Goal: Task Accomplishment & Management: Use online tool/utility

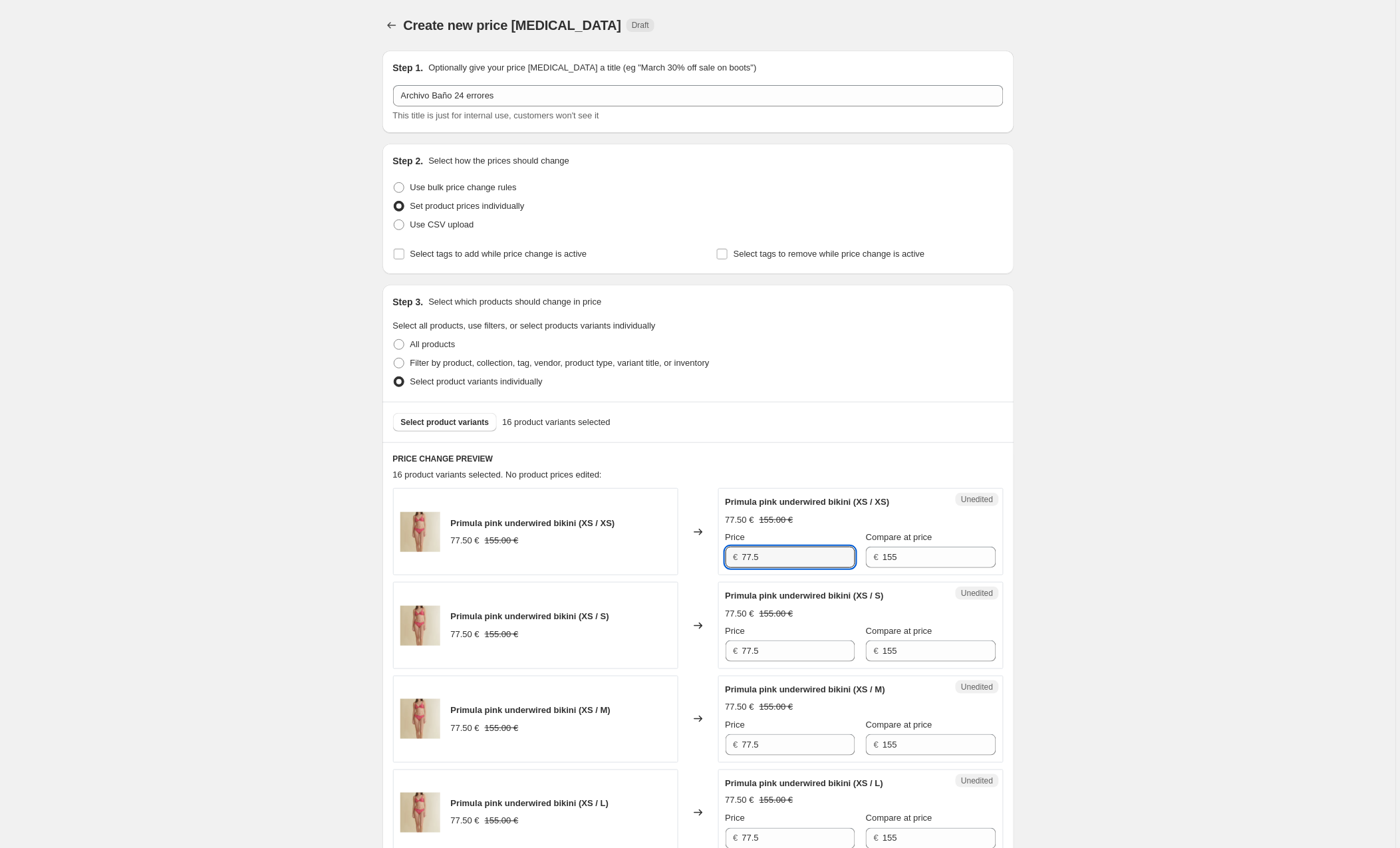
drag, startPoint x: 0, startPoint y: 0, endPoint x: 699, endPoint y: 560, distance: 895.7
click at [699, 560] on div "Primula pink underwired bikini (XS / XS) 77.50 € 155.00 € Changed to Unedited P…" at bounding box center [698, 532] width 610 height 87
type input "49"
drag, startPoint x: 786, startPoint y: 657, endPoint x: 712, endPoint y: 649, distance: 74.4
click at [712, 649] on div "Primula pink underwired bikini (XS / S) 77.50 € 155.00 € Changed to Unedited Pr…" at bounding box center [698, 626] width 610 height 87
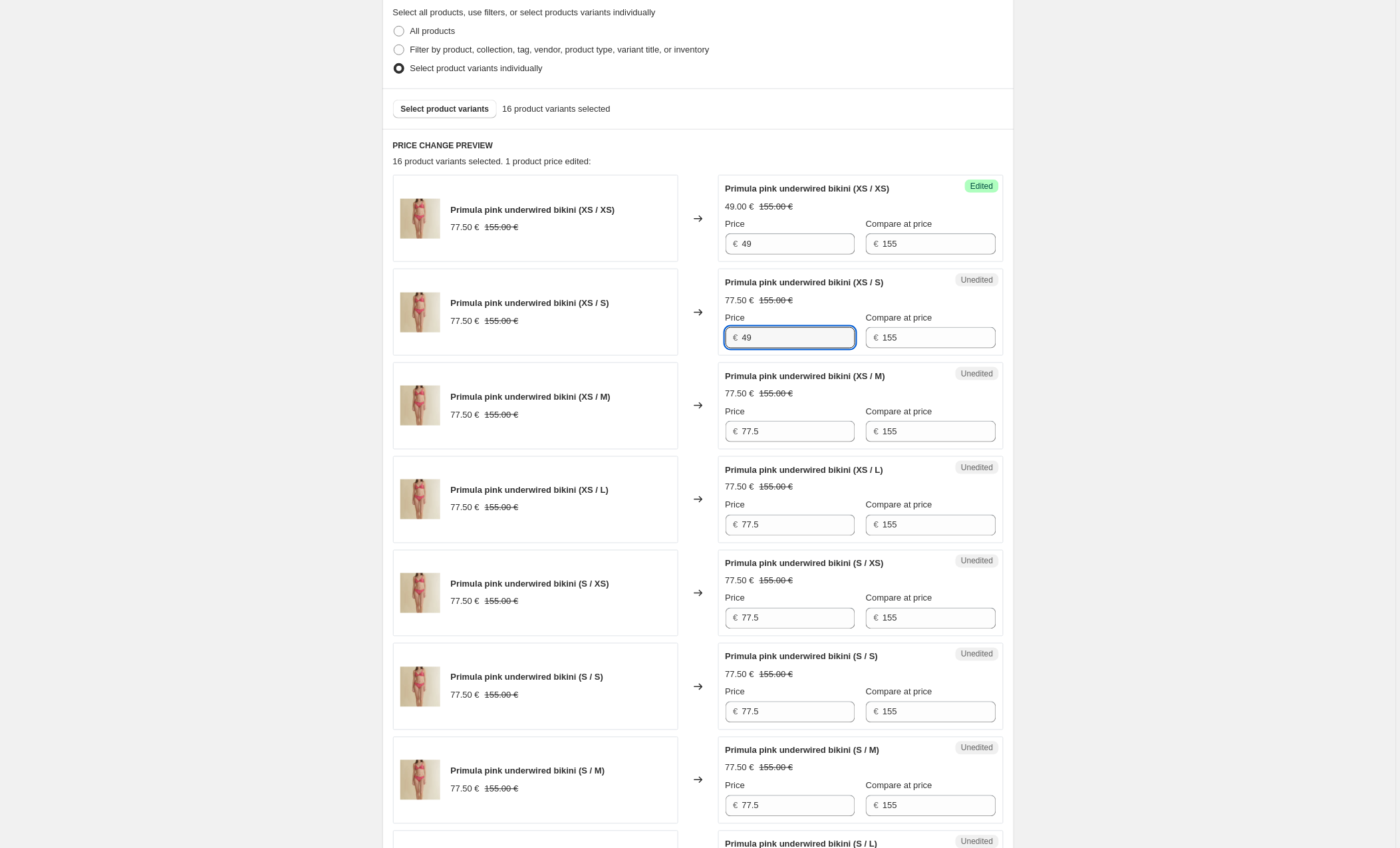
scroll to position [369, 0]
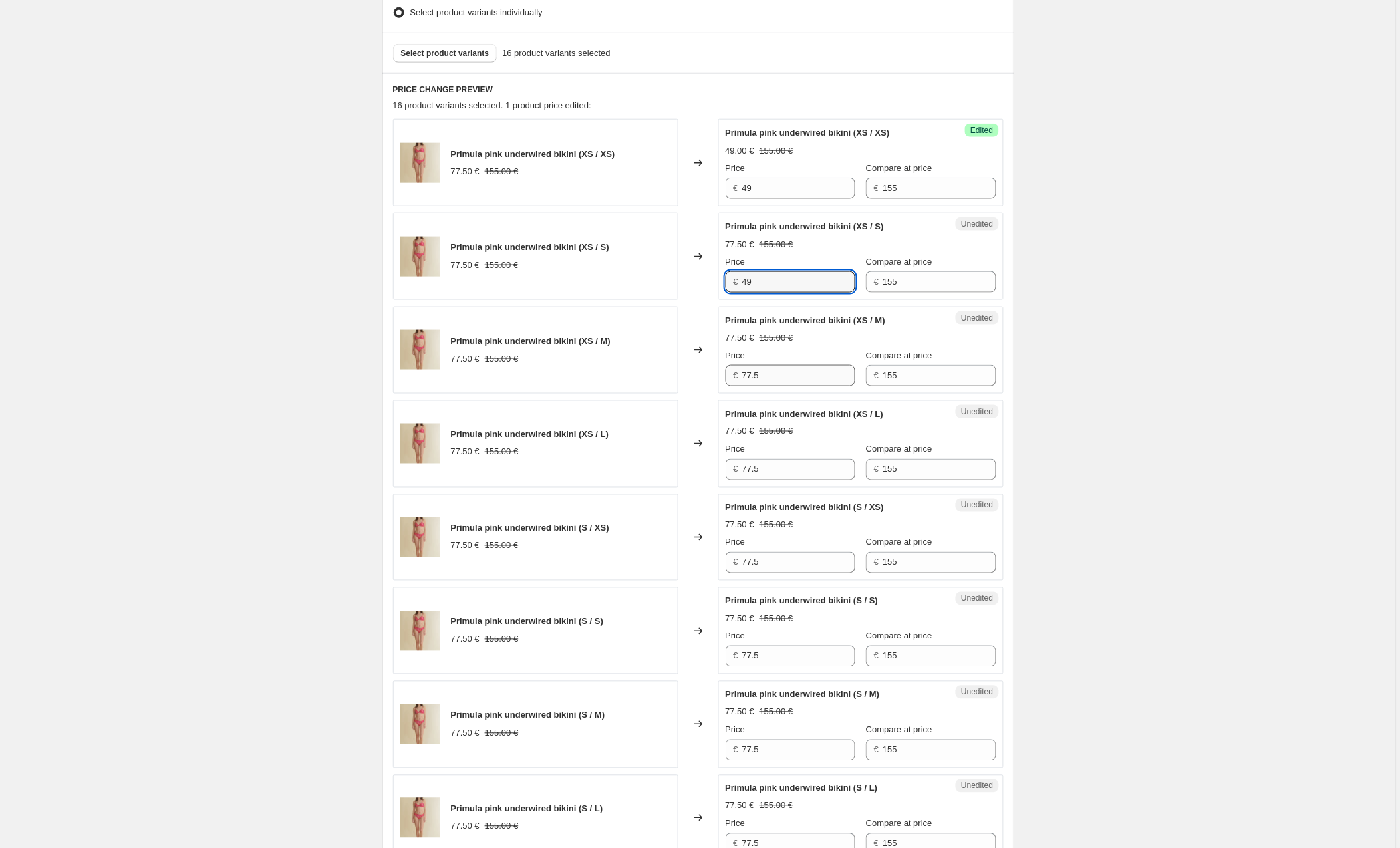
type input "49"
drag, startPoint x: 766, startPoint y: 374, endPoint x: 714, endPoint y: 374, distance: 52.0
click at [714, 374] on div "Primula pink underwired bikini (XS / M) 77.50 € 155.00 € Changed to Unedited Pr…" at bounding box center [698, 350] width 610 height 87
type input "49"
drag, startPoint x: 728, startPoint y: 471, endPoint x: 710, endPoint y: 471, distance: 18.0
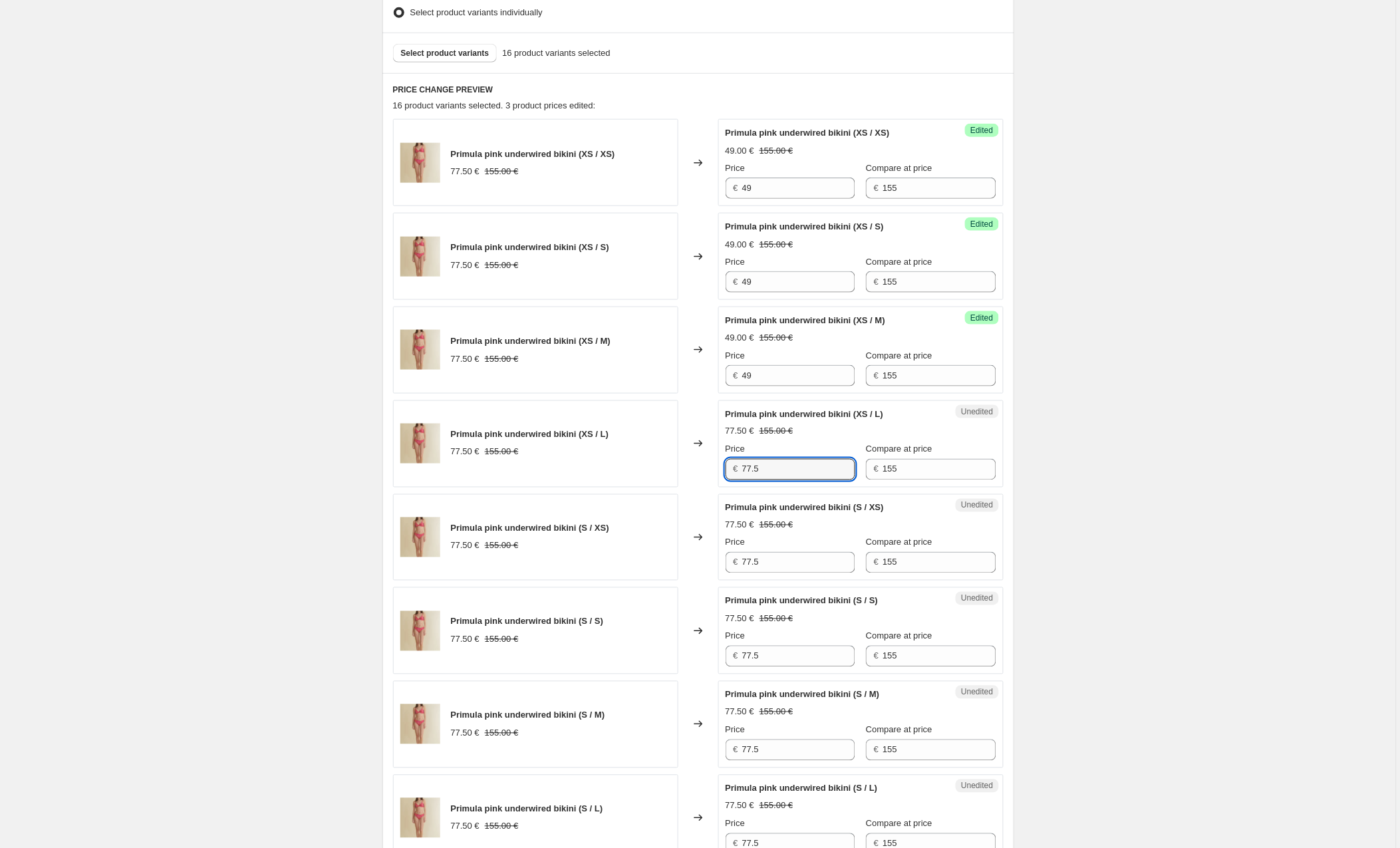
click at [710, 471] on div "Primula pink underwired bikini (XS / L) 77.50 € 155.00 € Changed to Unedited Pr…" at bounding box center [698, 444] width 610 height 87
type input "49"
drag, startPoint x: 774, startPoint y: 567, endPoint x: 716, endPoint y: 562, distance: 58.2
click at [716, 562] on div "Primula pink underwired bikini (S / XS) 77.50 € 155.00 € Changed to Unedited Pr…" at bounding box center [698, 537] width 610 height 87
type input "49"
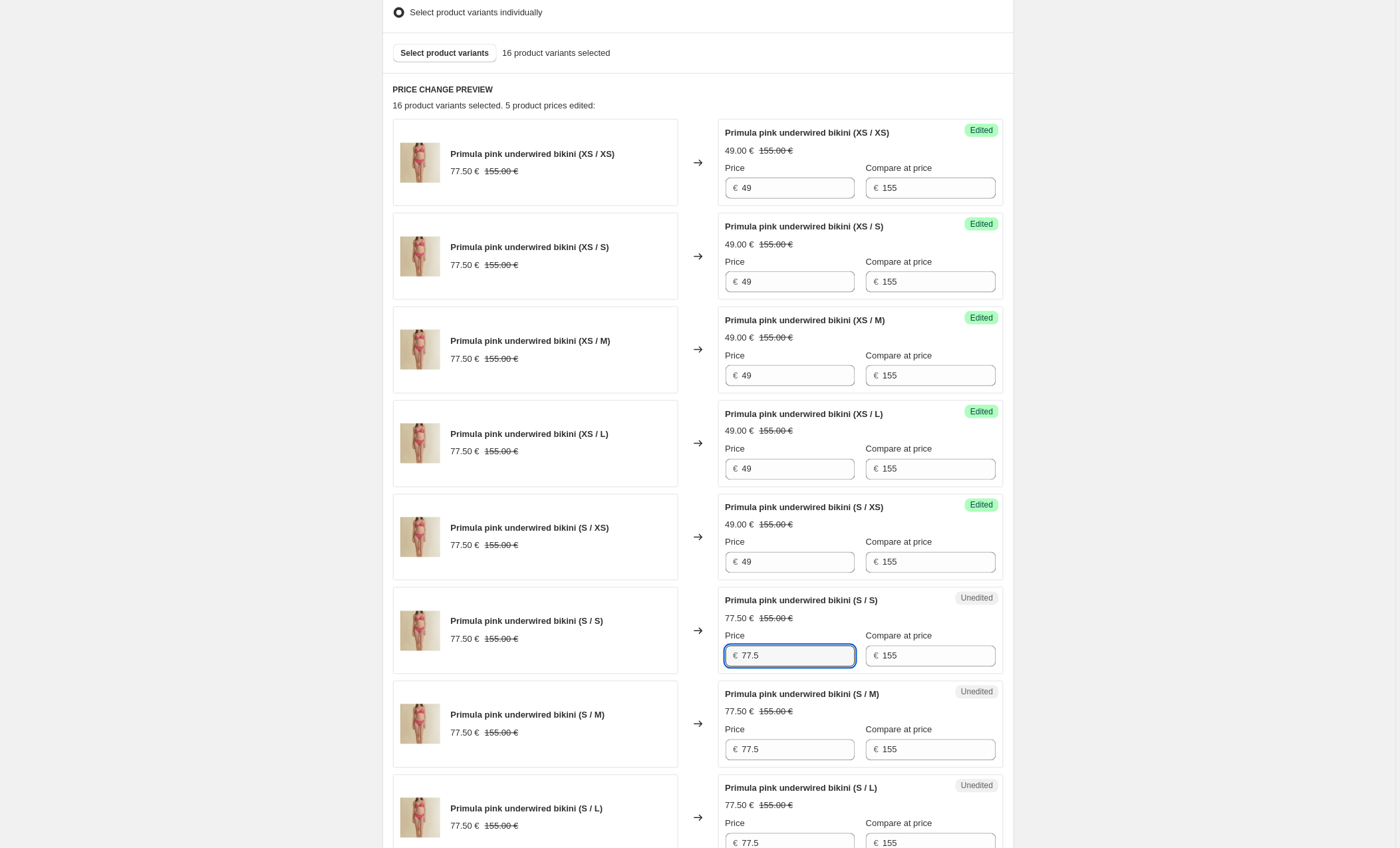
drag, startPoint x: 790, startPoint y: 664, endPoint x: 701, endPoint y: 657, distance: 89.3
click at [701, 657] on div "Primula pink underwired bikini (S / S) 77.50 € 155.00 € Changed to Unedited Pri…" at bounding box center [698, 631] width 610 height 87
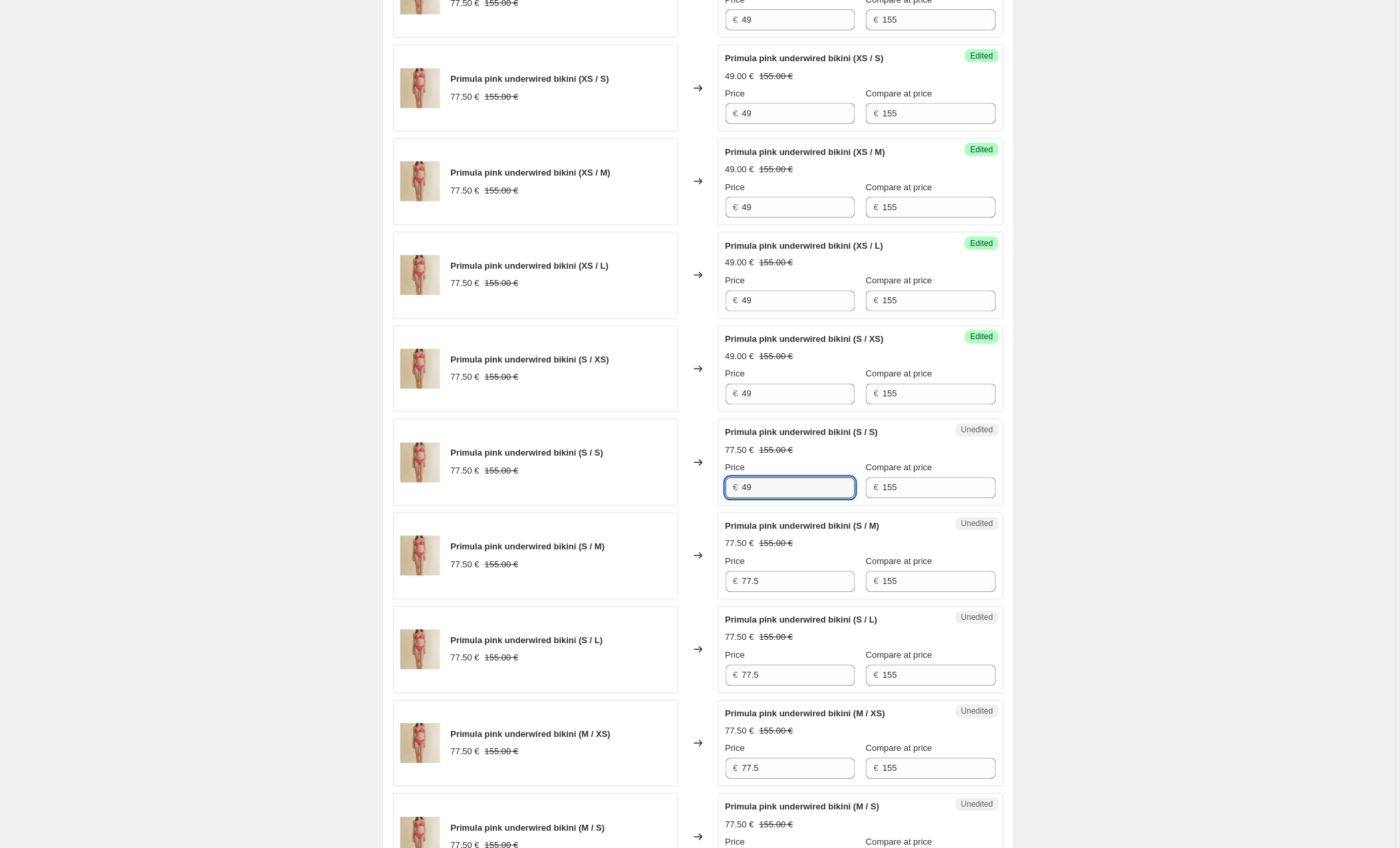
scroll to position [610, 0]
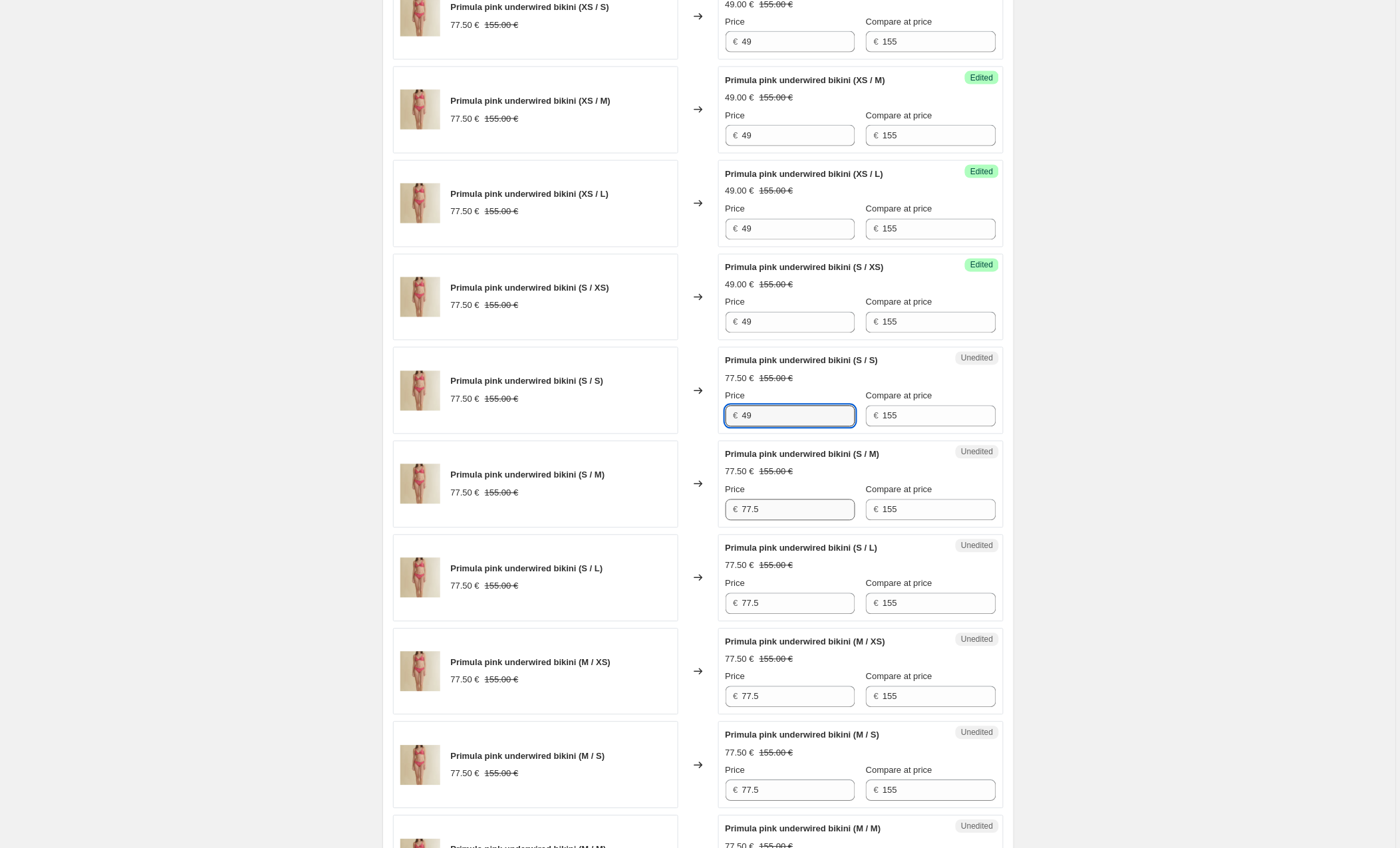
type input "49"
drag, startPoint x: 768, startPoint y: 513, endPoint x: 697, endPoint y: 515, distance: 71.0
click at [697, 515] on div "Primula pink underwired bikini (S / M) 77.50 € 155.00 € Changed to Unedited Pri…" at bounding box center [698, 485] width 610 height 87
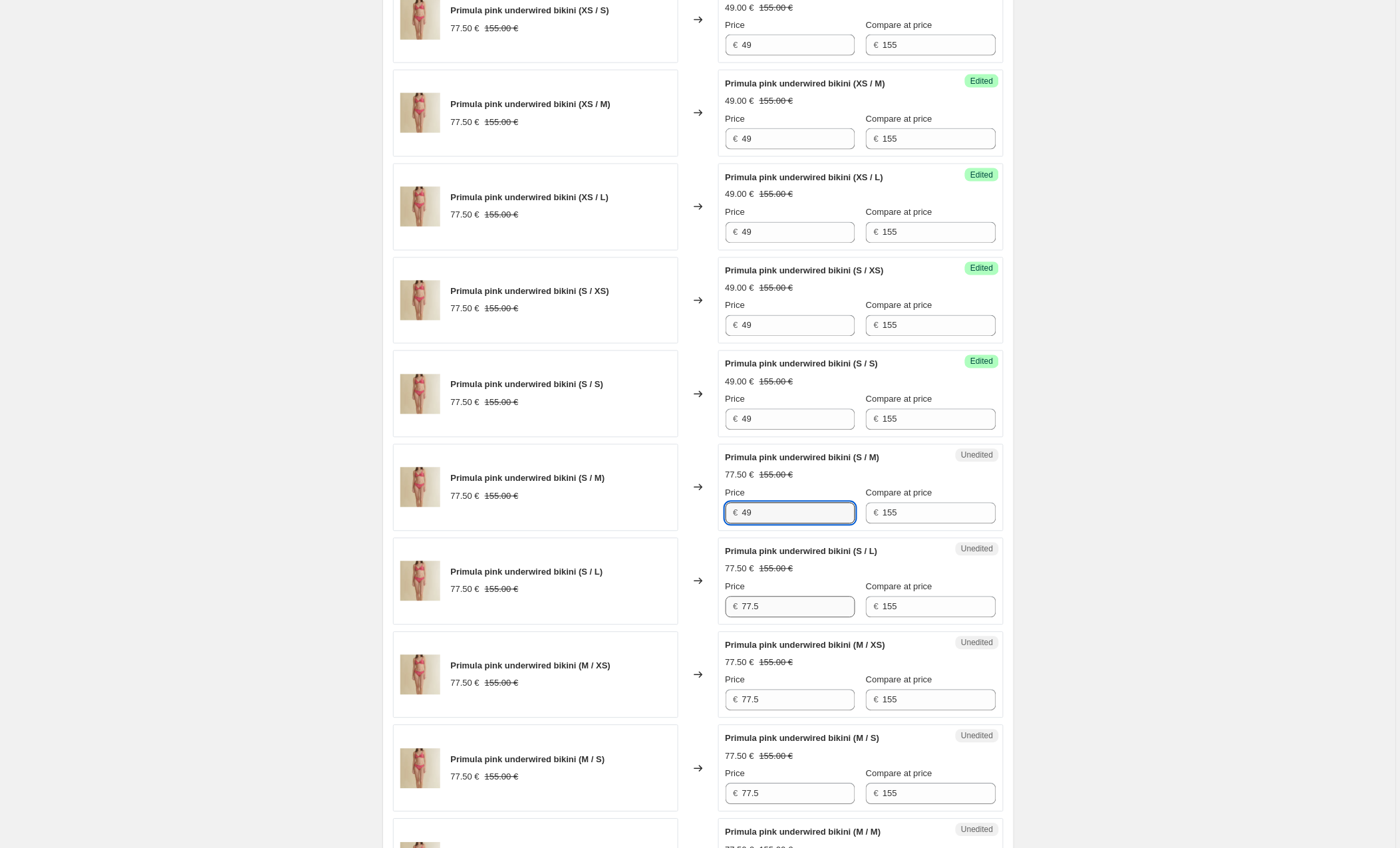
type input "49"
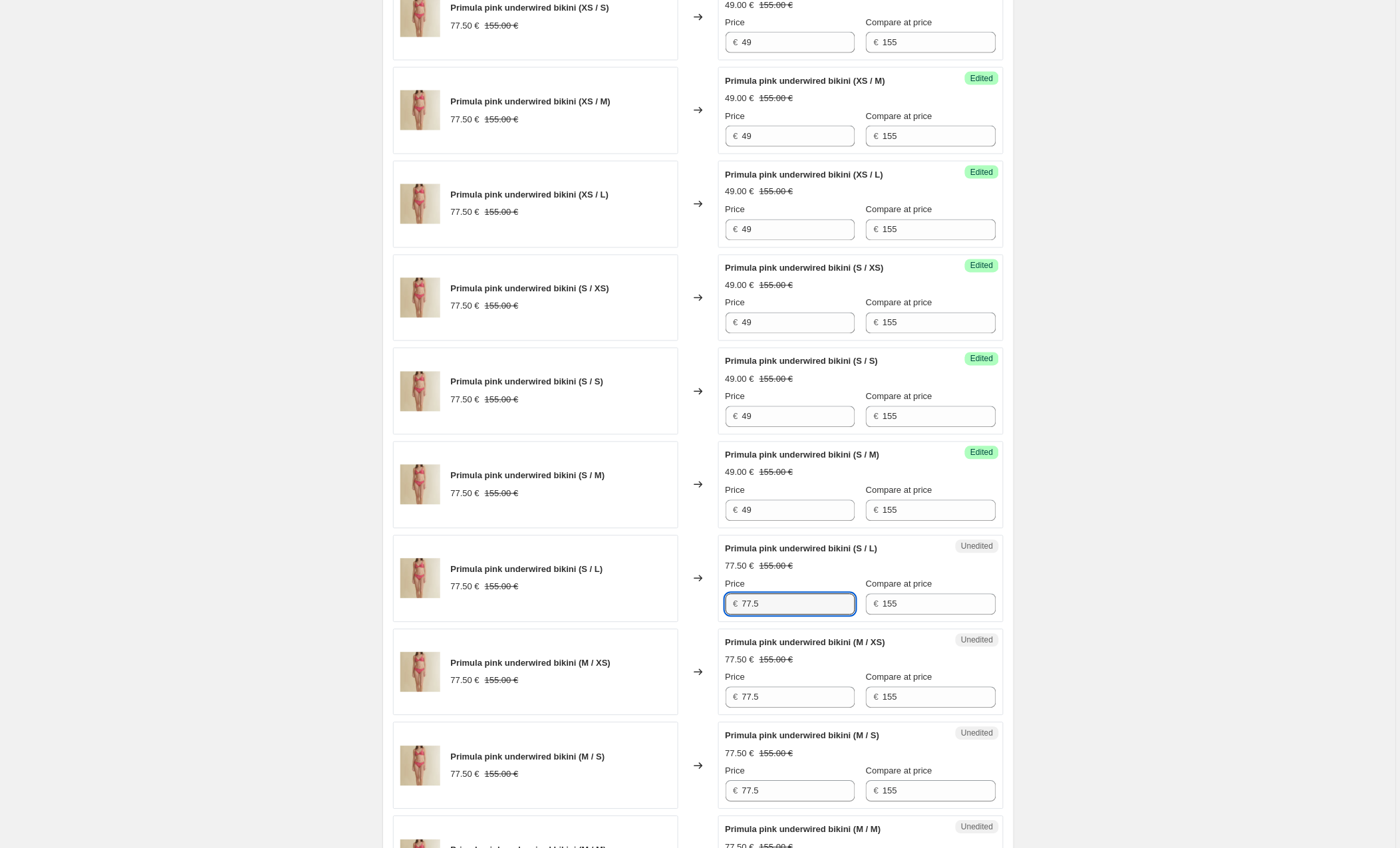
drag, startPoint x: 777, startPoint y: 605, endPoint x: 712, endPoint y: 605, distance: 65.0
click at [712, 605] on div "Primula pink underwired bikini (S / L) 77.50 € 155.00 € Changed to Unedited Pri…" at bounding box center [698, 579] width 610 height 87
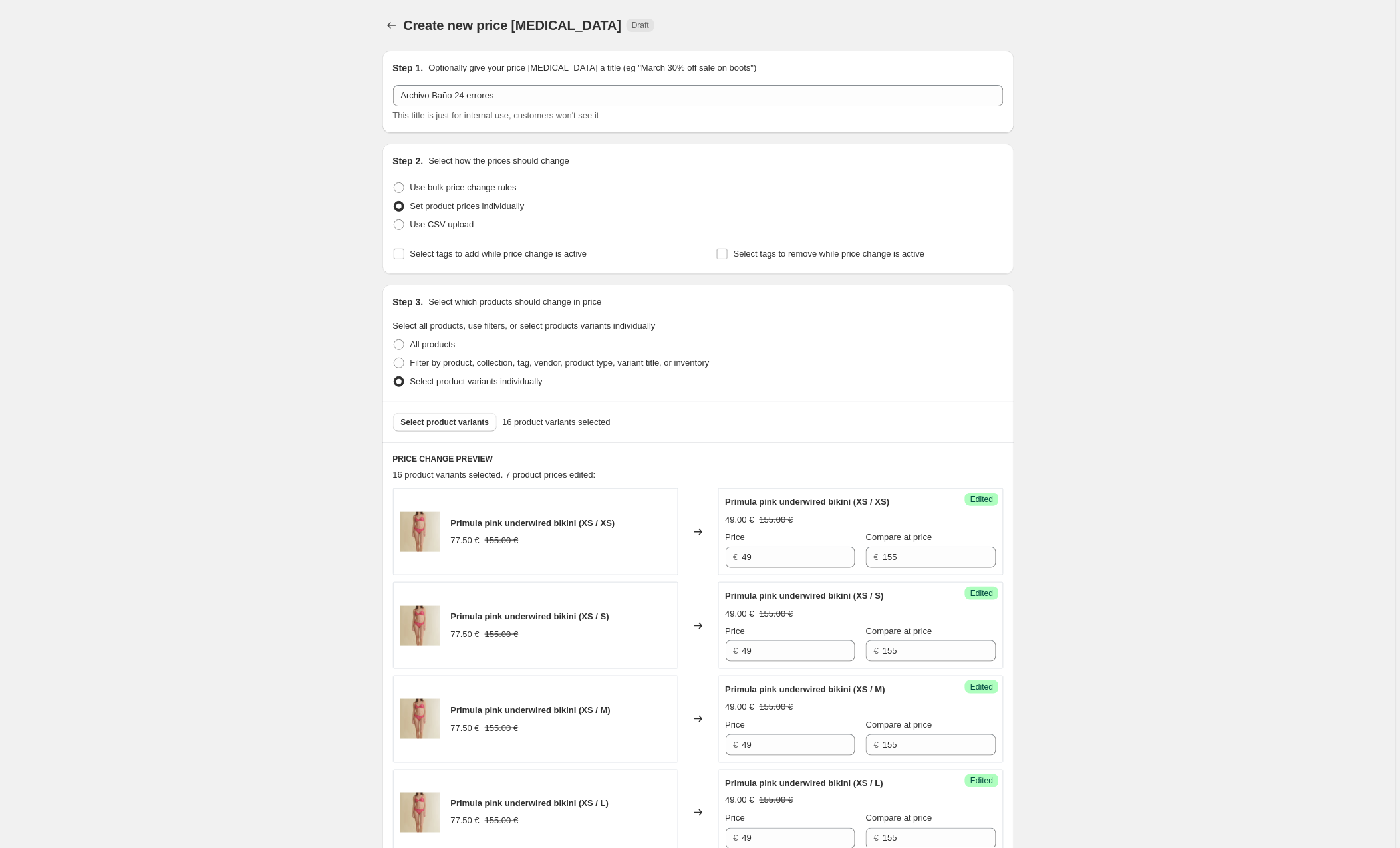
scroll to position [0, 0]
type input "49"
click at [402, 186] on span at bounding box center [399, 187] width 11 height 11
click at [394, 183] on input "Use bulk price change rules" at bounding box center [394, 182] width 1 height 1
radio input "true"
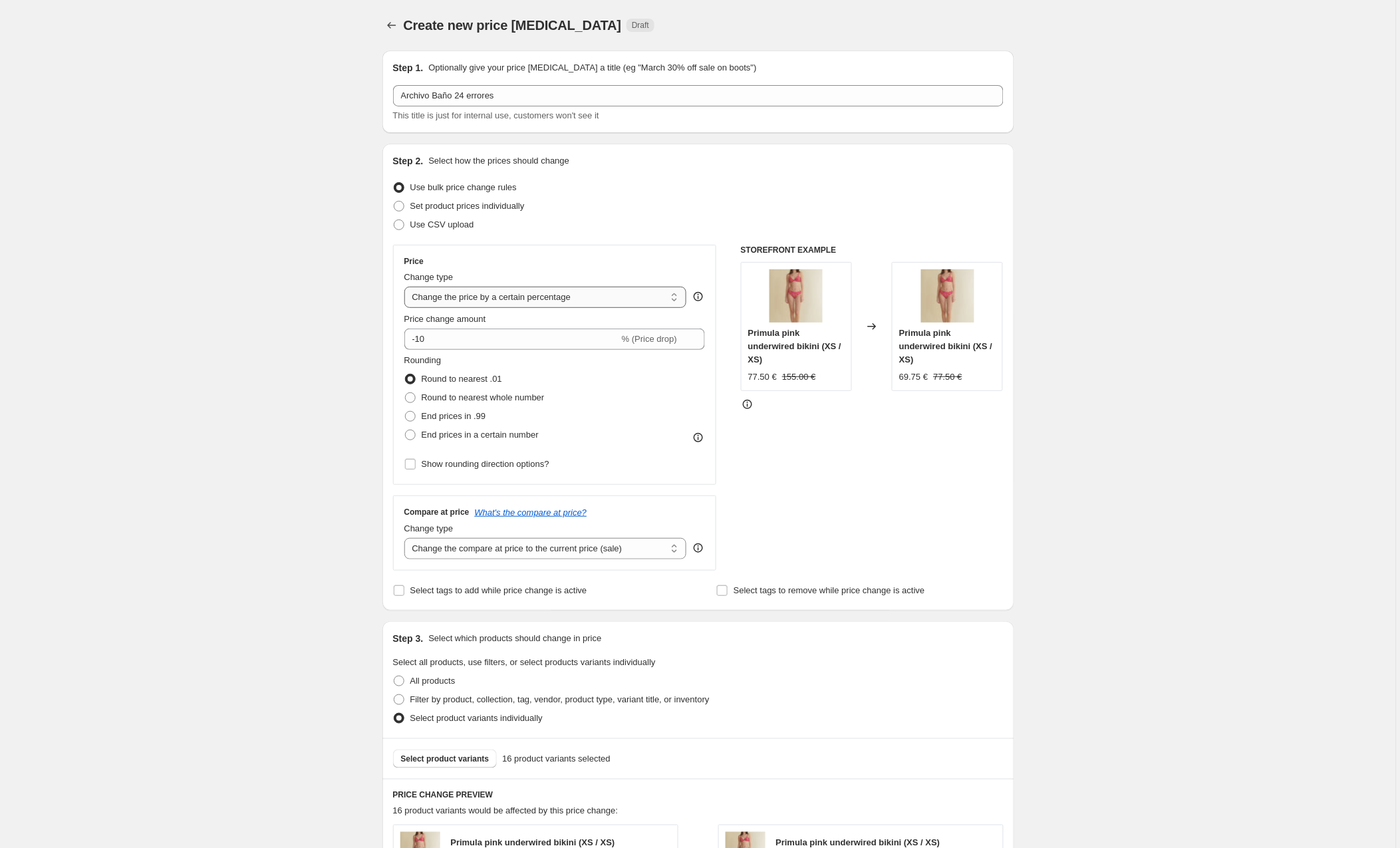
select select "to"
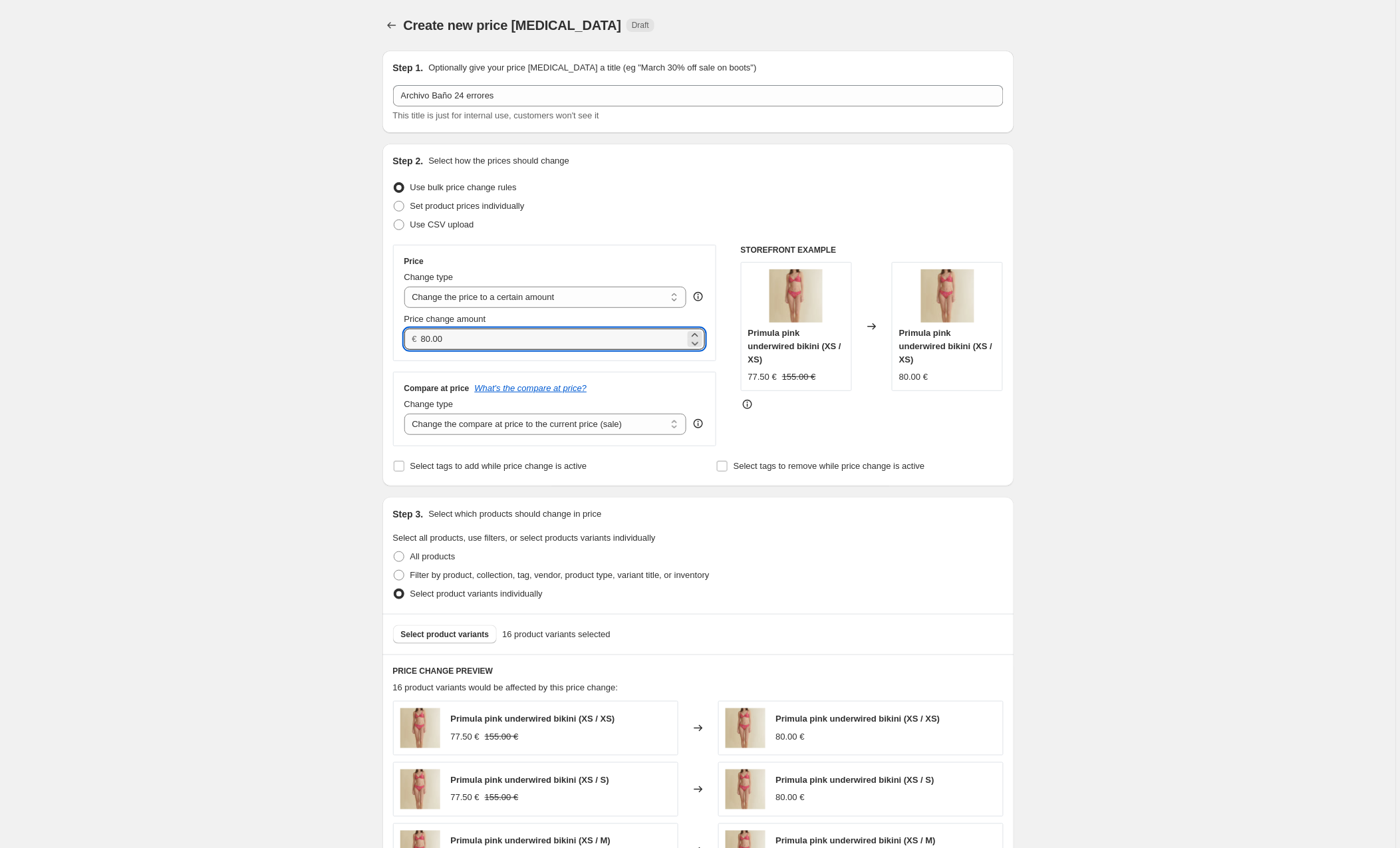
drag, startPoint x: 511, startPoint y: 347, endPoint x: 399, endPoint y: 339, distance: 112.3
click at [399, 339] on div "Price Change type Change the price to a certain amount Change the price by a ce…" at bounding box center [555, 303] width 324 height 116
type input "49.00"
click at [916, 568] on div "Filter by product, collection, tag, vendor, product type, variant title, or inv…" at bounding box center [698, 576] width 610 height 19
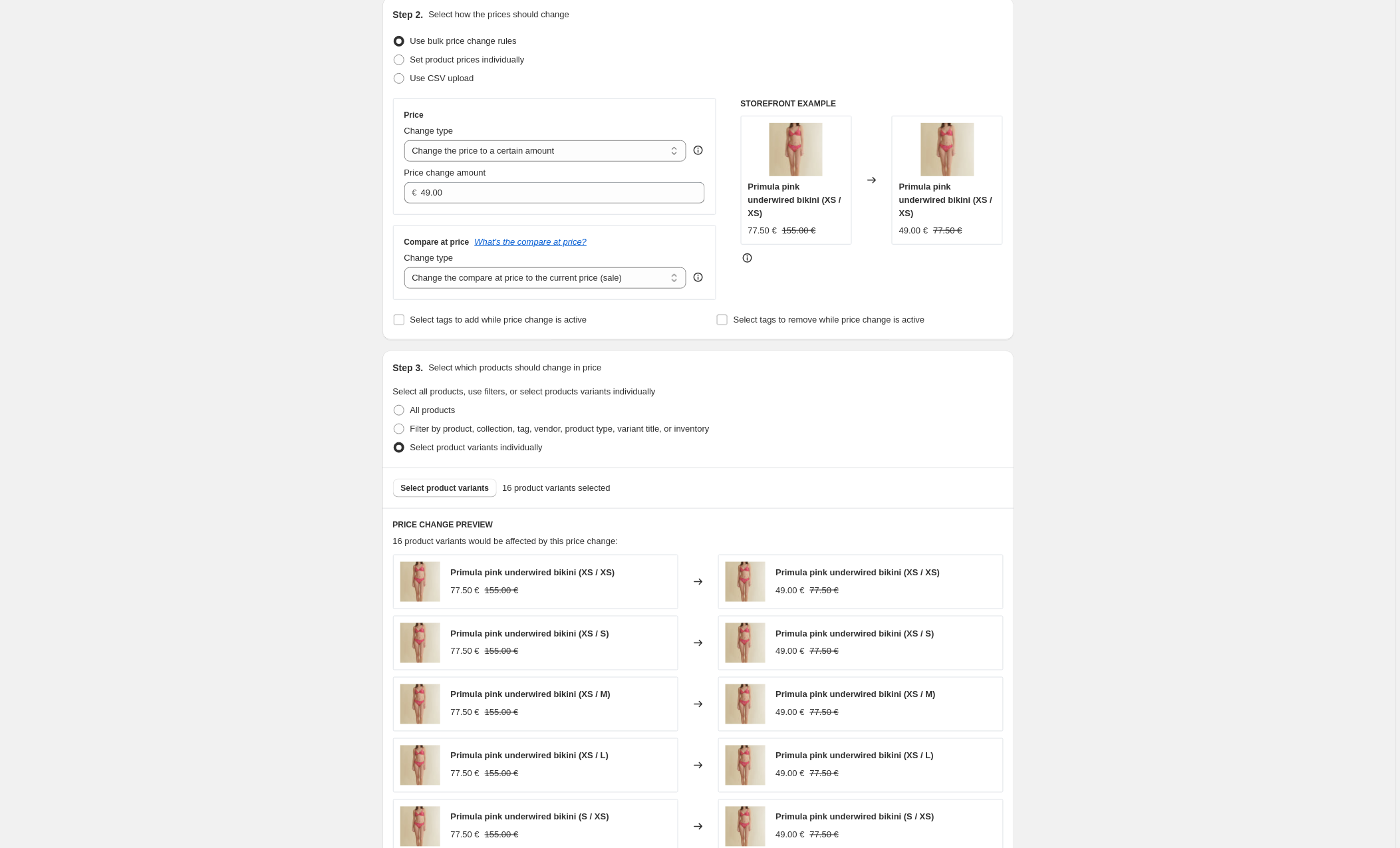
scroll to position [182, 0]
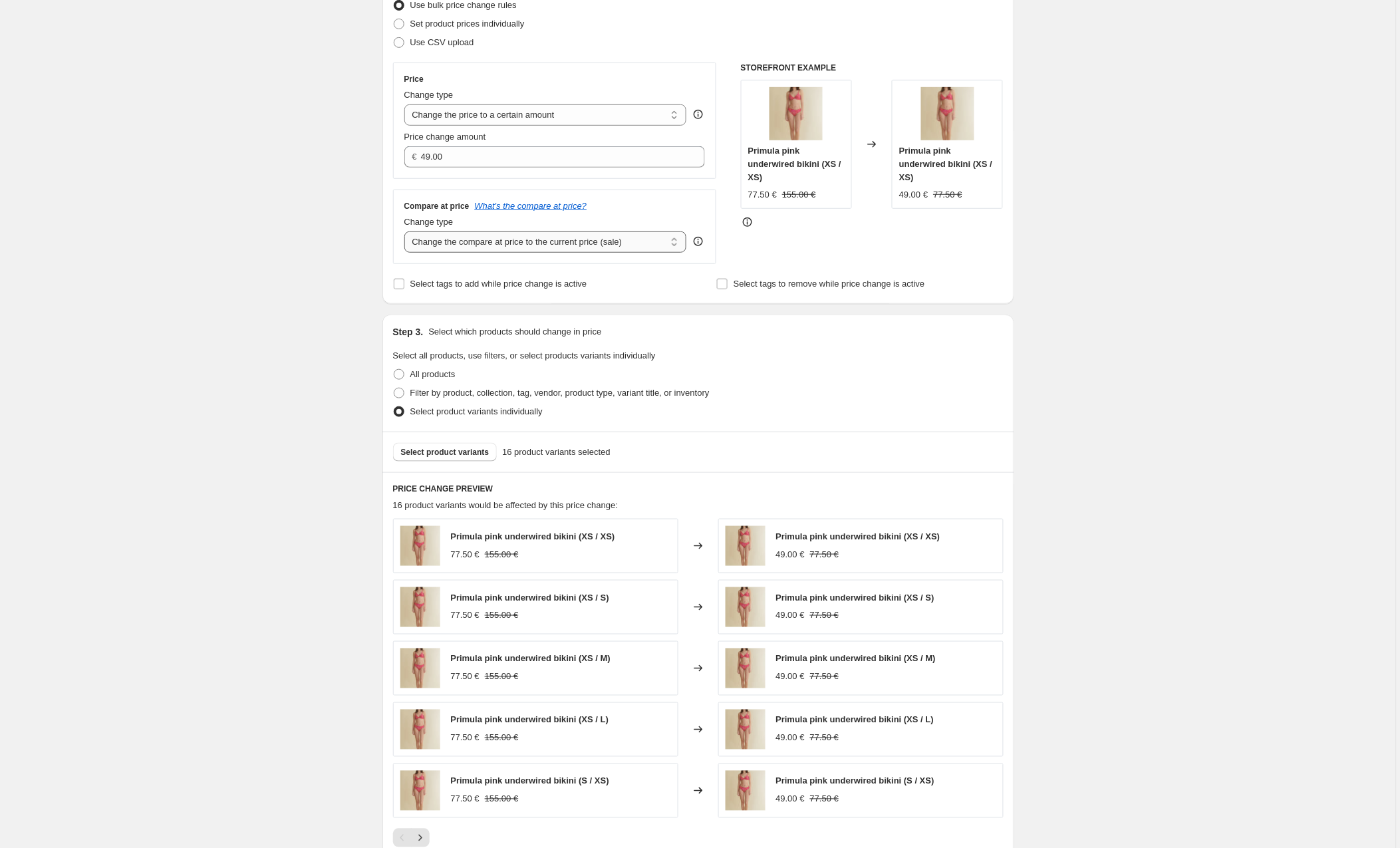
select select "no_change"
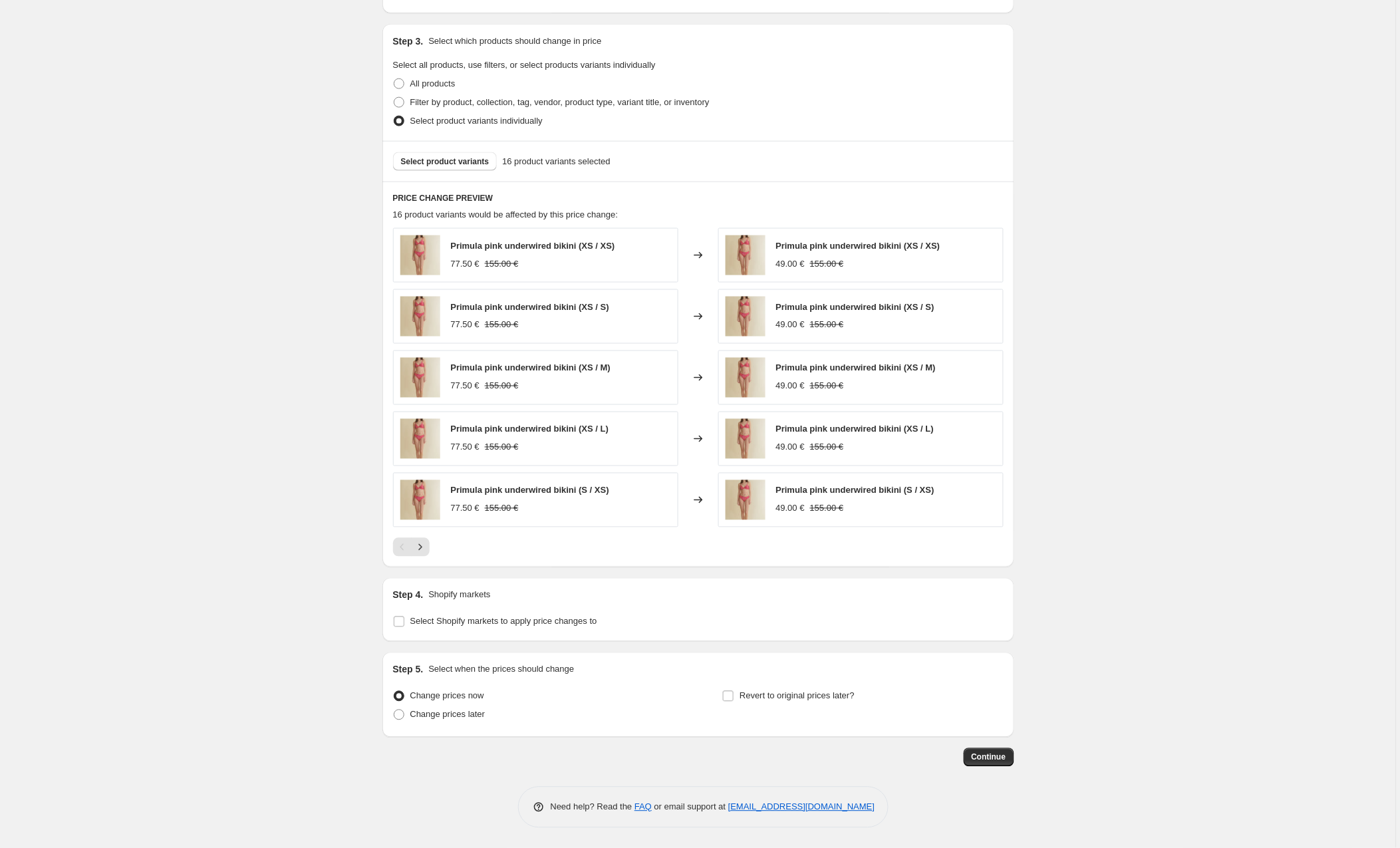
scroll to position [474, 0]
click at [424, 546] on icon "Next" at bounding box center [420, 548] width 13 height 13
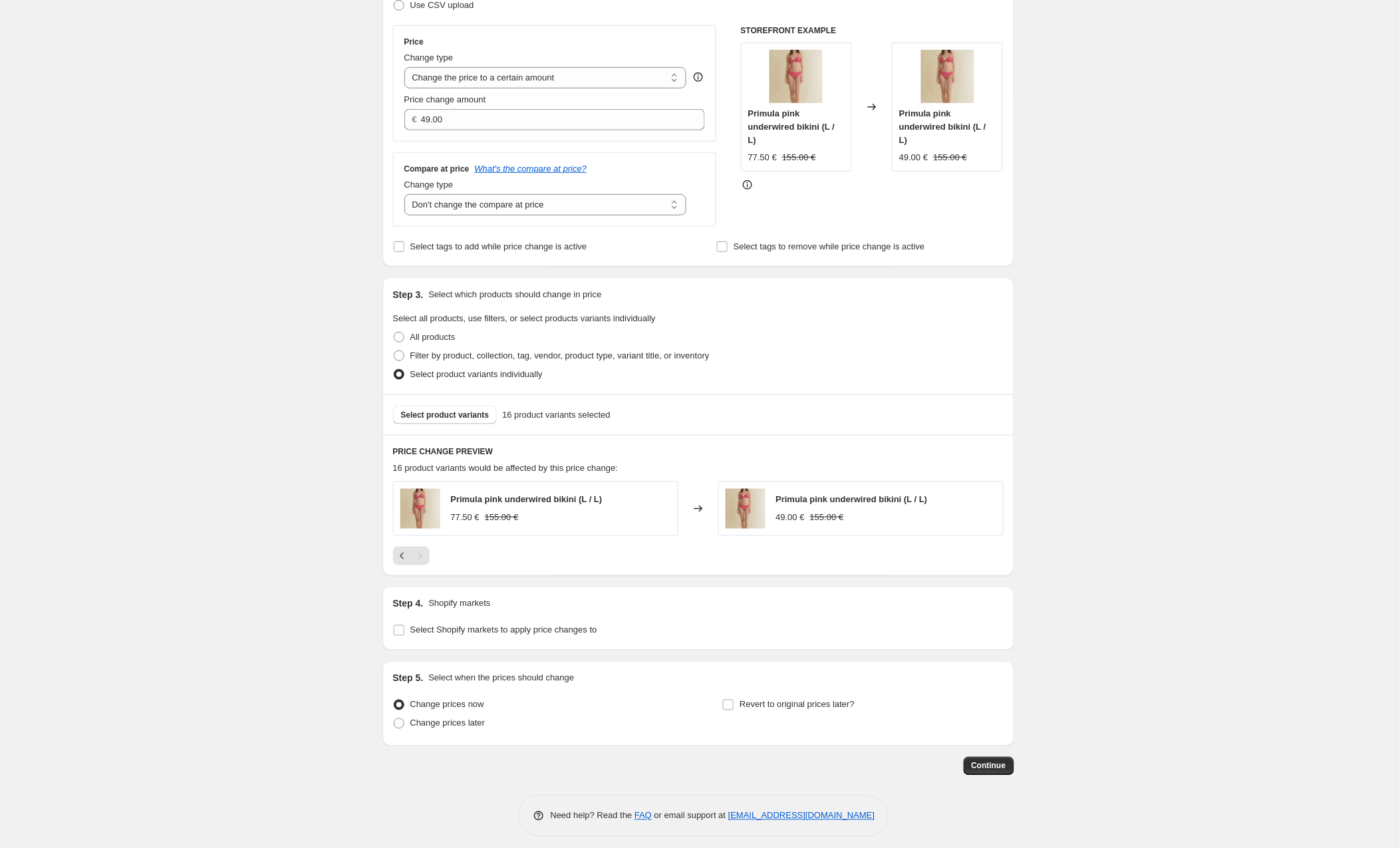
scroll to position [216, 0]
click at [399, 636] on input "Select Shopify markets to apply price changes to" at bounding box center [399, 633] width 11 height 11
checkbox input "true"
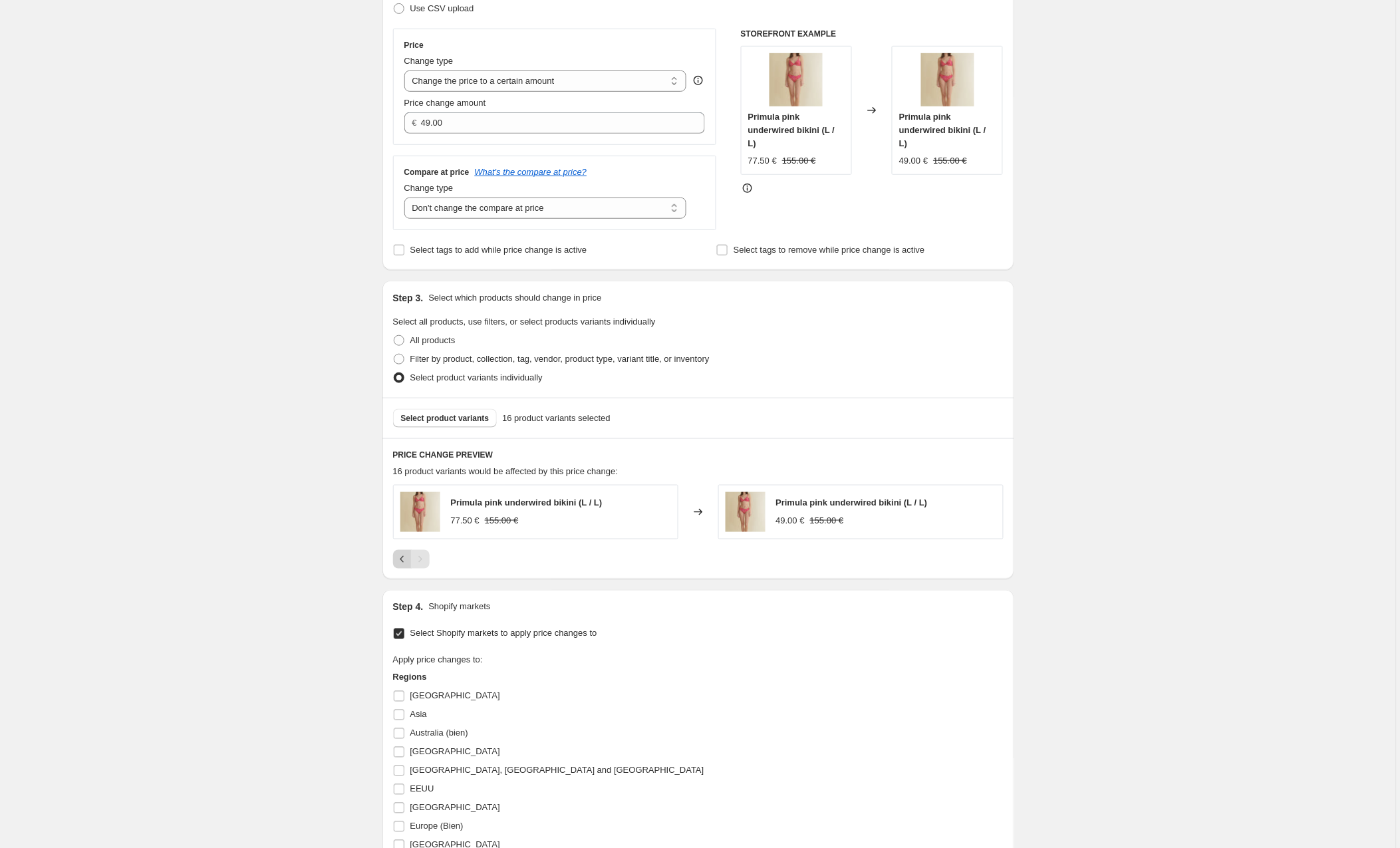
click at [402, 558] on icon "Previous" at bounding box center [402, 559] width 13 height 13
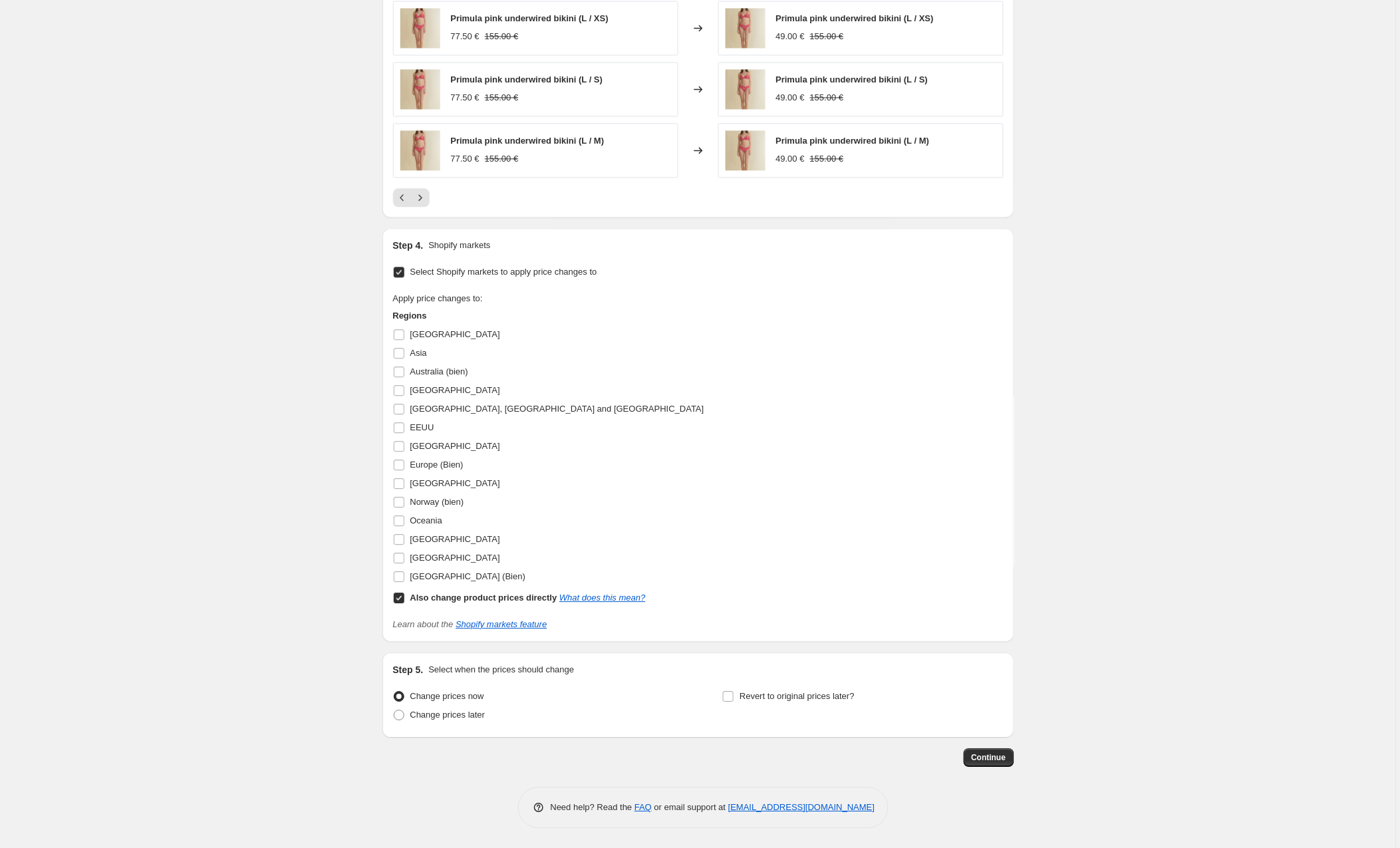
scroll to position [826, 0]
click at [404, 445] on input "[GEOGRAPHIC_DATA]" at bounding box center [399, 446] width 11 height 11
checkbox input "true"
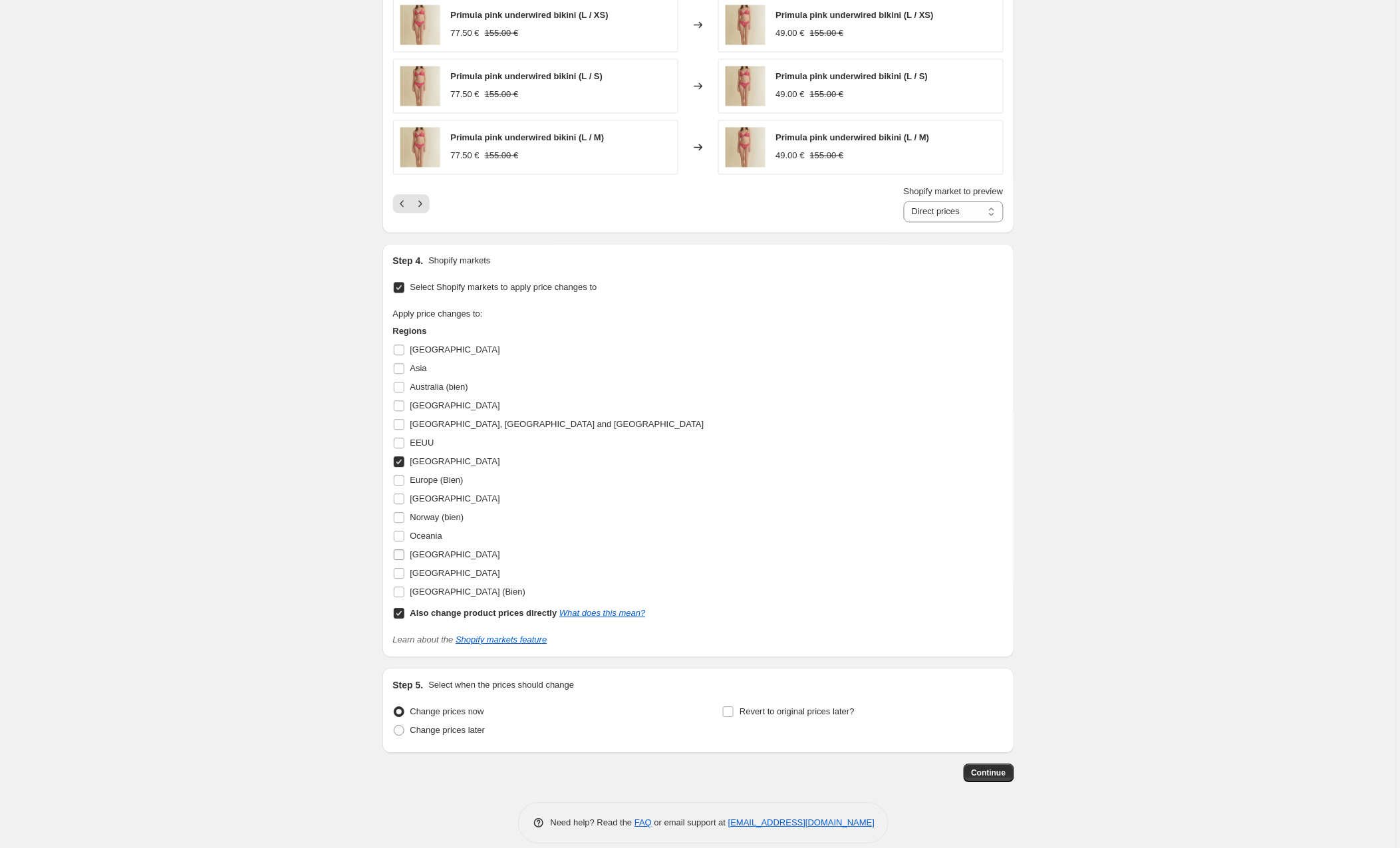
click at [399, 556] on input "[GEOGRAPHIC_DATA]" at bounding box center [399, 555] width 11 height 11
checkbox input "true"
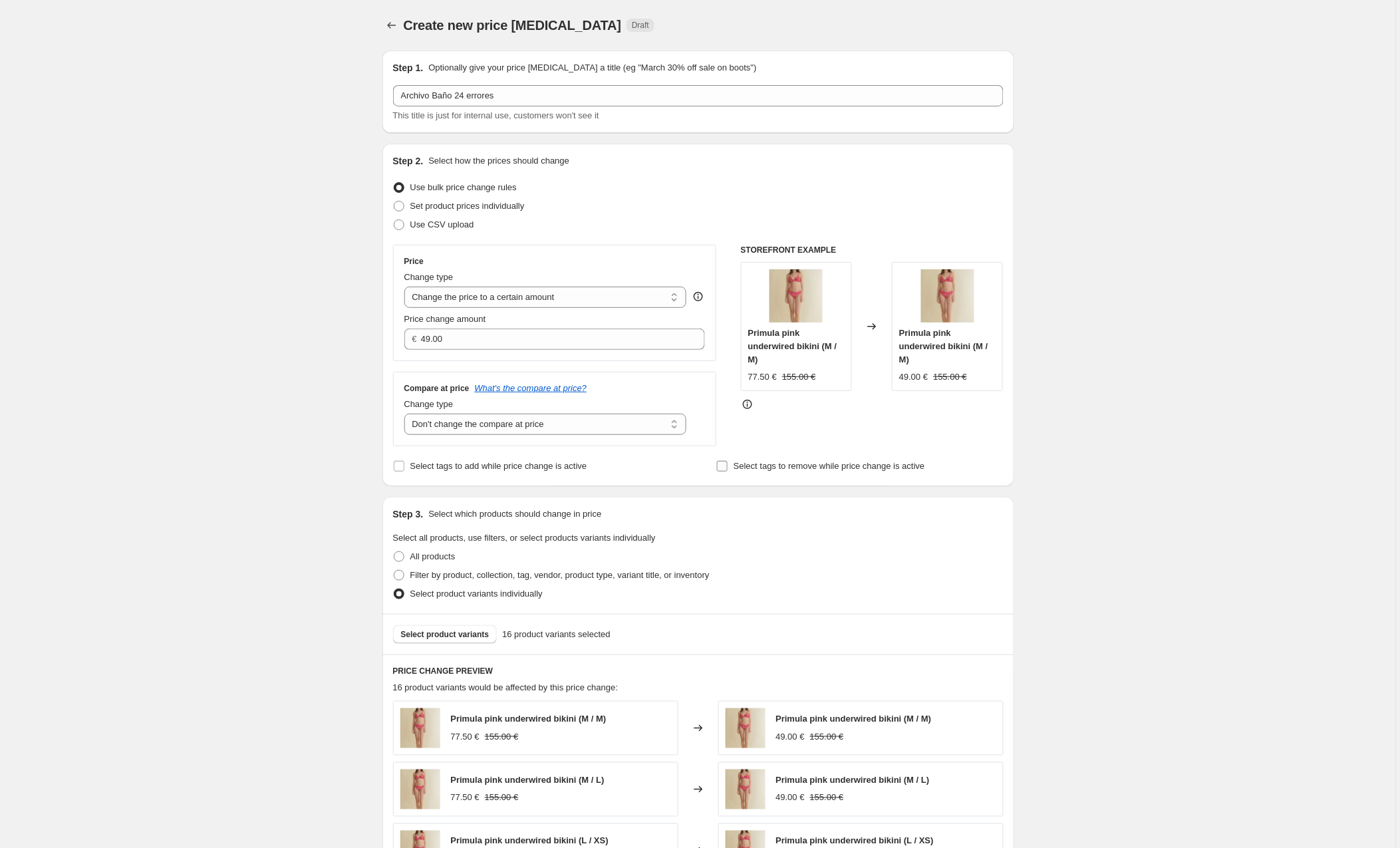
scroll to position [0, 0]
click at [405, 576] on span at bounding box center [399, 575] width 11 height 11
click at [394, 571] on input "Filter by product, collection, tag, vendor, product type, variant title, or inv…" at bounding box center [394, 570] width 1 height 1
radio input "true"
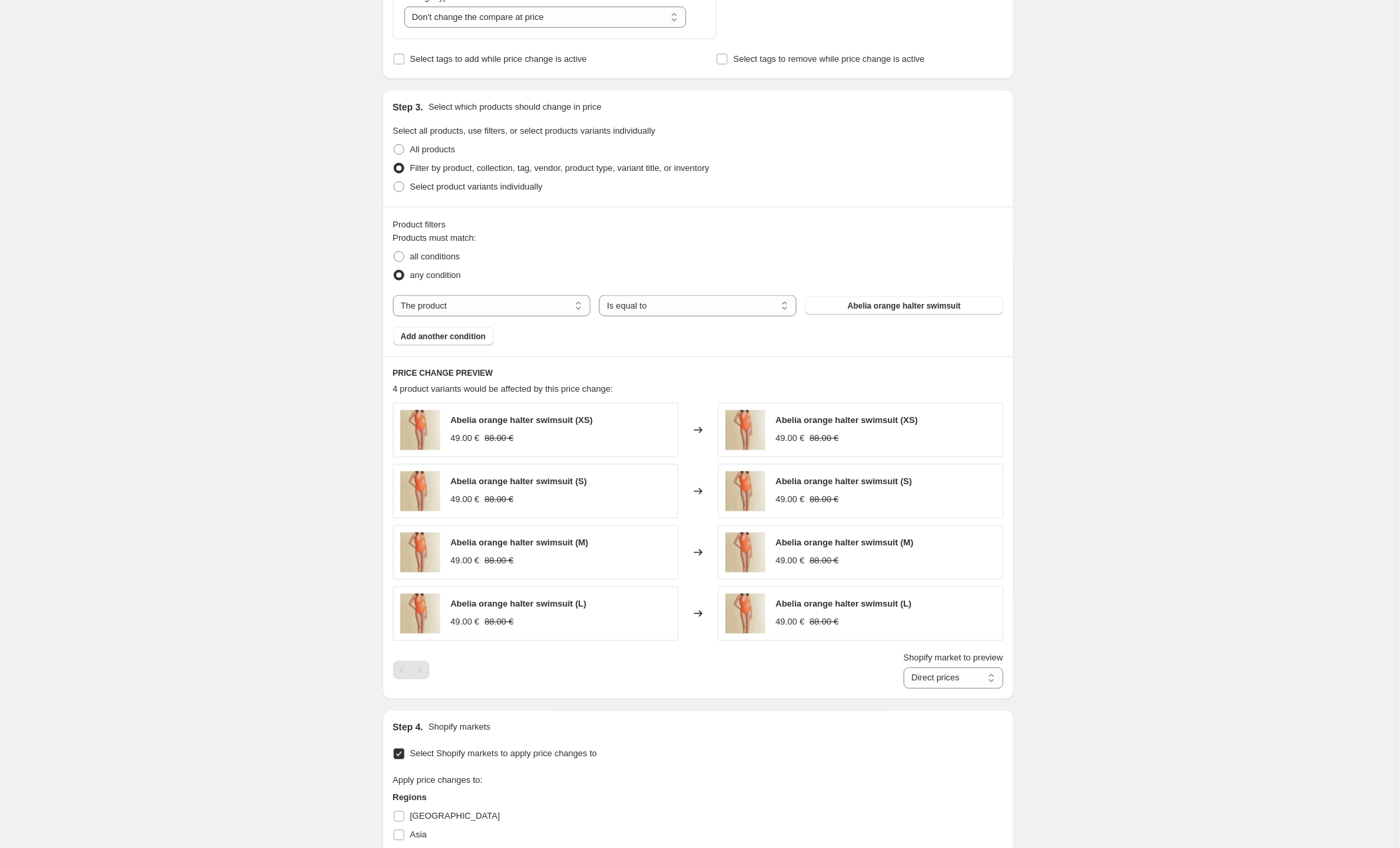
scroll to position [408, 0]
click at [877, 307] on span "Abelia orange halter swimsuit" at bounding box center [904, 304] width 113 height 11
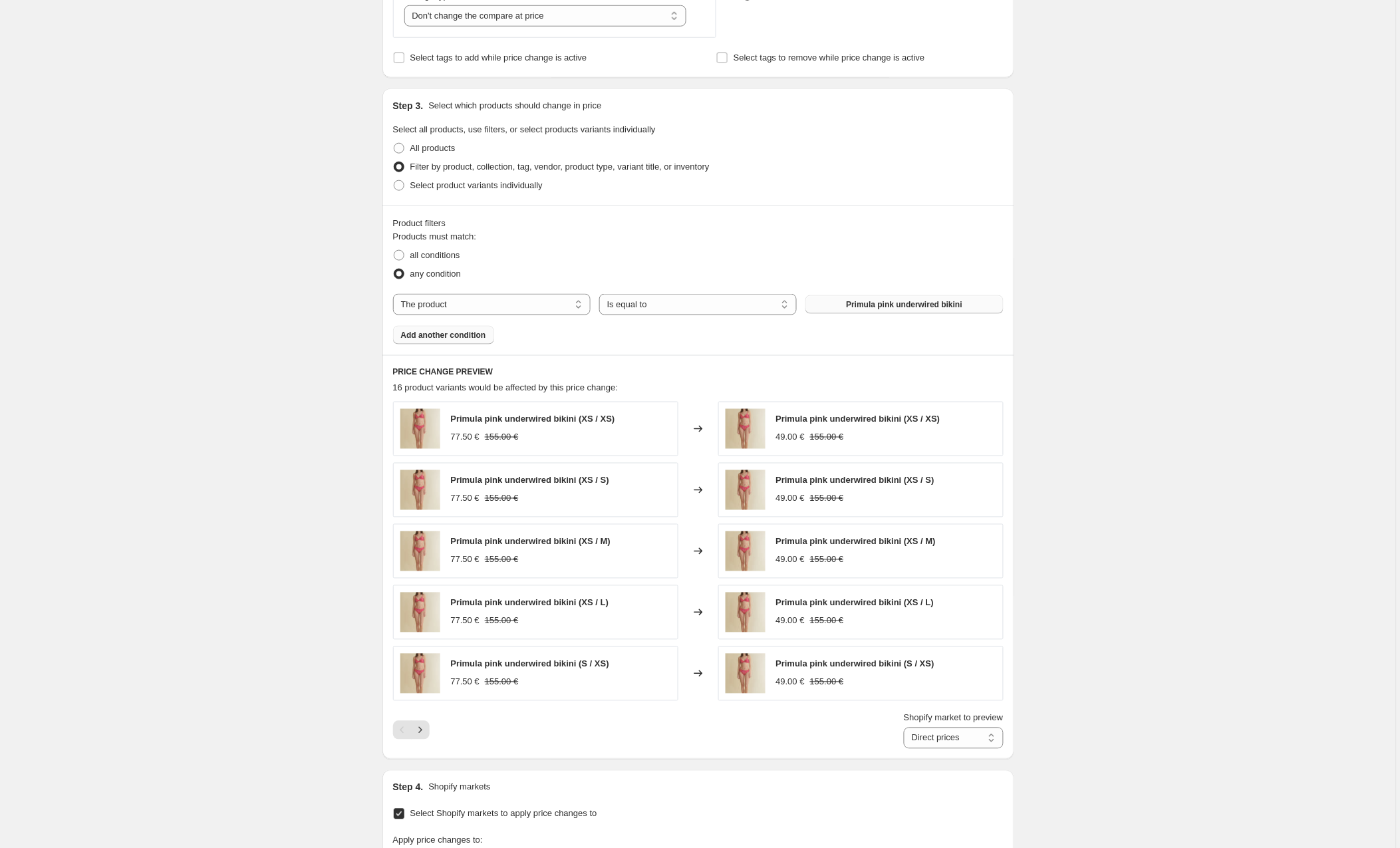
click at [467, 332] on button "Add another condition" at bounding box center [444, 335] width 101 height 19
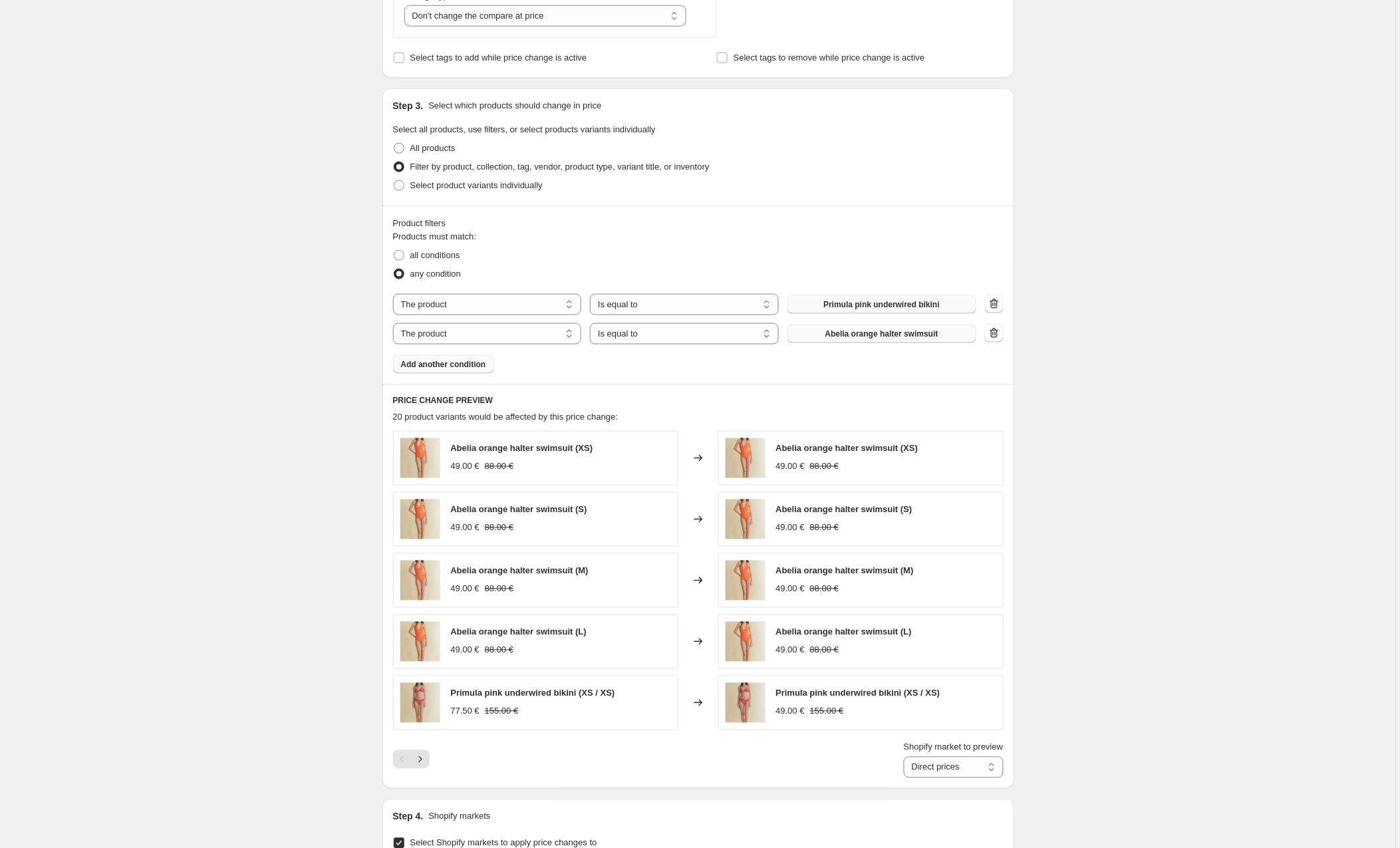
click at [844, 334] on span "Abelia orange halter swimsuit" at bounding box center [882, 334] width 113 height 11
click at [451, 365] on span "Add another condition" at bounding box center [444, 364] width 85 height 11
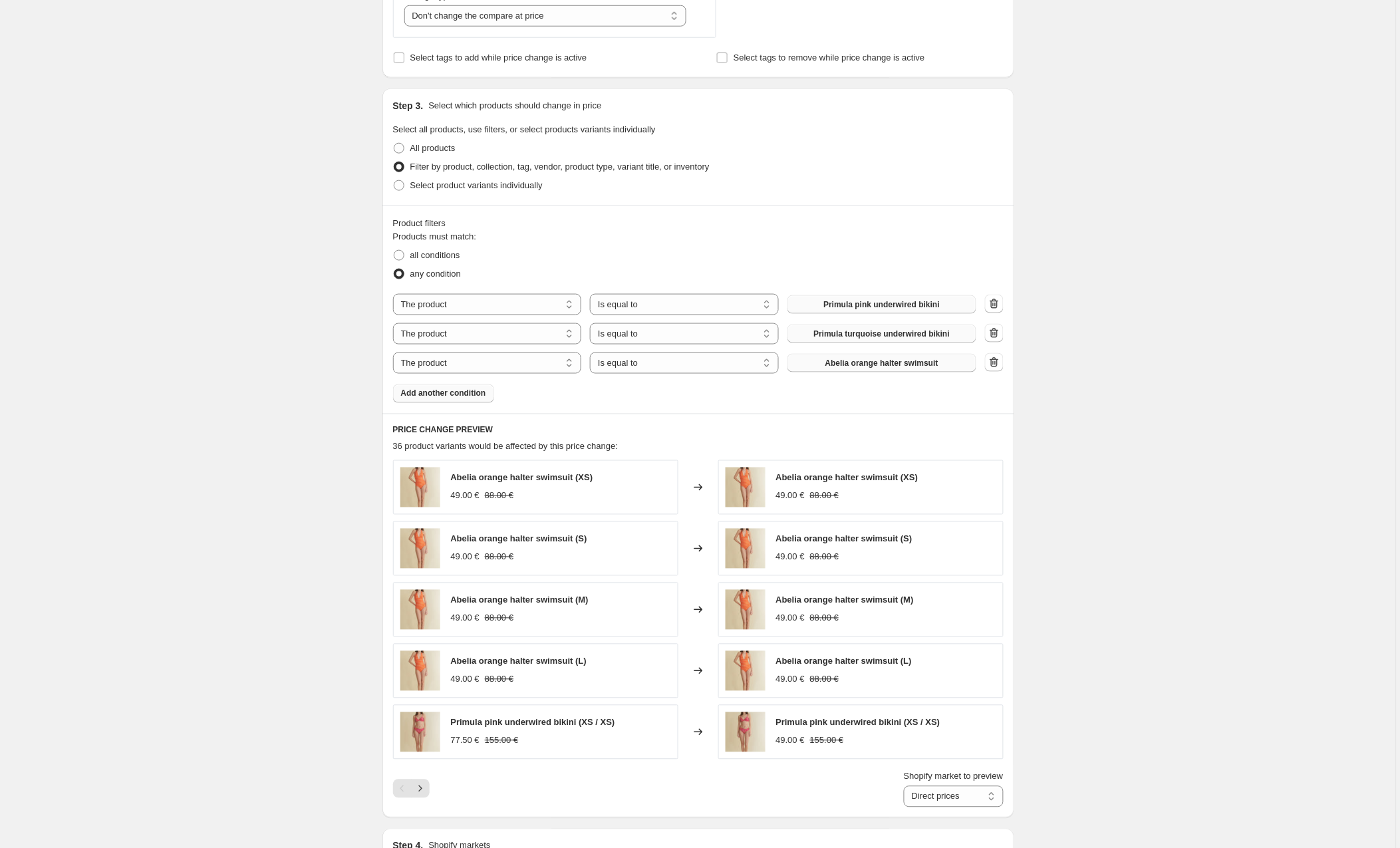
click at [841, 364] on span "Abelia orange halter swimsuit" at bounding box center [882, 363] width 113 height 11
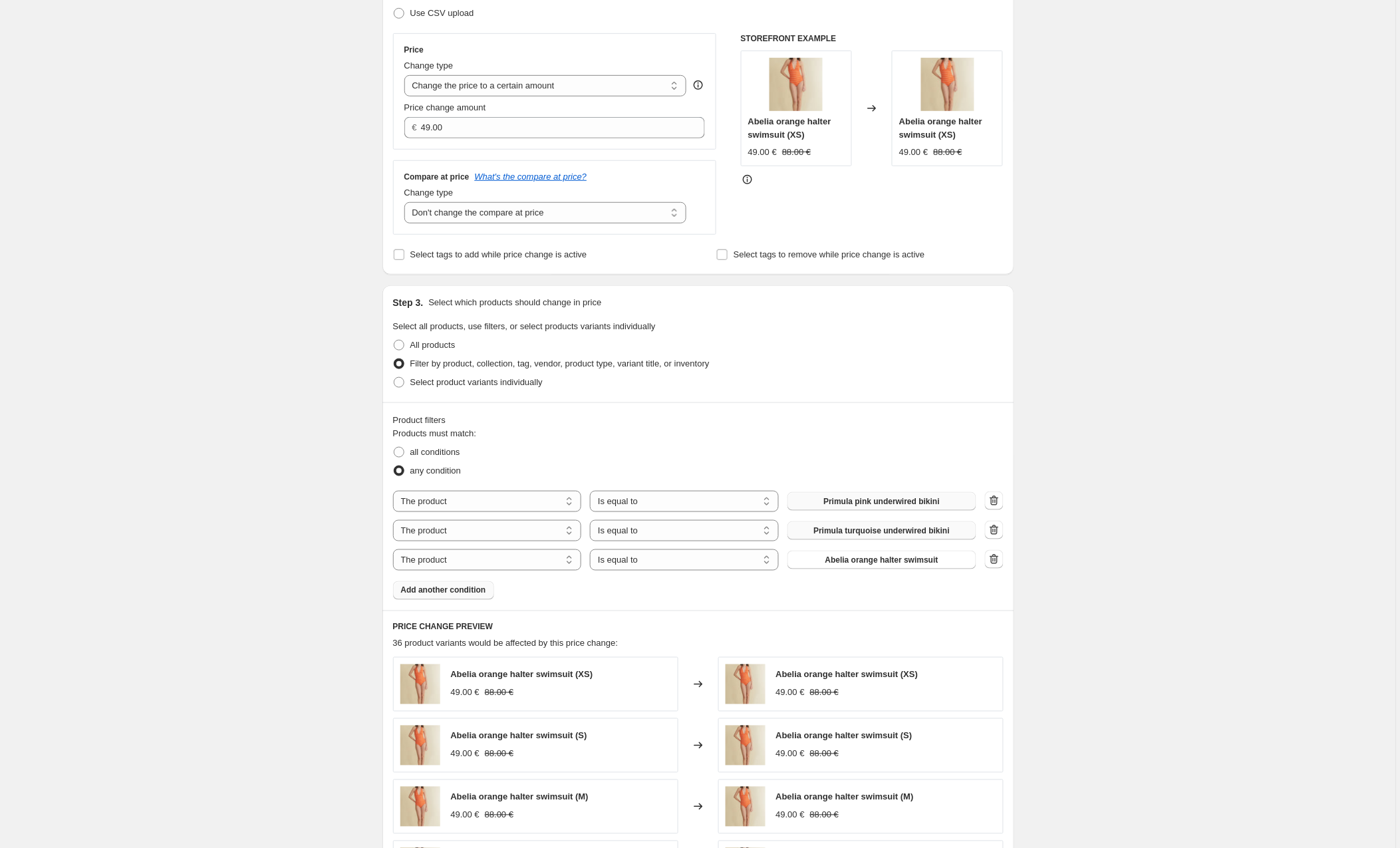
scroll to position [213, 0]
click at [998, 558] on icon "button" at bounding box center [994, 558] width 9 height 10
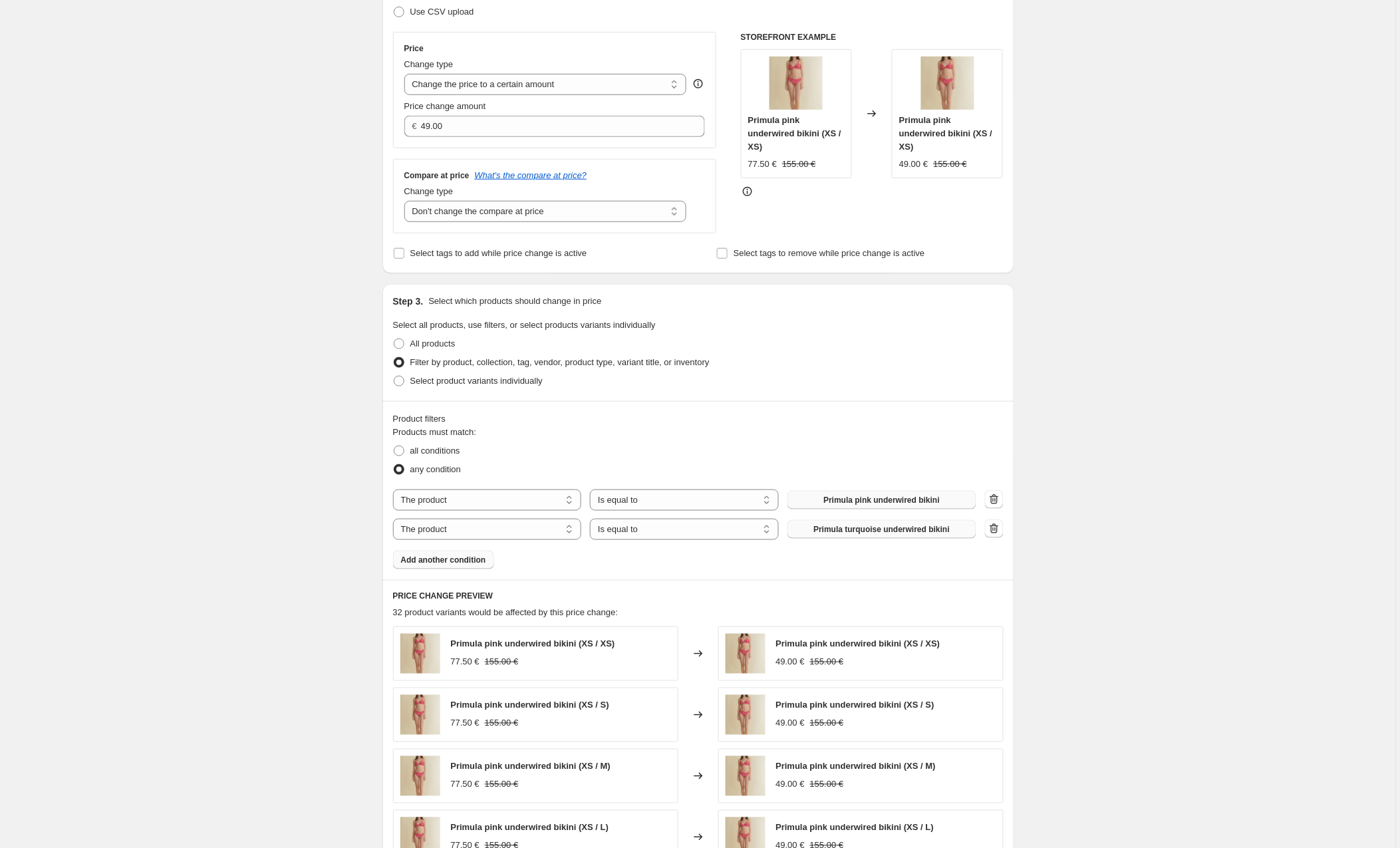
click at [463, 564] on span "Add another condition" at bounding box center [444, 560] width 85 height 11
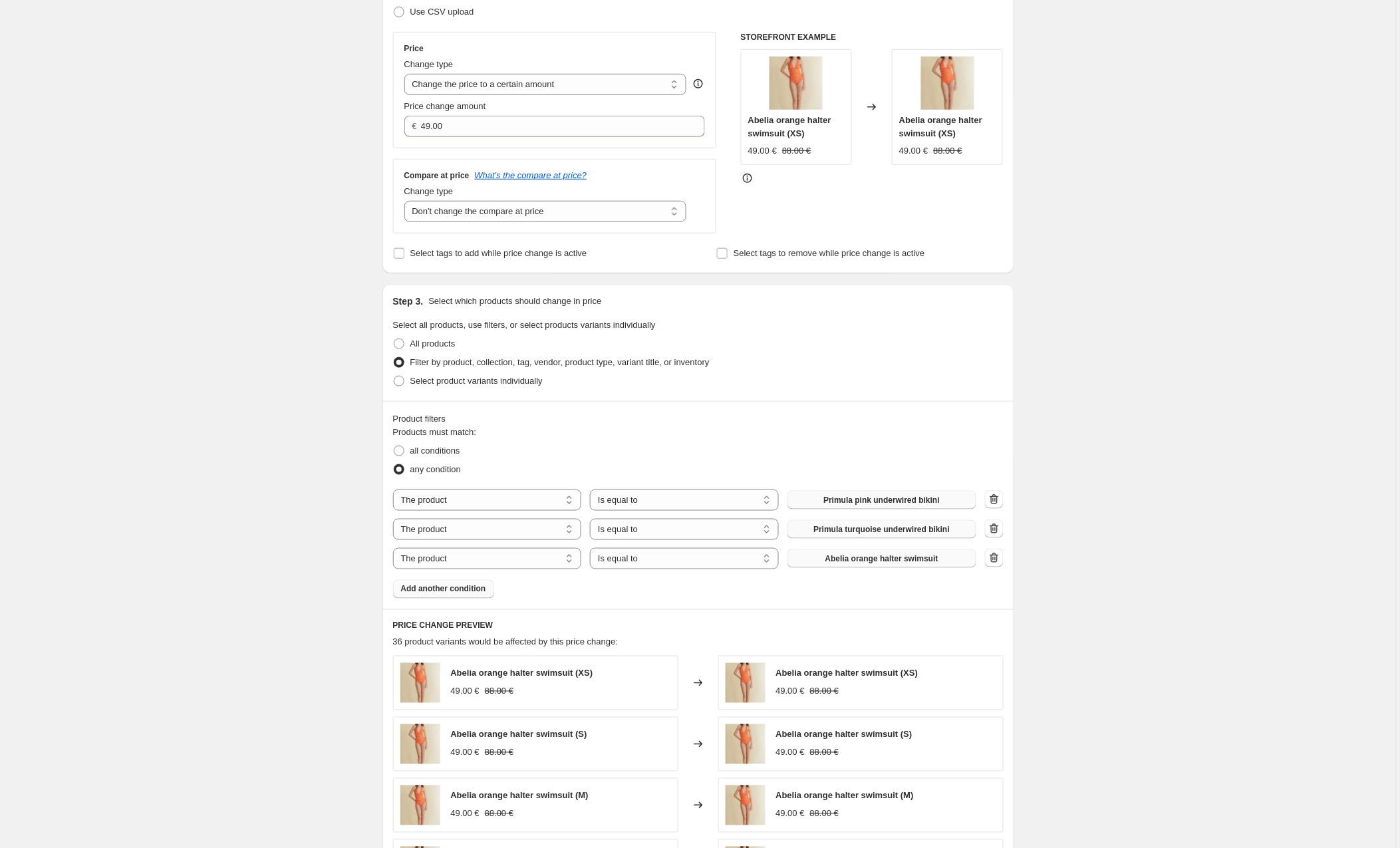
click at [815, 561] on button "Abelia orange halter swimsuit" at bounding box center [882, 559] width 189 height 19
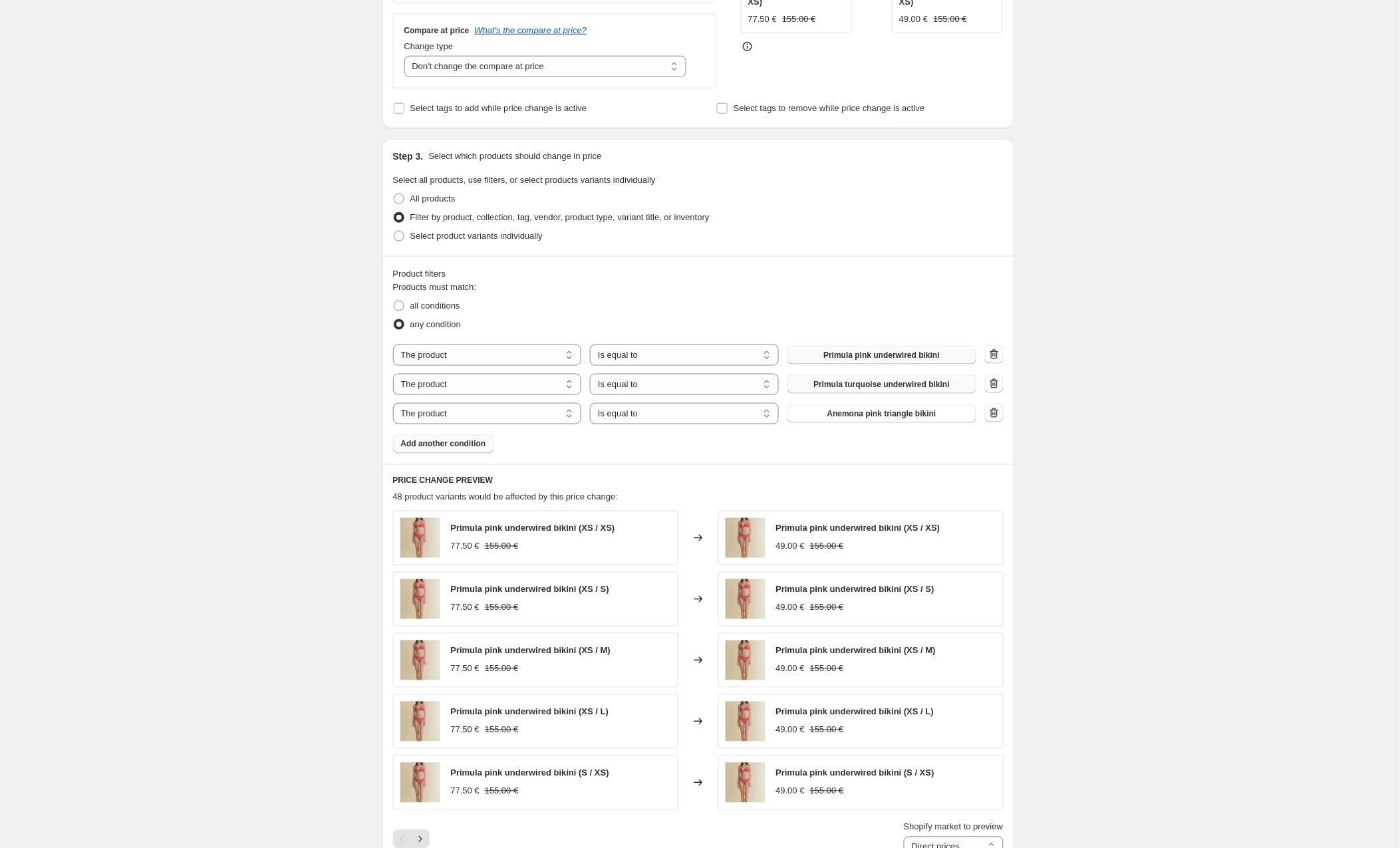
scroll to position [466, 0]
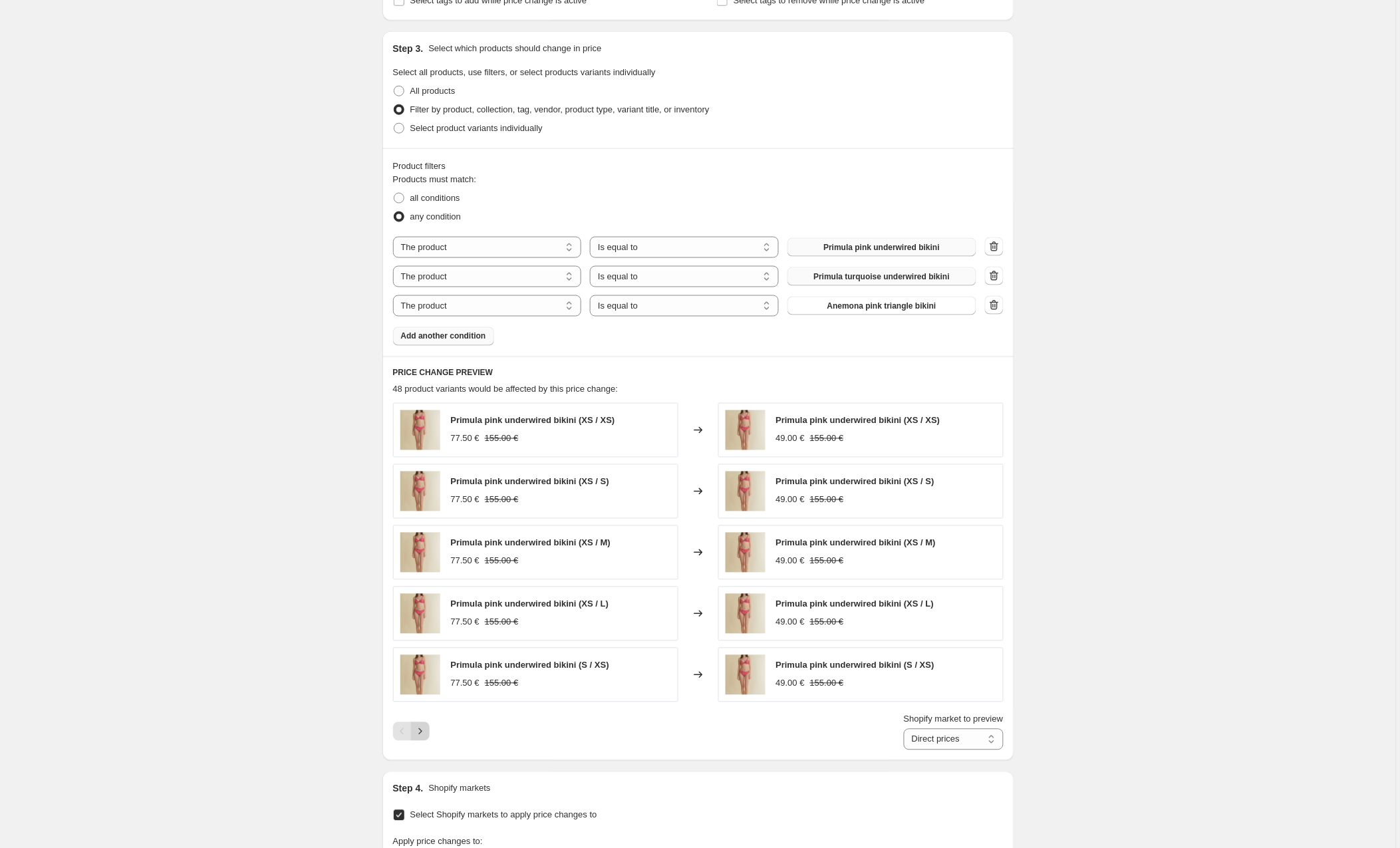
click at [427, 730] on icon "Next" at bounding box center [420, 732] width 13 height 13
click at [425, 733] on icon "Next" at bounding box center [420, 734] width 13 height 13
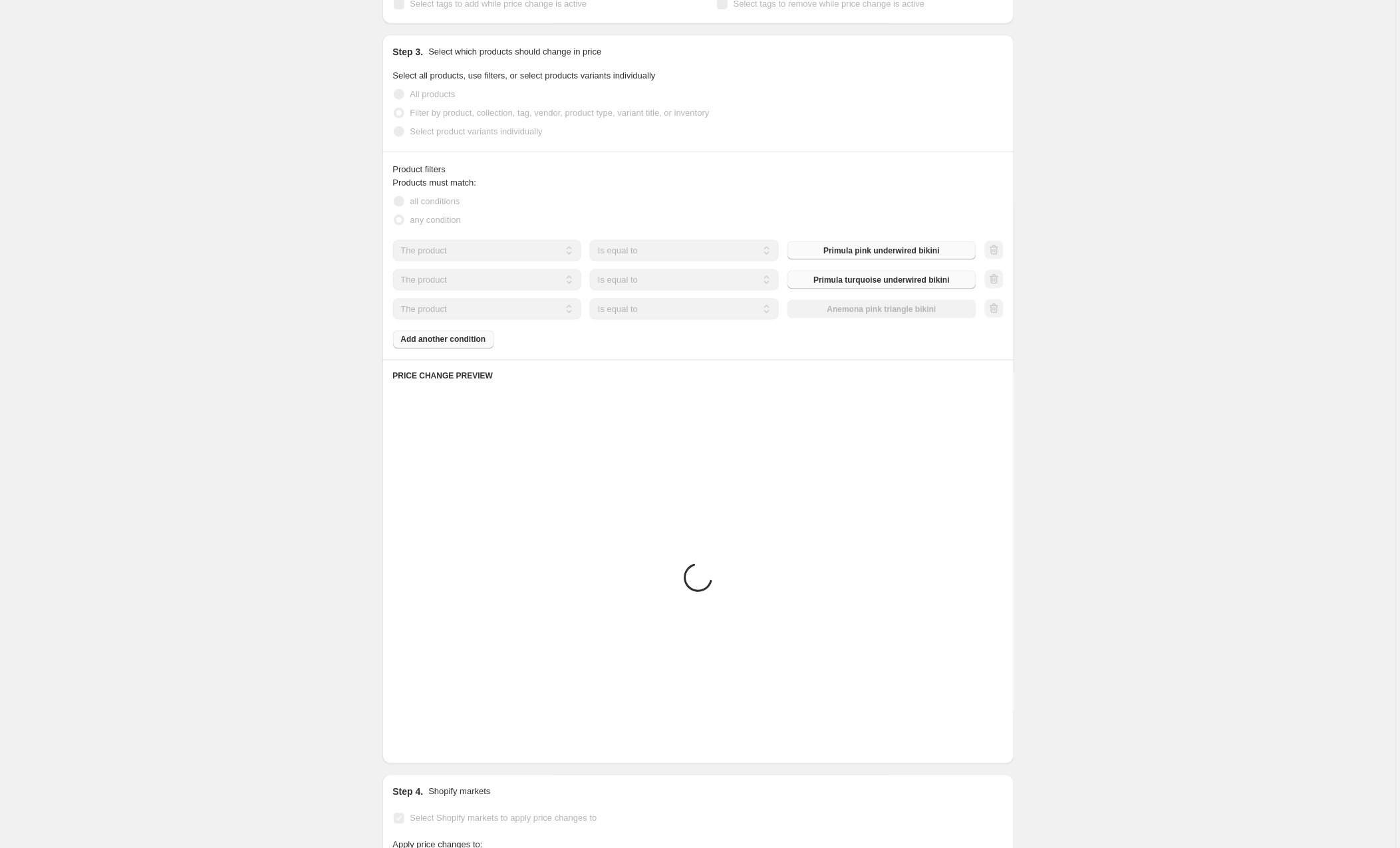
scroll to position [459, 0]
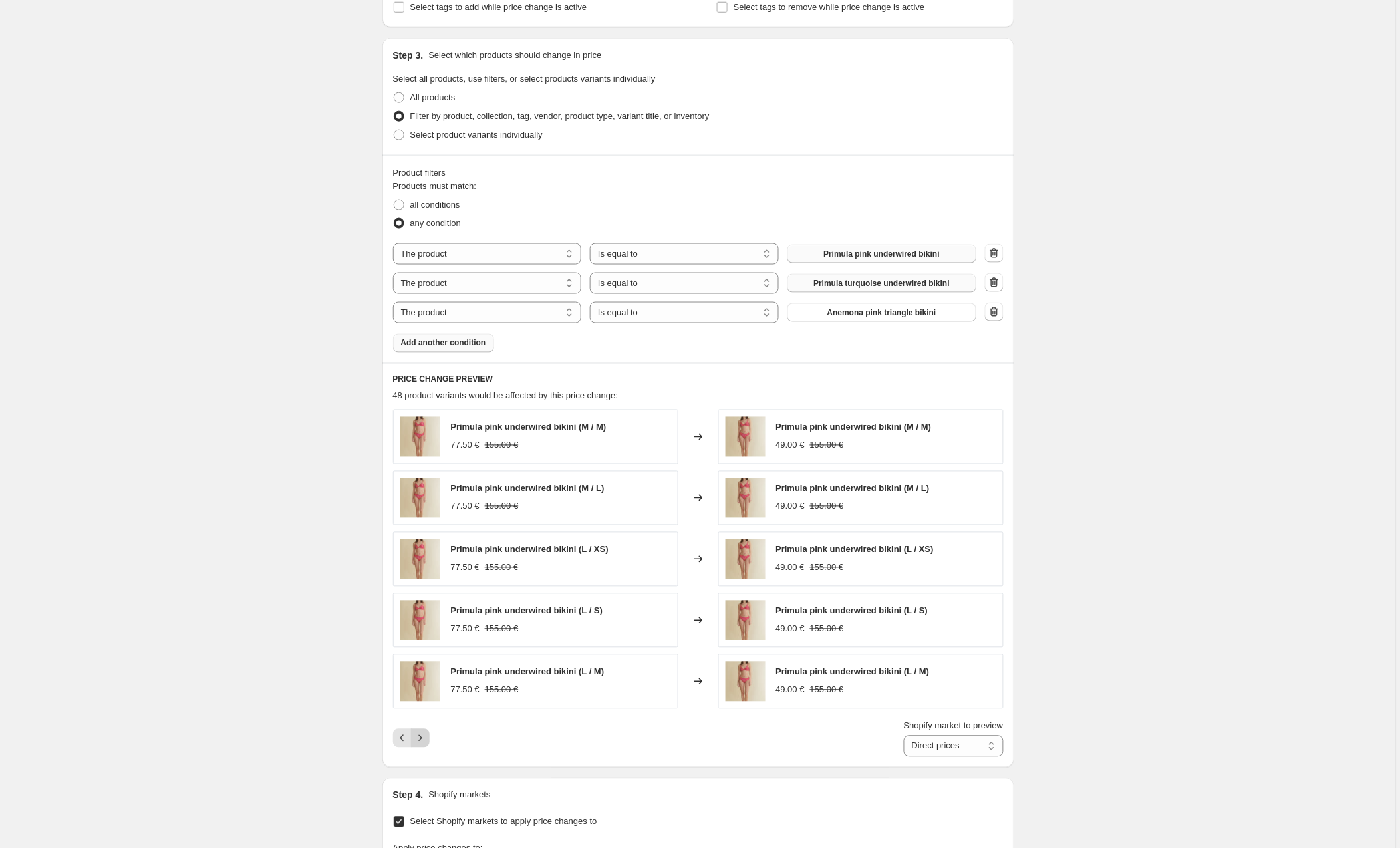
click at [425, 734] on button "Next" at bounding box center [420, 738] width 19 height 19
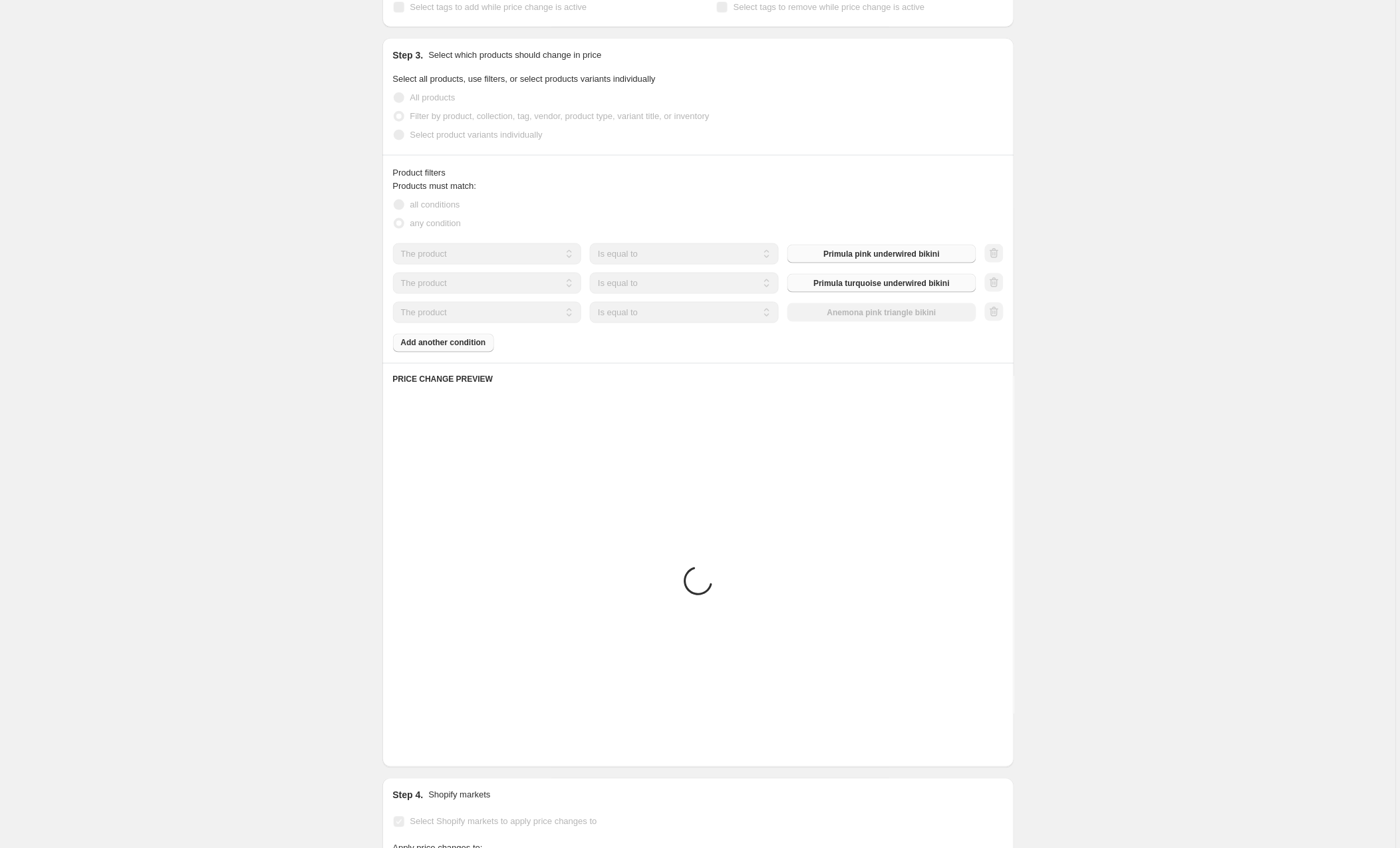
scroll to position [458, 0]
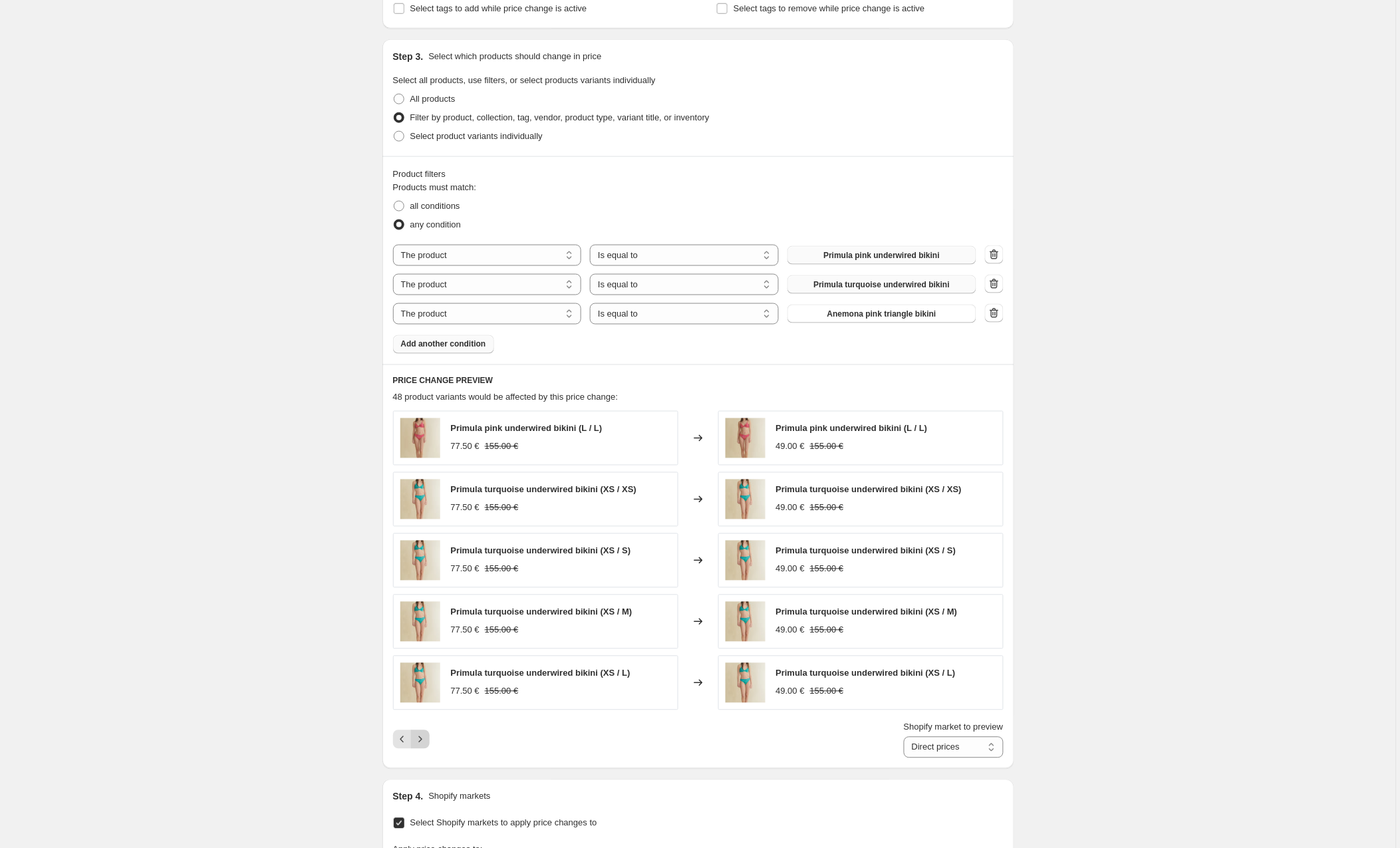
click at [424, 736] on icon "Next" at bounding box center [420, 740] width 13 height 13
click at [424, 736] on button "Next" at bounding box center [420, 740] width 19 height 19
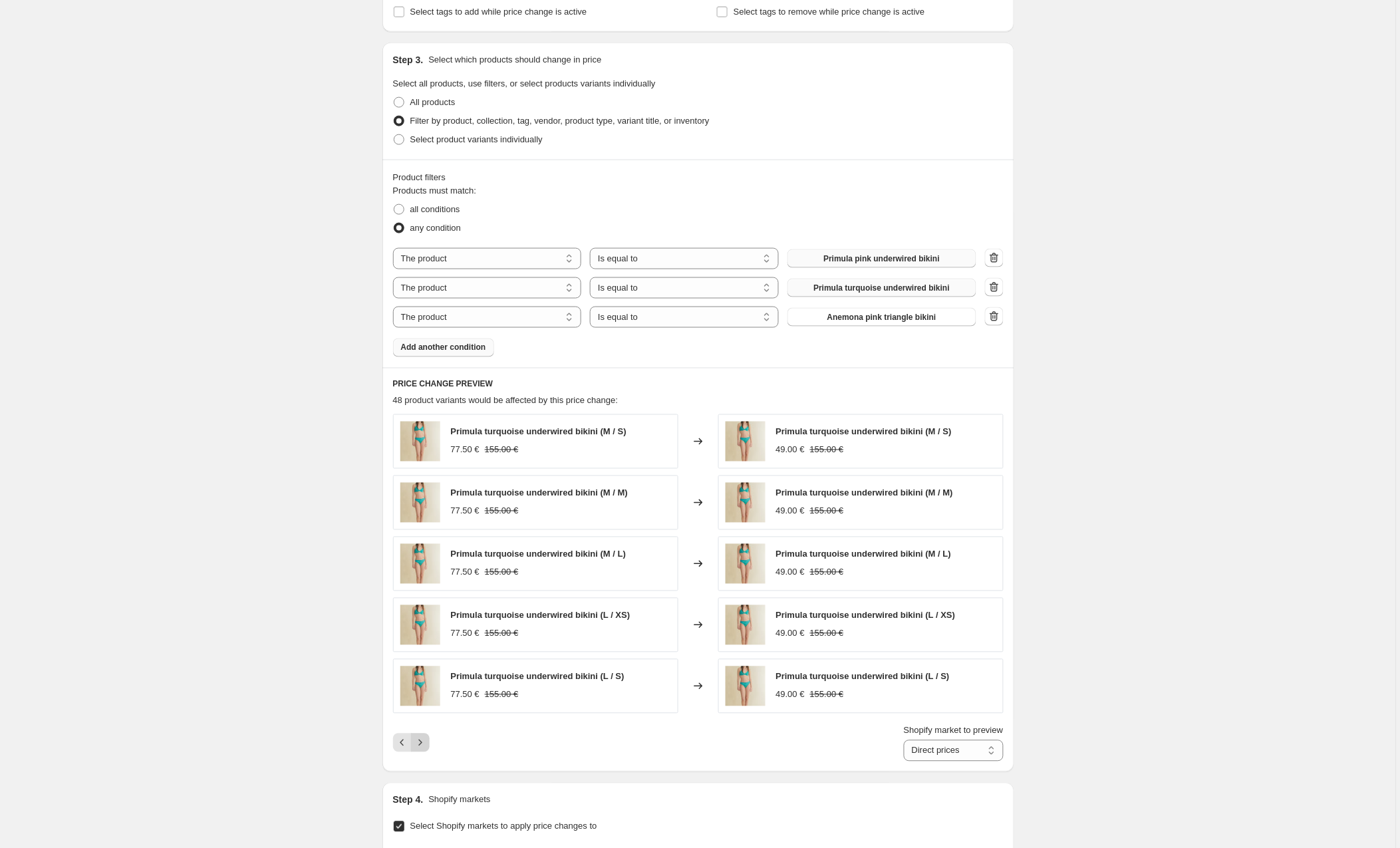
click at [423, 738] on button "Next" at bounding box center [420, 743] width 19 height 19
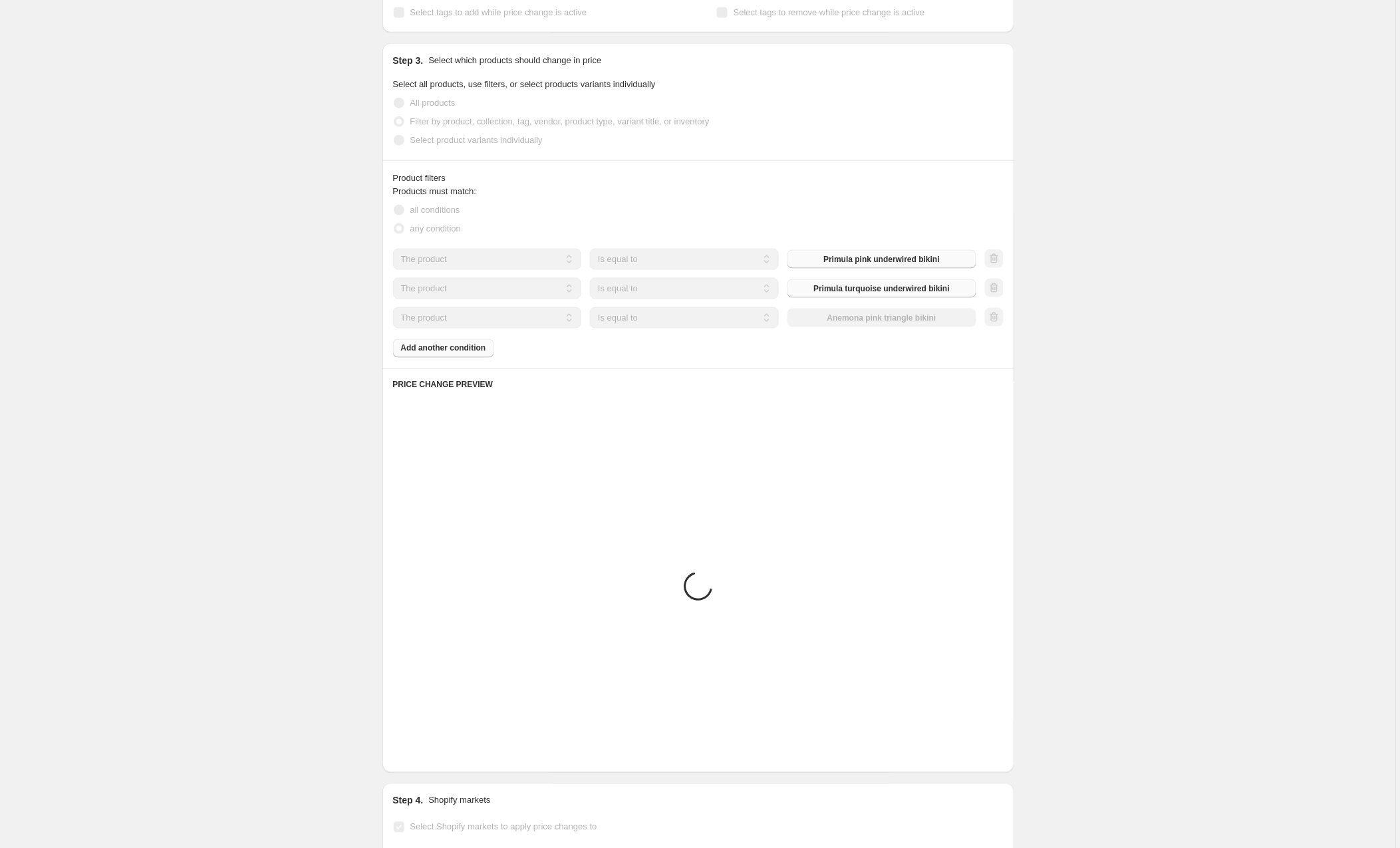
scroll to position [450, 0]
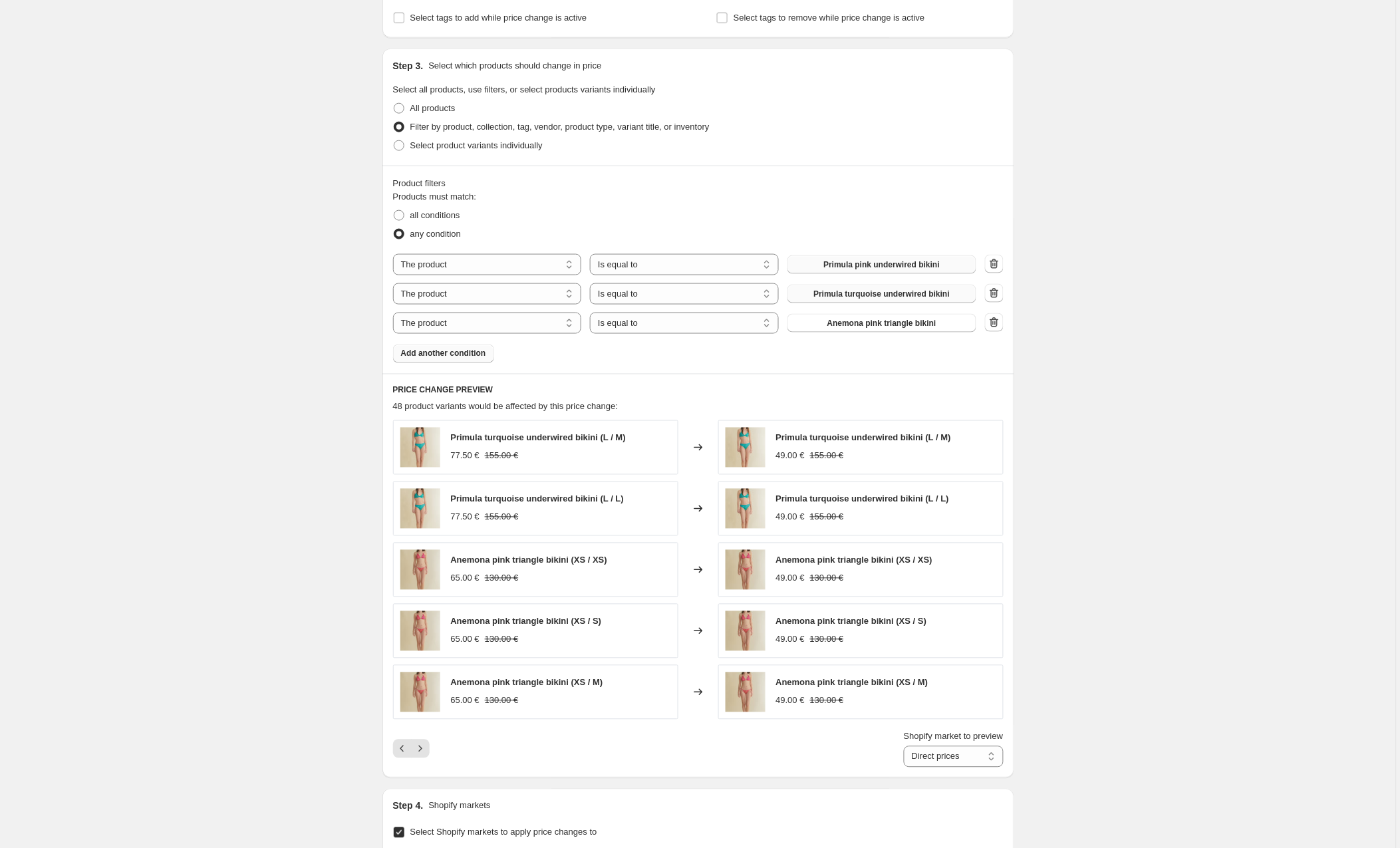
click at [440, 357] on span "Add another condition" at bounding box center [444, 354] width 85 height 11
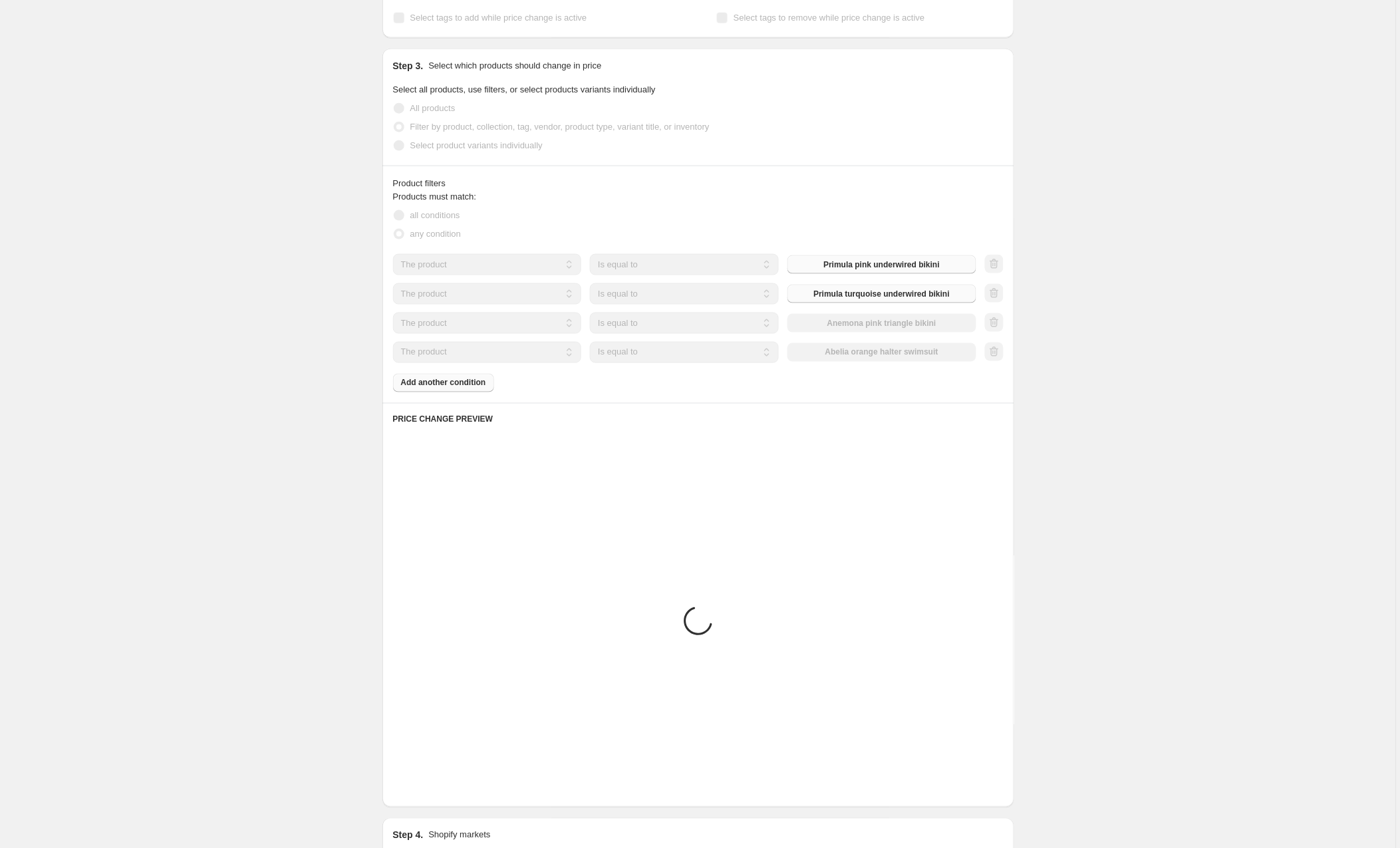
scroll to position [442, 0]
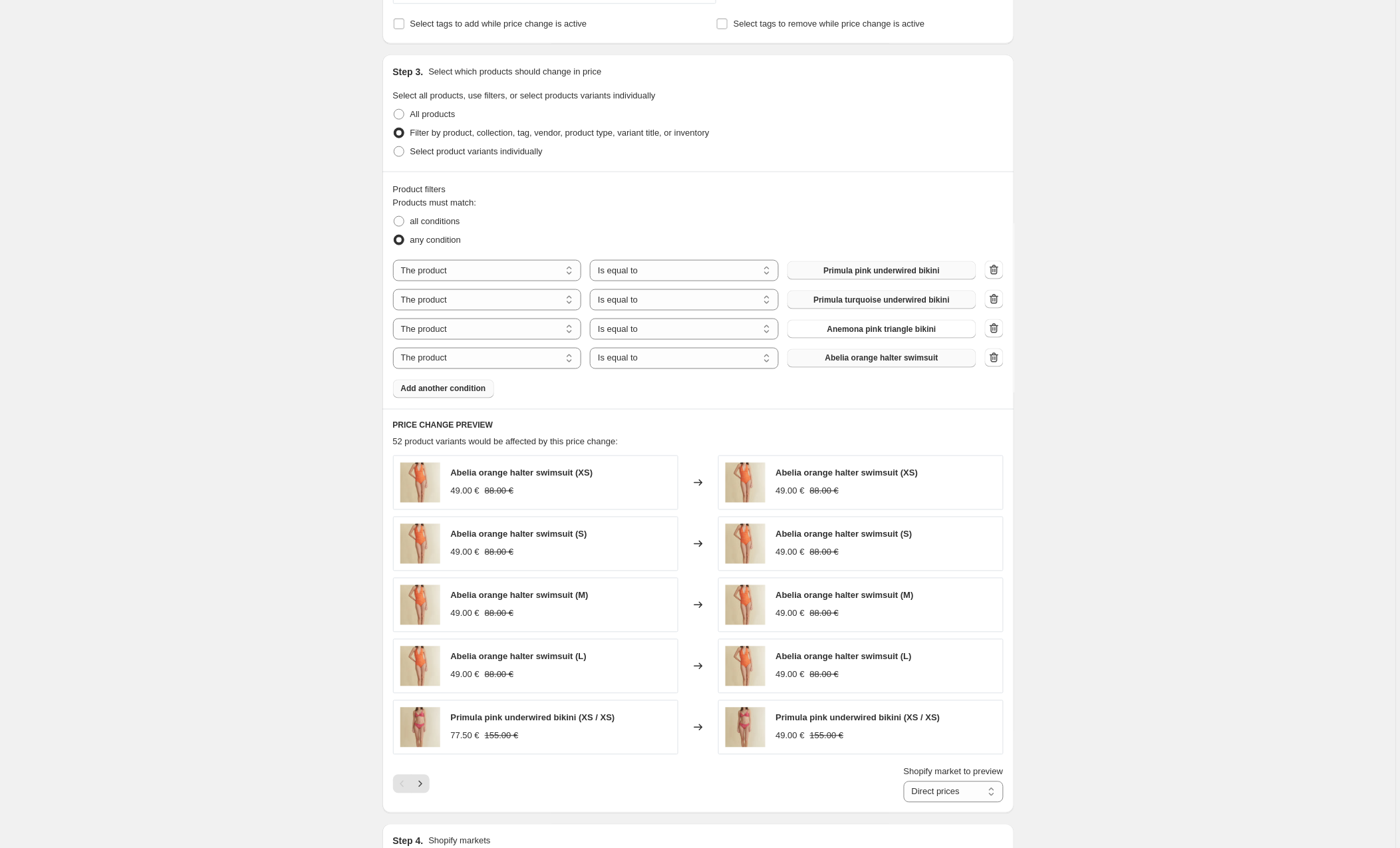
click at [872, 355] on button "Abelia orange halter swimsuit" at bounding box center [882, 358] width 189 height 19
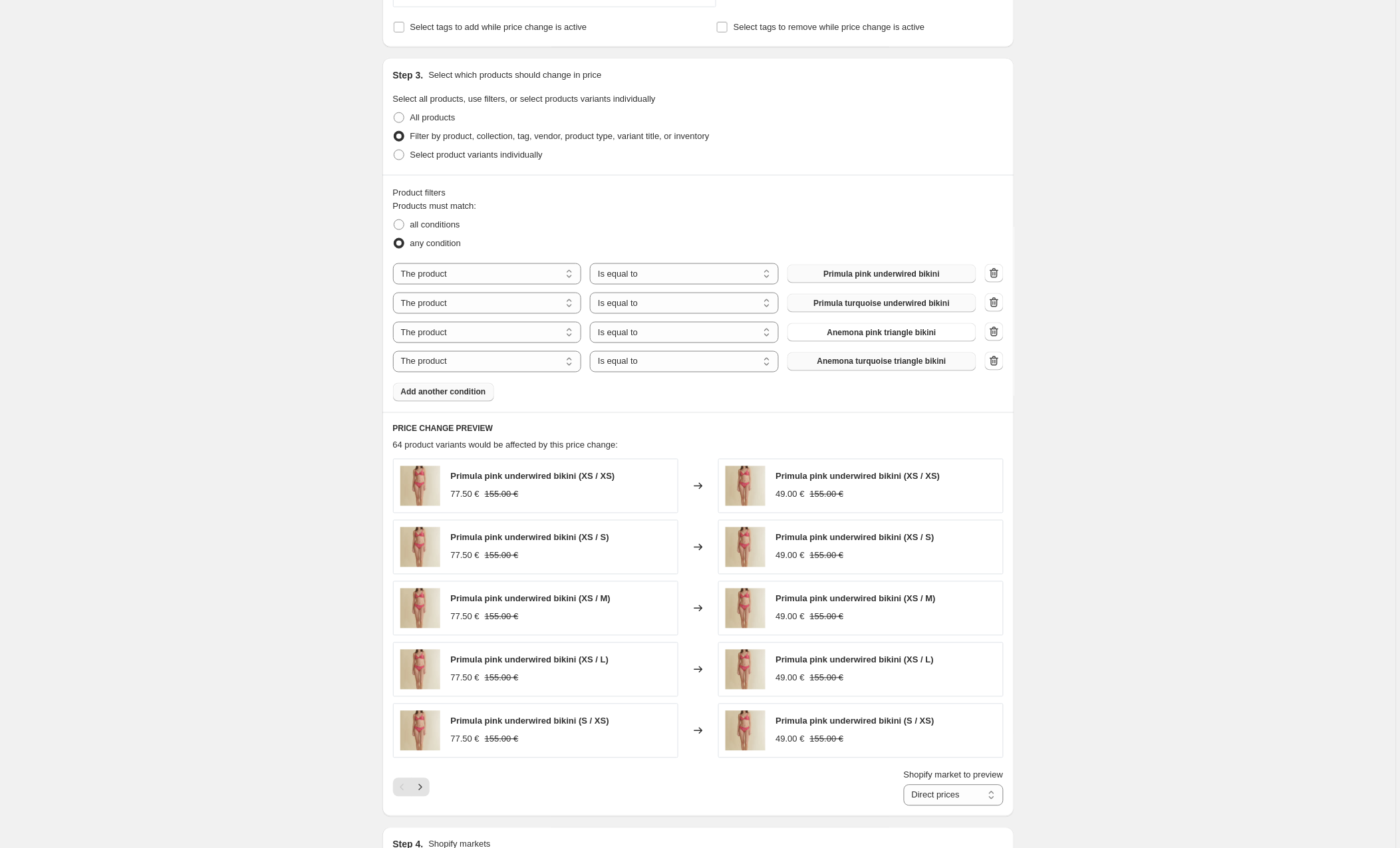
click at [436, 389] on button "Add another condition" at bounding box center [444, 392] width 101 height 19
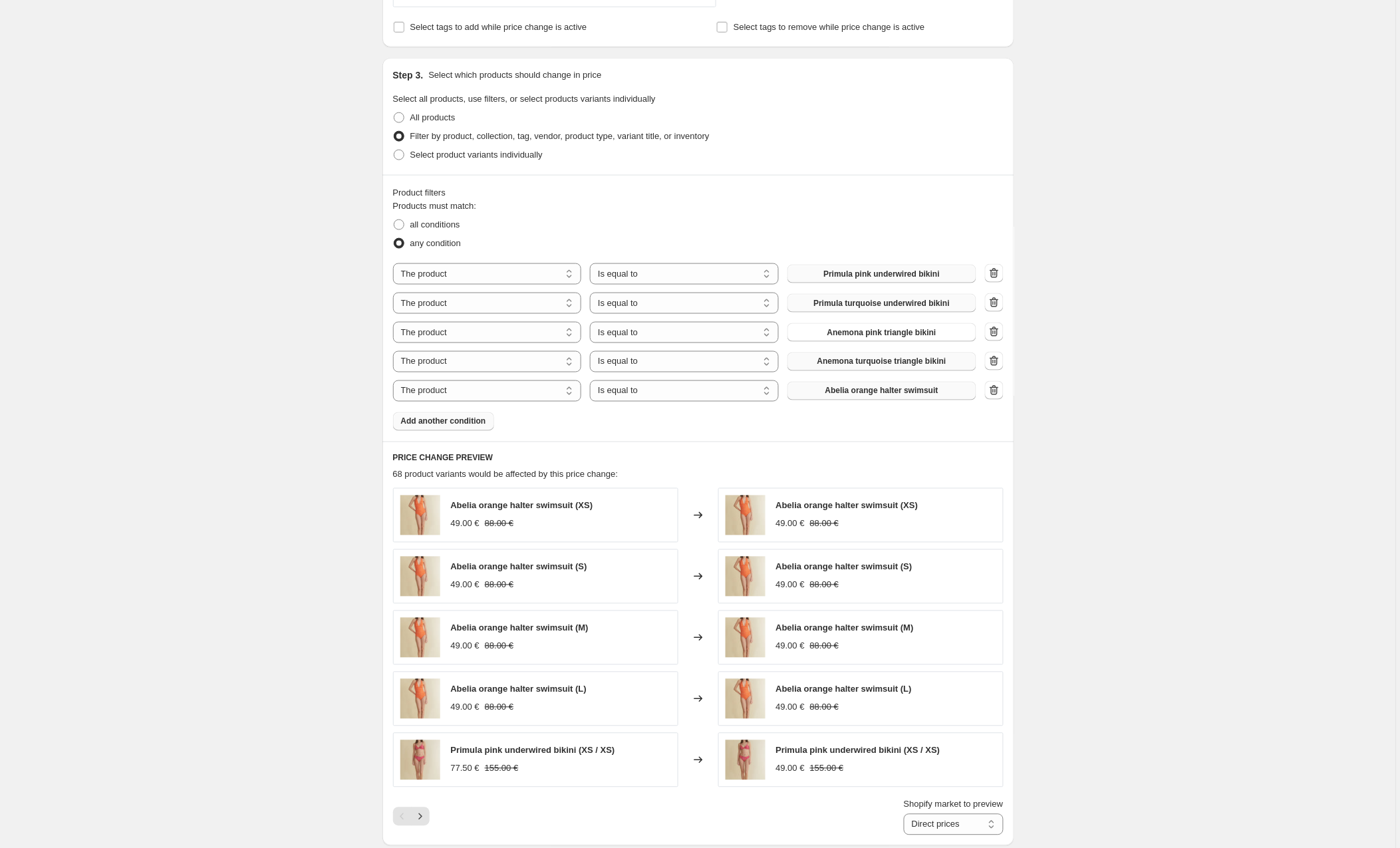
click at [844, 395] on span "Abelia orange halter swimsuit" at bounding box center [882, 391] width 113 height 11
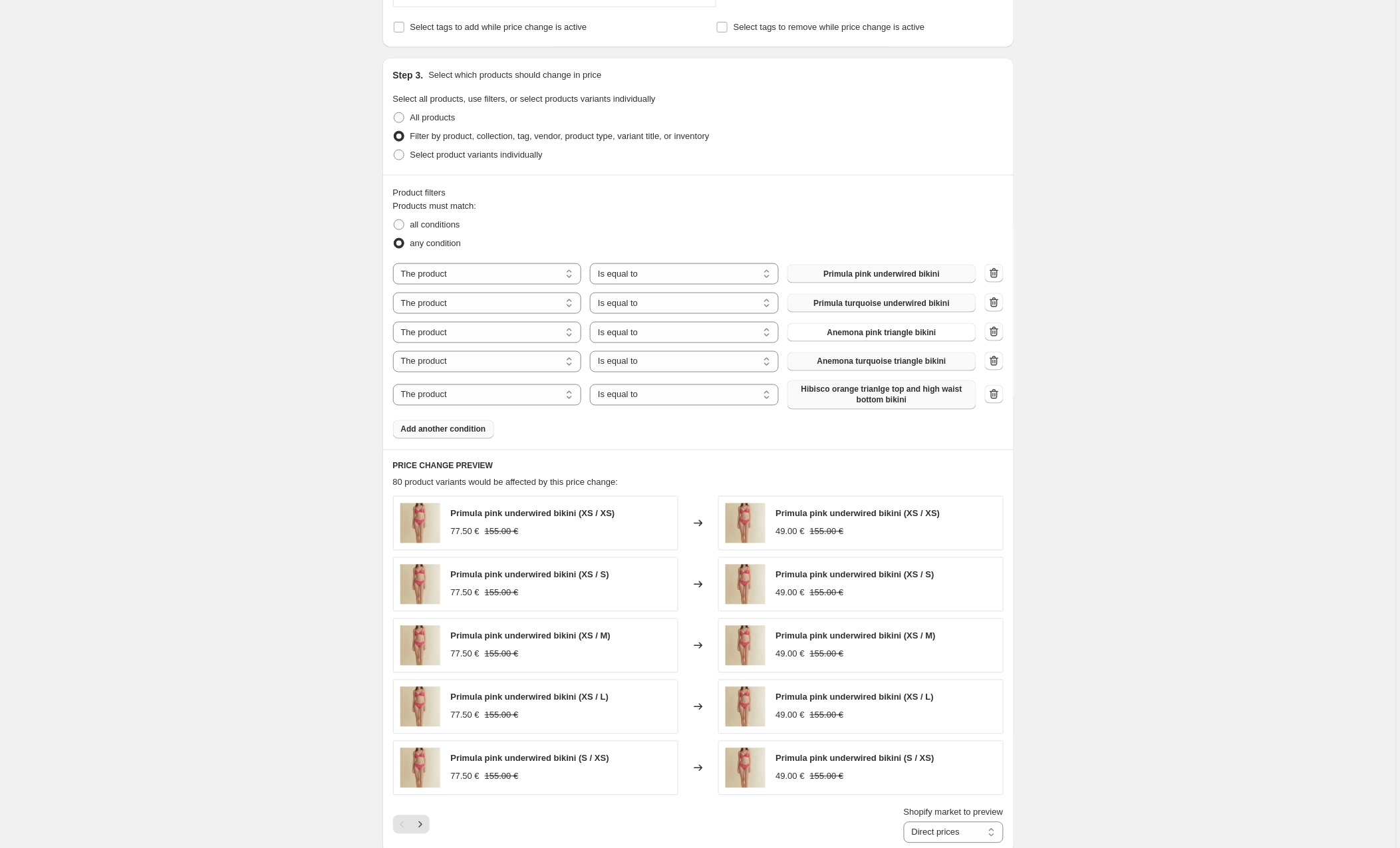
click at [472, 431] on span "Add another condition" at bounding box center [444, 430] width 85 height 11
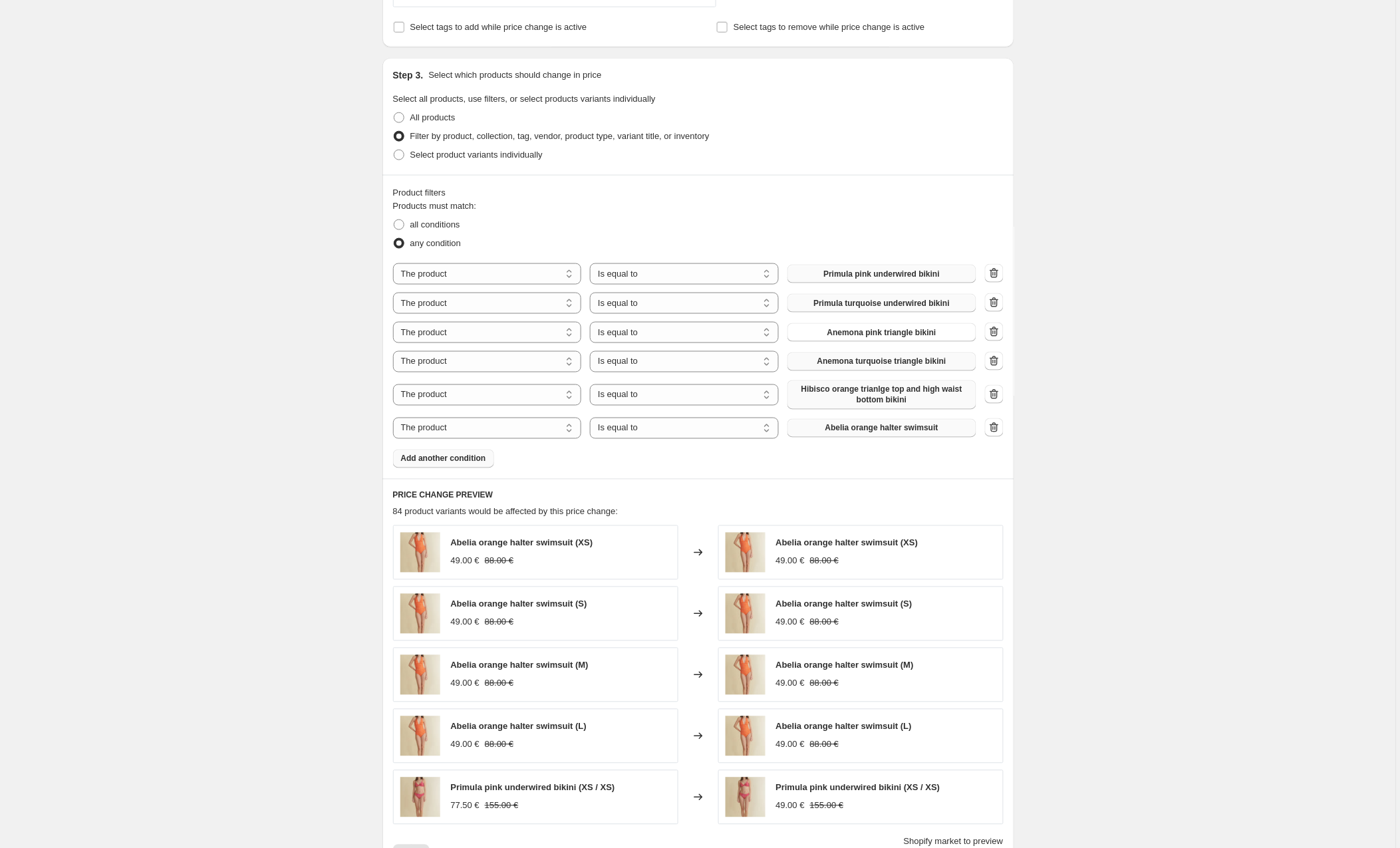
click at [847, 429] on span "Abelia orange halter swimsuit" at bounding box center [882, 428] width 113 height 11
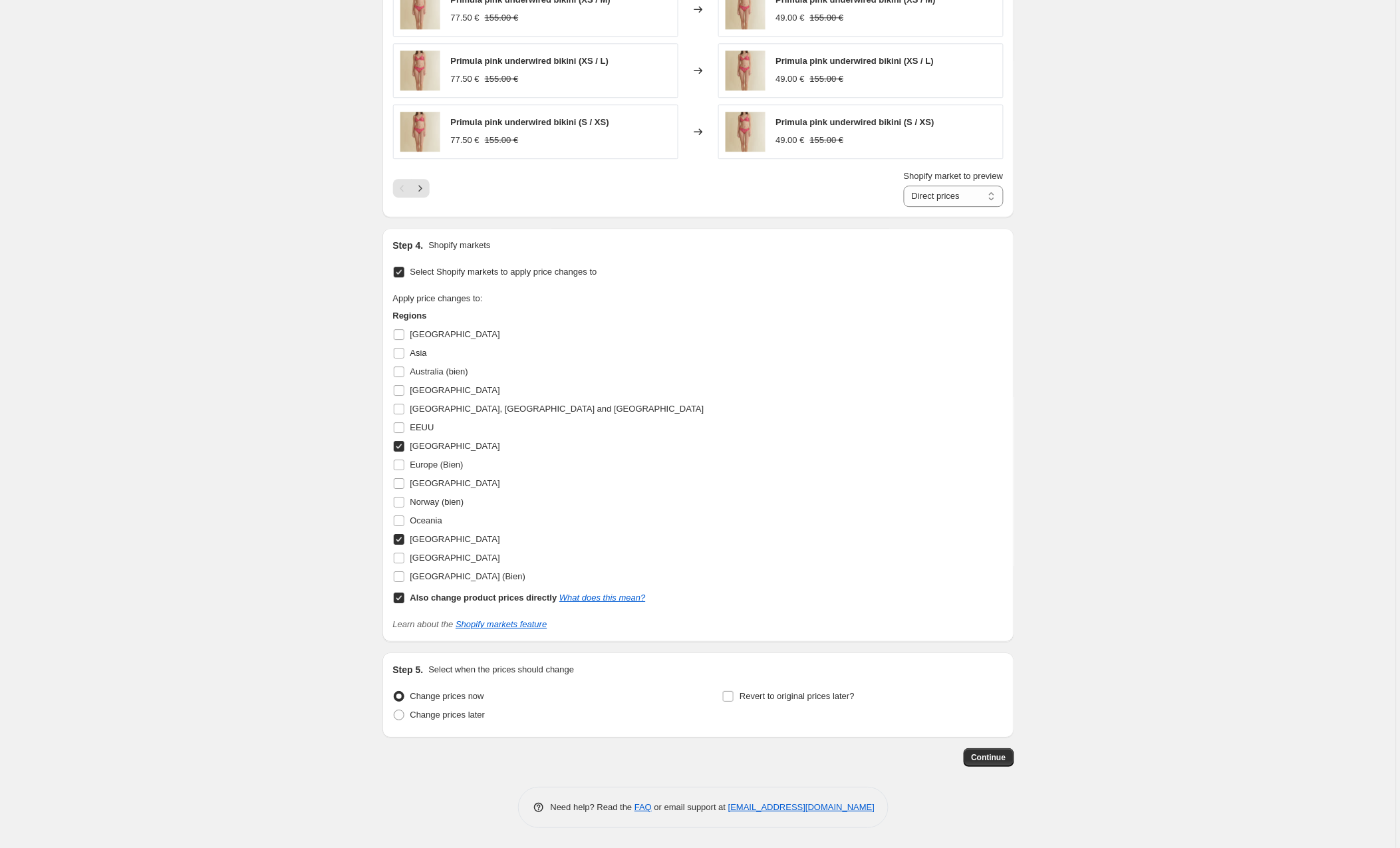
scroll to position [1115, 0]
click at [422, 188] on icon "Next" at bounding box center [420, 188] width 4 height 6
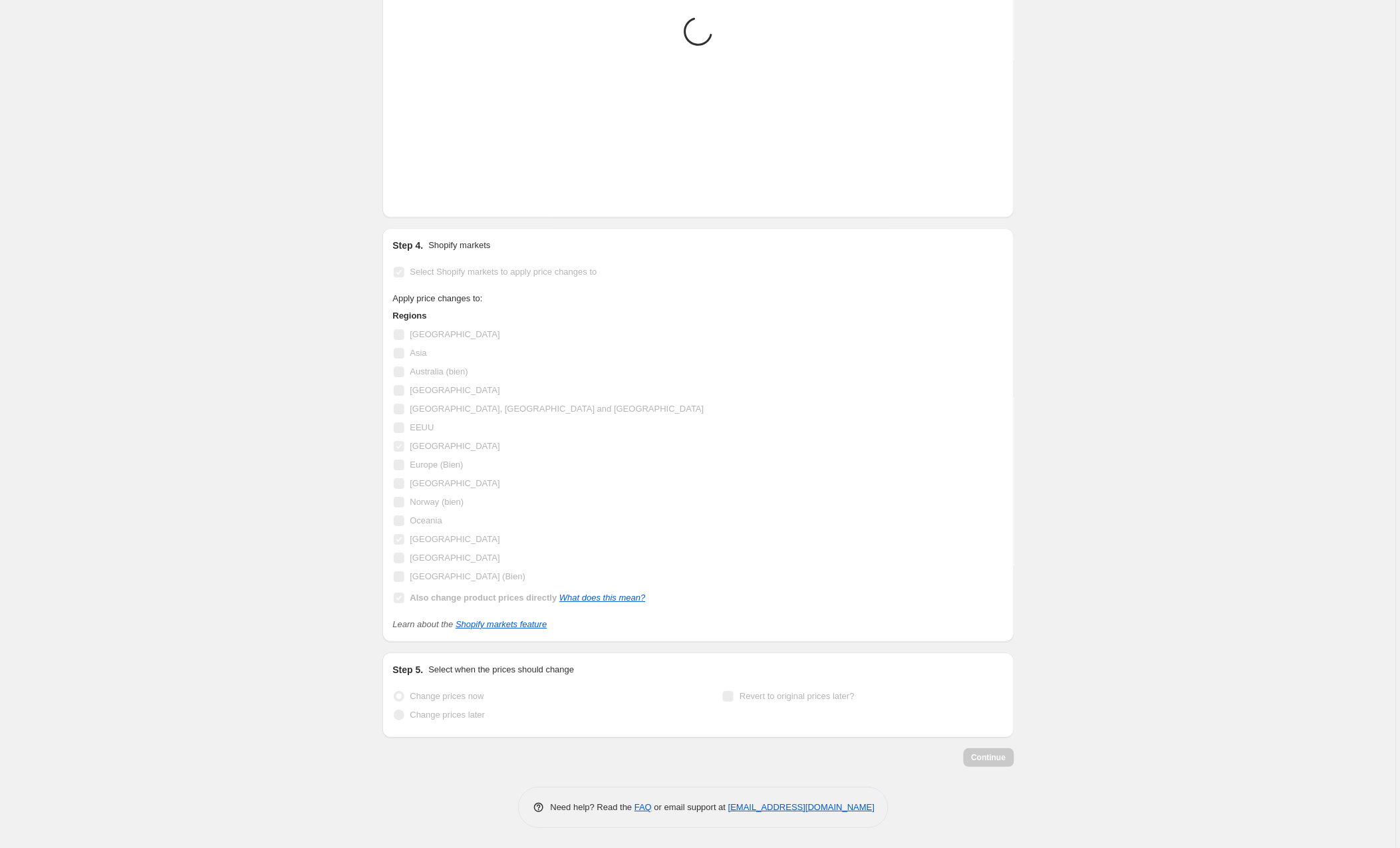
scroll to position [1112, 0]
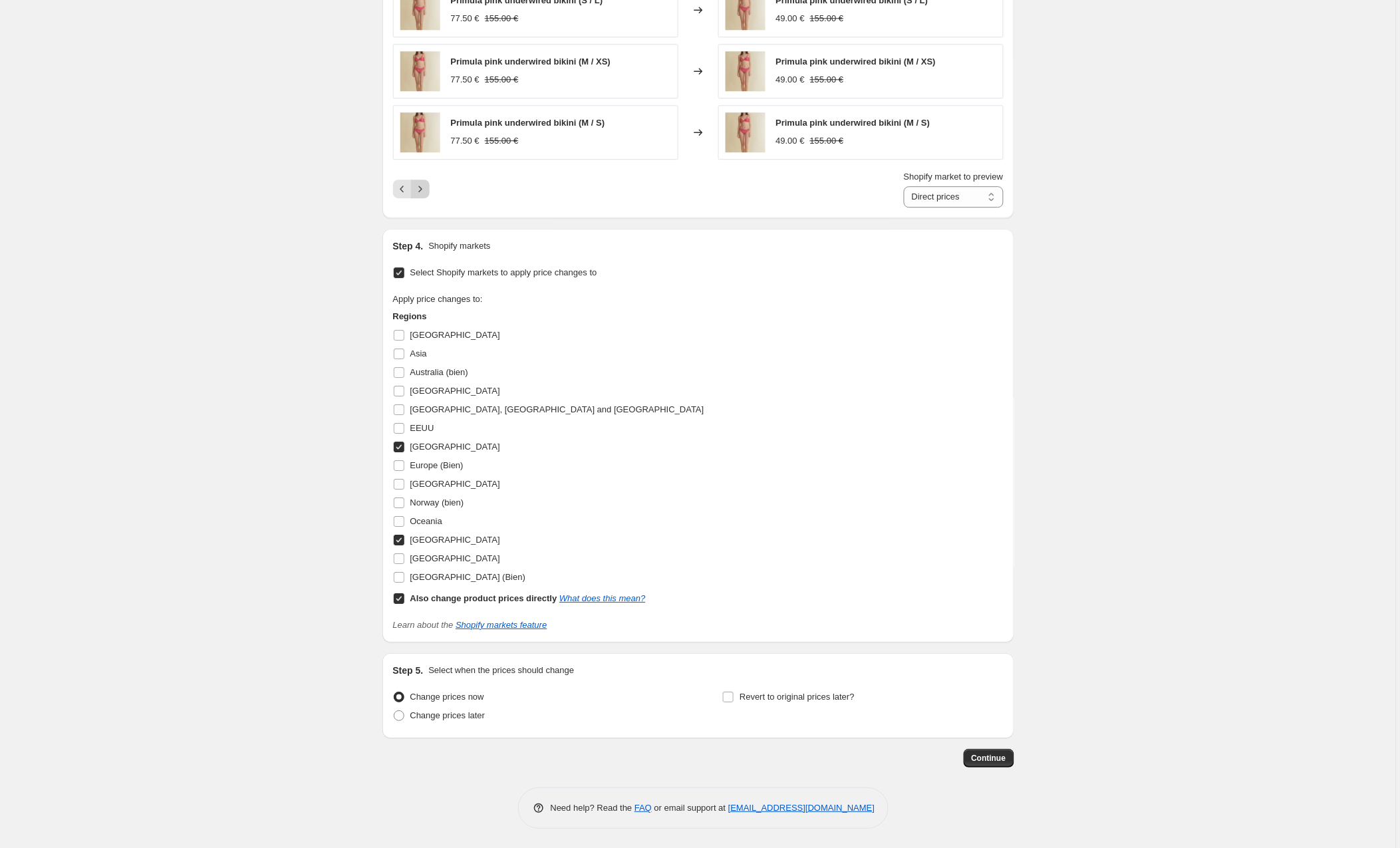
click at [425, 186] on icon "Next" at bounding box center [420, 189] width 13 height 13
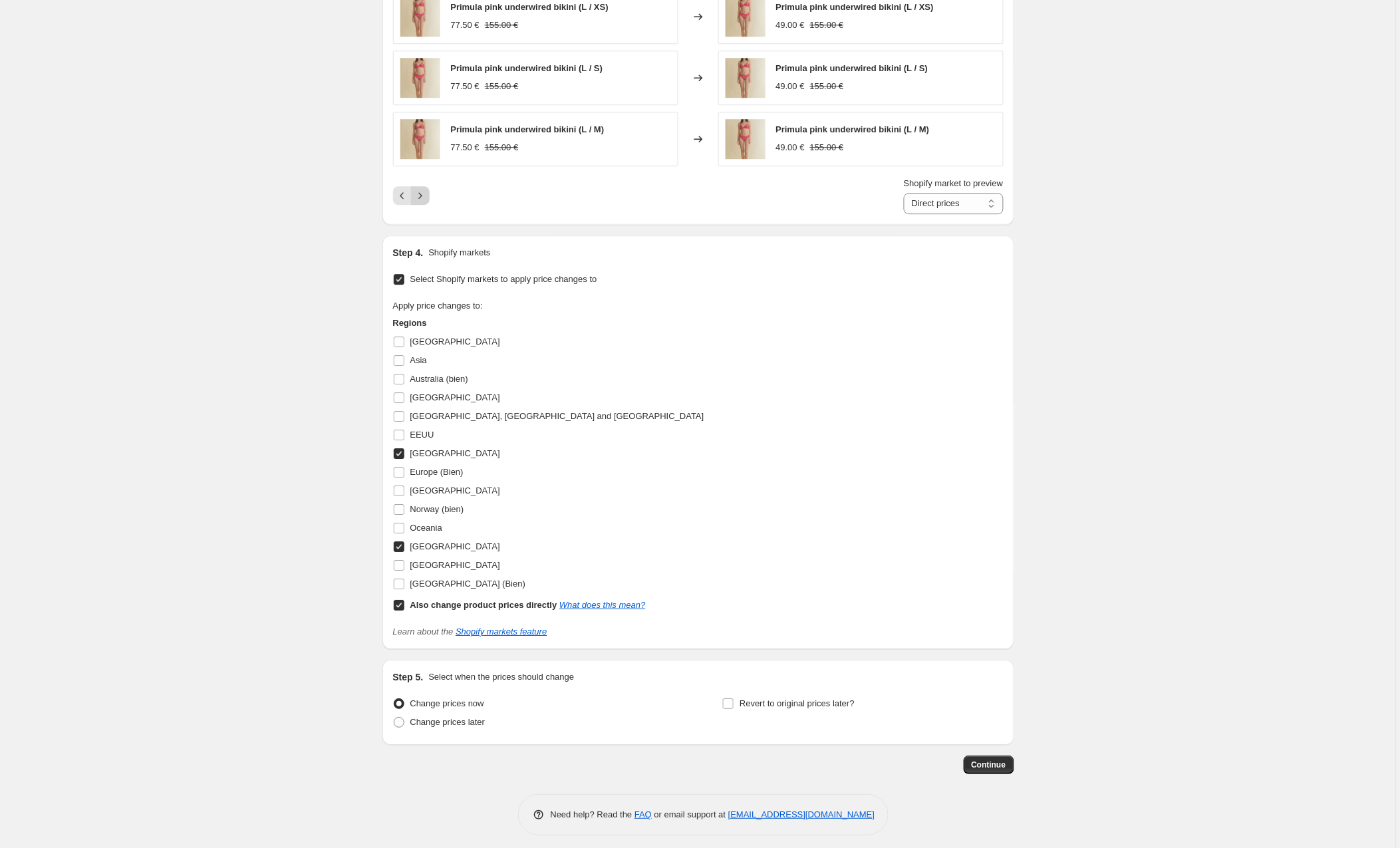
click at [428, 193] on button "Next" at bounding box center [420, 196] width 19 height 19
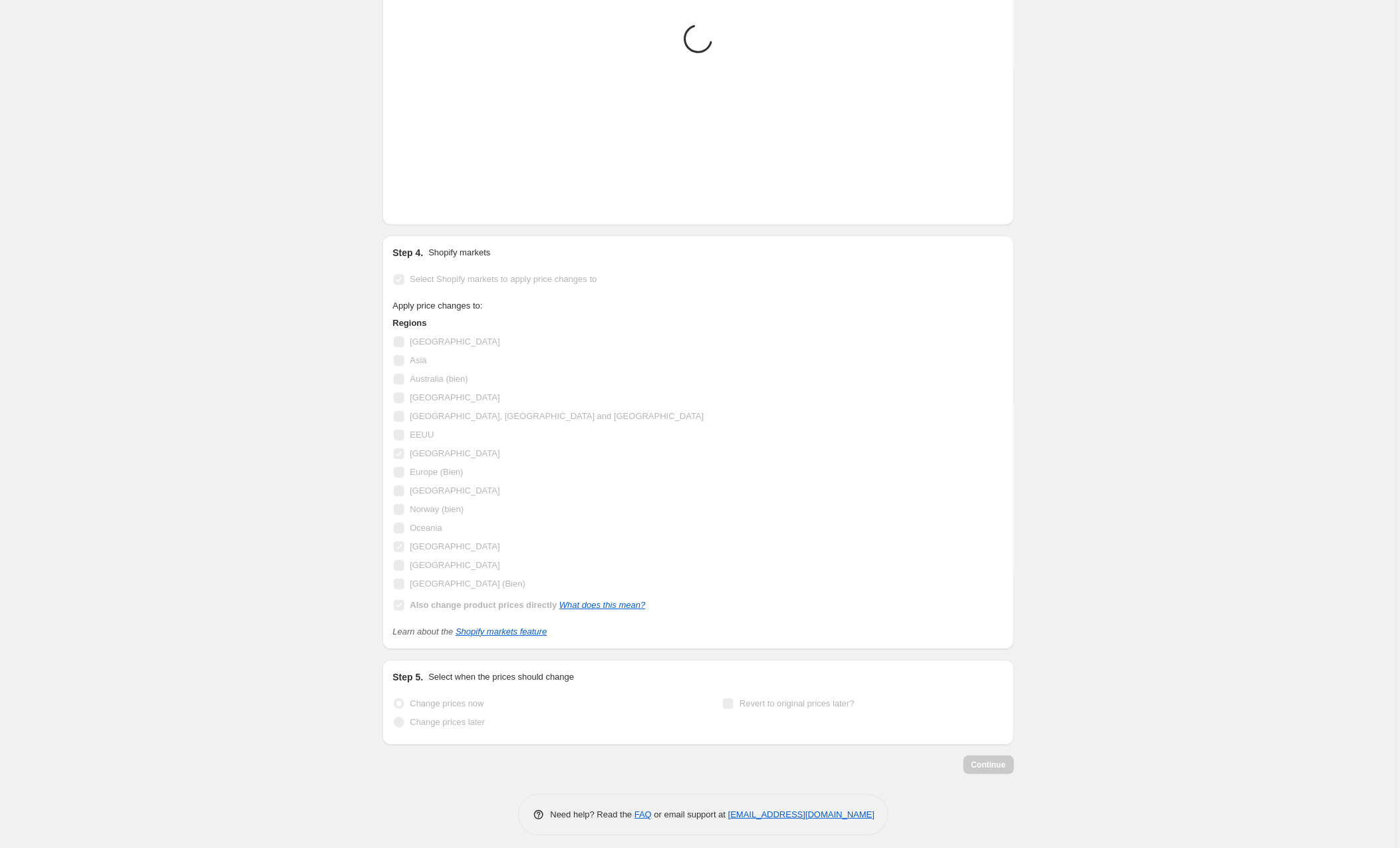
scroll to position [1104, 0]
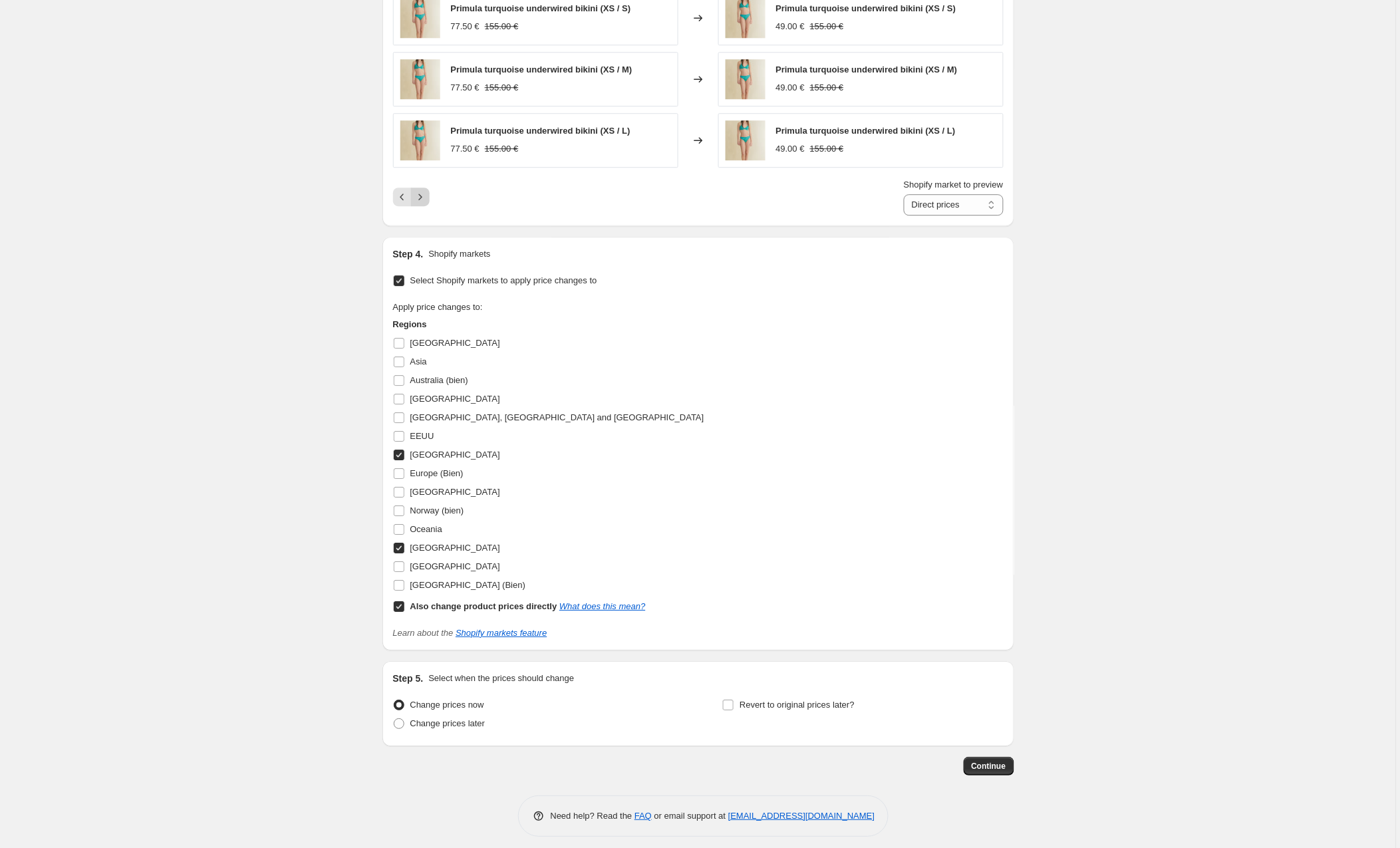
click at [425, 202] on icon "Next" at bounding box center [420, 196] width 13 height 13
click at [425, 198] on icon "Next" at bounding box center [420, 200] width 13 height 13
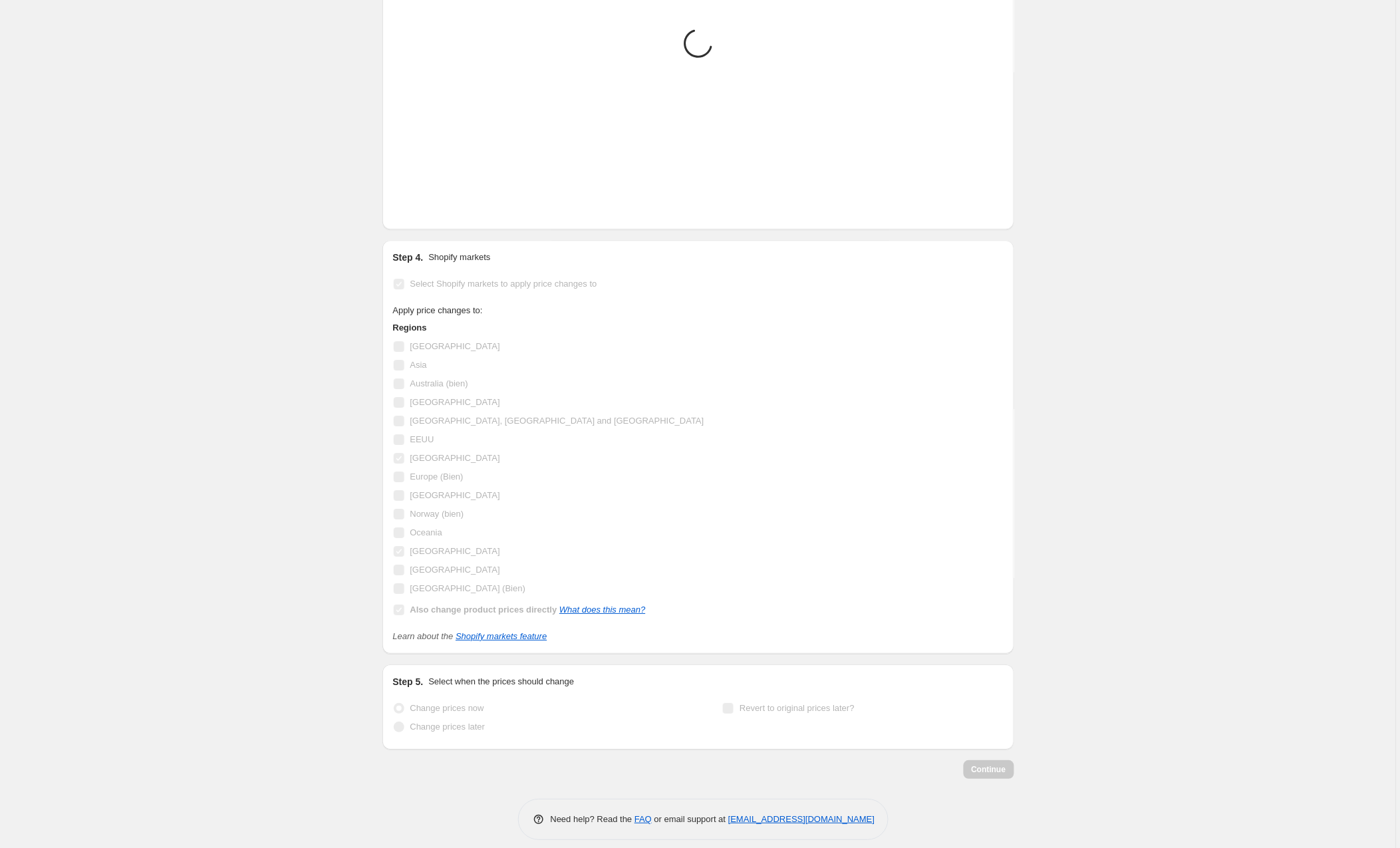
scroll to position [1098, 0]
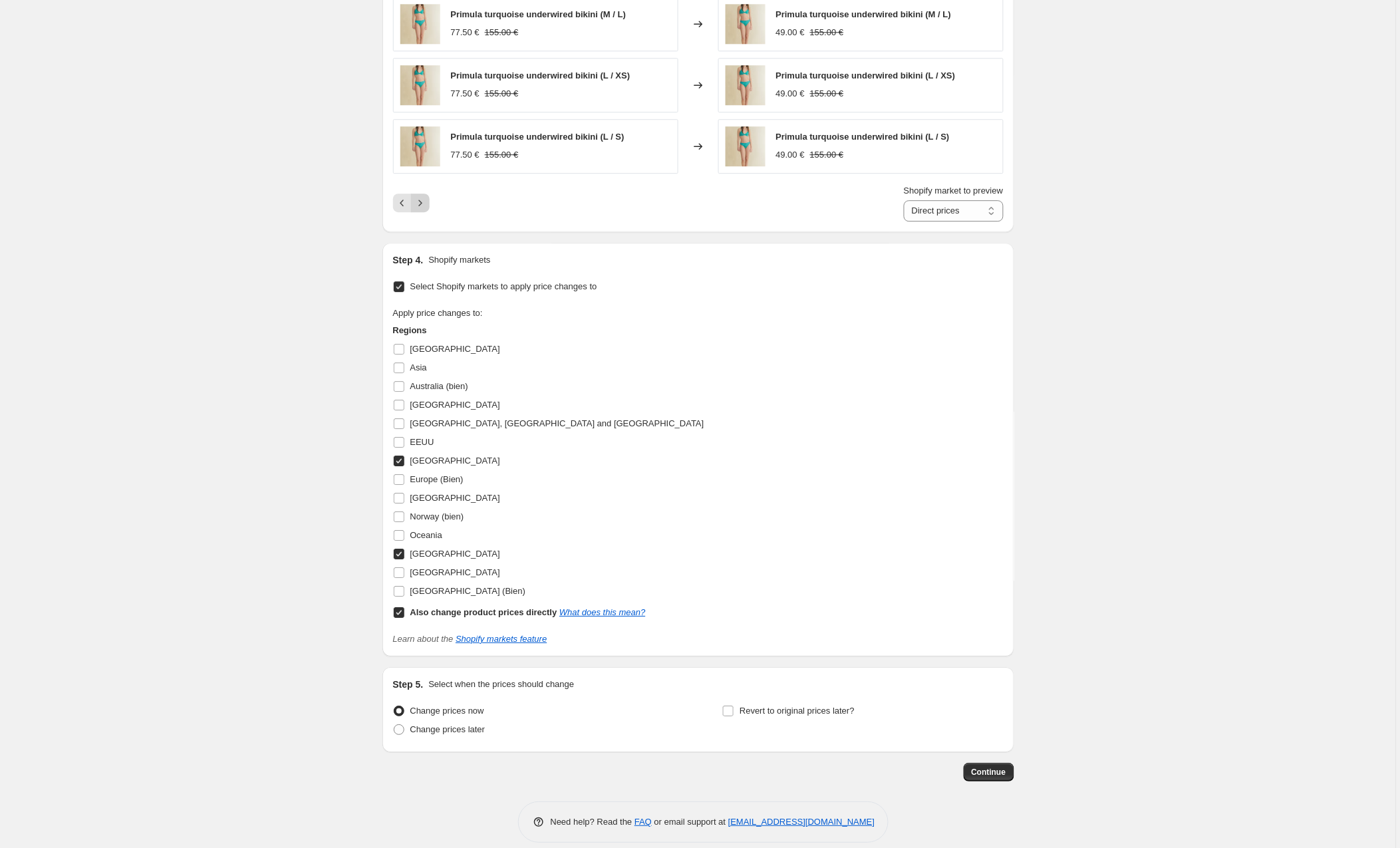
click at [425, 201] on icon "Next" at bounding box center [420, 203] width 13 height 13
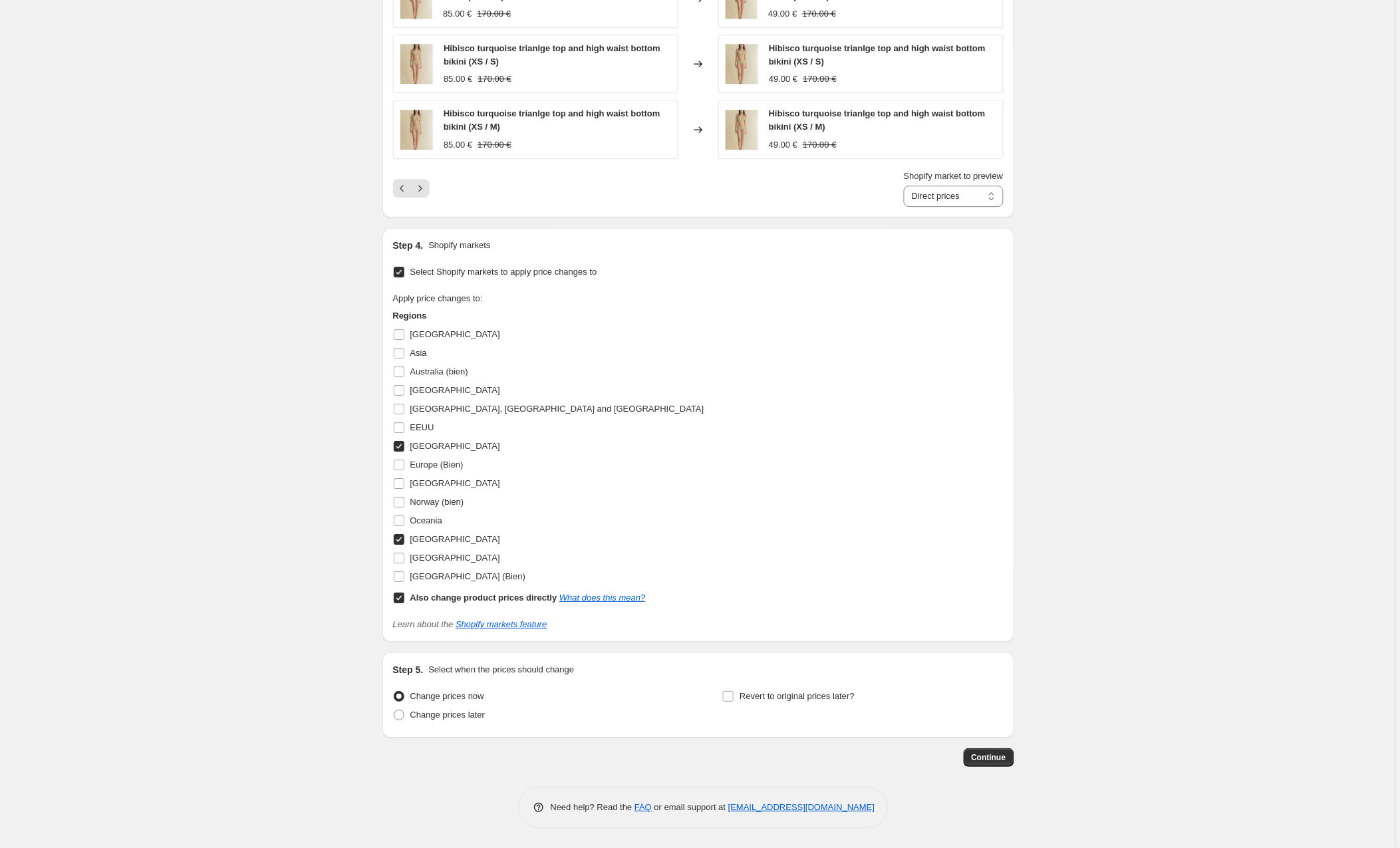
scroll to position [1128, 0]
click at [980, 761] on span "Continue" at bounding box center [989, 758] width 35 height 11
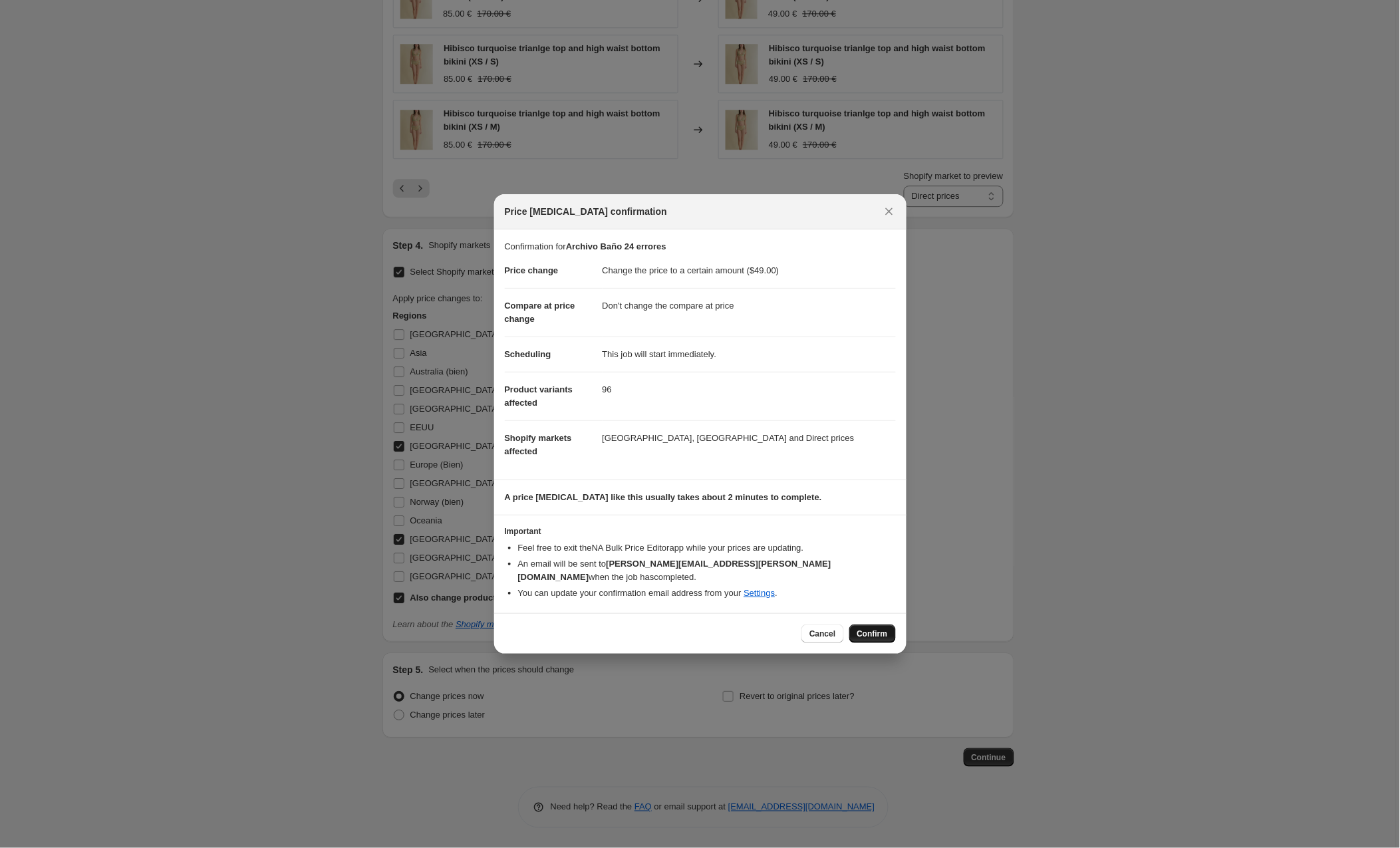
click at [852, 628] on button "Confirm" at bounding box center [873, 634] width 46 height 19
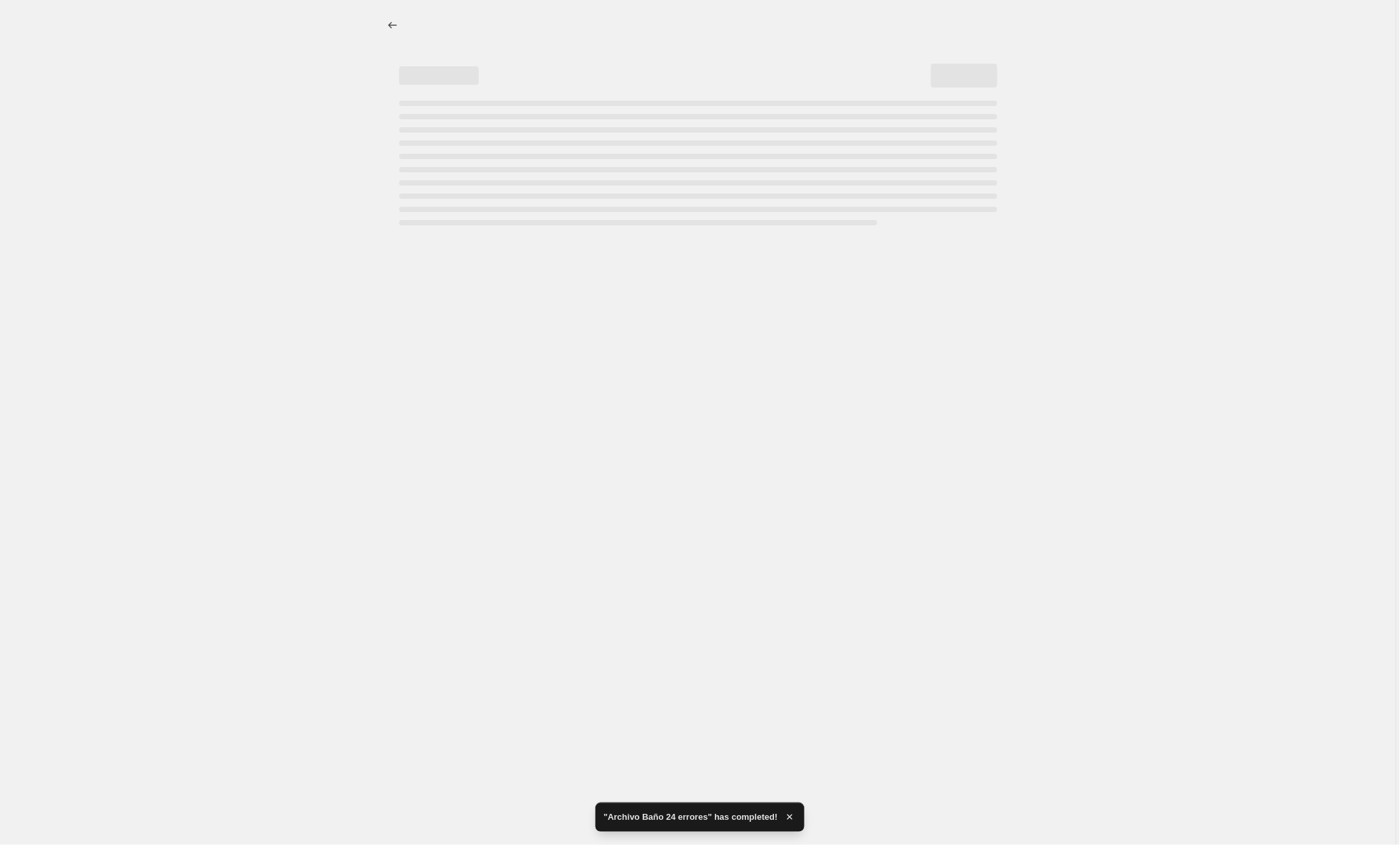
select select "no_change"
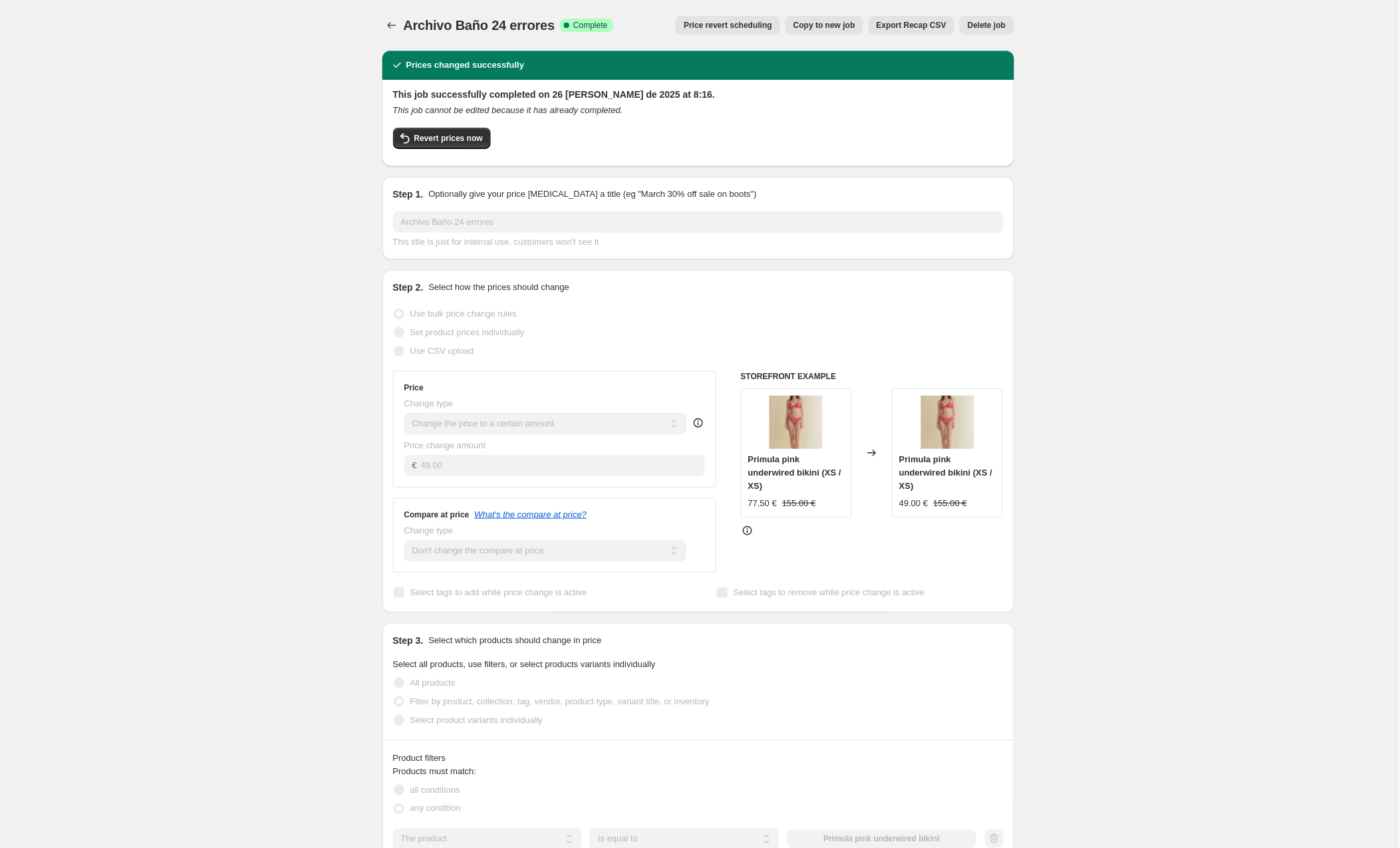
click at [813, 23] on span "Copy to new job" at bounding box center [825, 25] width 62 height 11
select select "no_change"
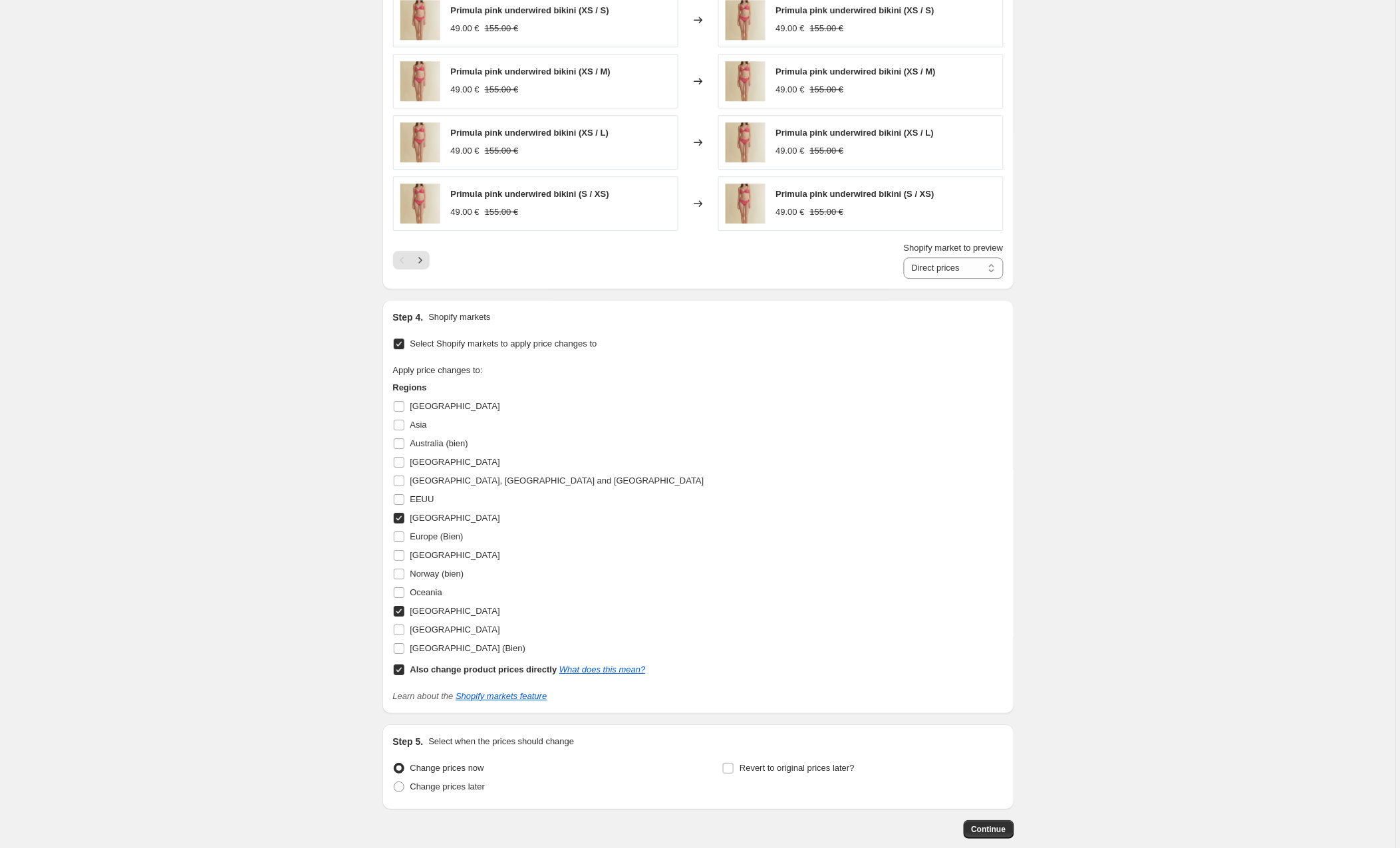
scroll to position [1042, 0]
click at [399, 519] on input "[GEOGRAPHIC_DATA]" at bounding box center [399, 516] width 11 height 11
checkbox input "false"
drag, startPoint x: 399, startPoint y: 610, endPoint x: 398, endPoint y: 650, distance: 40.0
click at [399, 613] on input "[GEOGRAPHIC_DATA]" at bounding box center [399, 610] width 11 height 11
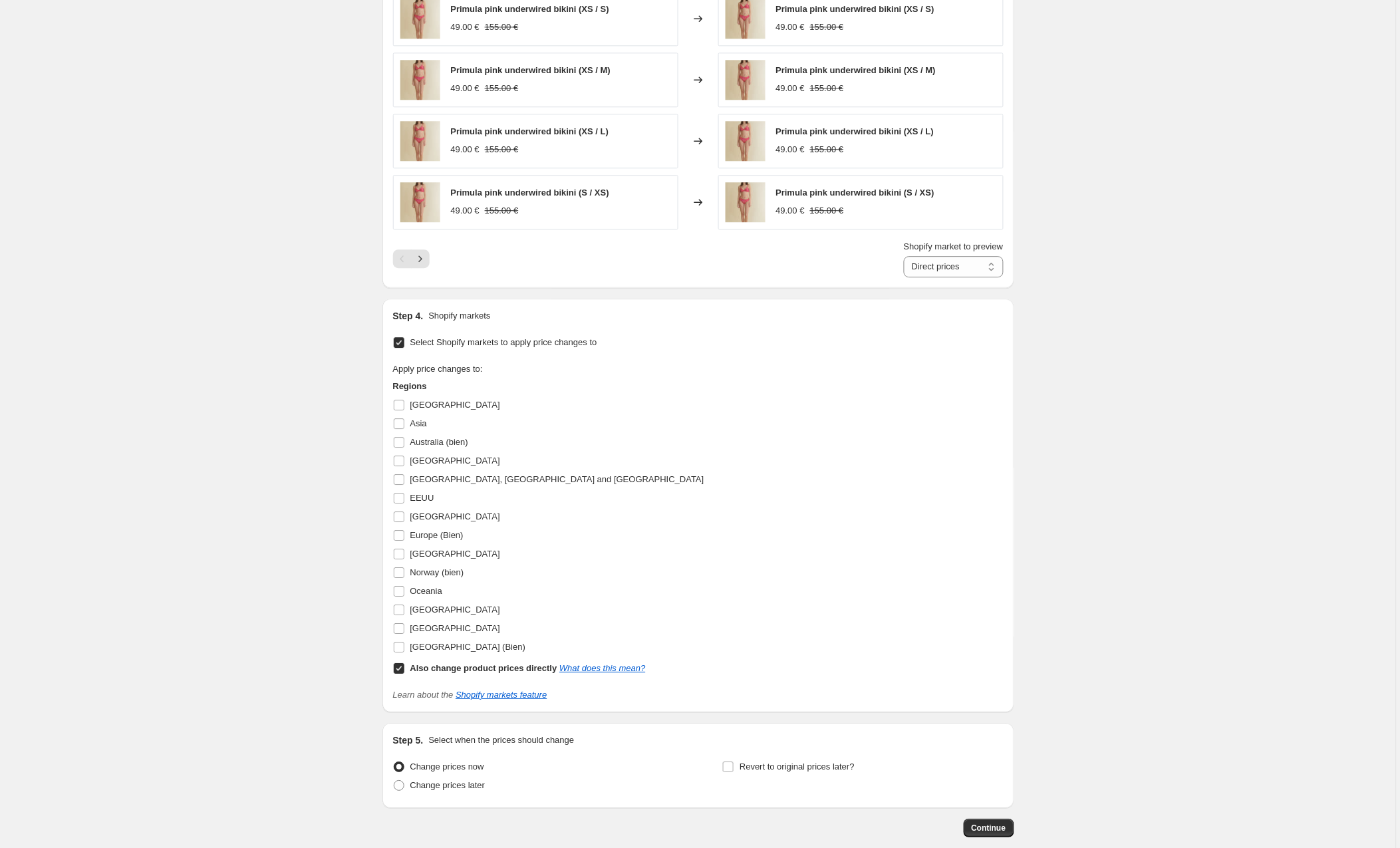
checkbox input "false"
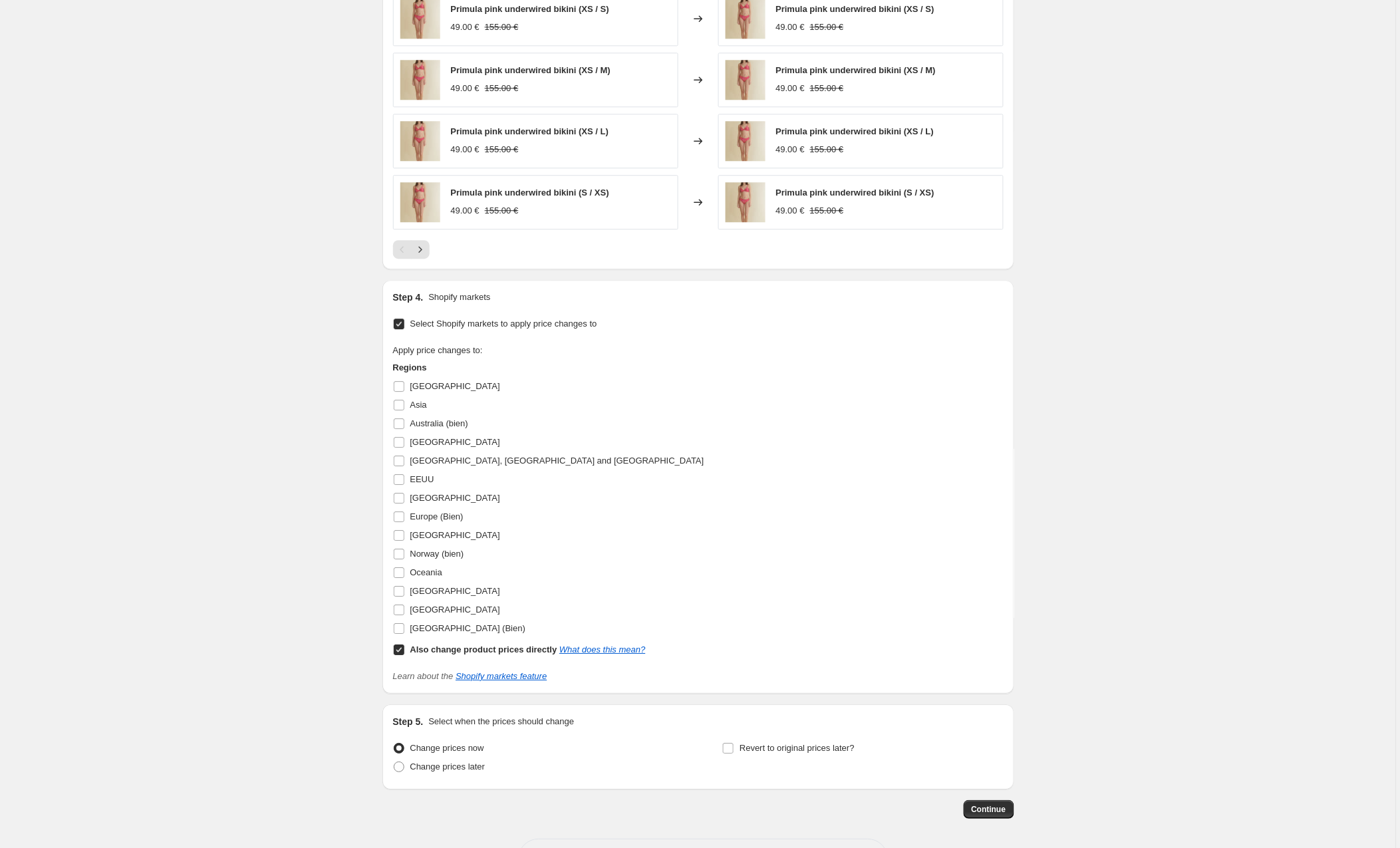
click at [400, 653] on input "Also change product prices directly What does this mean?" at bounding box center [399, 649] width 11 height 11
checkbox input "false"
click at [405, 517] on input "Europe (Bien)" at bounding box center [399, 516] width 11 height 11
checkbox input "true"
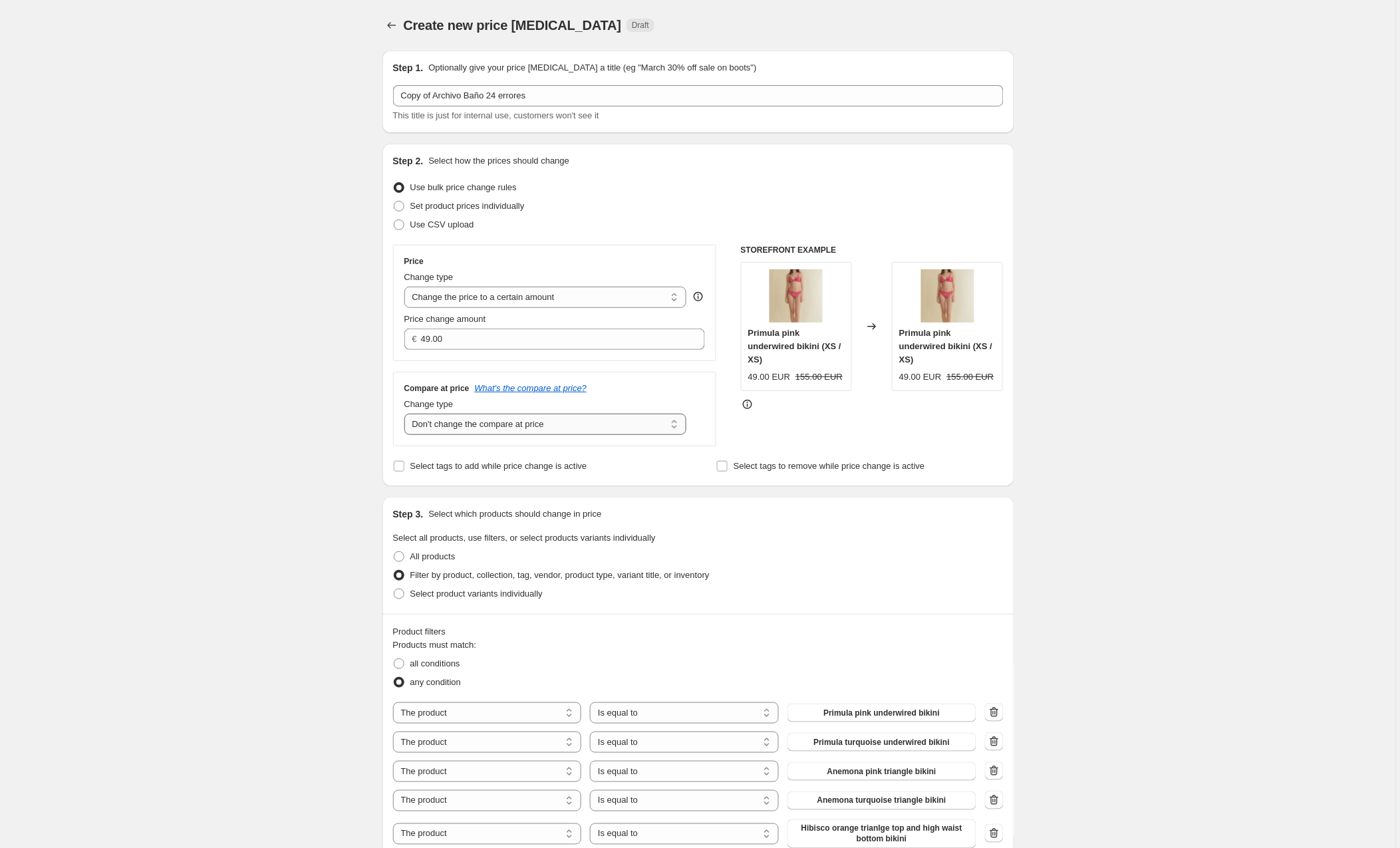
scroll to position [0, 0]
drag, startPoint x: 462, startPoint y: 339, endPoint x: 409, endPoint y: 339, distance: 53.0
click at [409, 339] on div "€ 49.00" at bounding box center [555, 339] width 301 height 21
type input "54.00"
select select "to"
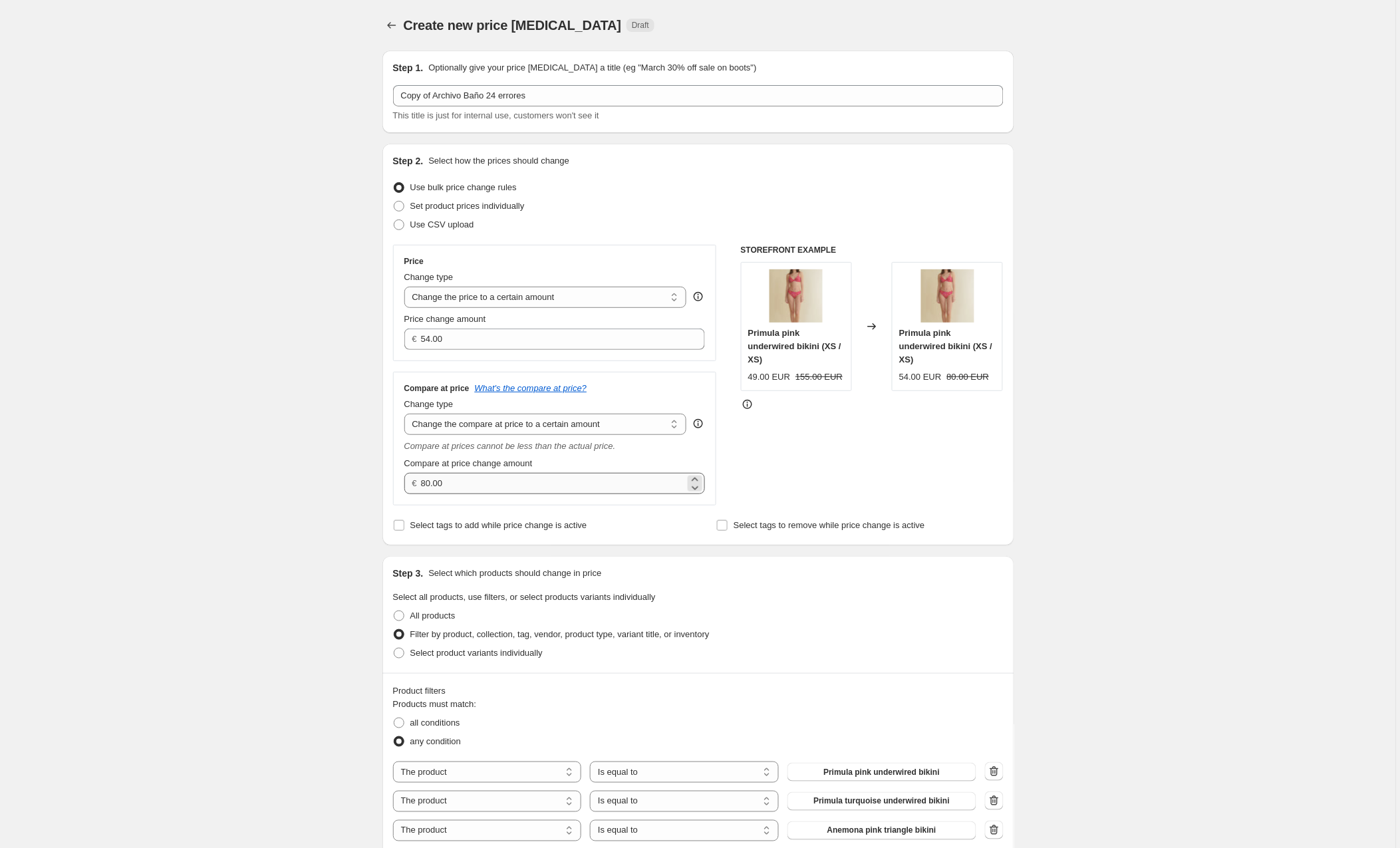
scroll to position [1, 0]
drag, startPoint x: 456, startPoint y: 485, endPoint x: 424, endPoint y: 481, distance: 32.2
click at [424, 481] on input "80.00" at bounding box center [553, 482] width 264 height 21
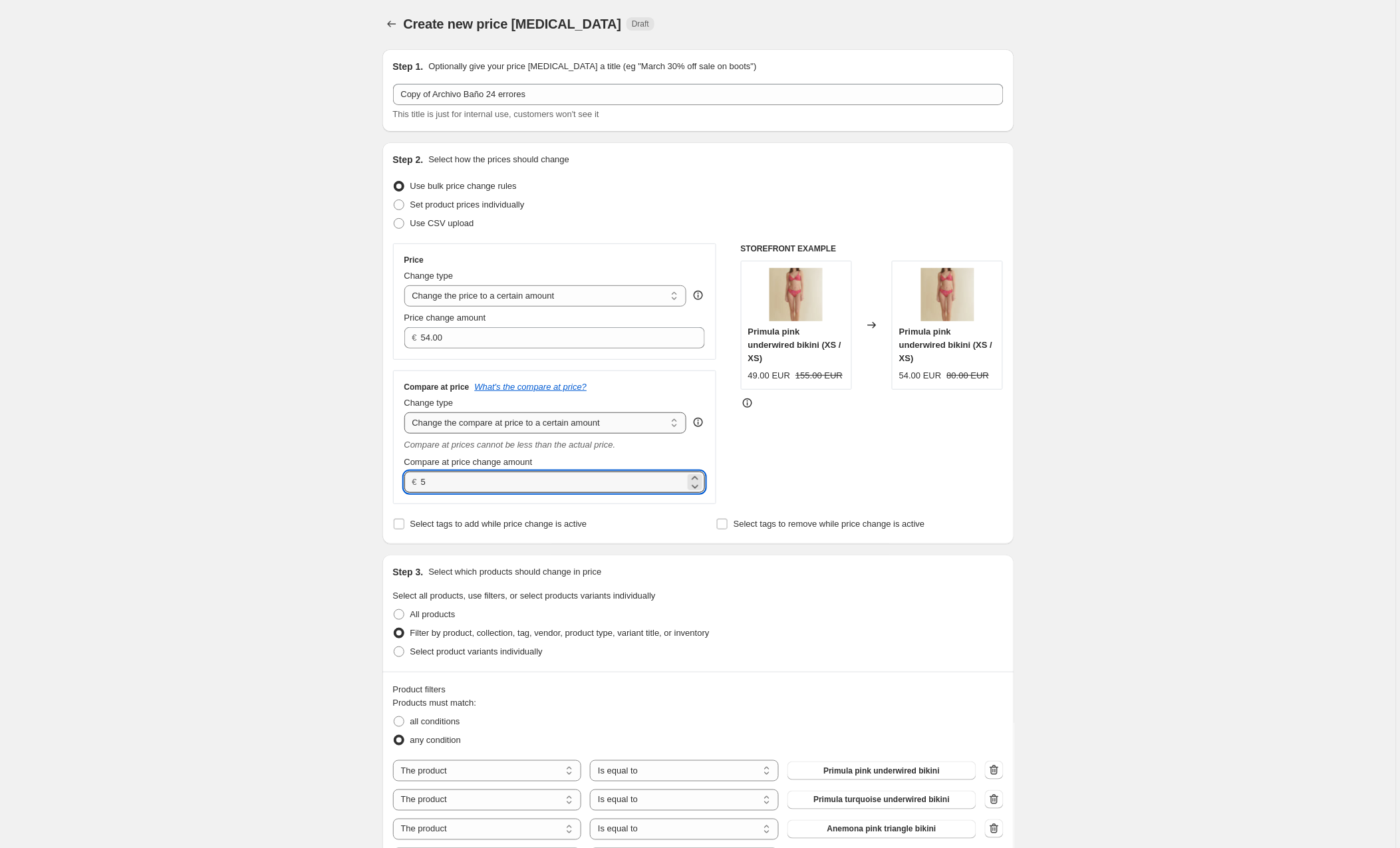
type input "5.00"
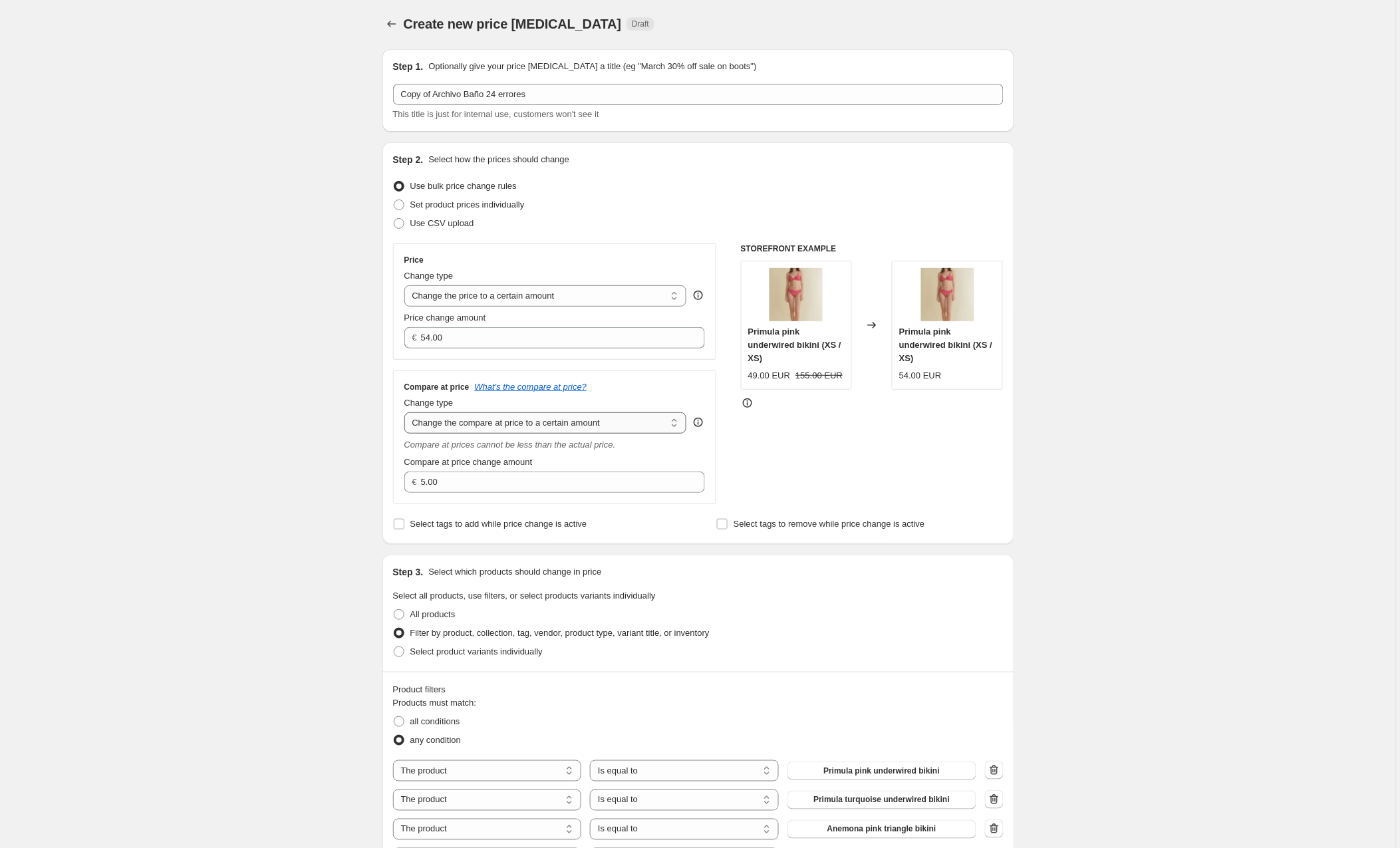
select select "by"
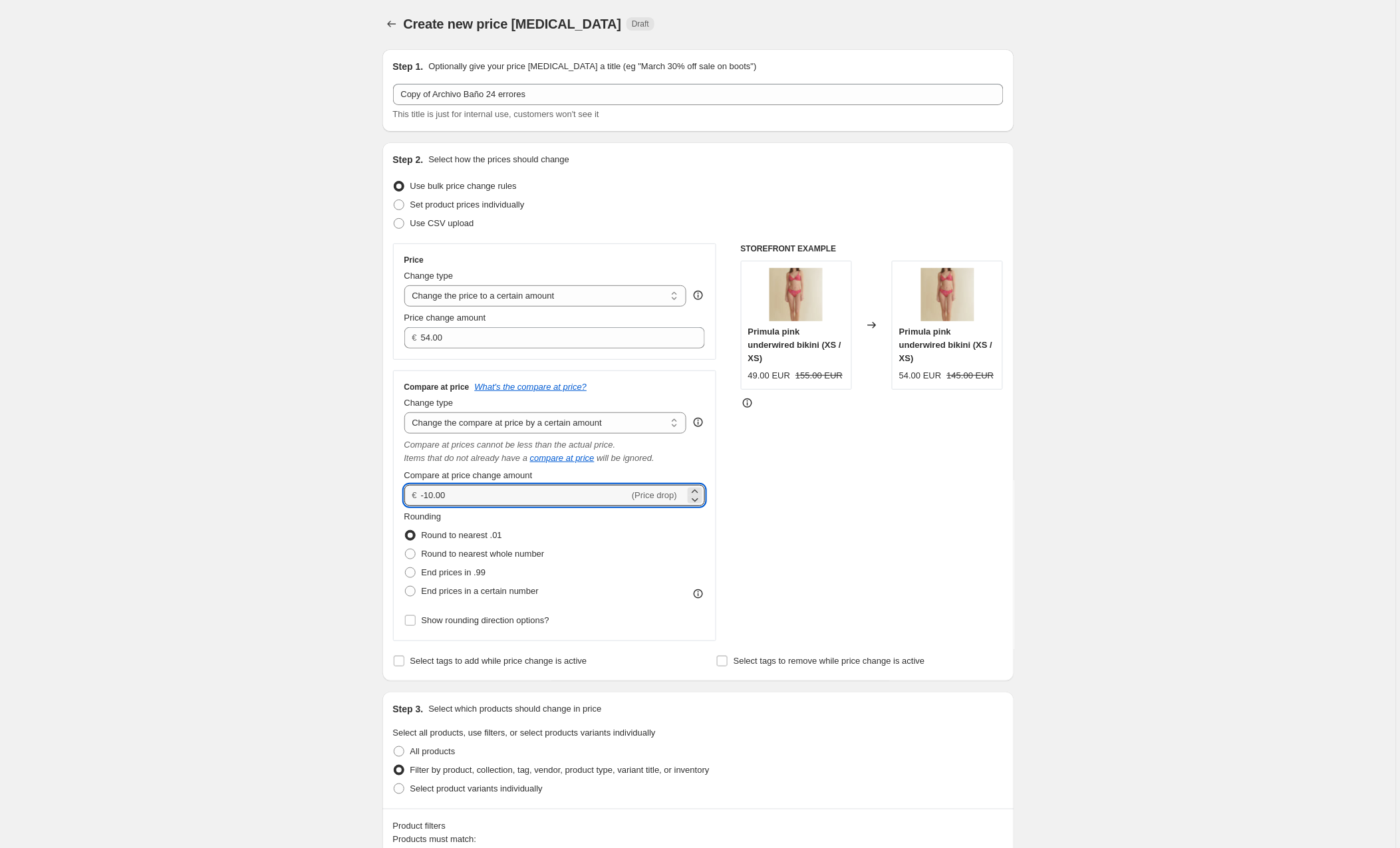
drag, startPoint x: 462, startPoint y: 492, endPoint x: 371, endPoint y: 491, distance: 91.0
type input "5.00"
click at [826, 529] on div "STOREFRONT EXAMPLE Primula pink underwired bikini (XS / XS) 49.00 EUR 155.00 EU…" at bounding box center [873, 442] width 263 height 398
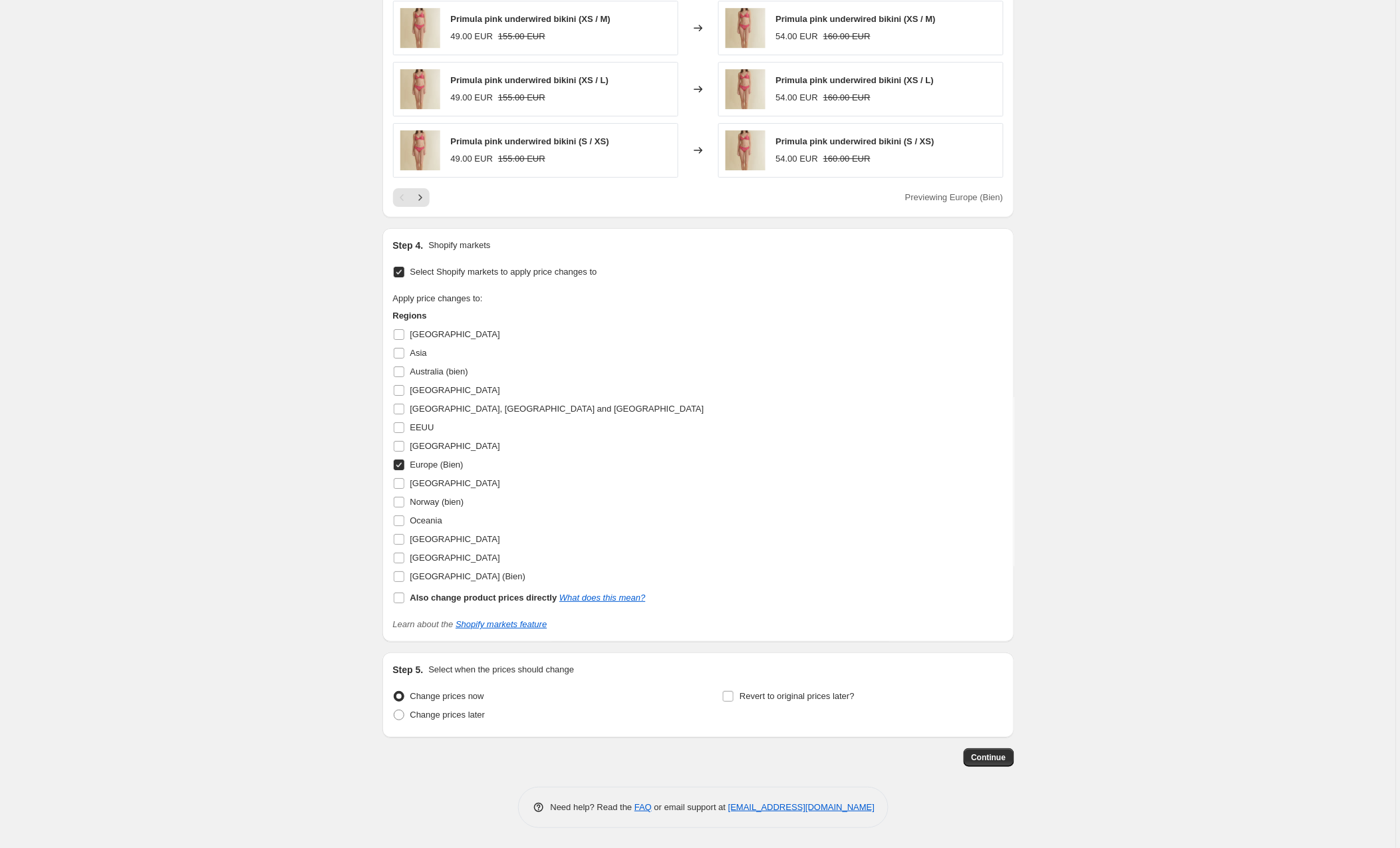
scroll to position [1293, 0]
click at [989, 759] on span "Continue" at bounding box center [989, 758] width 35 height 11
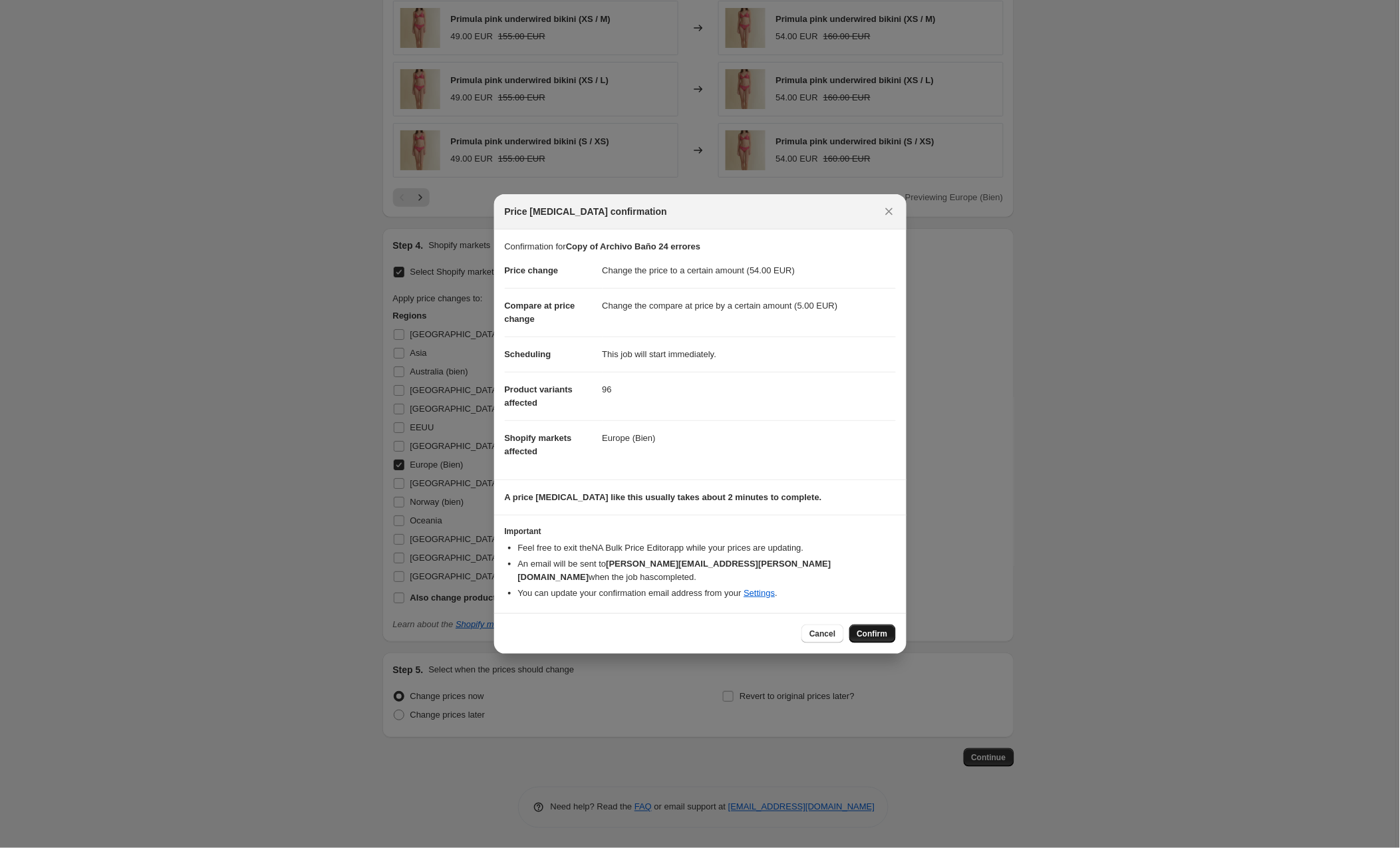
click at [867, 628] on span "Confirm" at bounding box center [873, 633] width 30 height 11
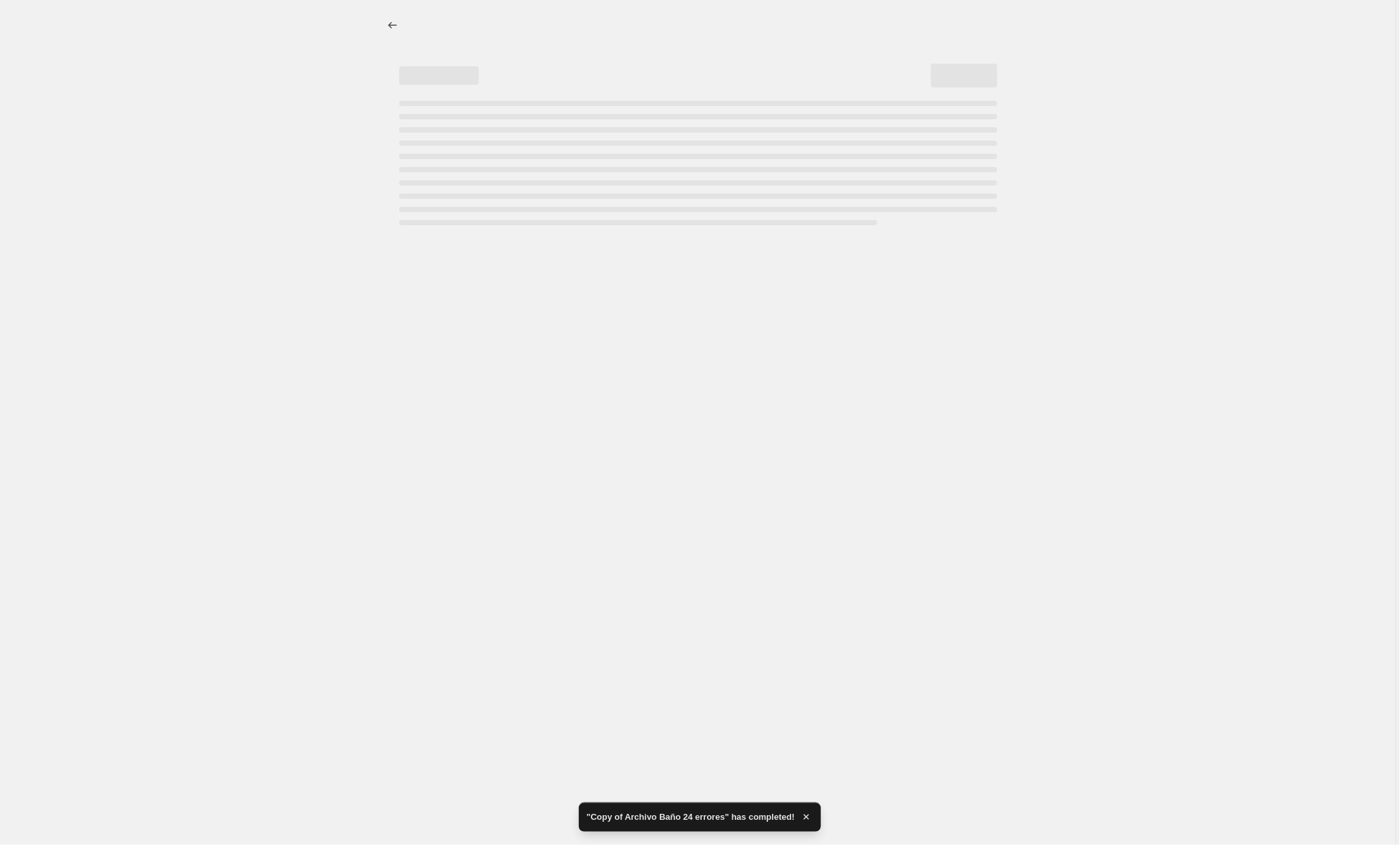
select select "by"
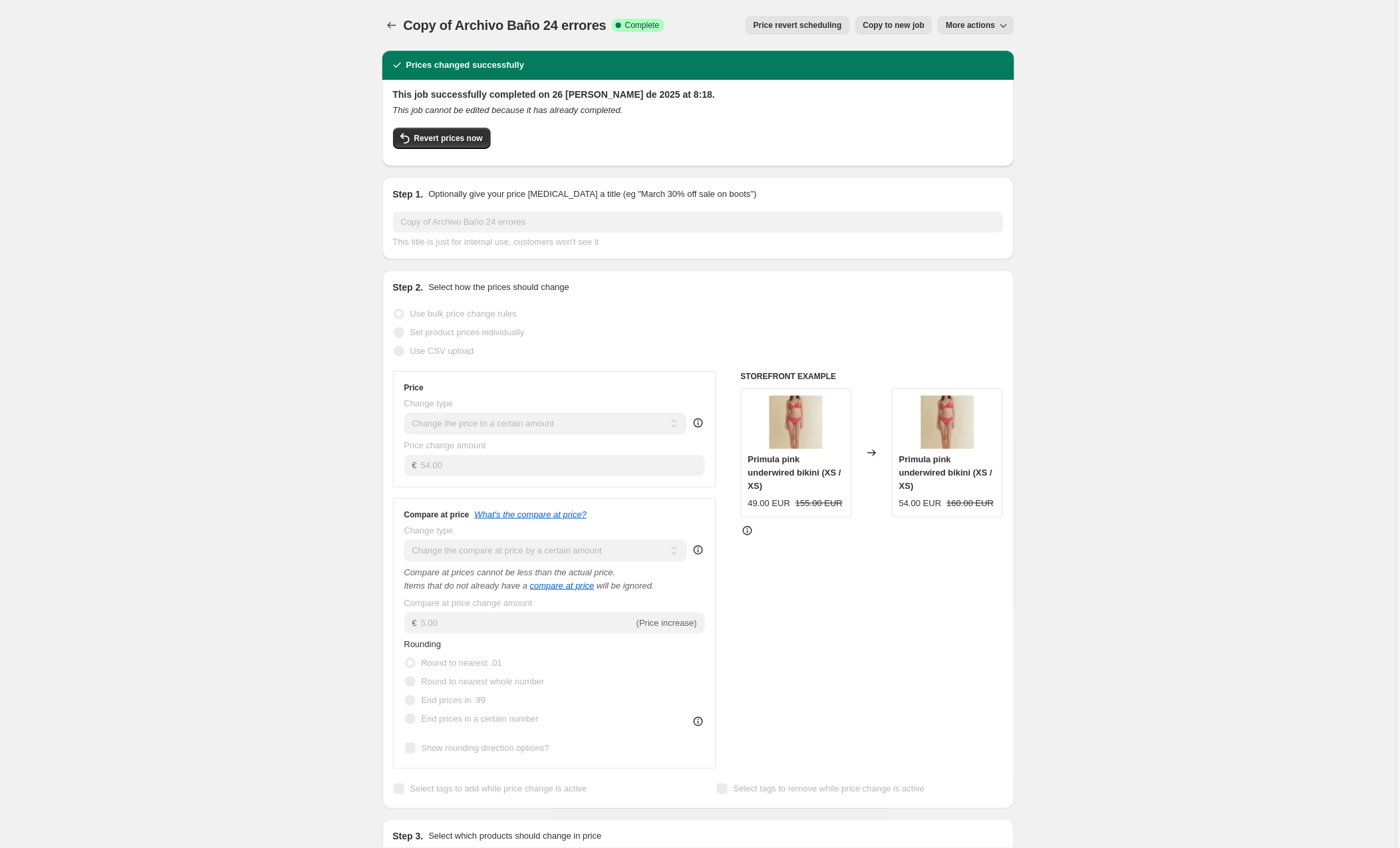
click at [885, 25] on span "Copy to new job" at bounding box center [894, 25] width 62 height 11
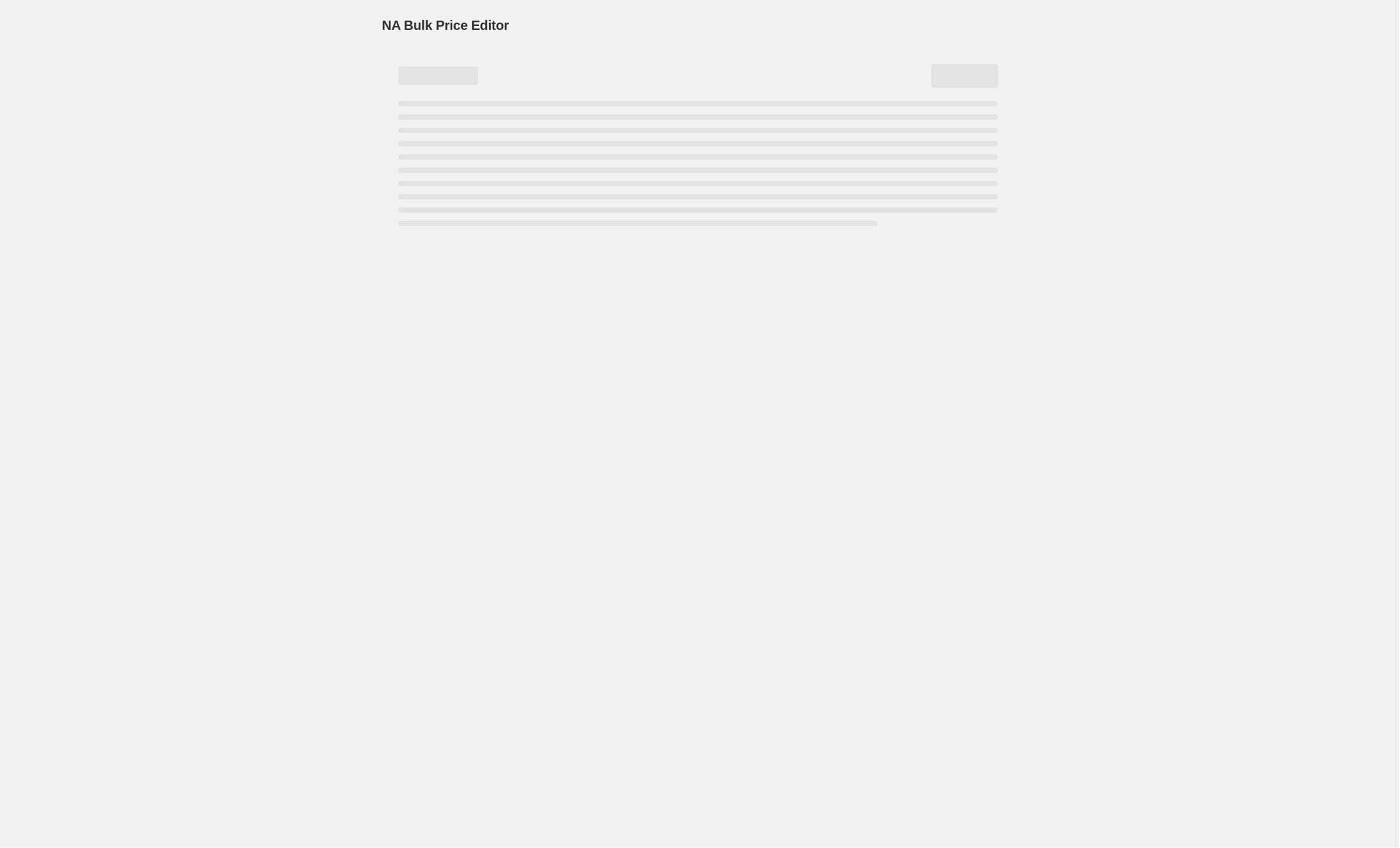
select select "by"
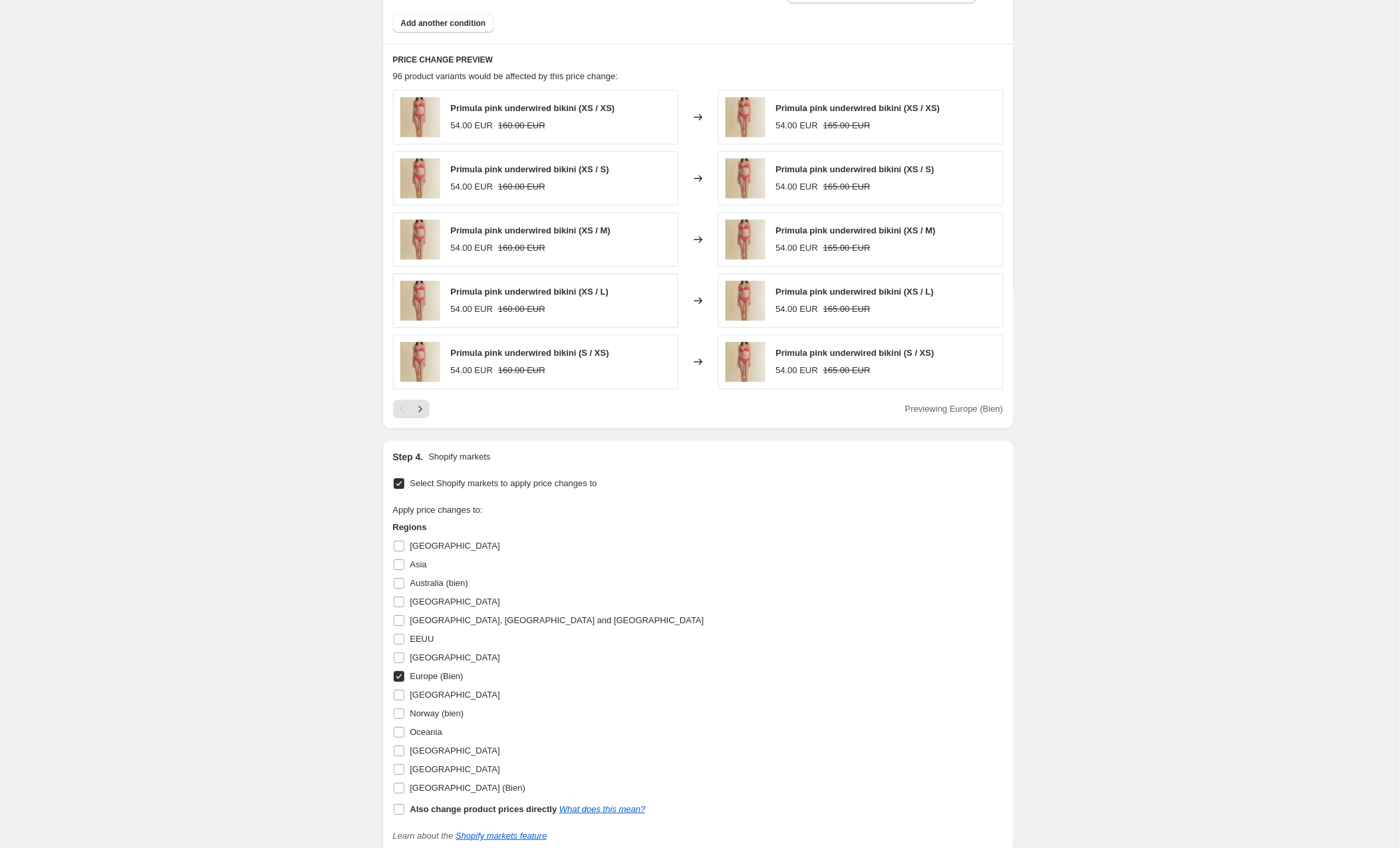
scroll to position [1152, 0]
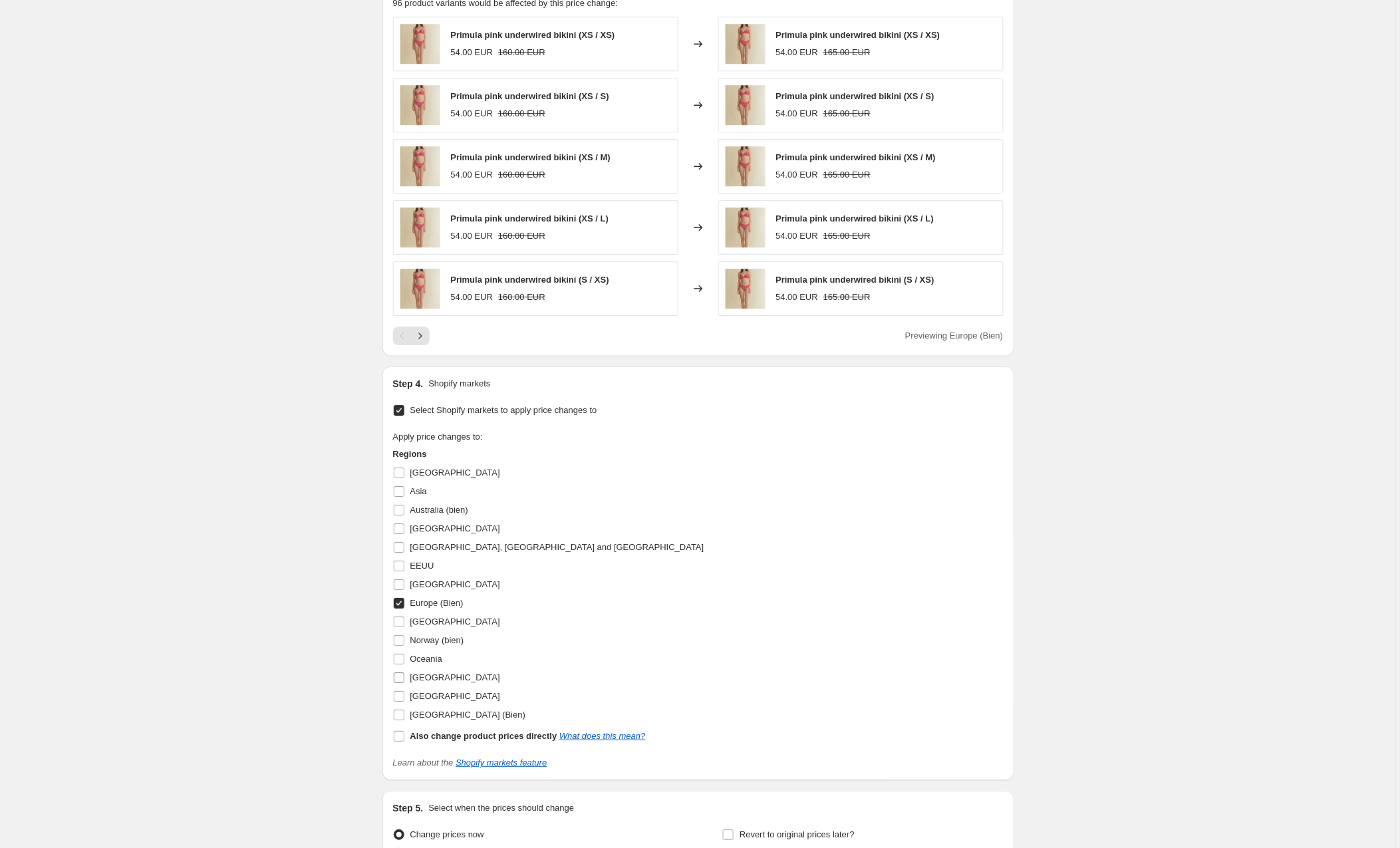
drag, startPoint x: 399, startPoint y: 717, endPoint x: 402, endPoint y: 704, distance: 13.3
click at [399, 717] on input "[GEOGRAPHIC_DATA] (Bien)" at bounding box center [399, 715] width 11 height 11
checkbox input "true"
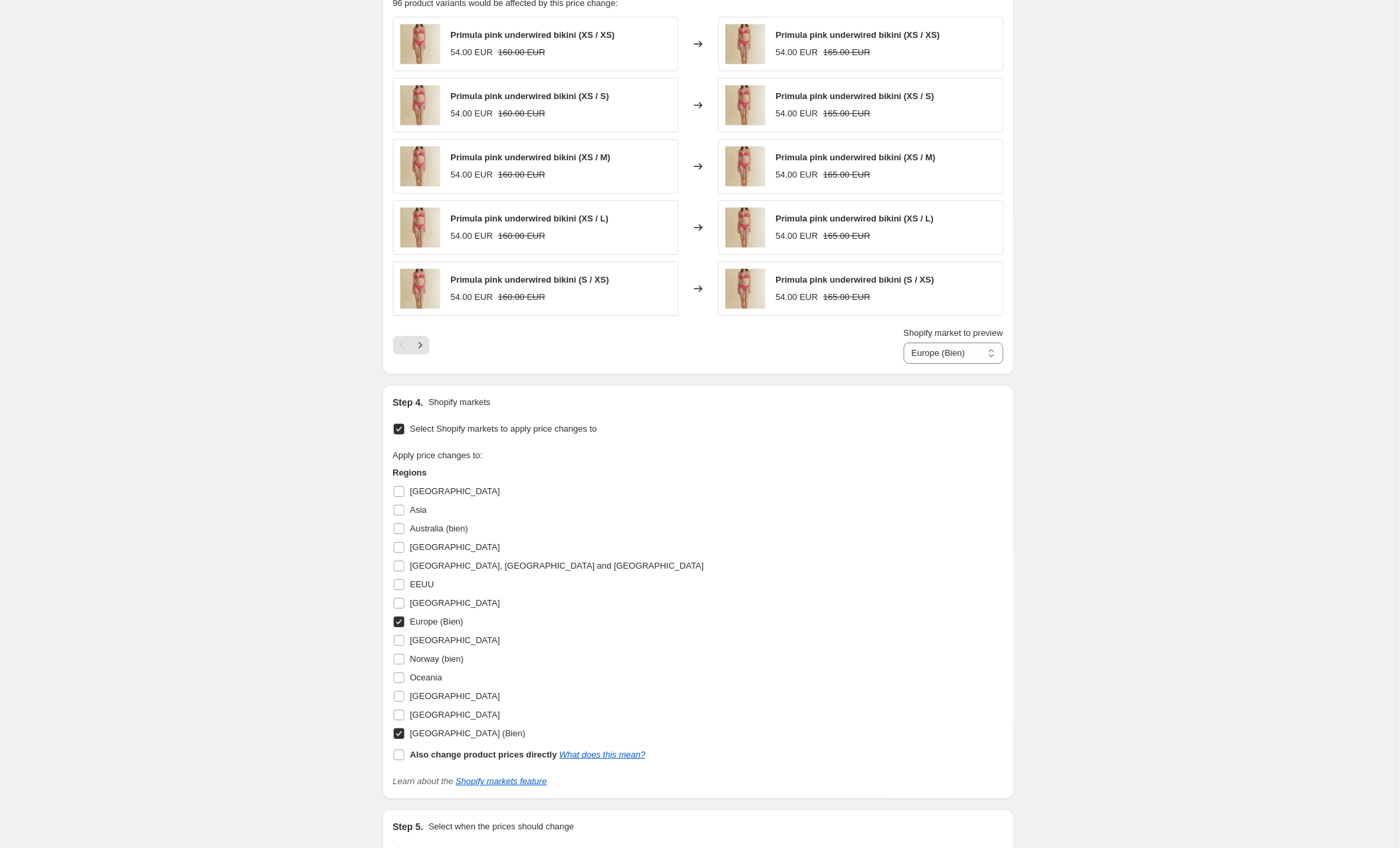
click at [399, 621] on input "Europe (Bien)" at bounding box center [399, 622] width 11 height 11
checkbox input "false"
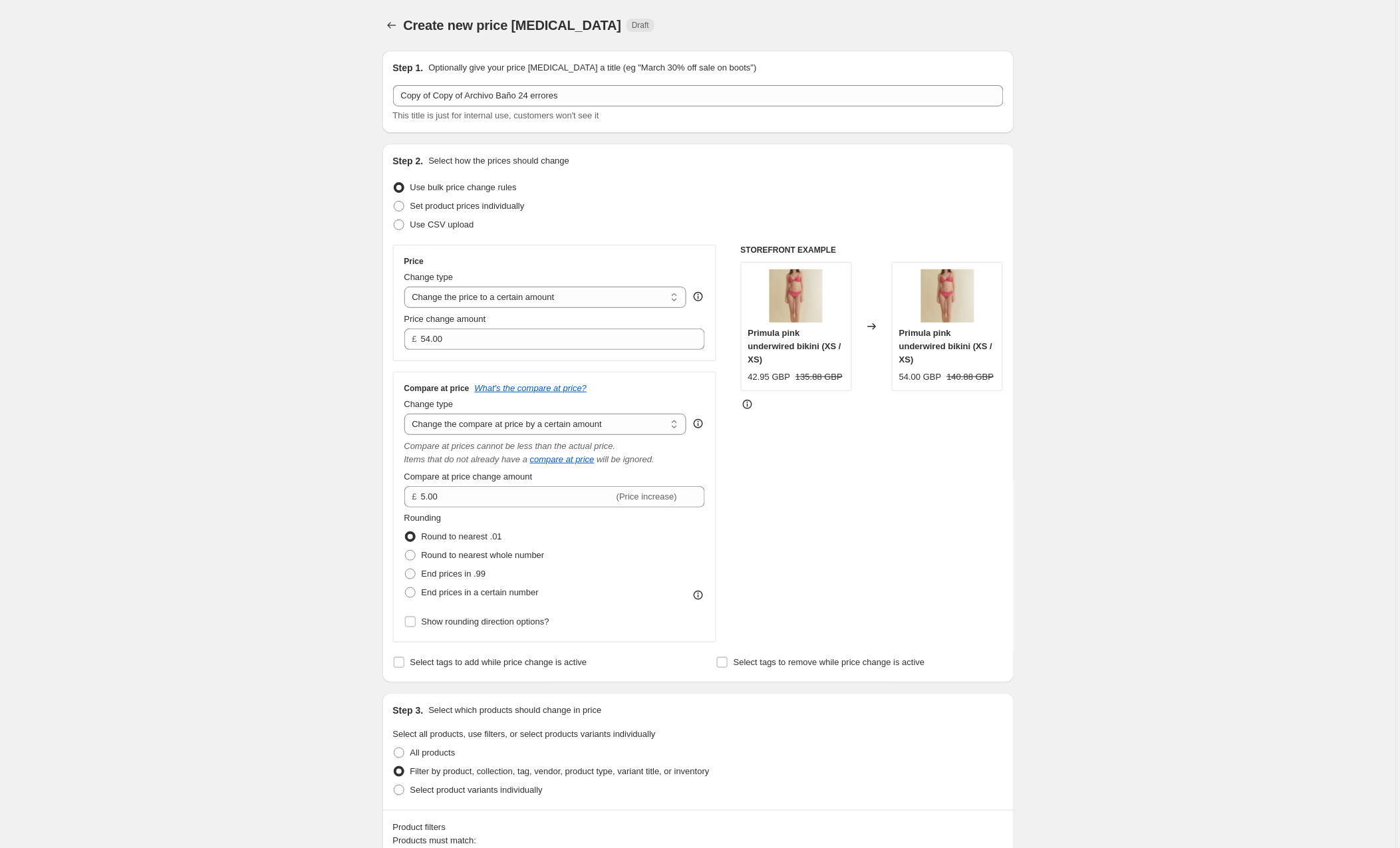
scroll to position [0, 0]
drag, startPoint x: 472, startPoint y: 339, endPoint x: 386, endPoint y: 337, distance: 86.0
click at [386, 337] on div "Step 2. Select how the prices should change Use bulk price change rules Set pro…" at bounding box center [699, 413] width 632 height 539
type input "46.00"
select select "to"
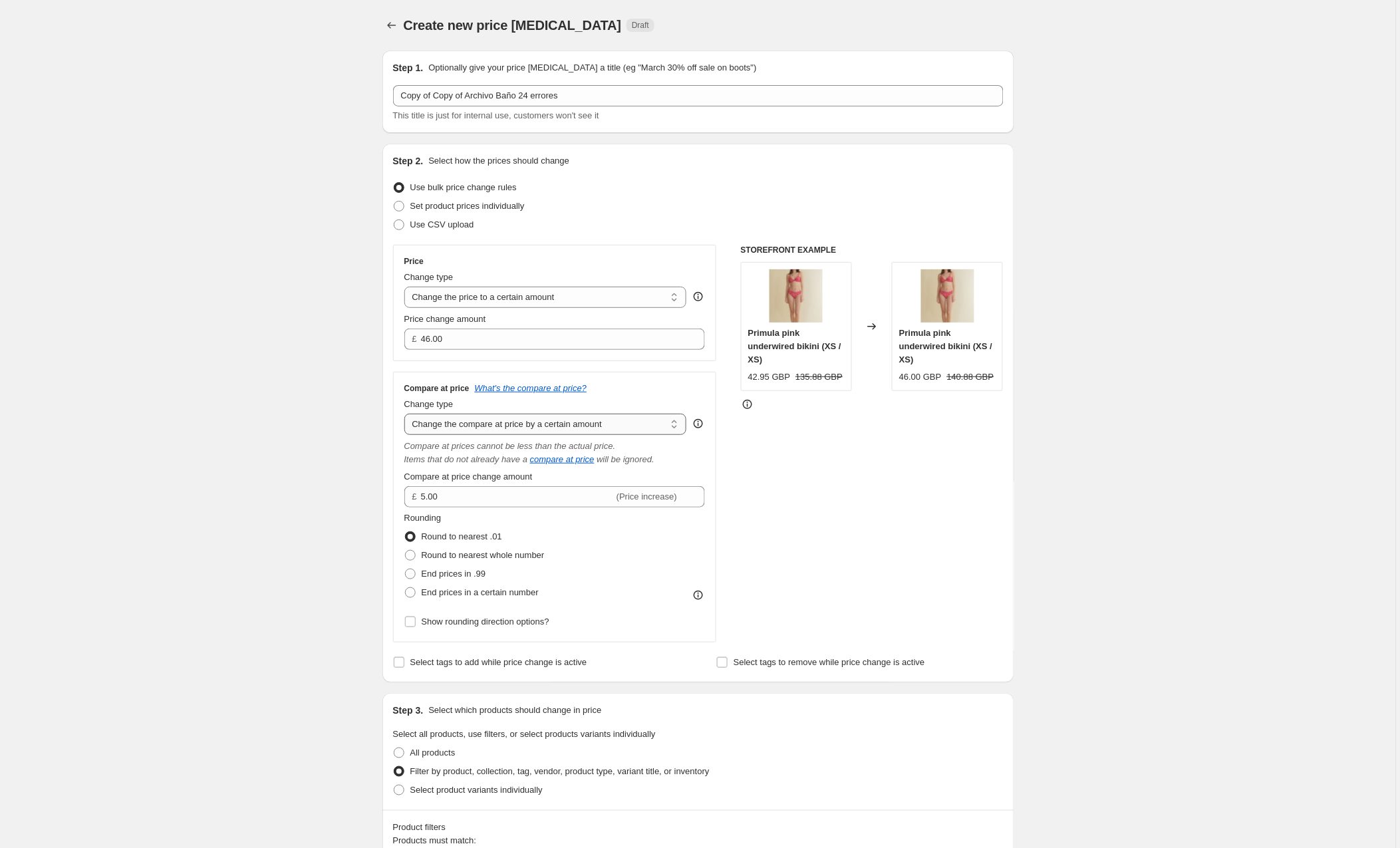
type input "80.00"
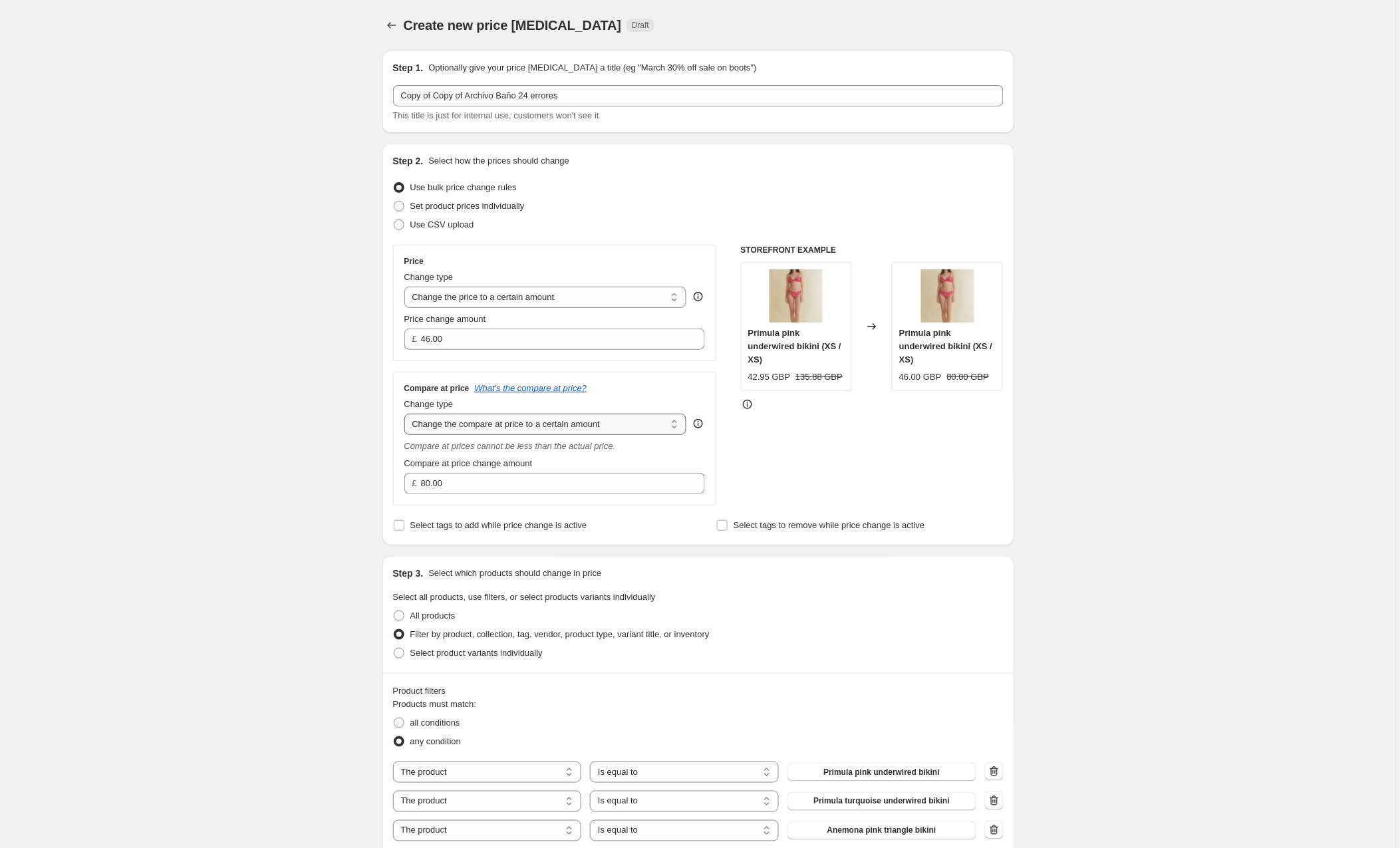
scroll to position [1, 0]
select select "by"
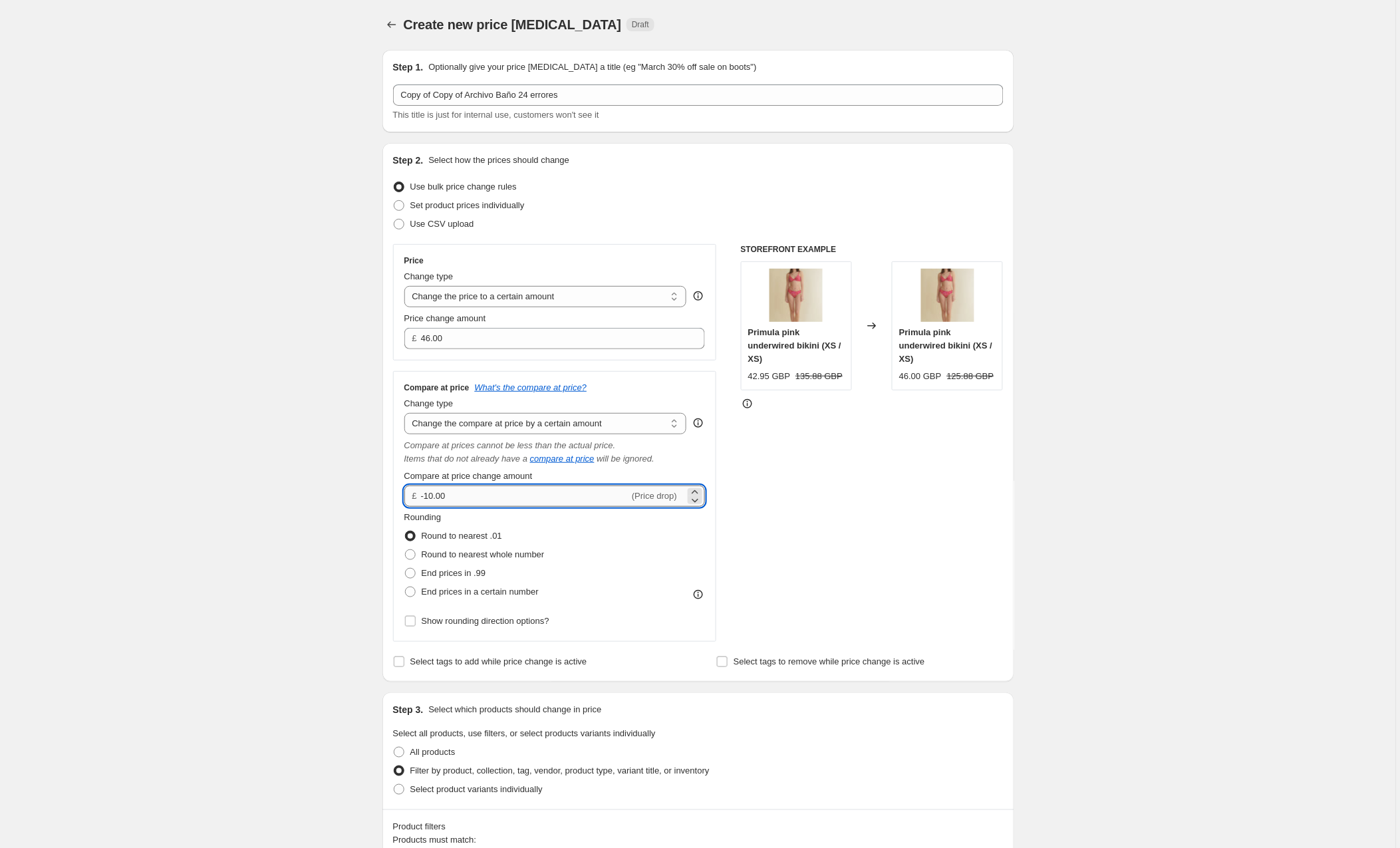
drag, startPoint x: 458, startPoint y: 497, endPoint x: 425, endPoint y: 496, distance: 33.0
click at [425, 496] on input "-10.00" at bounding box center [525, 496] width 208 height 21
type input "5.00"
click at [876, 503] on div "STOREFRONT EXAMPLE Primula pink underwired bikini (XS / XS) 42.95 GBP 135.88 GB…" at bounding box center [873, 443] width 263 height 398
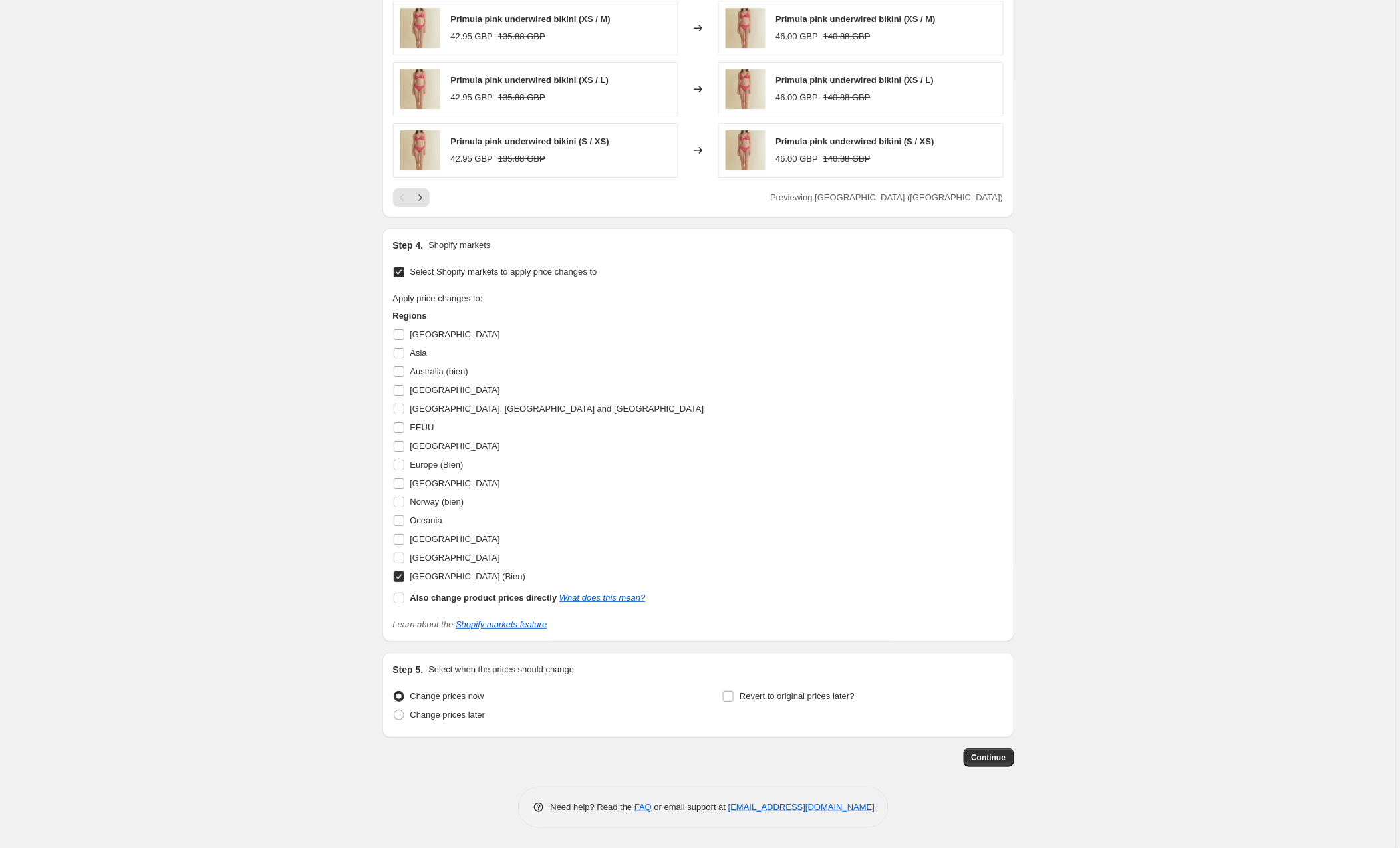
scroll to position [1293, 0]
click at [992, 752] on button "Continue" at bounding box center [989, 758] width 51 height 19
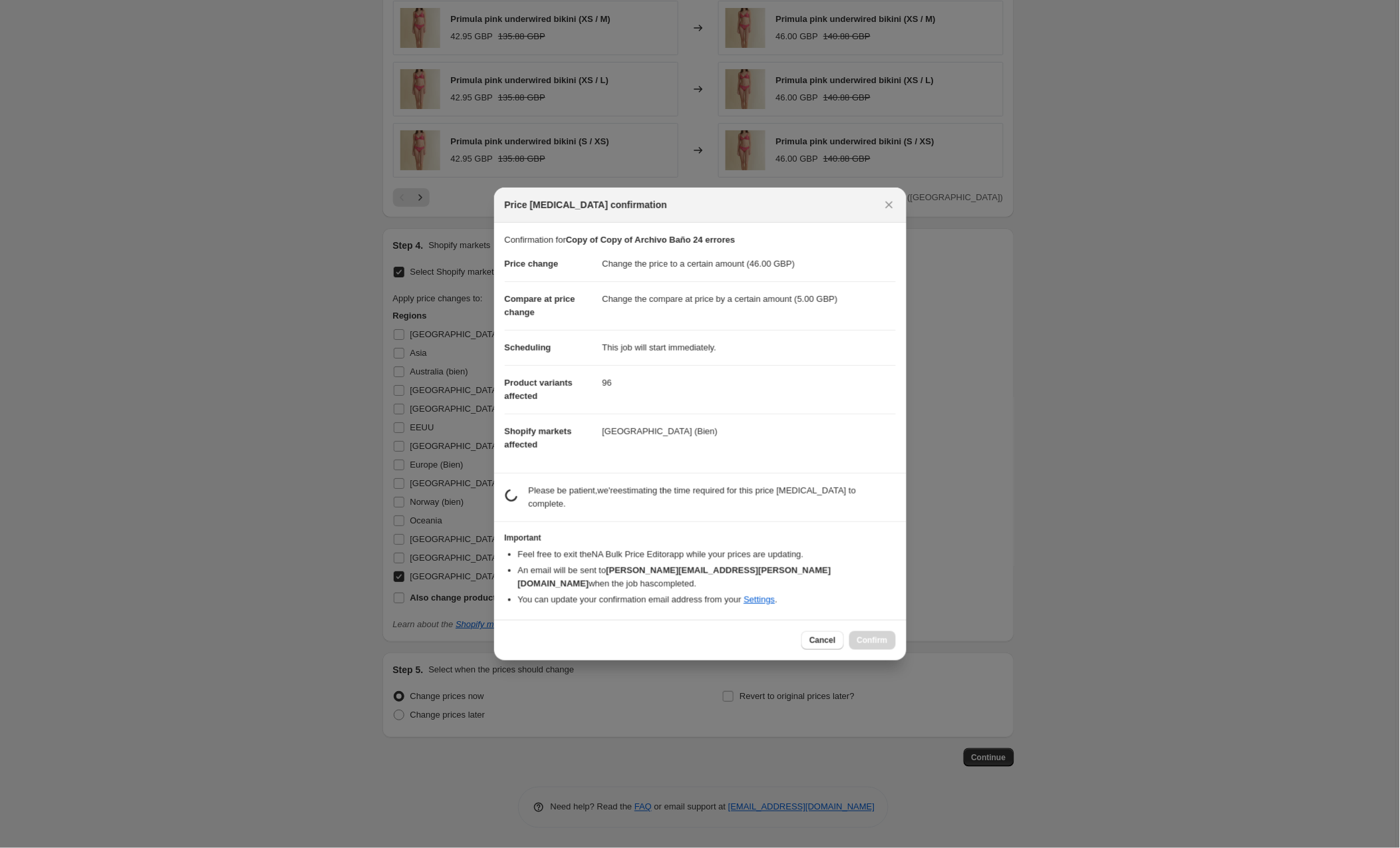
scroll to position [0, 0]
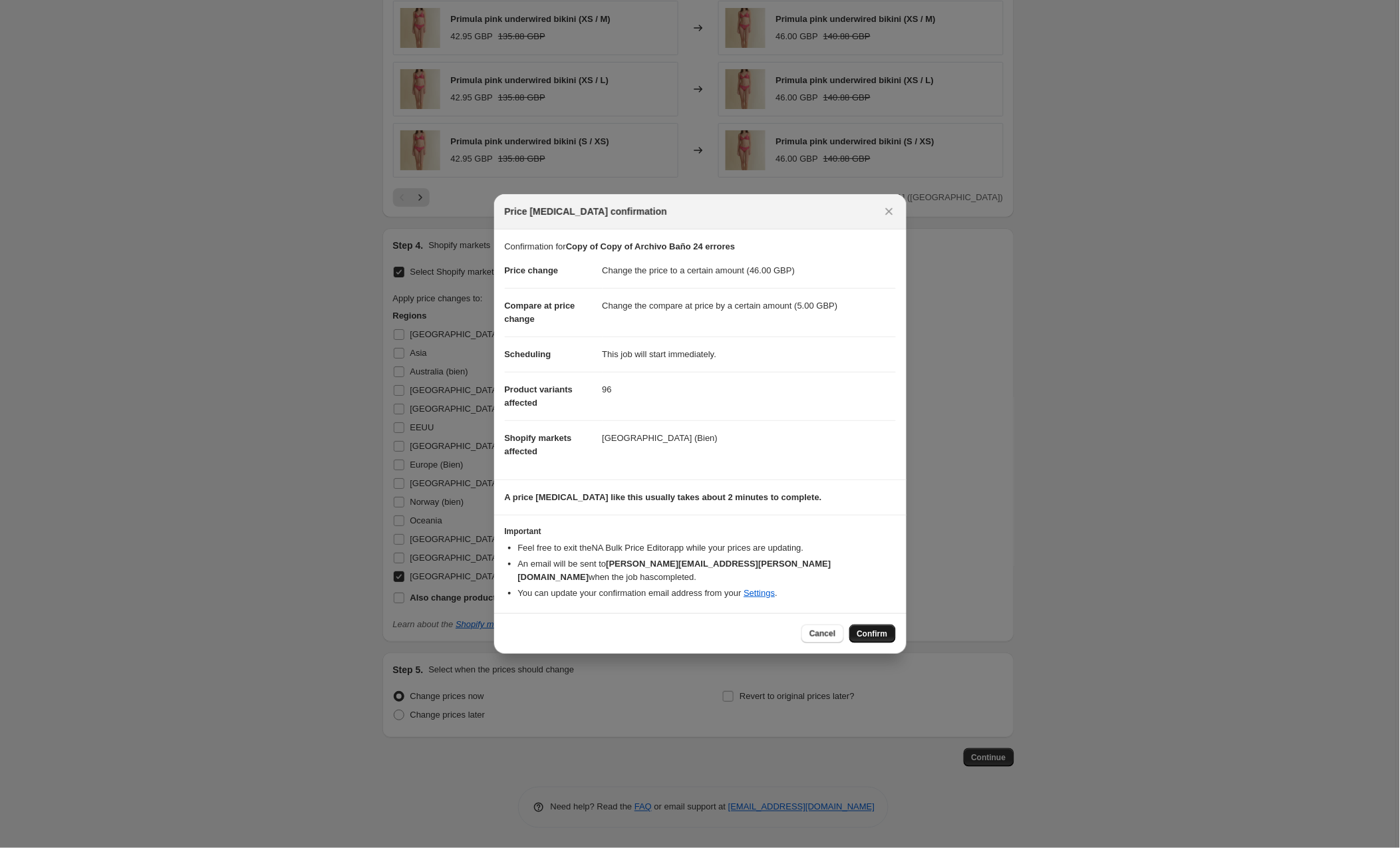
click at [877, 628] on span "Confirm" at bounding box center [873, 633] width 30 height 11
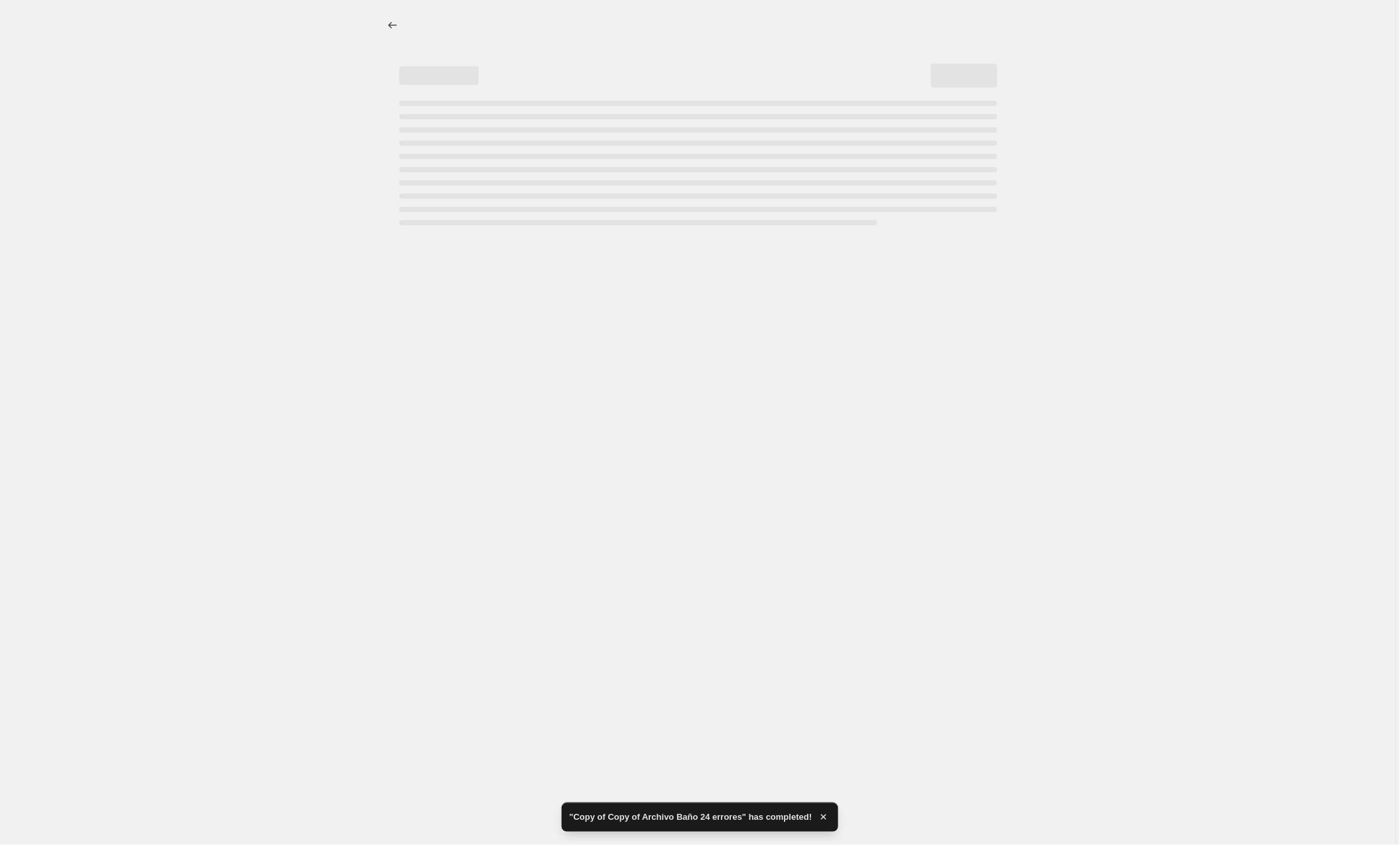
select select "by"
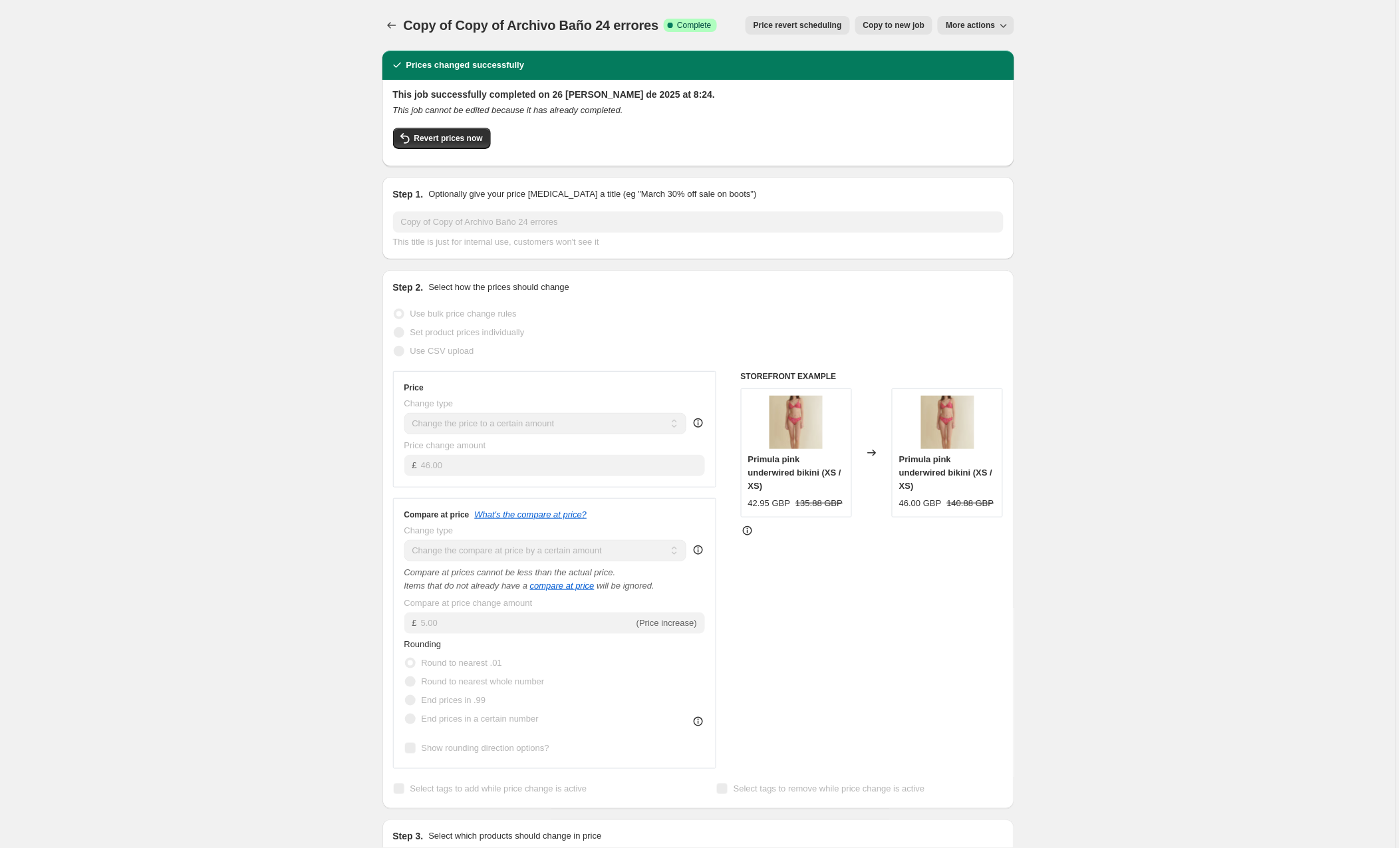
click at [891, 23] on span "Copy to new job" at bounding box center [894, 25] width 62 height 11
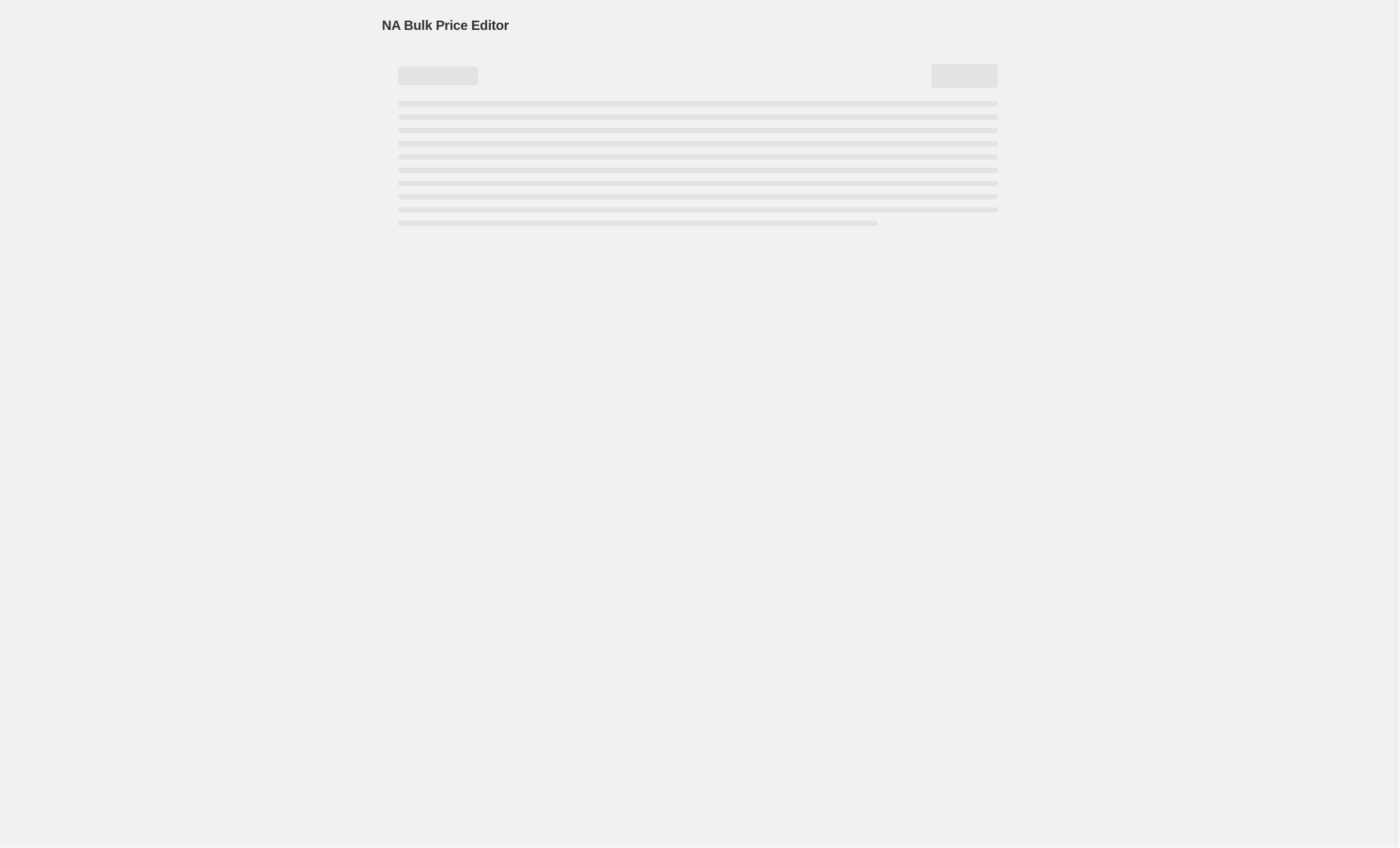
select select "by"
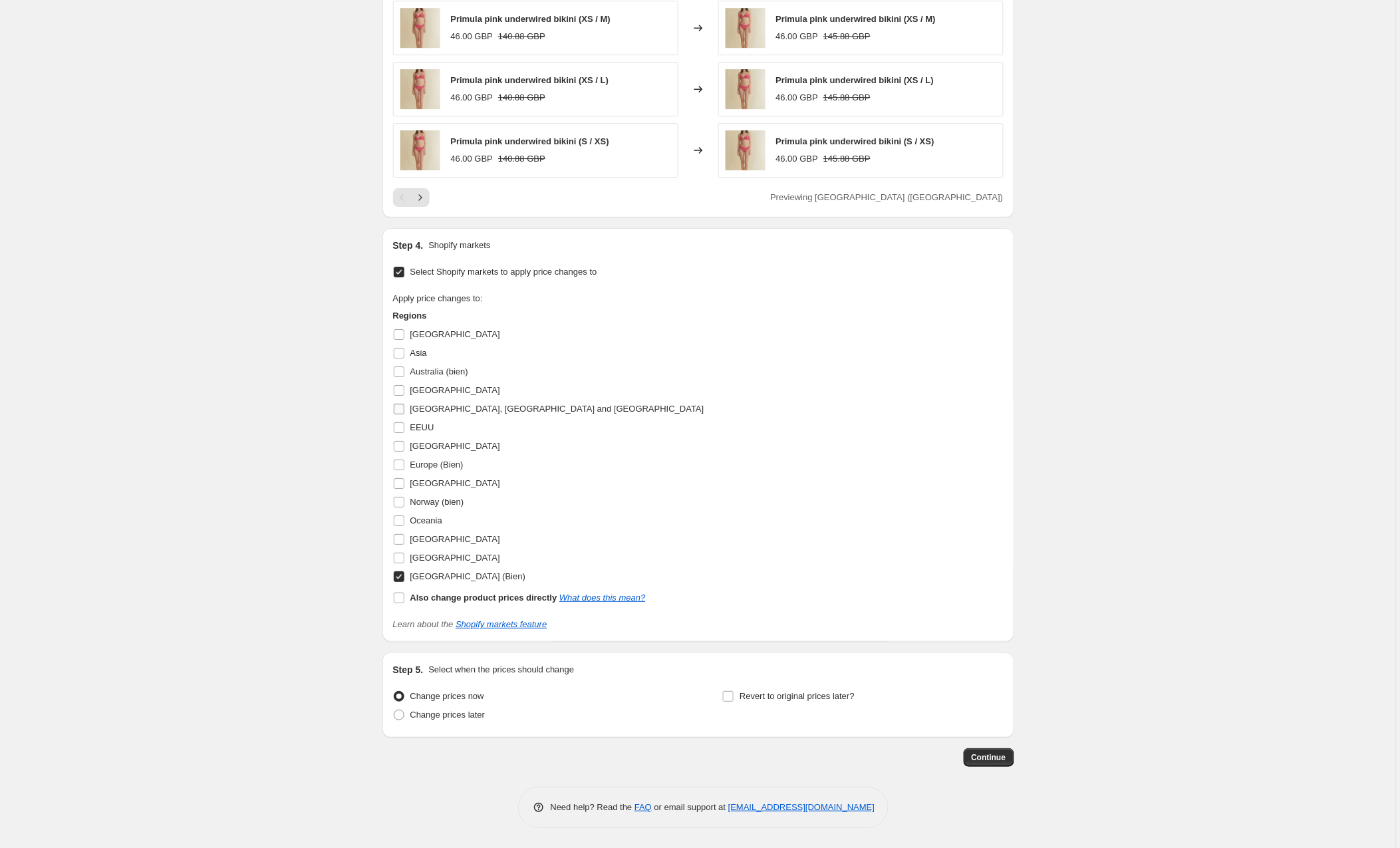
scroll to position [1293, 0]
click at [397, 426] on input "EEUU" at bounding box center [399, 428] width 11 height 11
checkbox input "true"
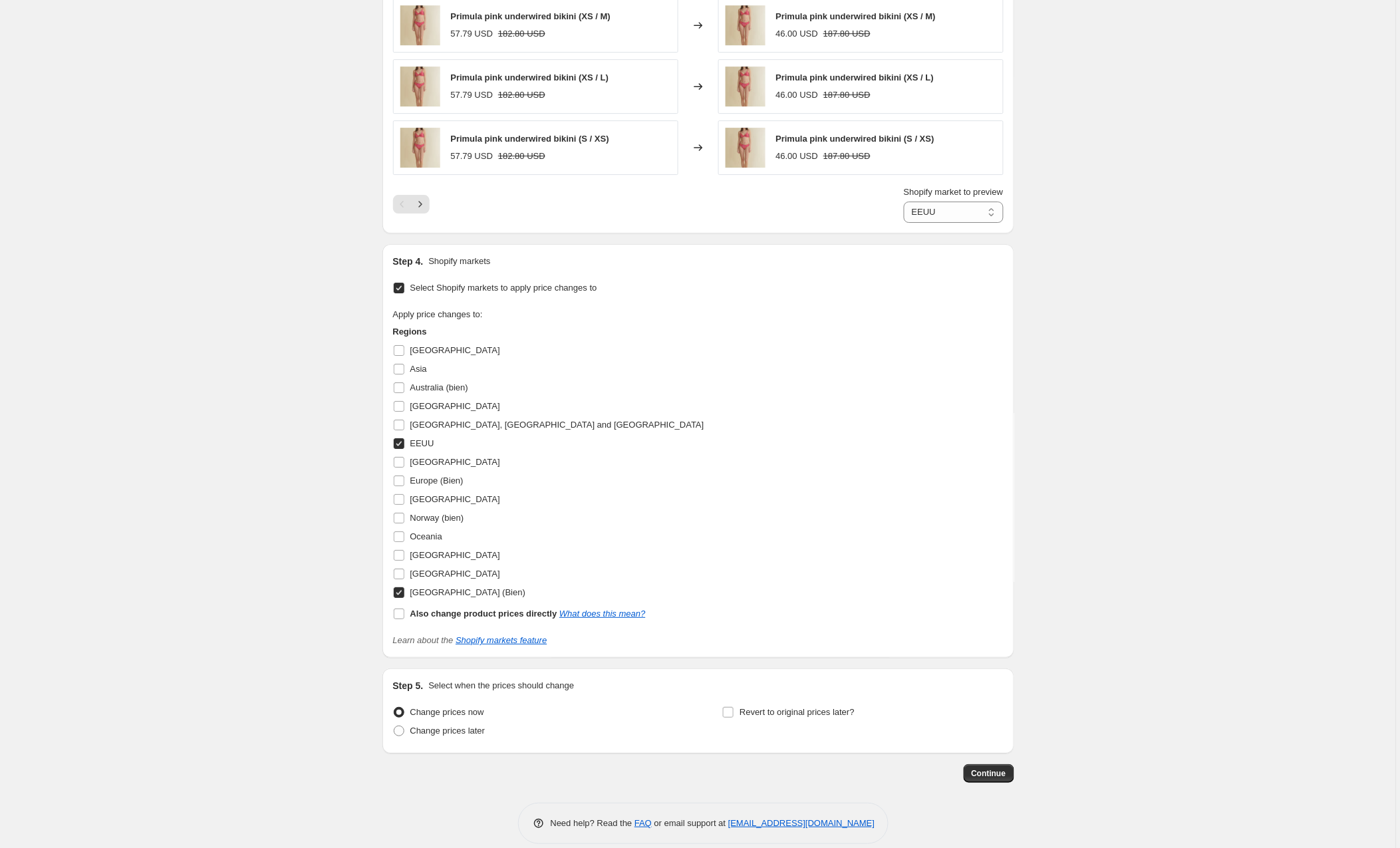
click at [400, 593] on input "[GEOGRAPHIC_DATA] (Bien)" at bounding box center [399, 592] width 11 height 11
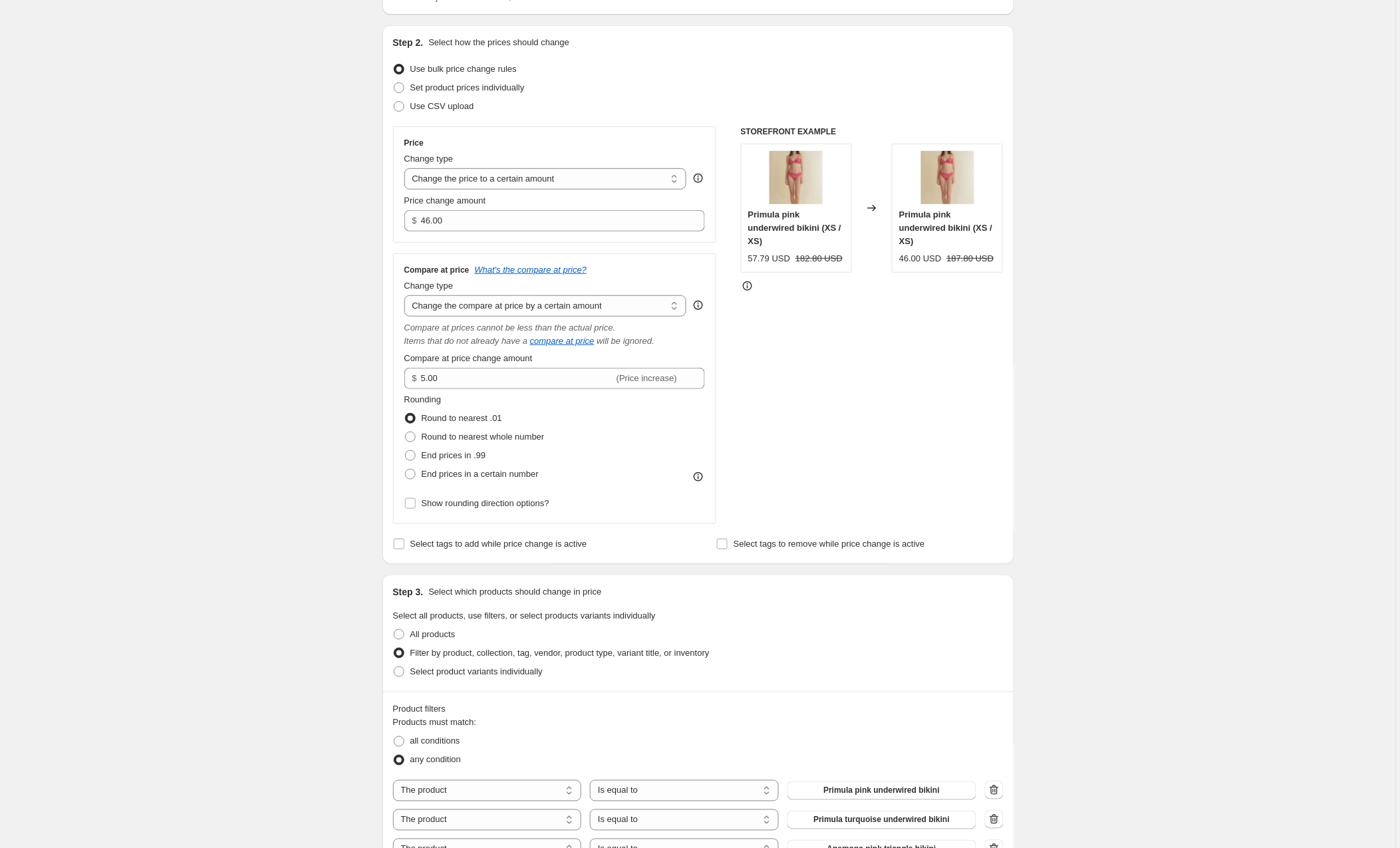
scroll to position [116, 0]
checkbox input "true"
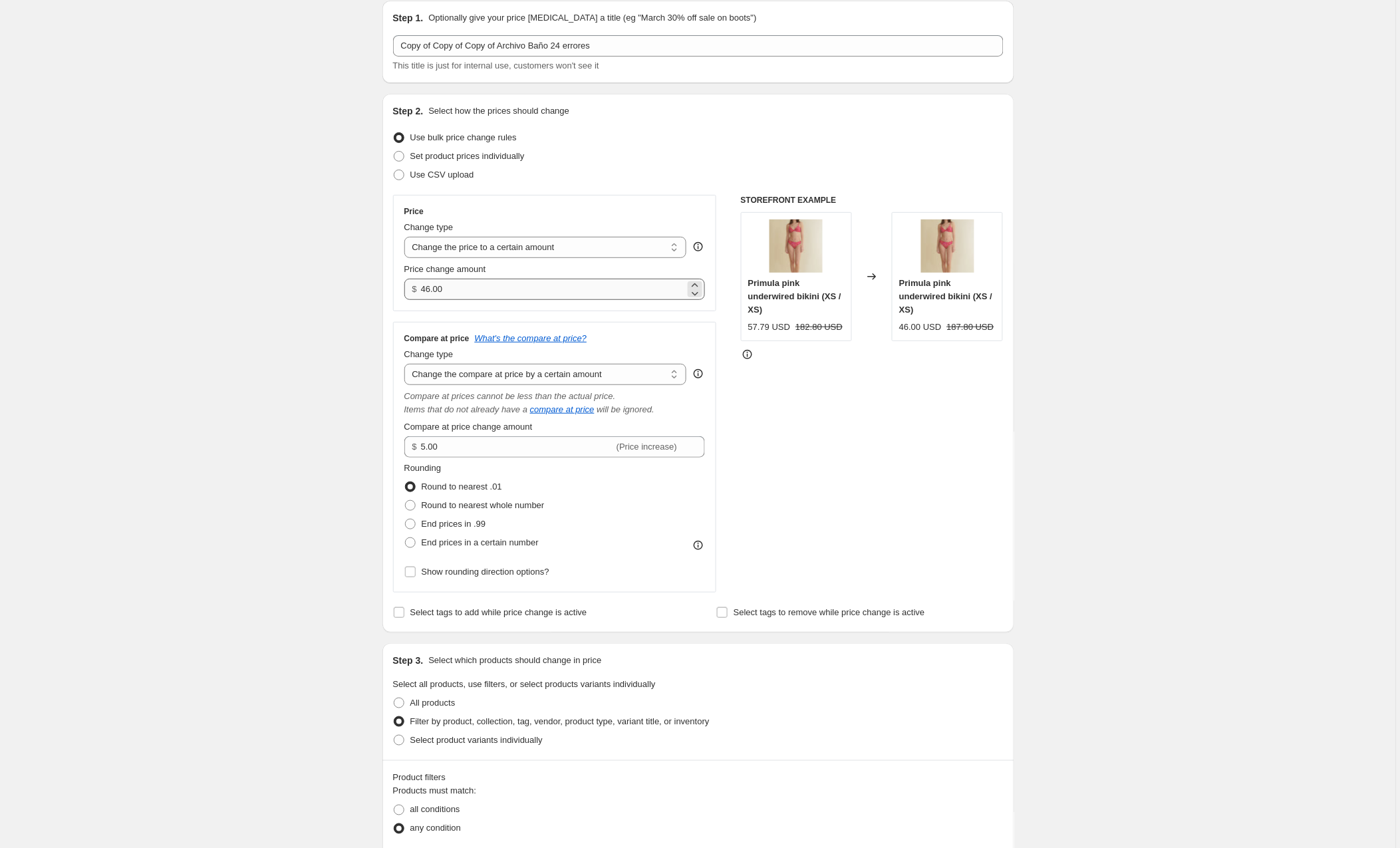
scroll to position [49, 0]
drag, startPoint x: 467, startPoint y: 290, endPoint x: 393, endPoint y: 290, distance: 74.0
click at [393, 290] on div "Step 2. Select how the prices should change Use bulk price change rules Set pro…" at bounding box center [699, 364] width 632 height 539
type input "79.00"
click at [809, 488] on div "STOREFRONT EXAMPLE Primula pink underwired bikini (XS / XS) 57.79 USD 182.80 US…" at bounding box center [873, 394] width 263 height 398
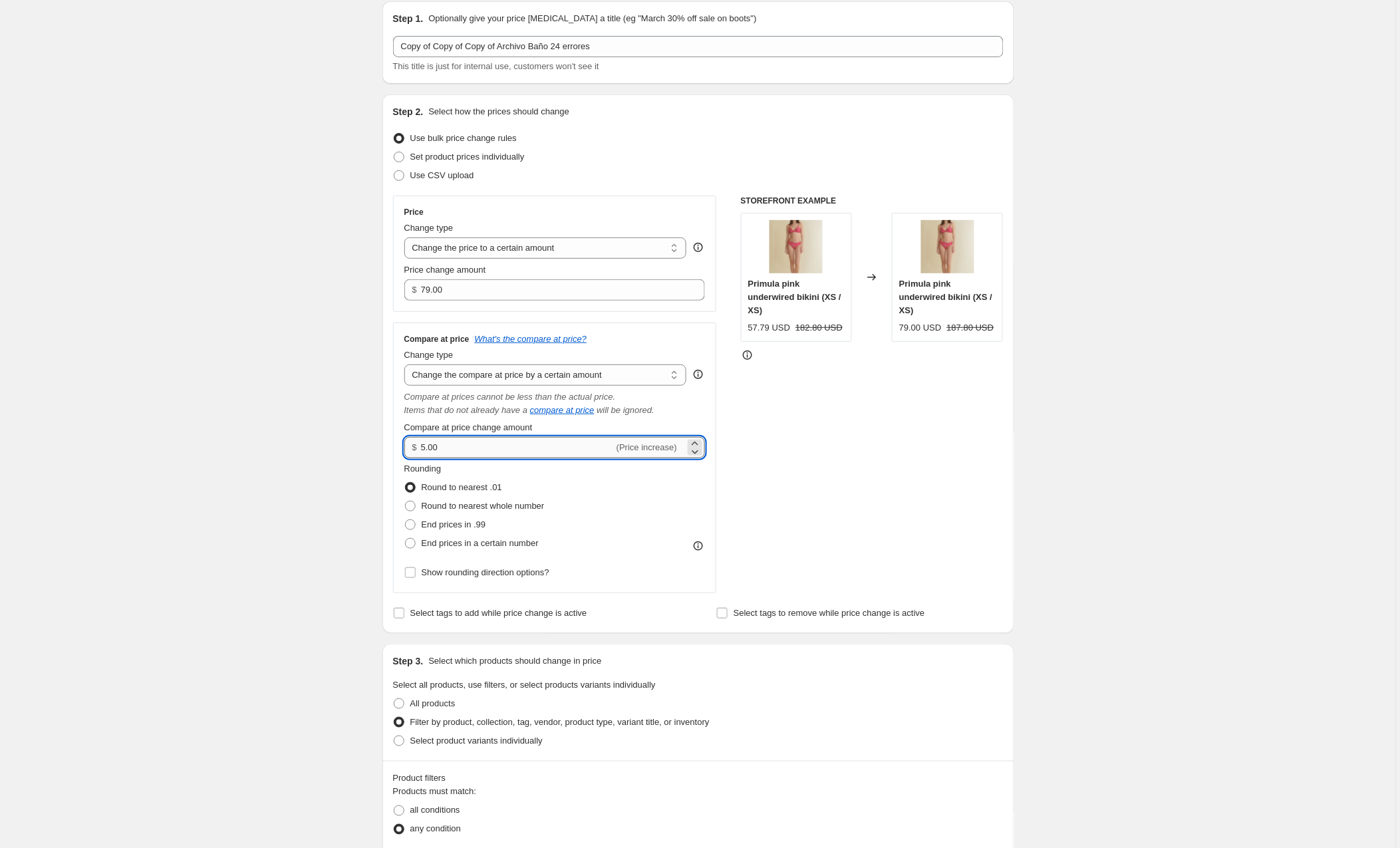
click at [576, 450] on input "5.00" at bounding box center [517, 447] width 193 height 21
drag, startPoint x: 576, startPoint y: 450, endPoint x: 379, endPoint y: 435, distance: 197.6
type input "15.00"
click at [886, 512] on div "STOREFRONT EXAMPLE Primula pink underwired bikini (XS / XS) 57.79 USD 182.80 US…" at bounding box center [873, 394] width 263 height 398
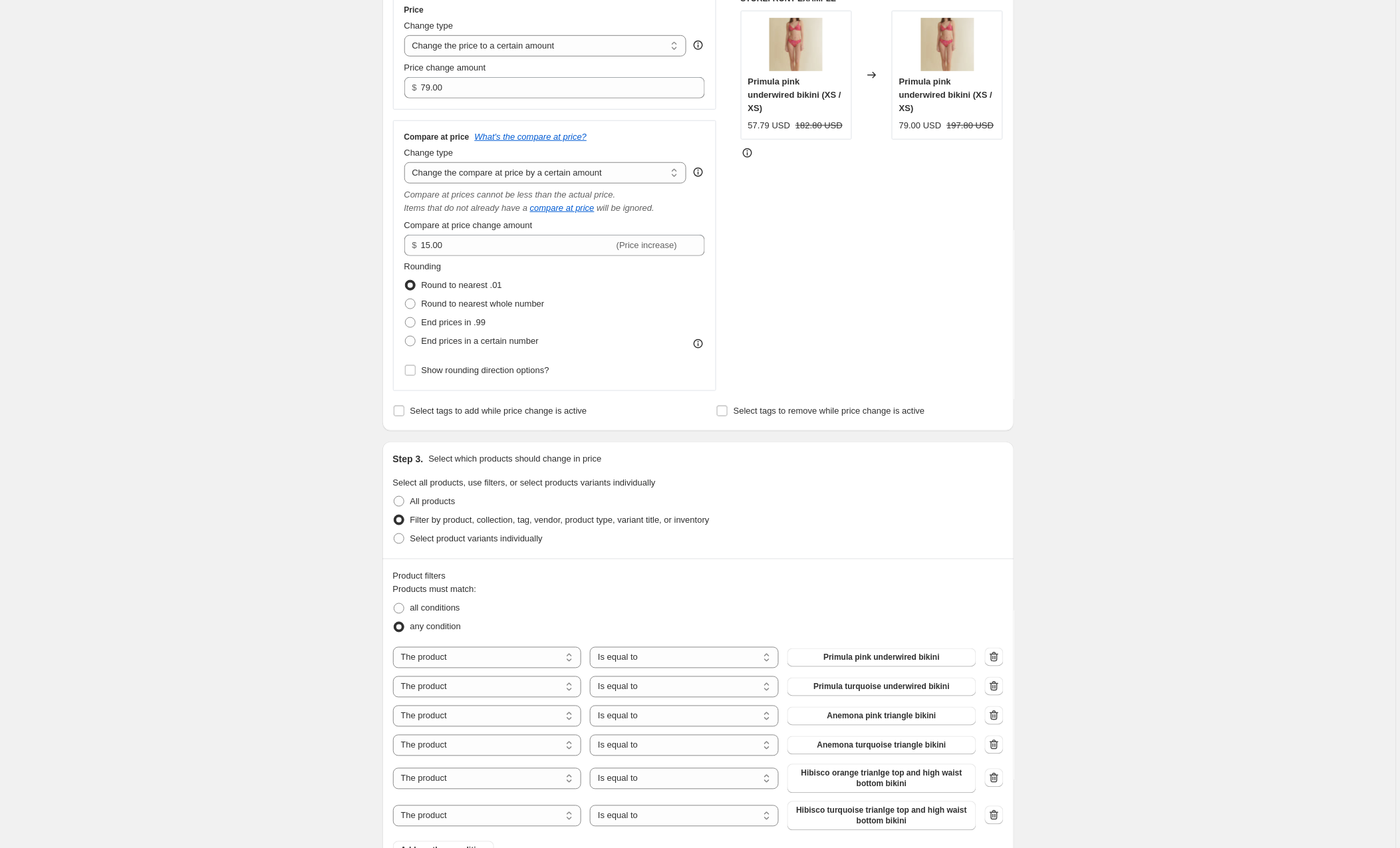
scroll to position [250, 0]
click at [1094, 381] on div "Create new price [MEDICAL_DATA]. This page is ready Create new price [MEDICAL_D…" at bounding box center [698, 828] width 1396 height 2157
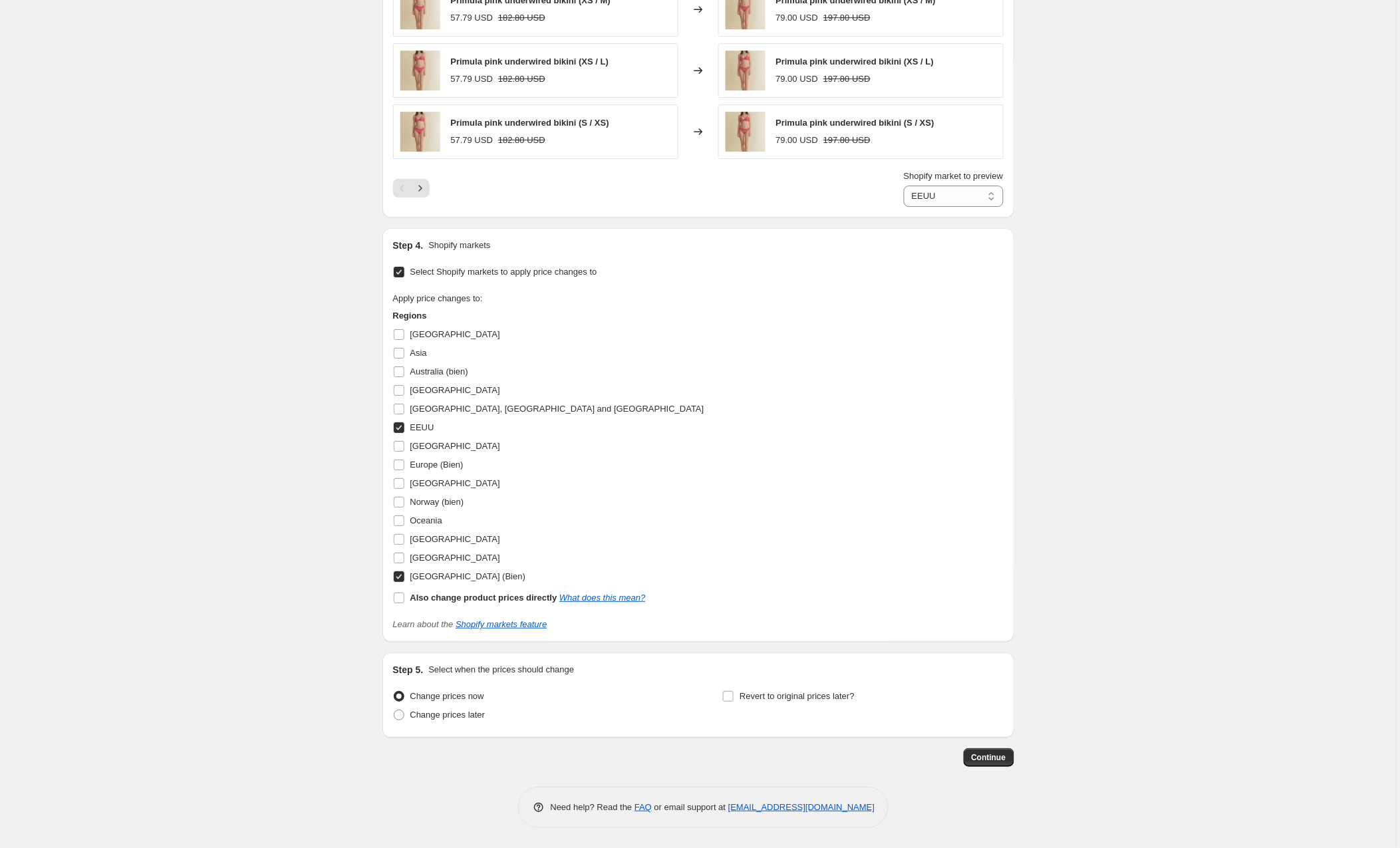
scroll to position [1311, 0]
click at [402, 574] on input "[GEOGRAPHIC_DATA] (Bien)" at bounding box center [399, 576] width 11 height 11
checkbox input "false"
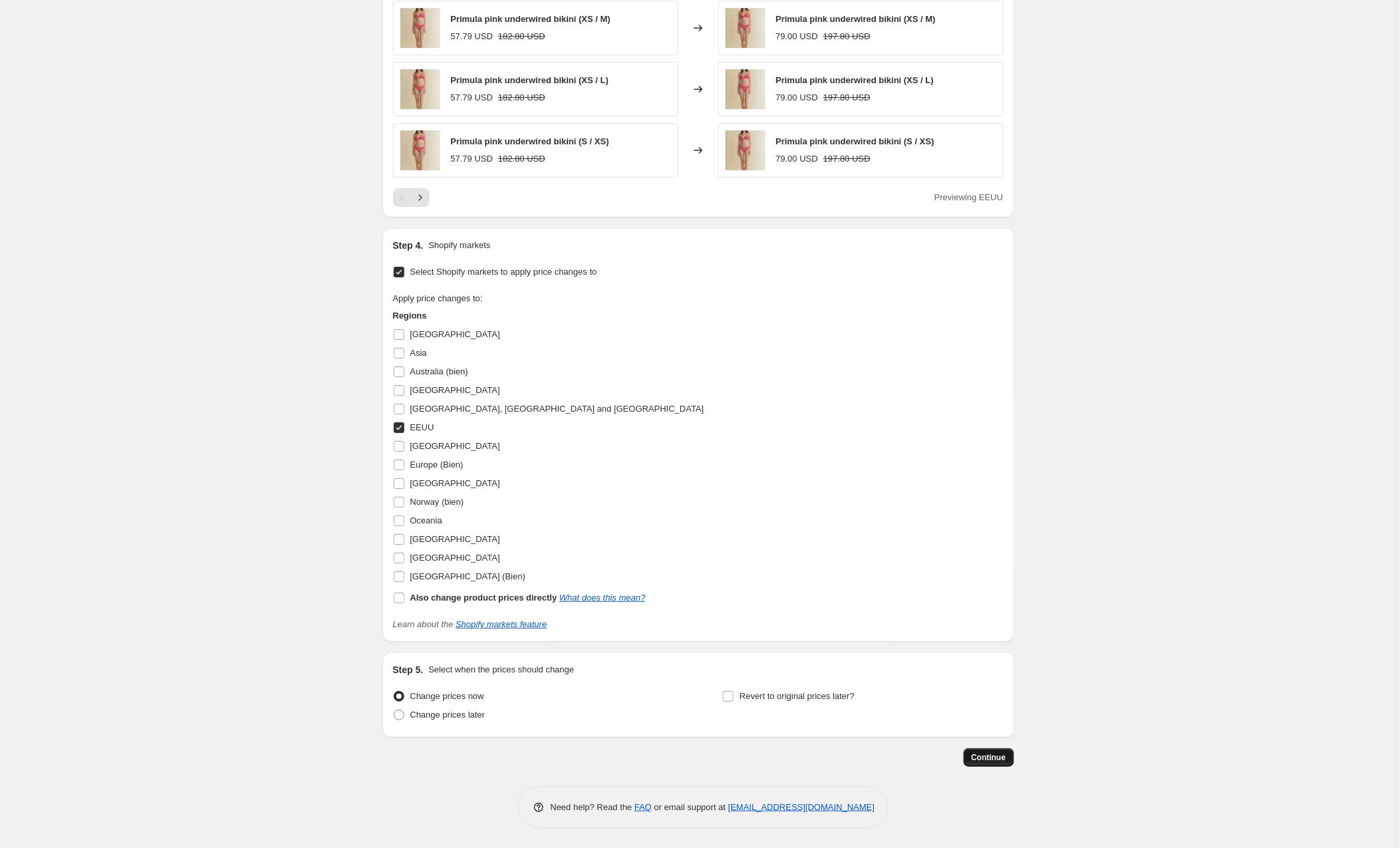
click at [998, 756] on span "Continue" at bounding box center [989, 758] width 35 height 11
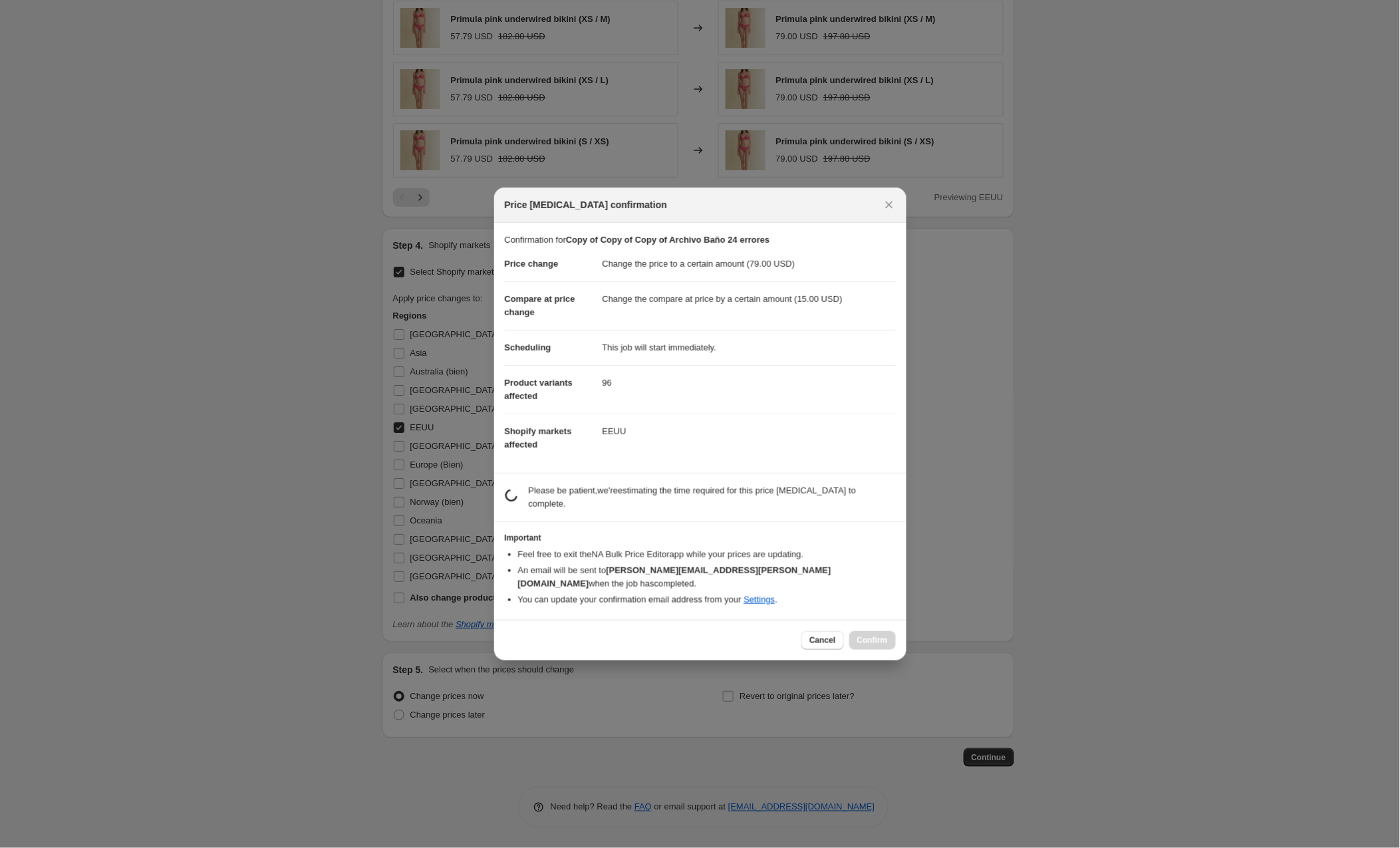
scroll to position [0, 0]
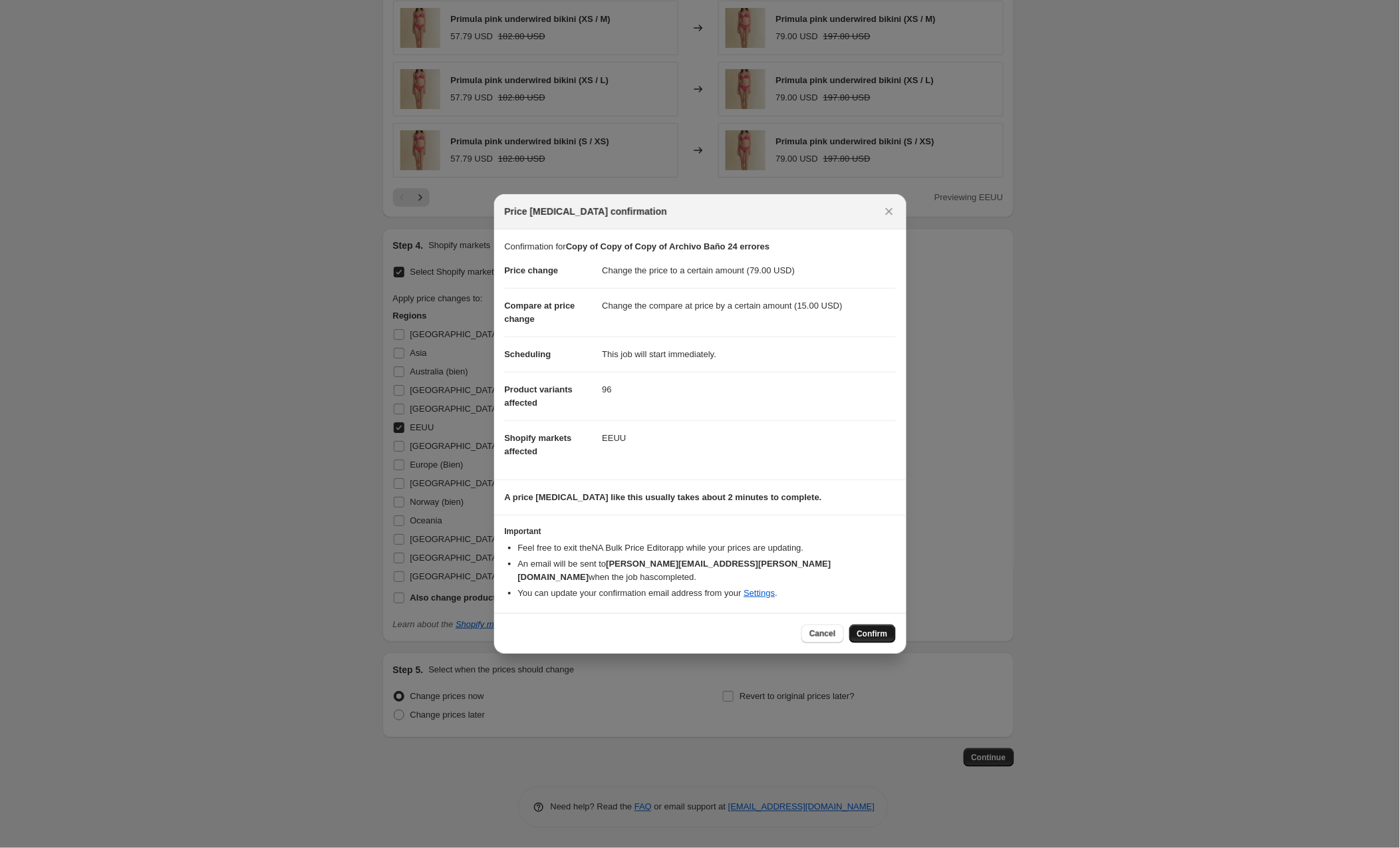
click at [874, 628] on span "Confirm" at bounding box center [873, 633] width 30 height 11
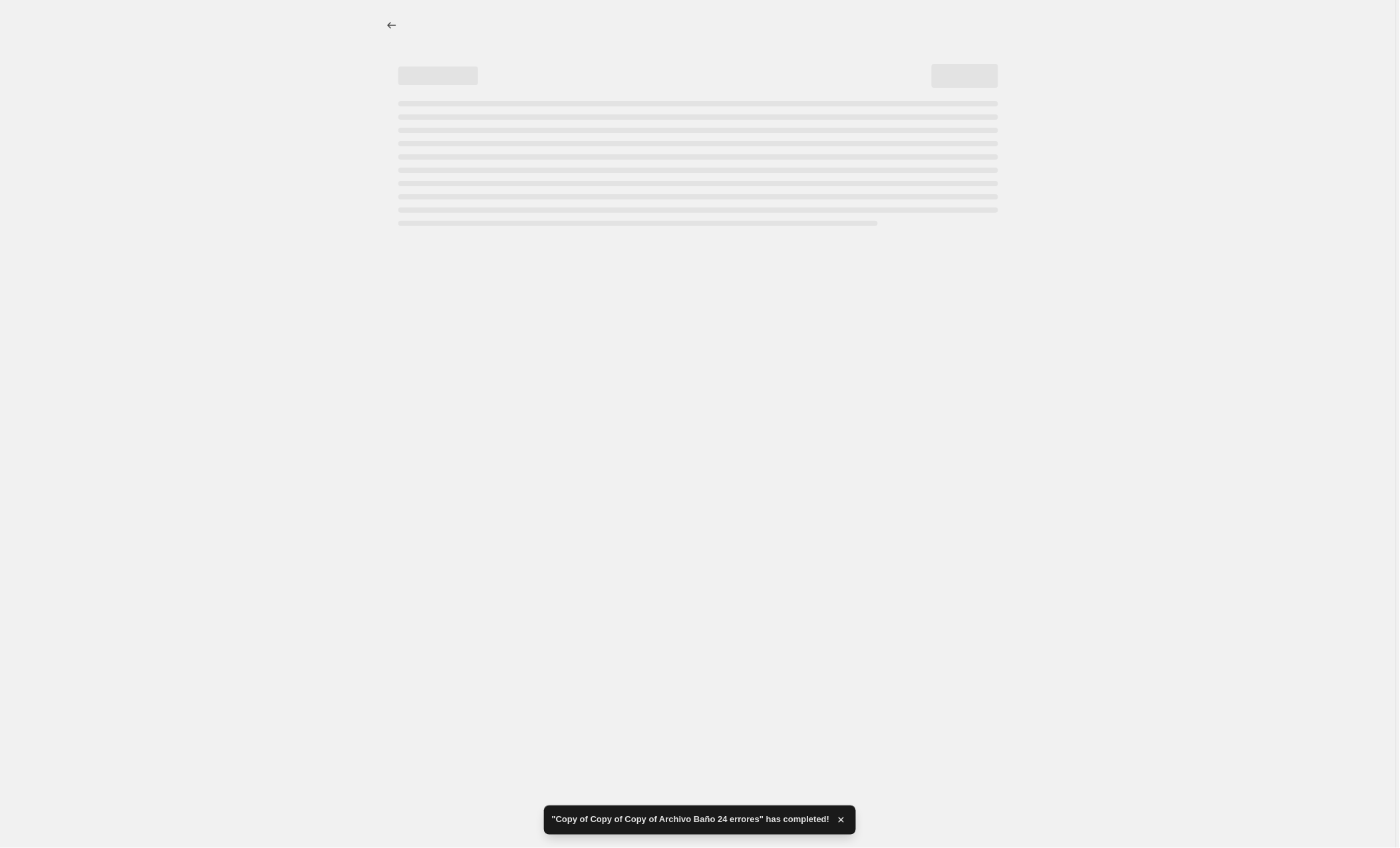
select select "by"
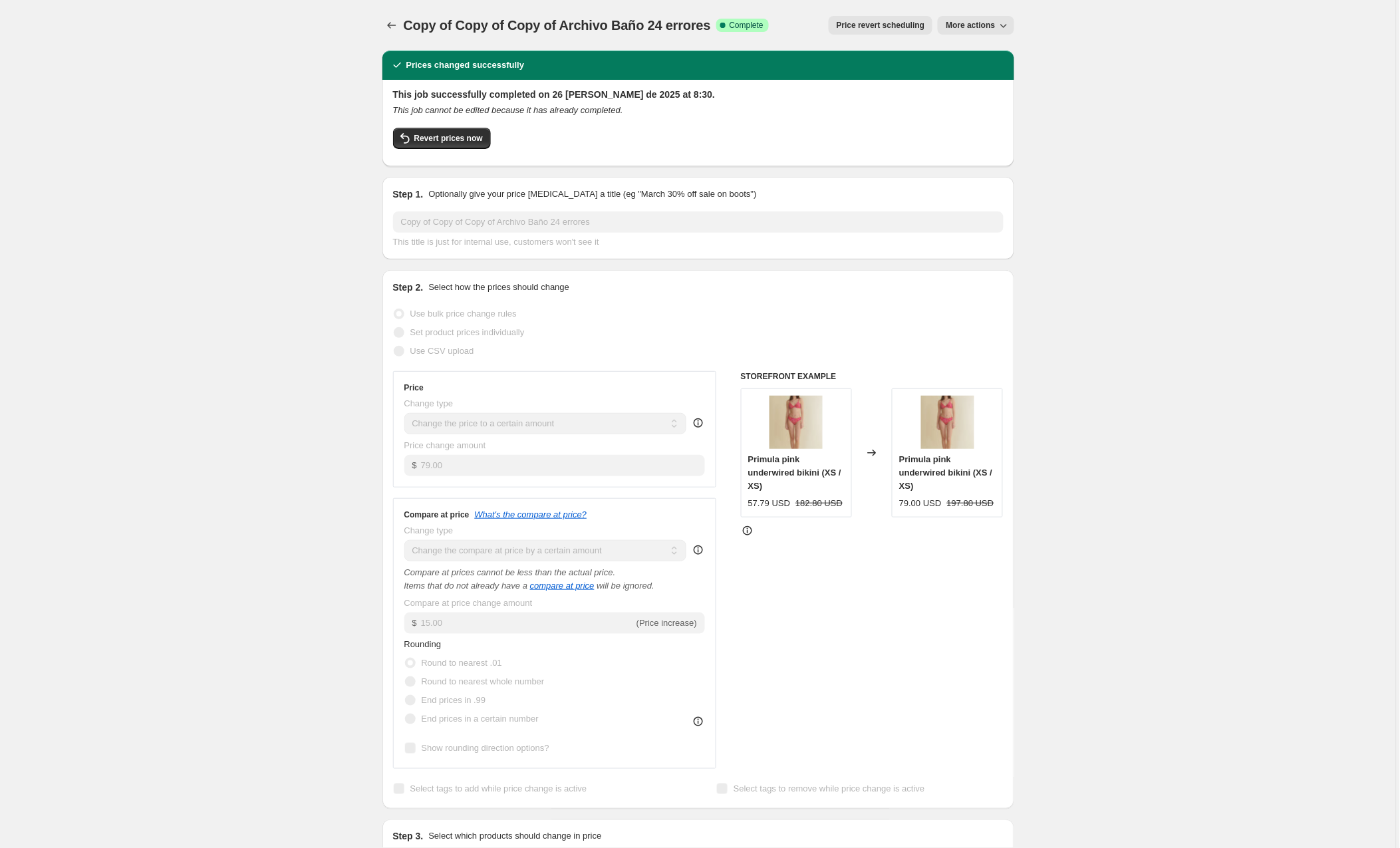
click at [960, 25] on span "More actions" at bounding box center [971, 25] width 49 height 11
click at [980, 55] on span "Copy to new job" at bounding box center [977, 53] width 62 height 10
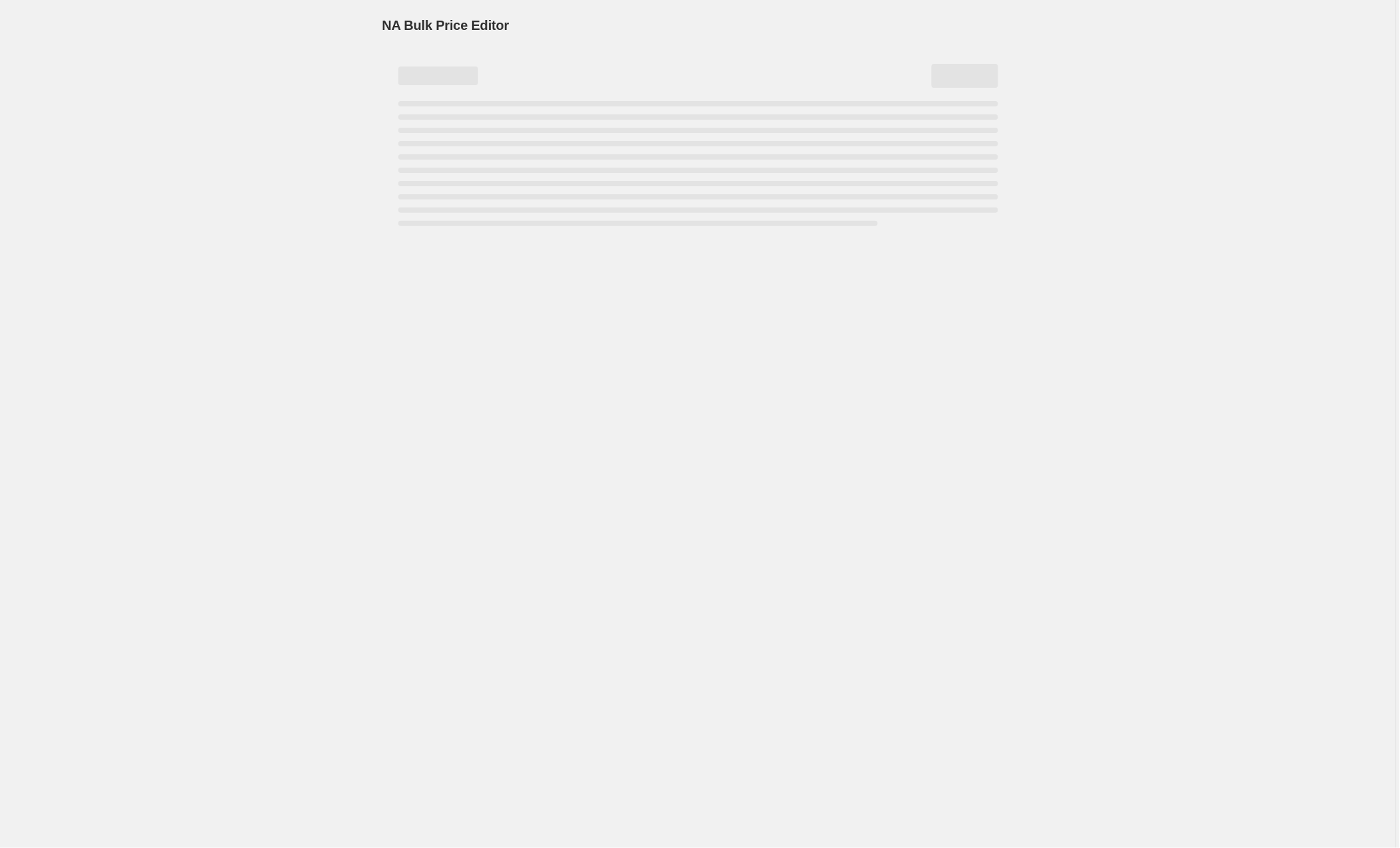
select select "by"
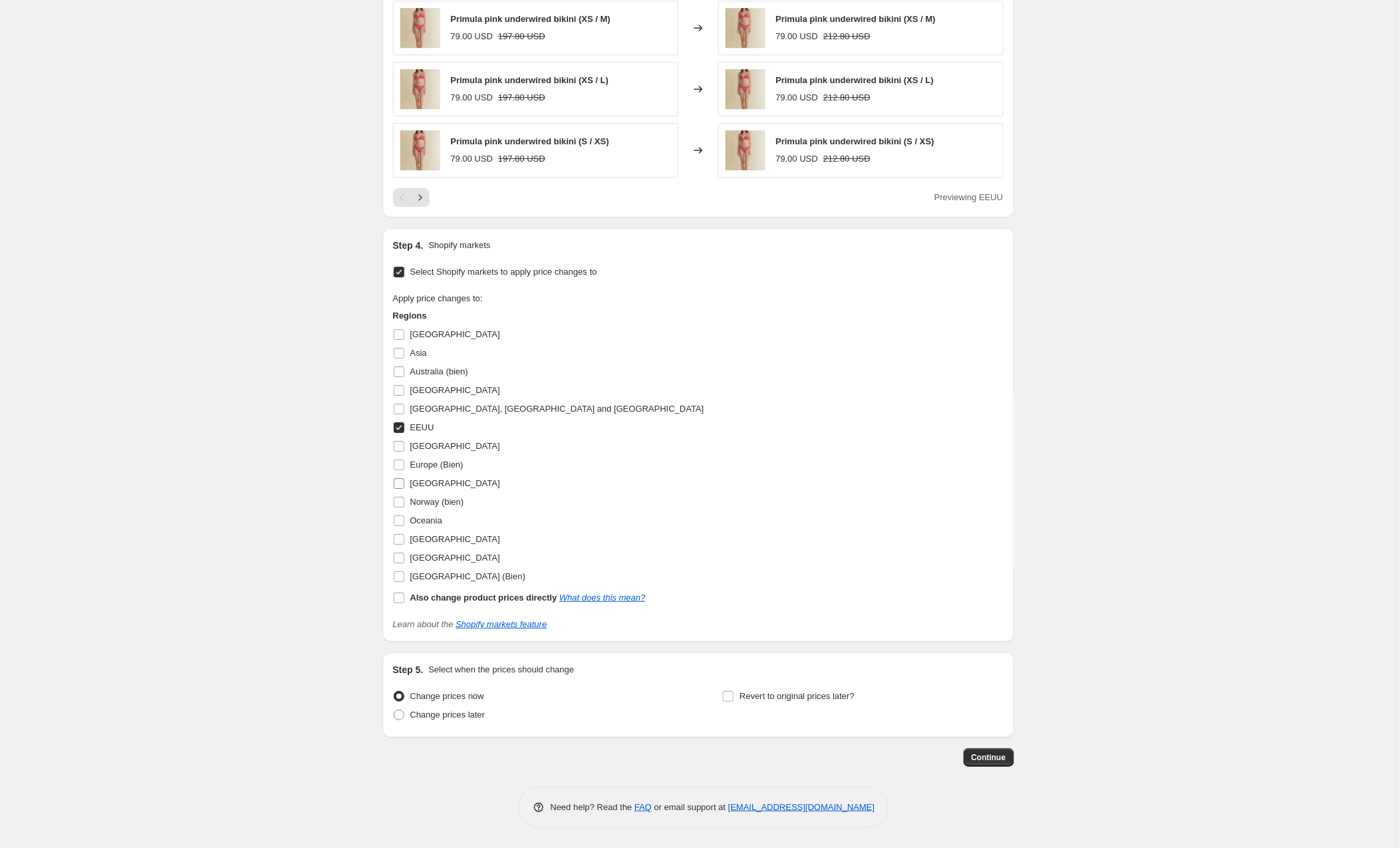
scroll to position [1289, 0]
click at [401, 373] on input "Australia (bien)" at bounding box center [399, 373] width 11 height 11
checkbox input "true"
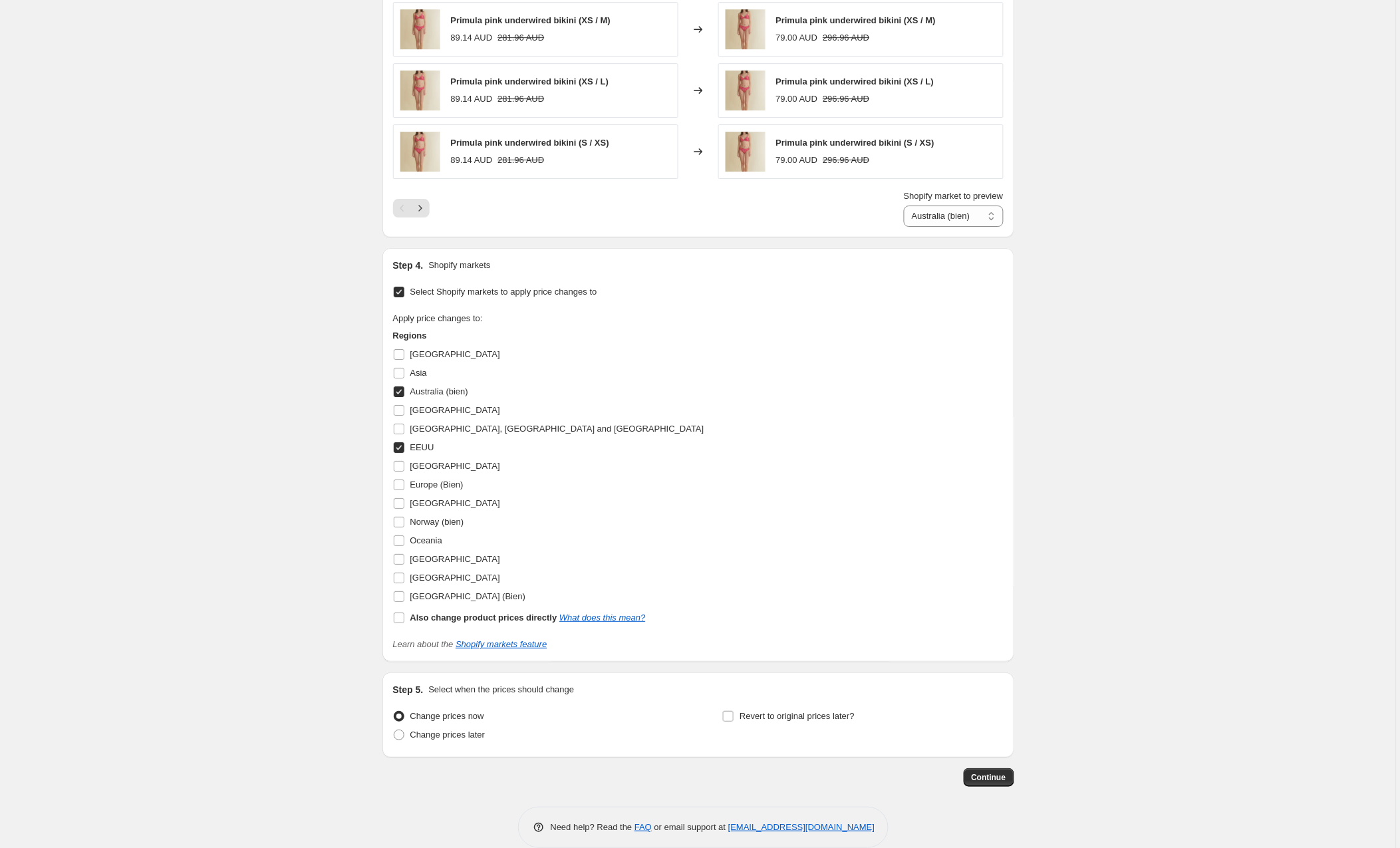
click at [402, 450] on input "EEUU" at bounding box center [399, 447] width 11 height 11
checkbox input "false"
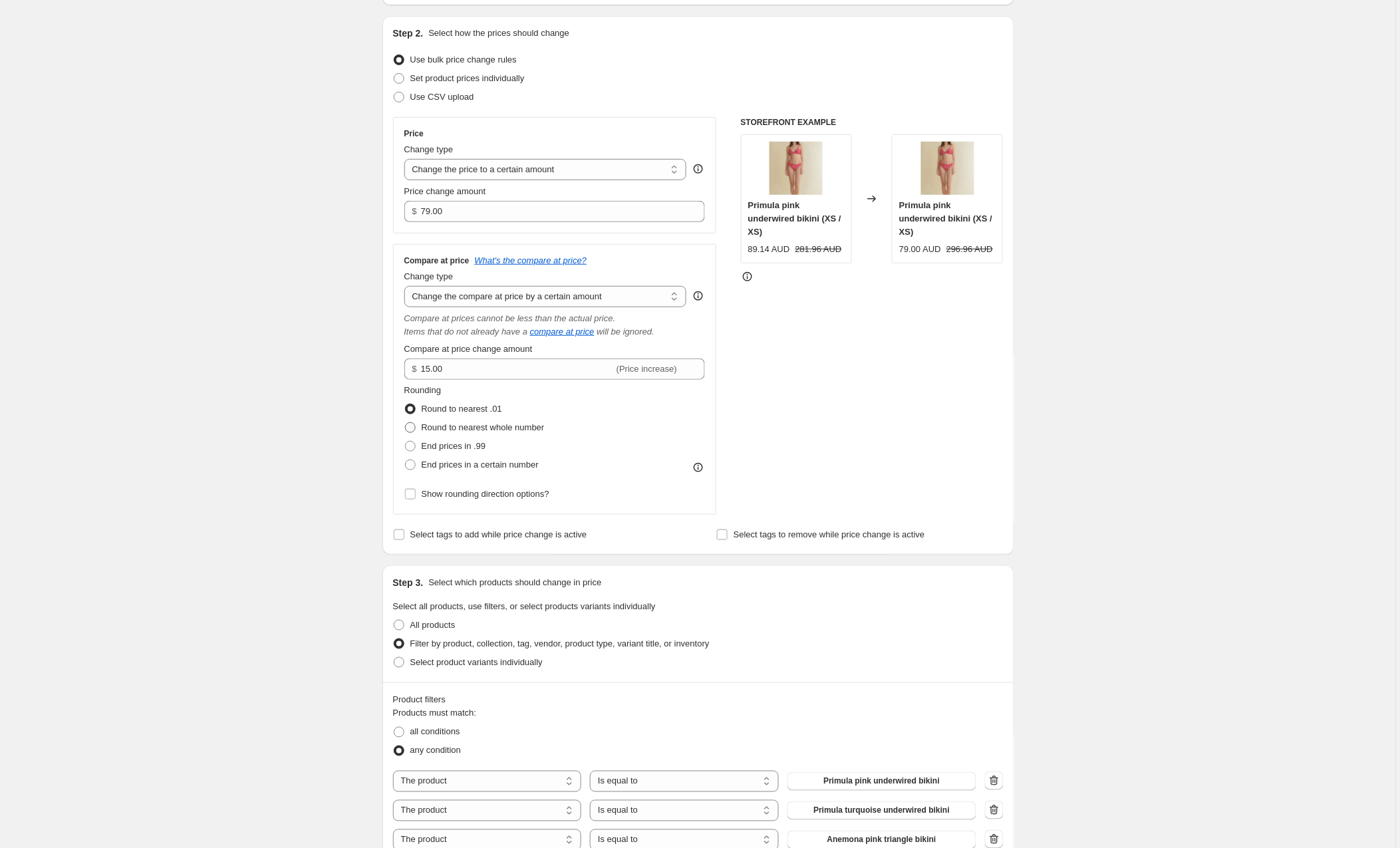
scroll to position [126, 0]
drag, startPoint x: 467, startPoint y: 214, endPoint x: 371, endPoint y: 207, distance: 96.3
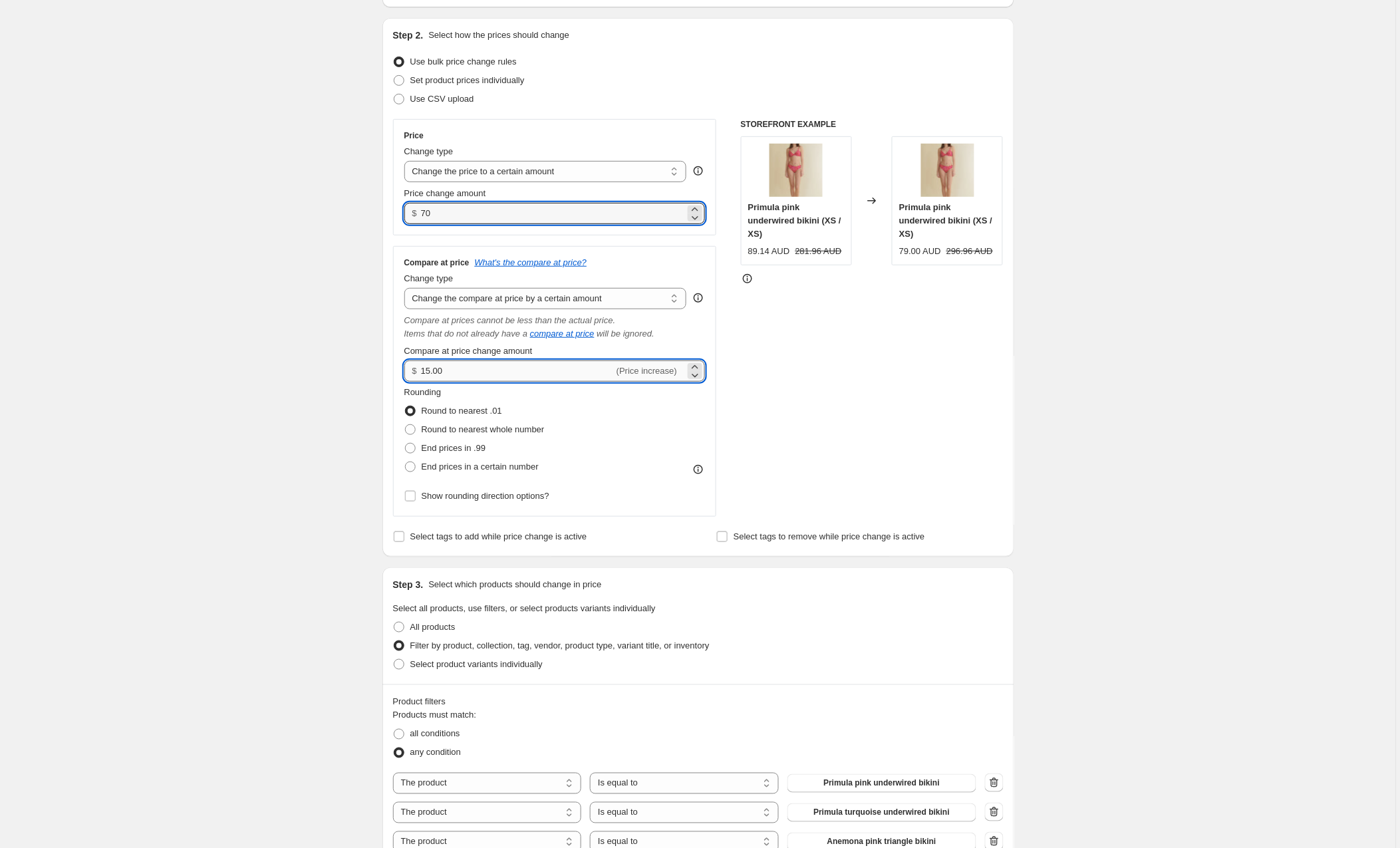
type input "70.00"
drag, startPoint x: 440, startPoint y: 372, endPoint x: 376, endPoint y: 373, distance: 64.0
click at [666, 420] on div "Rounding Round to nearest .01 Round to nearest whole number End prices in .99 E…" at bounding box center [555, 431] width 301 height 90
drag, startPoint x: 454, startPoint y: 368, endPoint x: 366, endPoint y: 367, distance: 88.0
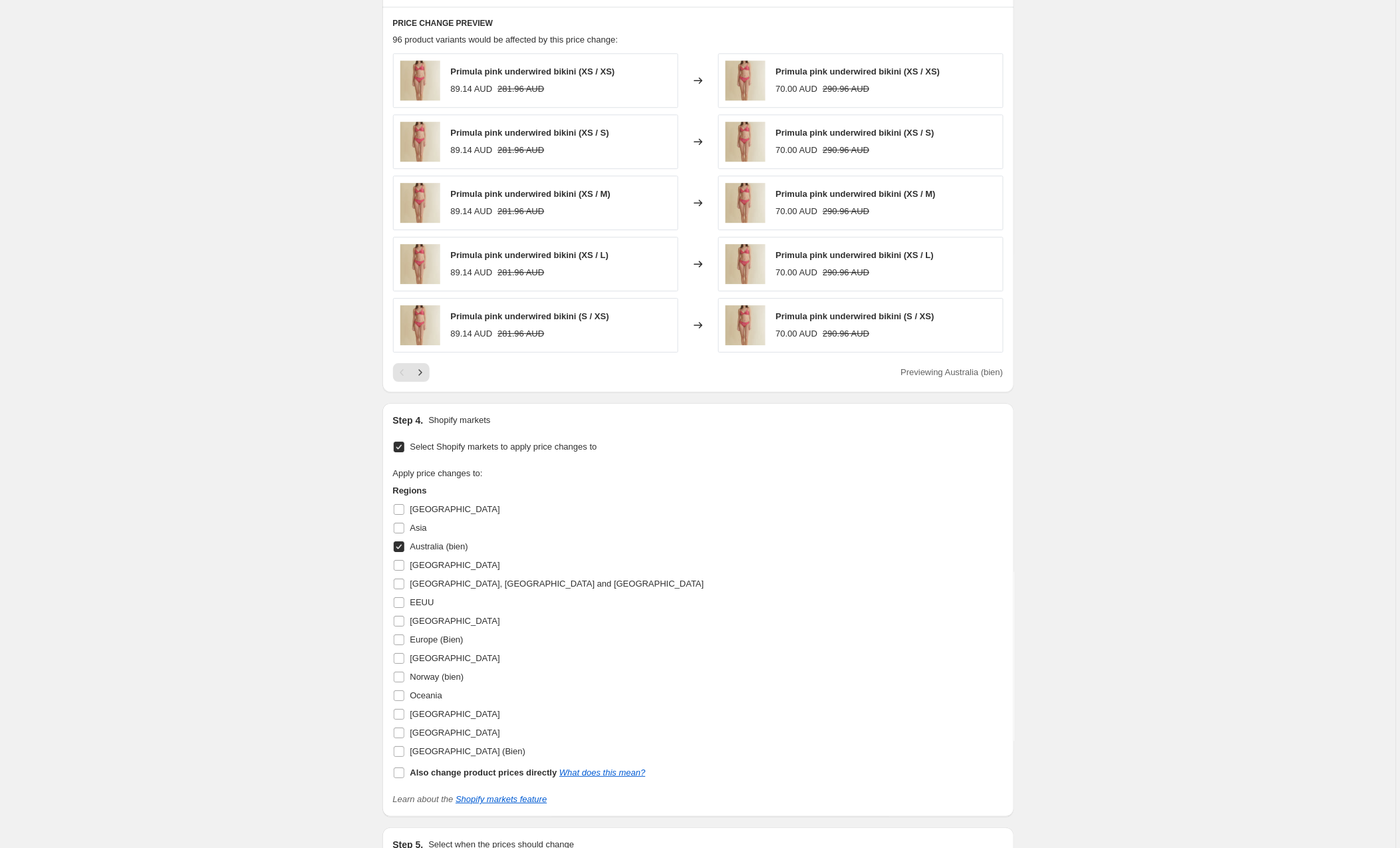
scroll to position [1293, 0]
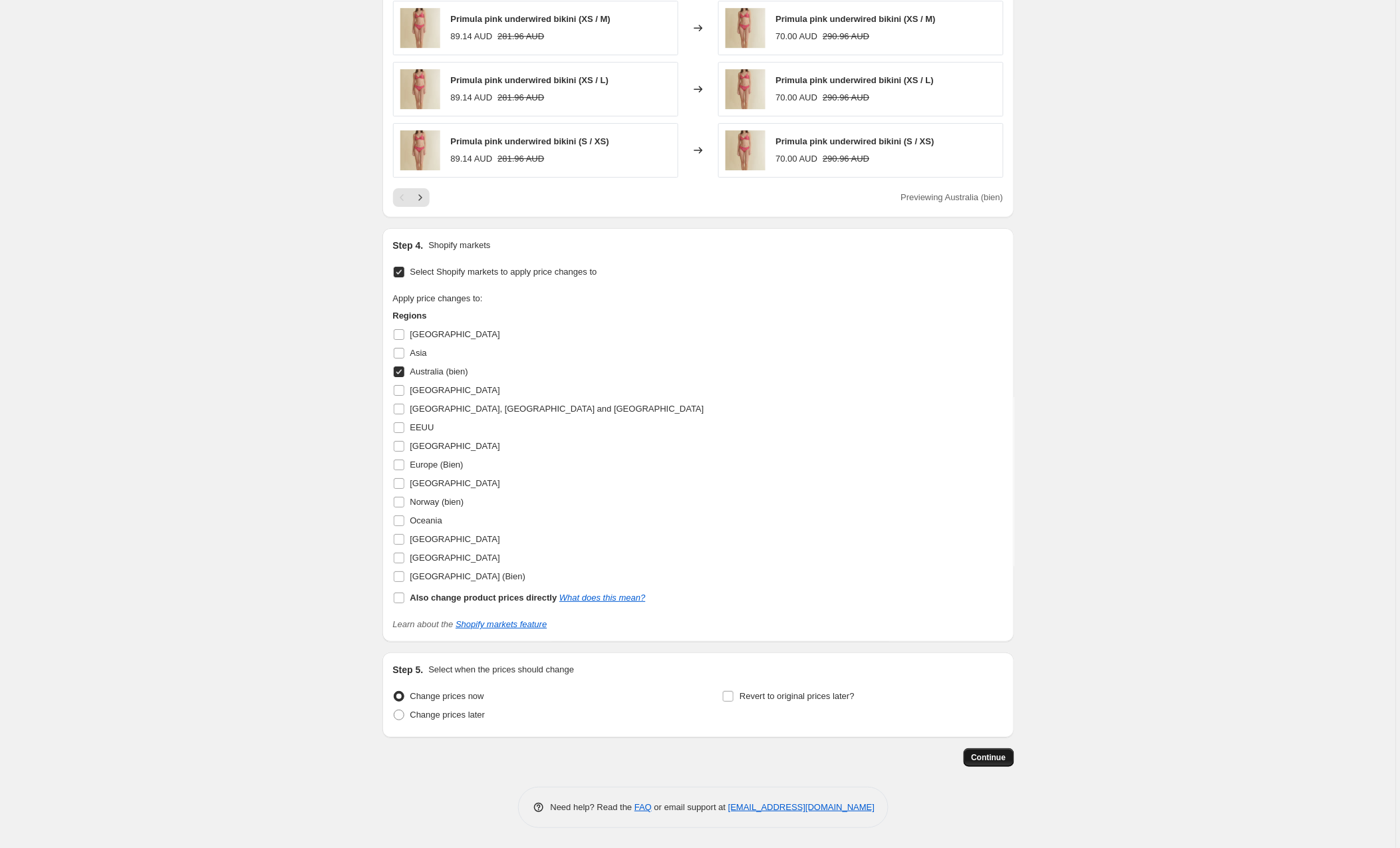
type input "18.00"
click at [986, 763] on button "Continue" at bounding box center [989, 758] width 51 height 19
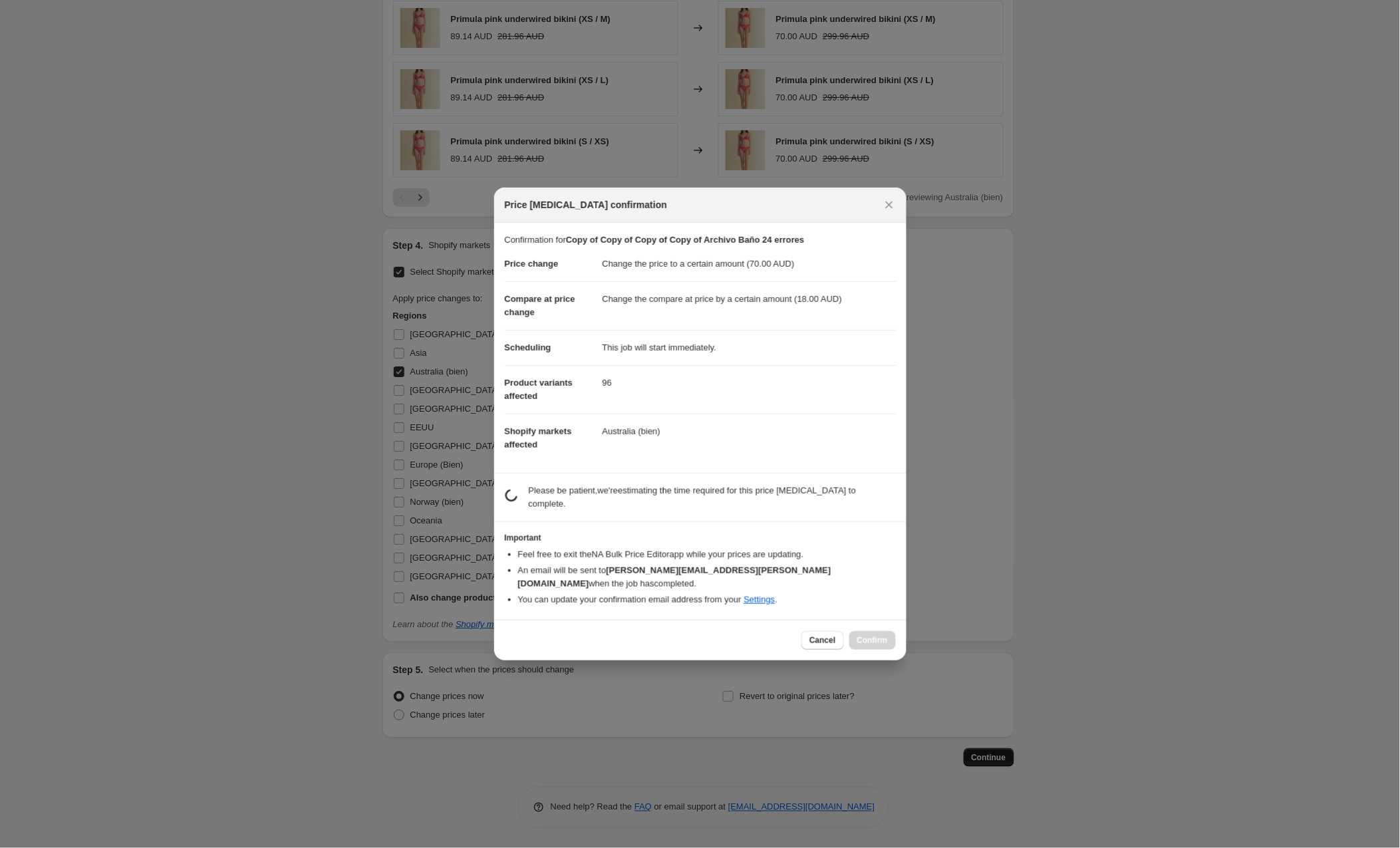
scroll to position [0, 0]
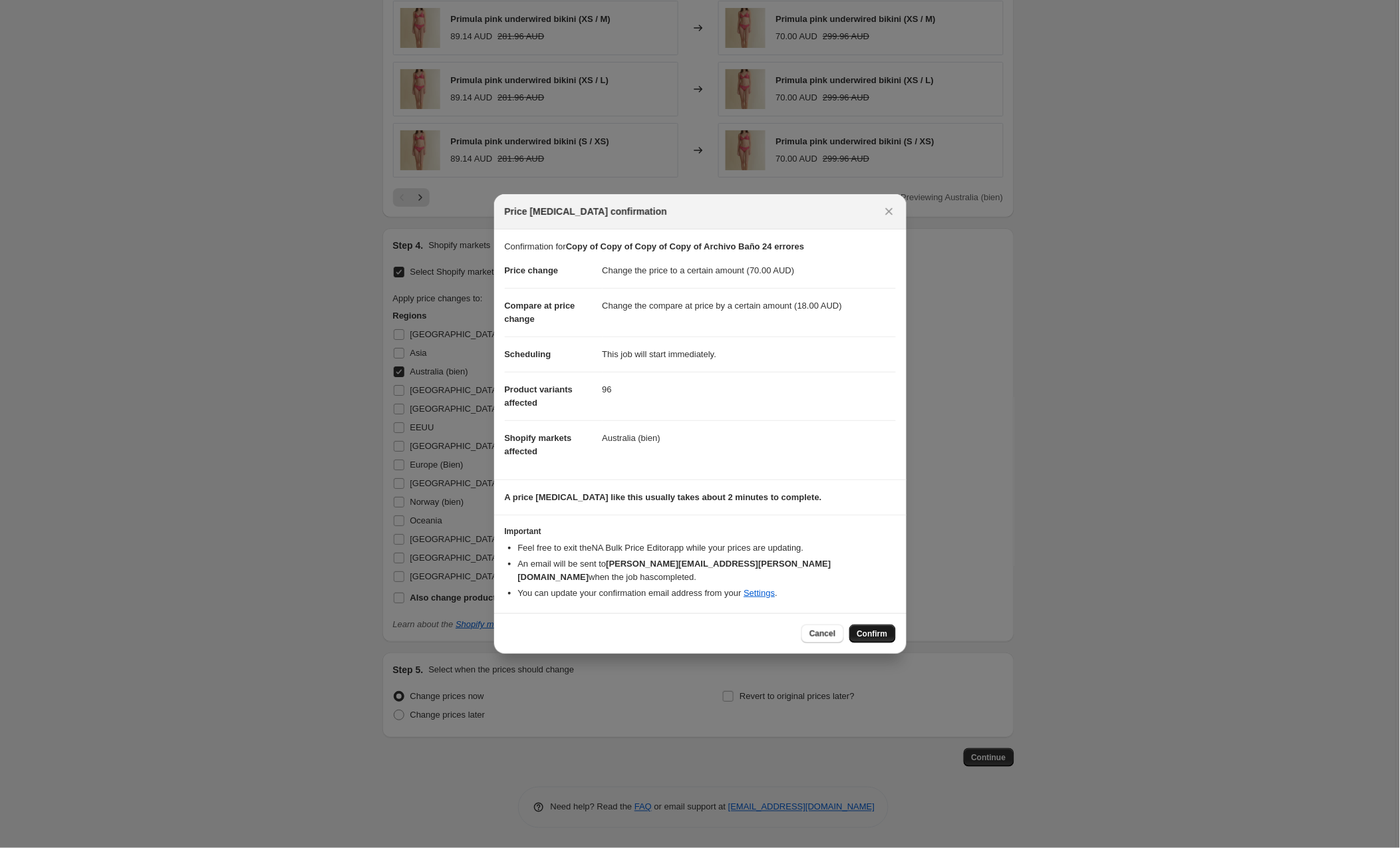
click at [873, 628] on span "Confirm" at bounding box center [873, 633] width 30 height 11
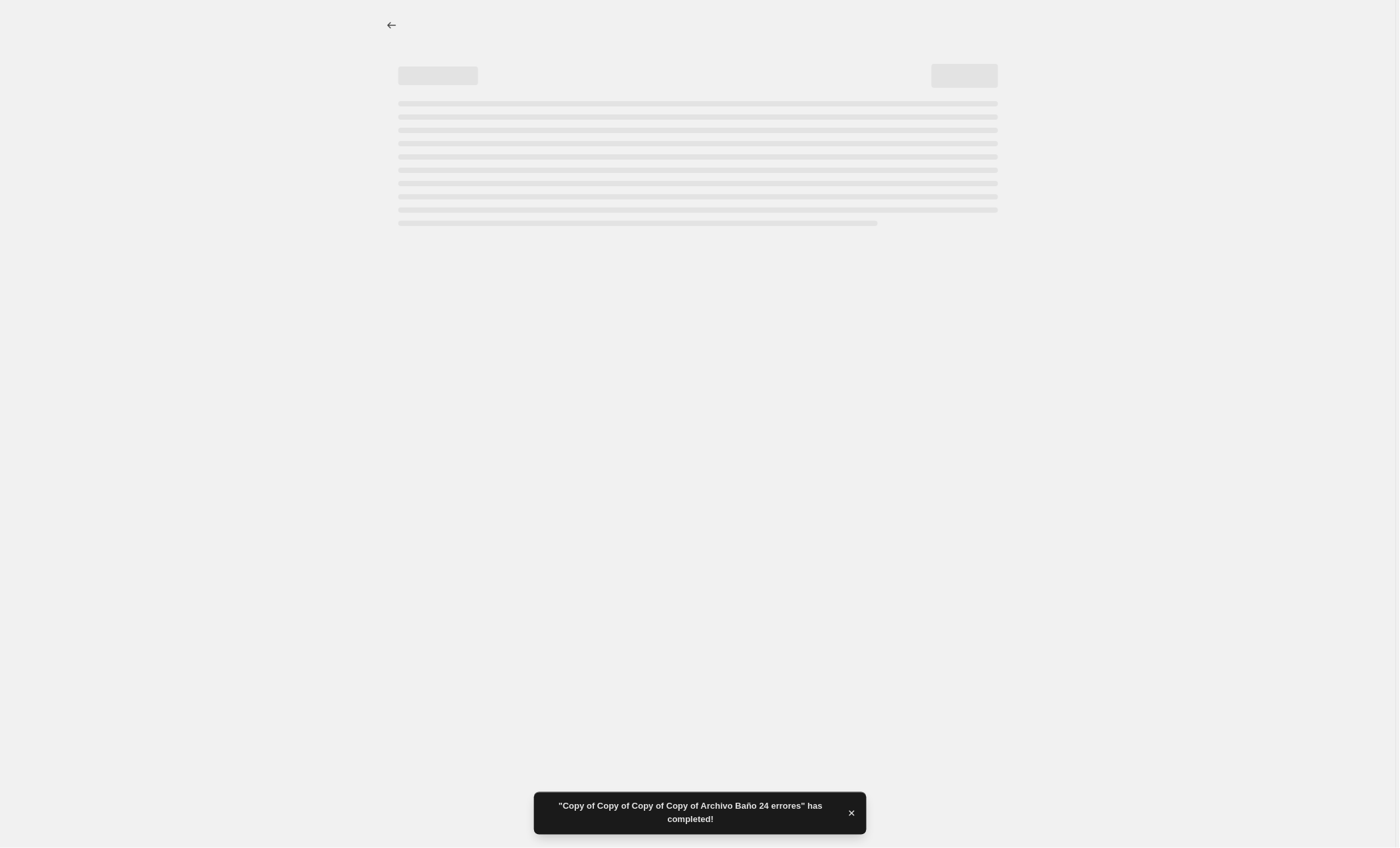
select select "by"
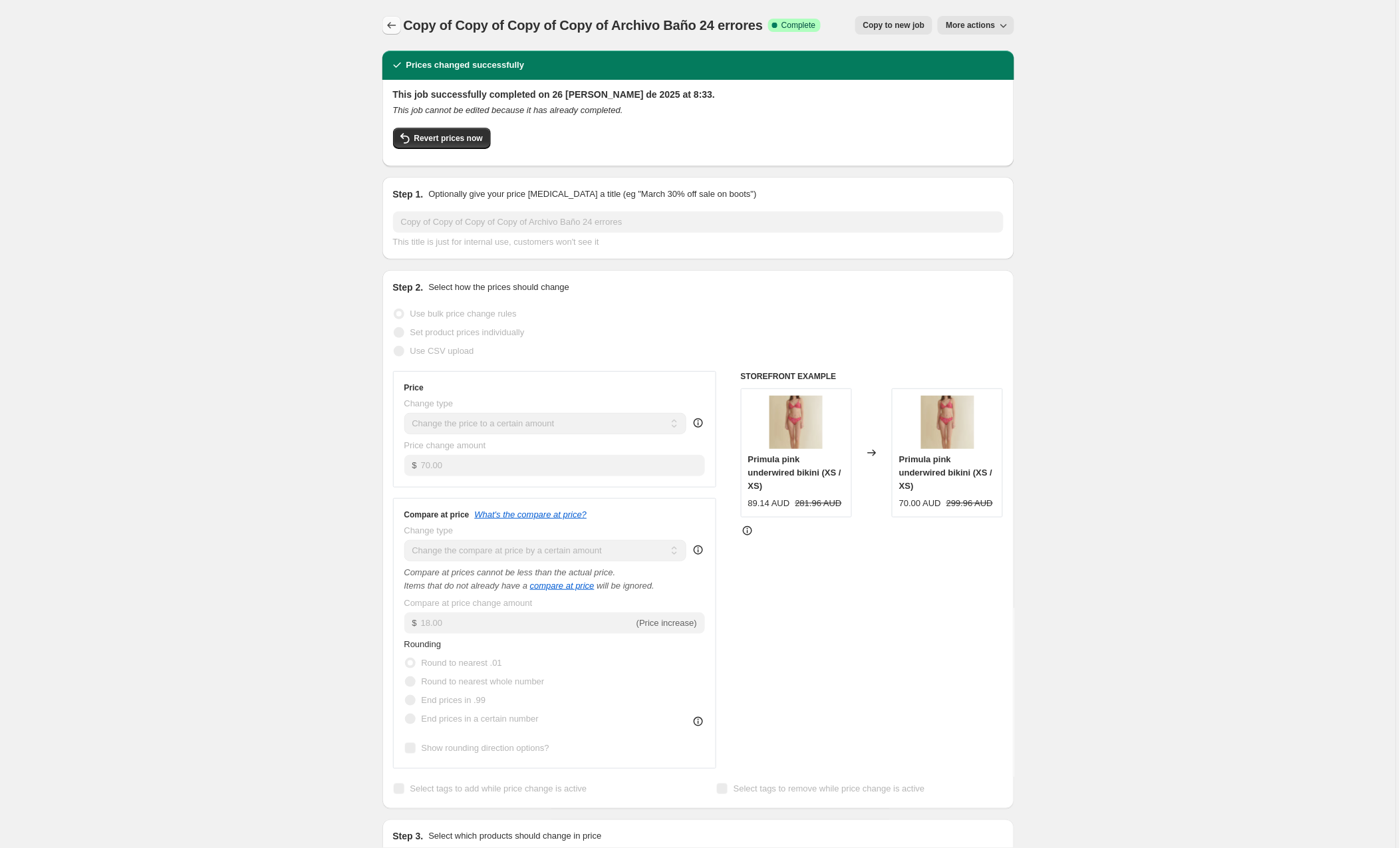
click at [392, 26] on icon "Price change jobs" at bounding box center [392, 25] width 13 height 13
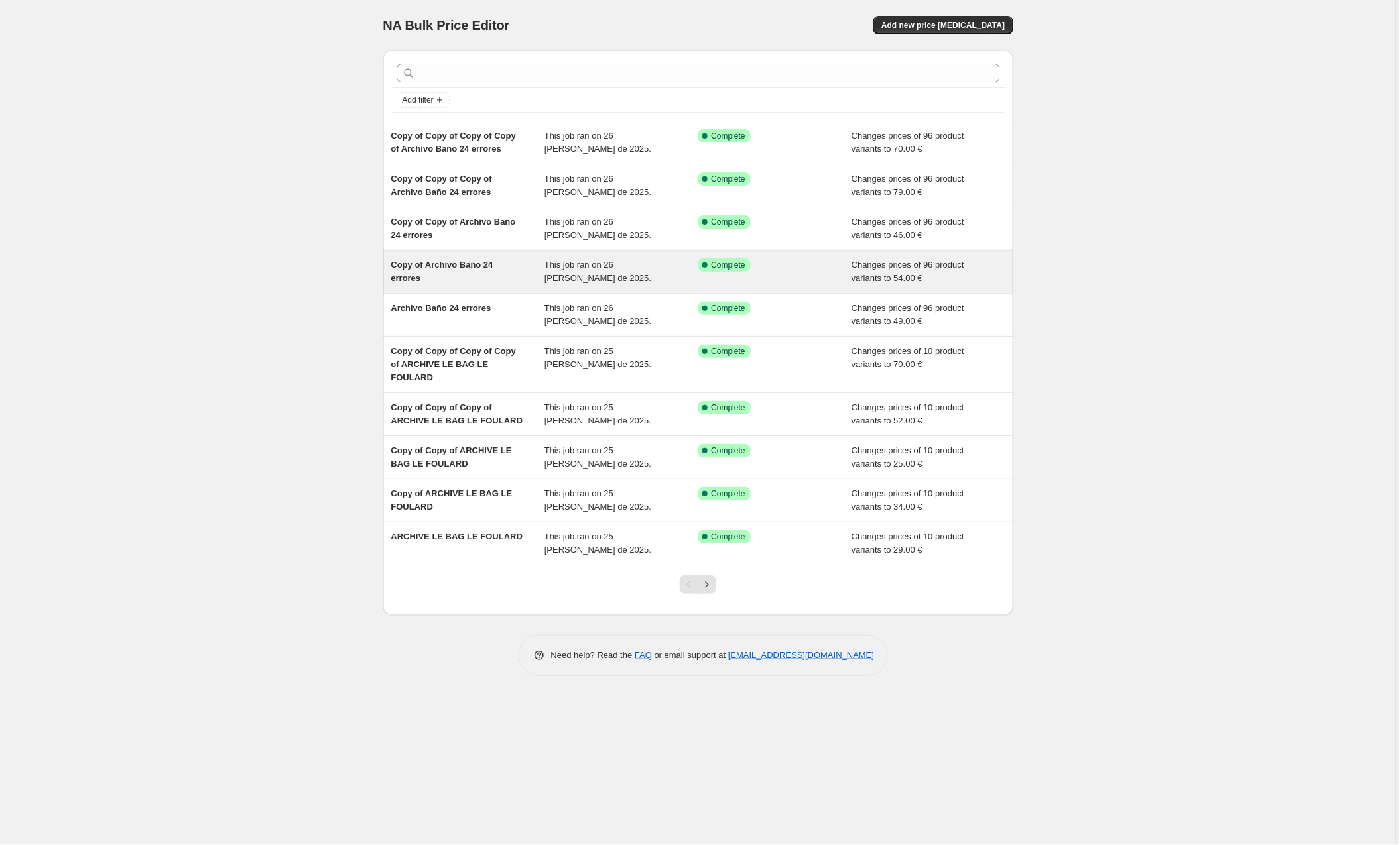
click at [528, 261] on div "Copy of Archivo Baño 24 errores" at bounding box center [468, 271] width 154 height 27
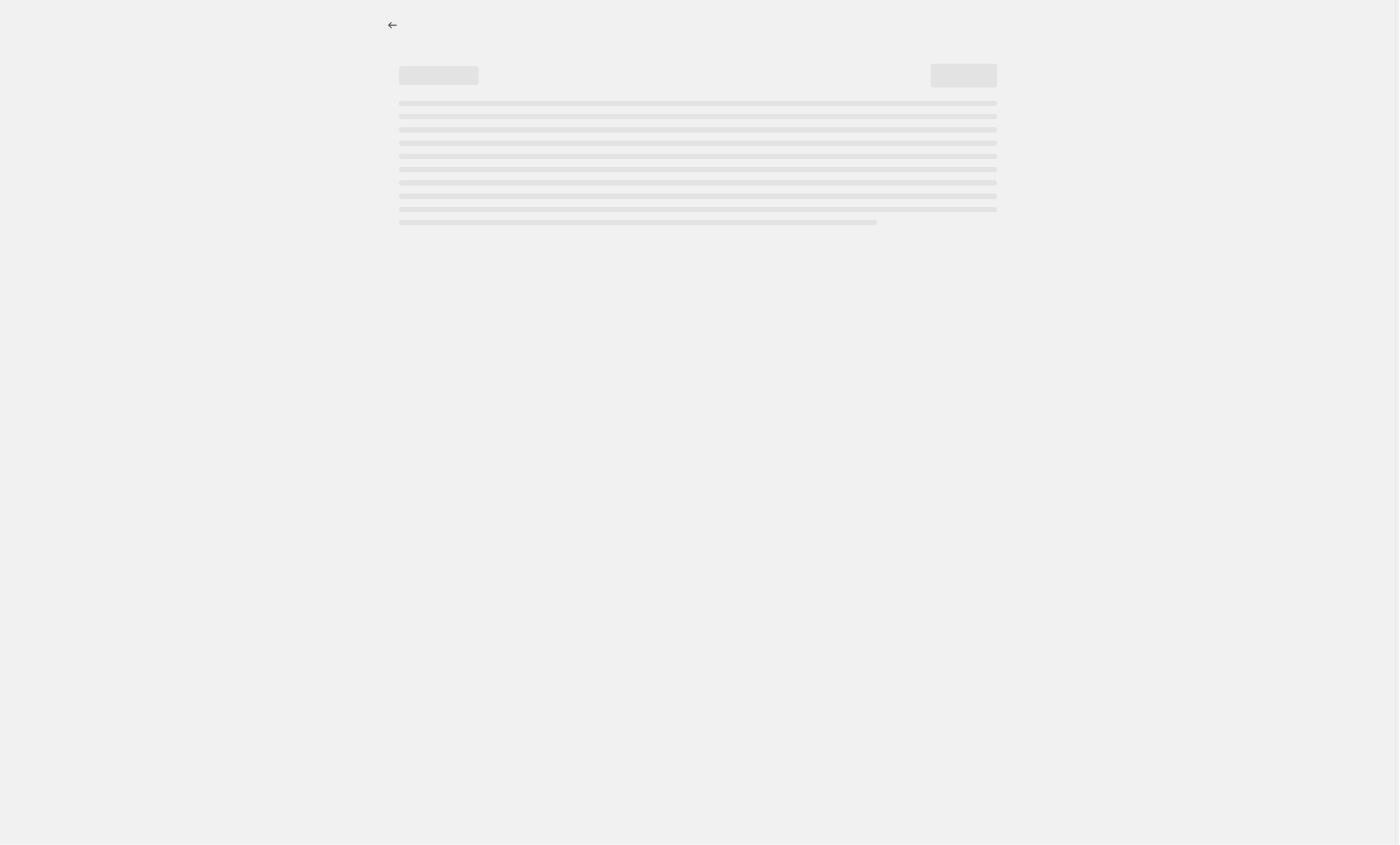
select select "by"
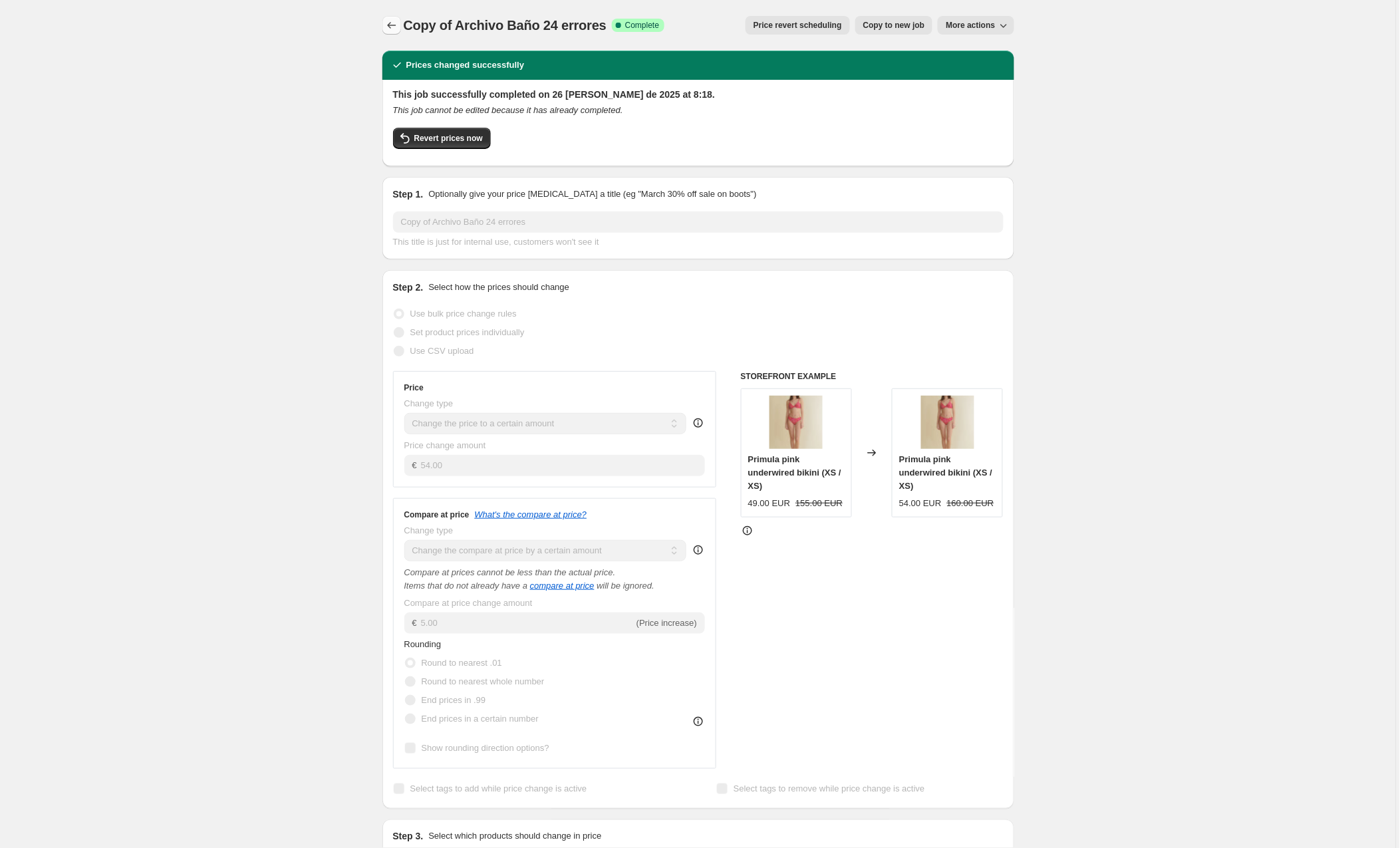
click at [385, 21] on button "Price change jobs" at bounding box center [392, 25] width 19 height 19
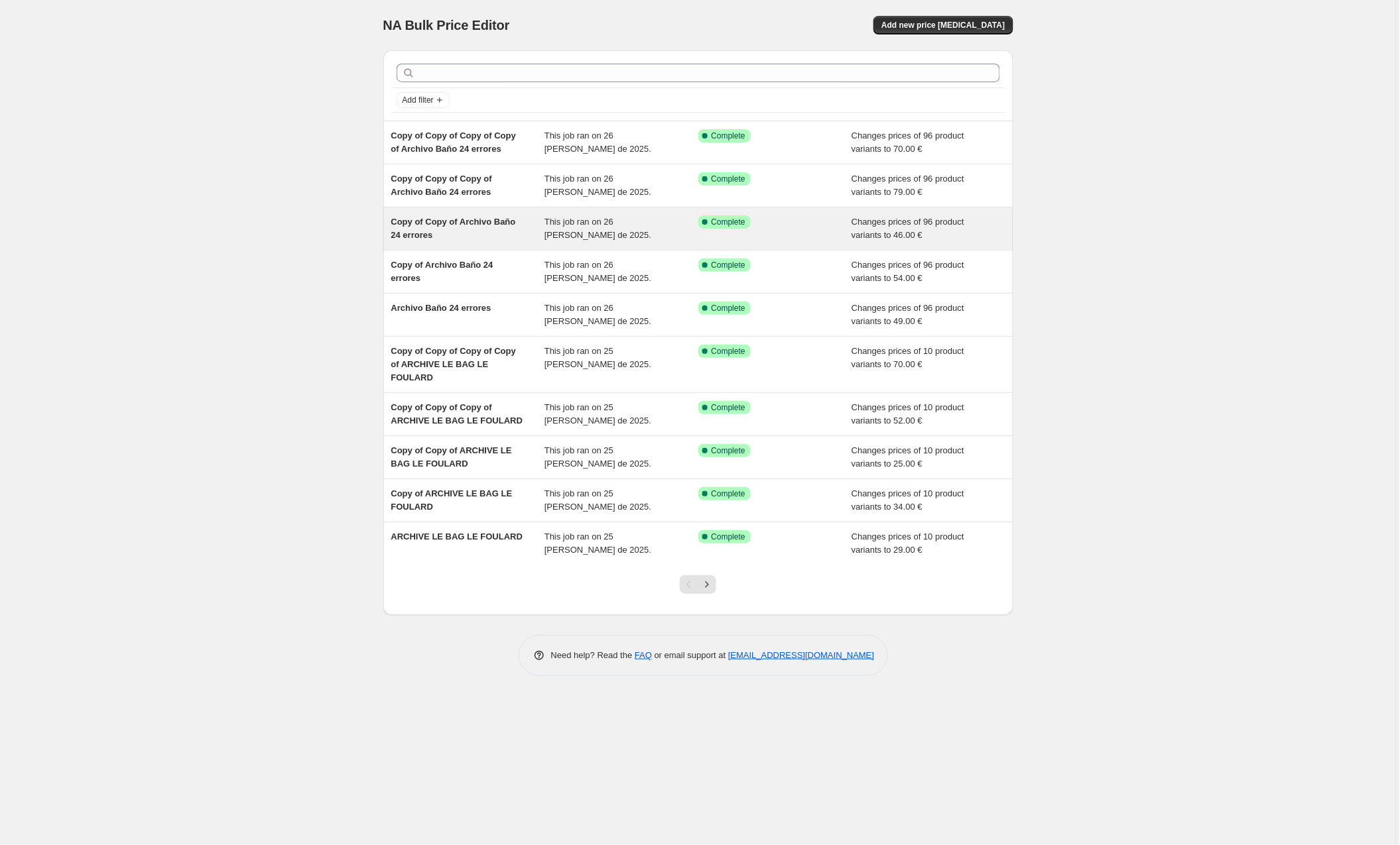
click at [436, 248] on div "Copy of Copy of Archivo Baño 24 errores This job ran on 26 [PERSON_NAME] de 202…" at bounding box center [698, 228] width 630 height 42
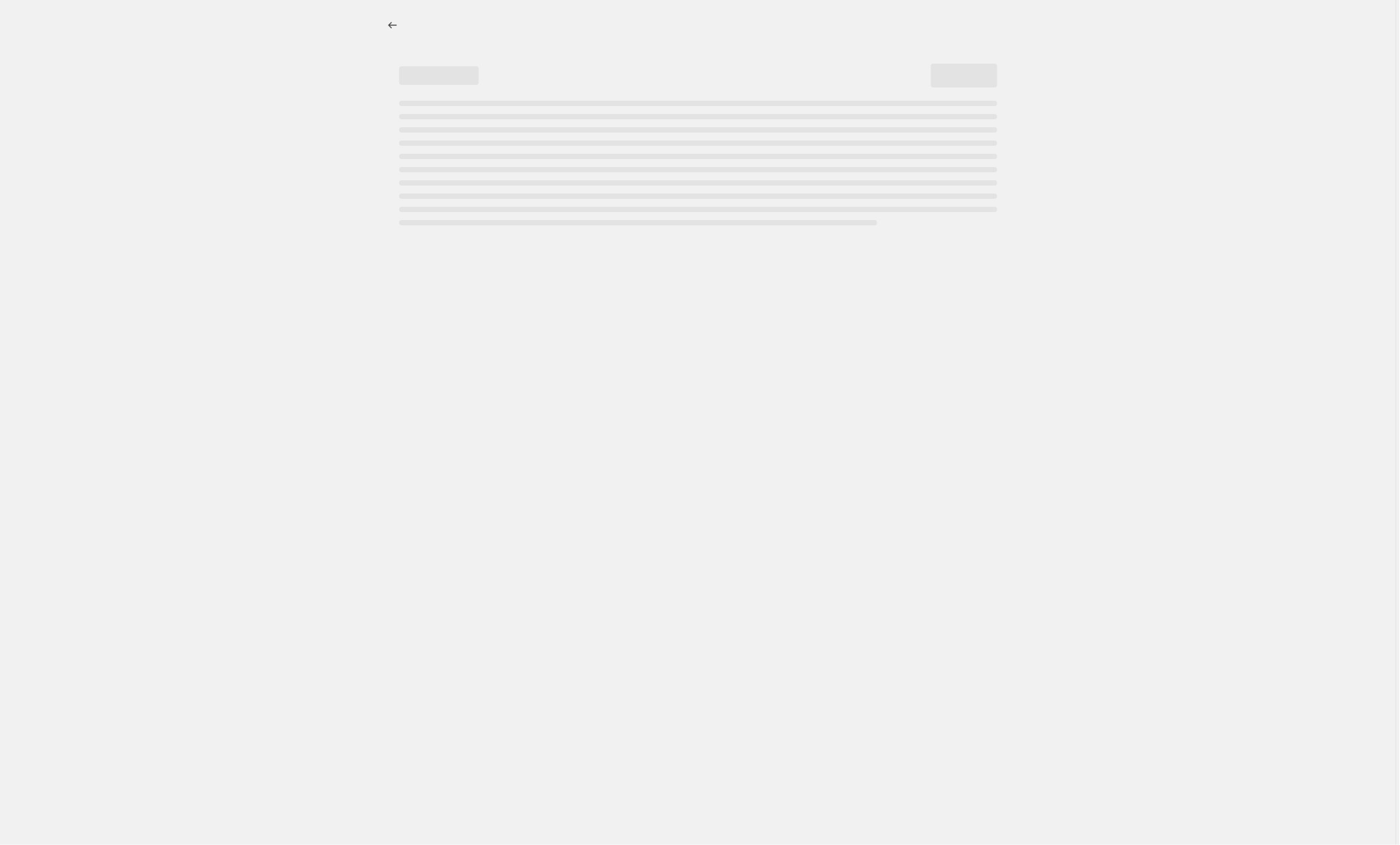
select select "by"
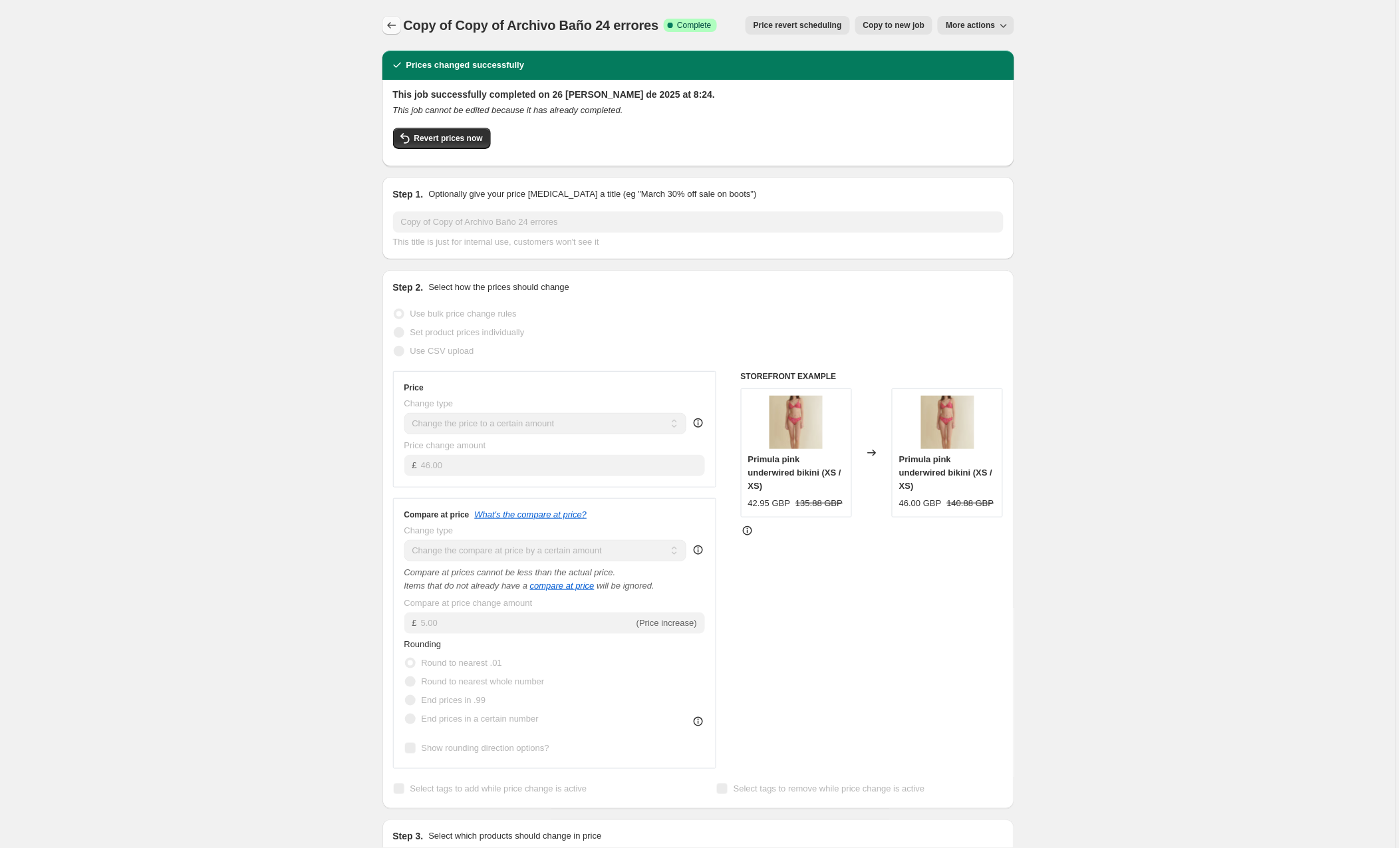
click at [391, 24] on icon "Price change jobs" at bounding box center [392, 25] width 9 height 7
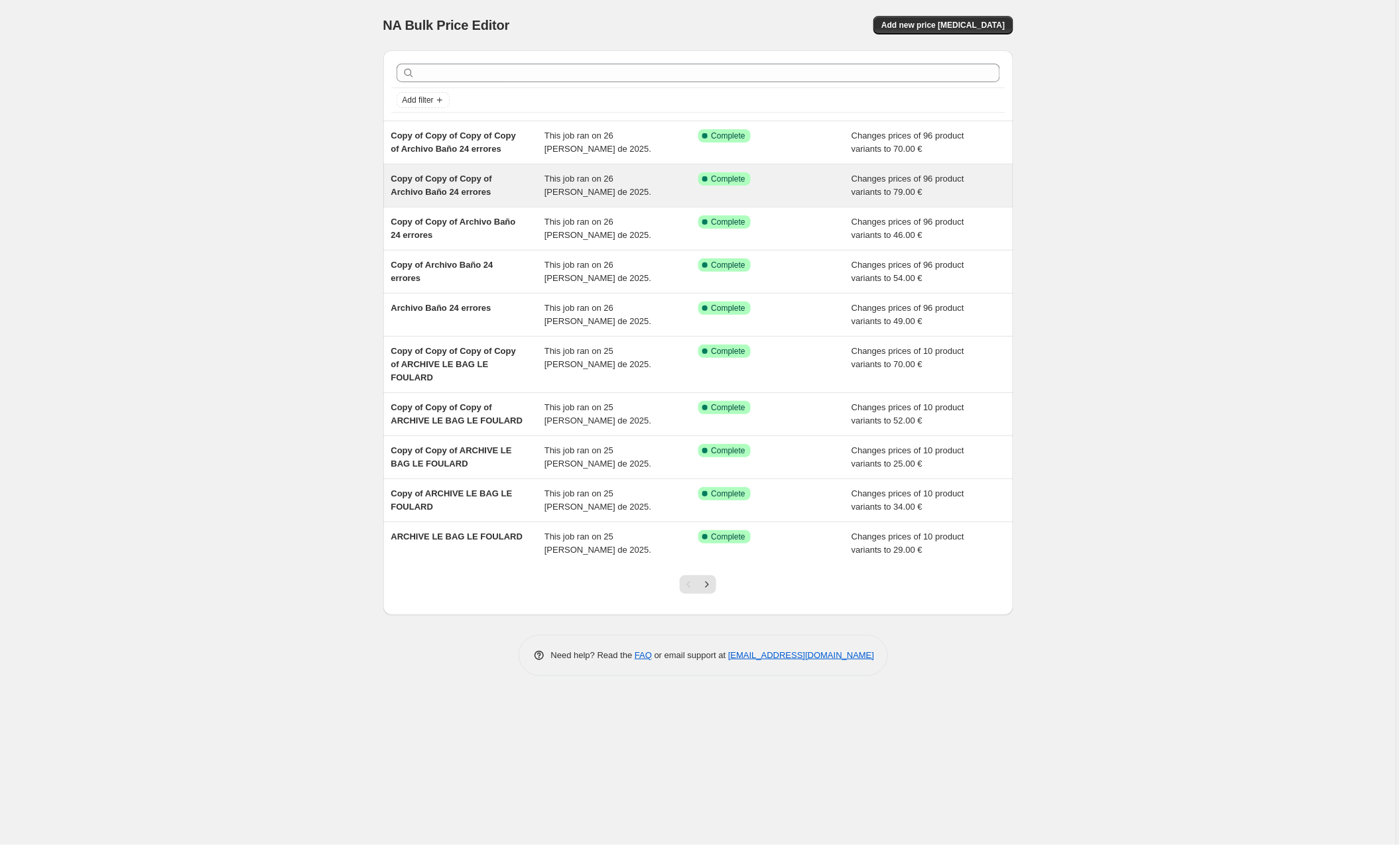
click at [431, 182] on span "Copy of Copy of Copy of Archivo Baño 24 errores" at bounding box center [441, 185] width 101 height 23
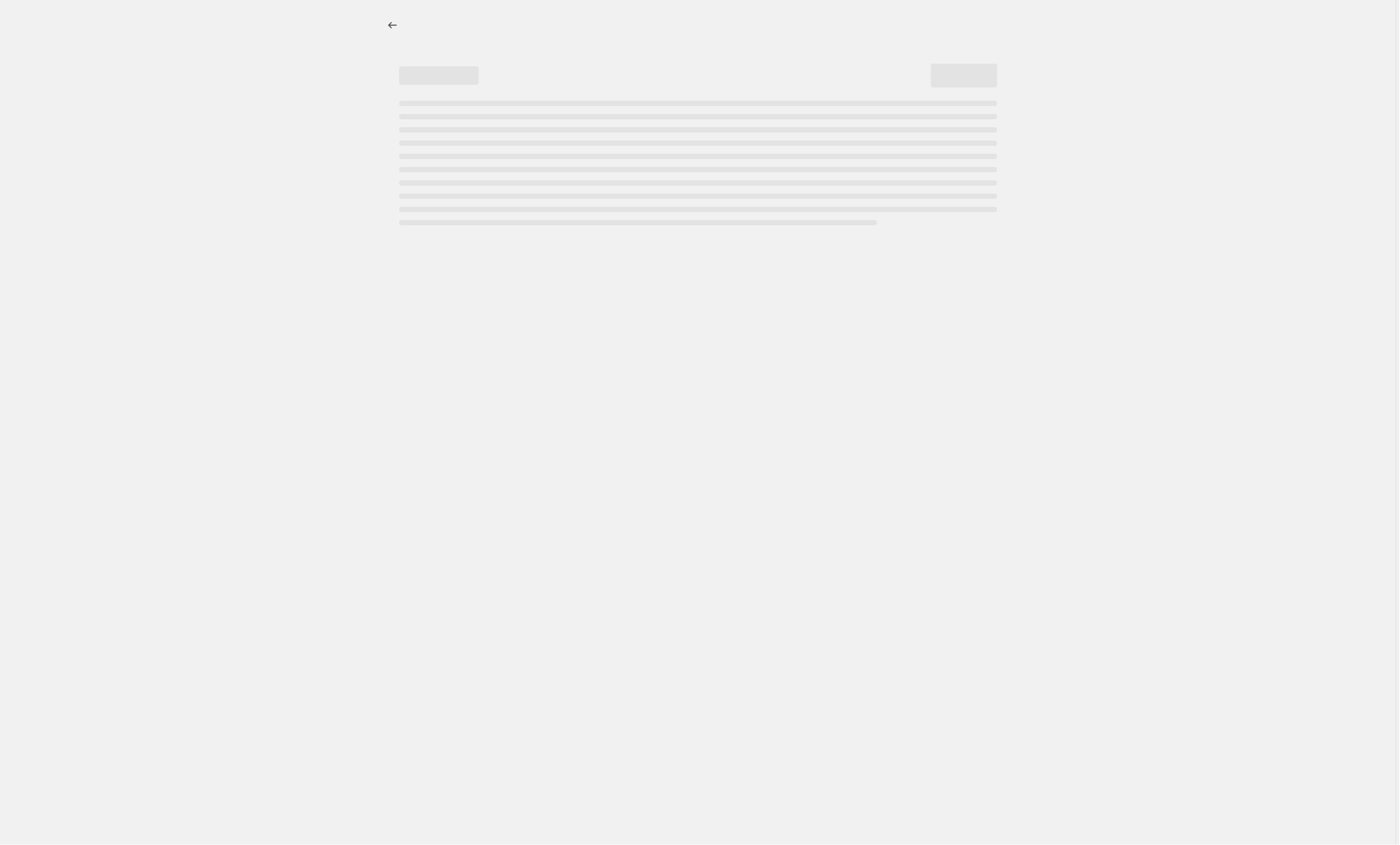
select select "by"
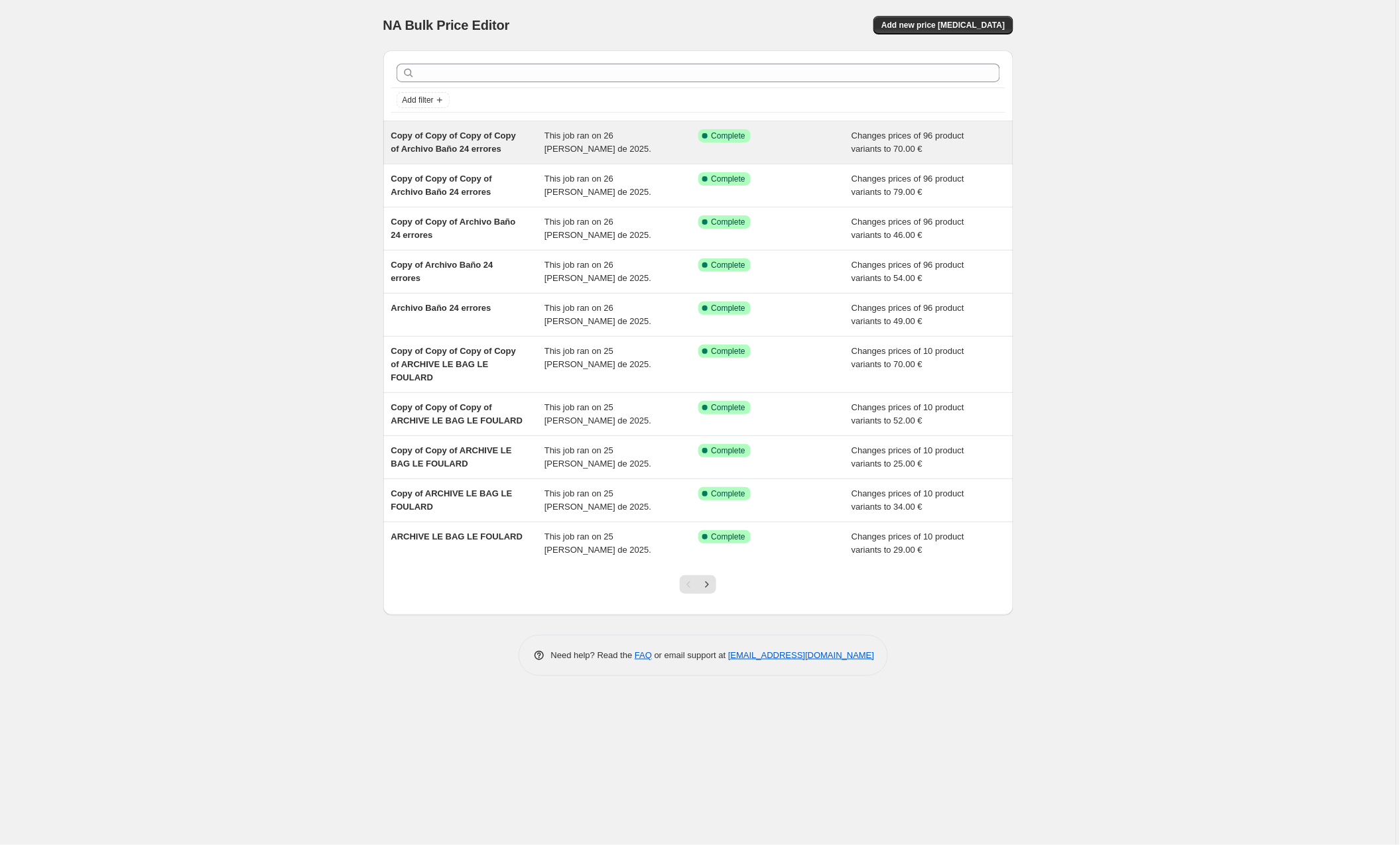
click at [442, 147] on span "Copy of Copy of Copy of Copy of Archivo Baño 24 errores" at bounding box center [453, 142] width 125 height 23
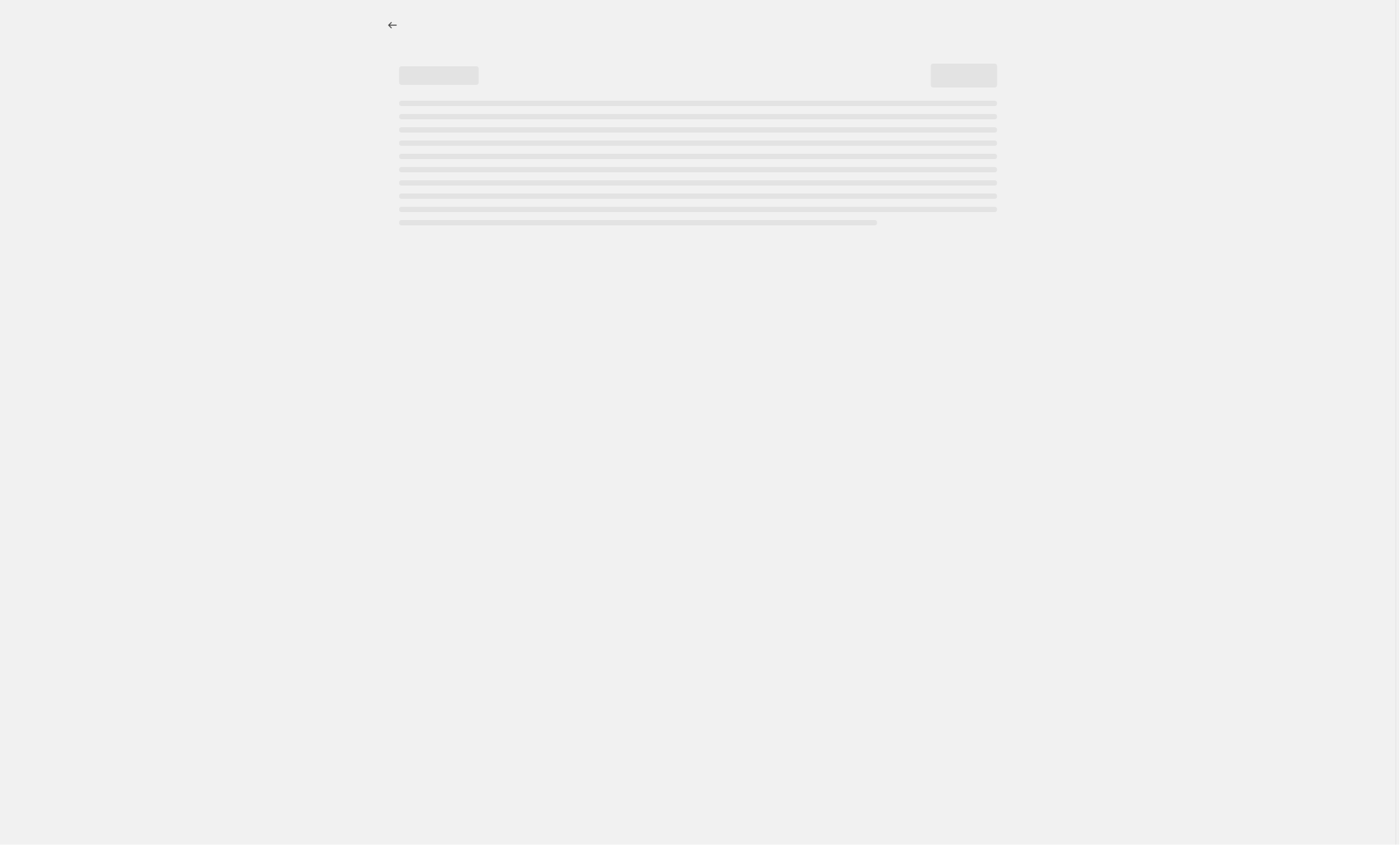
select select "by"
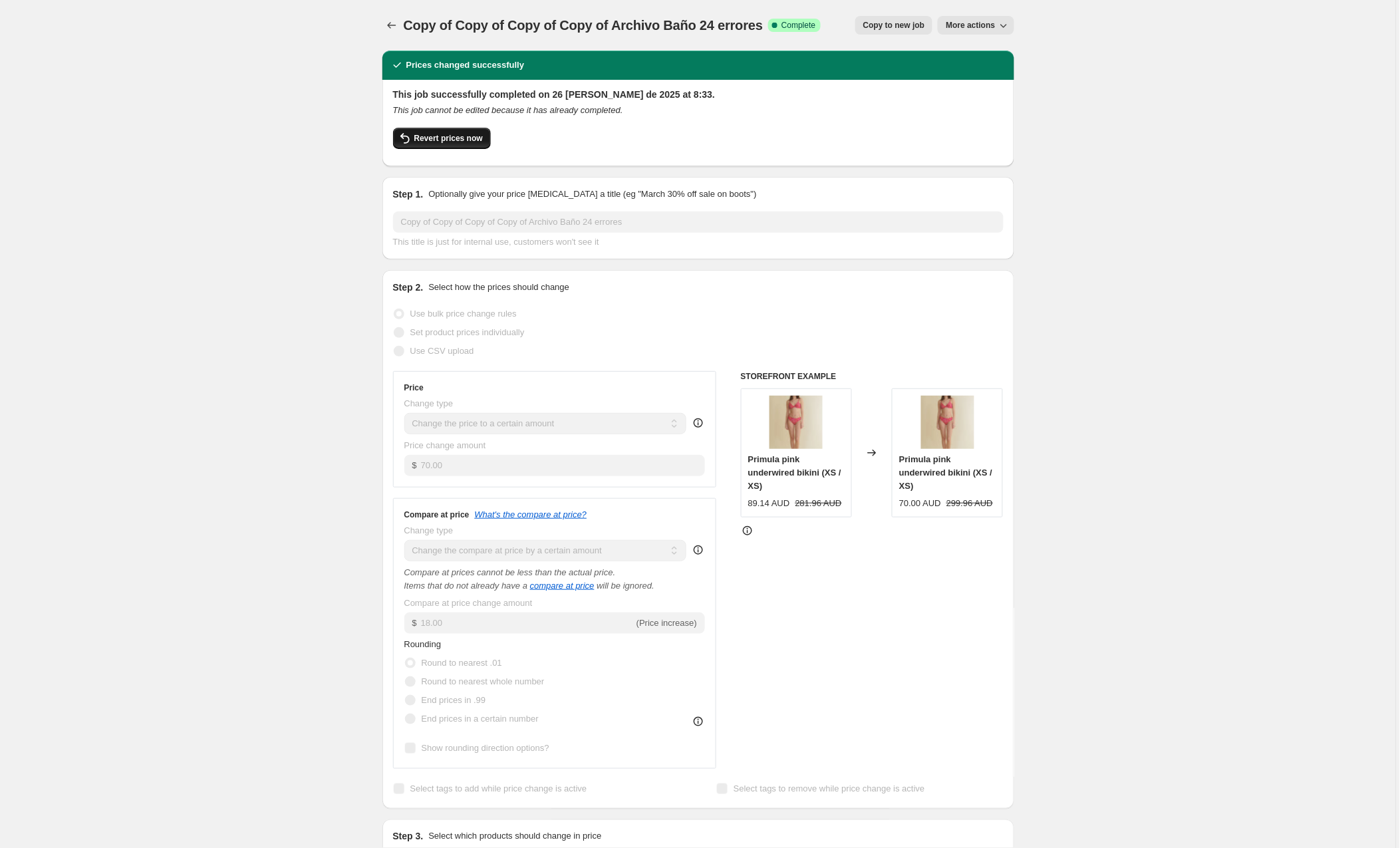
click at [437, 142] on span "Revert prices now" at bounding box center [449, 138] width 69 height 11
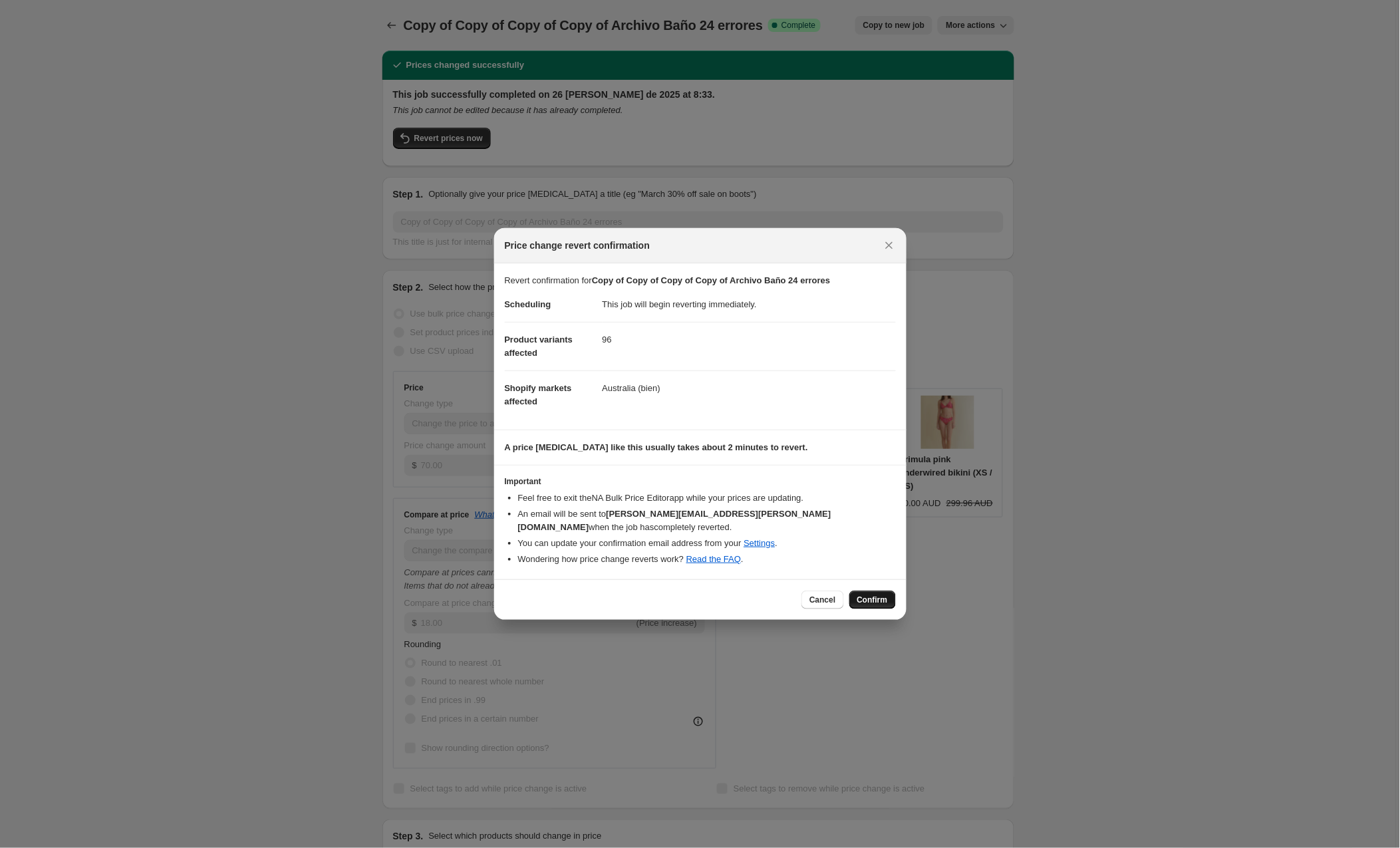
click at [870, 596] on span "Confirm" at bounding box center [873, 600] width 30 height 11
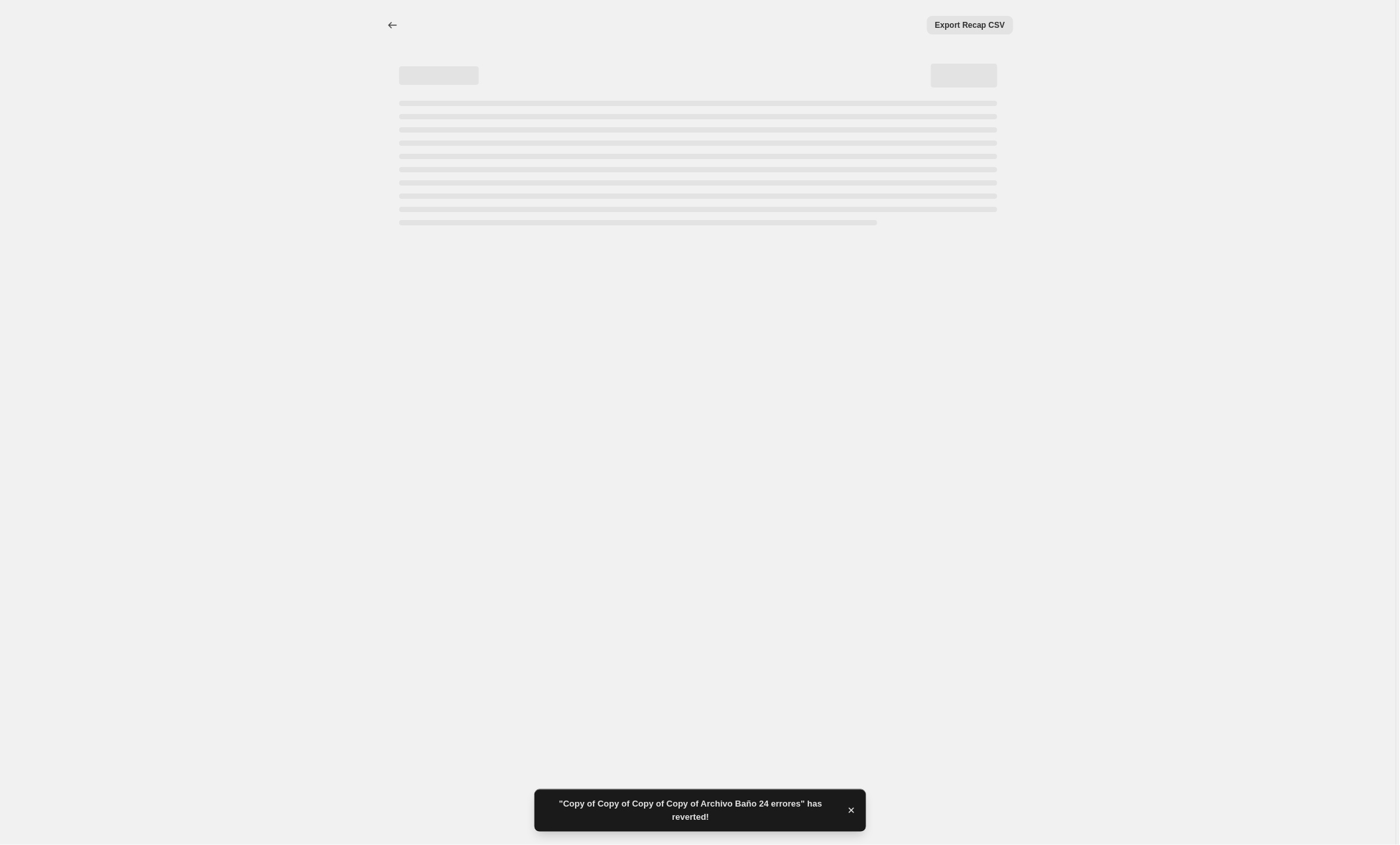
select select "by"
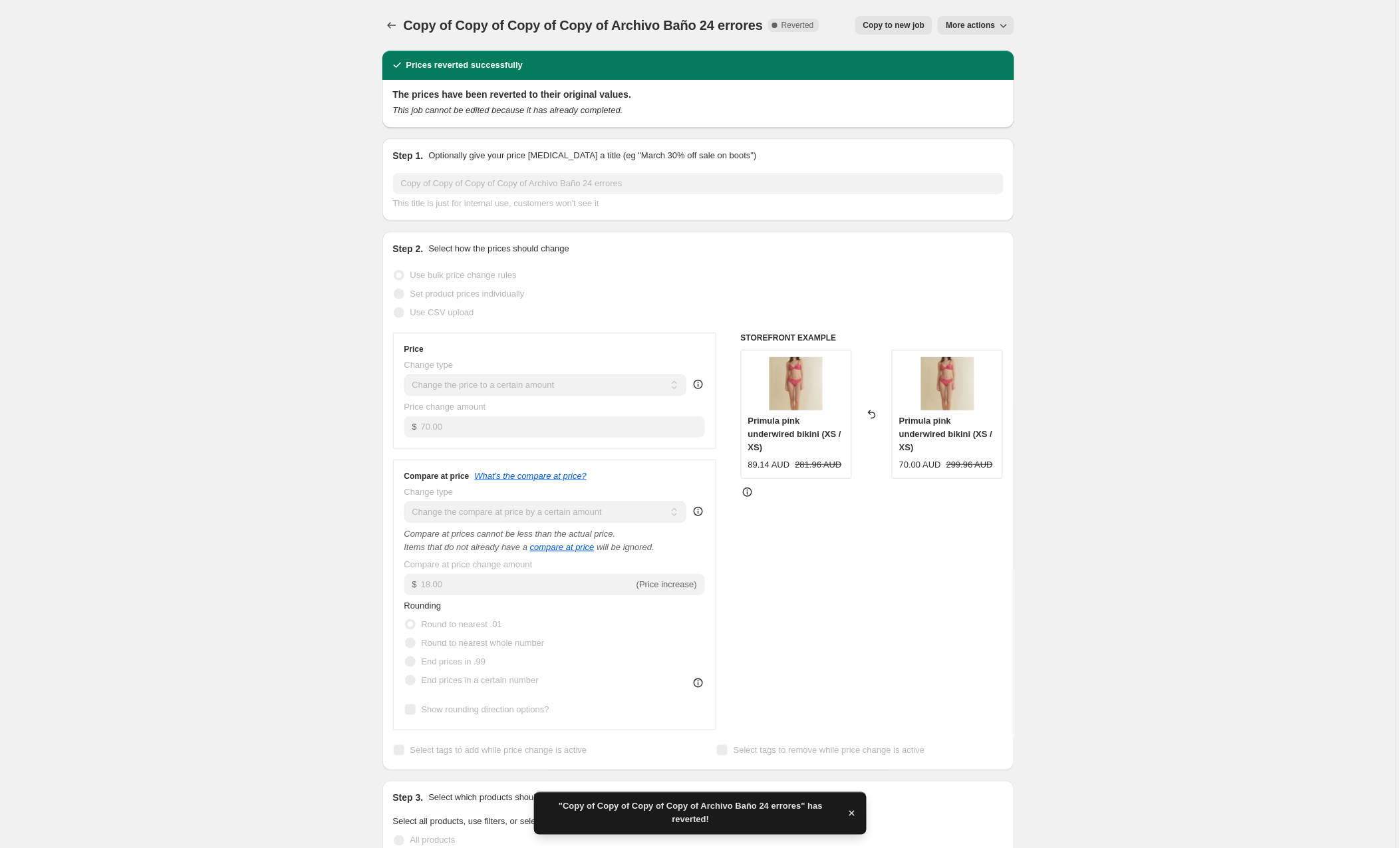
click at [896, 25] on span "Copy to new job" at bounding box center [894, 25] width 62 height 11
select select "by"
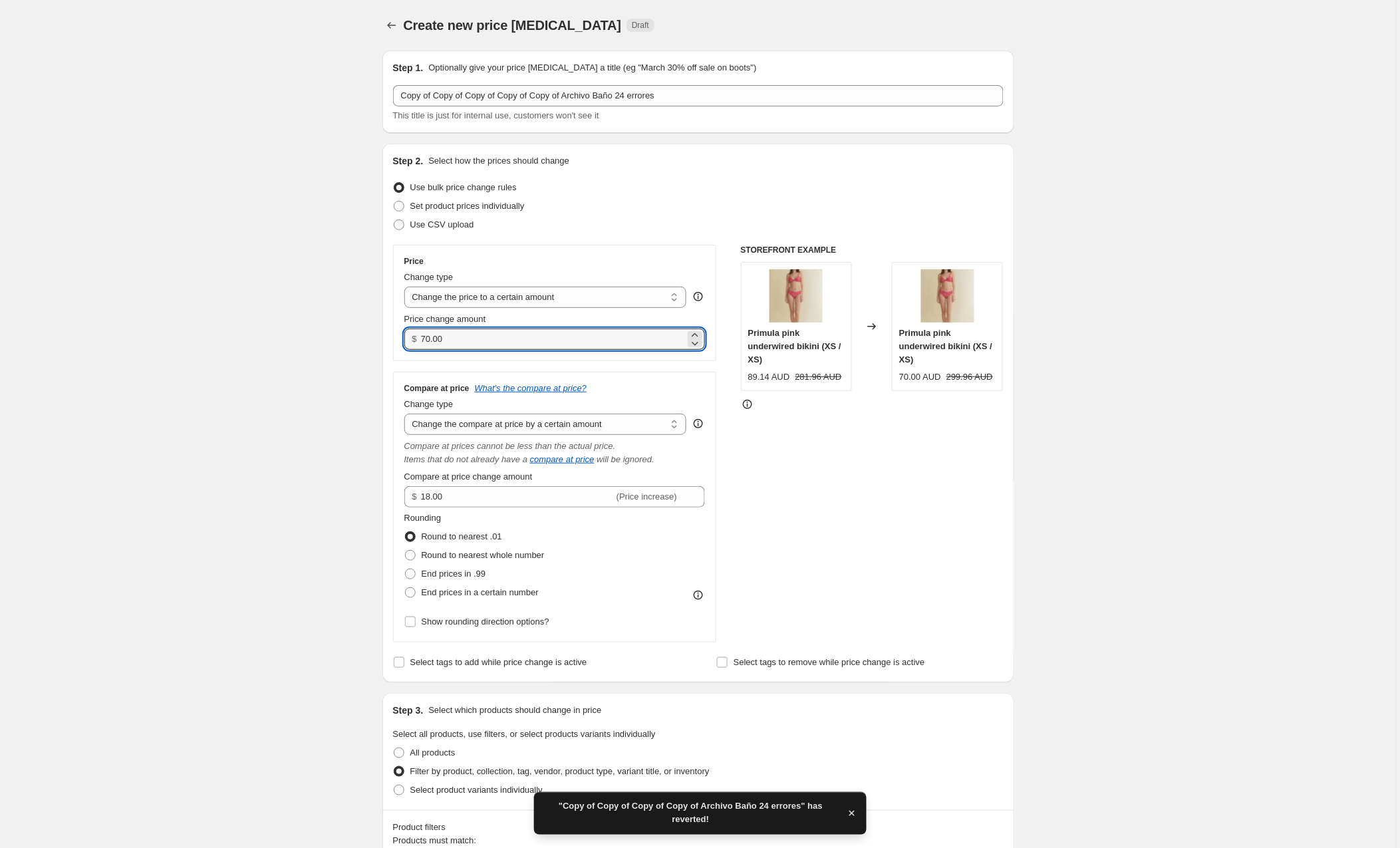
drag, startPoint x: 458, startPoint y: 339, endPoint x: 369, endPoint y: 340, distance: 89.0
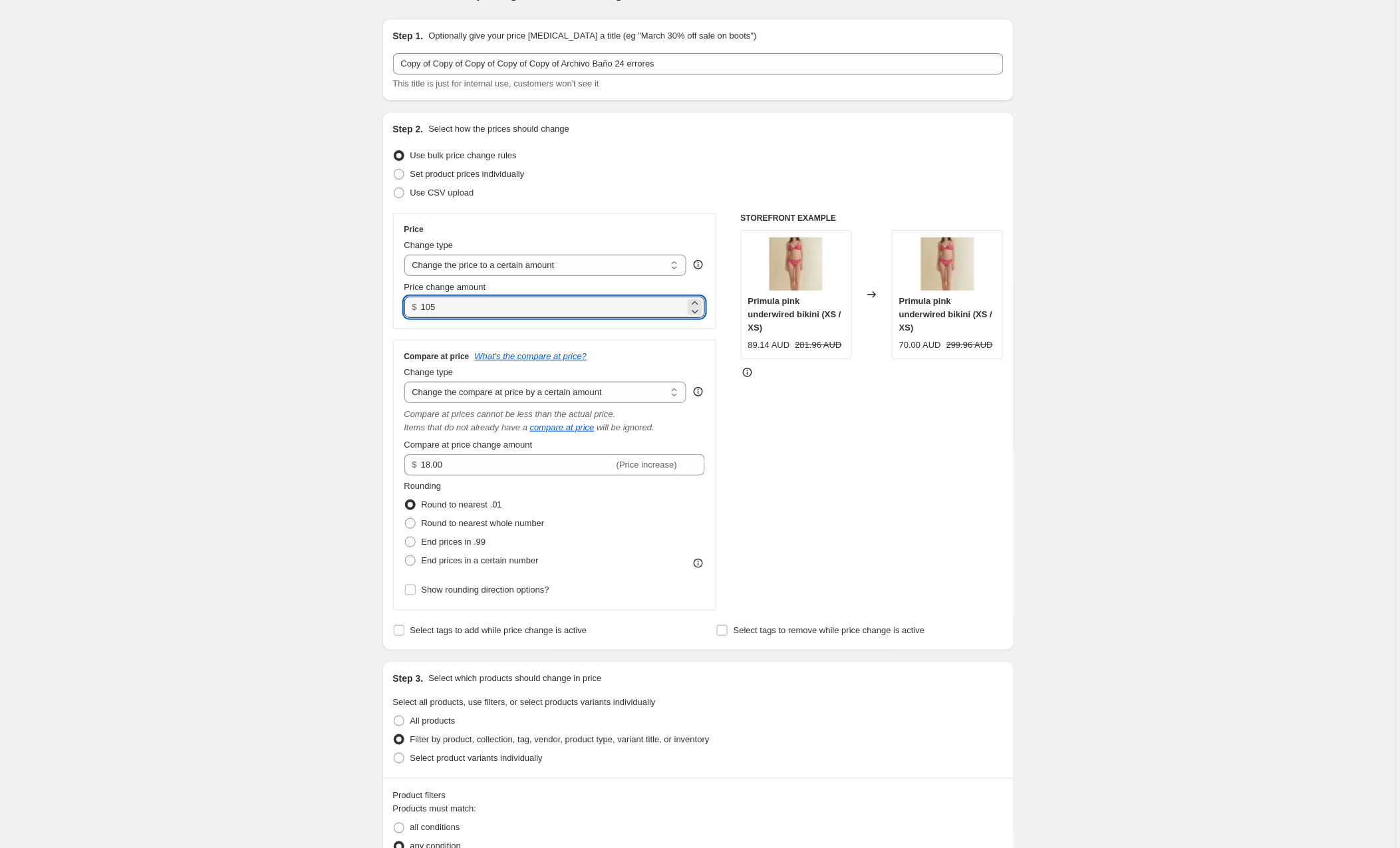
scroll to position [31, 0]
type input "105.00"
click at [845, 476] on div "STOREFRONT EXAMPLE Primula pink underwired bikini (XS / XS) 89.14 AUD 281.96 AU…" at bounding box center [873, 412] width 263 height 398
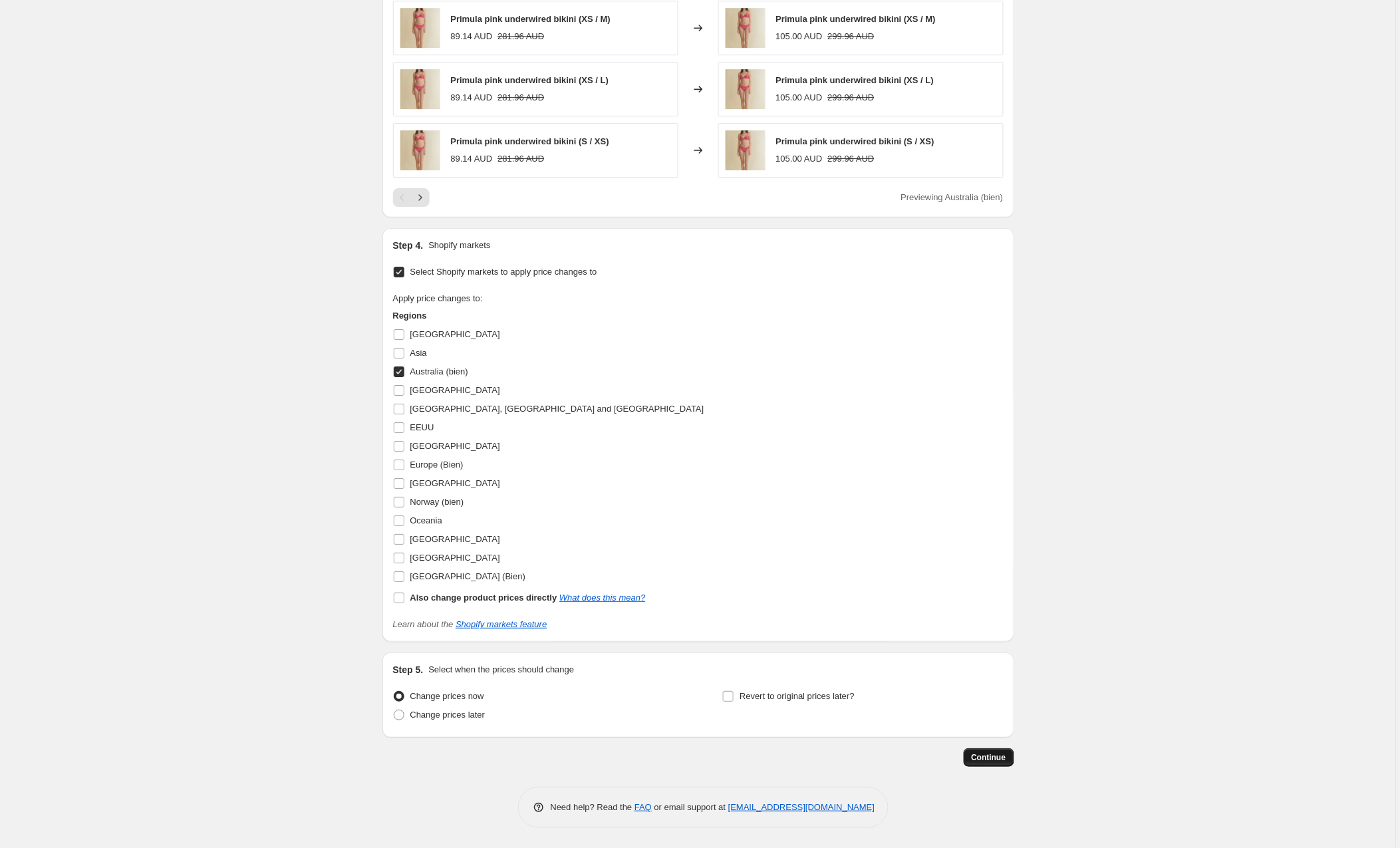
scroll to position [1293, 0]
click at [999, 761] on span "Continue" at bounding box center [989, 758] width 35 height 11
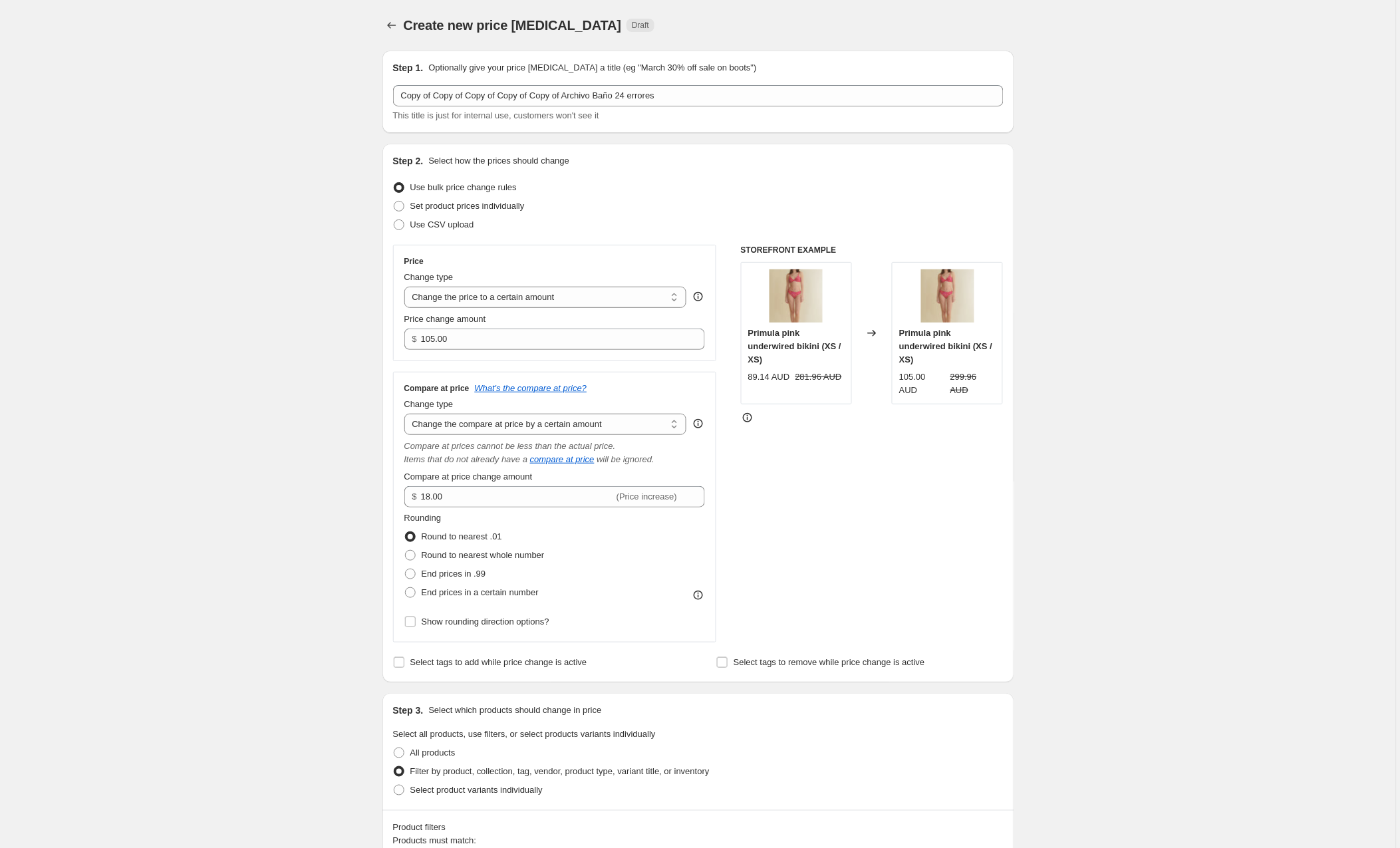
scroll to position [1292, 0]
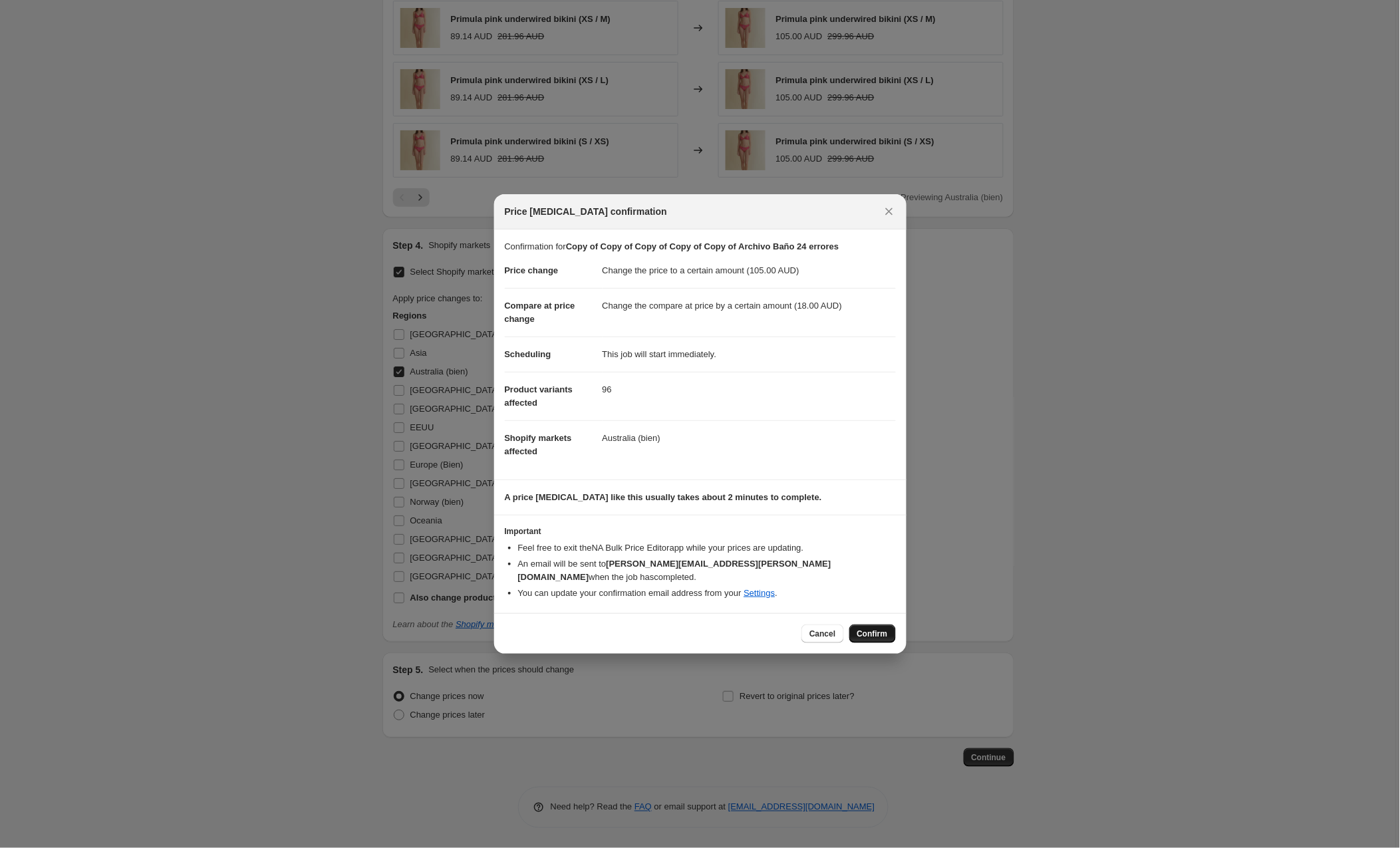
click at [863, 628] on span "Confirm" at bounding box center [873, 633] width 30 height 11
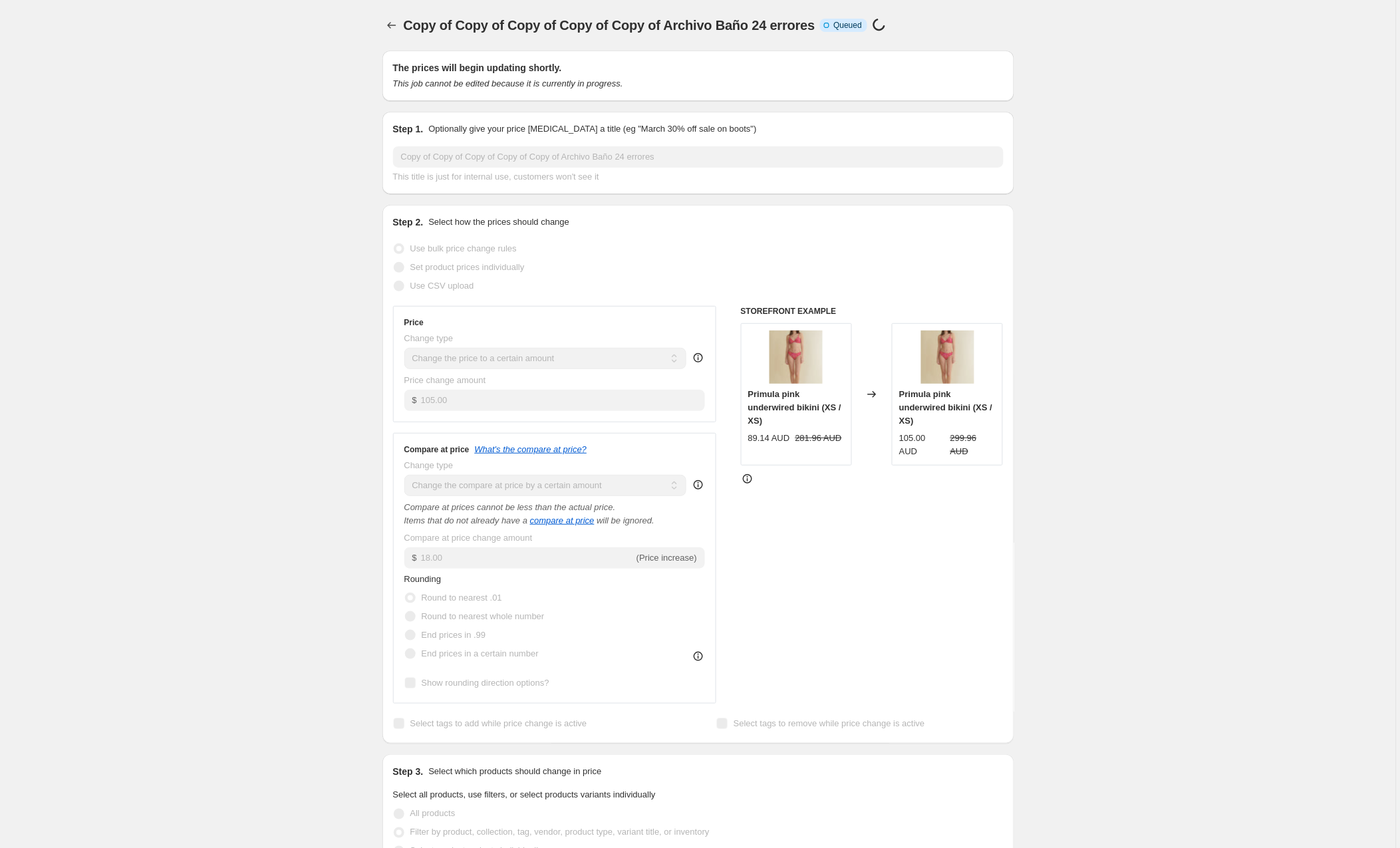
scroll to position [1292, 0]
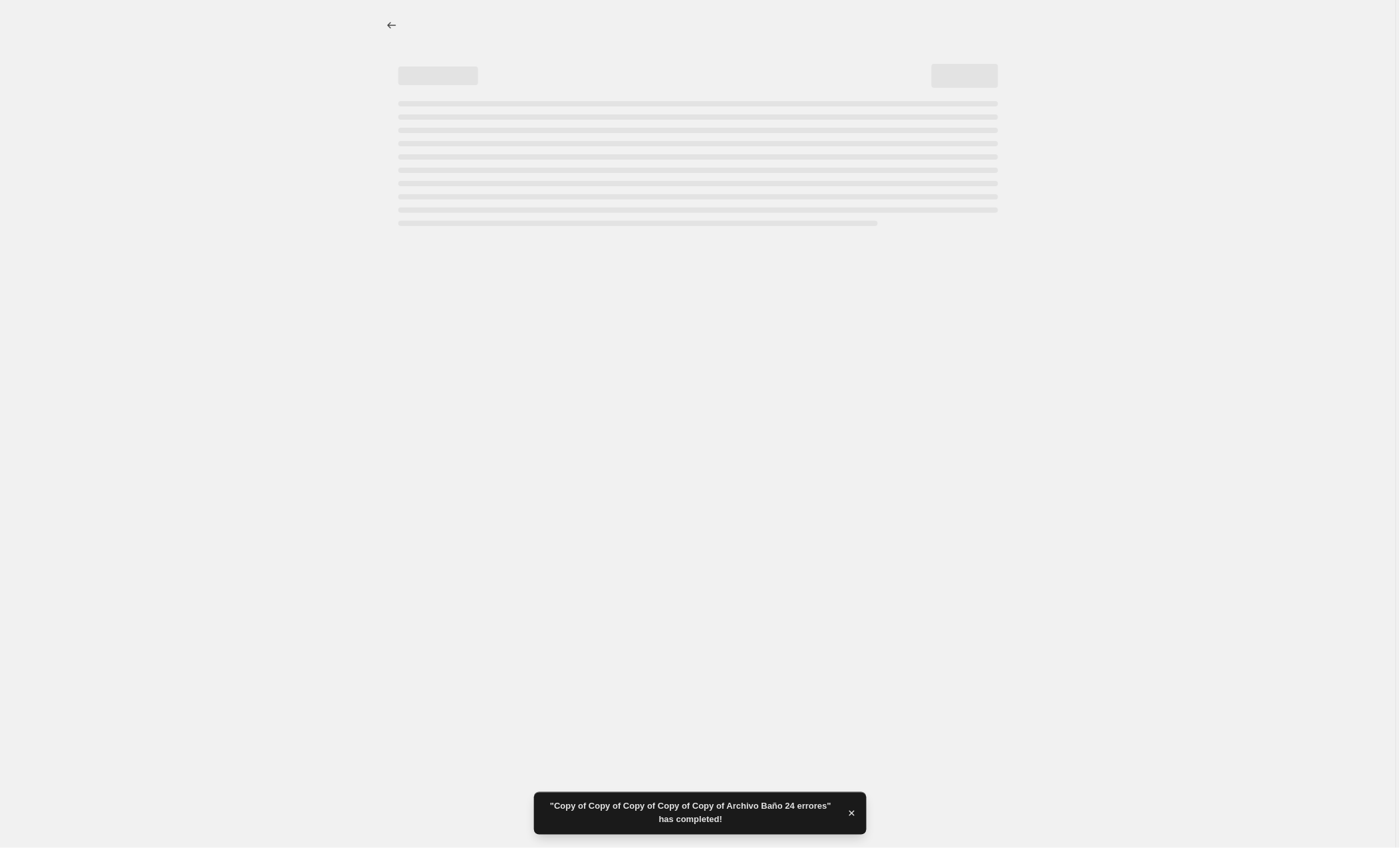
select select "by"
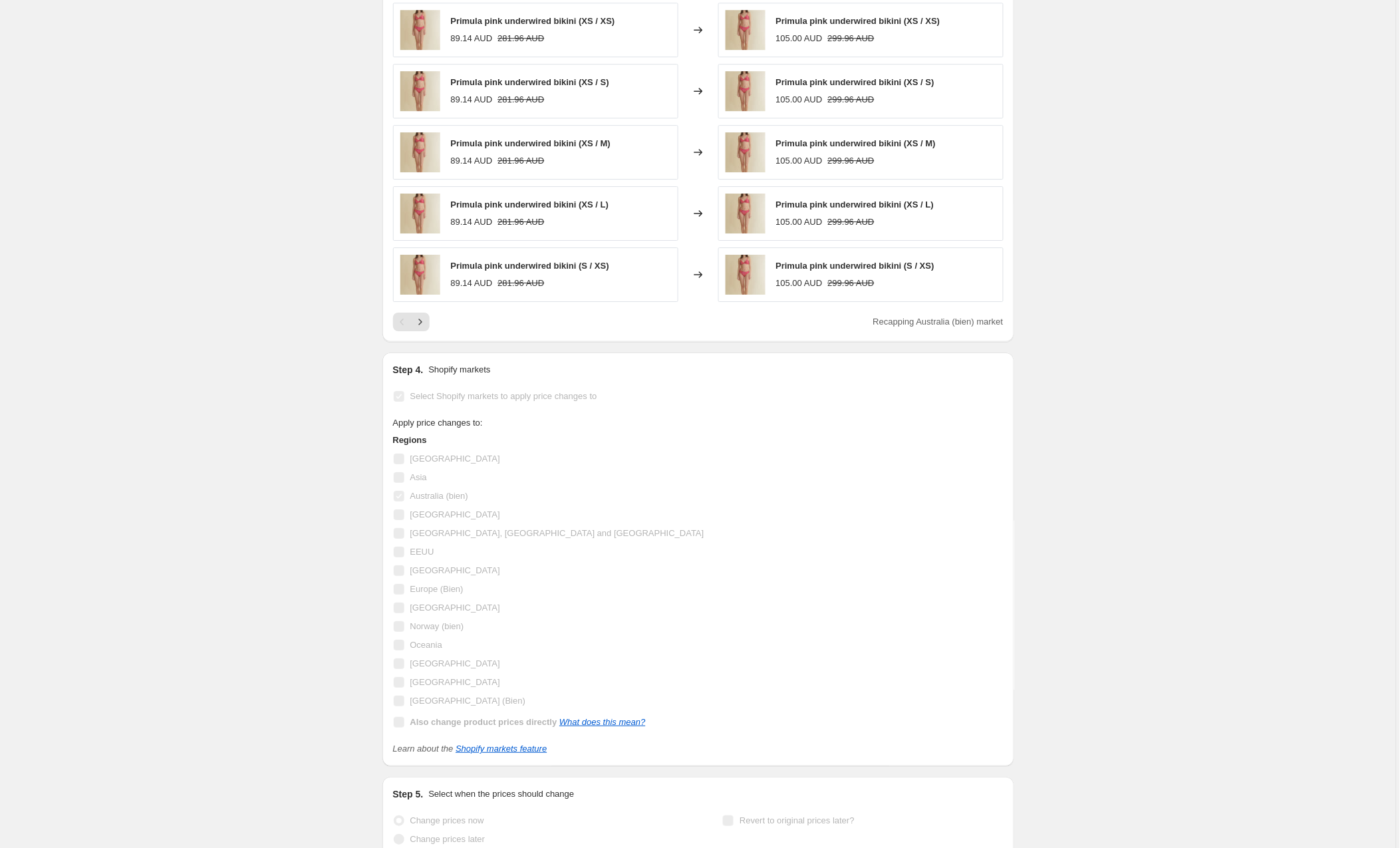
scroll to position [0, 0]
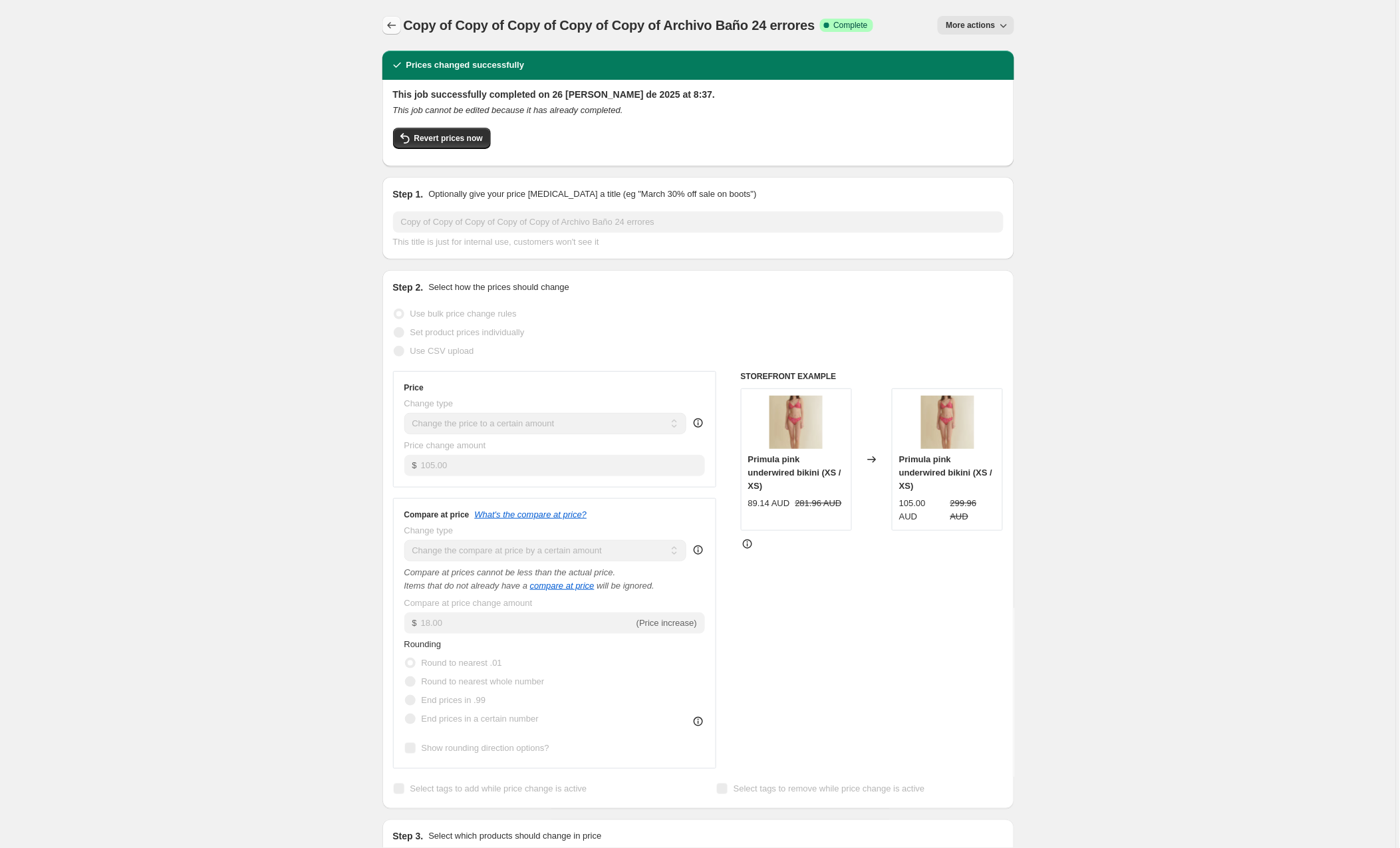
click at [392, 23] on icon "Price change jobs" at bounding box center [392, 25] width 13 height 13
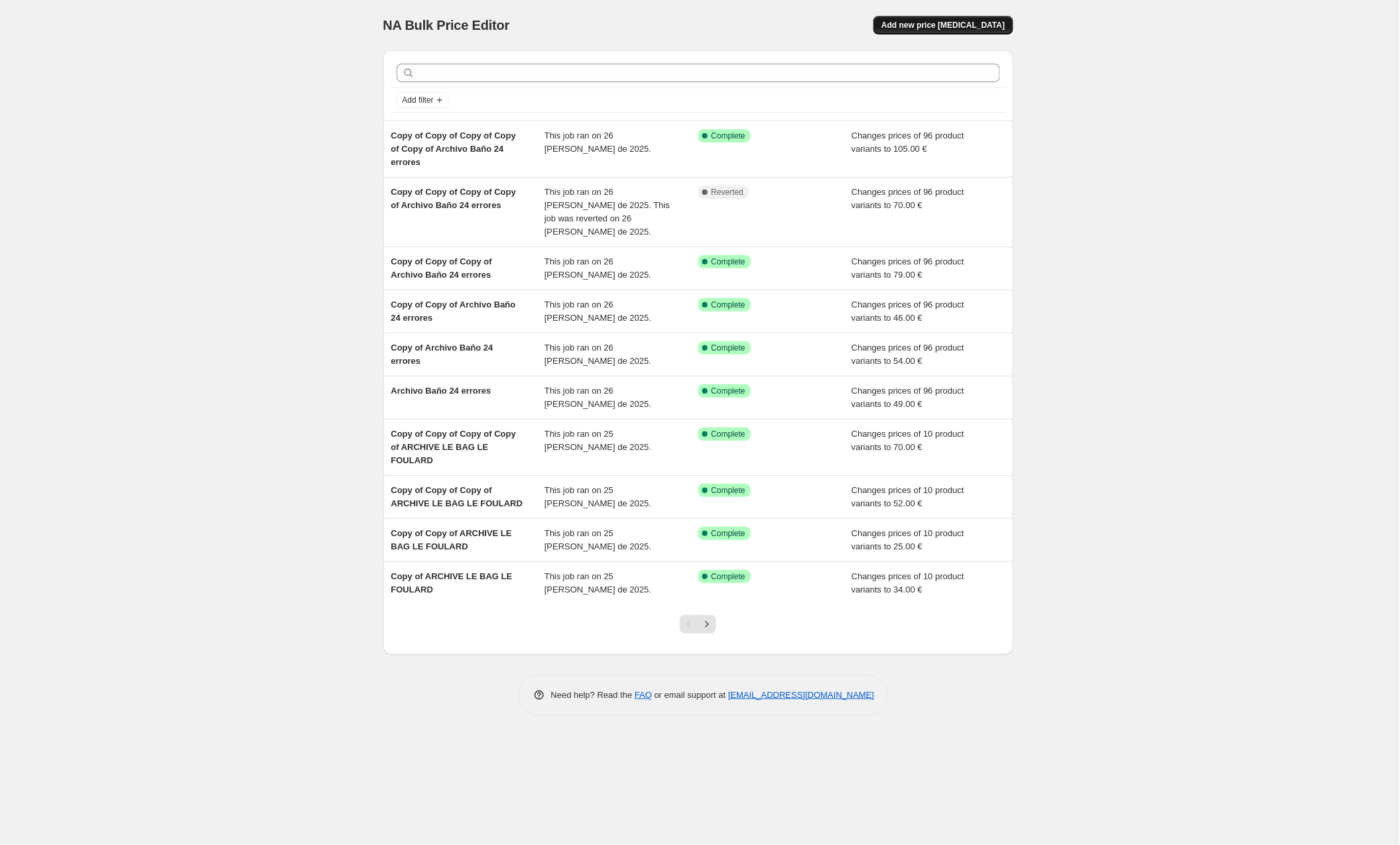
click at [961, 26] on span "Add new price [MEDICAL_DATA]" at bounding box center [943, 25] width 123 height 11
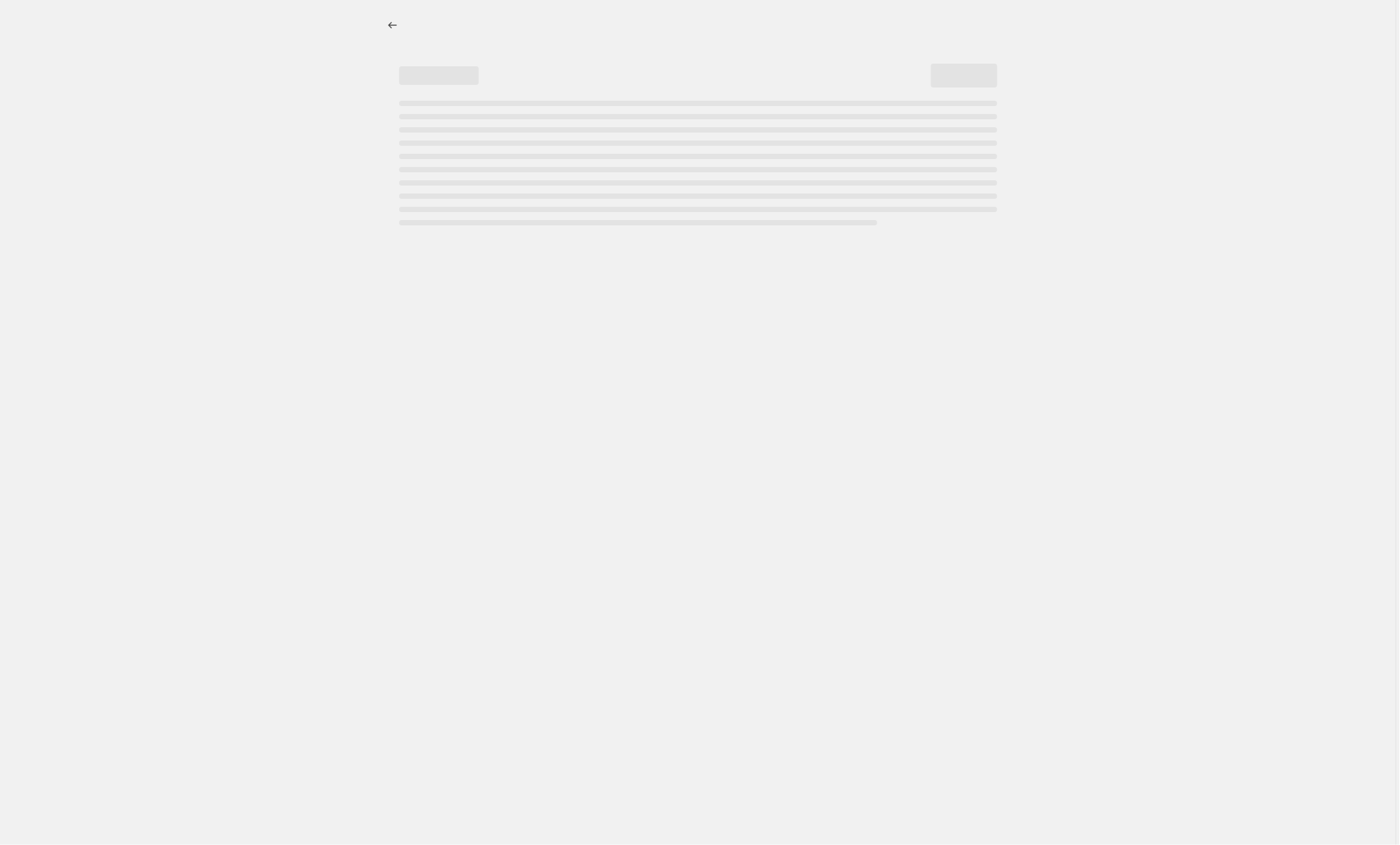
select select "percentage"
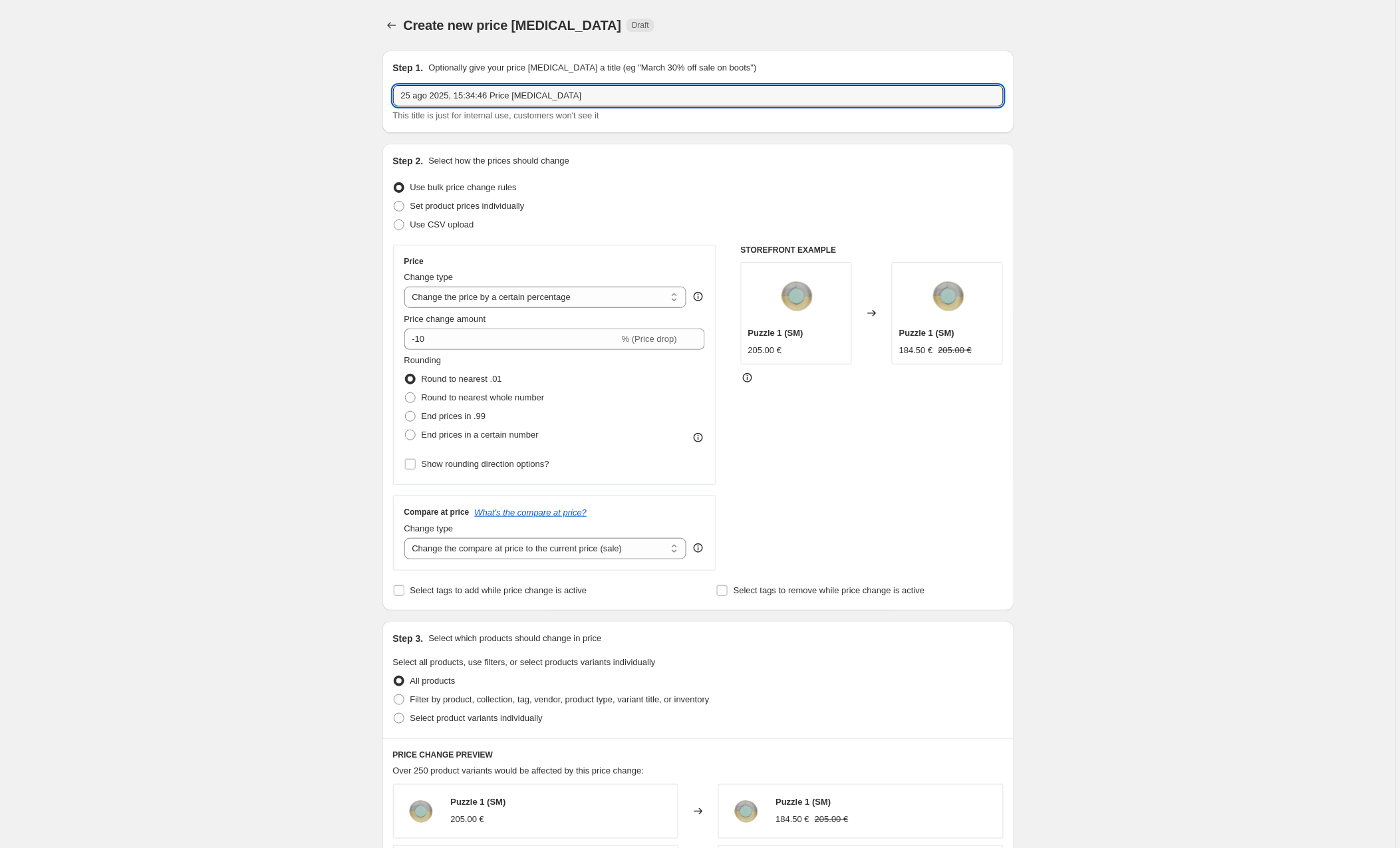
drag, startPoint x: 593, startPoint y: 95, endPoint x: 325, endPoint y: 113, distance: 268.6
click at [325, 113] on div "Create new price [MEDICAL_DATA]. This page is ready Create new price [MEDICAL_D…" at bounding box center [698, 702] width 1396 height 1404
drag, startPoint x: 450, startPoint y: 86, endPoint x: 282, endPoint y: 82, distance: 168.0
click at [282, 82] on div "Create new price [MEDICAL_DATA]. This page is ready Create new price [MEDICAL_D…" at bounding box center [698, 702] width 1396 height 1404
type input "[PERSON_NAME] de [PERSON_NAME]"
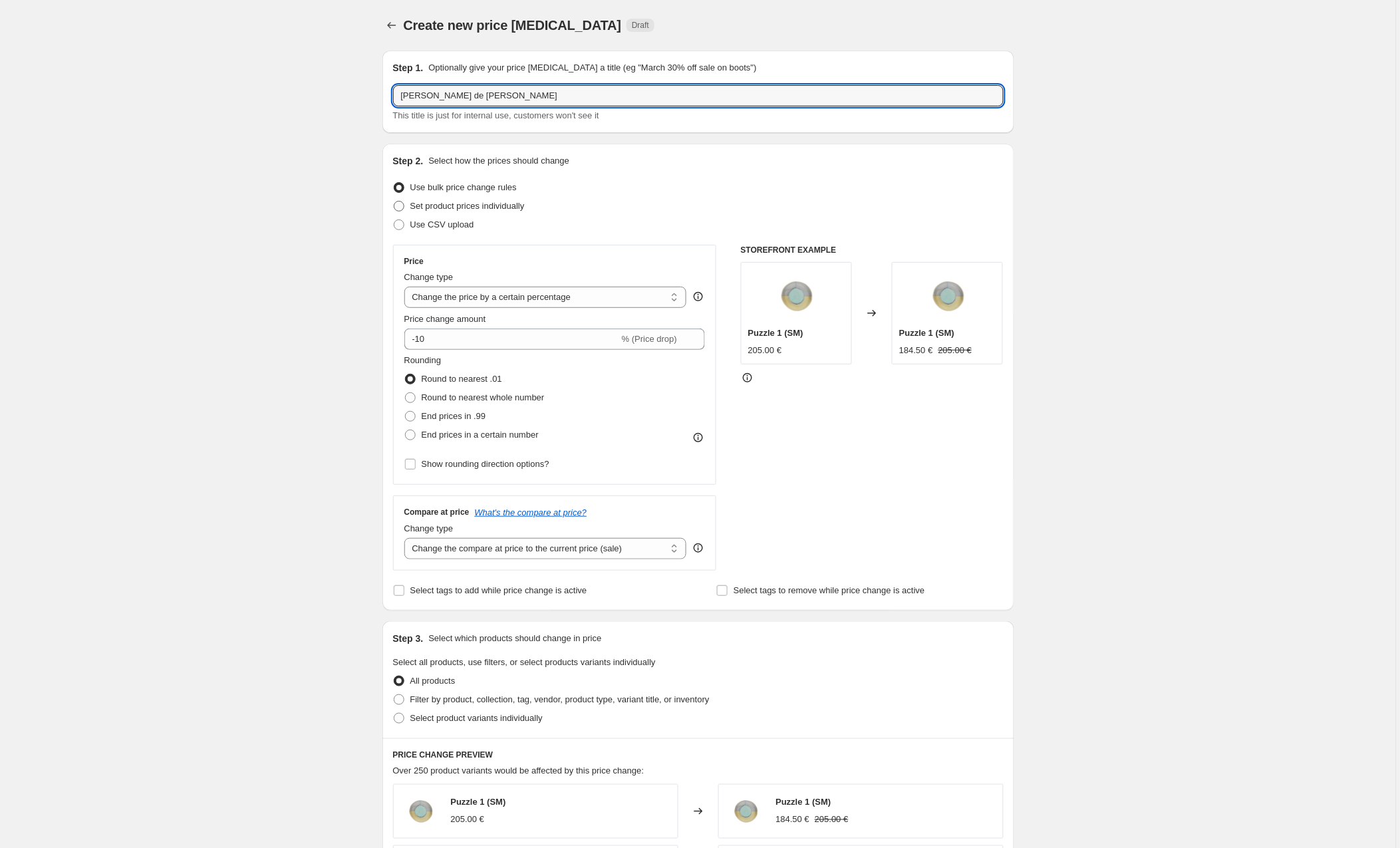
click at [402, 206] on span at bounding box center [399, 206] width 11 height 11
click at [394, 202] on input "Set product prices individually" at bounding box center [394, 201] width 1 height 1
radio input "true"
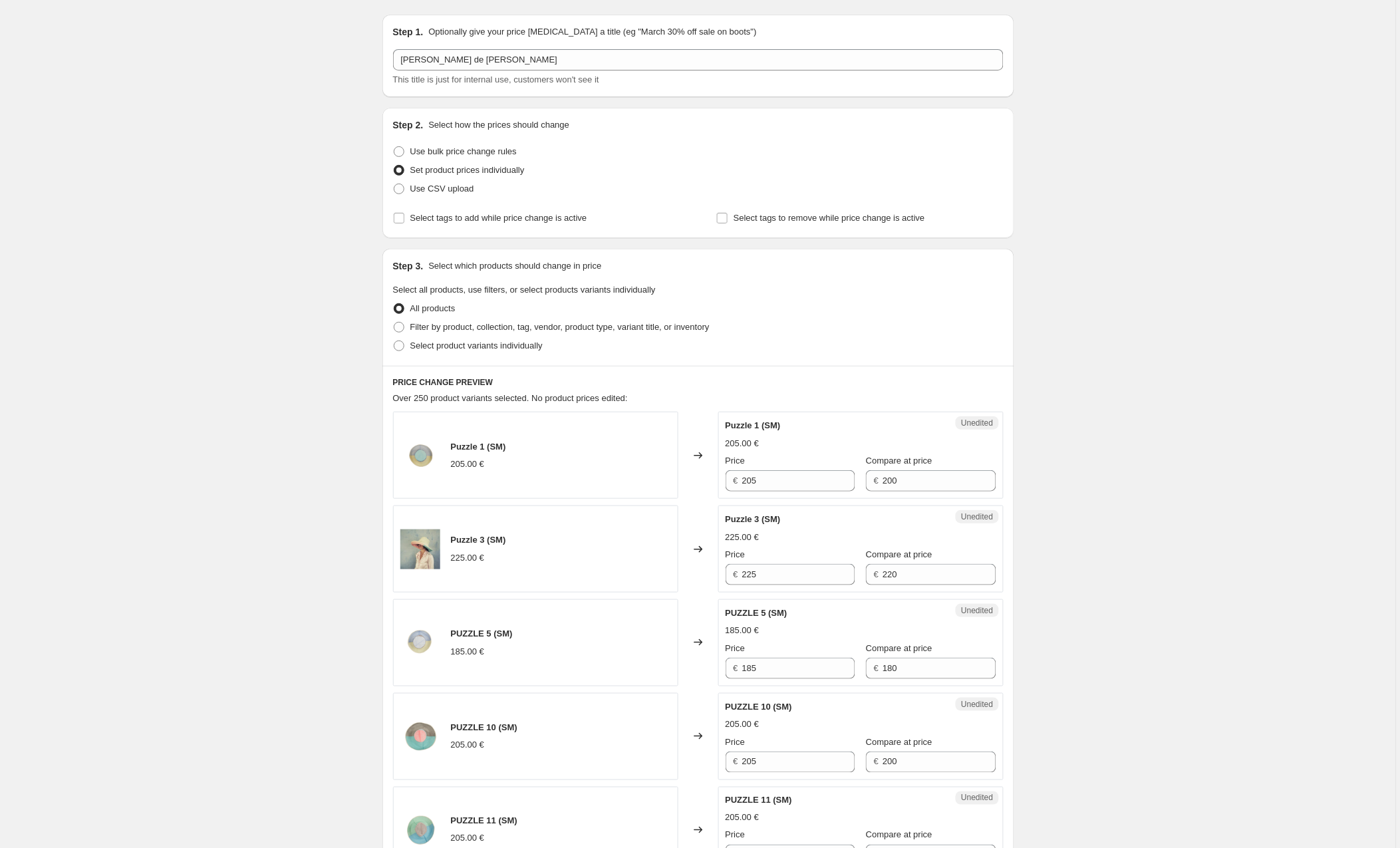
scroll to position [38, 0]
click at [400, 326] on span at bounding box center [399, 326] width 11 height 11
click at [394, 321] on input "Filter by product, collection, tag, vendor, product type, variant title, or inv…" at bounding box center [394, 321] width 1 height 1
radio input "true"
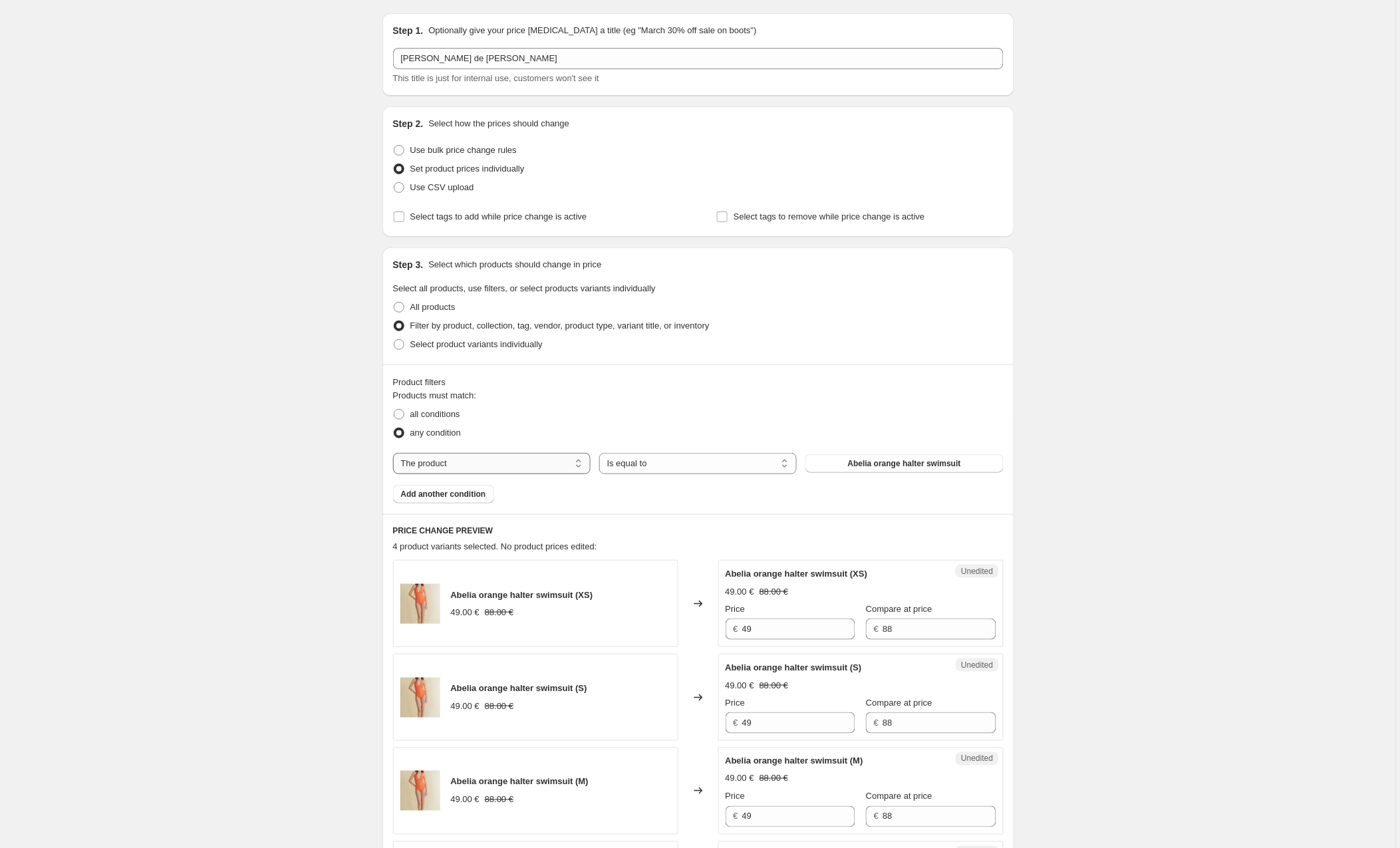
select select "collection"
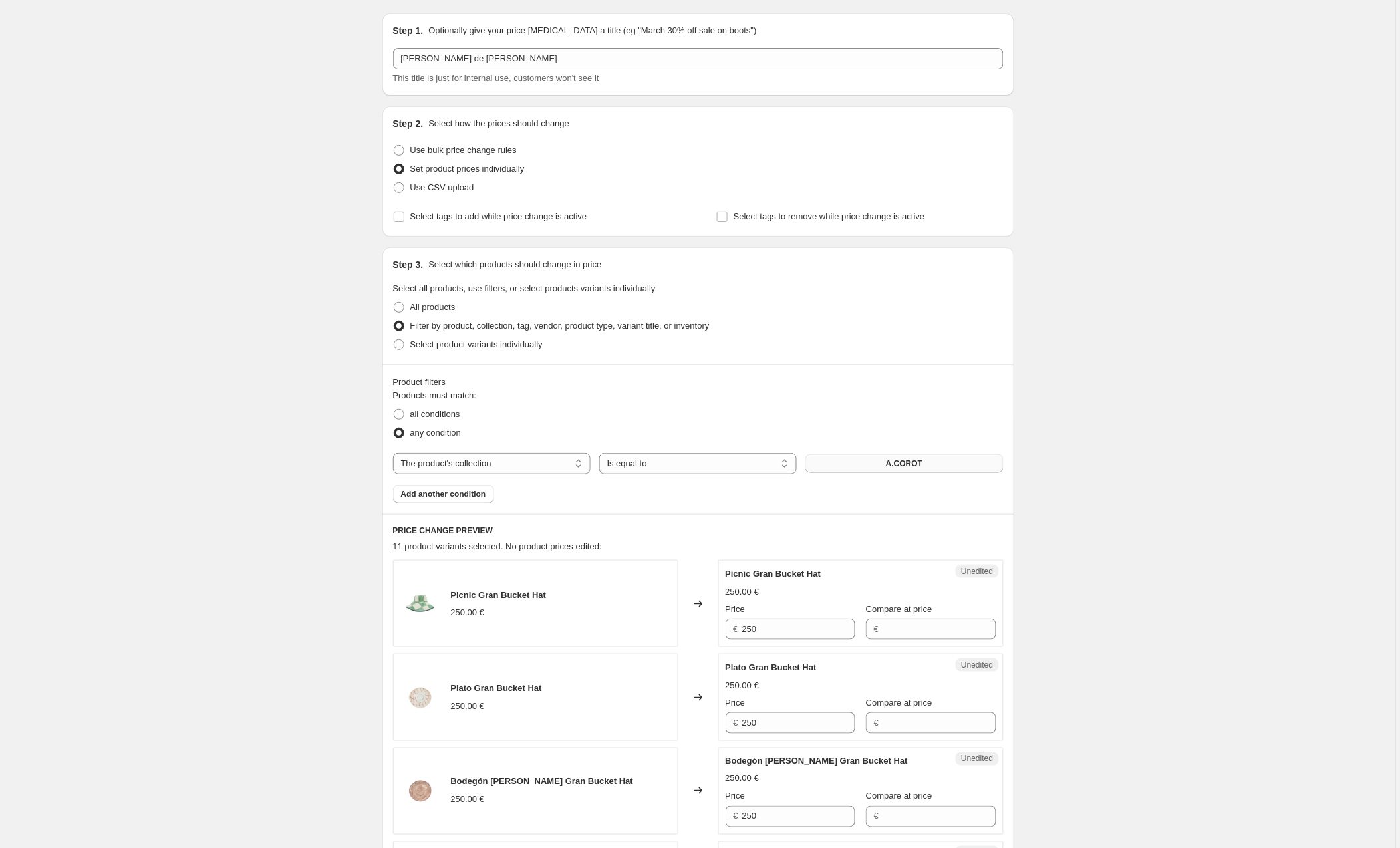
click at [871, 464] on button "A.COROT" at bounding box center [904, 464] width 198 height 19
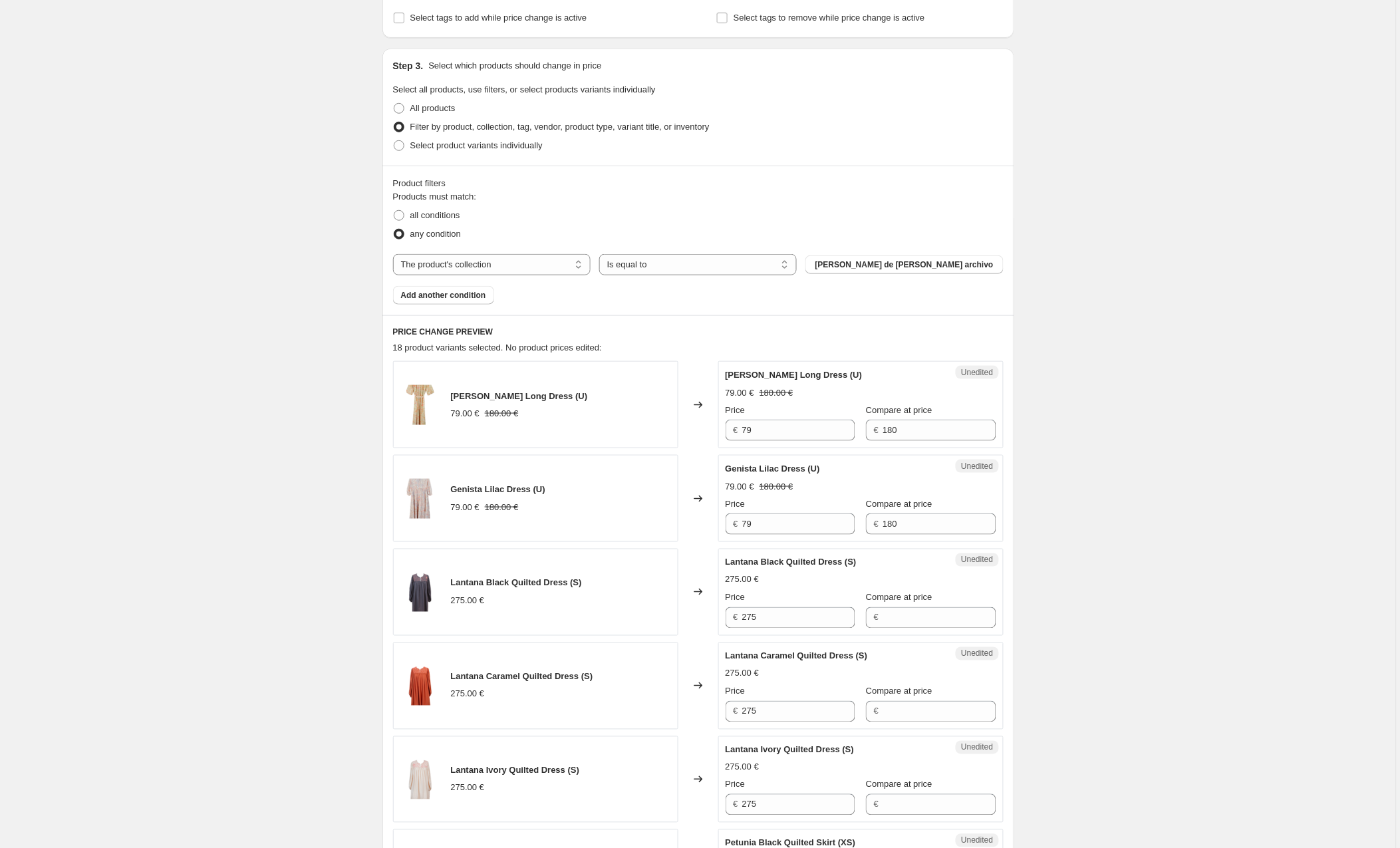
scroll to position [251, 0]
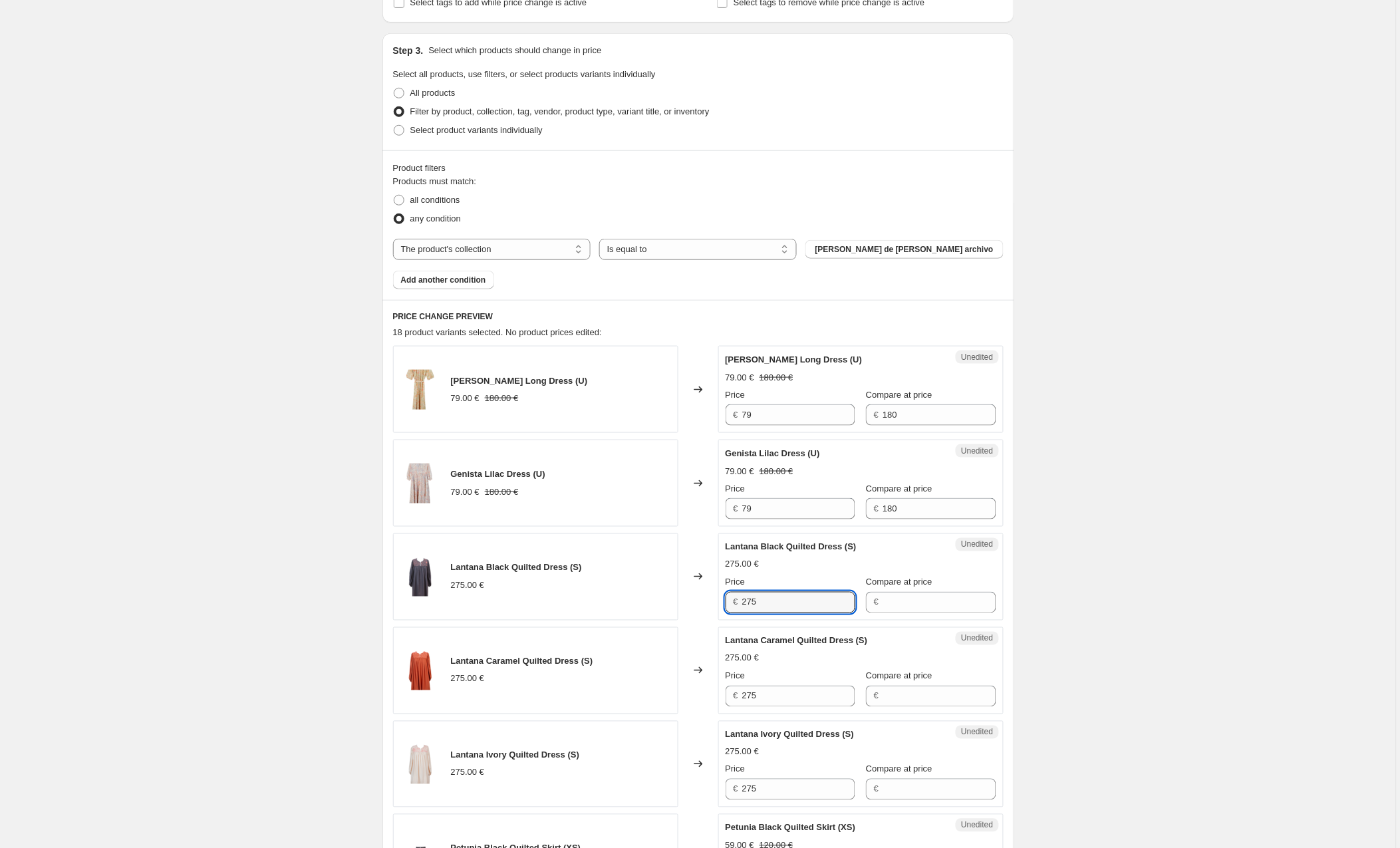
drag, startPoint x: 771, startPoint y: 605, endPoint x: 707, endPoint y: 605, distance: 64.0
click at [707, 605] on div "Lantana Black Quilted Dress (S) 275.00 € Changed to Unedited Lantana Black Quil…" at bounding box center [698, 577] width 610 height 87
type input "79"
click at [938, 604] on input "Compare at price" at bounding box center [939, 602] width 113 height 21
type input "275"
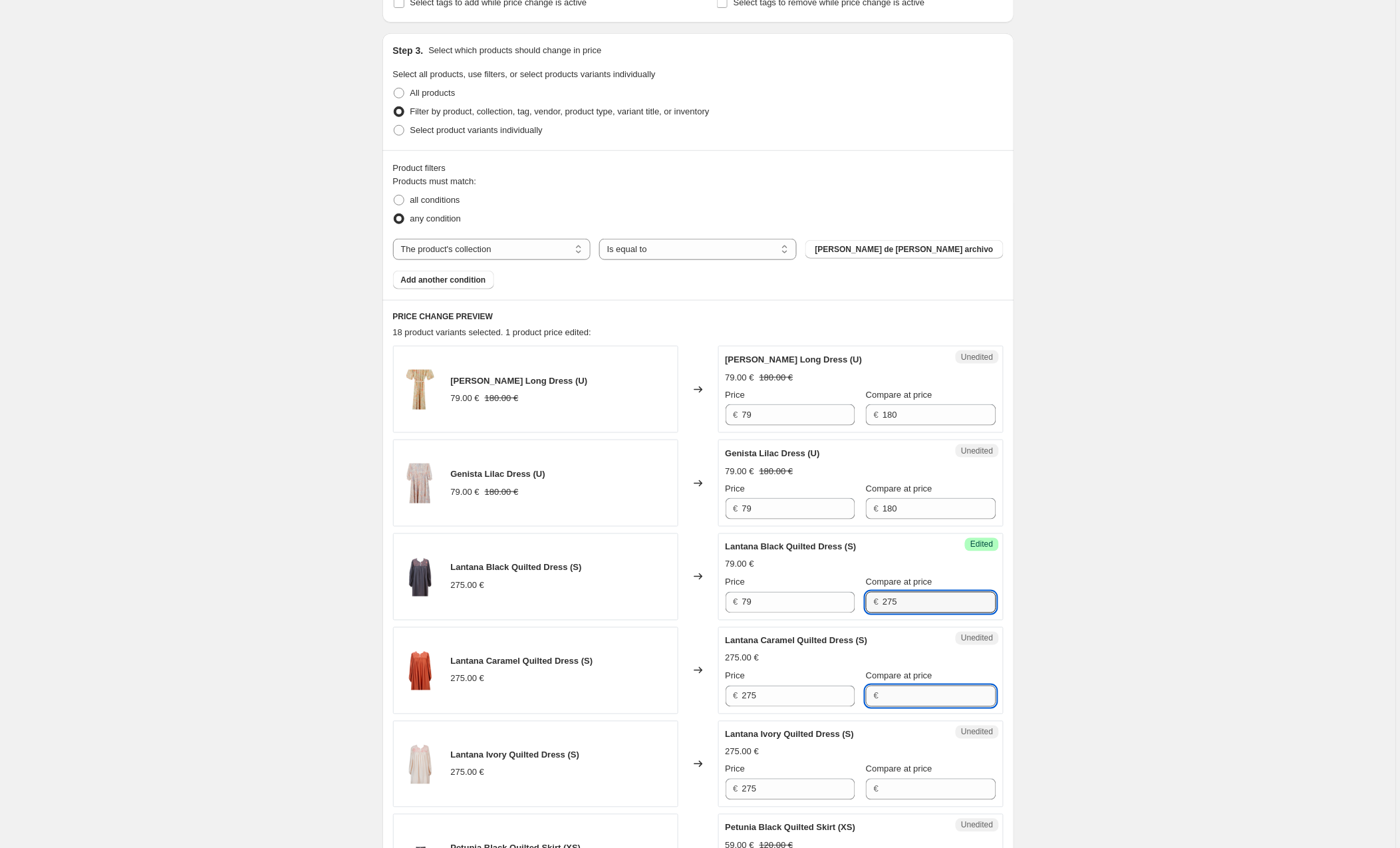
click at [896, 698] on input "Compare at price" at bounding box center [939, 696] width 113 height 21
type input "275"
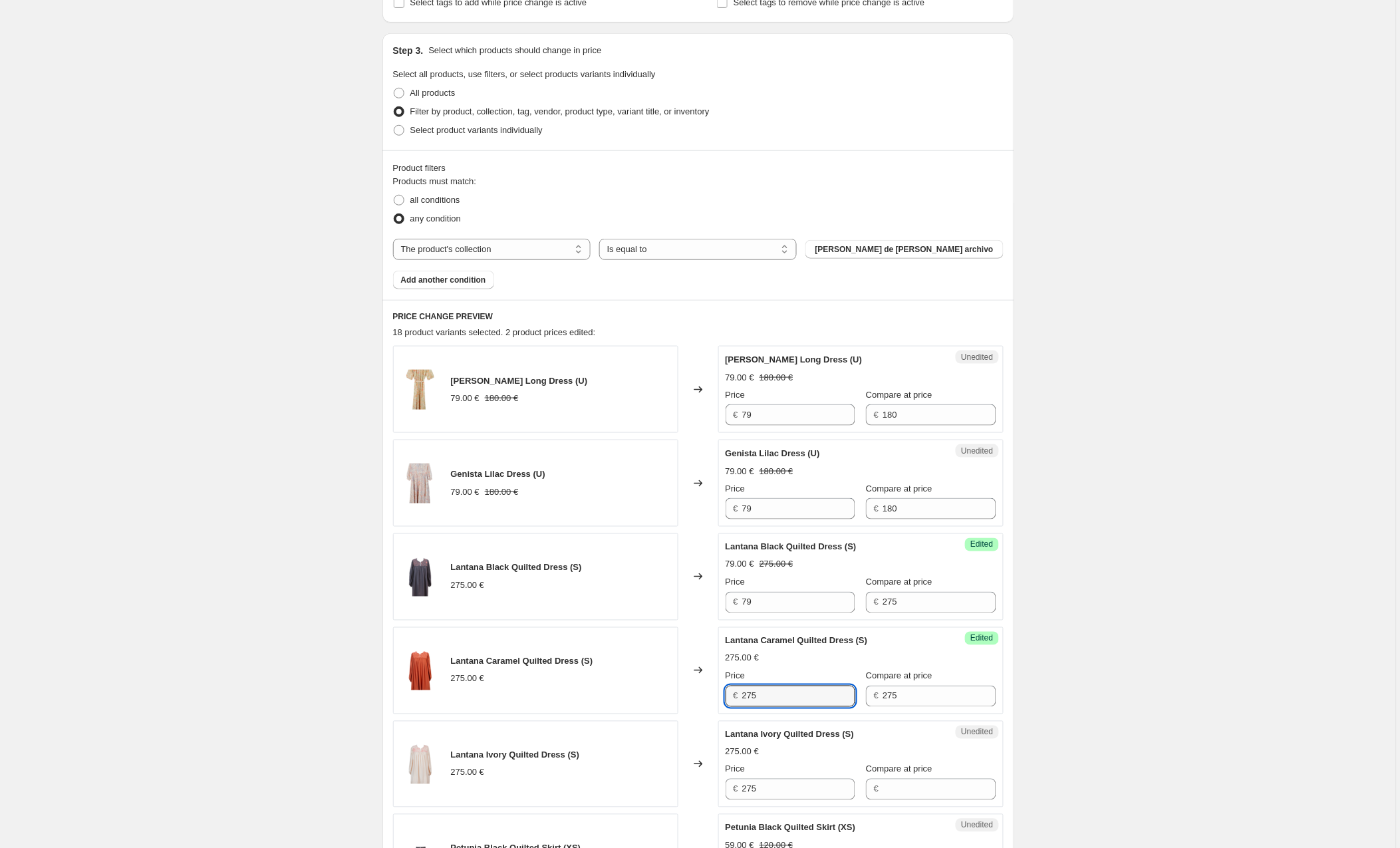
drag, startPoint x: 818, startPoint y: 693, endPoint x: 672, endPoint y: 695, distance: 146.0
click at [672, 695] on div "Lantana Caramel Quilted Dress (S) 275.00 € Changed to Success Edited [PERSON_NA…" at bounding box center [698, 670] width 610 height 87
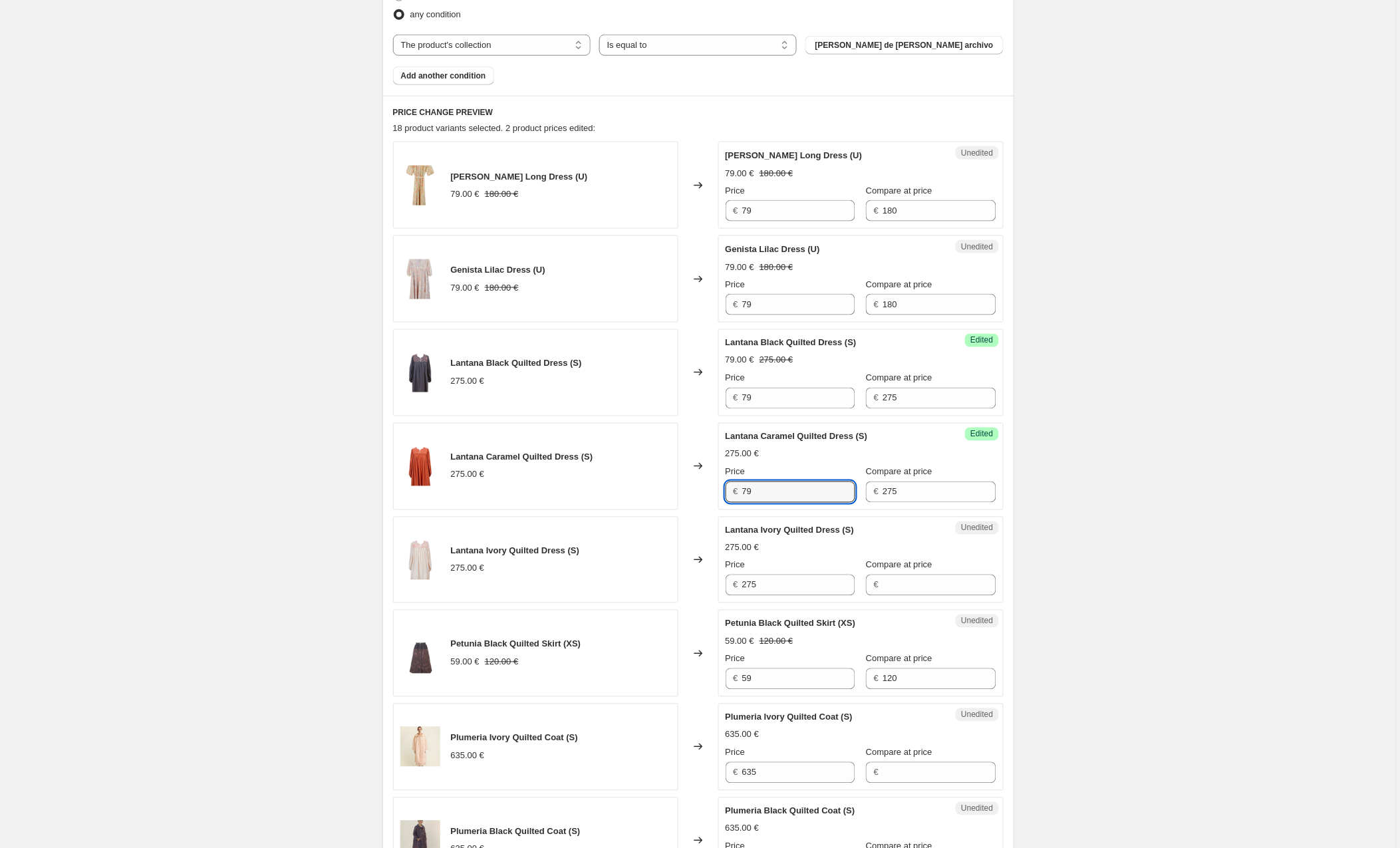
scroll to position [455, 0]
type input "79"
drag, startPoint x: 799, startPoint y: 587, endPoint x: 693, endPoint y: 587, distance: 106.0
click at [693, 587] on div "Lantana Ivory Quilted Dress (S) 275.00 € Changed to Unedited Lantana Ivory Quil…" at bounding box center [698, 561] width 610 height 87
type input "79"
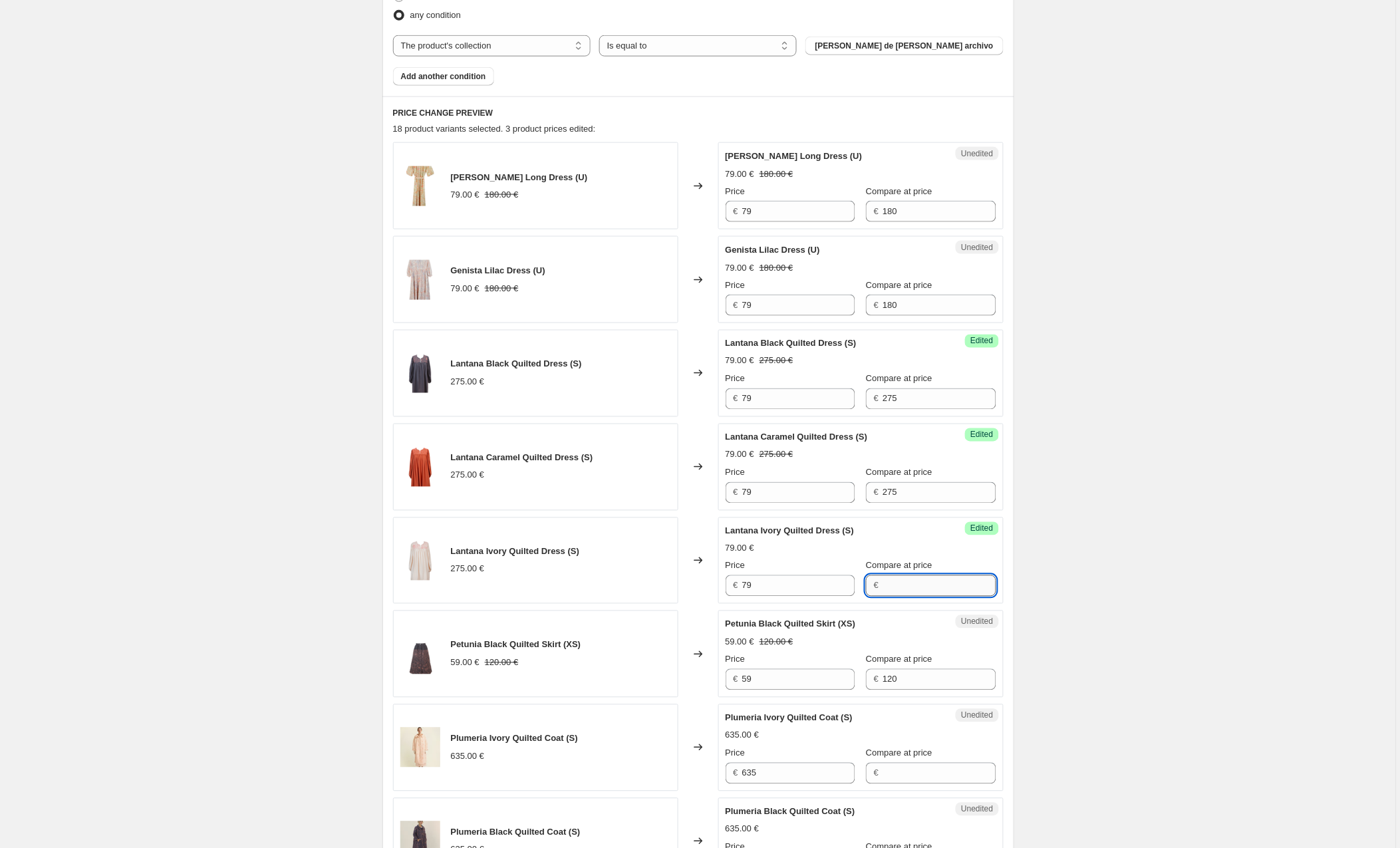
click at [920, 591] on input "Compare at price" at bounding box center [939, 586] width 113 height 21
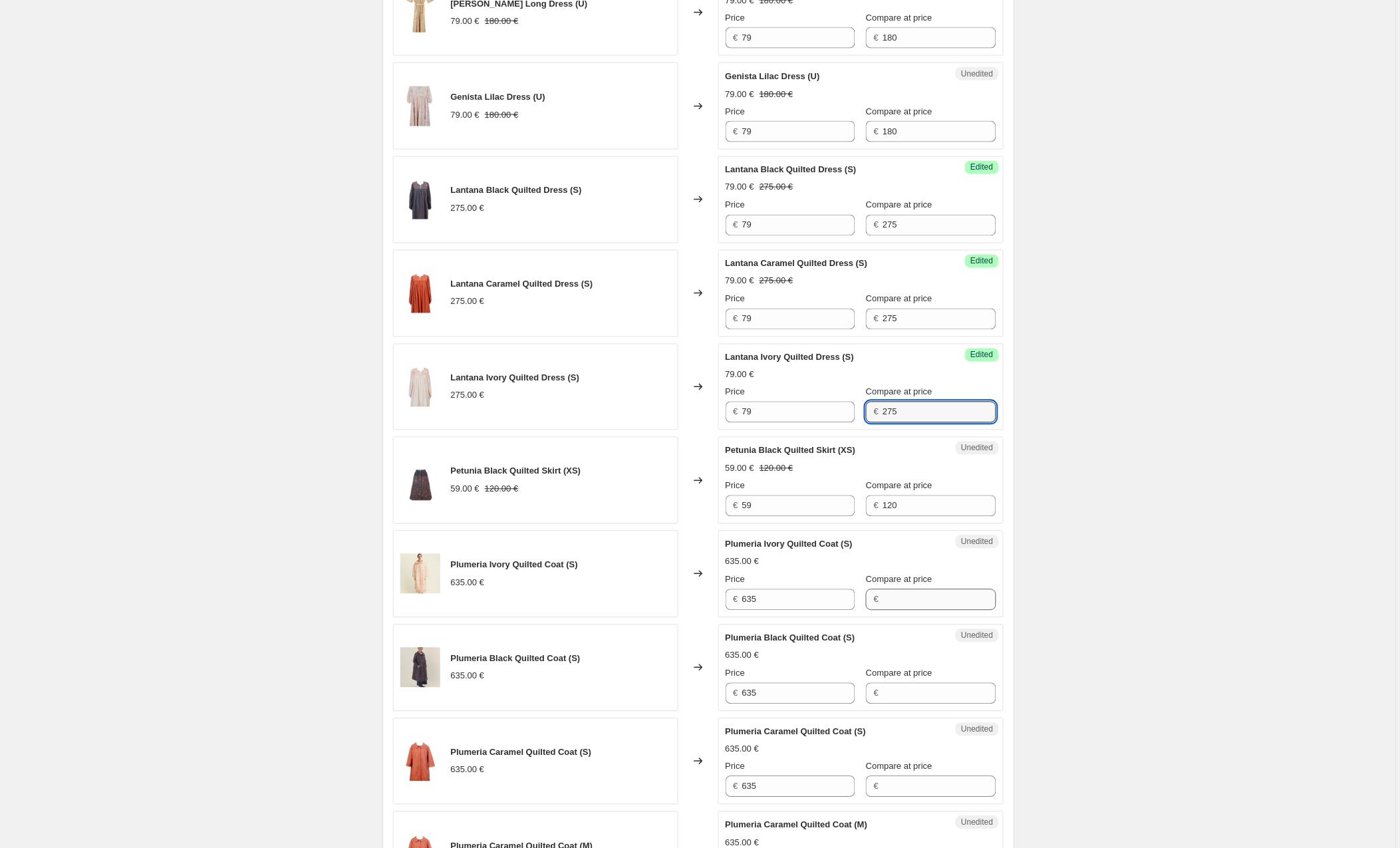
type input "275"
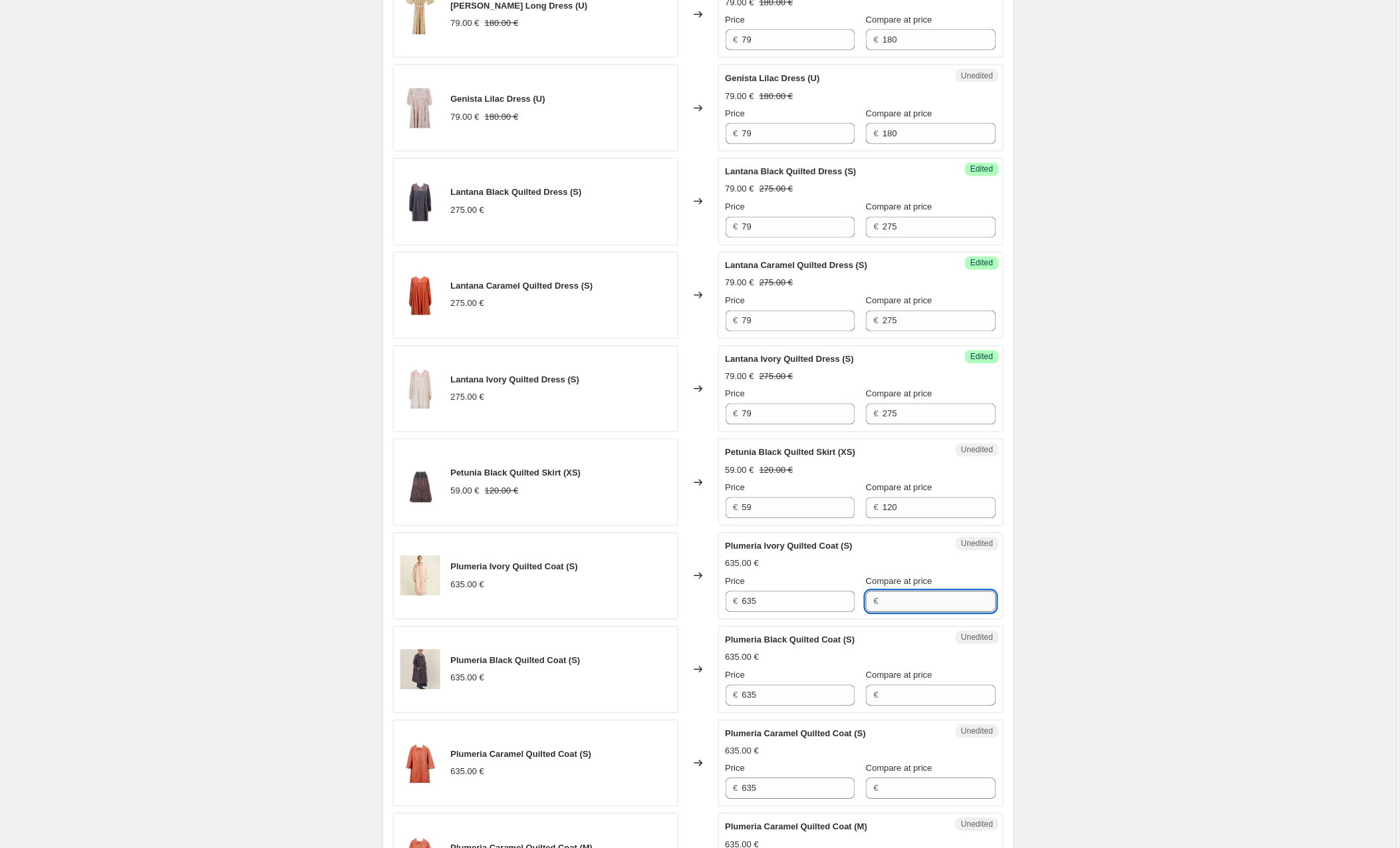
click at [941, 605] on input "Compare at price" at bounding box center [939, 602] width 113 height 21
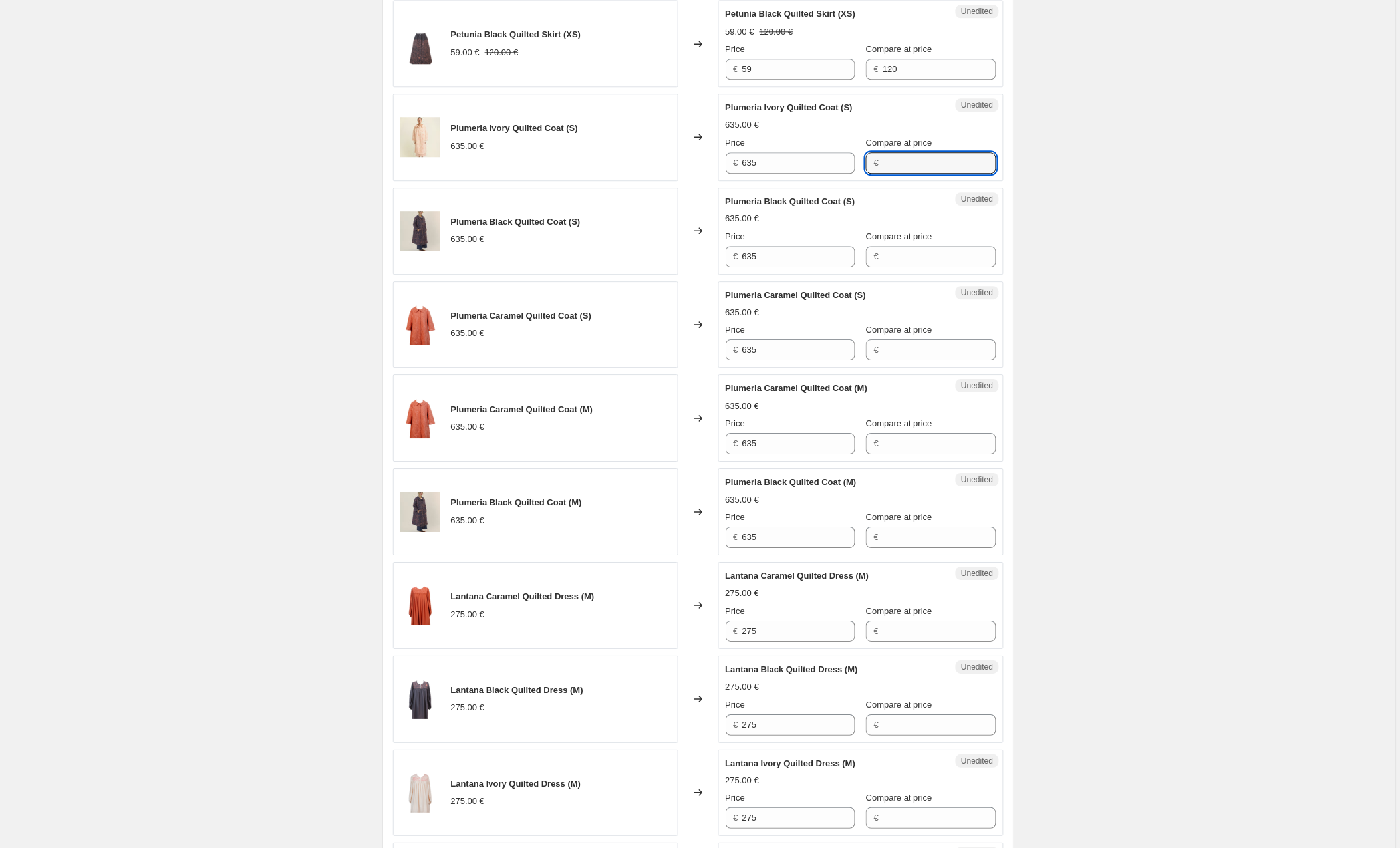
scroll to position [1087, 0]
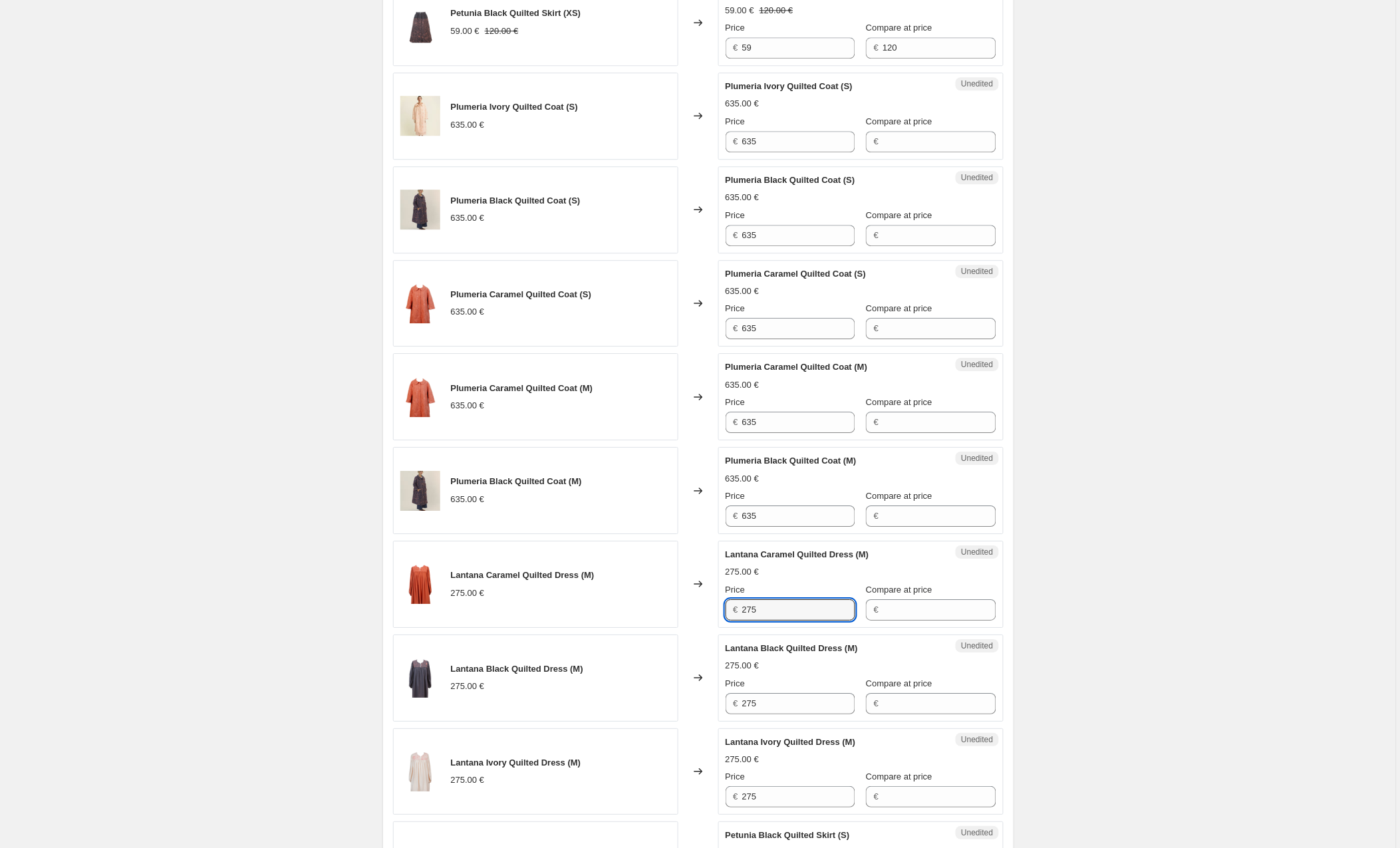
drag, startPoint x: 751, startPoint y: 613, endPoint x: 661, endPoint y: 610, distance: 90.0
click at [661, 610] on div "Lantana Caramel Quilted Dress (M) 275.00 € Changed to Unedited Lantana Caramel …" at bounding box center [698, 584] width 610 height 87
type input "79"
click at [925, 619] on input "Compare at price" at bounding box center [939, 610] width 113 height 21
type input "275"
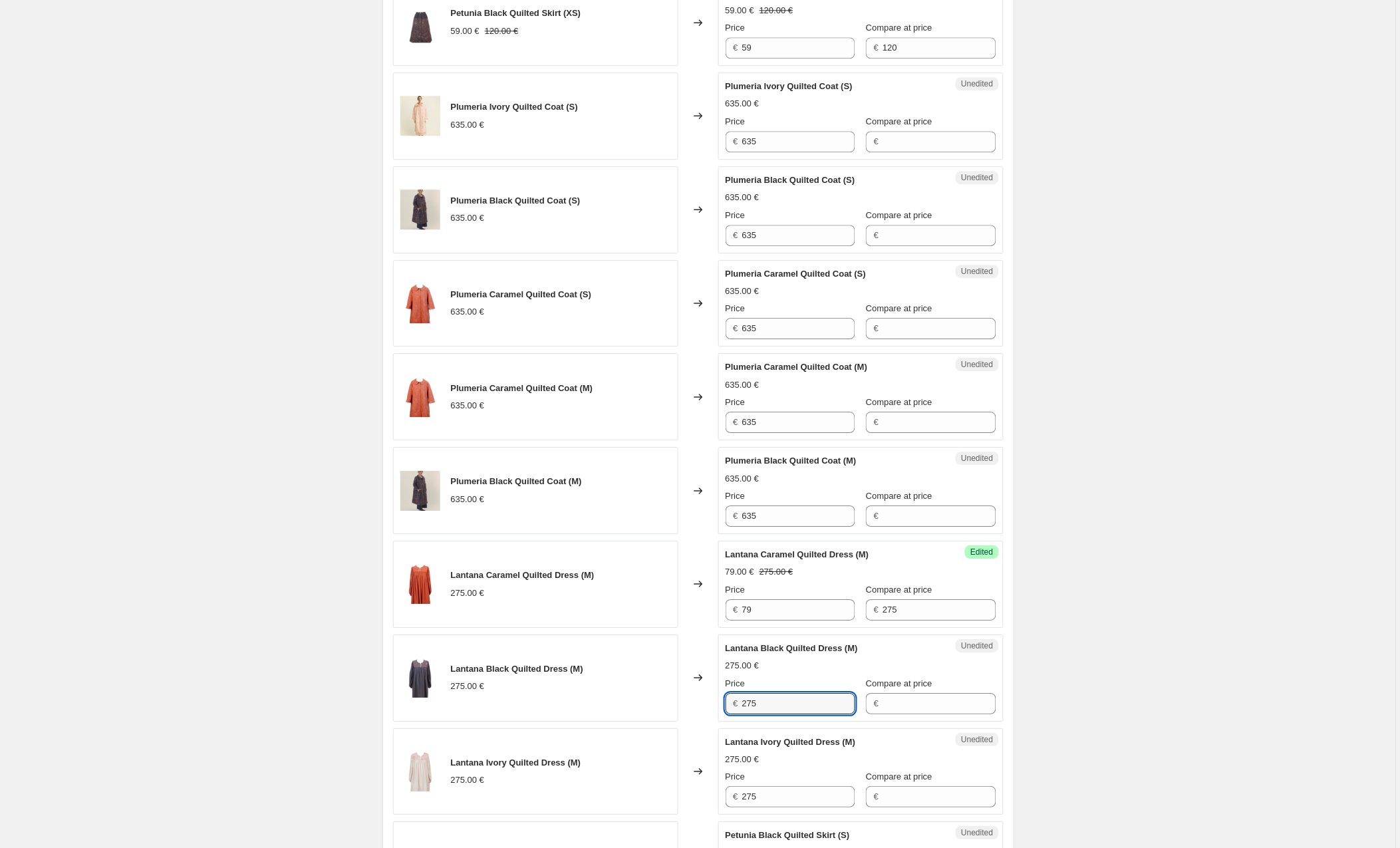
drag, startPoint x: 796, startPoint y: 710, endPoint x: 704, endPoint y: 710, distance: 92.0
click at [704, 710] on div "Lantana Black Quilted Dress (M) 275.00 € Changed to Unedited Lantana Black Quil…" at bounding box center [698, 678] width 610 height 87
type input "79"
click at [907, 707] on input "Compare at price" at bounding box center [939, 704] width 113 height 21
type input "275"
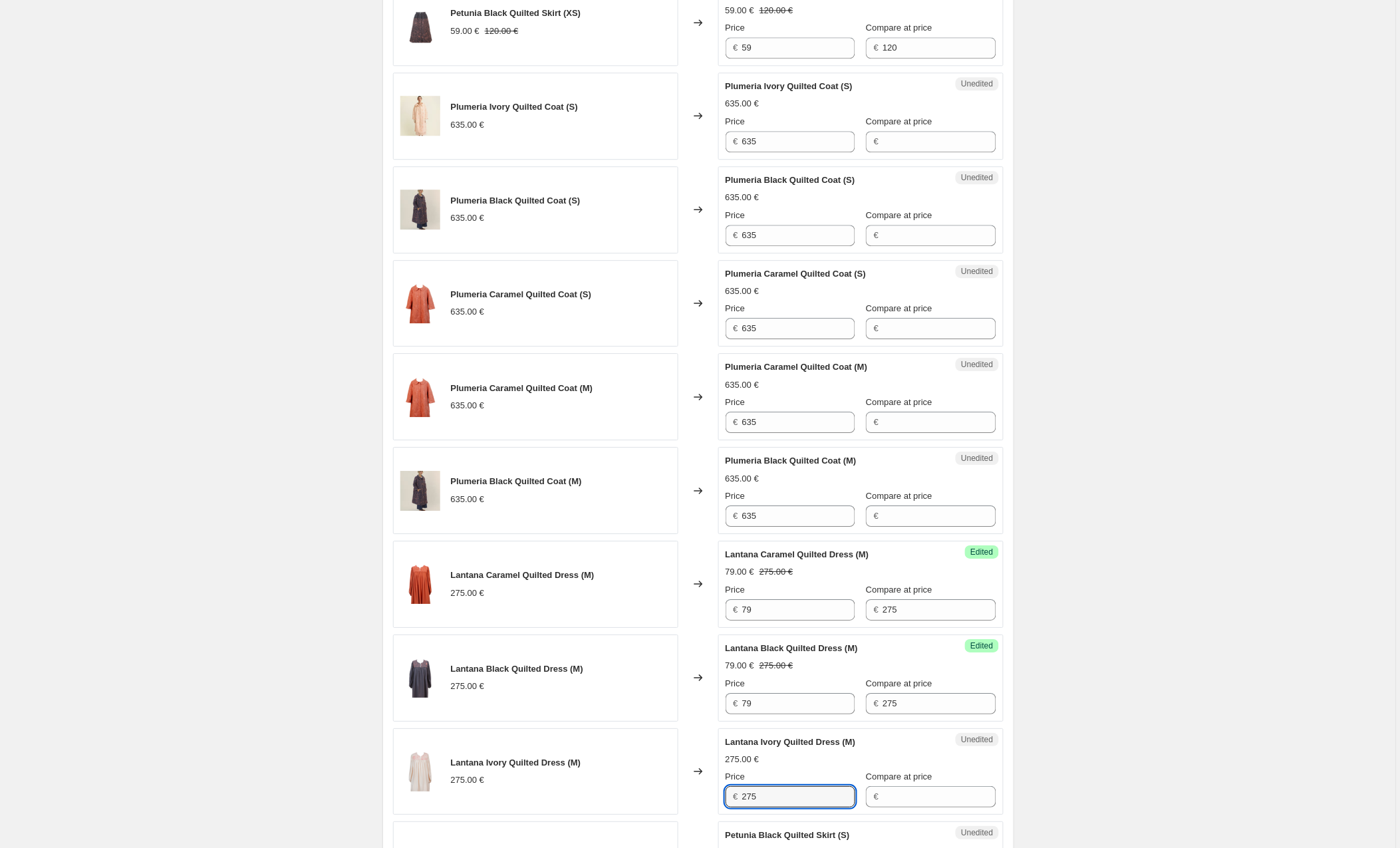
drag, startPoint x: 772, startPoint y: 804, endPoint x: 700, endPoint y: 803, distance: 72.0
click at [700, 803] on div "Lantana Ivory Quilted Dress (M) 275.00 € Changed to Unedited Lantana Ivory Quil…" at bounding box center [698, 771] width 610 height 87
type input "79"
click at [933, 804] on input "Compare at price" at bounding box center [939, 797] width 113 height 21
type input "275"
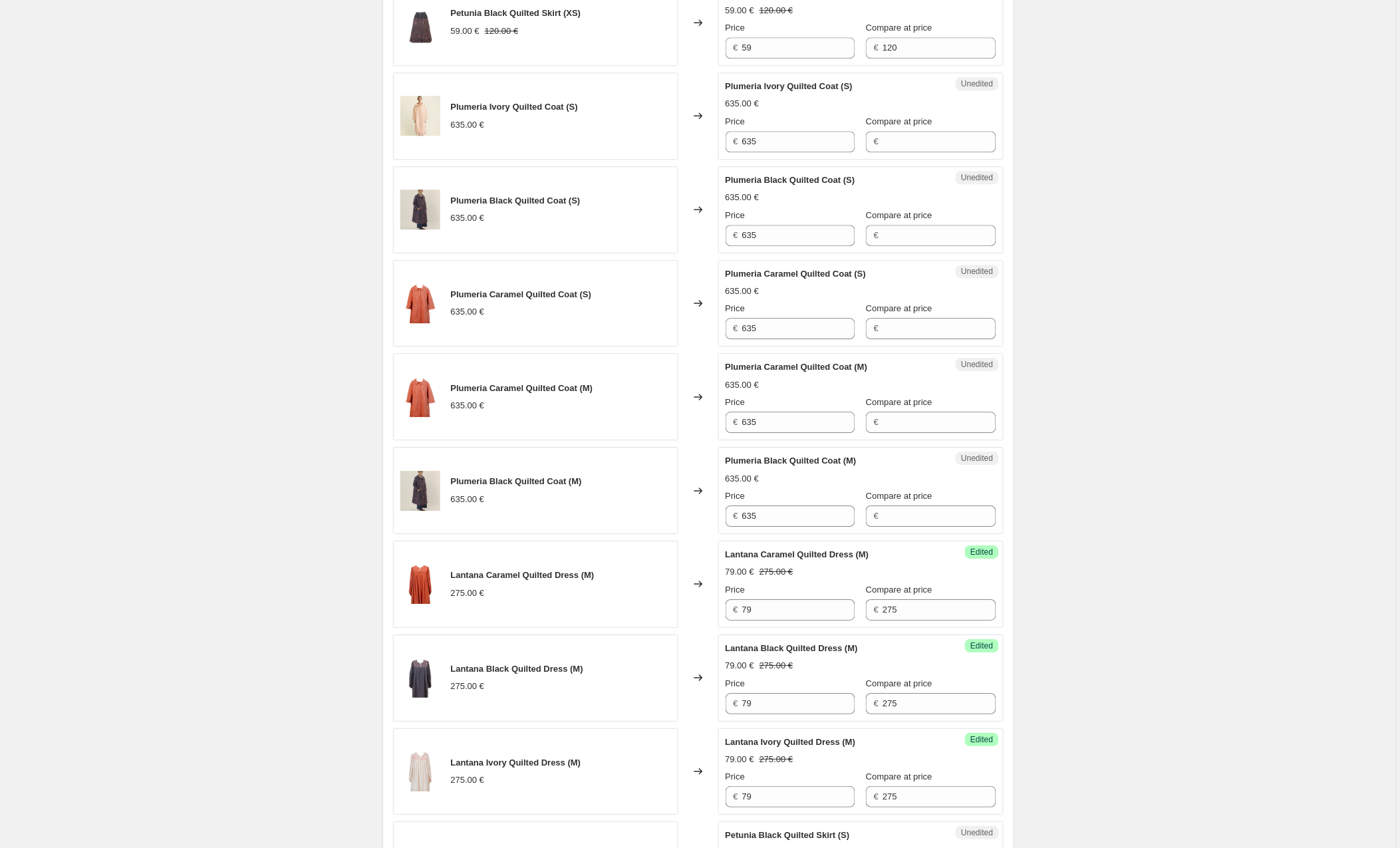
click at [1172, 688] on div "Create new price [MEDICAL_DATA]. This page is ready Create new price [MEDICAL_D…" at bounding box center [698, 211] width 1396 height 2597
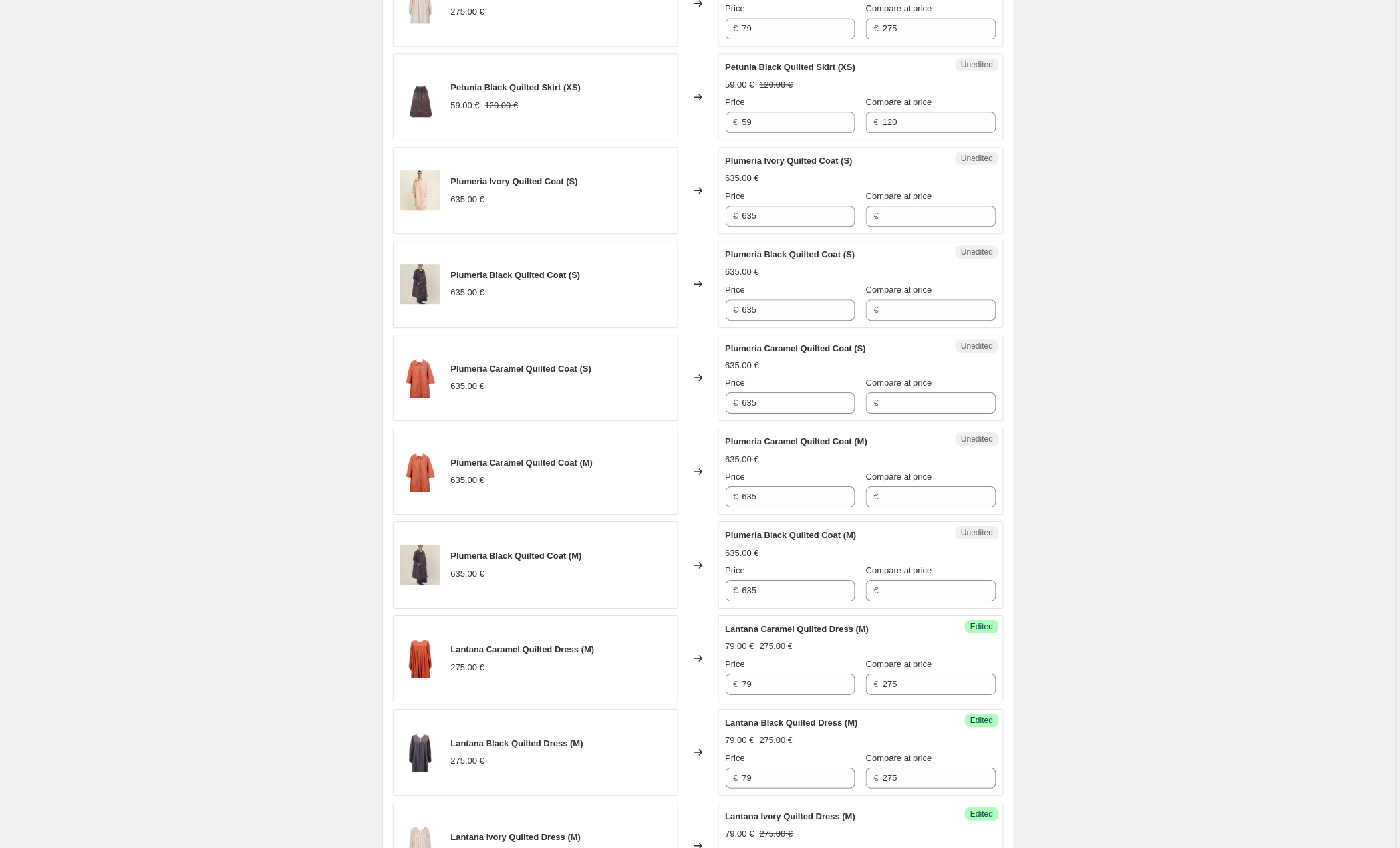
scroll to position [1010, 0]
drag, startPoint x: 770, startPoint y: 220, endPoint x: 679, endPoint y: 220, distance: 91.0
click at [679, 220] on div "Plumeria Ivory Quilted Coat (S) 635.00 € Changed to Unedited Plumeria Ivory Qui…" at bounding box center [698, 193] width 610 height 87
type input "89"
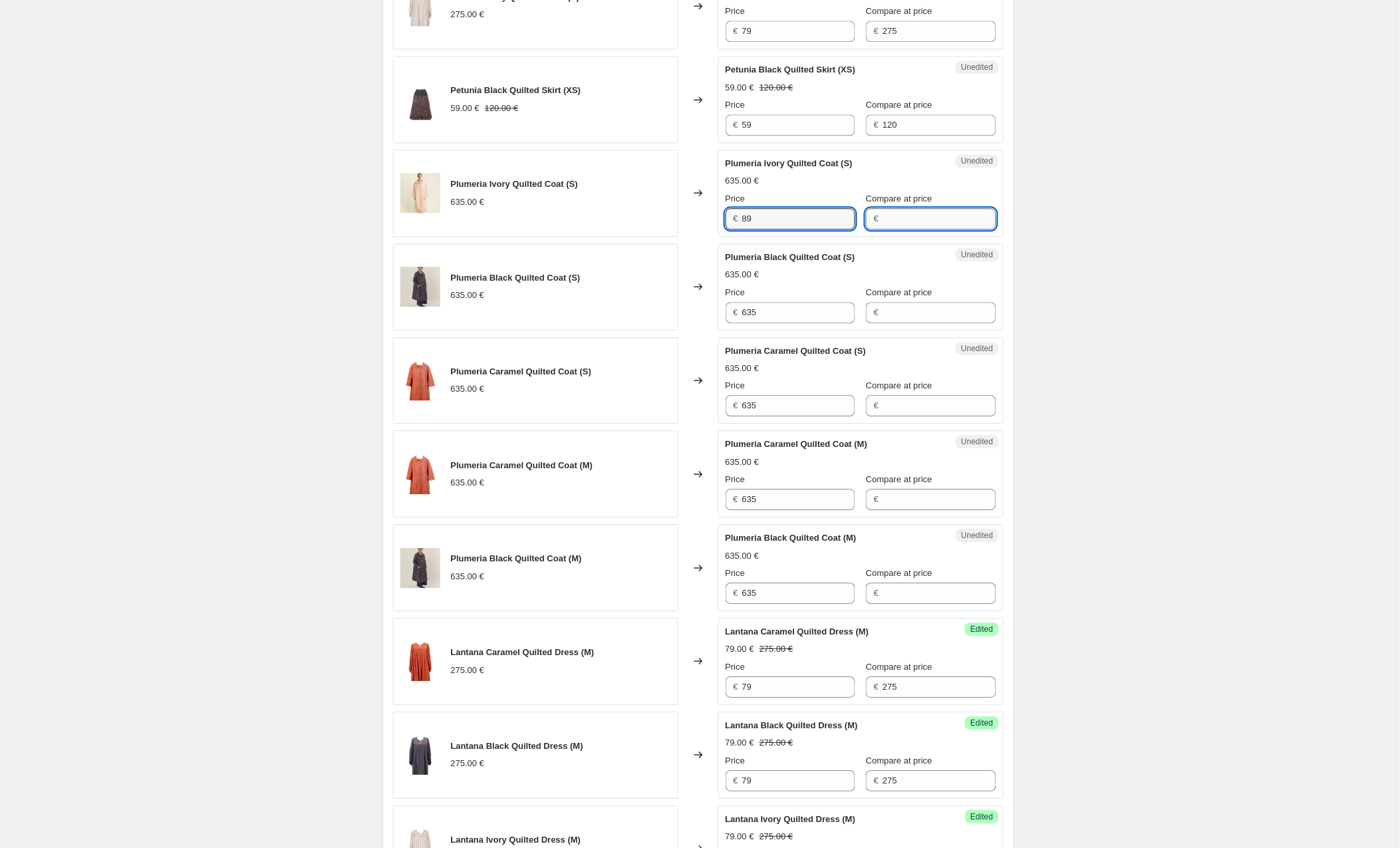
click at [919, 220] on input "Compare at price" at bounding box center [939, 218] width 113 height 21
type input "635"
drag, startPoint x: 782, startPoint y: 317, endPoint x: 694, endPoint y: 313, distance: 88.1
click at [694, 313] on div "Plumeria Black Quilted Coat (S) 635.00 € Changed to Unedited Plumeria Black Qui…" at bounding box center [698, 287] width 610 height 87
type input "89"
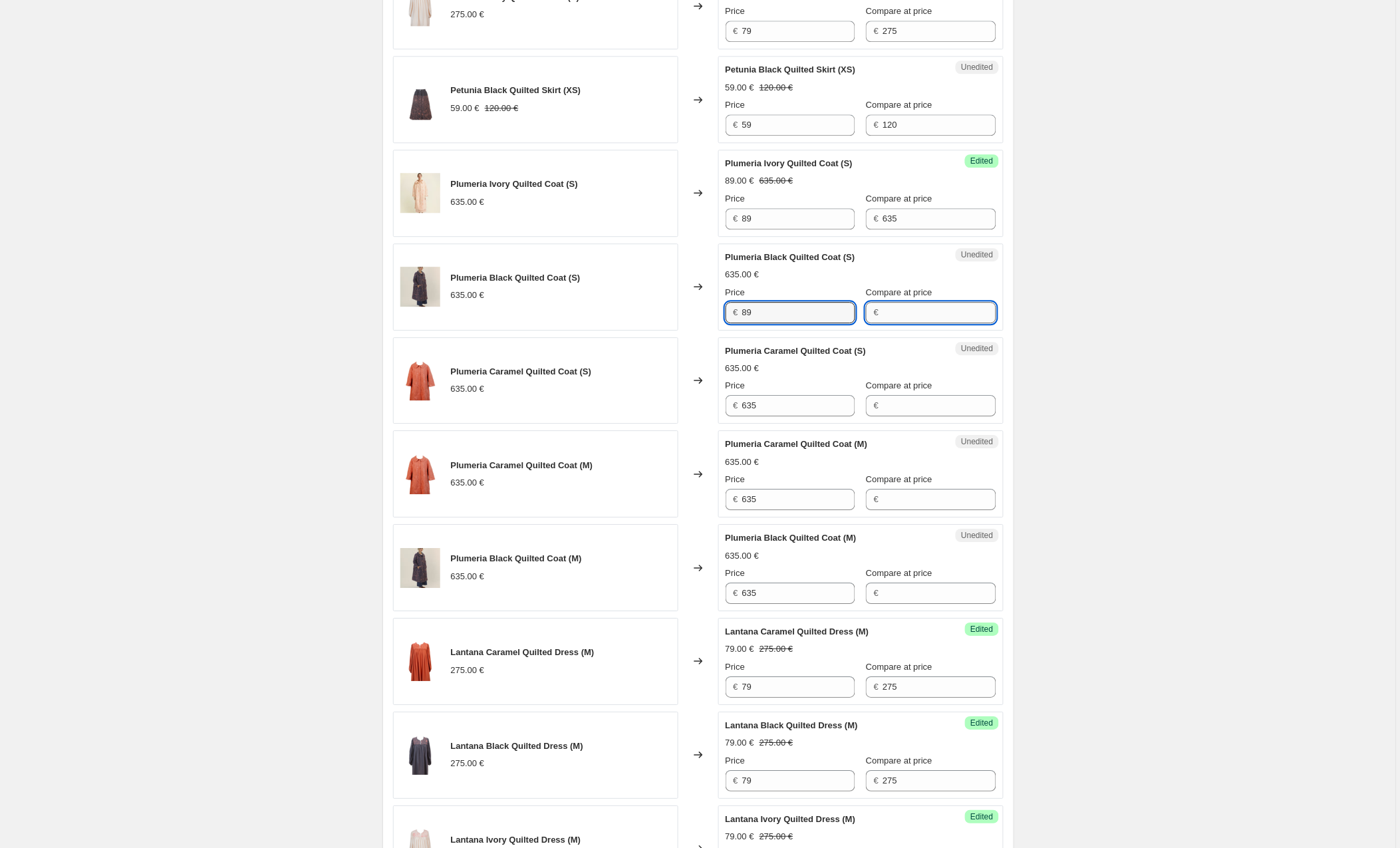
click at [914, 316] on input "Compare at price" at bounding box center [939, 312] width 113 height 21
type input "635"
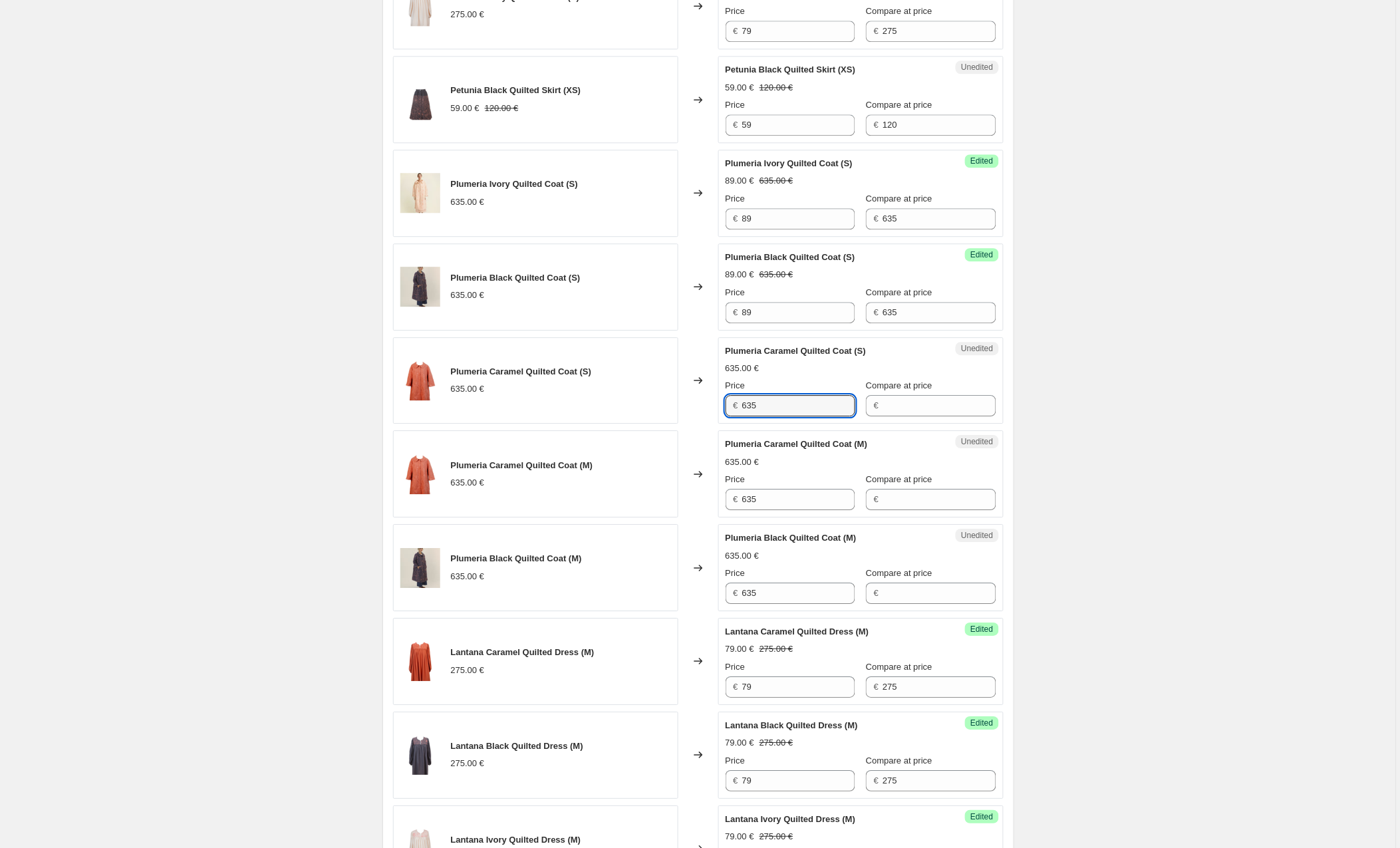
drag, startPoint x: 769, startPoint y: 408, endPoint x: 657, endPoint y: 407, distance: 112.0
click at [657, 407] on div "Plumeria Caramel Quilted Coat (S) 635.00 € Changed to Unedited Plumeria Caramel…" at bounding box center [698, 381] width 610 height 87
type input "89"
click at [904, 415] on input "Compare at price" at bounding box center [939, 405] width 113 height 21
type input "635"
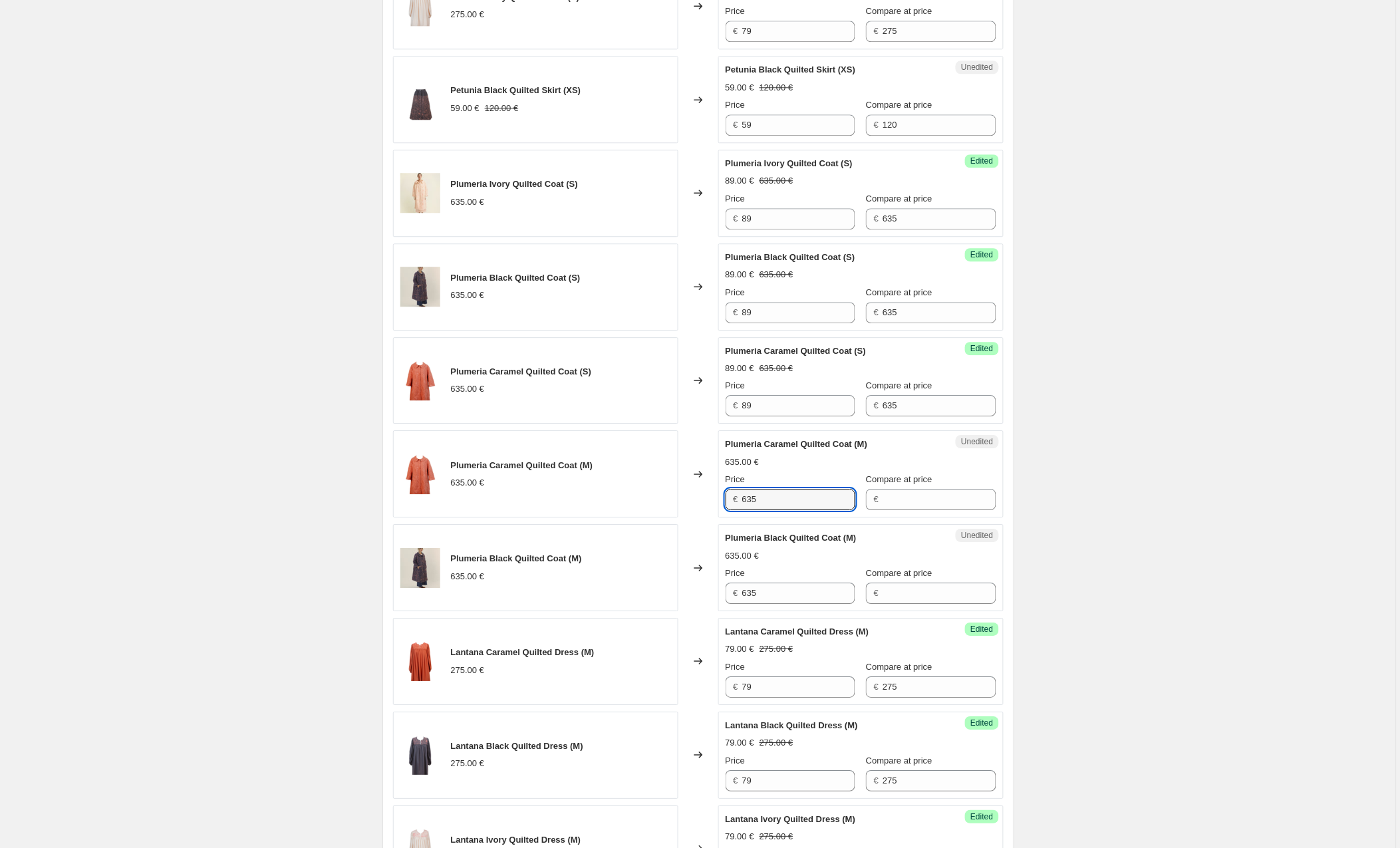
drag, startPoint x: 769, startPoint y: 509, endPoint x: 712, endPoint y: 502, distance: 57.4
click at [712, 502] on div "Plumeria Caramel Quilted Coat (M) 635.00 € Changed to Unedited Plumeria Caramel…" at bounding box center [698, 474] width 610 height 87
type input "89"
click at [886, 506] on input "Compare at price" at bounding box center [939, 499] width 113 height 21
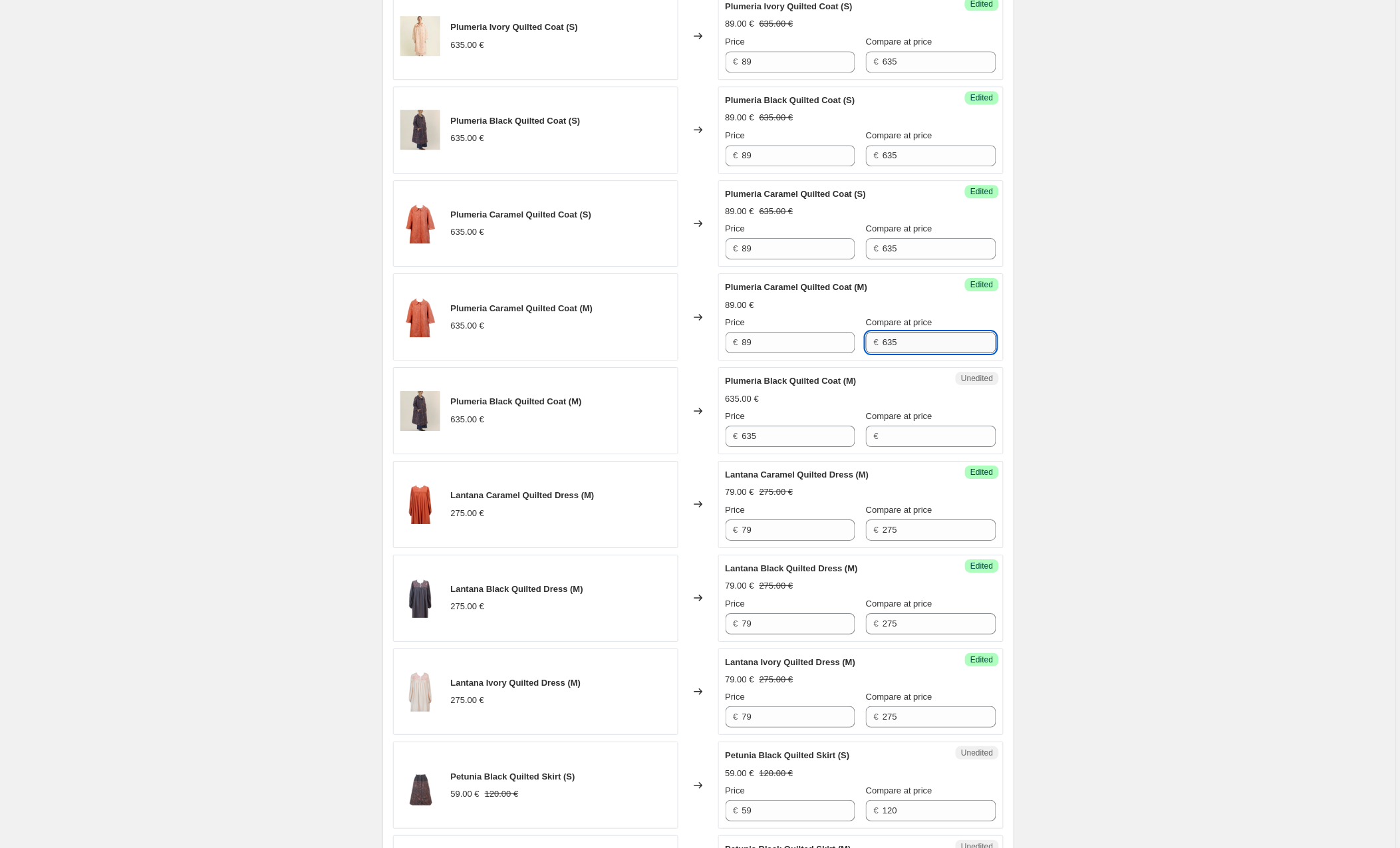
scroll to position [1172, 0]
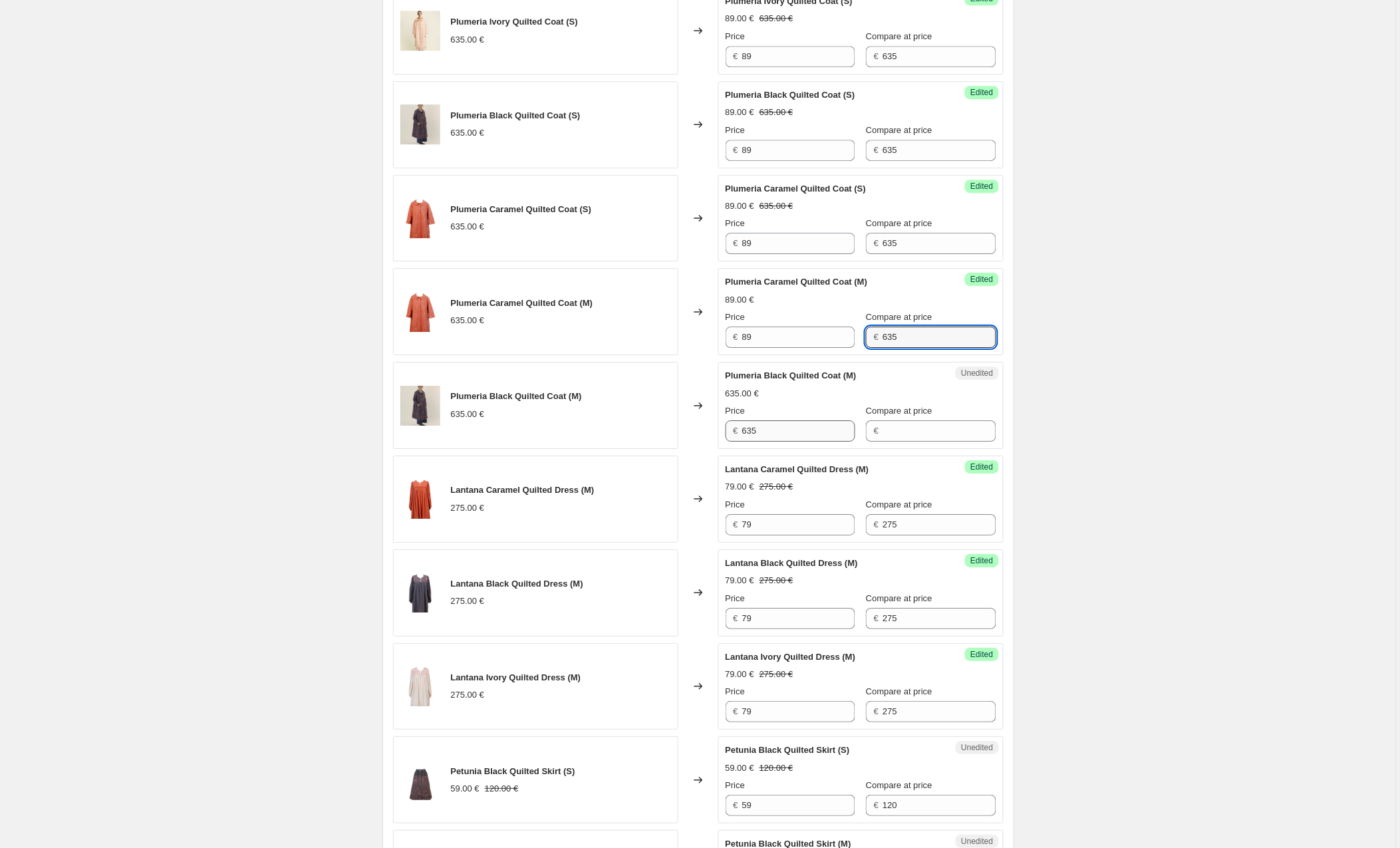
type input "635"
drag, startPoint x: 748, startPoint y: 433, endPoint x: 725, endPoint y: 433, distance: 23.0
click at [725, 433] on div "Unedited Plumeria Black Quilted Coat (M) 635.00 € Price € 635 Compare at price €" at bounding box center [861, 405] width 285 height 87
type input "89"
click at [930, 432] on input "Compare at price" at bounding box center [939, 431] width 113 height 21
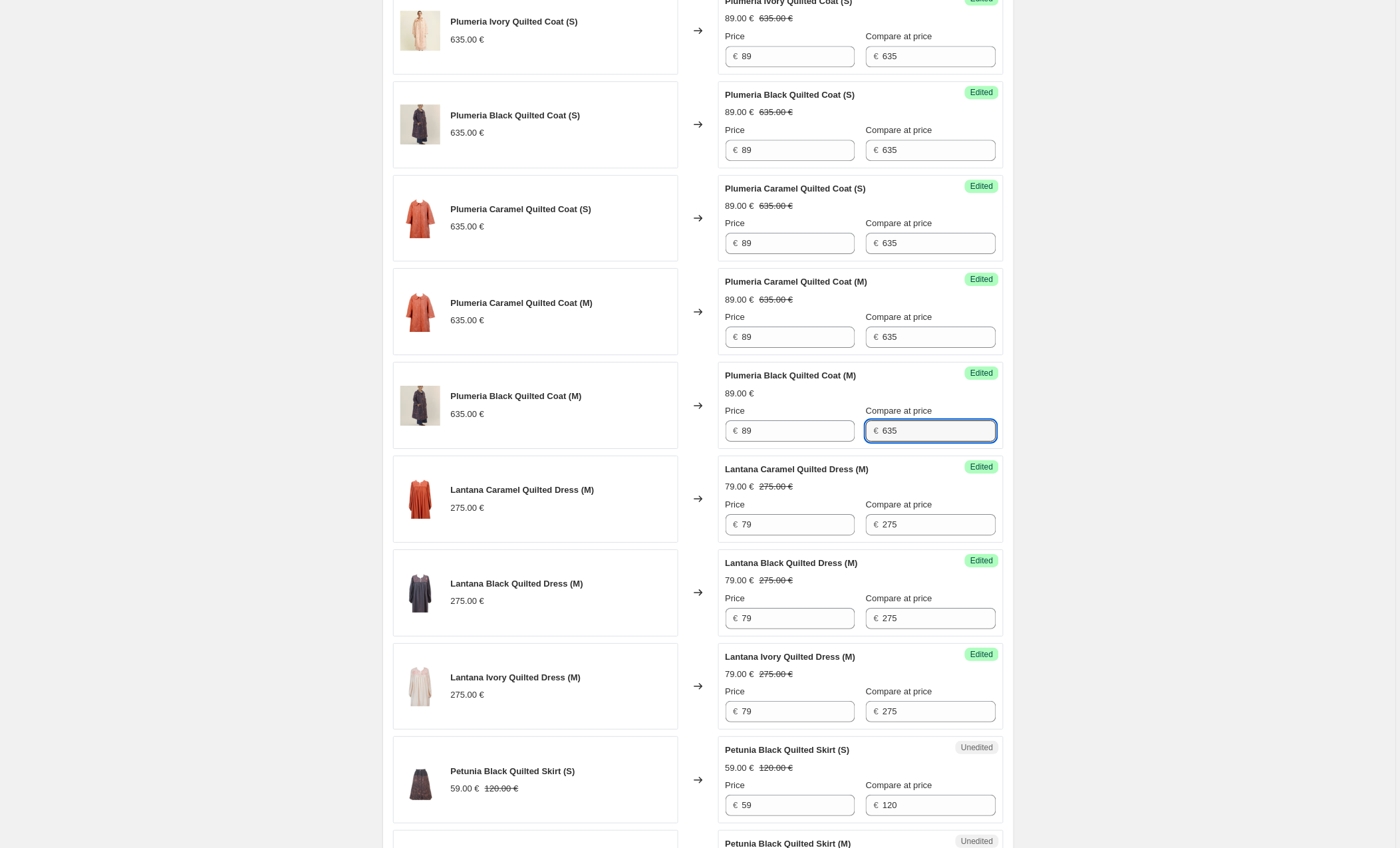
type input "635"
click at [1198, 383] on div "Create new price [MEDICAL_DATA]. This page is ready Create new price [MEDICAL_D…" at bounding box center [698, 126] width 1396 height 2597
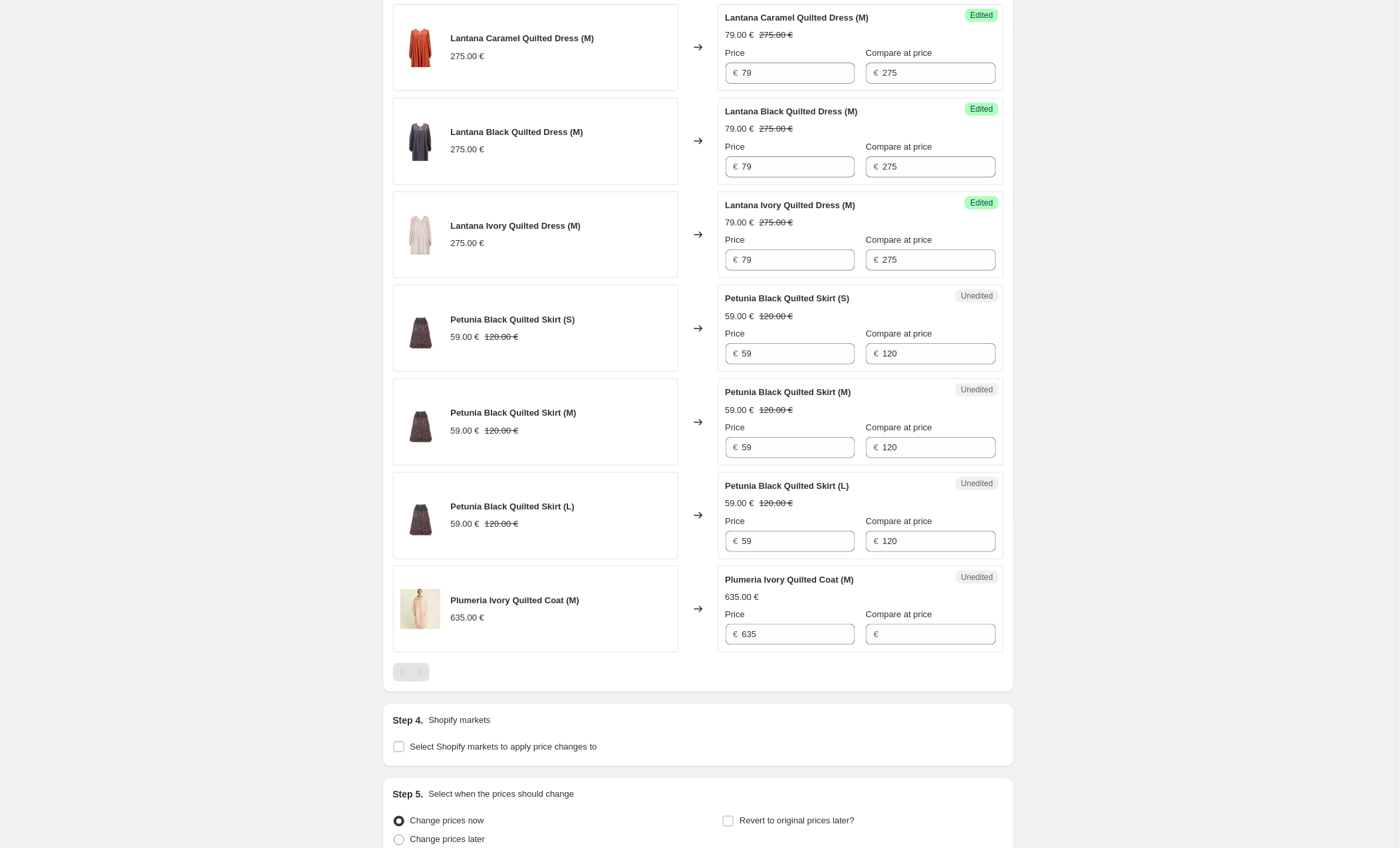
scroll to position [1692, 0]
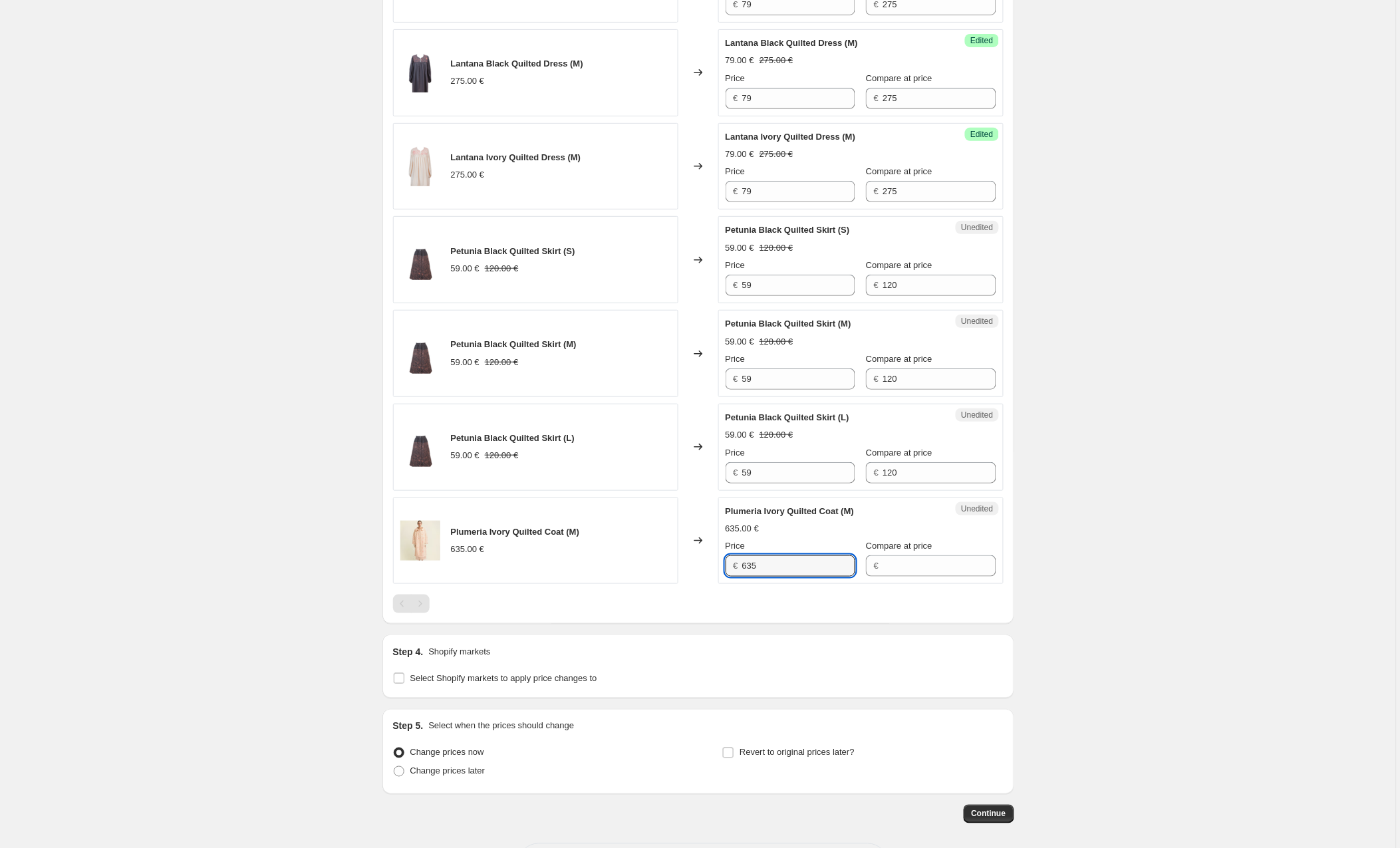
drag, startPoint x: 774, startPoint y: 571, endPoint x: 743, endPoint y: 571, distance: 31.0
click at [743, 571] on div "€ 635" at bounding box center [791, 566] width 130 height 21
type input "89"
click at [930, 569] on input "Compare at price" at bounding box center [939, 566] width 113 height 21
type input "635"
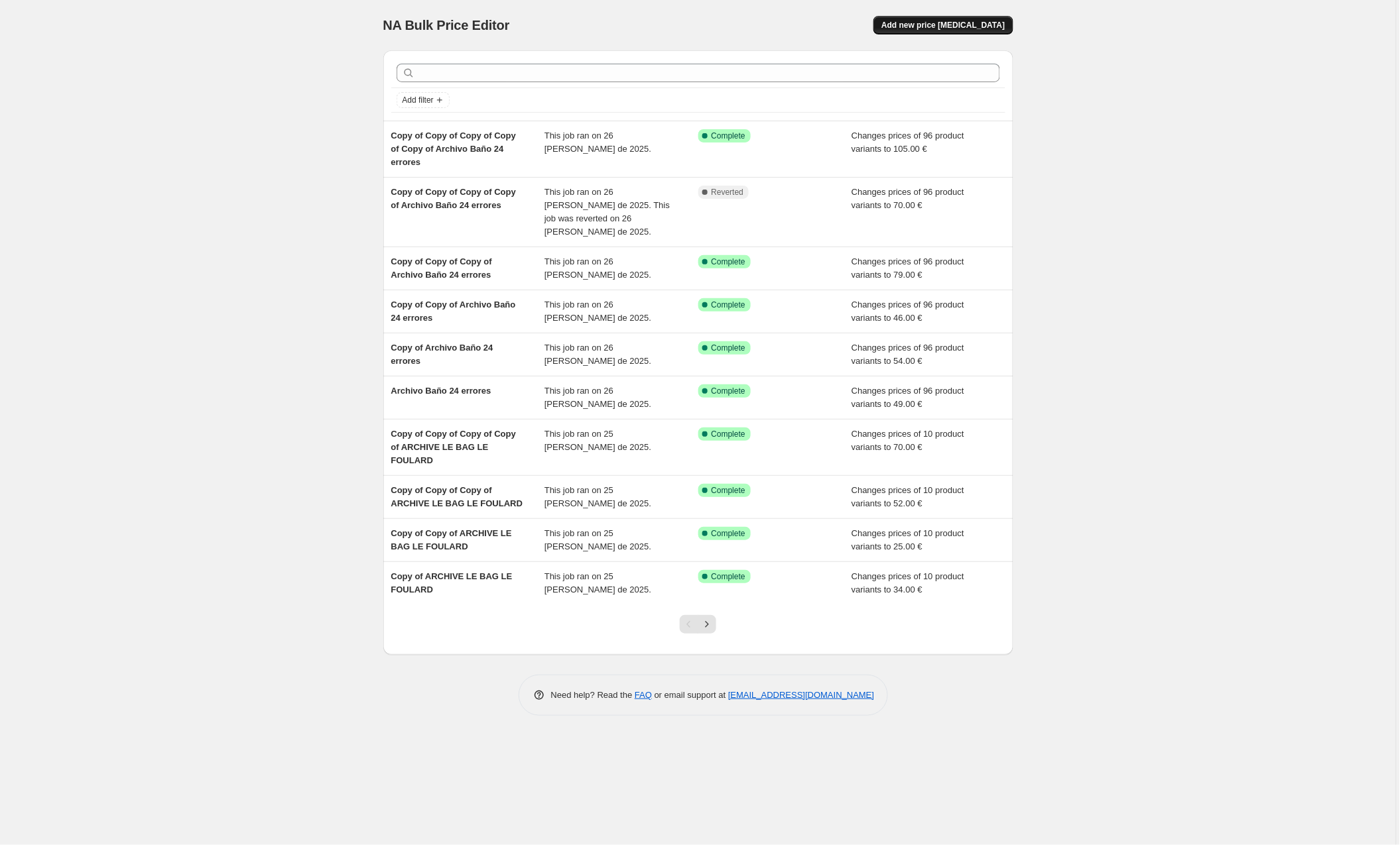
click at [945, 25] on span "Add new price [MEDICAL_DATA]" at bounding box center [943, 25] width 123 height 11
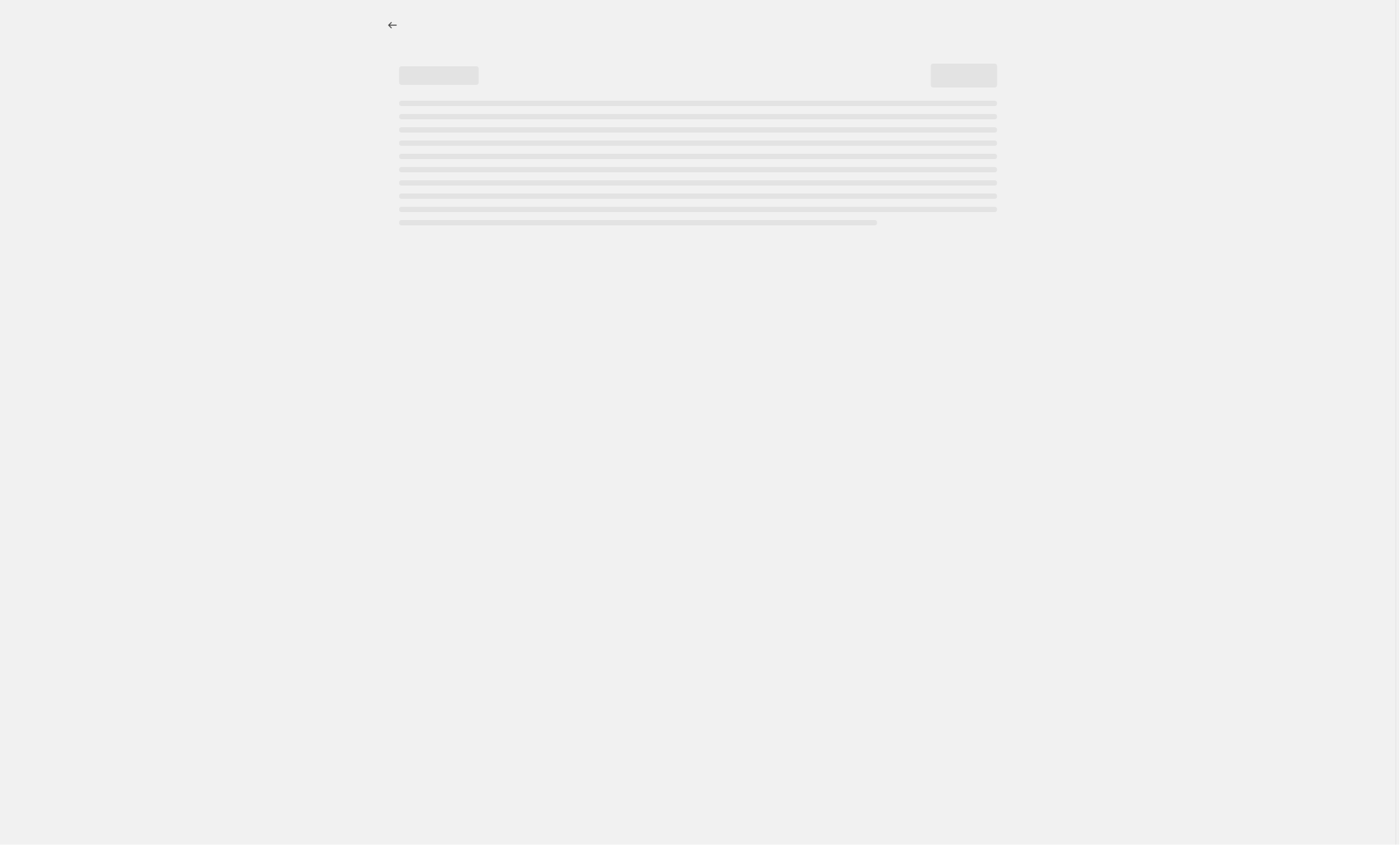
select select "percentage"
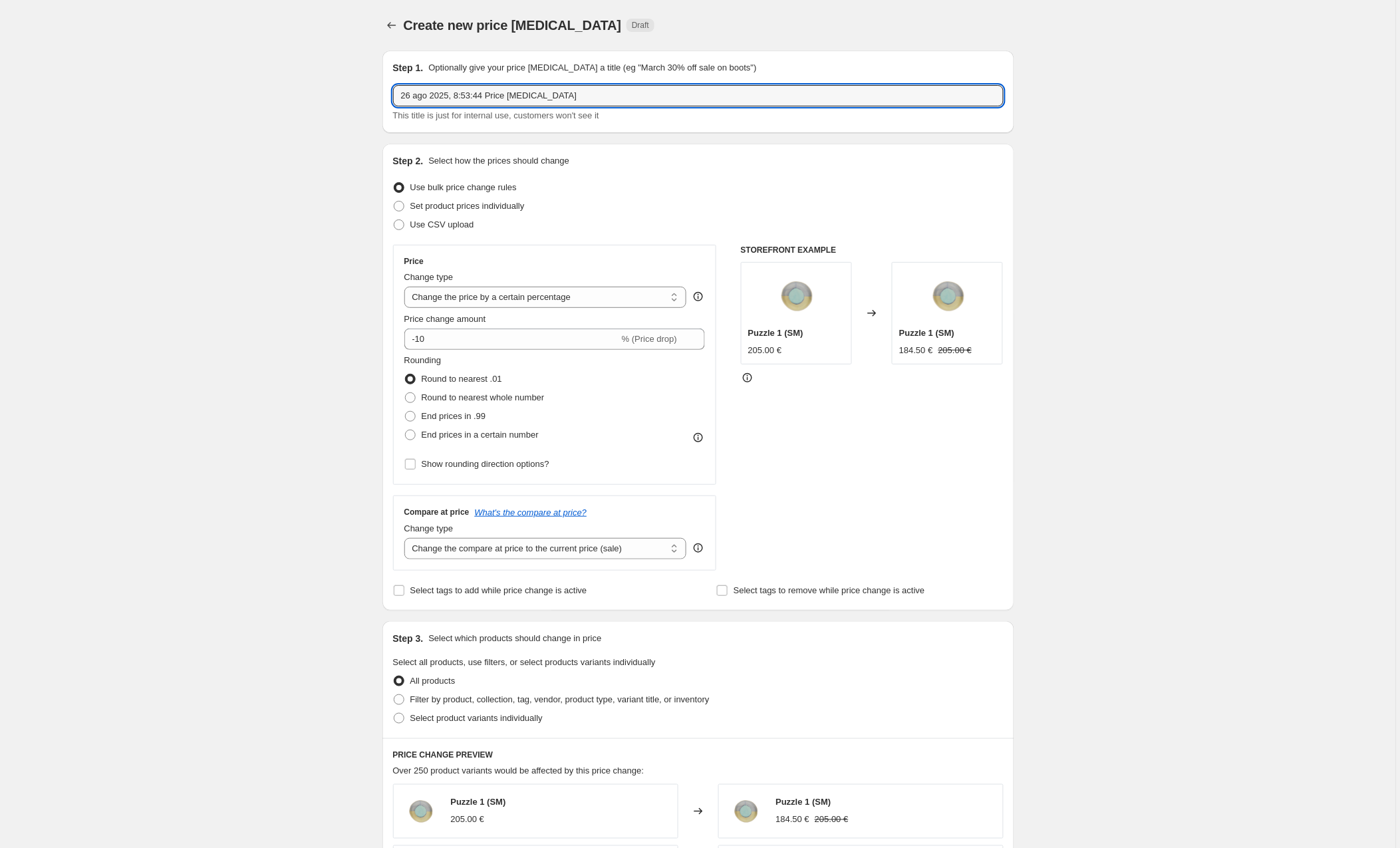
drag, startPoint x: 613, startPoint y: 98, endPoint x: 392, endPoint y: 92, distance: 221.1
click at [392, 92] on div "Step 1. Optionally give your price change job a title (eg "March 30% off sale o…" at bounding box center [699, 92] width 632 height 82
type input "[PERSON_NAME] de [PERSON_NAME]"
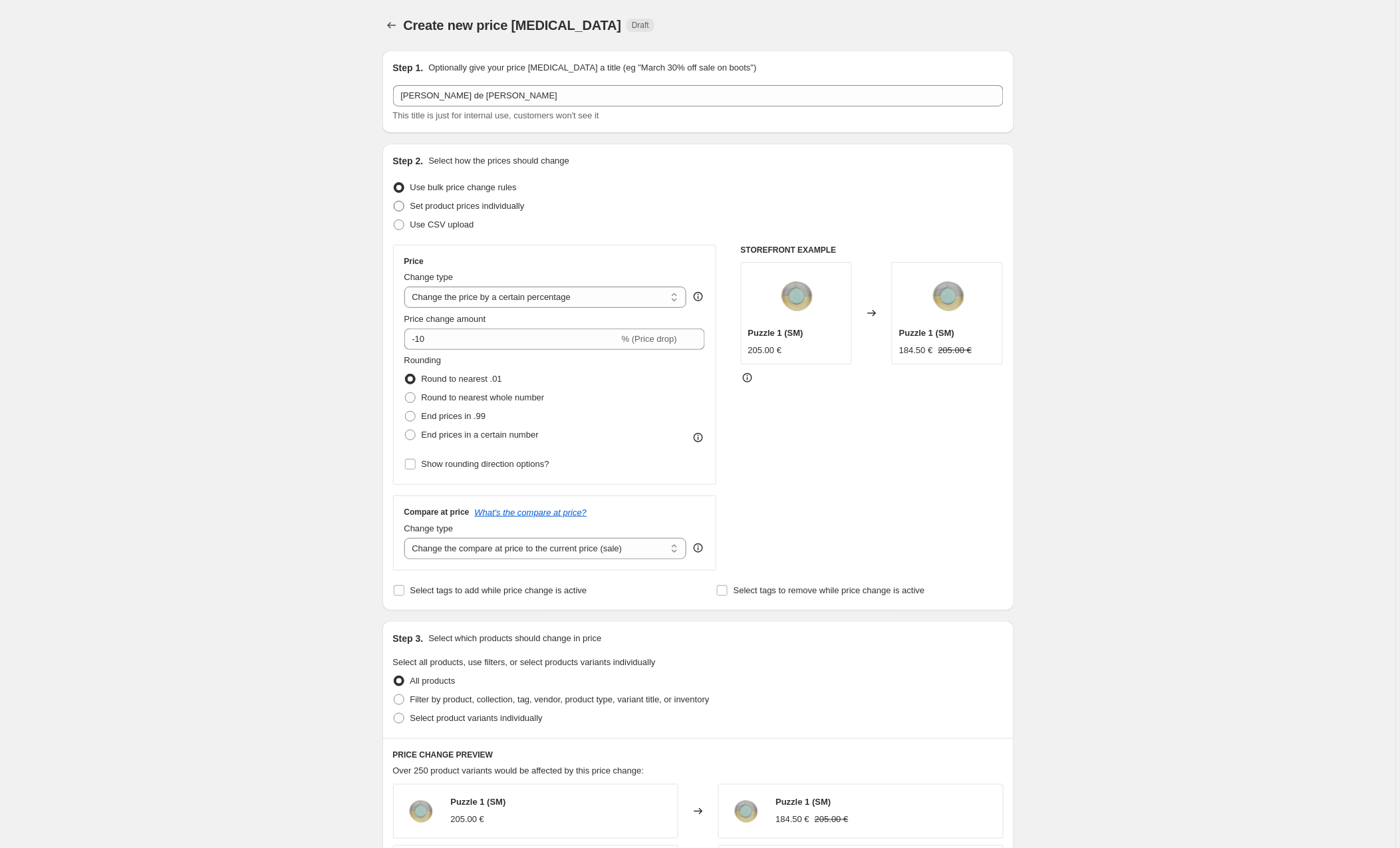
click at [400, 206] on span at bounding box center [399, 206] width 11 height 11
click at [394, 202] on input "Set product prices individually" at bounding box center [394, 201] width 1 height 1
radio input "true"
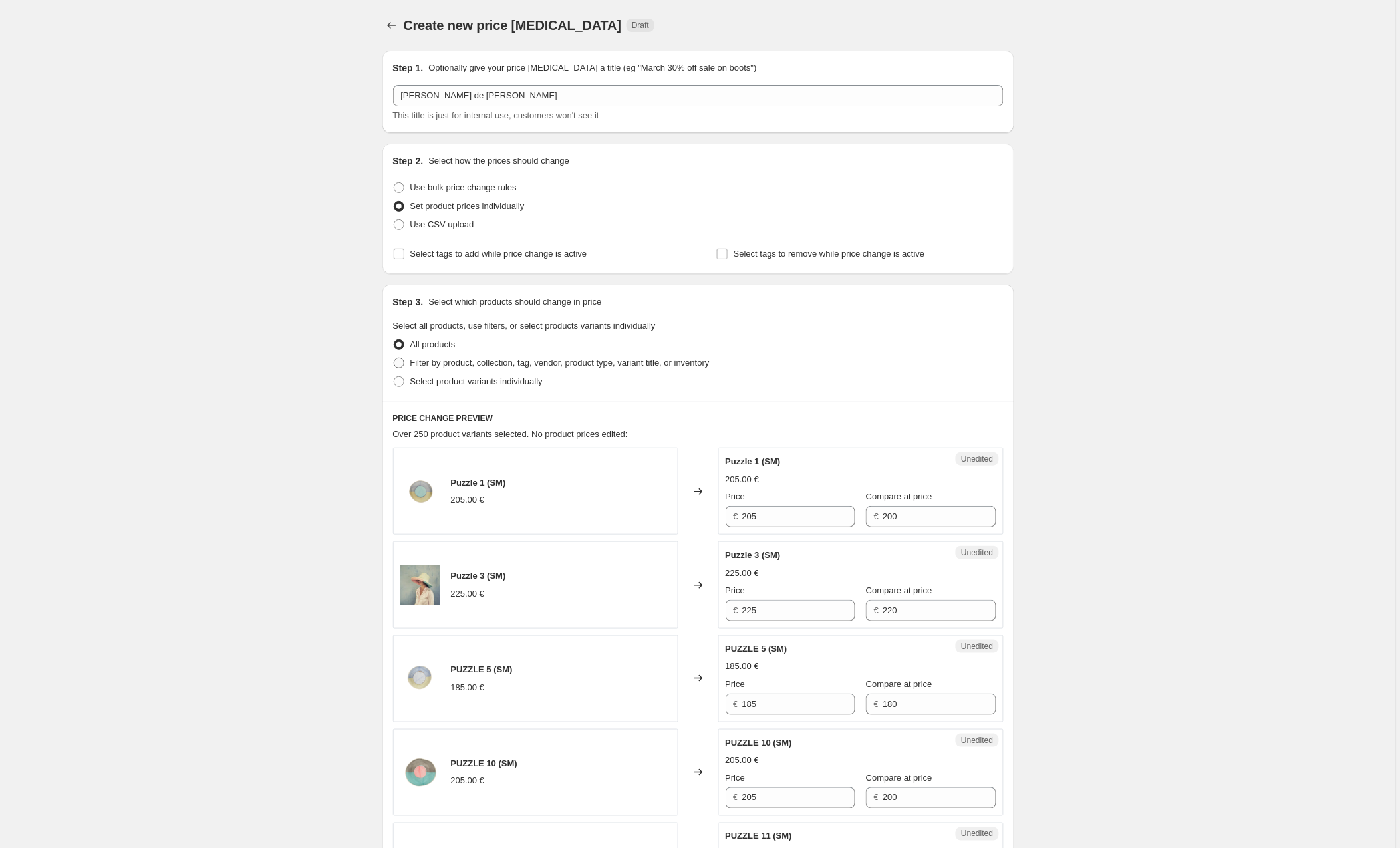
click at [401, 361] on span at bounding box center [399, 363] width 11 height 11
click at [394, 358] on input "Filter by product, collection, tag, vendor, product type, variant title, or inv…" at bounding box center [394, 358] width 1 height 1
radio input "true"
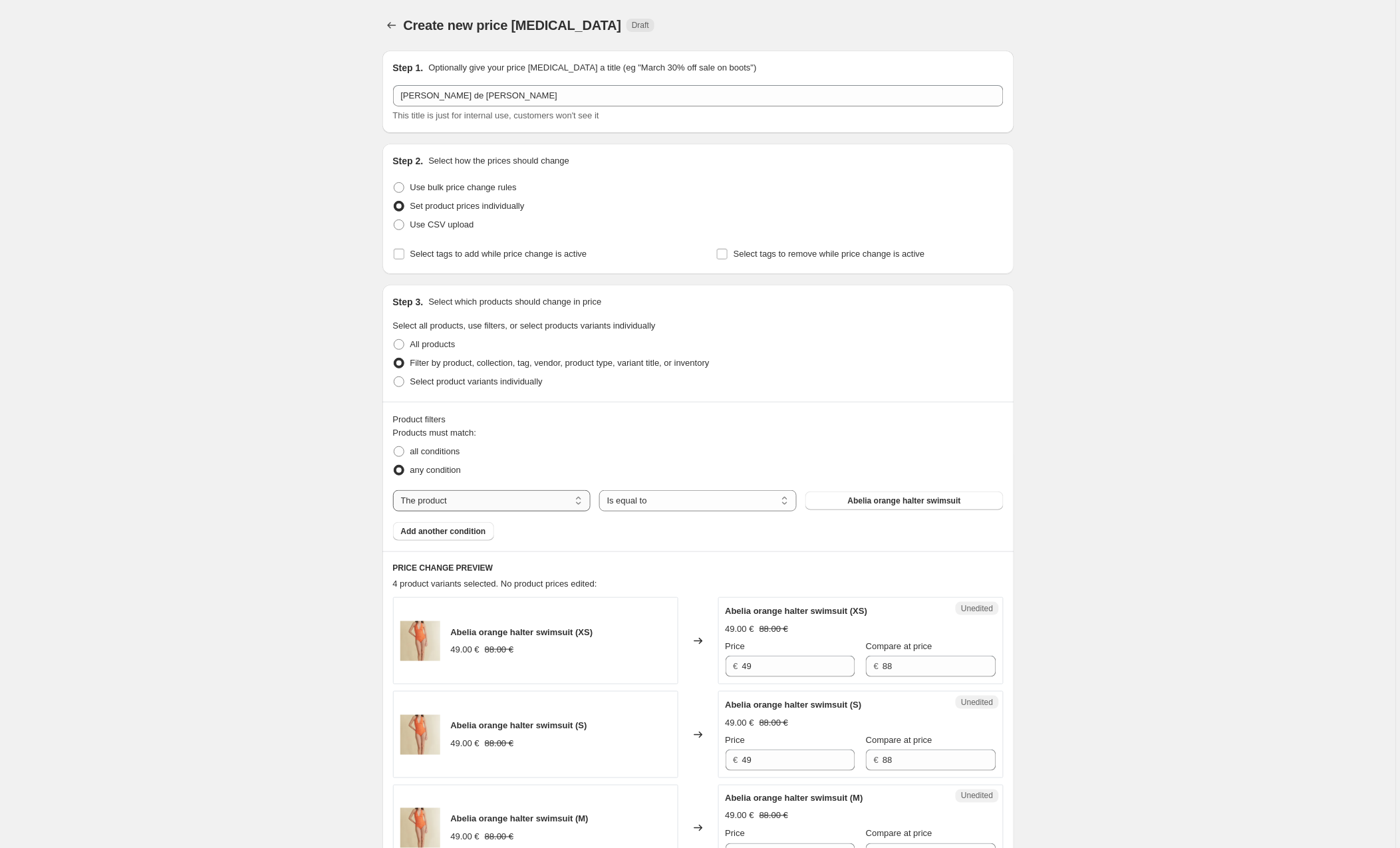
select select "collection"
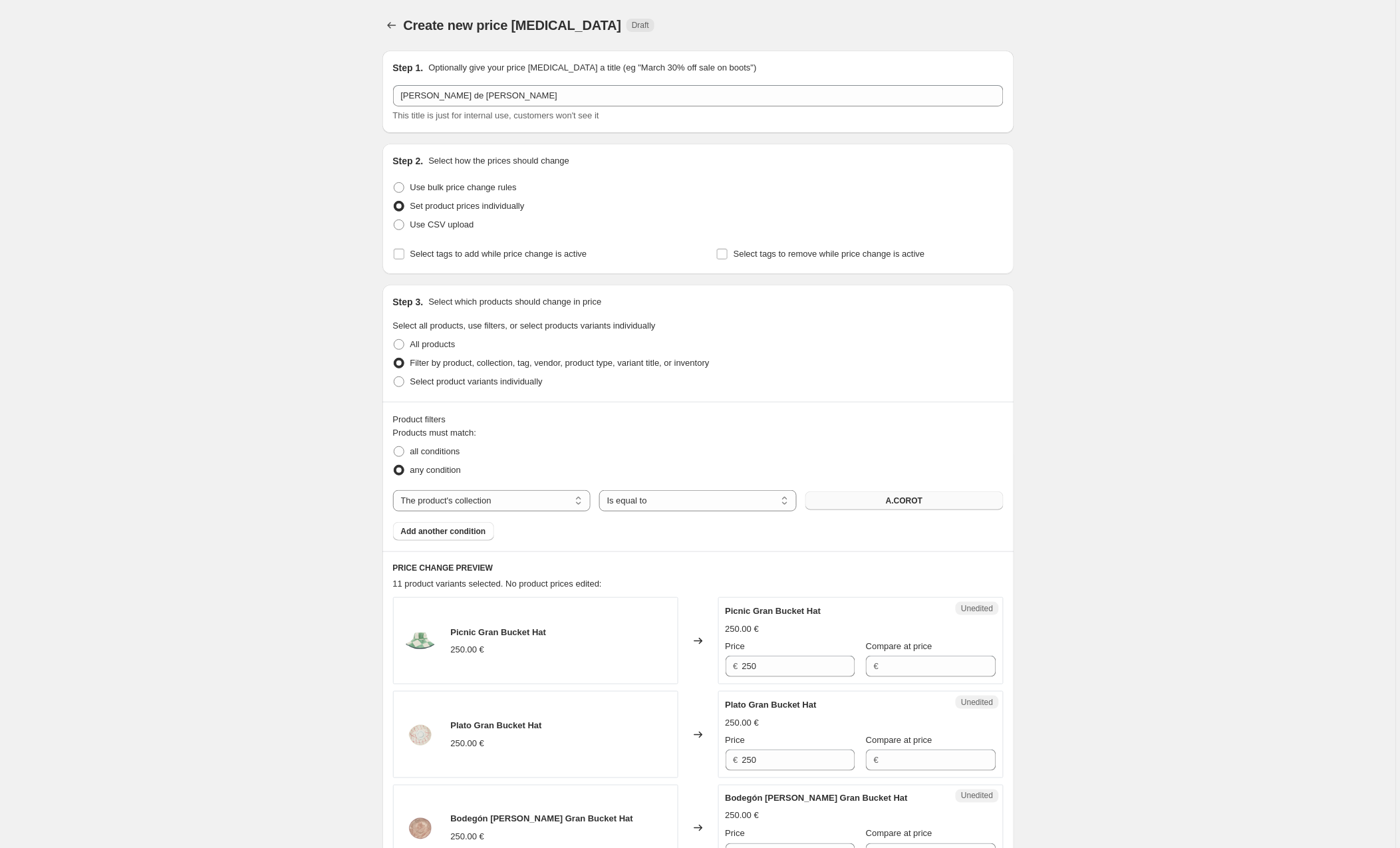
click at [887, 501] on button "A.COROT" at bounding box center [904, 501] width 198 height 19
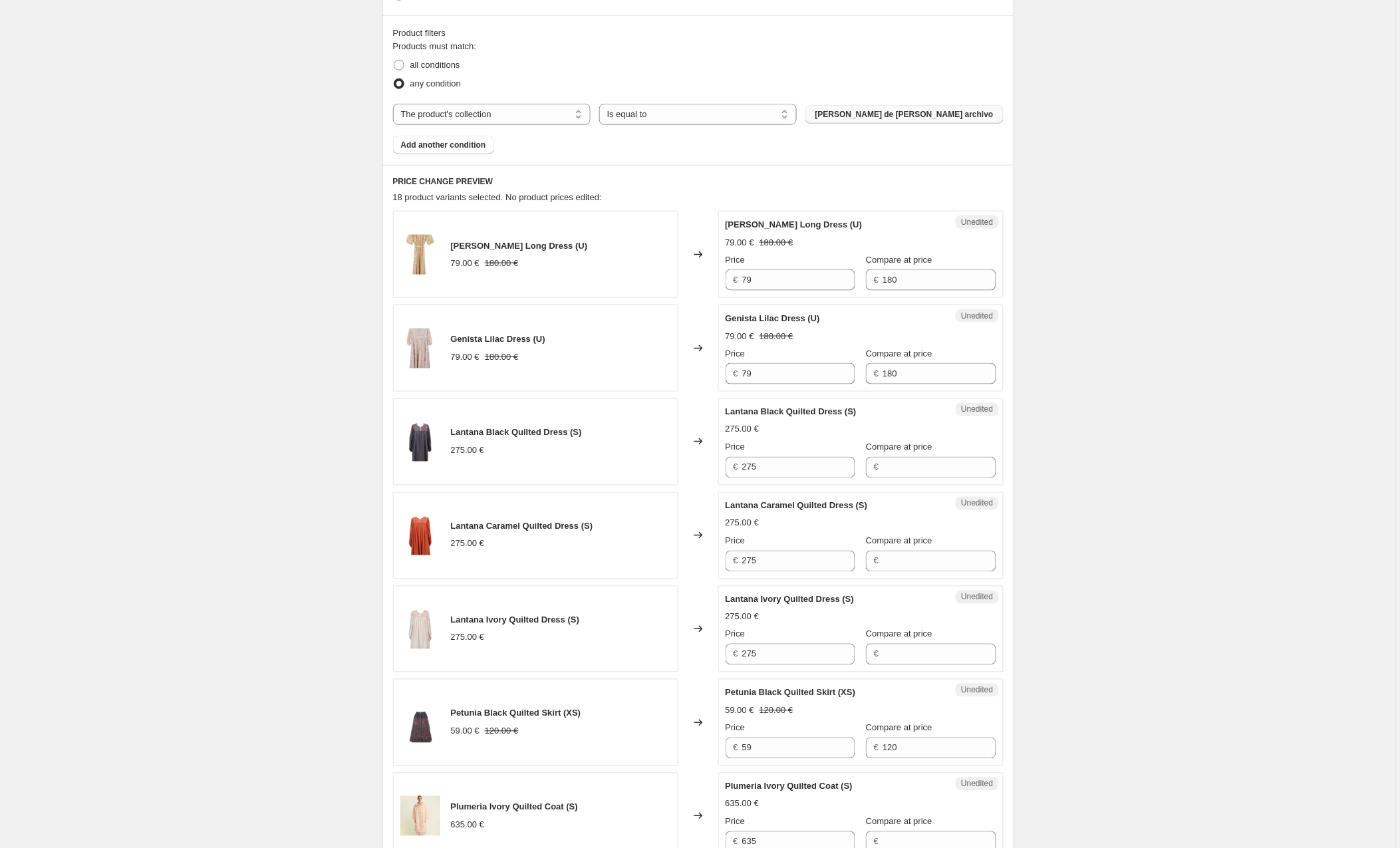
scroll to position [393, 0]
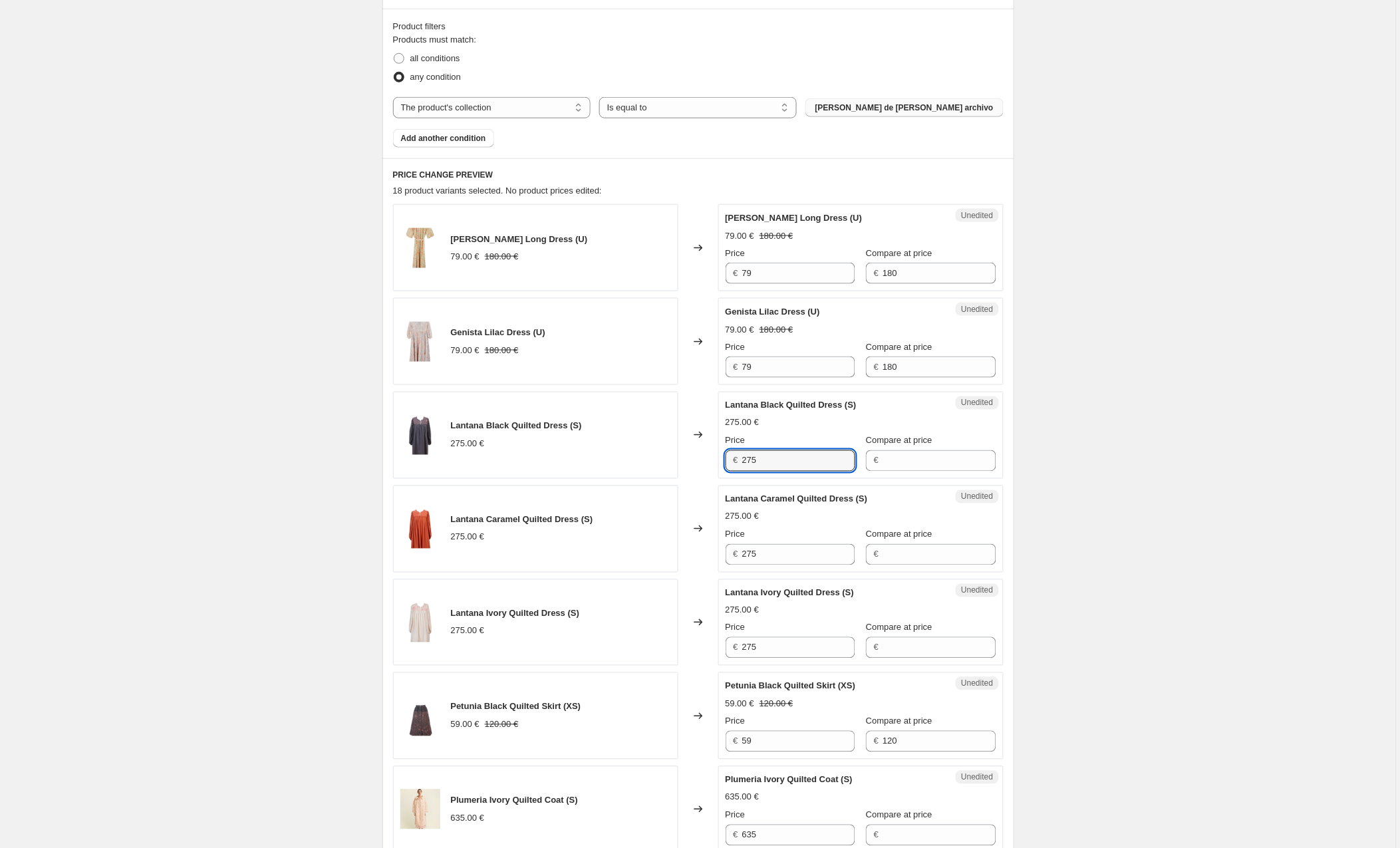
drag, startPoint x: 781, startPoint y: 462, endPoint x: 702, endPoint y: 462, distance: 79.0
click at [702, 462] on div "Lantana Black Quilted Dress (S) 275.00 € Changed to Unedited Lantana Black Quil…" at bounding box center [698, 435] width 610 height 87
type input "79"
click at [938, 460] on input "Compare at price" at bounding box center [939, 460] width 113 height 21
type input "275"
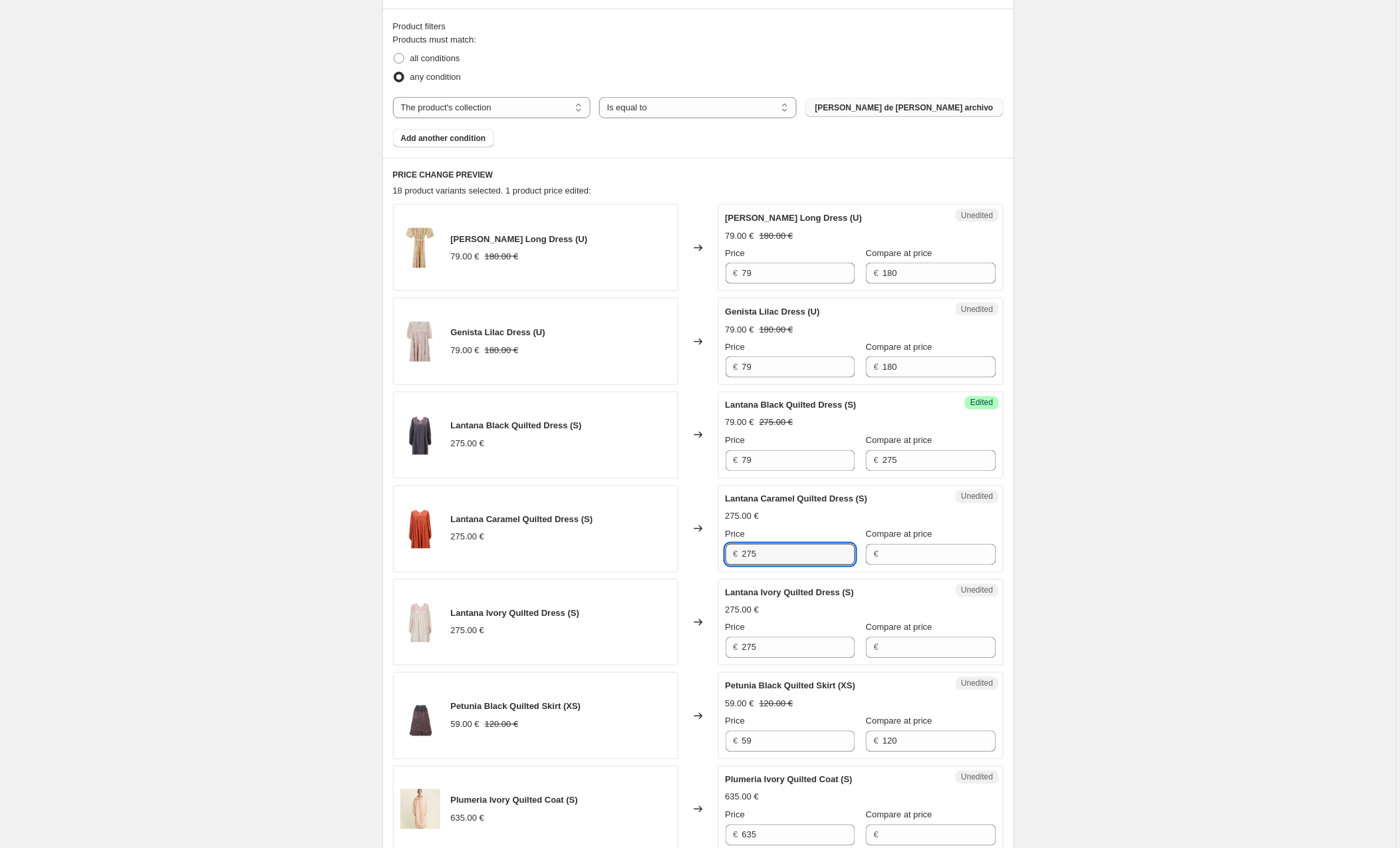
drag, startPoint x: 751, startPoint y: 553, endPoint x: 686, endPoint y: 548, distance: 65.2
click at [686, 548] on div "Lantana Caramel Quilted Dress (S) 275.00 € Changed to Unedited Lantana Caramel …" at bounding box center [698, 529] width 610 height 87
type input "79"
click at [915, 559] on input "Compare at price" at bounding box center [939, 554] width 113 height 21
type input "275"
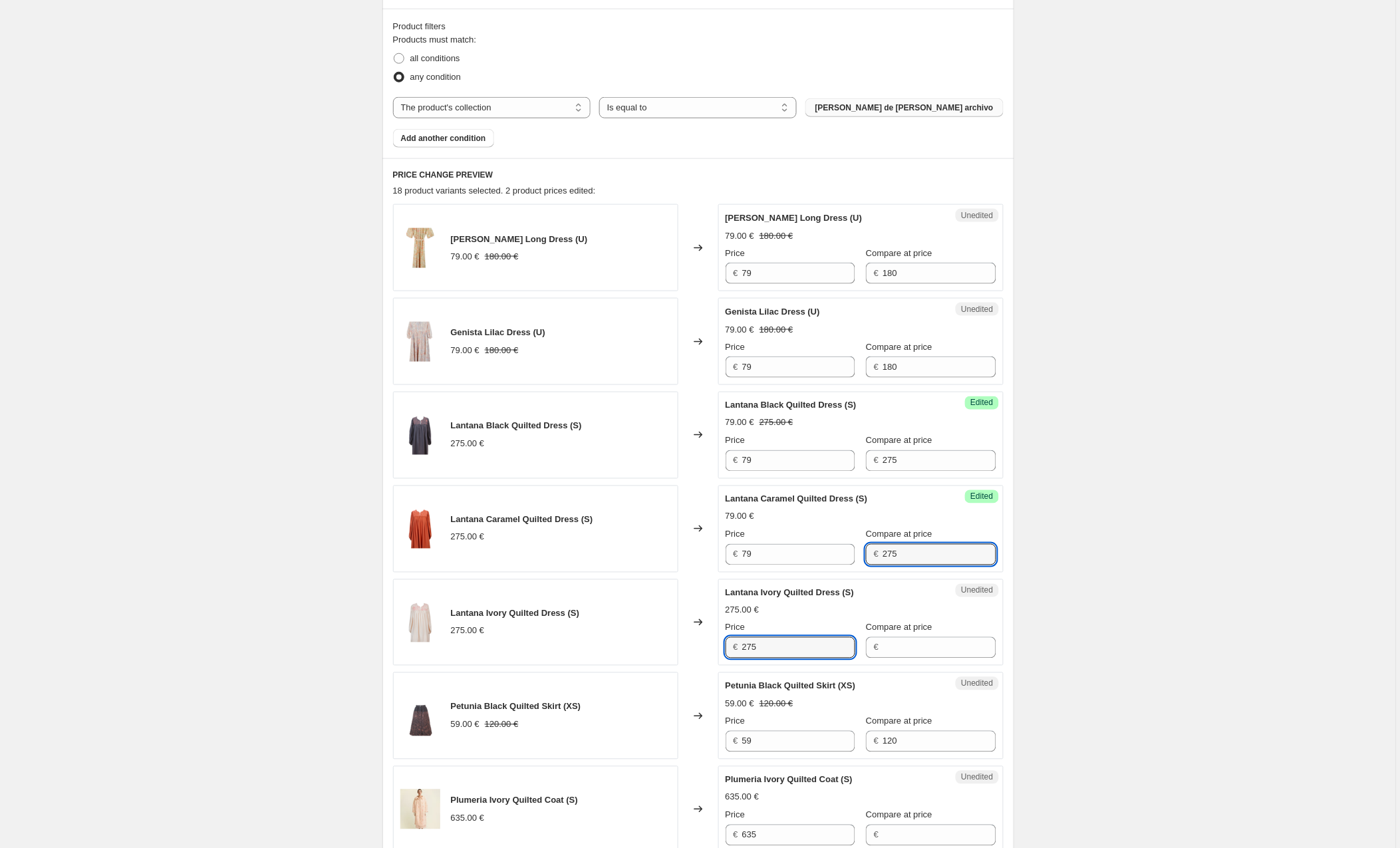
drag, startPoint x: 778, startPoint y: 650, endPoint x: 706, endPoint y: 644, distance: 72.2
click at [706, 644] on div "Lantana Ivory Quilted Dress (S) 275.00 € Changed to Unedited Lantana Ivory Quil…" at bounding box center [698, 623] width 610 height 87
type input "79"
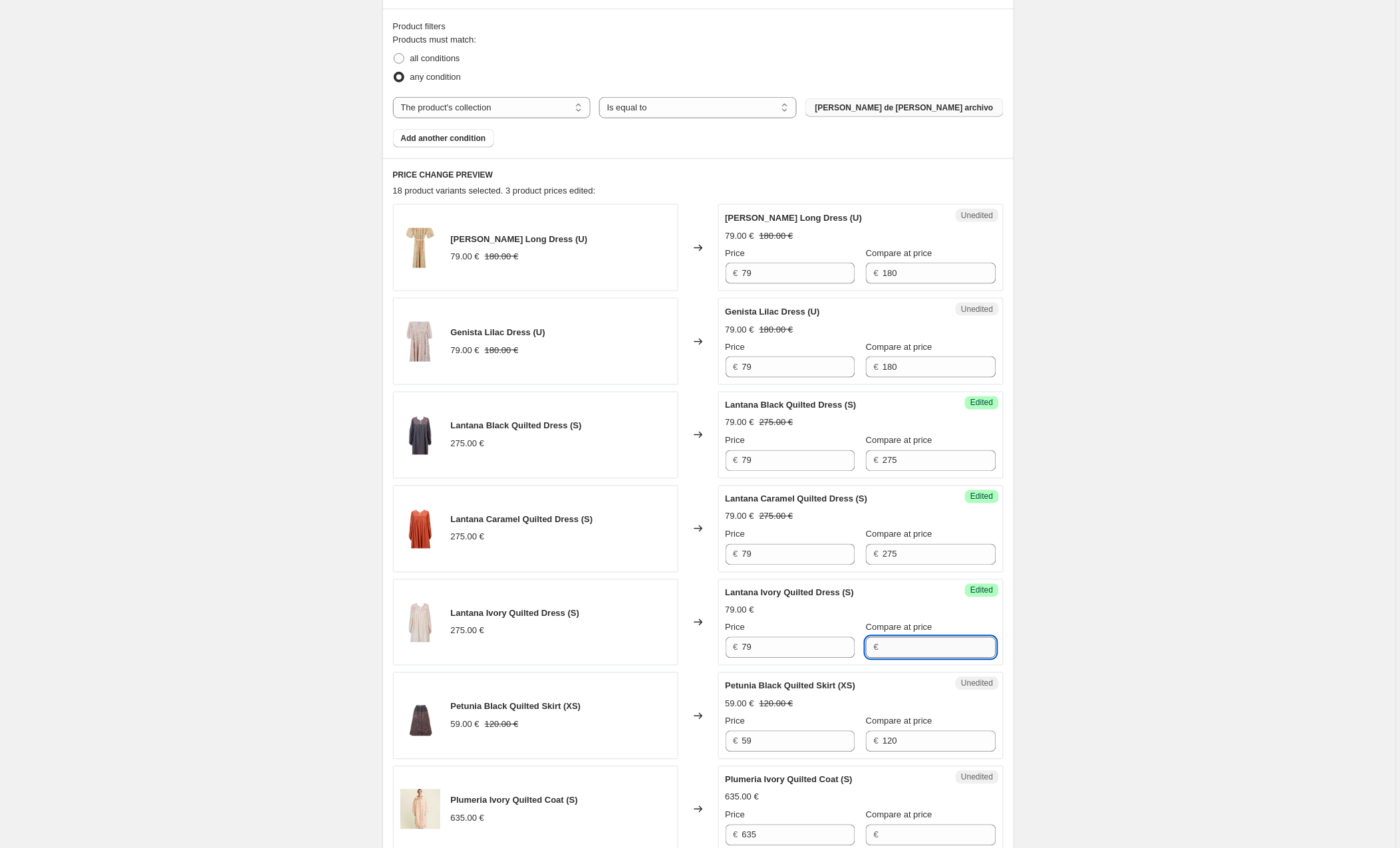
click at [904, 650] on input "Compare at price" at bounding box center [939, 647] width 113 height 21
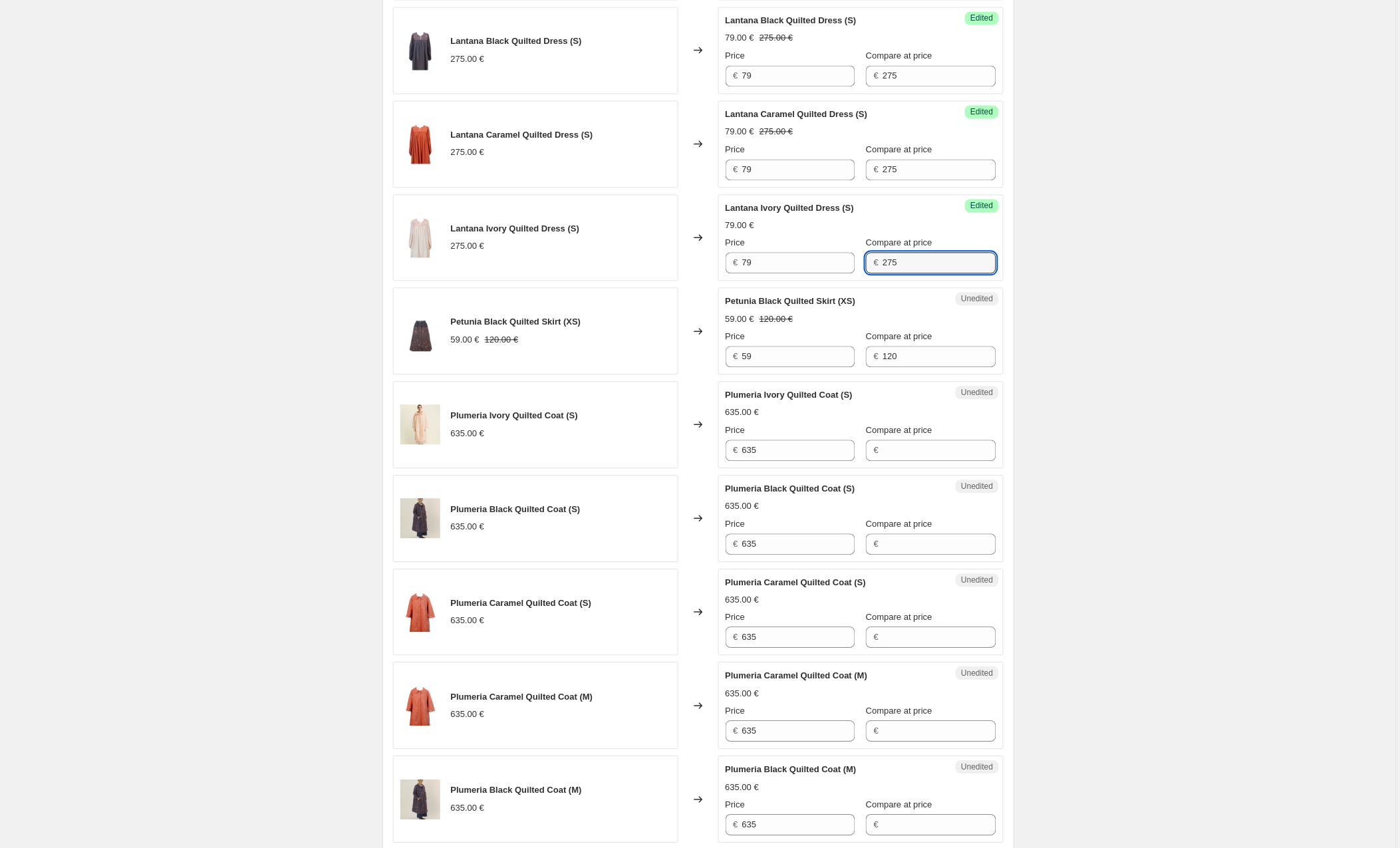
scroll to position [787, 0]
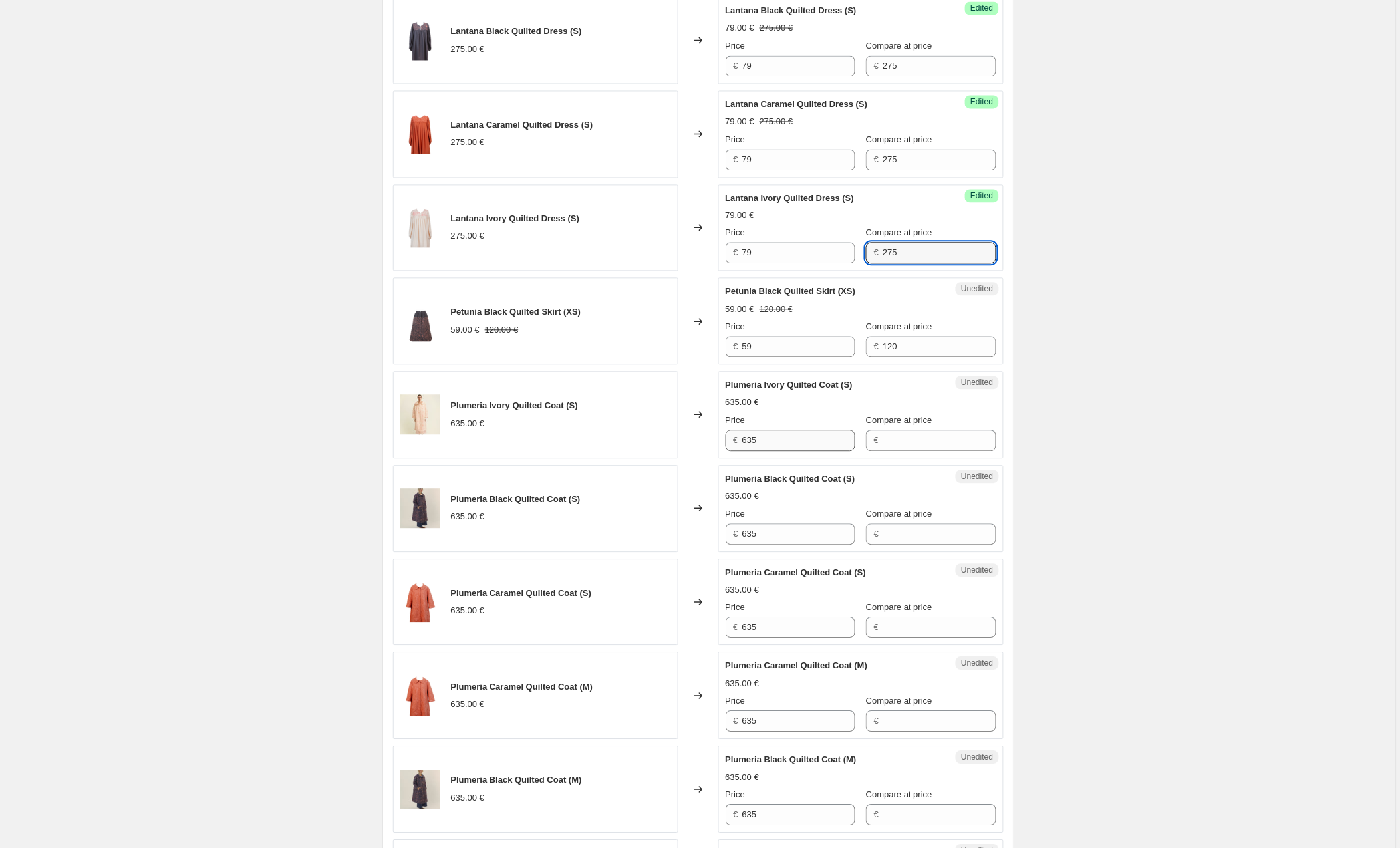
type input "275"
drag, startPoint x: 772, startPoint y: 445, endPoint x: 682, endPoint y: 437, distance: 90.4
click at [682, 437] on div "Plumeria Ivory Quilted Coat (S) 635.00 € Changed to Unedited Plumeria Ivory Qui…" at bounding box center [698, 415] width 610 height 87
type input "89"
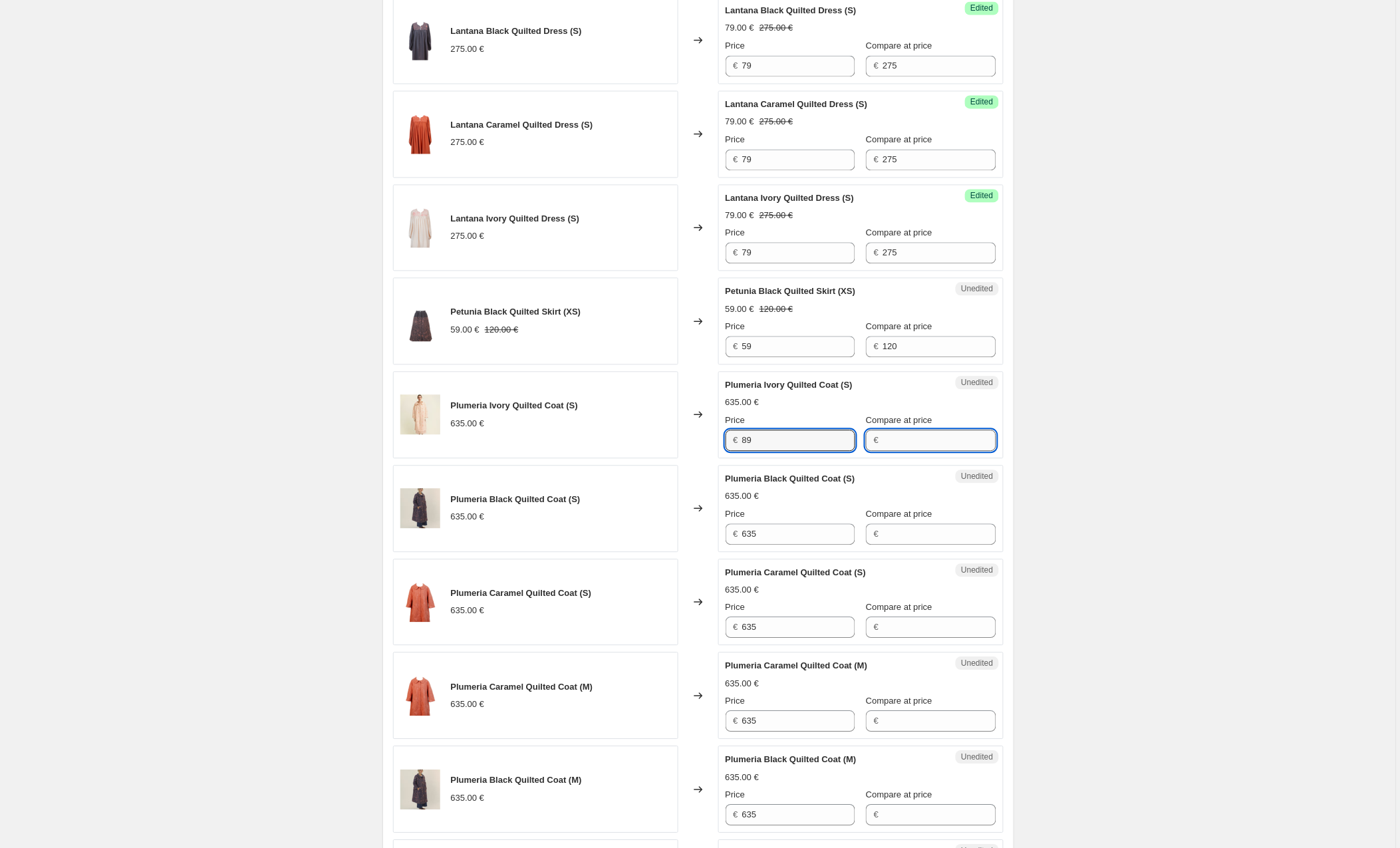
click at [936, 447] on input "Compare at price" at bounding box center [939, 441] width 113 height 21
type input "635"
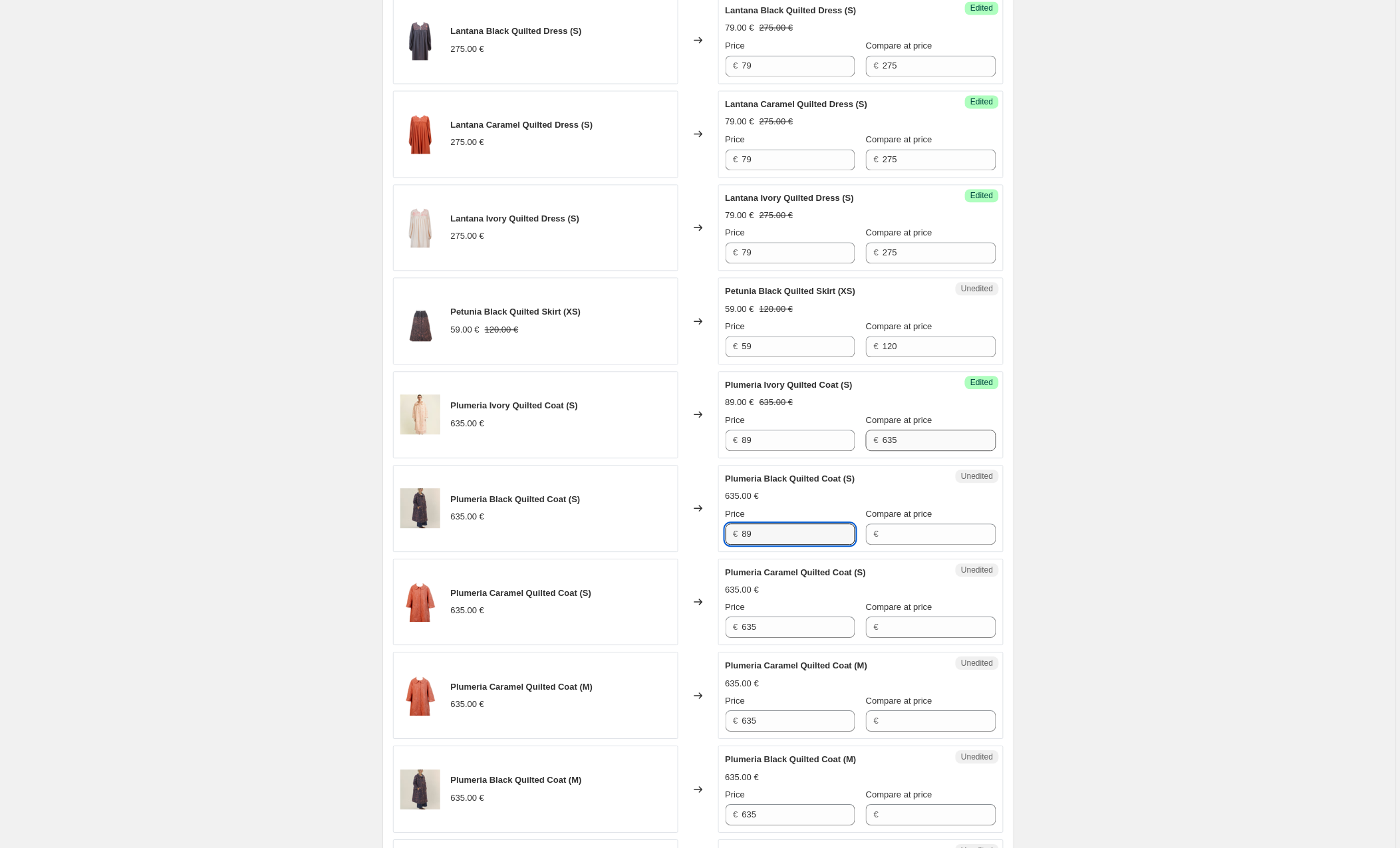
type input "89"
type input "635"
type input "89"
type input "635"
type input "89"
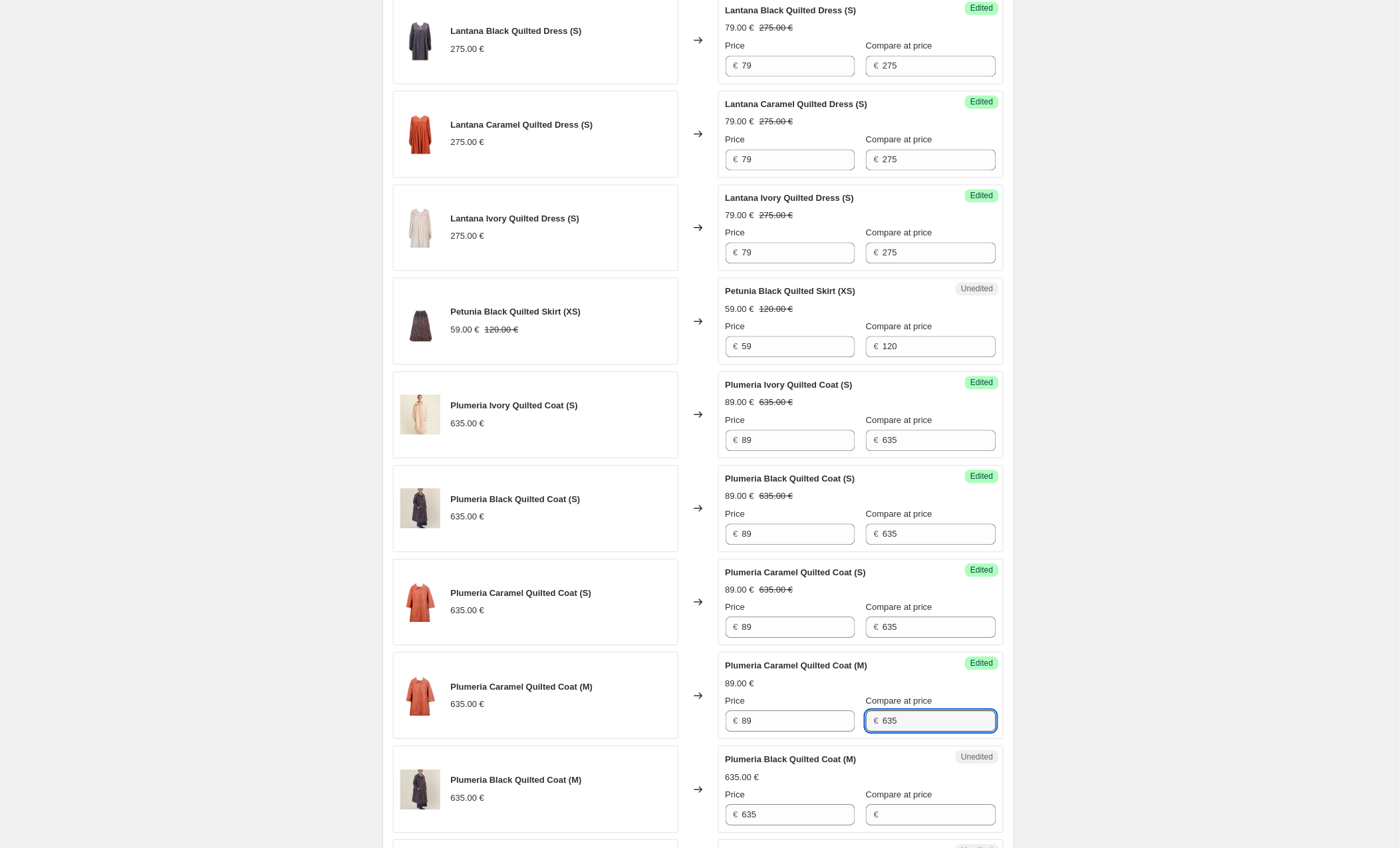
type input "635"
click at [1114, 511] on div "Create new price [MEDICAL_DATA]. This page is ready Create new price [MEDICAL_D…" at bounding box center [698, 511] width 1396 height 2597
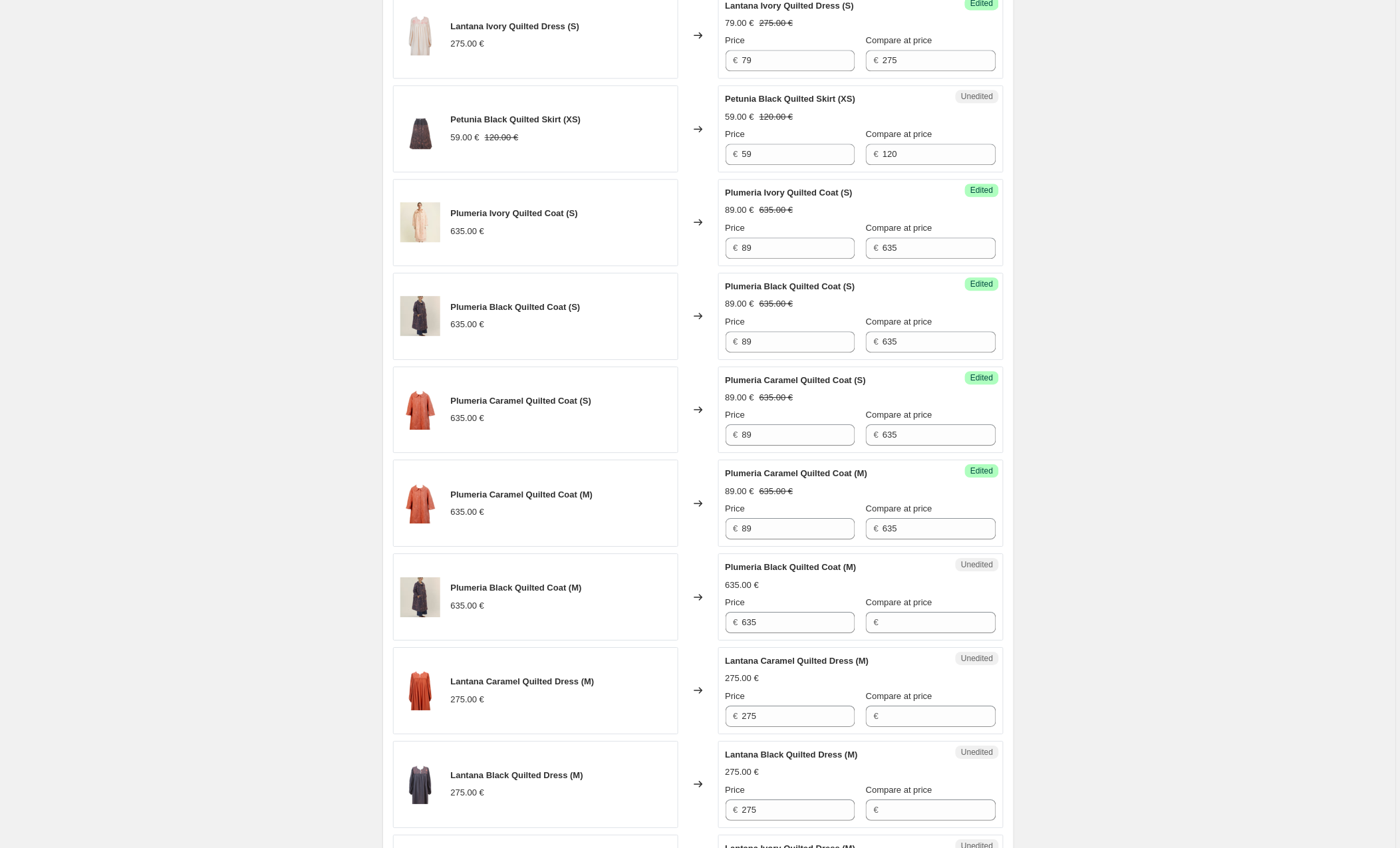
scroll to position [991, 0]
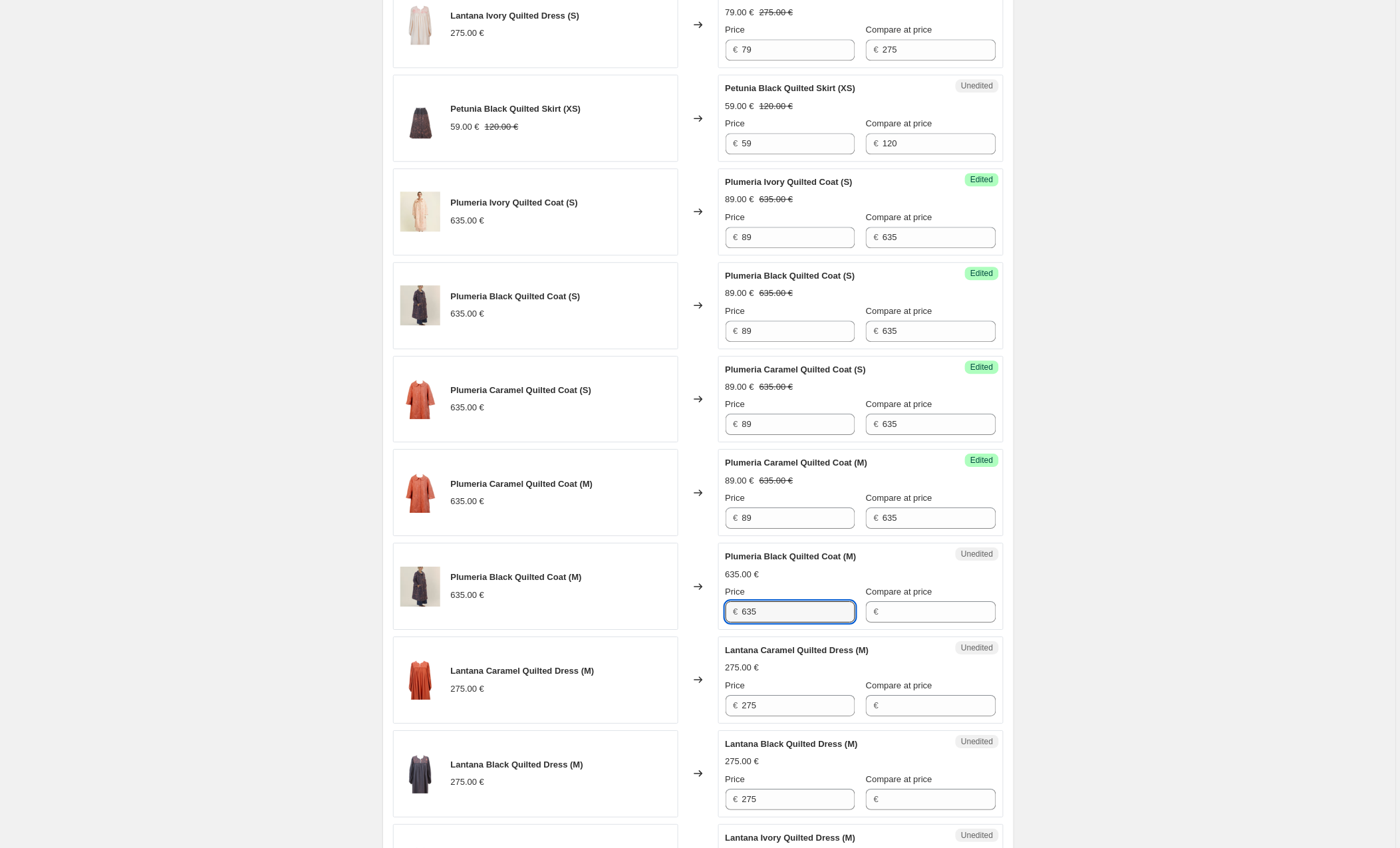
drag, startPoint x: 783, startPoint y: 618, endPoint x: 682, endPoint y: 609, distance: 101.4
click at [682, 609] on div "Plumeria Black Quilted Coat (M) 635.00 € Changed to Unedited Plumeria Black Qui…" at bounding box center [698, 586] width 610 height 87
type input "89"
type input "635"
type input "79"
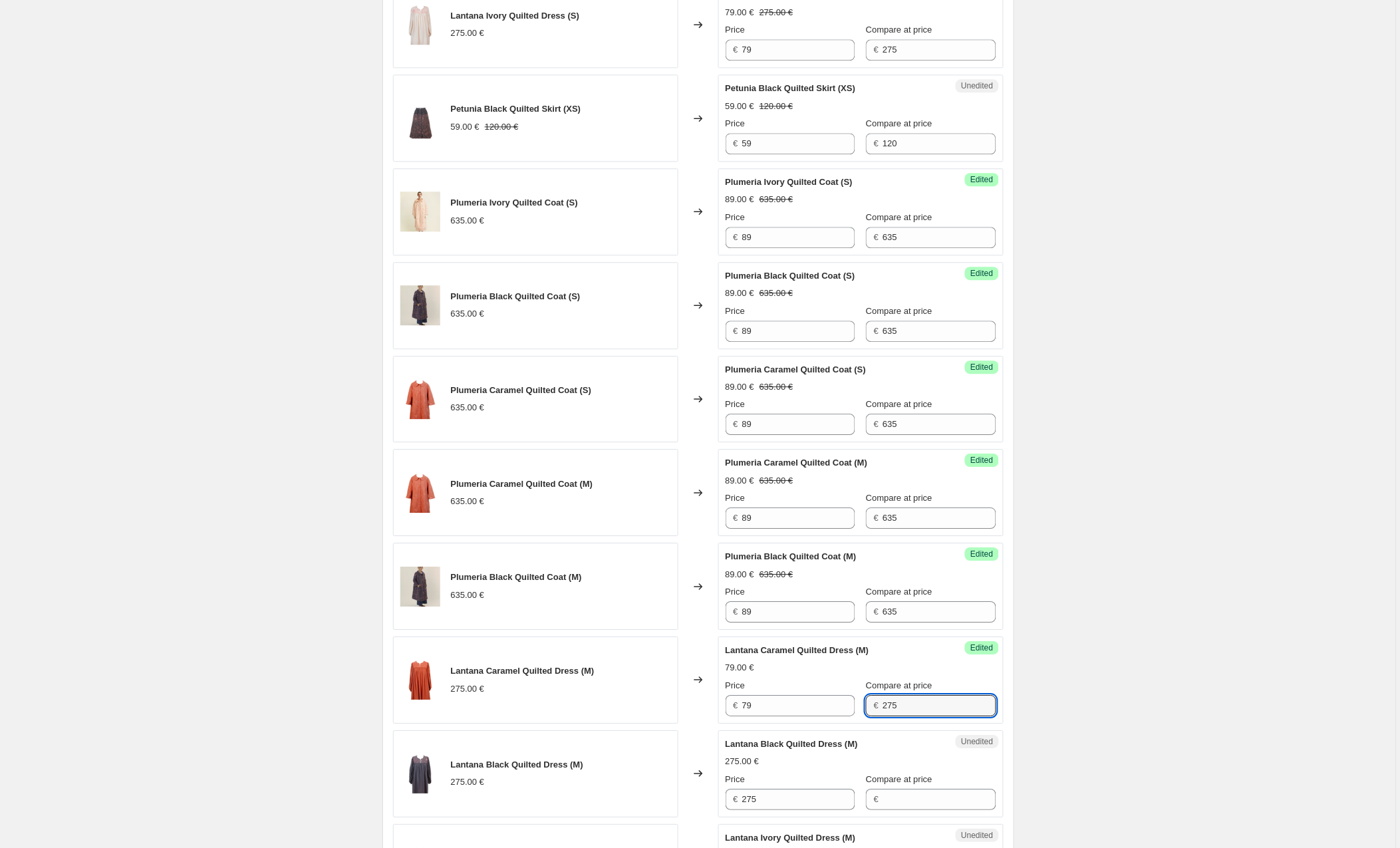
type input "275"
type input "79"
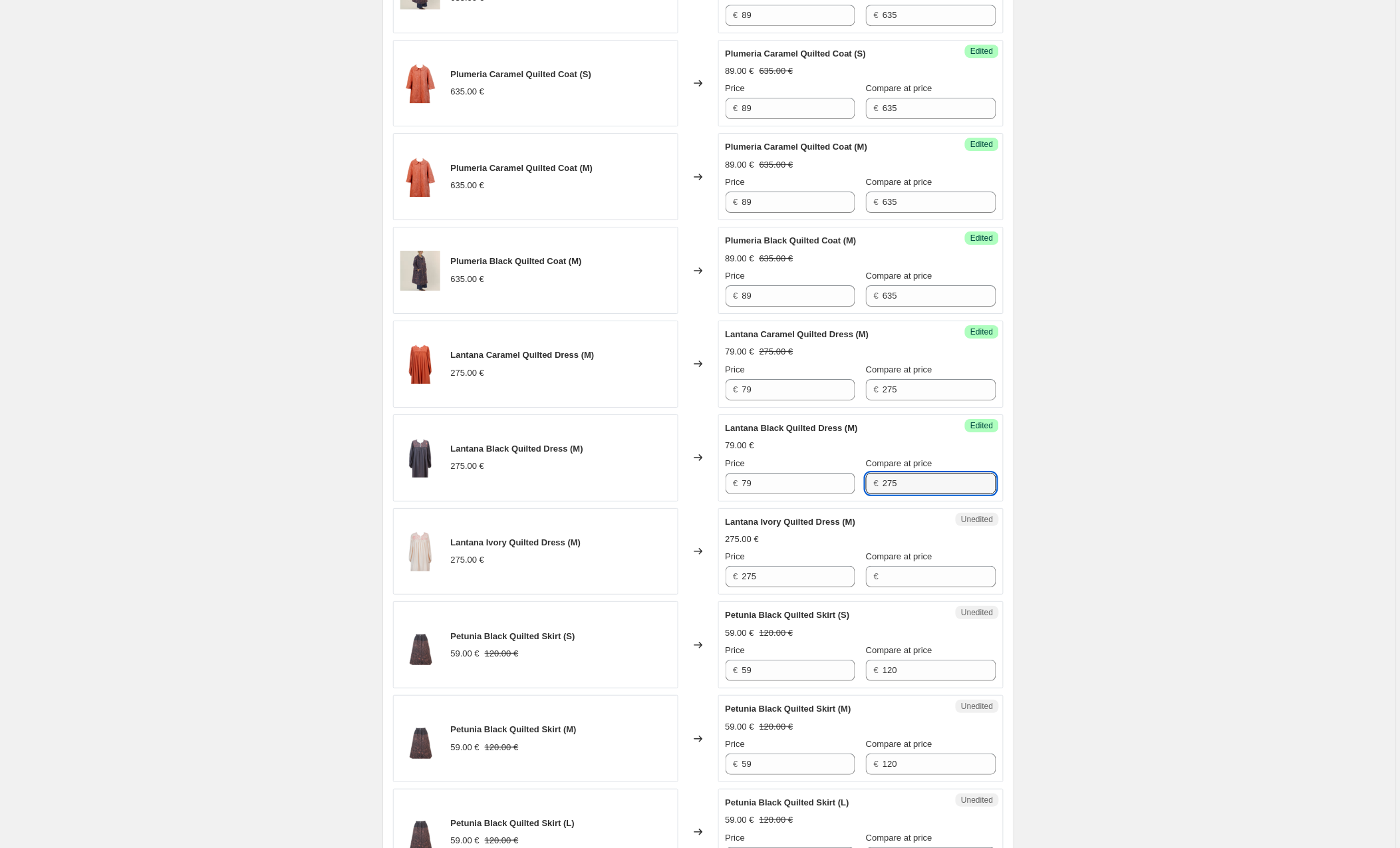
scroll to position [1312, 0]
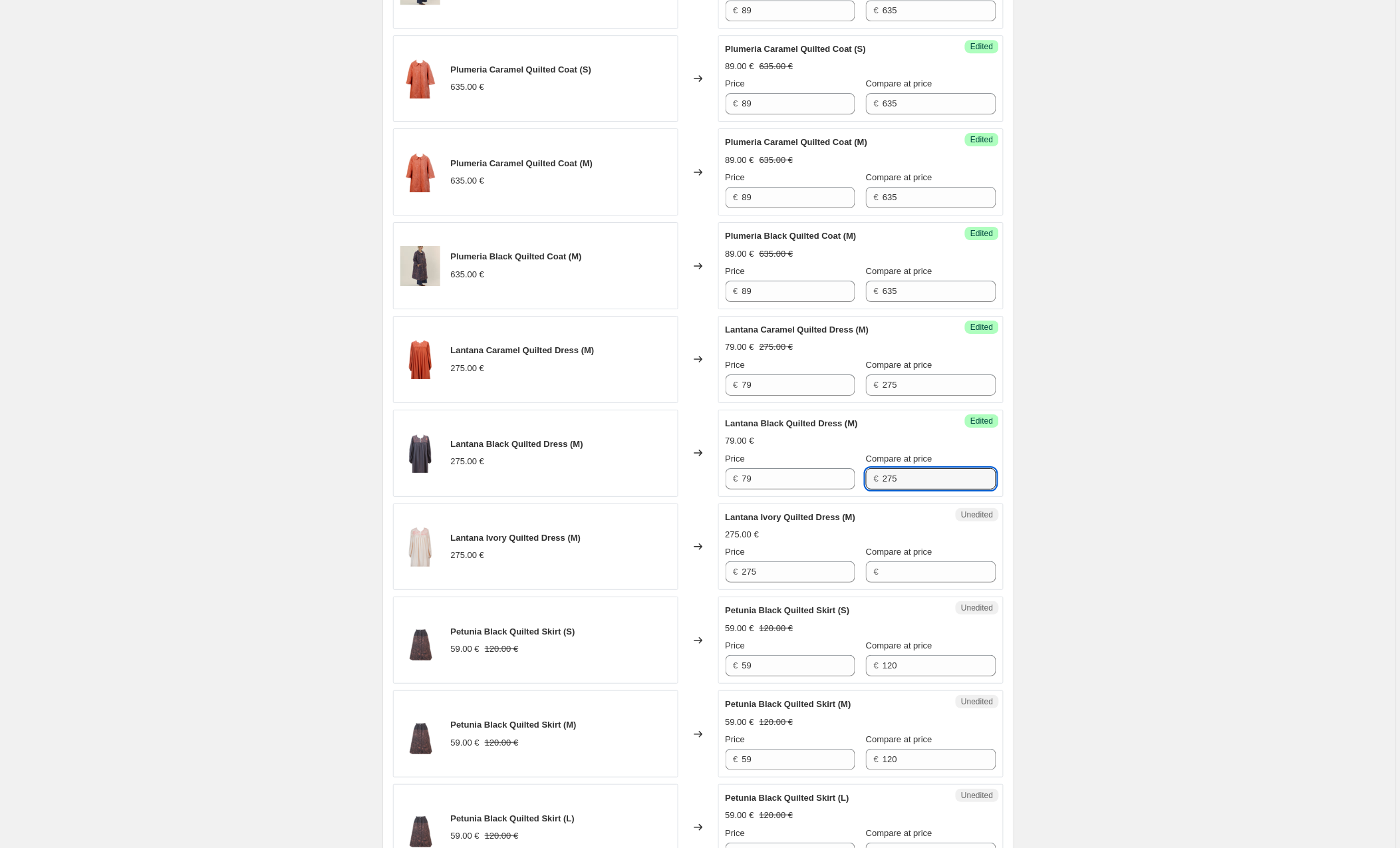
type input "275"
type input "79"
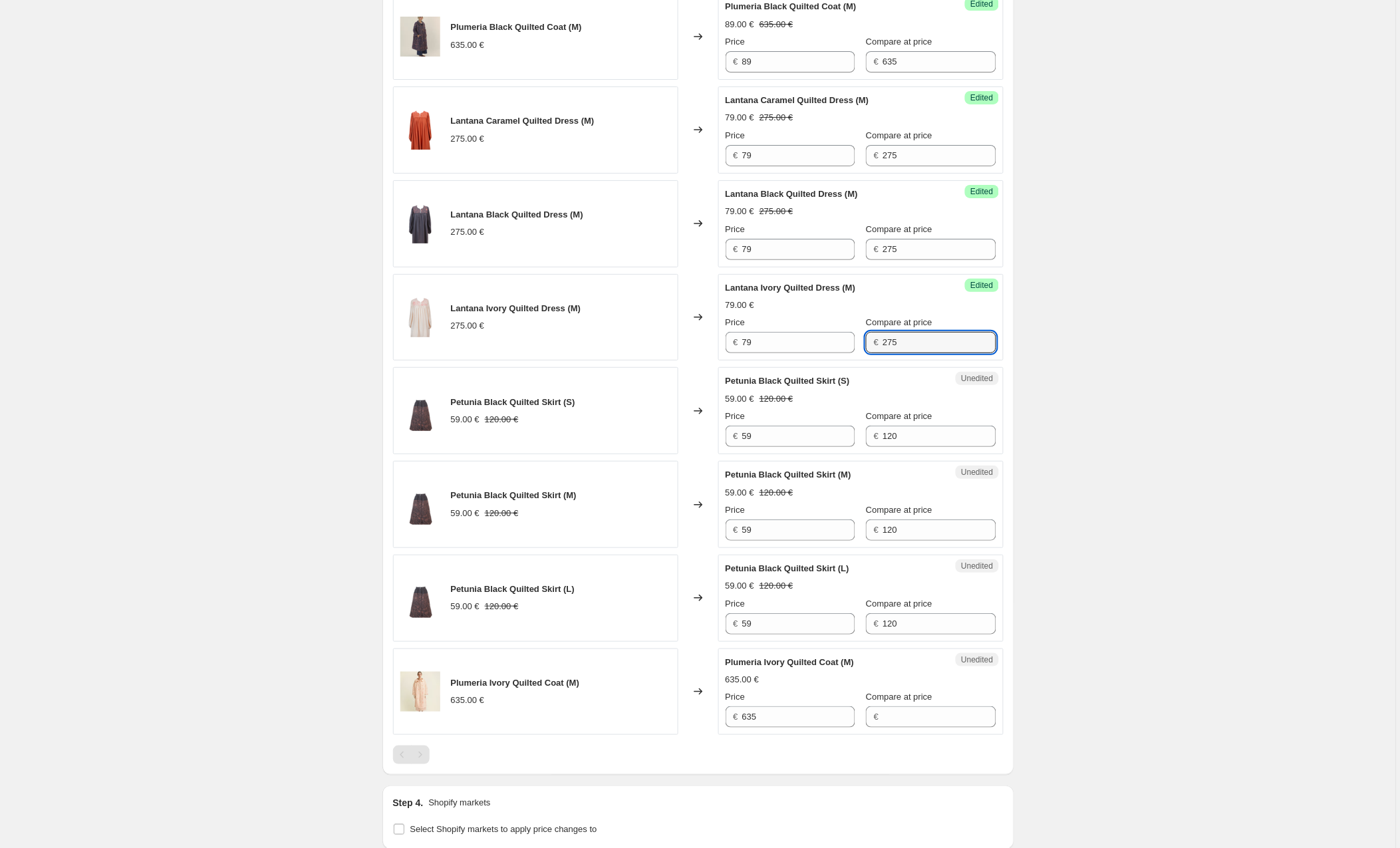
scroll to position [1544, 0]
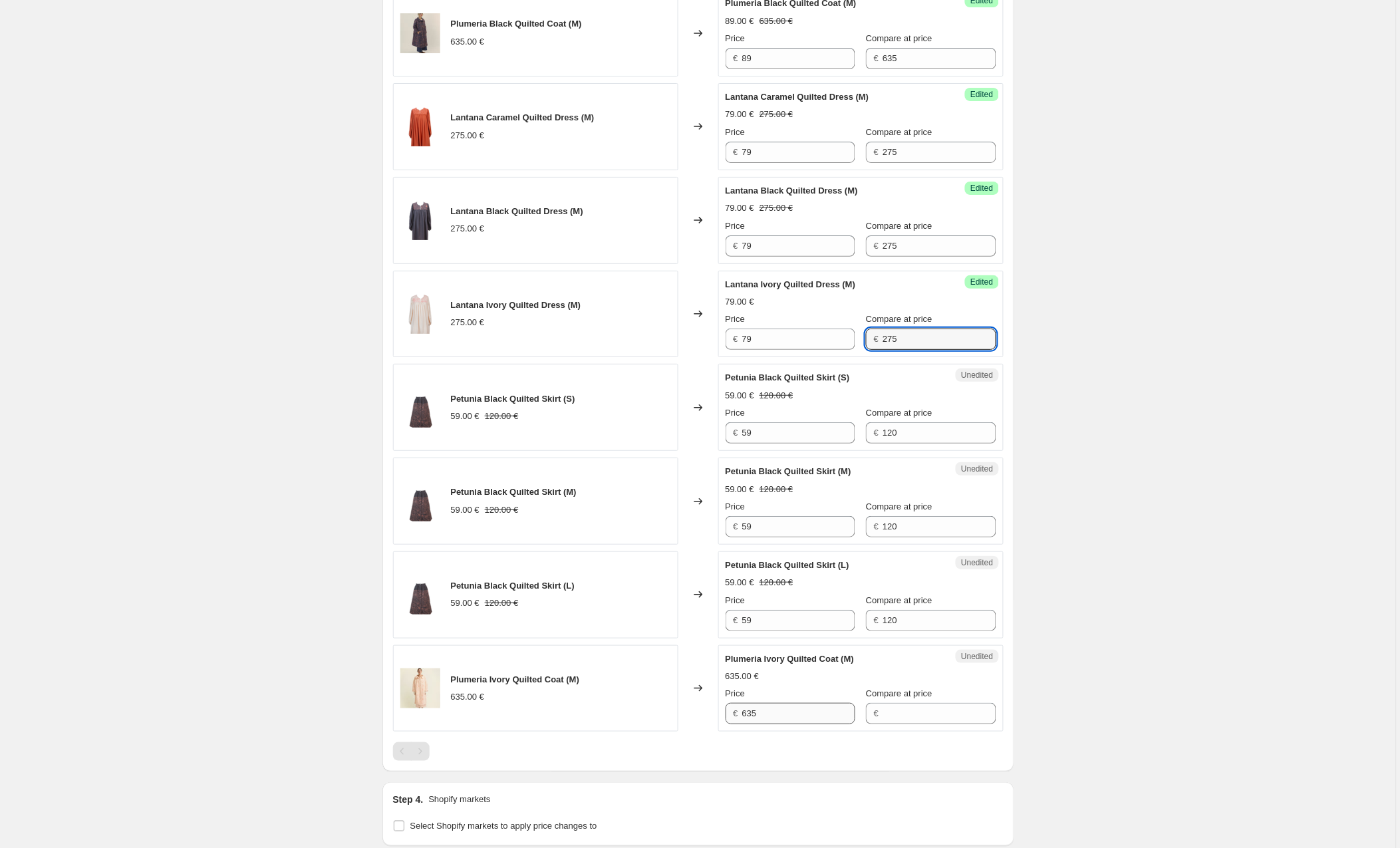
type input "275"
drag, startPoint x: 772, startPoint y: 723, endPoint x: 645, endPoint y: 716, distance: 127.2
click at [645, 716] on div "Plumeria Ivory Quilted Coat (M) 635.00 € Changed to Unedited Plumeria Ivory Qui…" at bounding box center [698, 688] width 610 height 87
type input "89"
click at [924, 718] on input "Compare at price" at bounding box center [939, 713] width 113 height 21
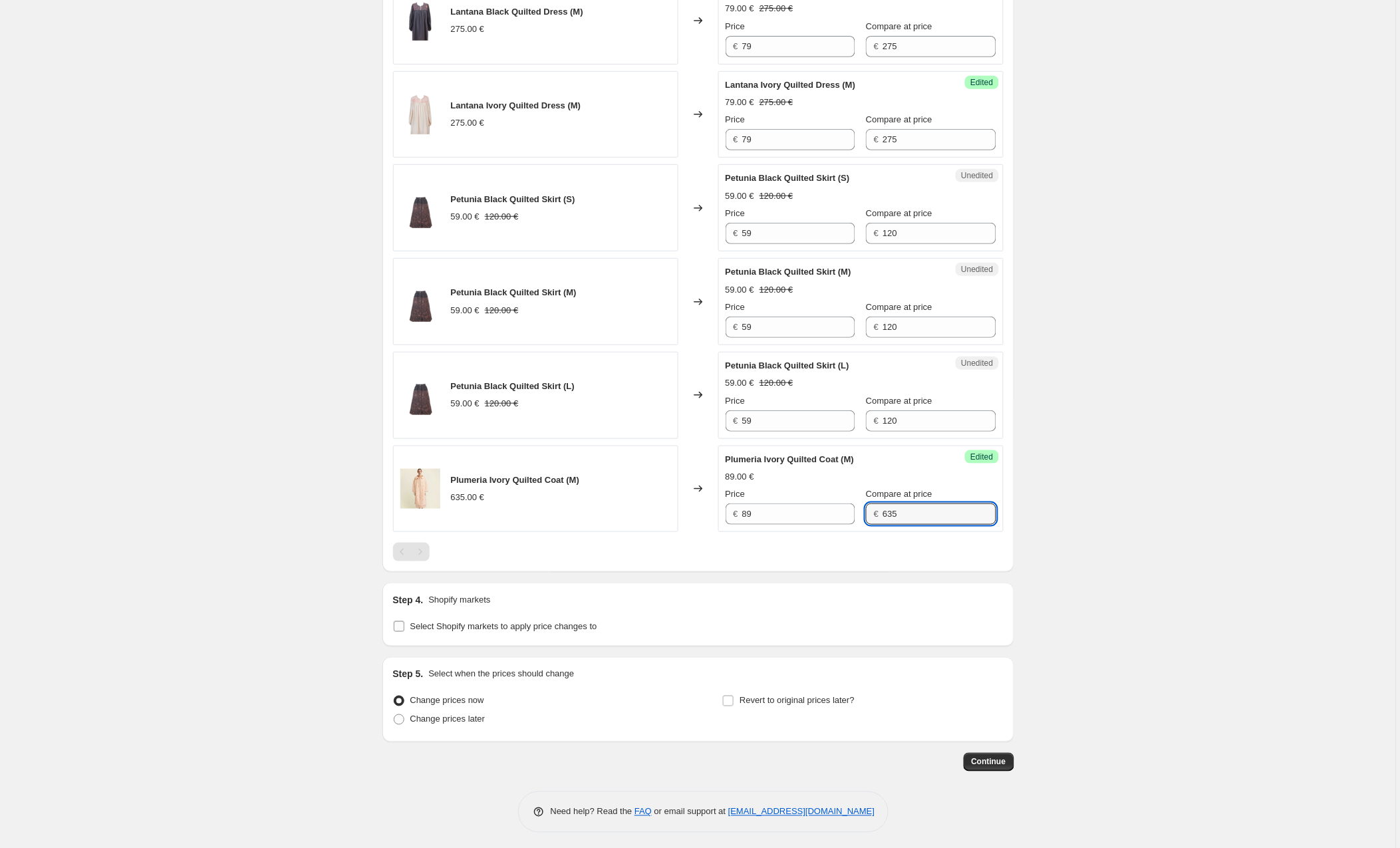
type input "635"
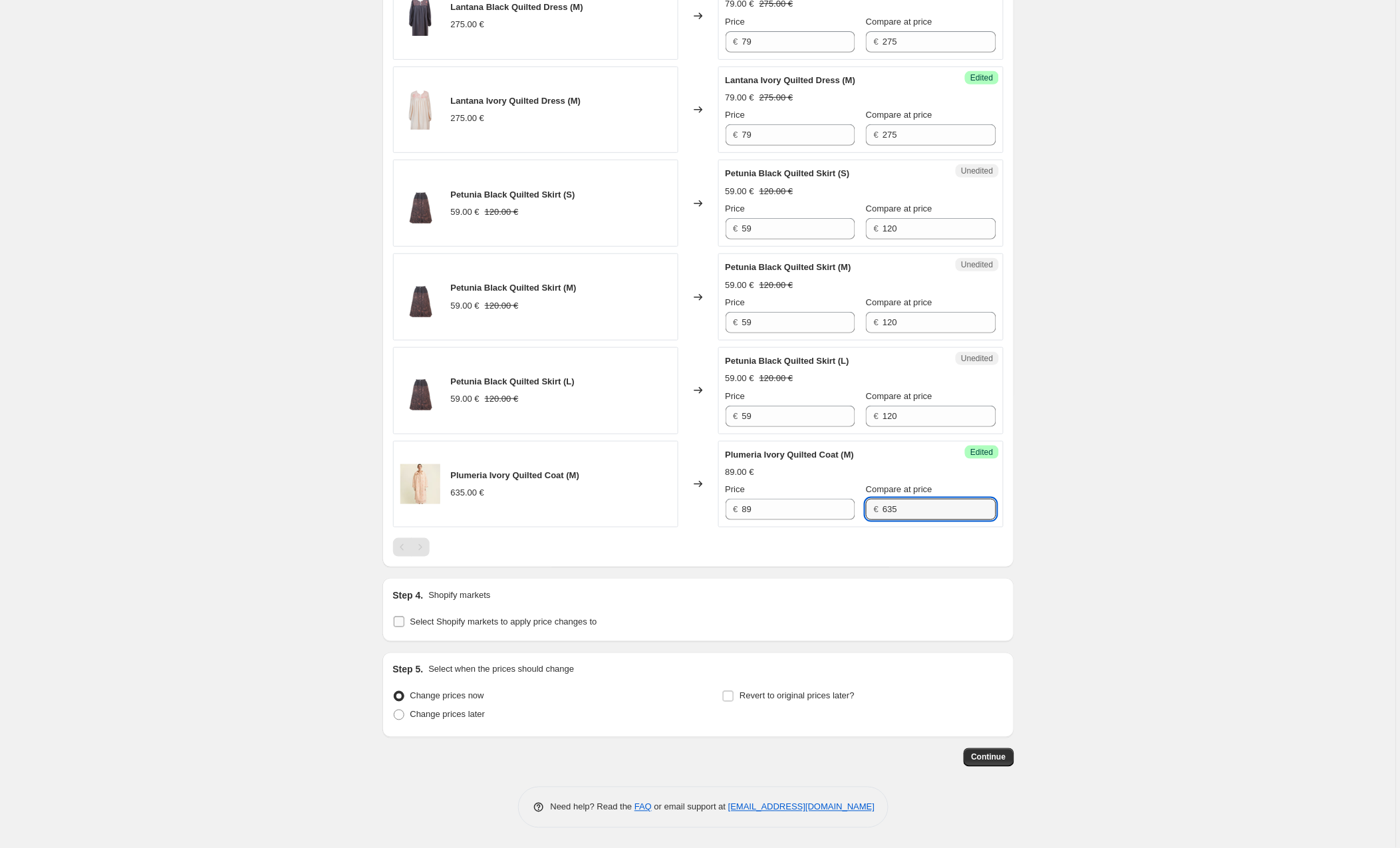
click at [399, 630] on label "Select Shopify markets to apply price changes to" at bounding box center [495, 622] width 204 height 19
click at [399, 627] on input "Select Shopify markets to apply price changes to" at bounding box center [399, 622] width 11 height 11
checkbox input "true"
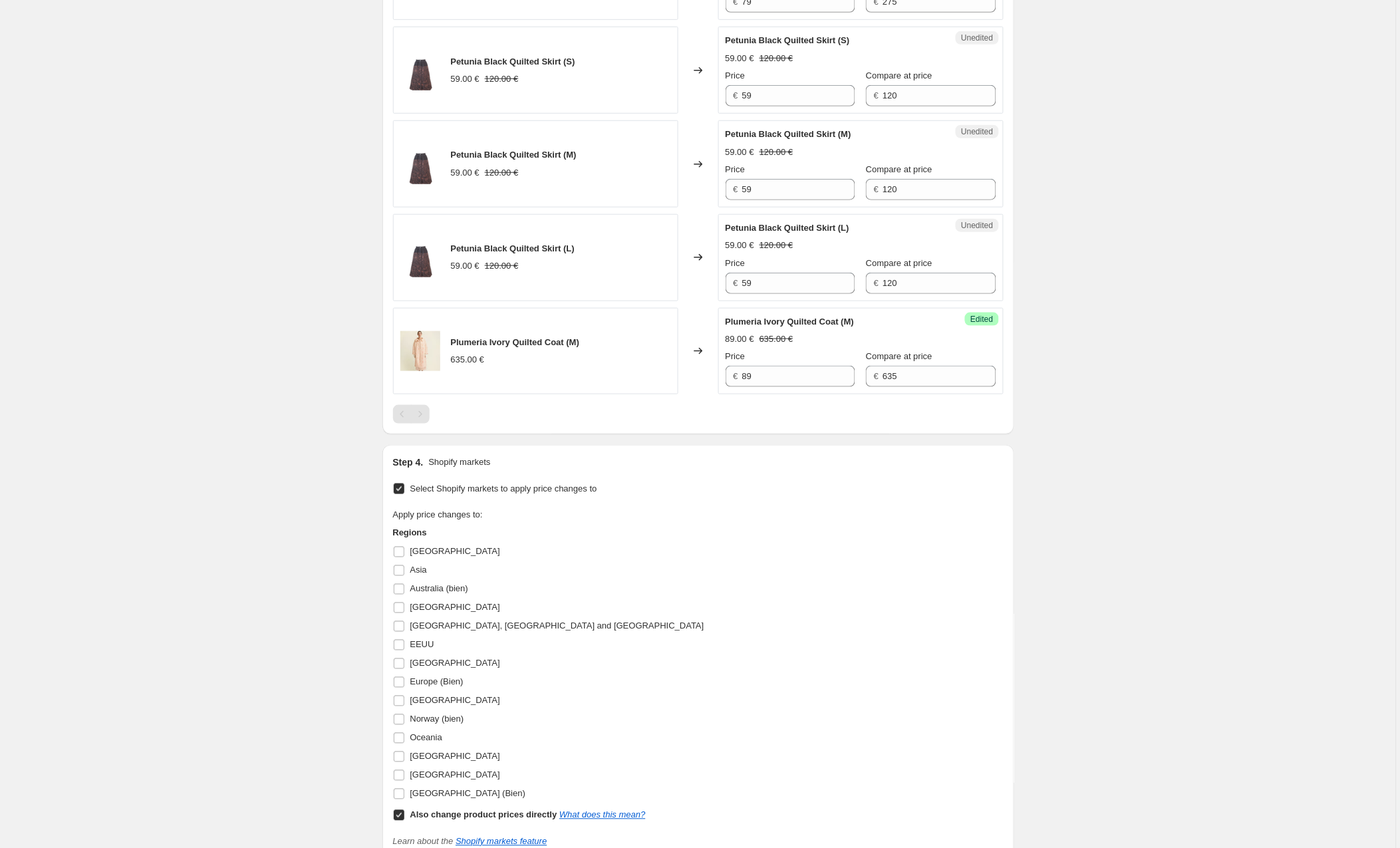
scroll to position [1947, 0]
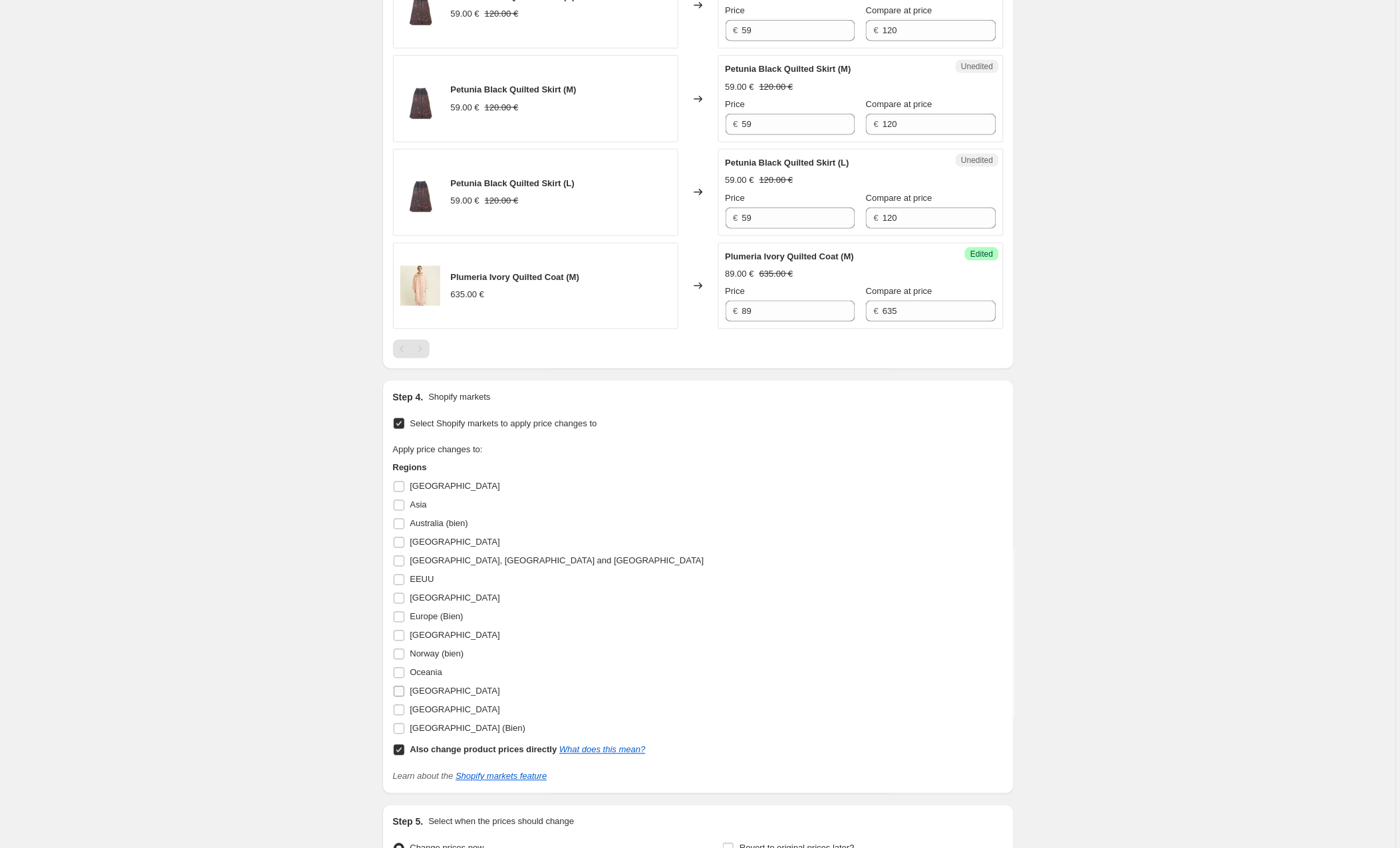
click at [402, 697] on input "[GEOGRAPHIC_DATA]" at bounding box center [399, 691] width 11 height 11
checkbox input "true"
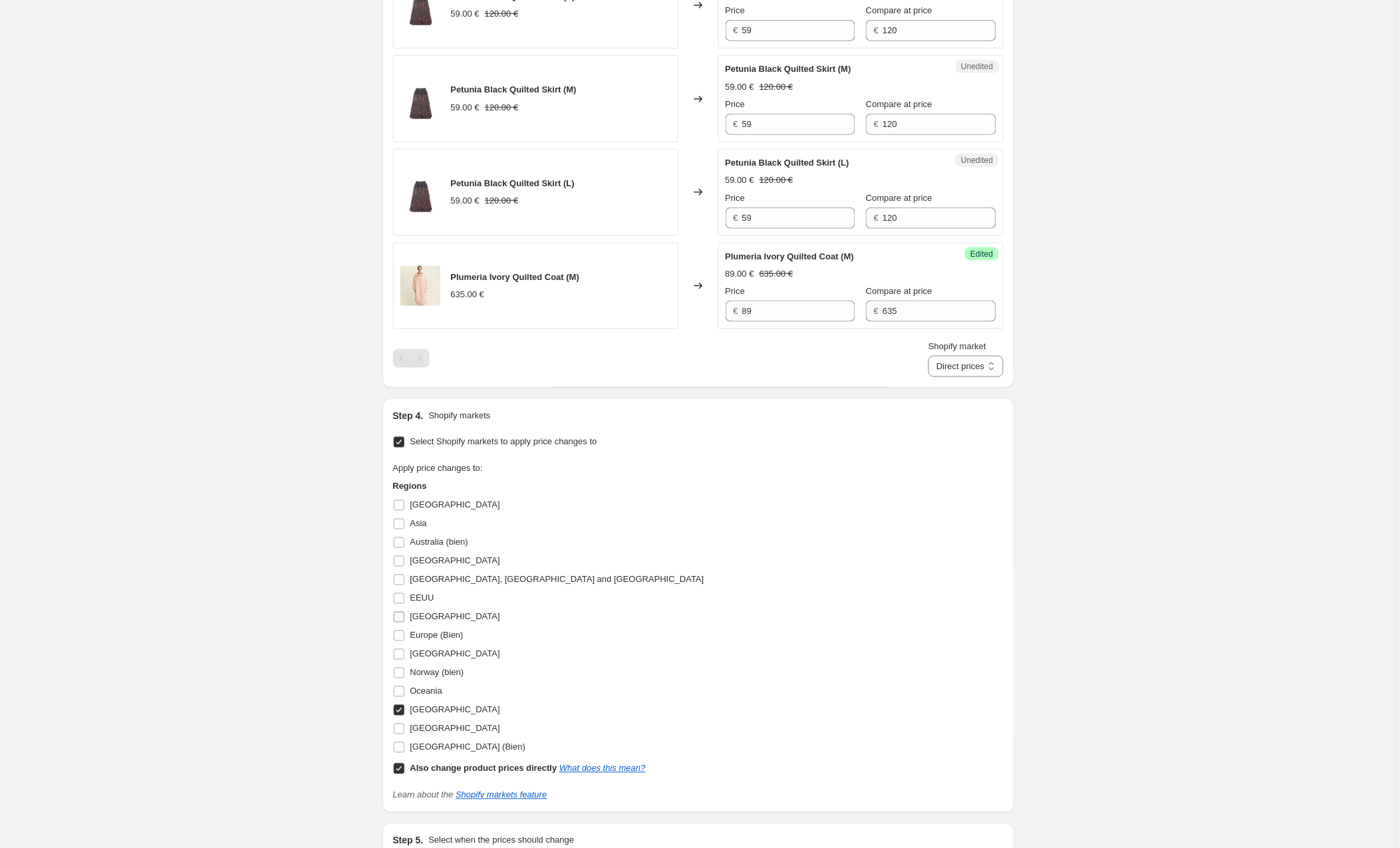
click at [399, 622] on input "[GEOGRAPHIC_DATA]" at bounding box center [399, 617] width 11 height 11
checkbox input "true"
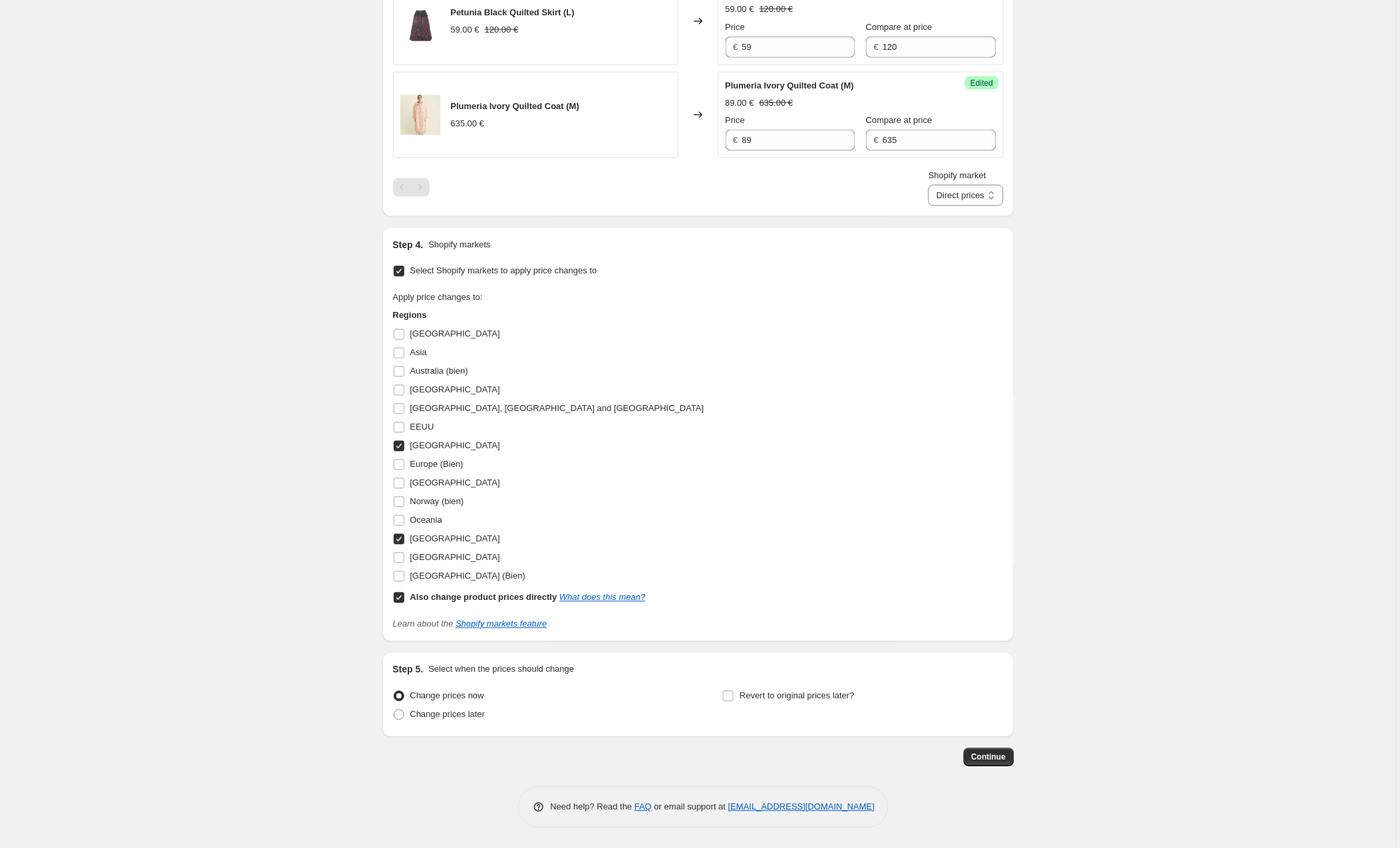
scroll to position [2125, 0]
click at [988, 758] on span "Continue" at bounding box center [989, 758] width 35 height 11
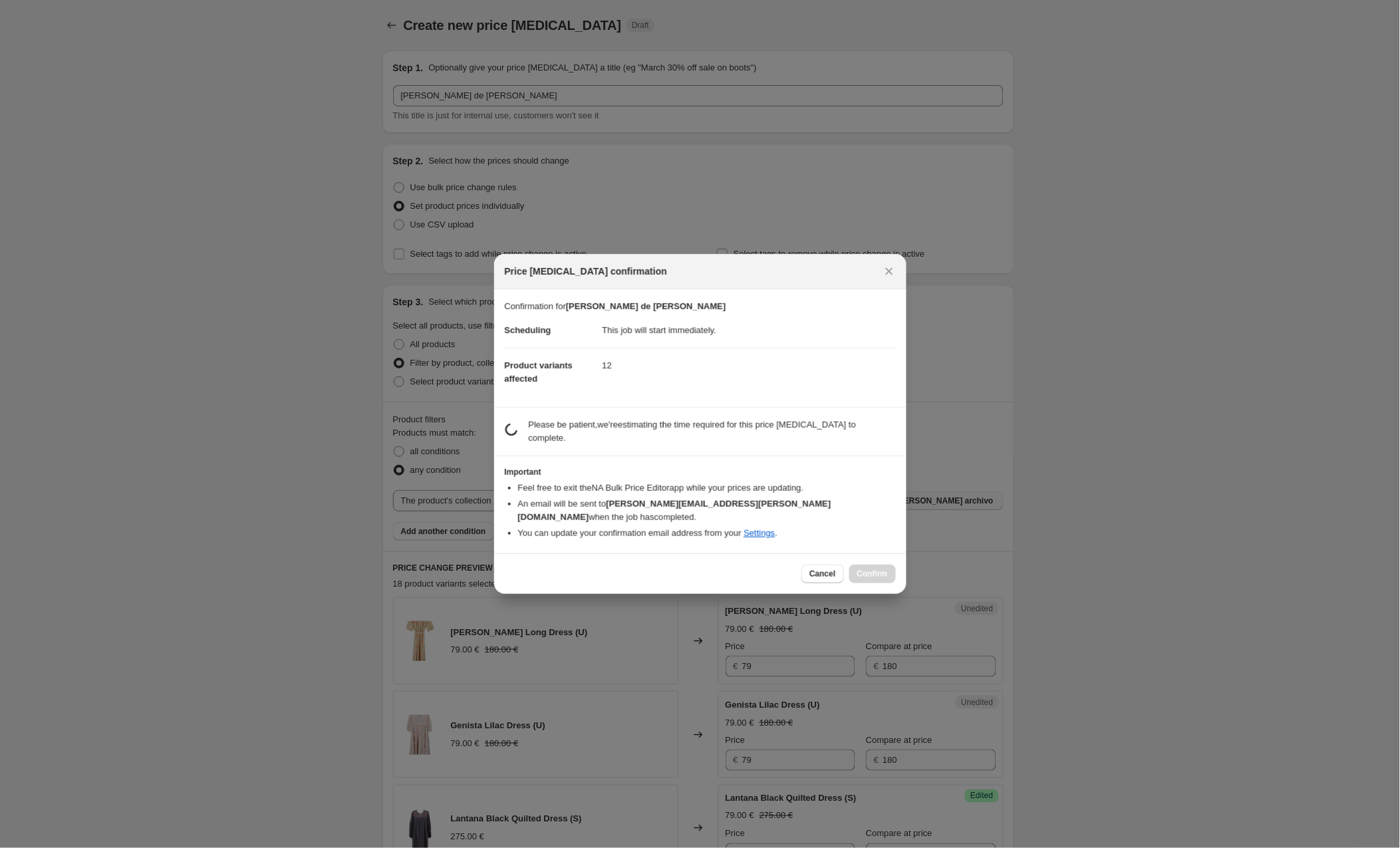
scroll to position [2124, 0]
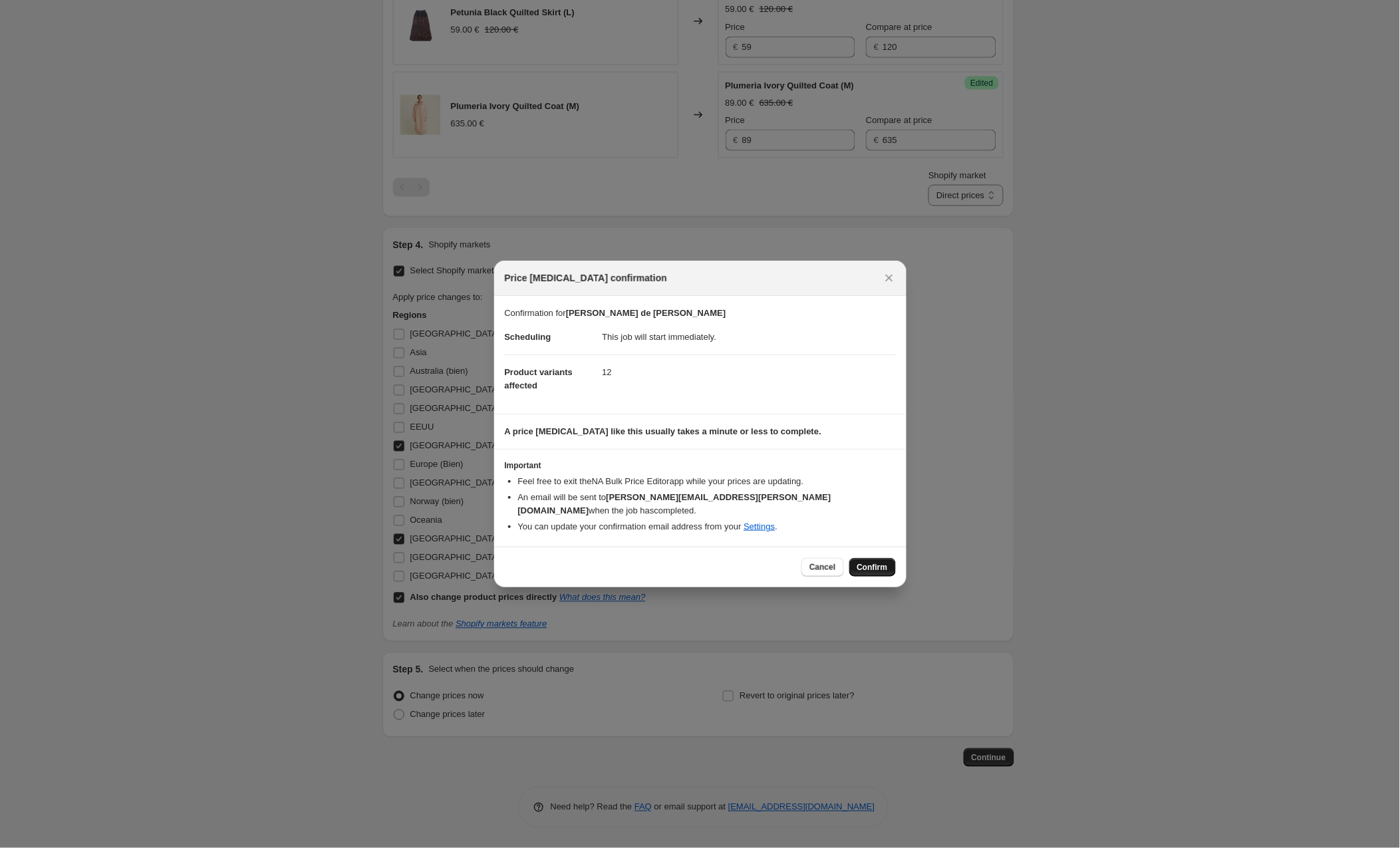
click at [863, 558] on button "Confirm" at bounding box center [873, 568] width 46 height 19
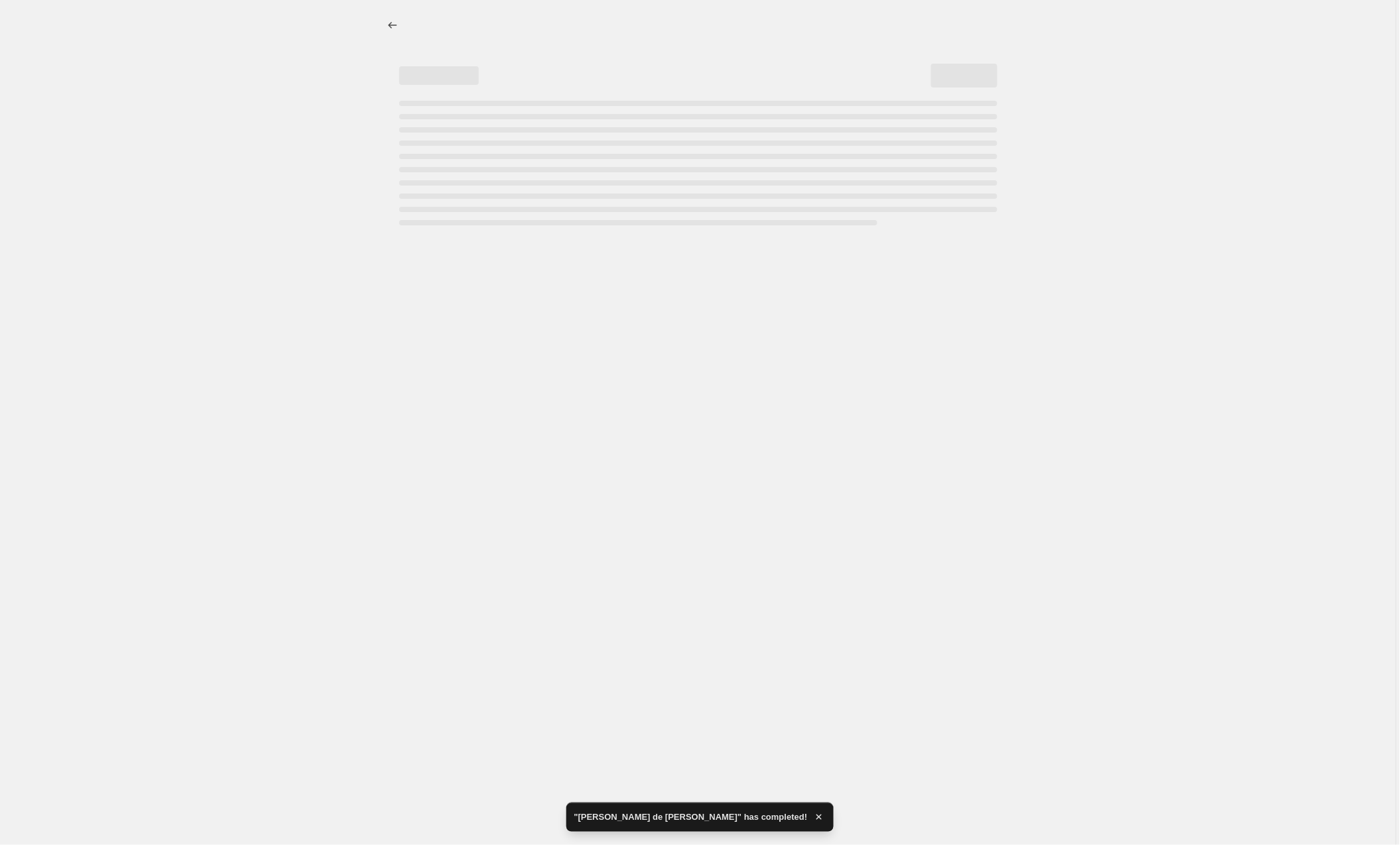
select select "collection"
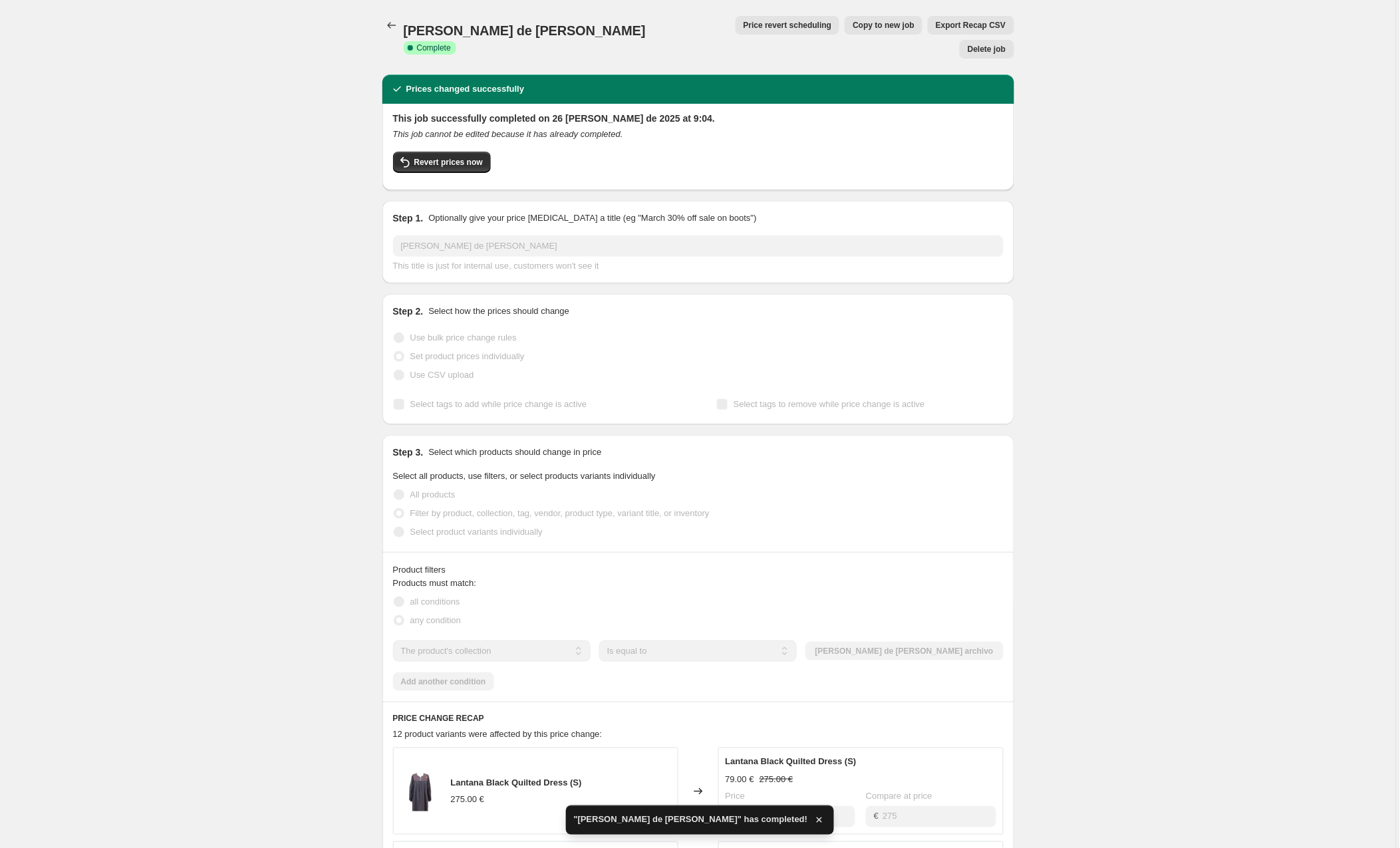
click at [853, 25] on span "Copy to new job" at bounding box center [884, 25] width 62 height 11
select select "collection"
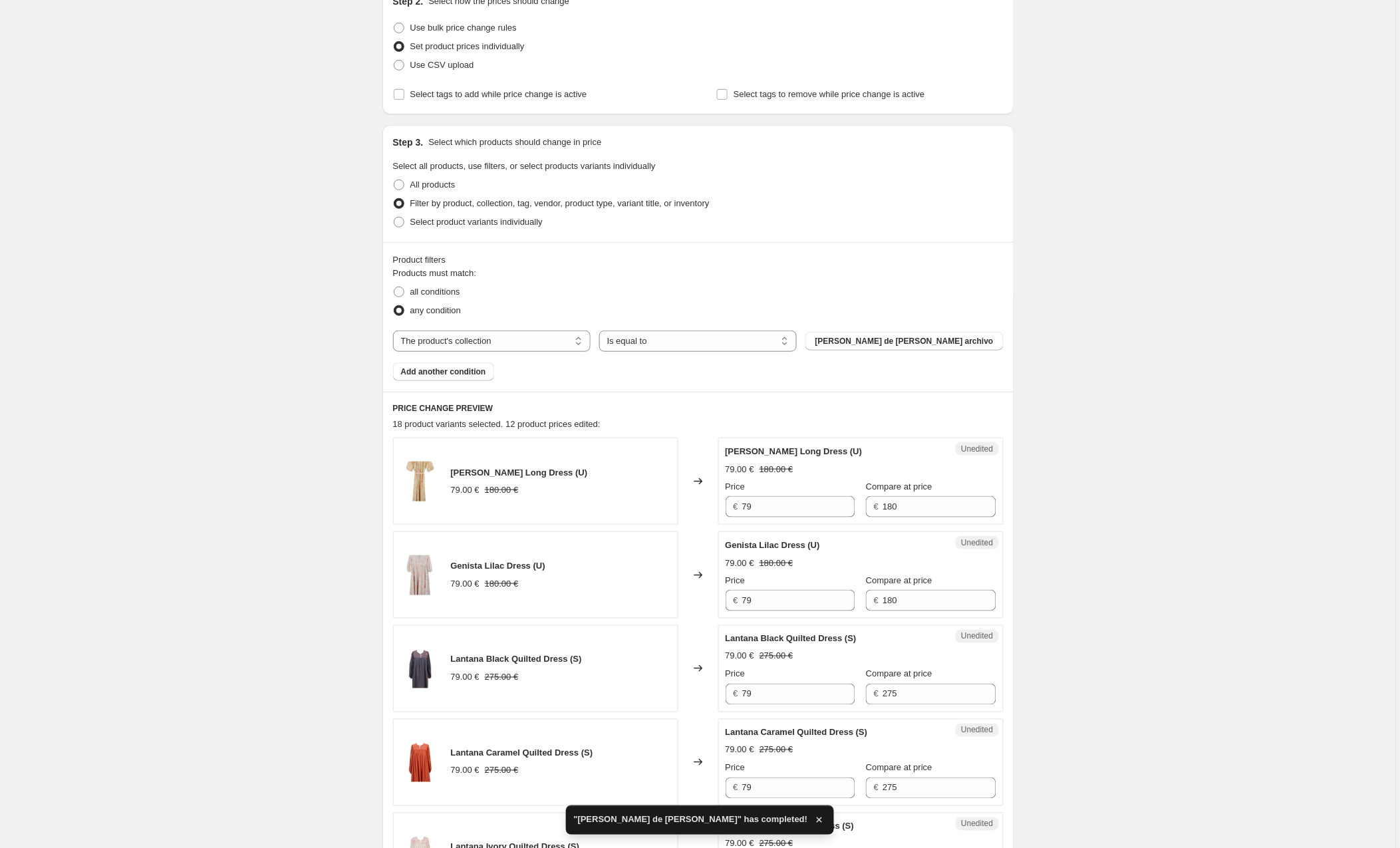
scroll to position [182, 0]
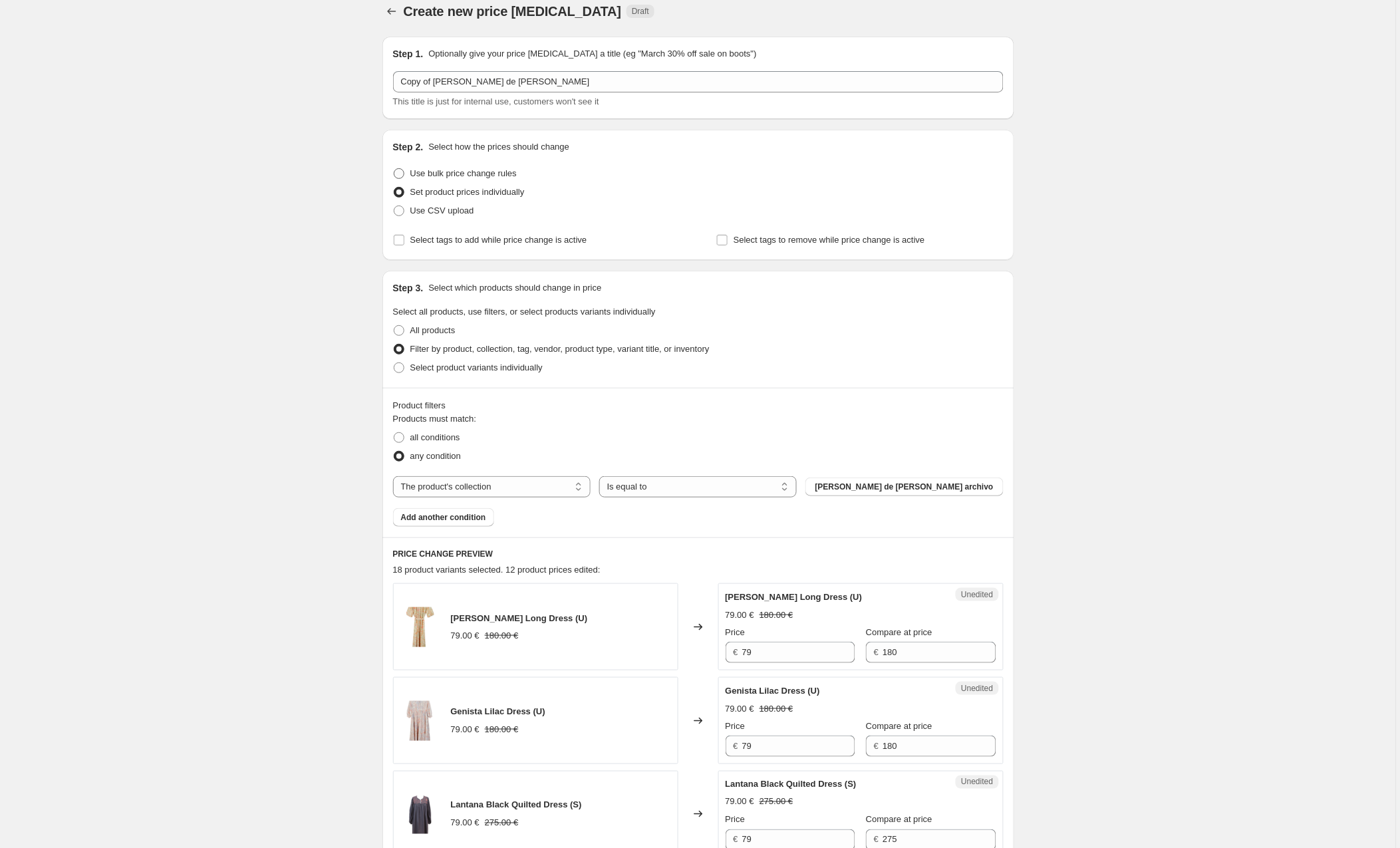
click at [398, 170] on span at bounding box center [399, 173] width 11 height 11
click at [394, 169] on input "Use bulk price change rules" at bounding box center [394, 168] width 1 height 1
radio input "true"
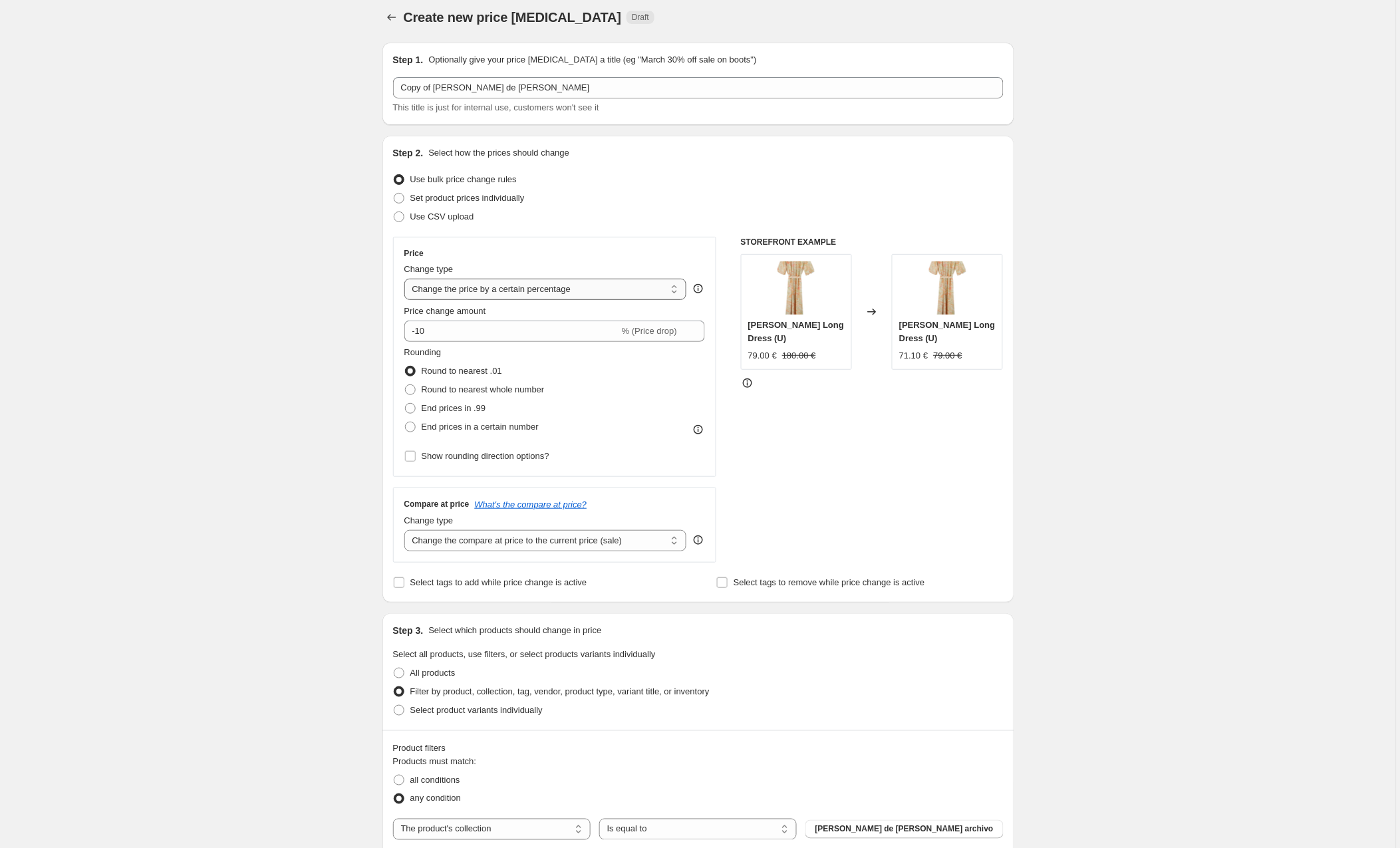
scroll to position [7, 0]
select select "by"
drag, startPoint x: 422, startPoint y: 331, endPoint x: 408, endPoint y: 331, distance: 14.0
click at [408, 331] on div "€ -10.00 (Price drop)" at bounding box center [555, 332] width 301 height 21
type input "5.00"
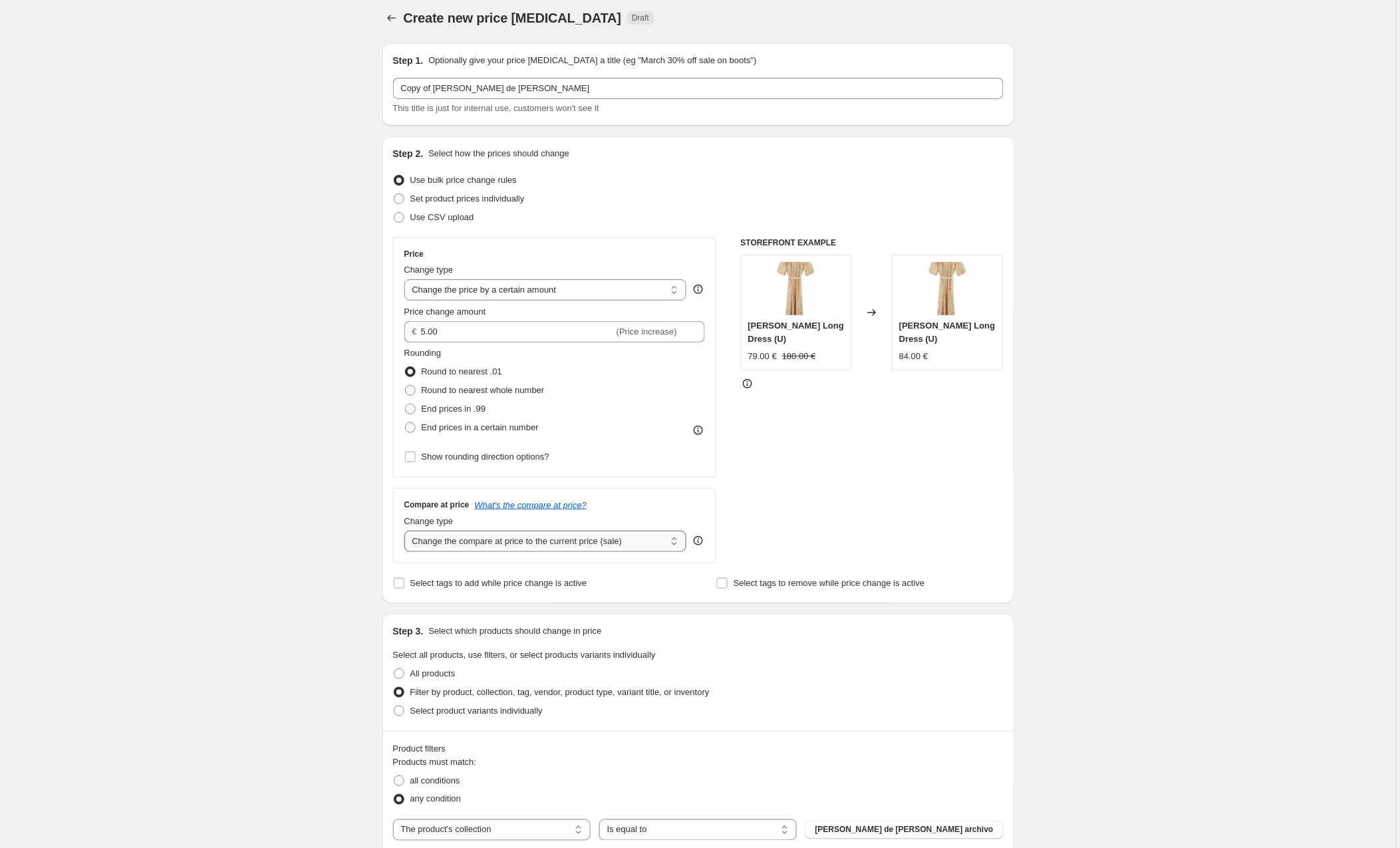
select select "to"
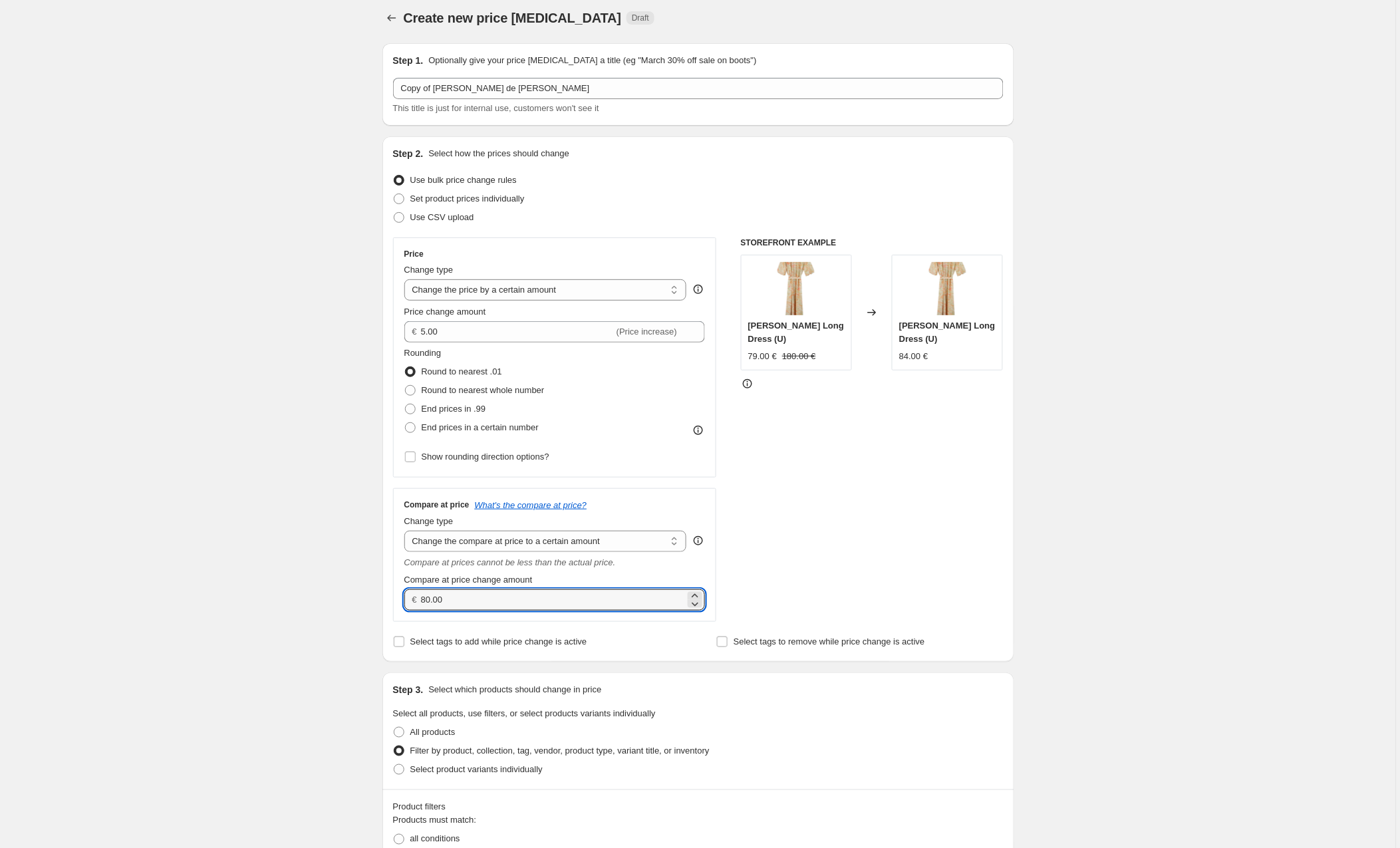
drag, startPoint x: 451, startPoint y: 598, endPoint x: 407, endPoint y: 597, distance: 44.0
click at [407, 597] on div "€ 80.00" at bounding box center [555, 600] width 301 height 21
type input "5.00"
click at [892, 537] on div "STOREFRONT EXAMPLE Lirio Green Long Dress (U) 79.00 € 180.00 € Changed to Lirio…" at bounding box center [873, 430] width 263 height 384
click at [800, 454] on div "STOREFRONT EXAMPLE Lirio Green Long Dress (U) 79.00 € 180.00 € Changed to Lirio…" at bounding box center [873, 430] width 263 height 384
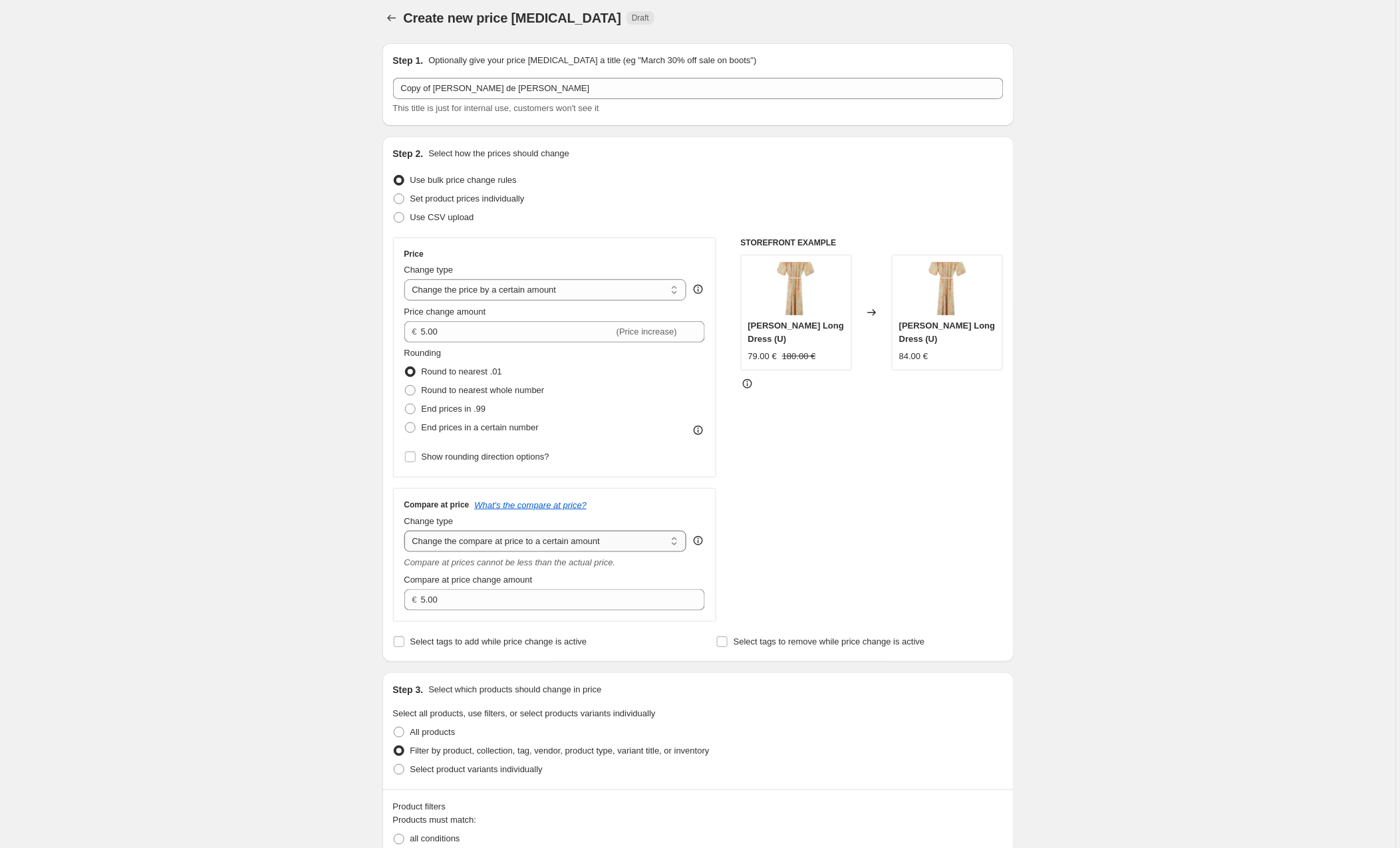
select select "by"
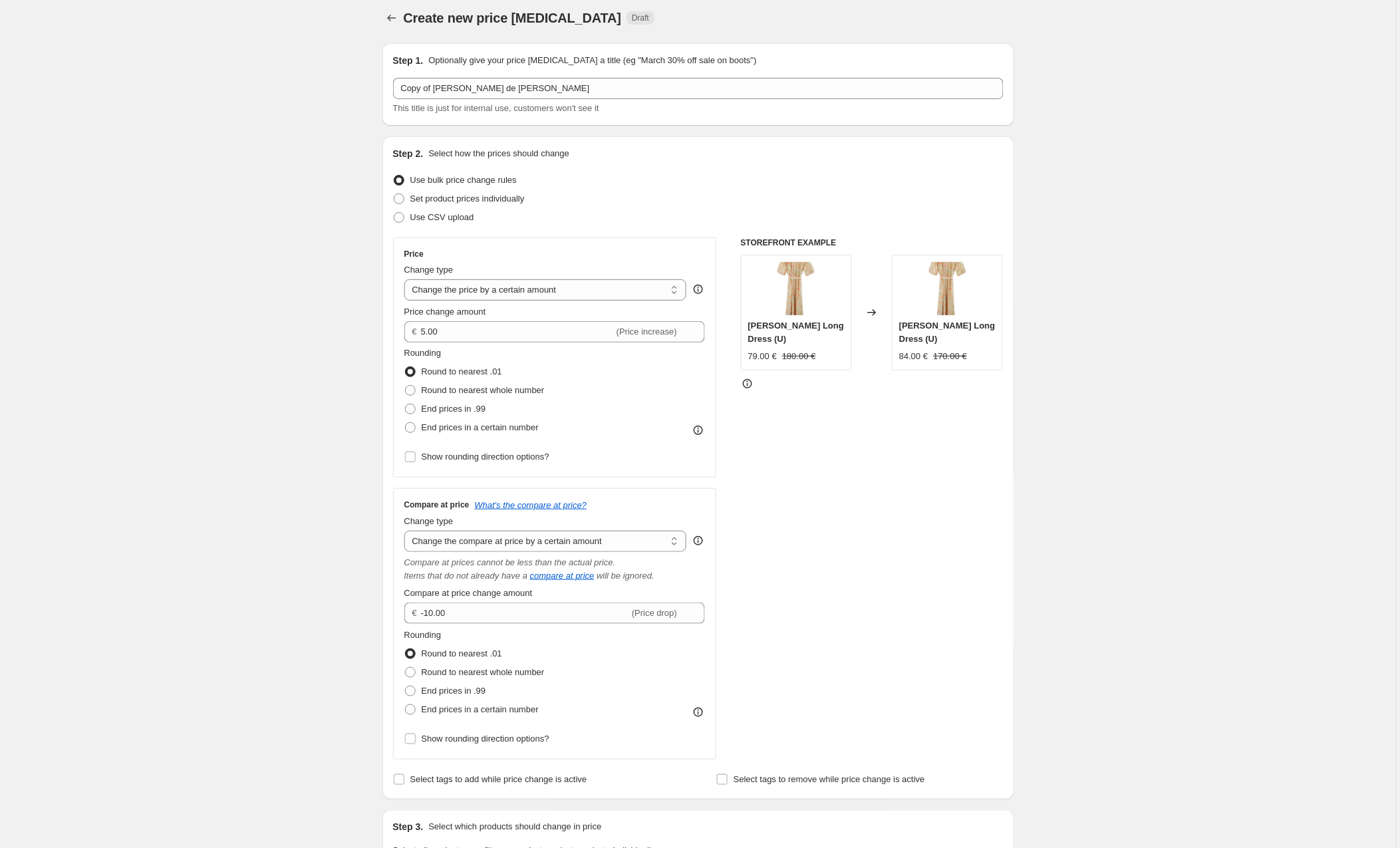
drag, startPoint x: 458, startPoint y: 614, endPoint x: 387, endPoint y: 610, distance: 71.1
click at [387, 610] on div "Step 2. Select how the prices should change Use bulk price change rules Set pro…" at bounding box center [699, 468] width 632 height 663
type input "5.00"
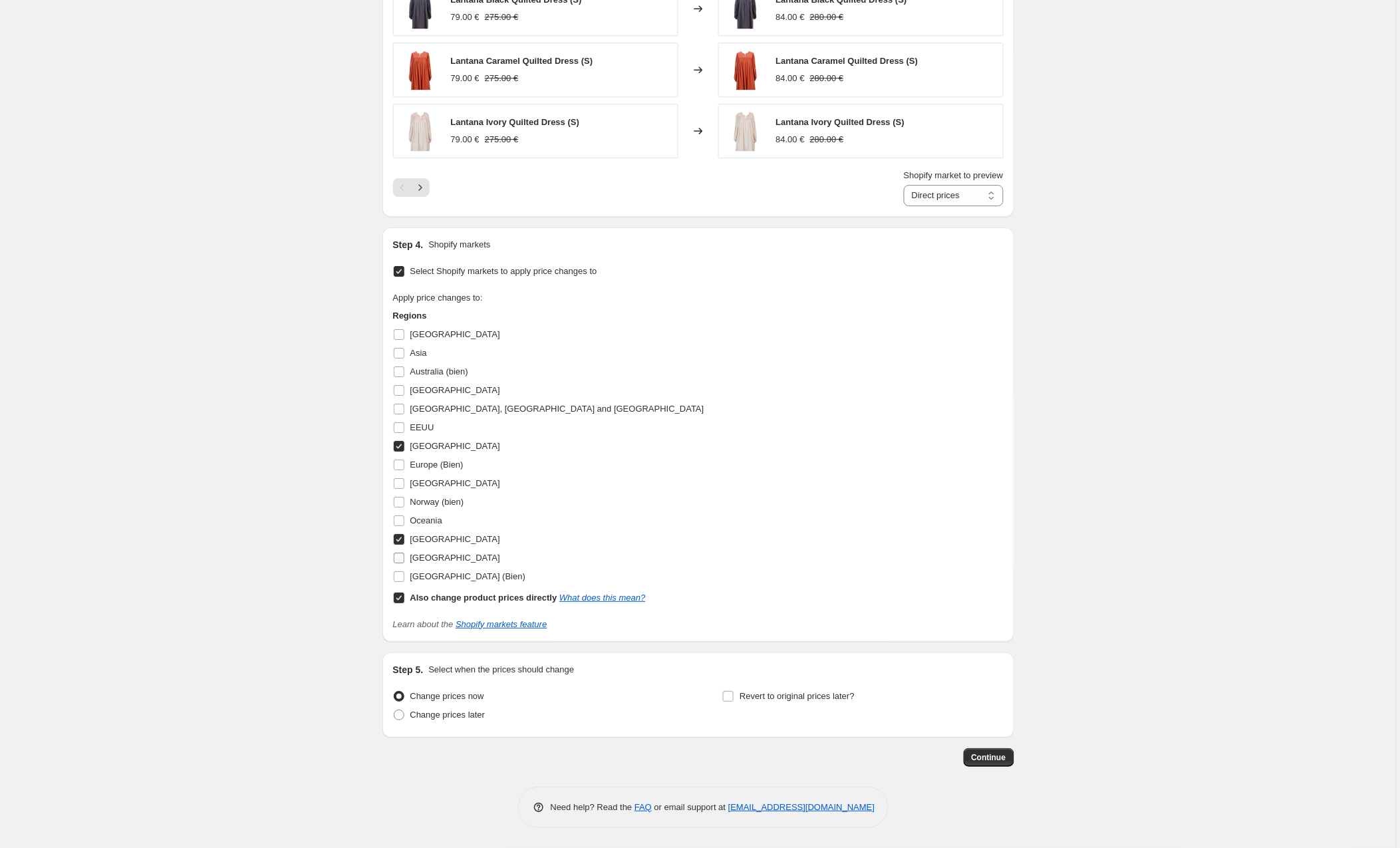
scroll to position [1276, 0]
click at [405, 538] on input "[GEOGRAPHIC_DATA]" at bounding box center [399, 539] width 11 height 11
checkbox input "false"
click at [401, 593] on input "Also change product prices directly What does this mean?" at bounding box center [399, 598] width 11 height 11
checkbox input "false"
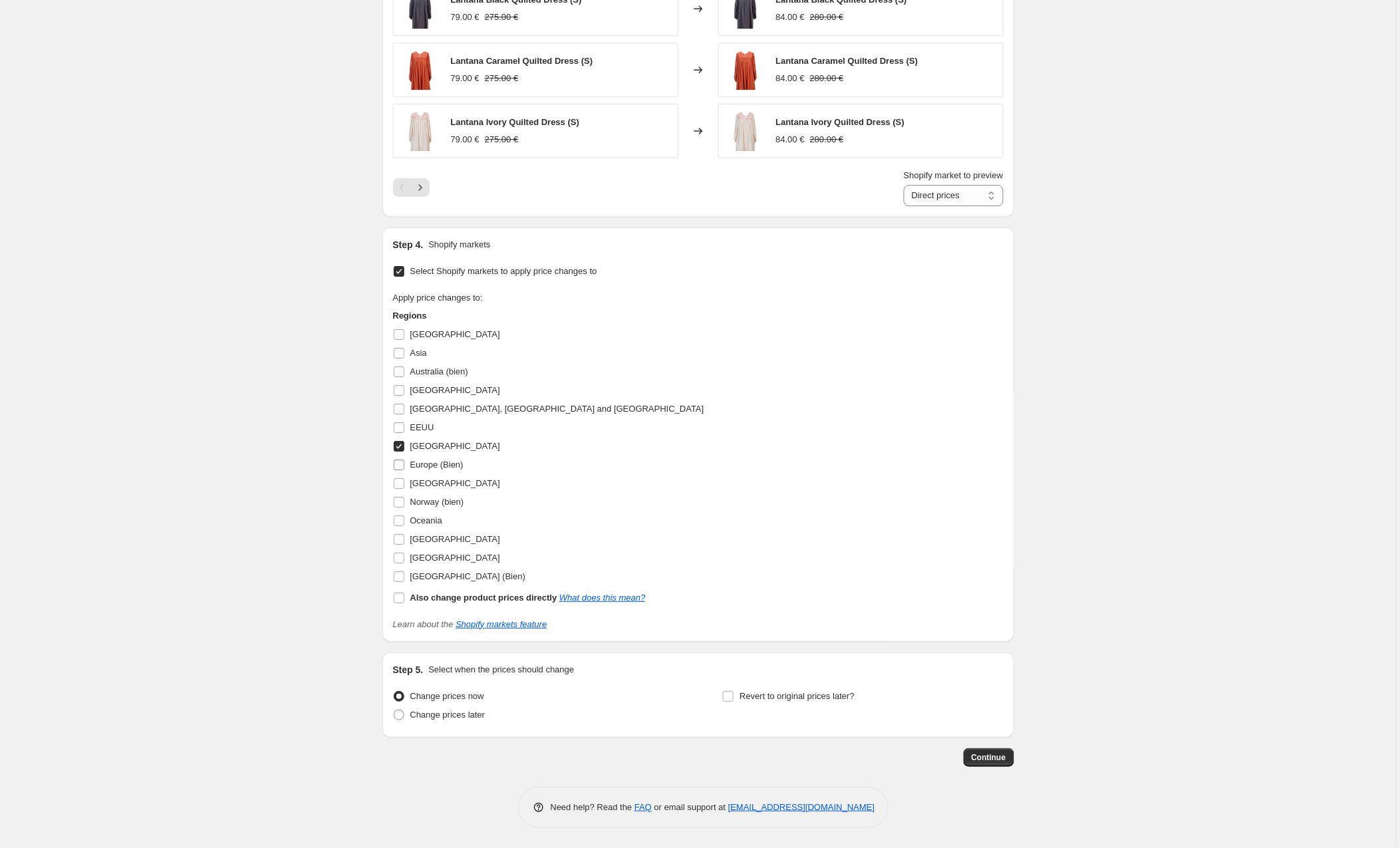
scroll to position [1257, 0]
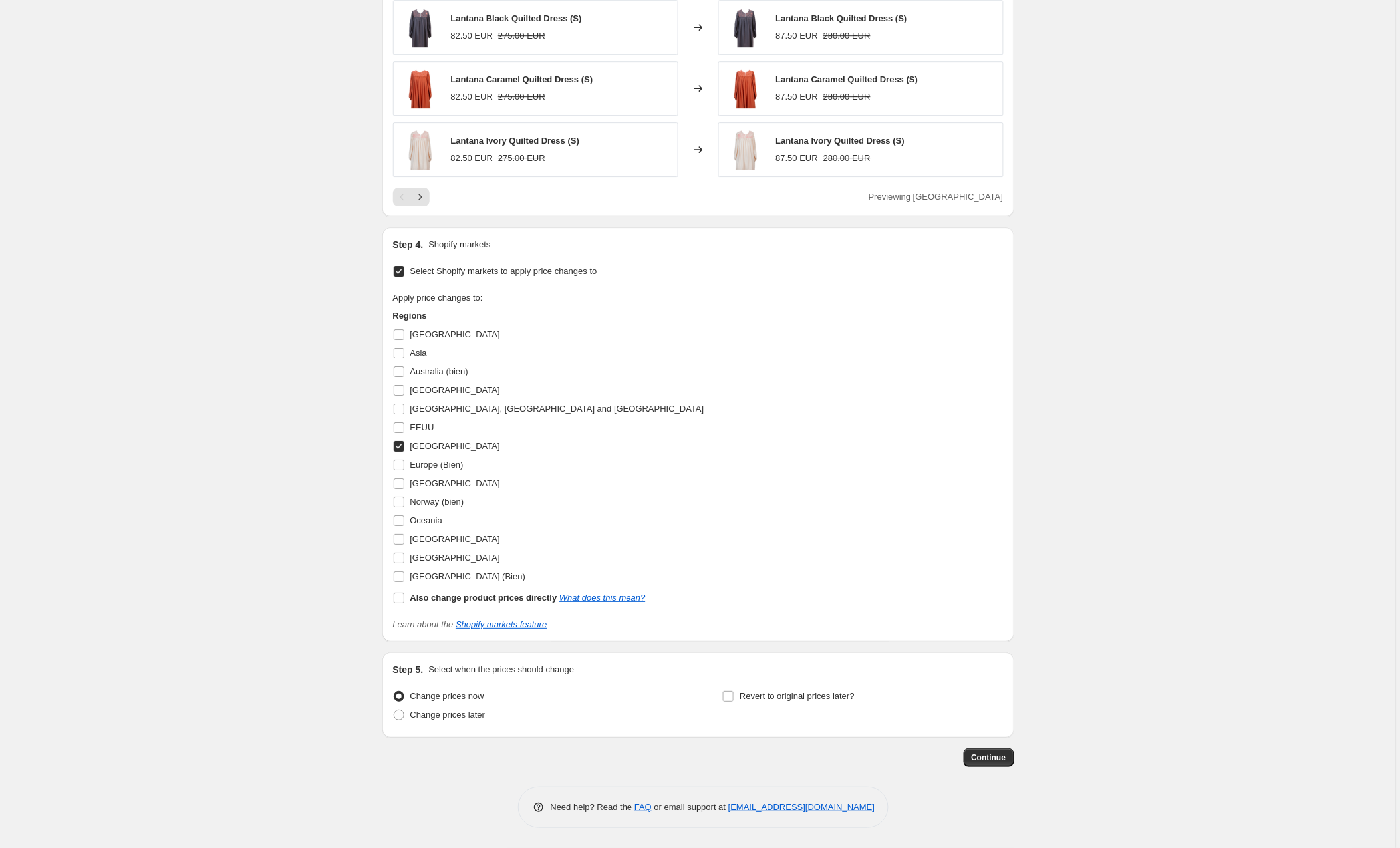
click at [400, 445] on input "[GEOGRAPHIC_DATA]" at bounding box center [399, 446] width 11 height 11
checkbox input "false"
click at [401, 463] on input "Europe (Bien)" at bounding box center [399, 464] width 11 height 11
checkbox input "true"
click at [999, 757] on span "Continue" at bounding box center [989, 758] width 35 height 11
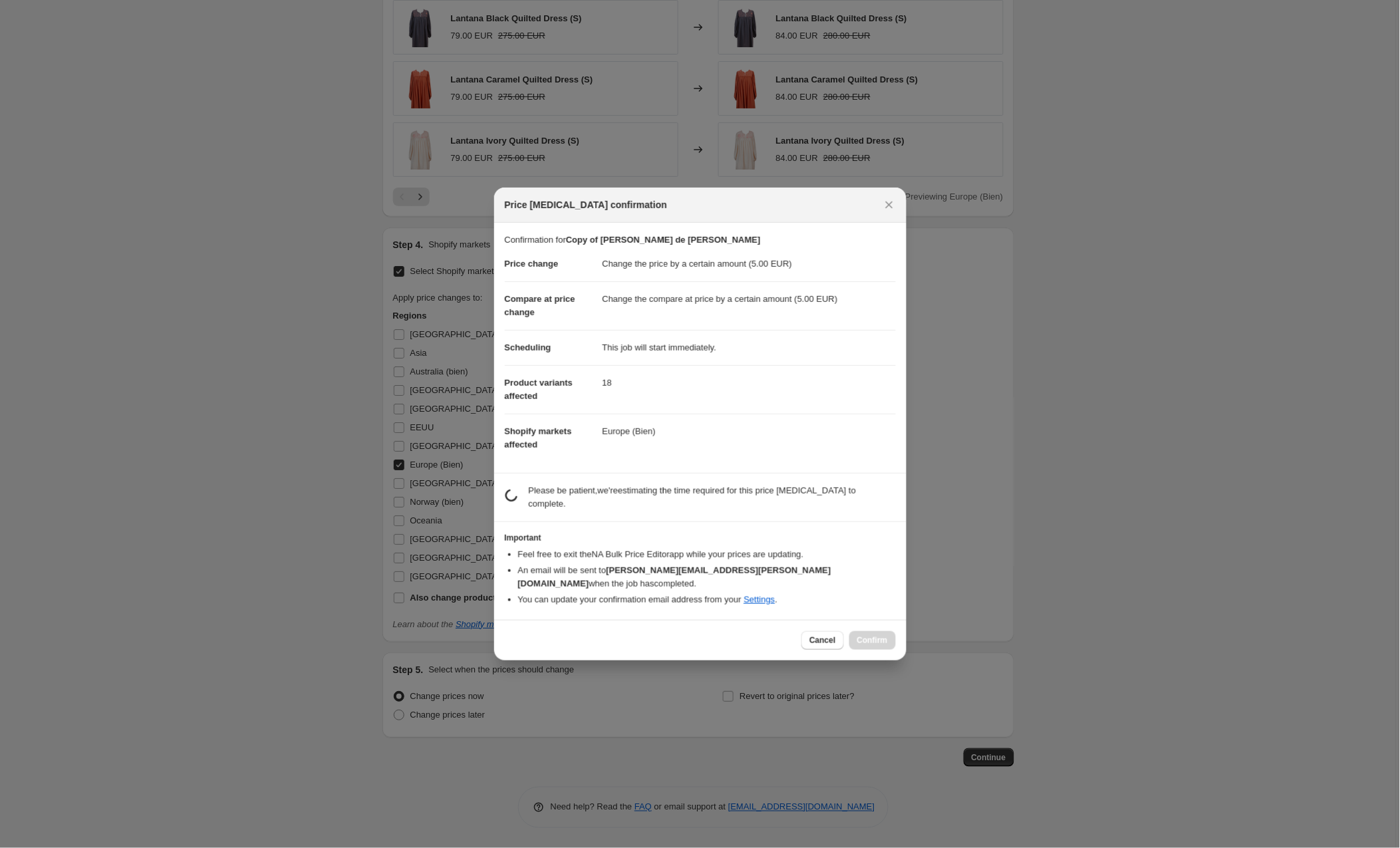
scroll to position [1257, 0]
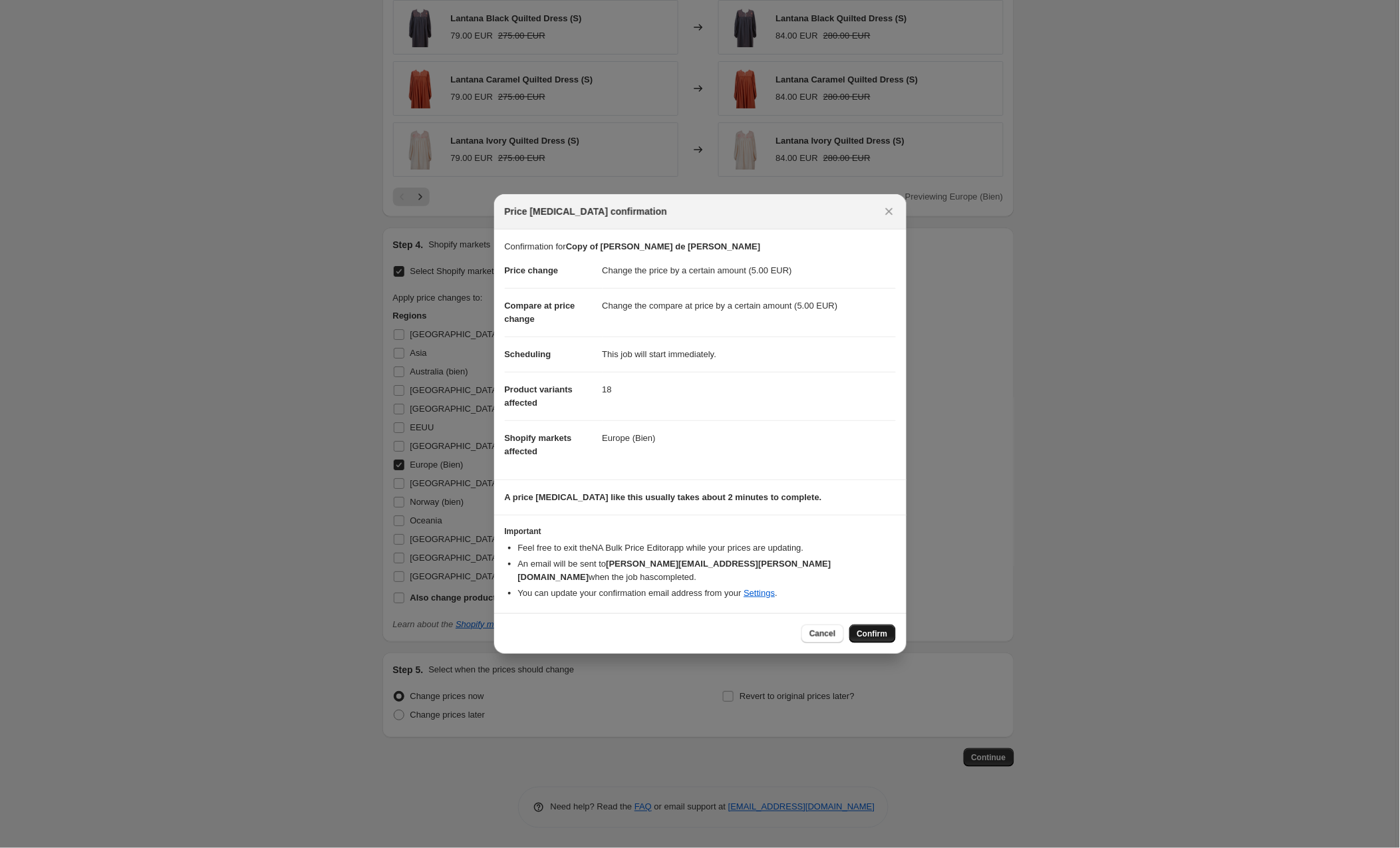
click at [879, 628] on span "Confirm" at bounding box center [873, 633] width 30 height 11
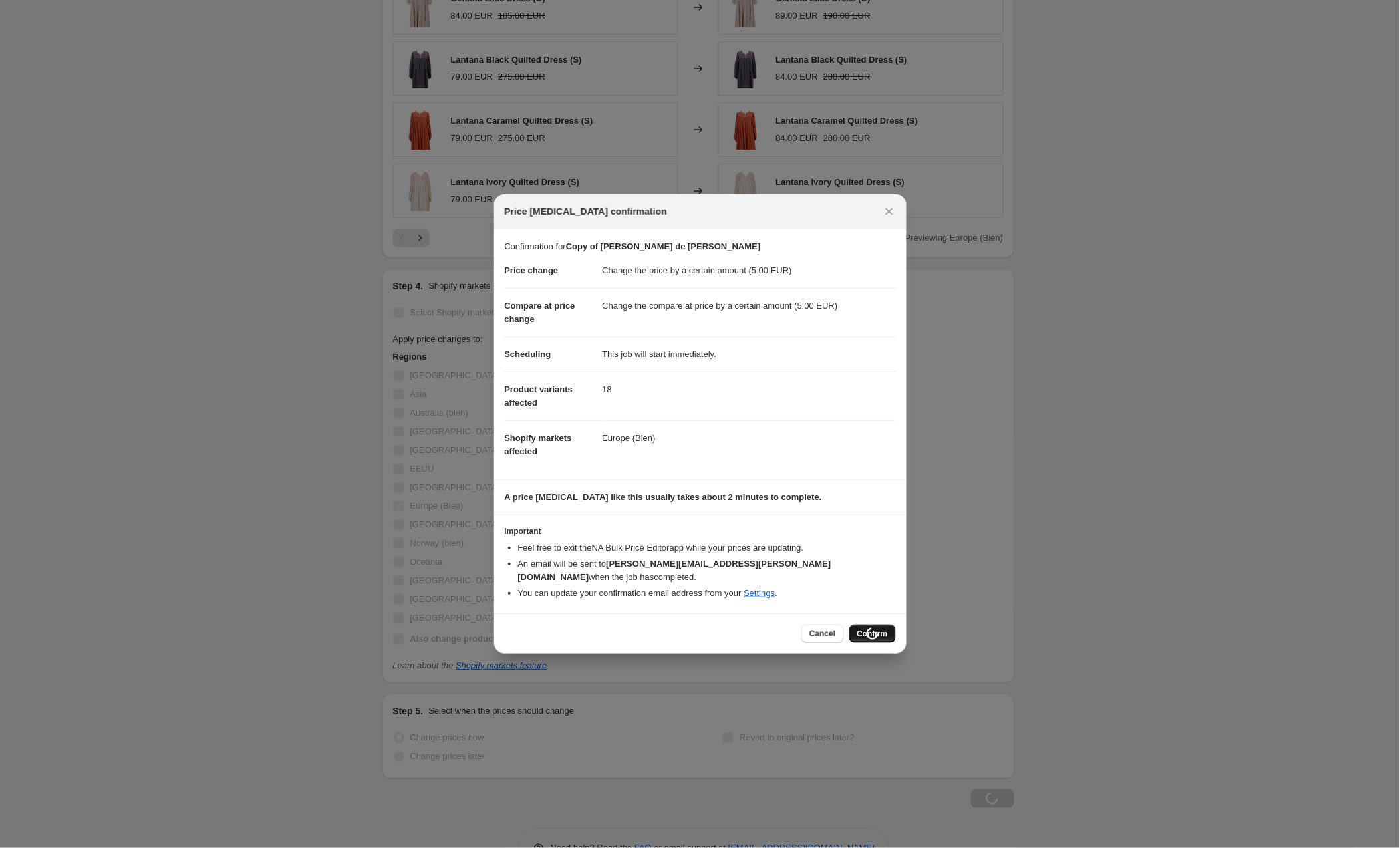
scroll to position [1257, 0]
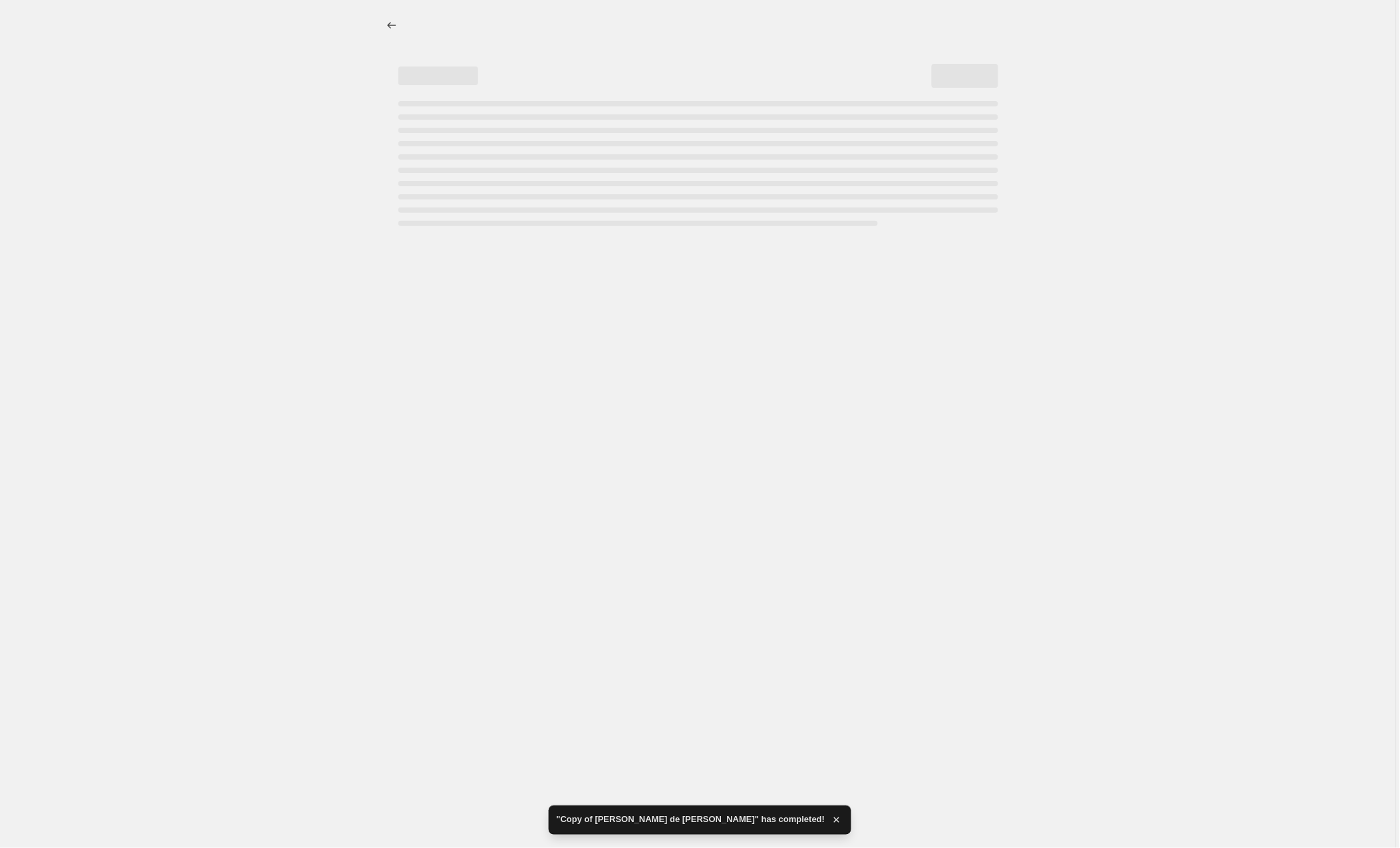
select select "by"
select select "collection"
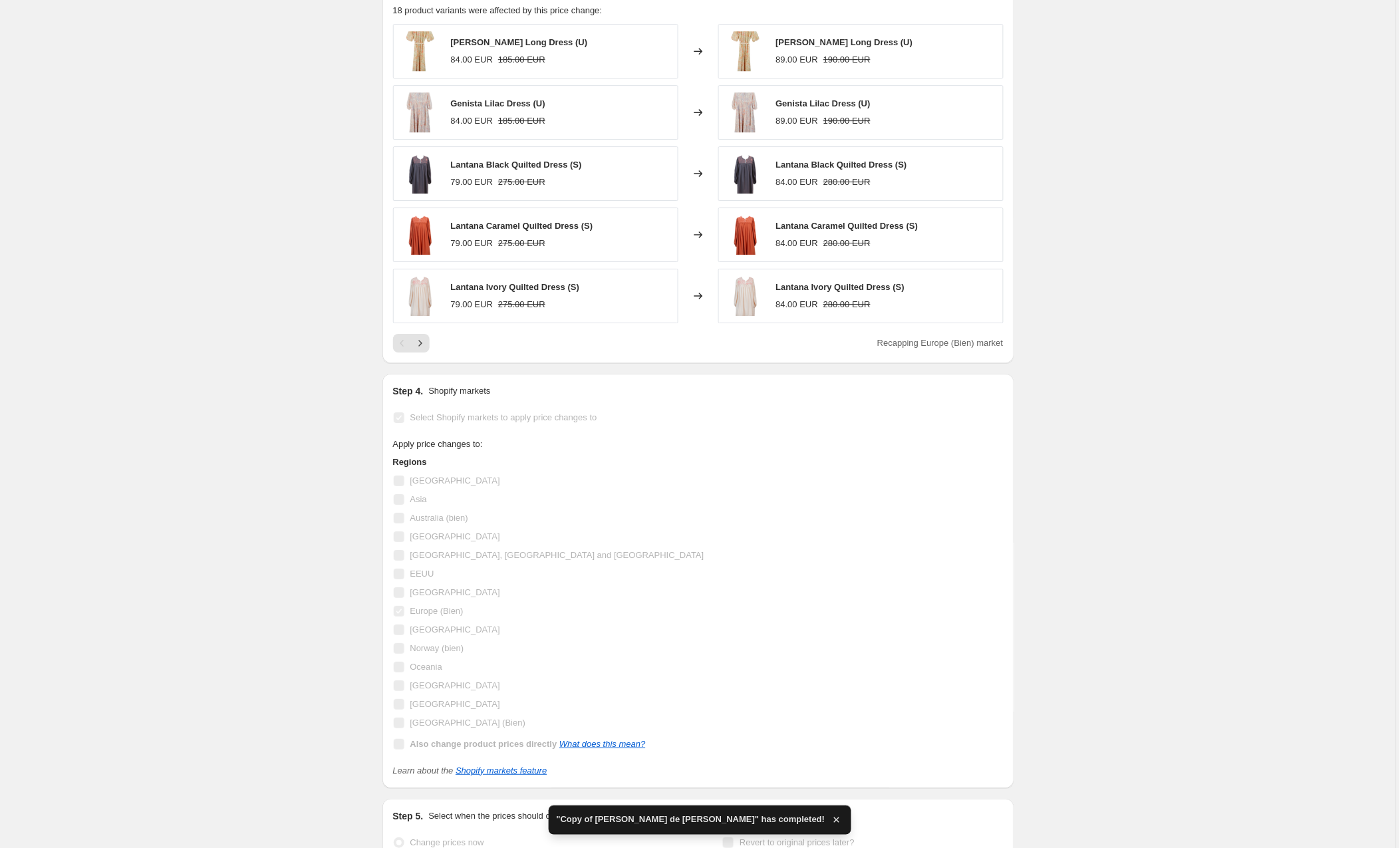
scroll to position [0, 0]
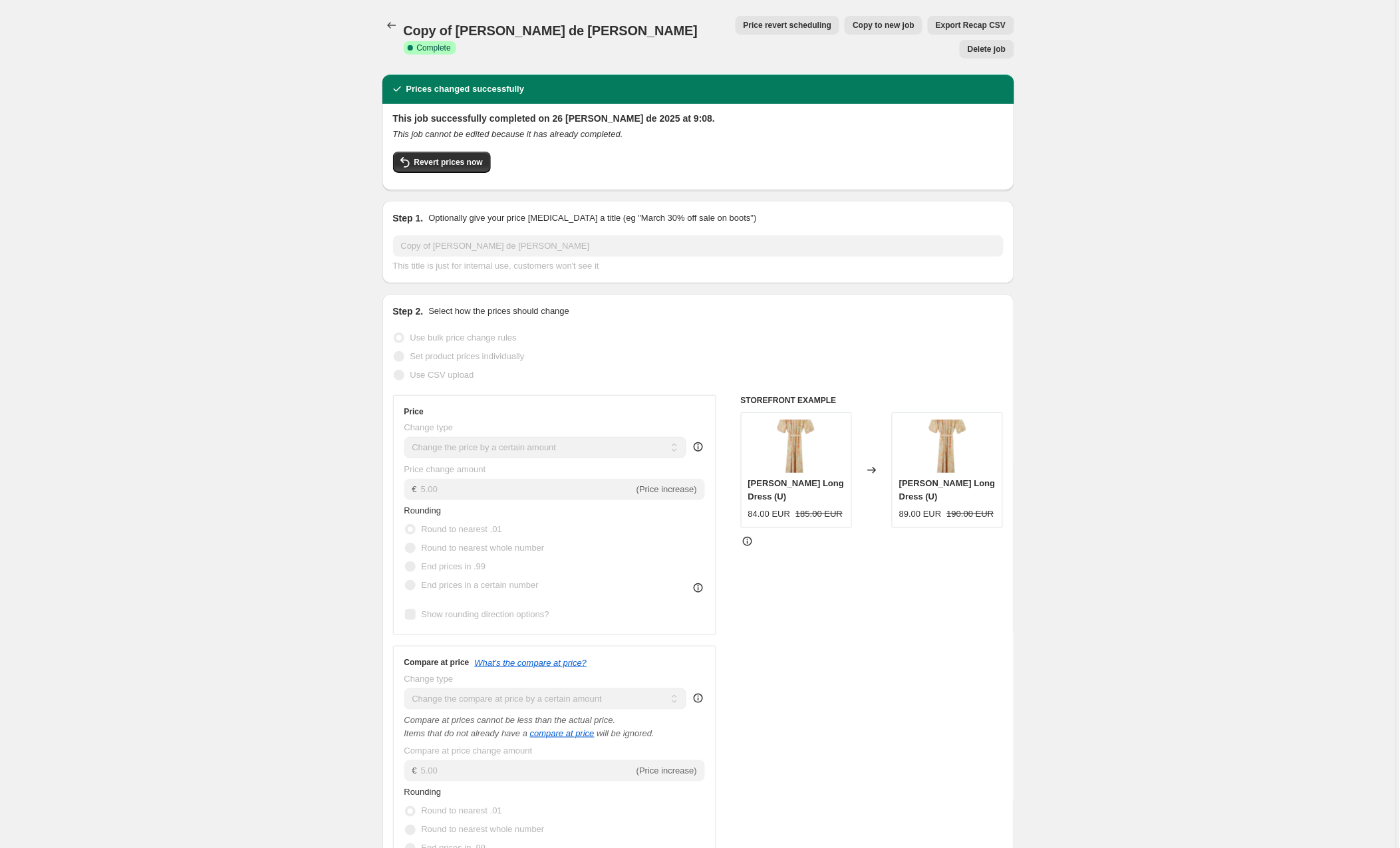
click at [853, 25] on span "Copy to new job" at bounding box center [884, 25] width 62 height 11
select select "by"
select select "collection"
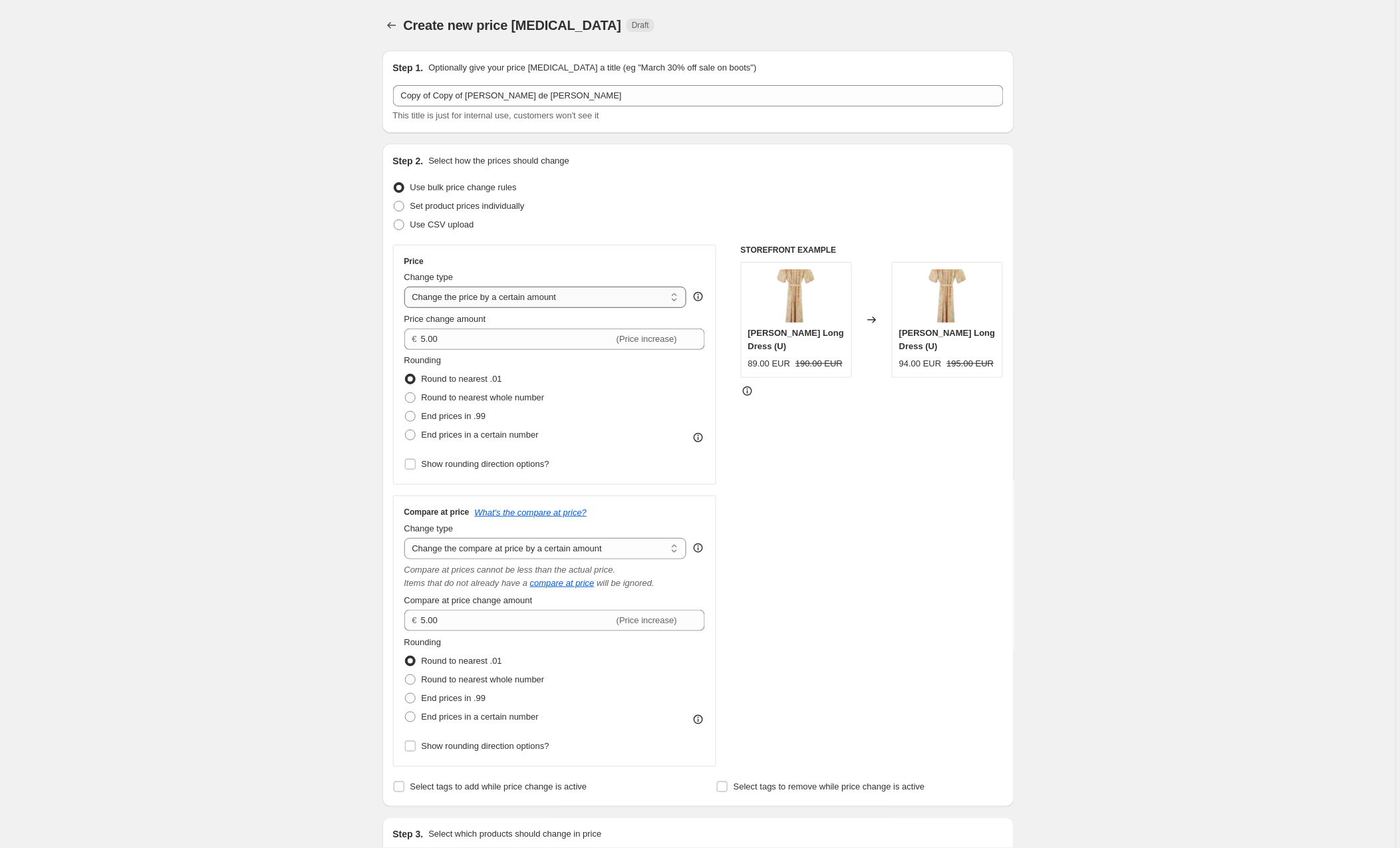
select select "to"
type input "80.00"
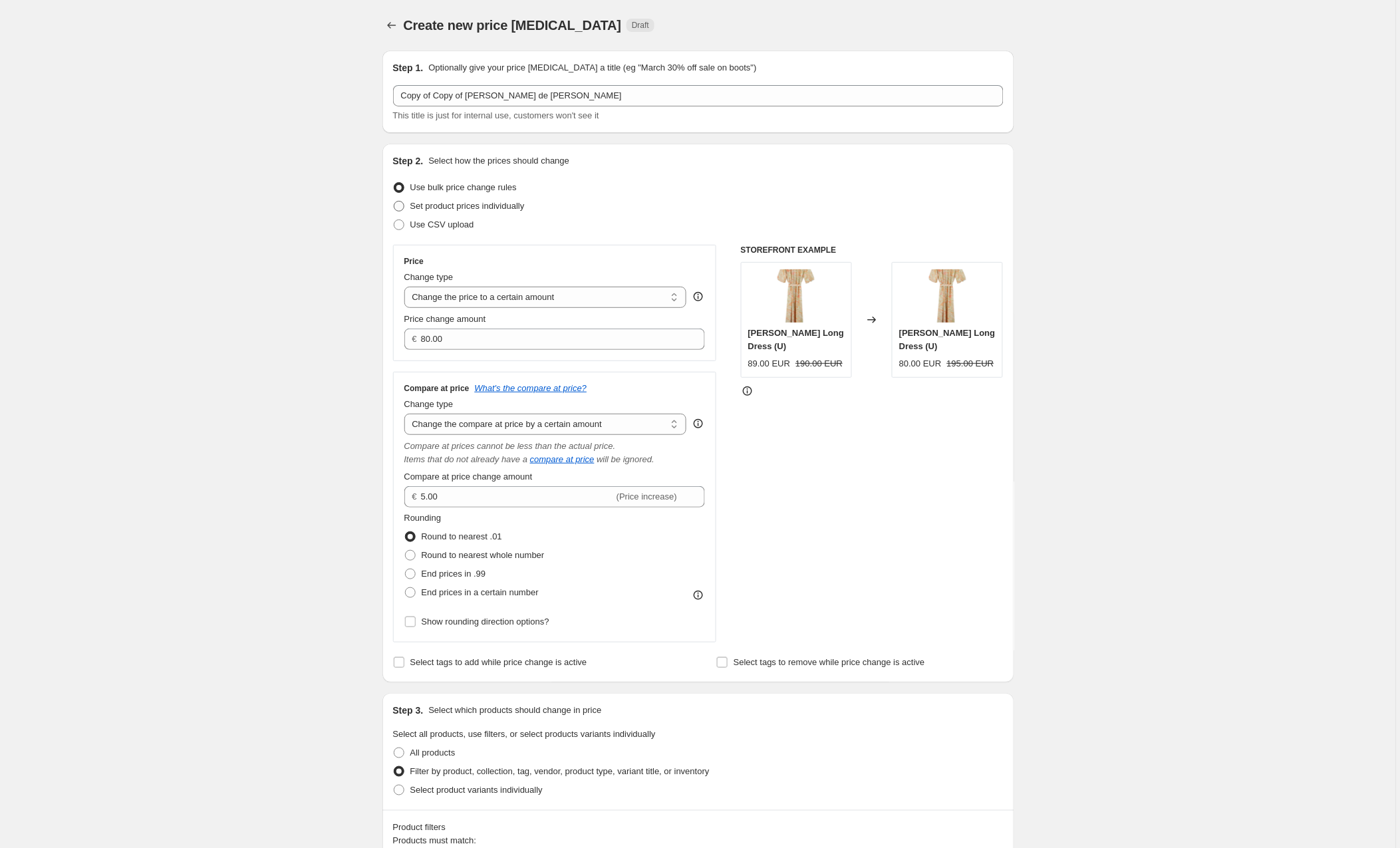
click at [402, 205] on span at bounding box center [399, 206] width 11 height 11
click at [394, 202] on input "Set product prices individually" at bounding box center [394, 201] width 1 height 1
radio input "true"
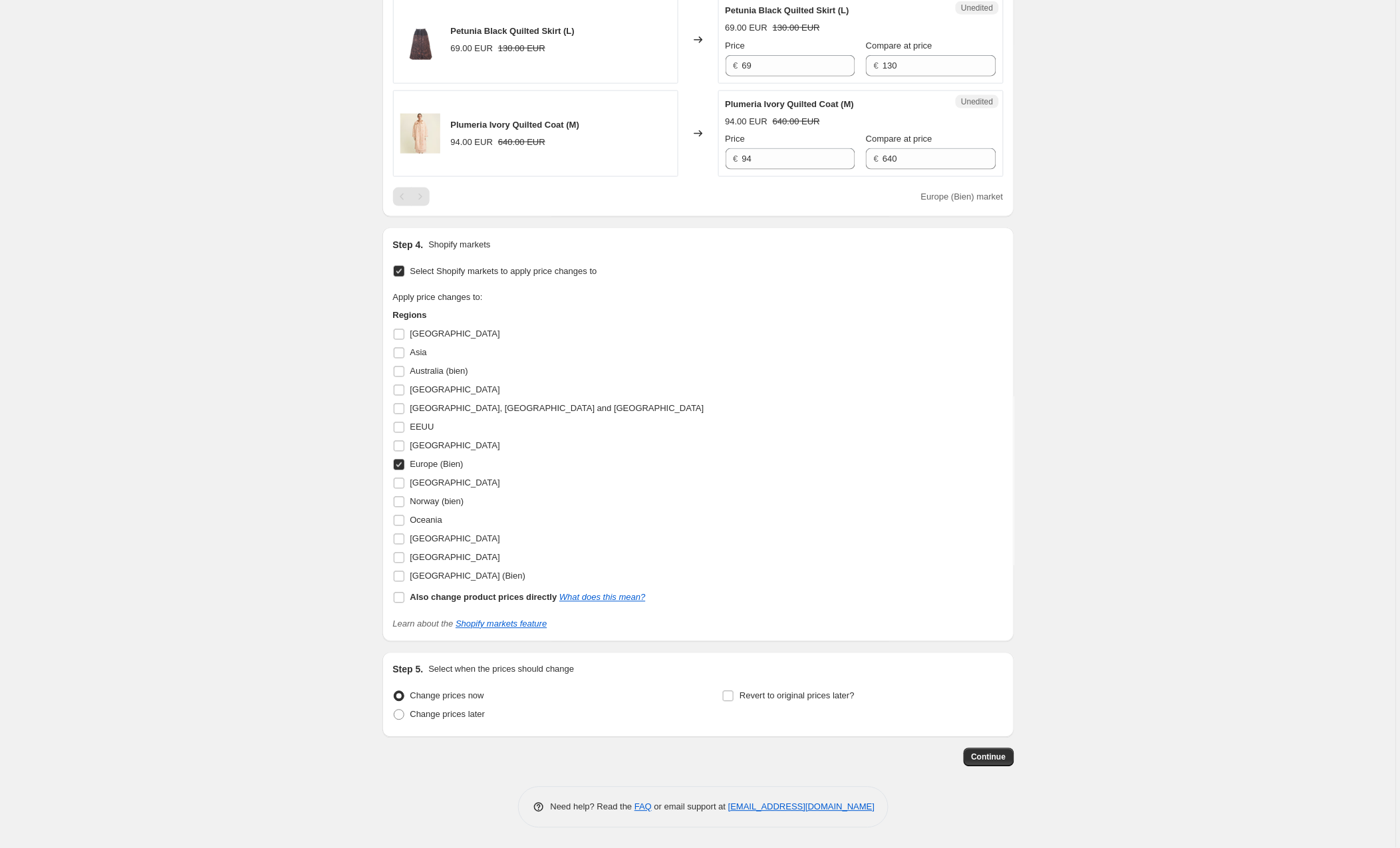
scroll to position [2106, 0]
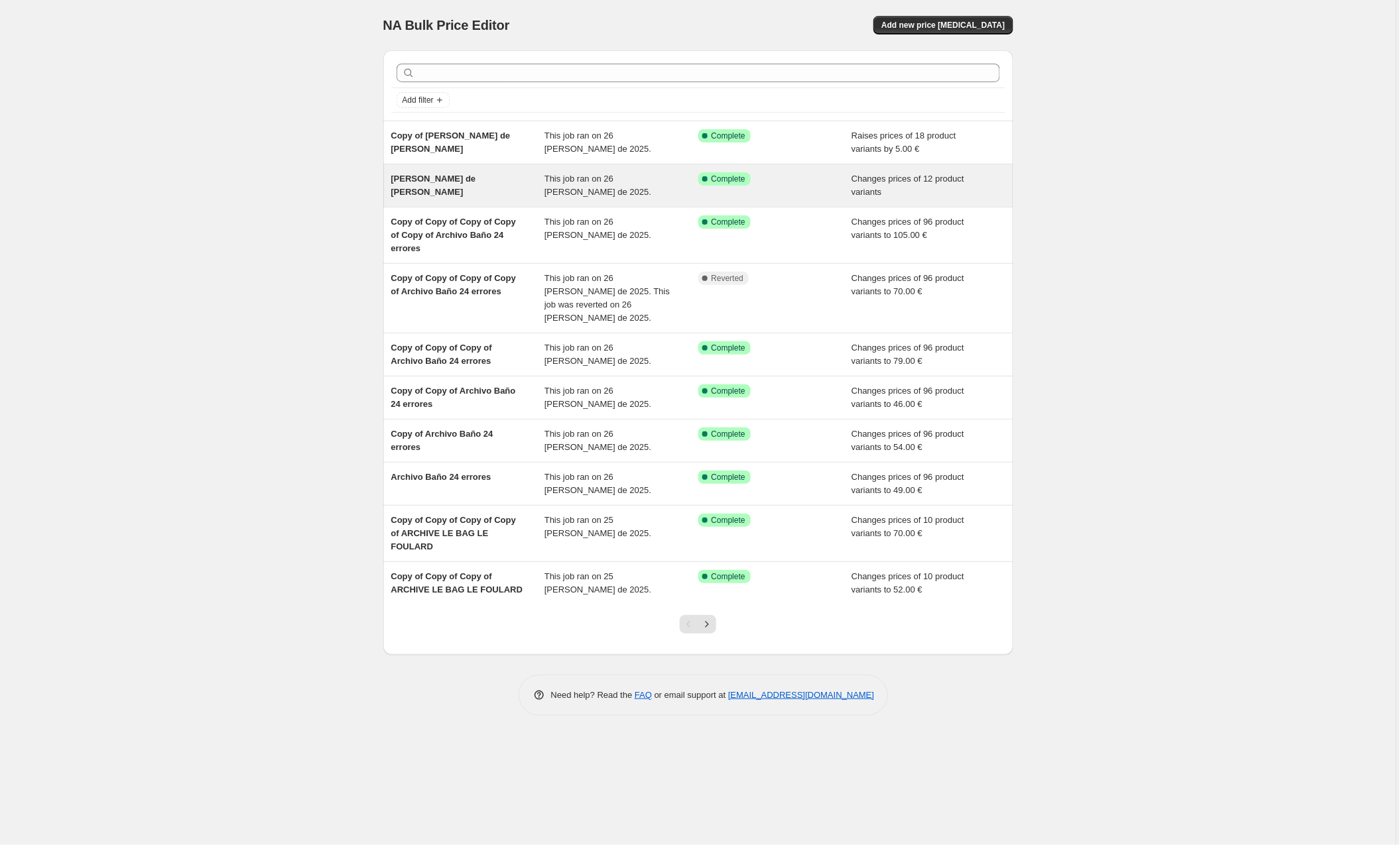
click at [456, 180] on div "[PERSON_NAME] de [PERSON_NAME]" at bounding box center [468, 185] width 154 height 27
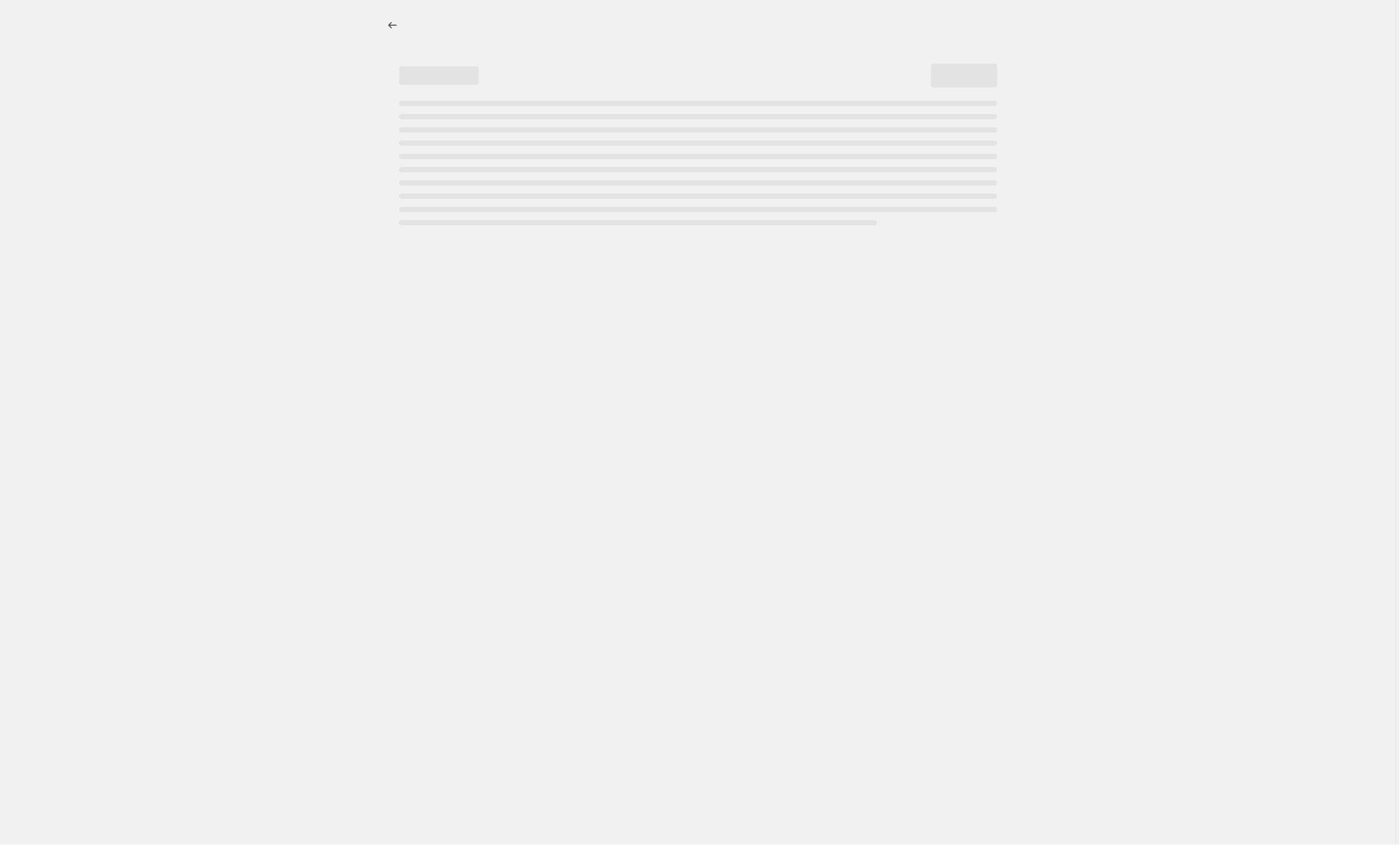
select select "collection"
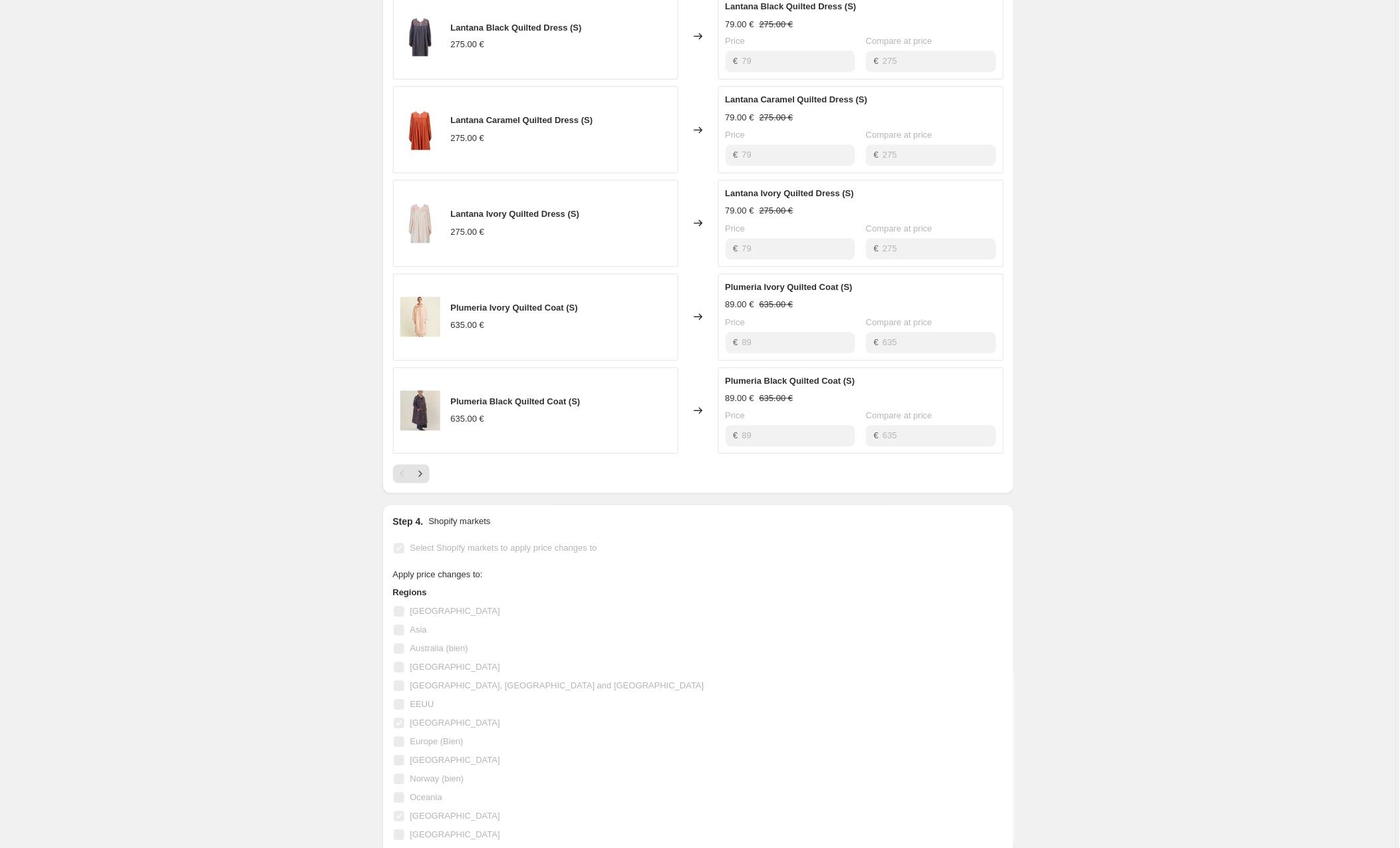
scroll to position [751, 0]
click at [422, 475] on icon "Next" at bounding box center [420, 478] width 4 height 6
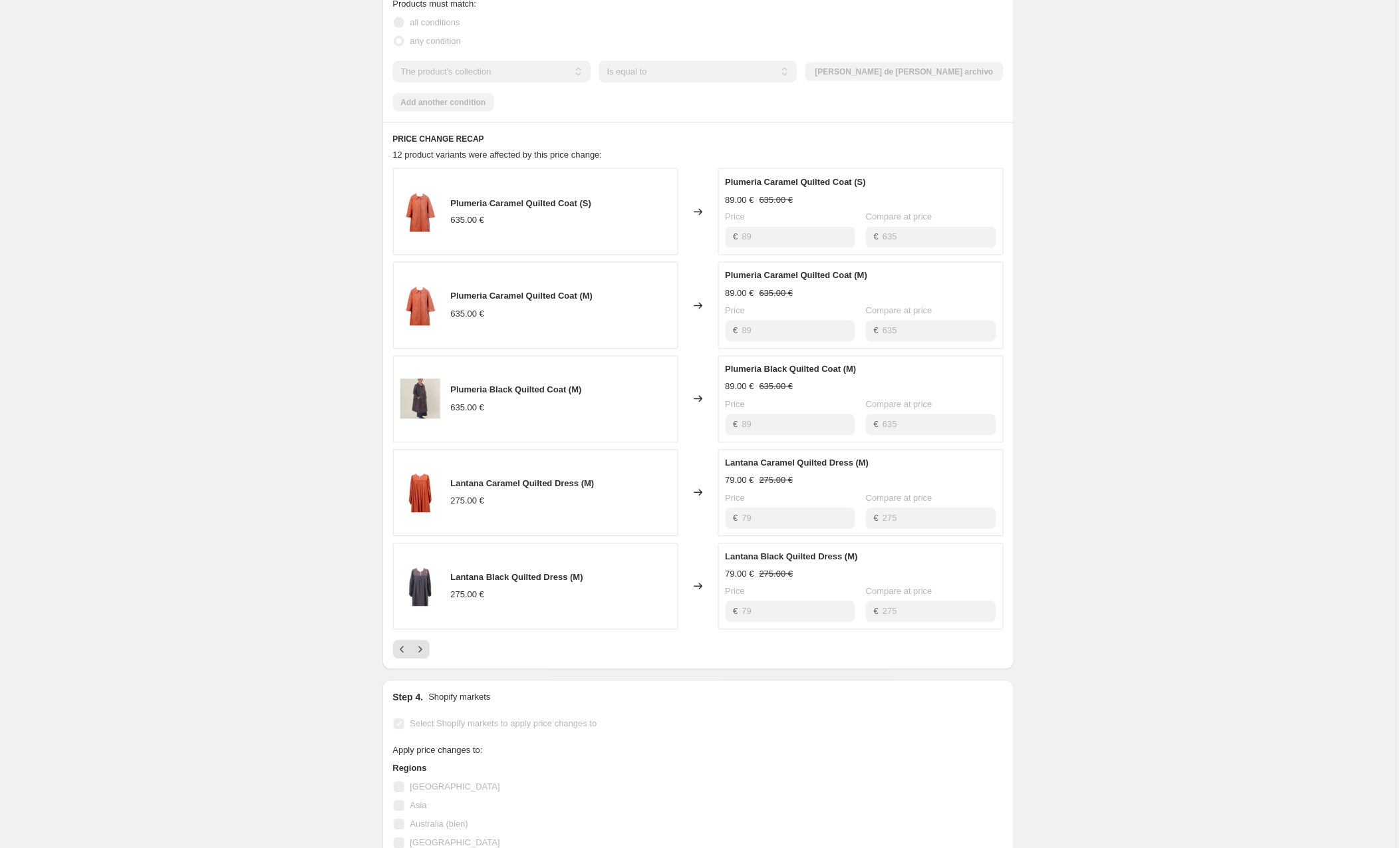
scroll to position [571, 0]
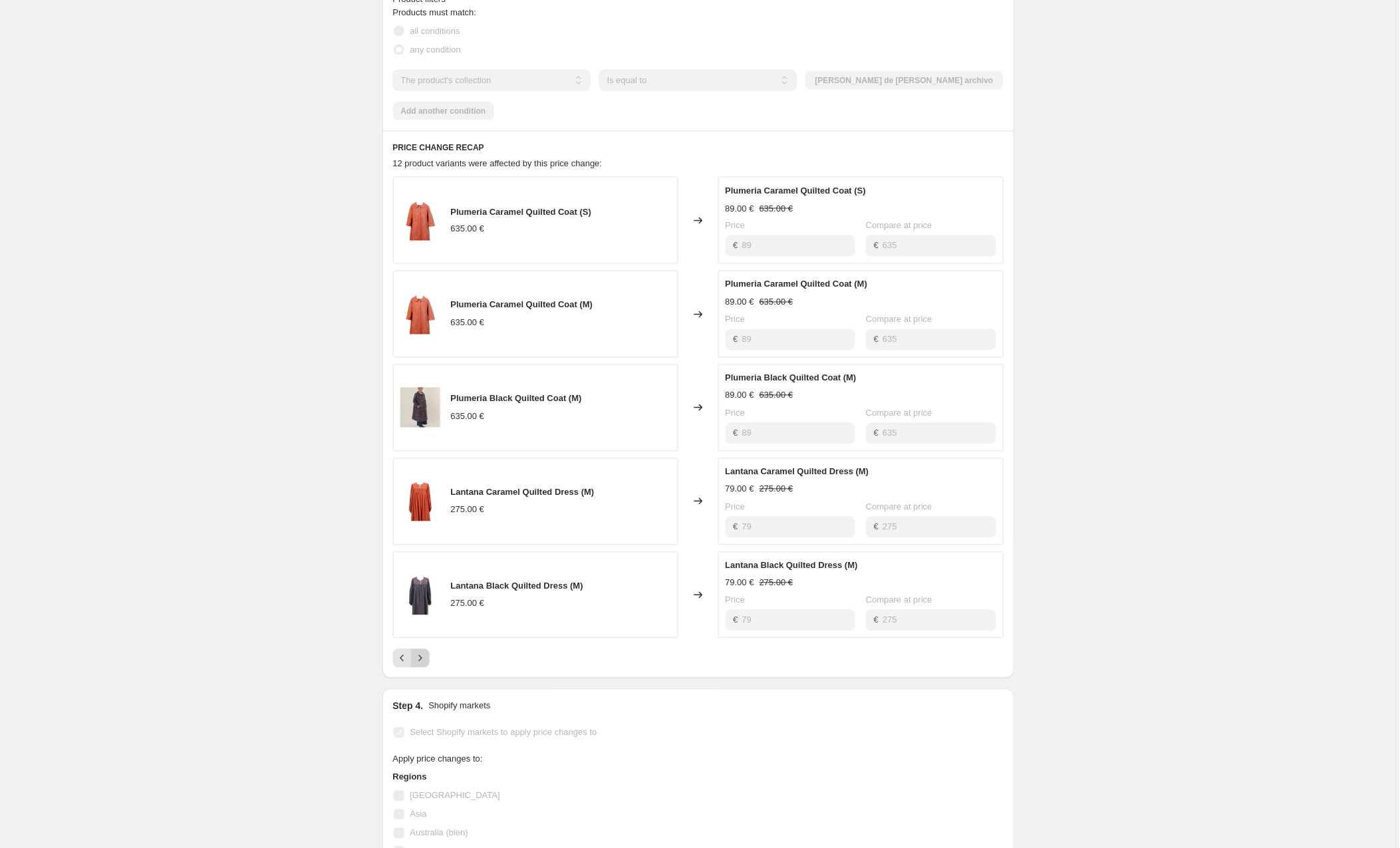
click at [425, 652] on icon "Next" at bounding box center [420, 658] width 13 height 13
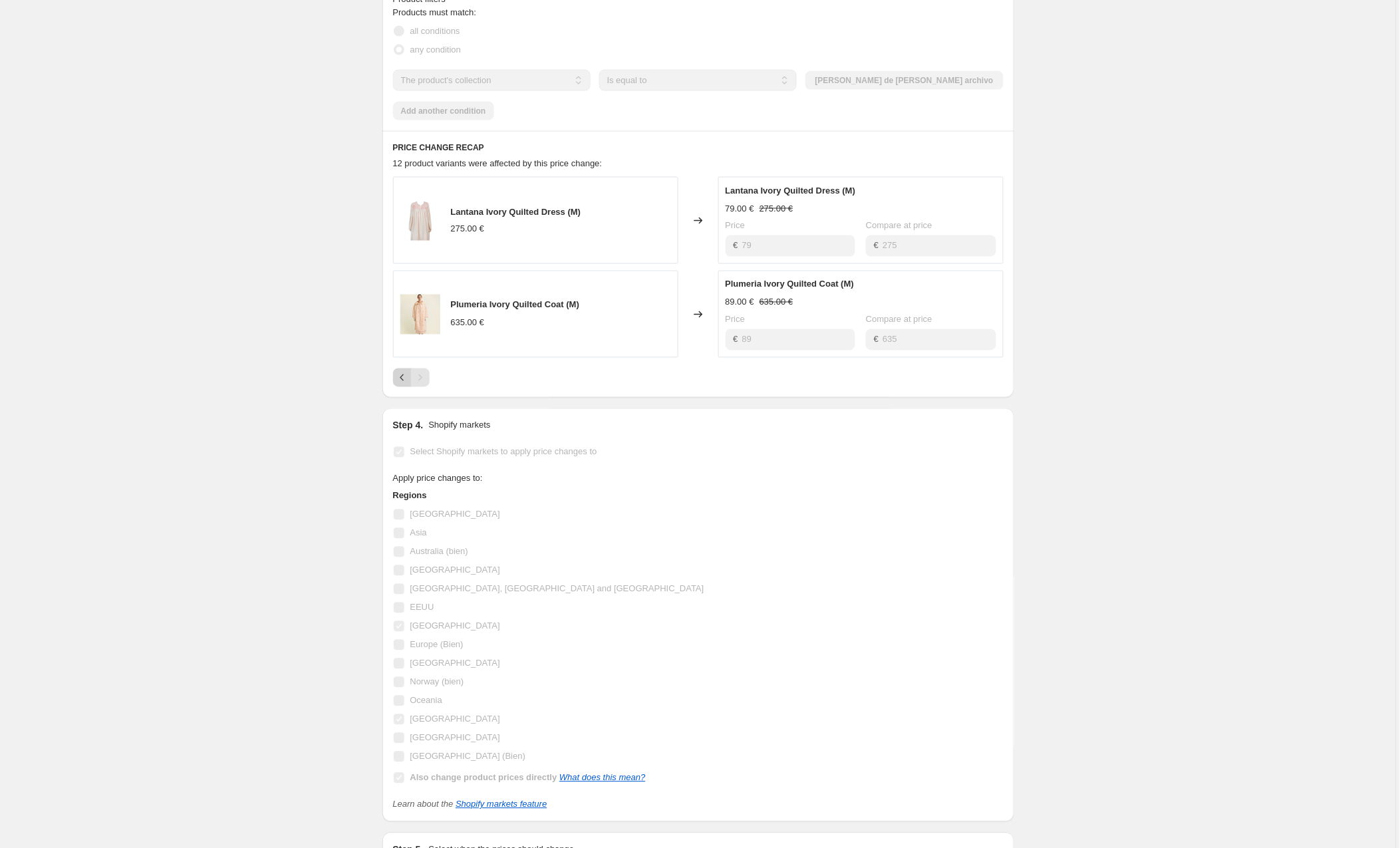
click at [404, 371] on icon "Previous" at bounding box center [402, 378] width 13 height 13
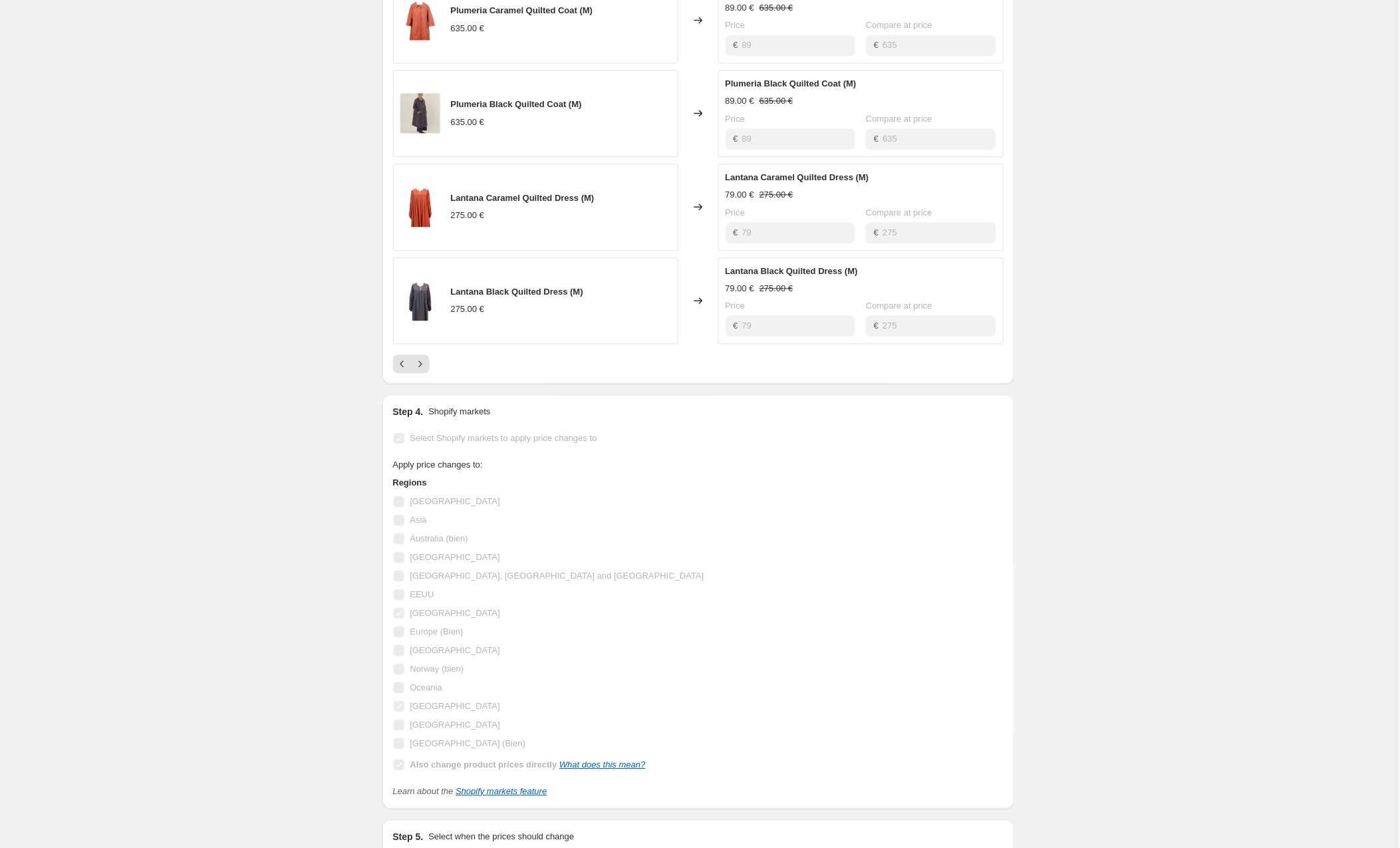
scroll to position [977, 0]
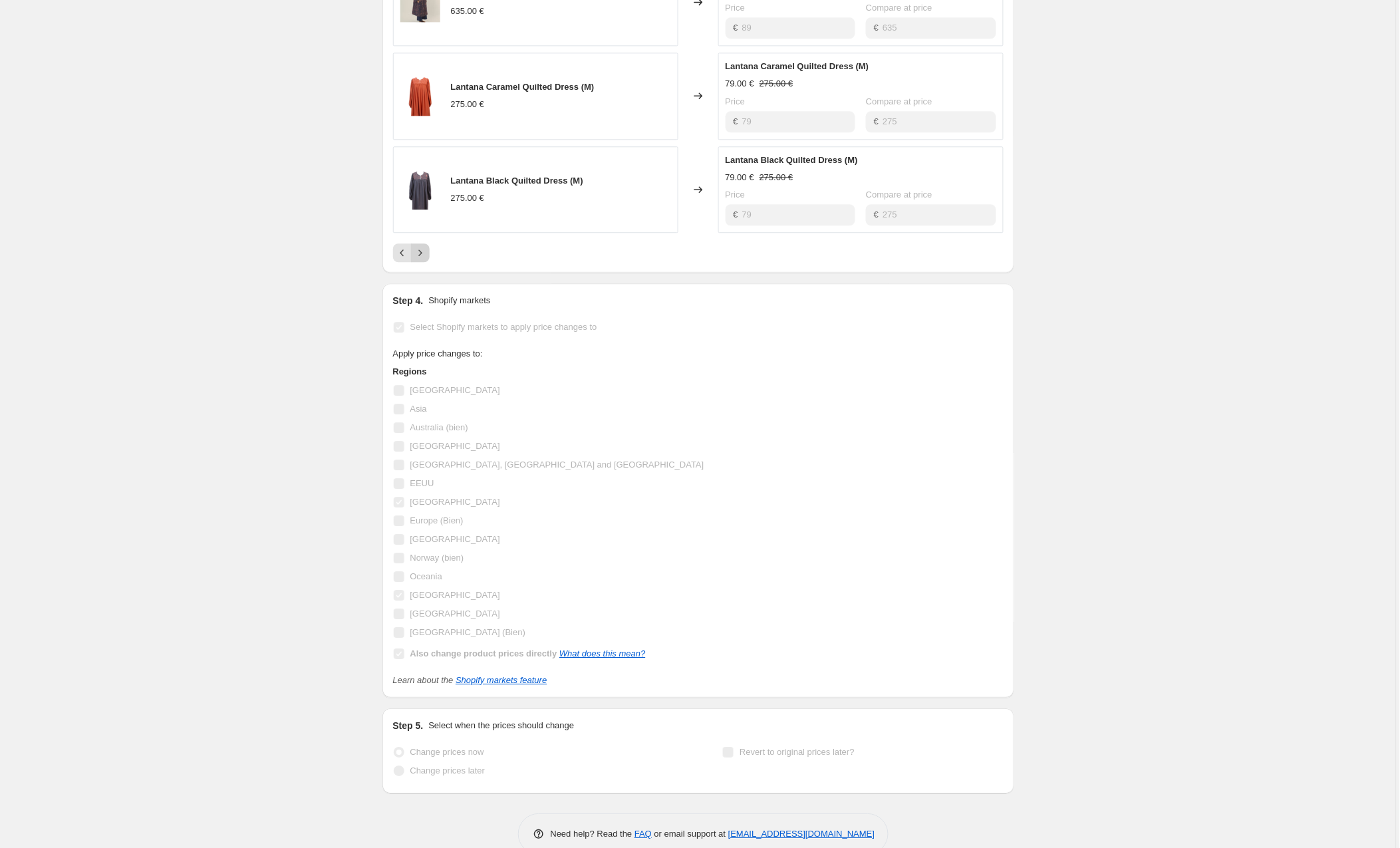
click at [423, 246] on icon "Next" at bounding box center [420, 253] width 13 height 13
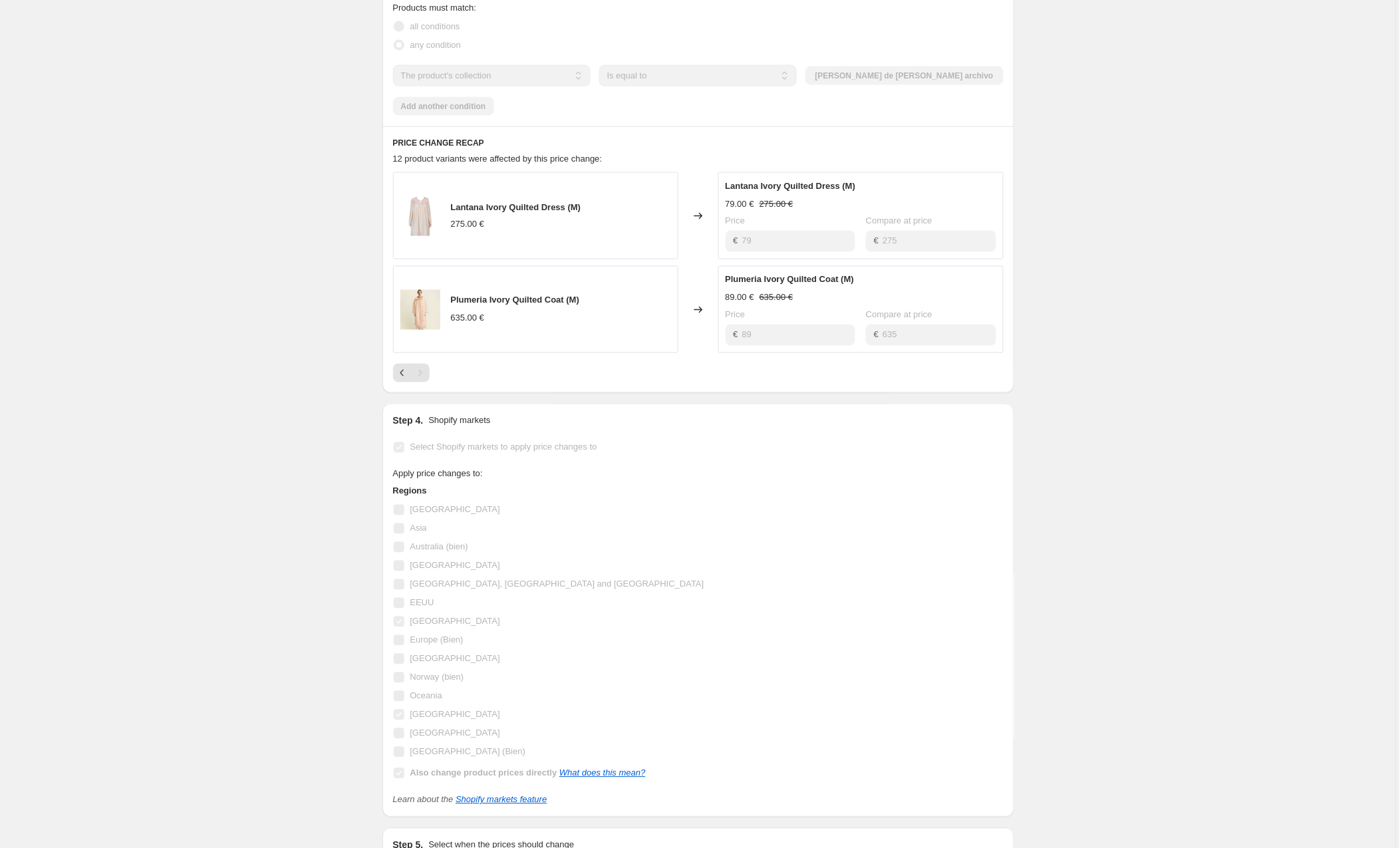
scroll to position [565, 0]
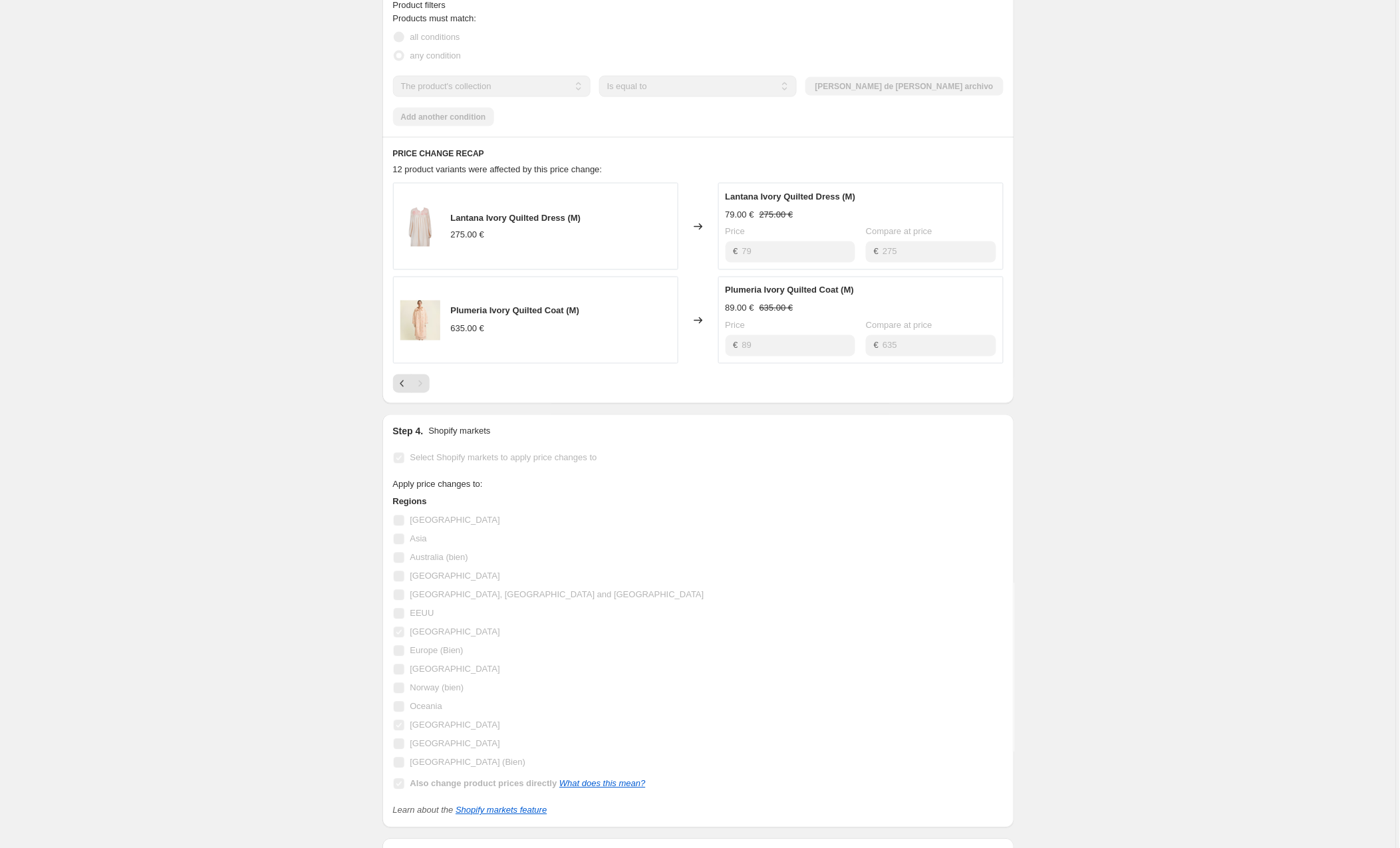
click at [393, 360] on div "PRICE CHANGE RECAP 12 product variants were affected by this price change: Lant…" at bounding box center [699, 270] width 632 height 267
click at [397, 374] on button "Previous" at bounding box center [402, 384] width 19 height 19
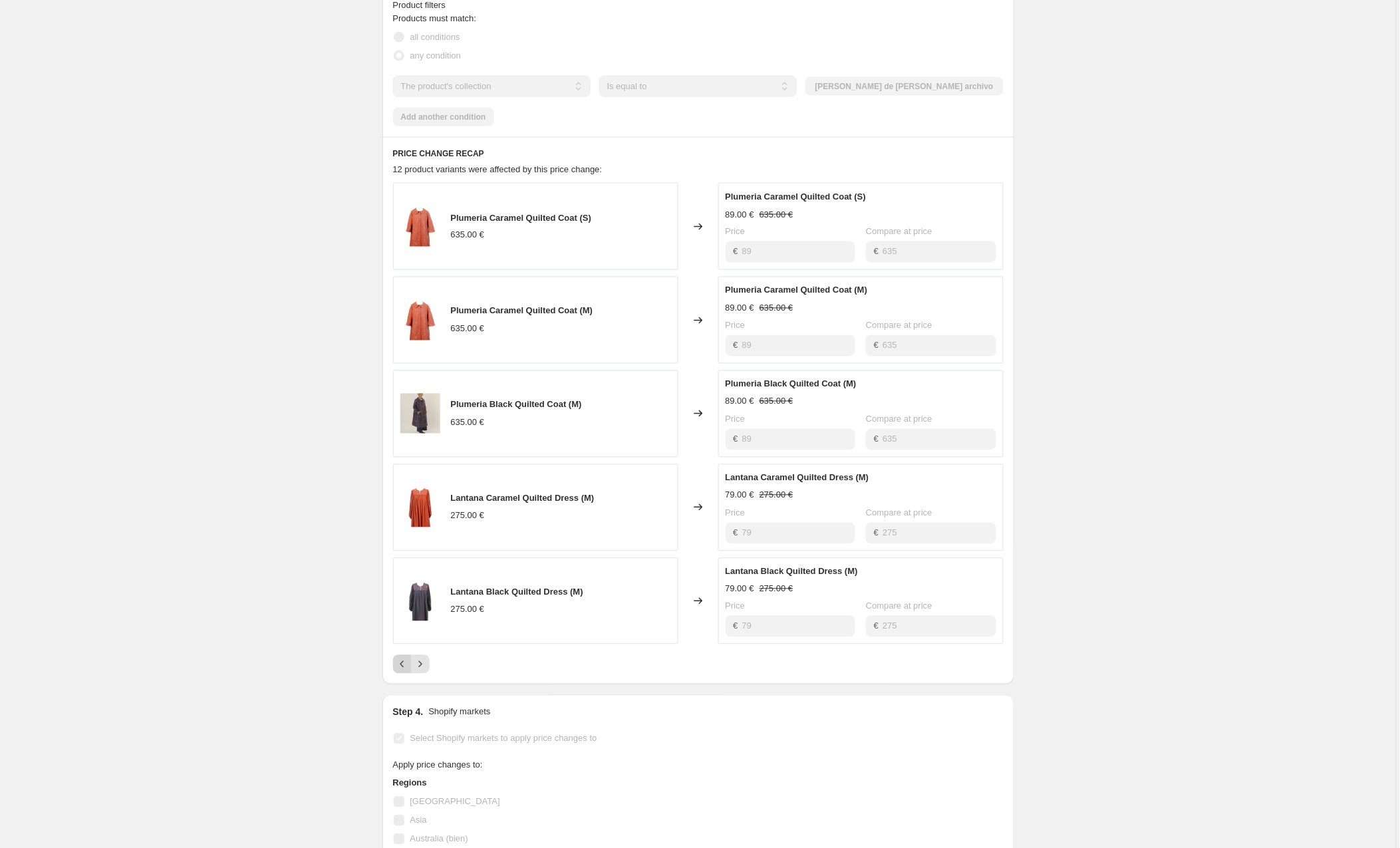
click at [402, 658] on icon "Previous" at bounding box center [402, 665] width 13 height 13
click at [402, 655] on div "Pagination" at bounding box center [402, 665] width 19 height 19
click at [426, 658] on icon "Next" at bounding box center [420, 665] width 13 height 13
click at [425, 658] on icon "Next" at bounding box center [420, 665] width 13 height 13
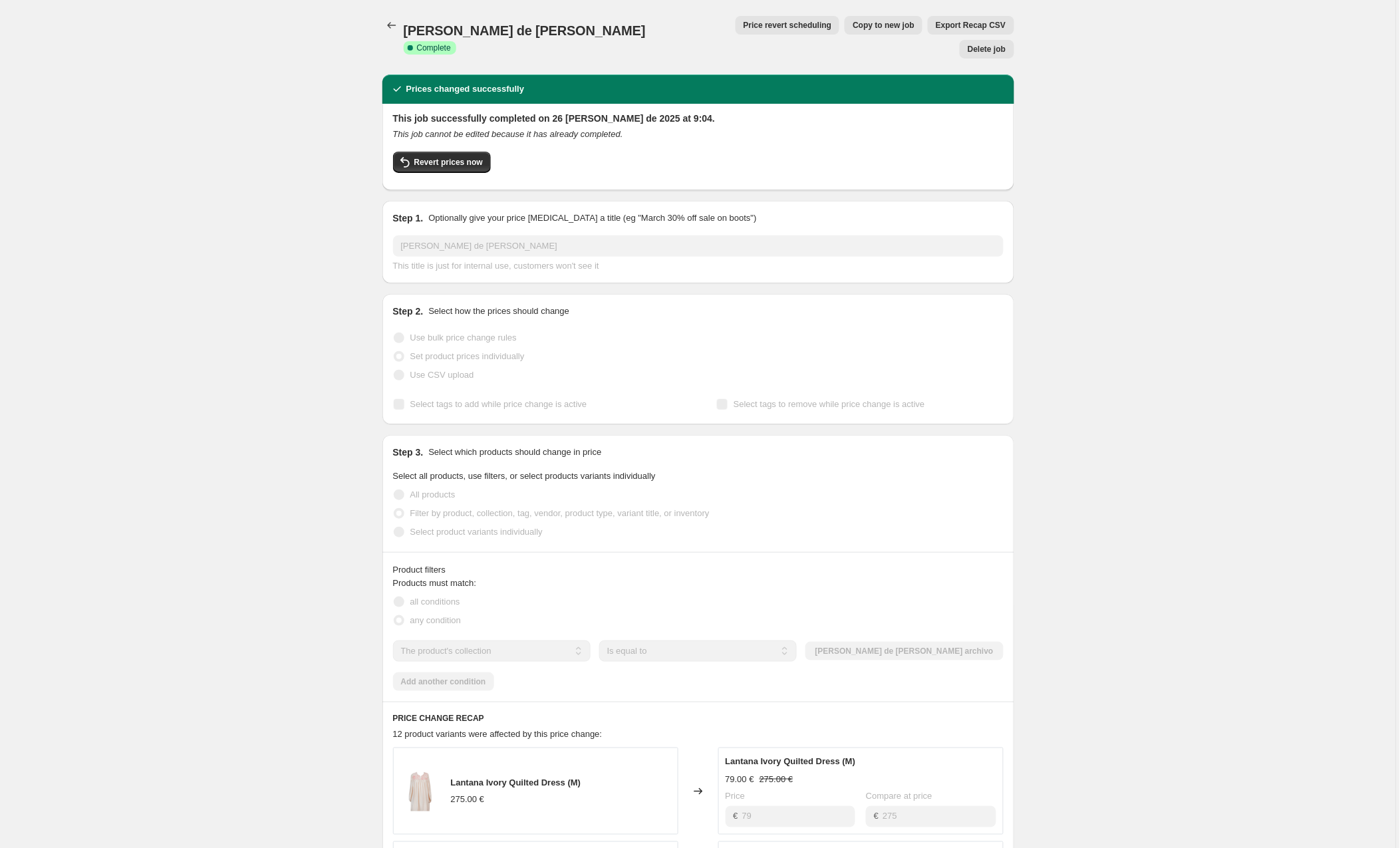
scroll to position [0, 0]
click at [389, 24] on icon "Price change jobs" at bounding box center [392, 25] width 13 height 13
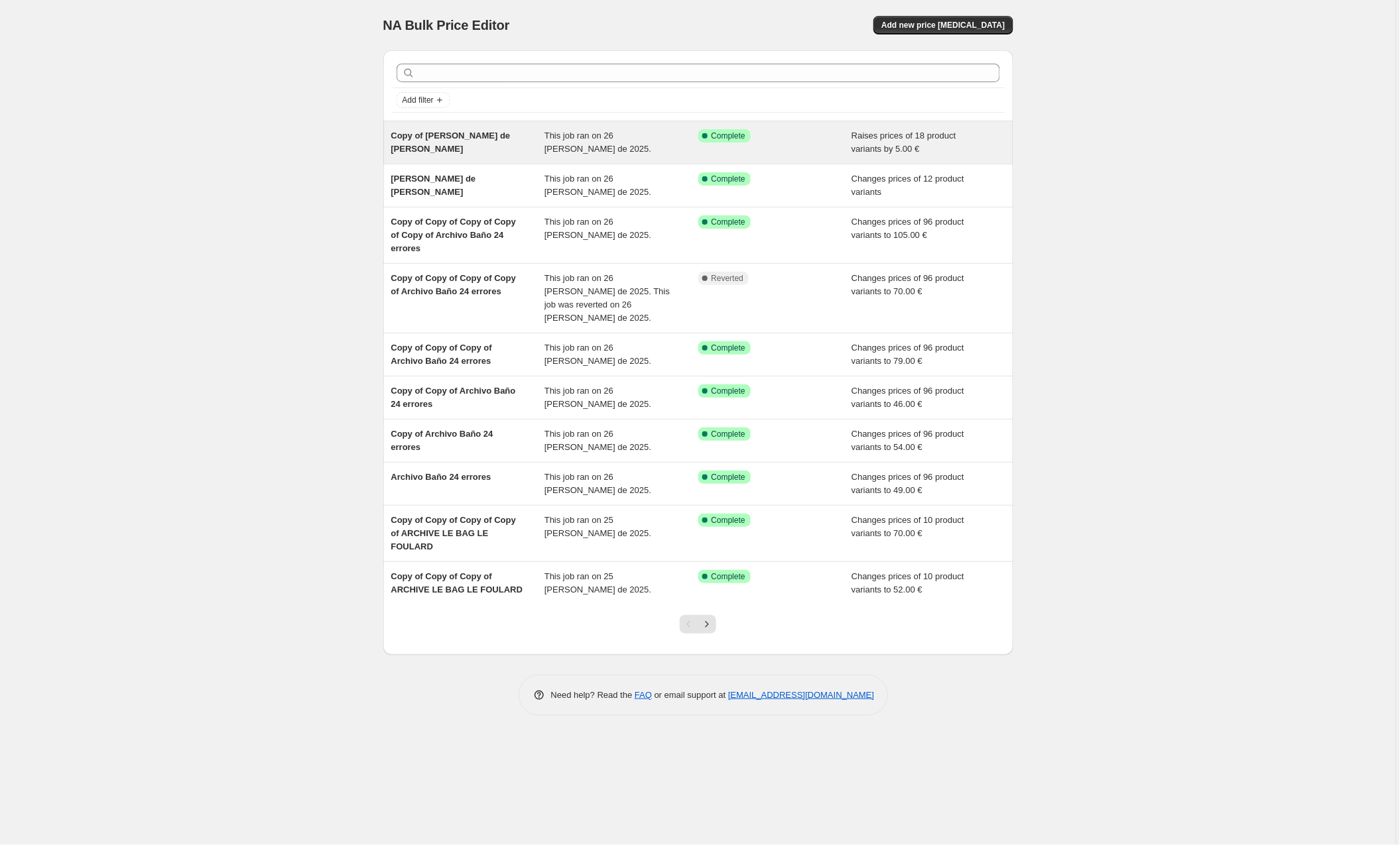
click at [426, 135] on span "Copy of flor de sal" at bounding box center [451, 142] width 120 height 23
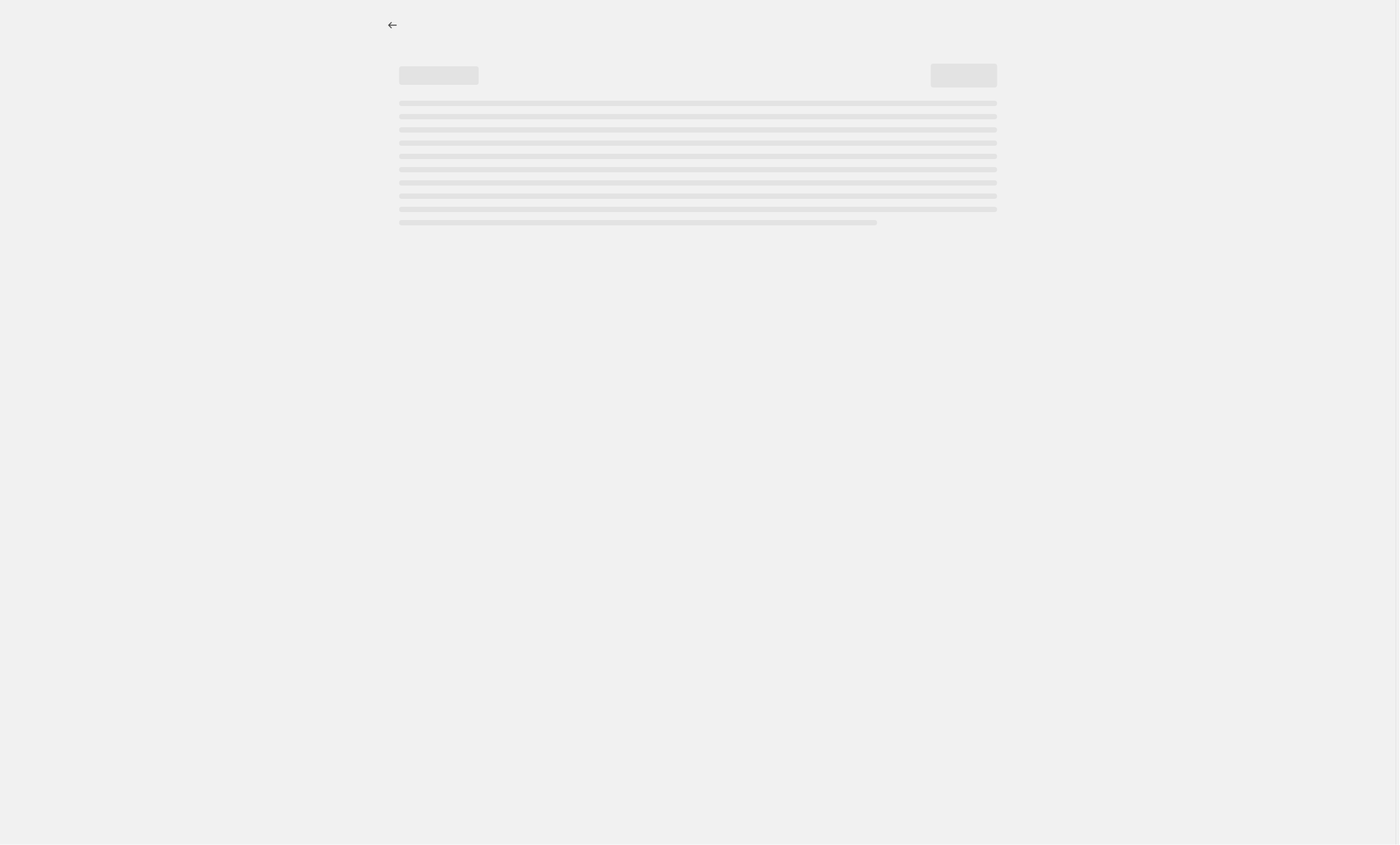
select select "by"
select select "collection"
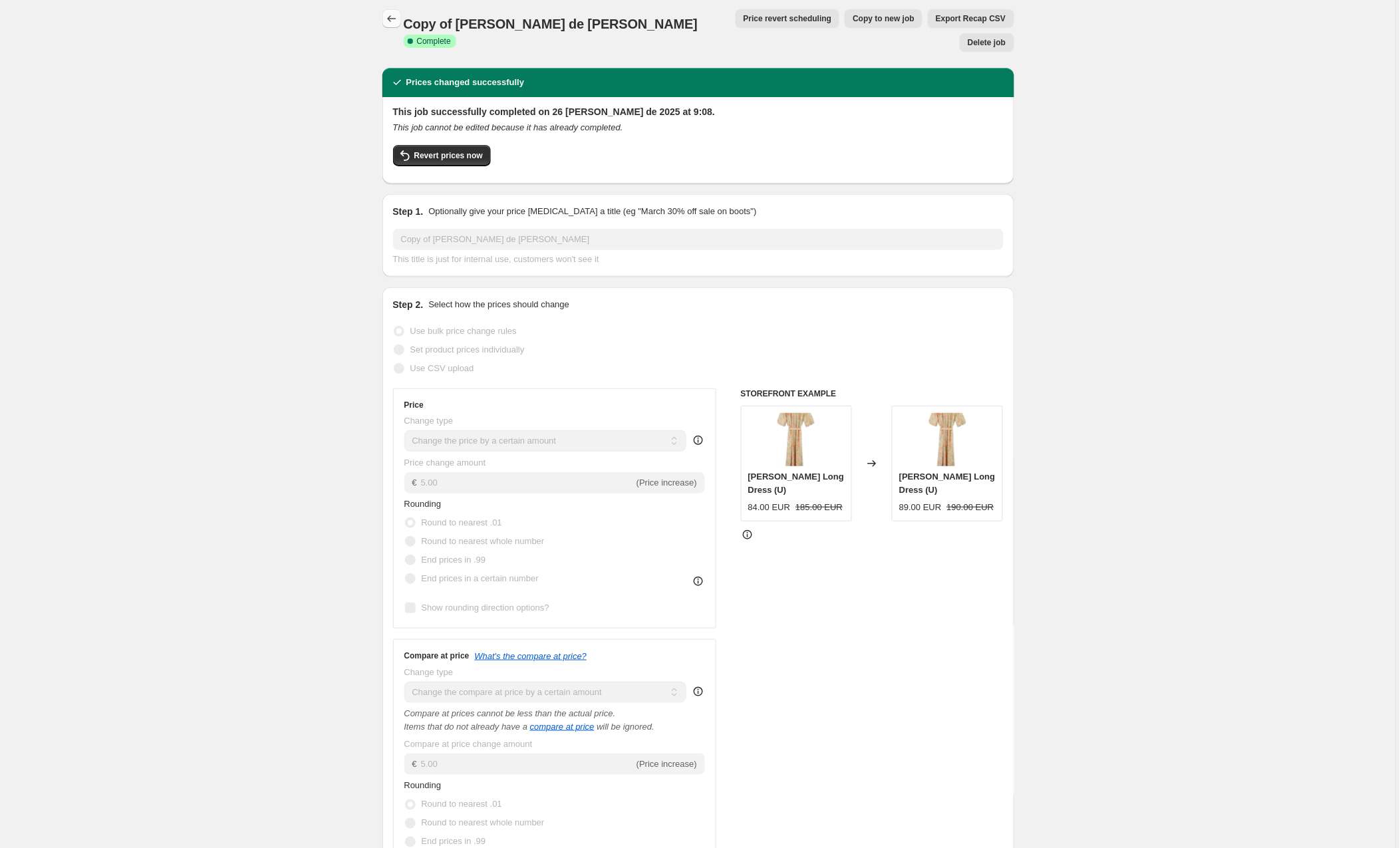
click at [389, 24] on icon "Price change jobs" at bounding box center [392, 19] width 13 height 13
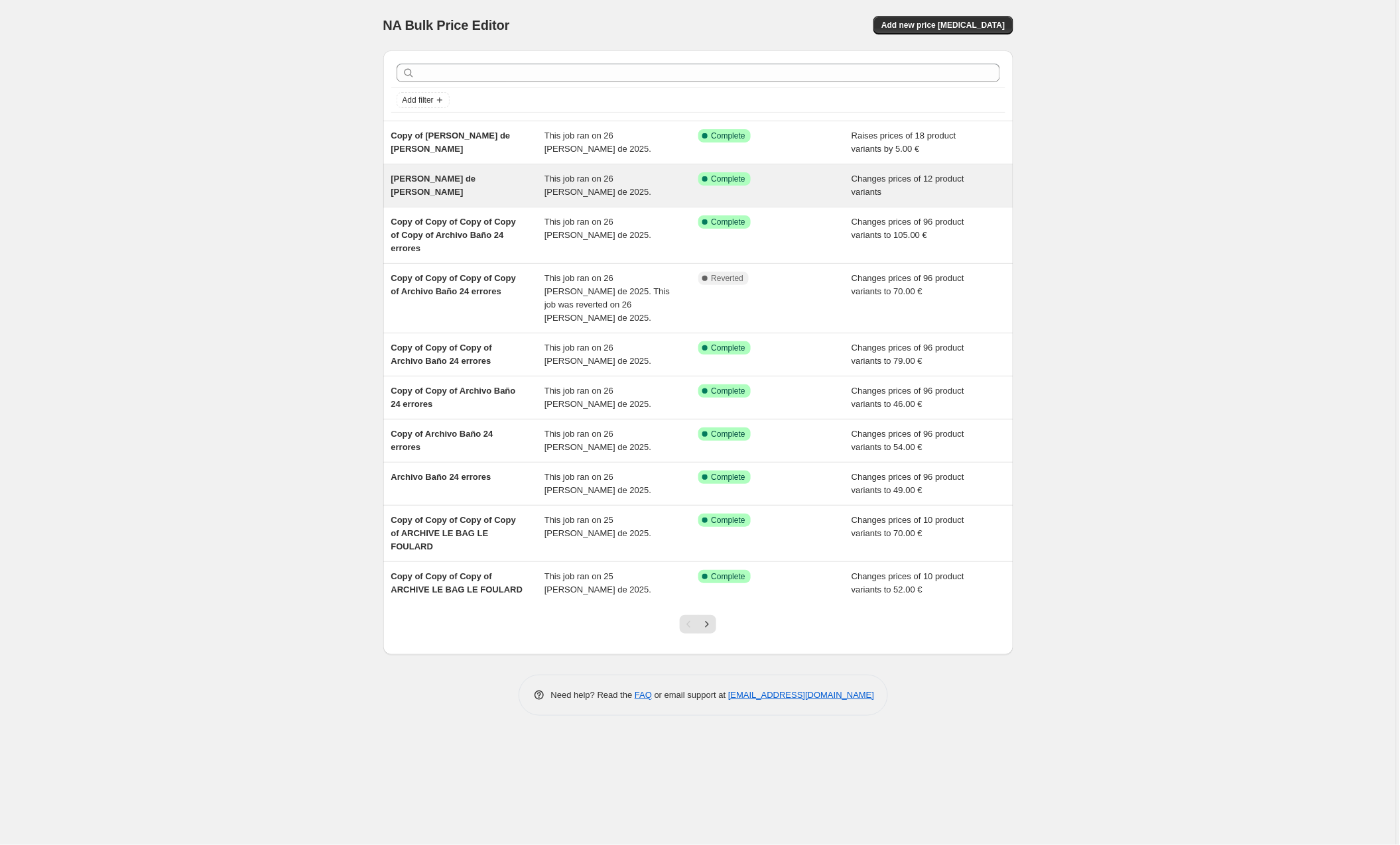
click at [470, 172] on div "[PERSON_NAME] de [PERSON_NAME]" at bounding box center [468, 185] width 154 height 27
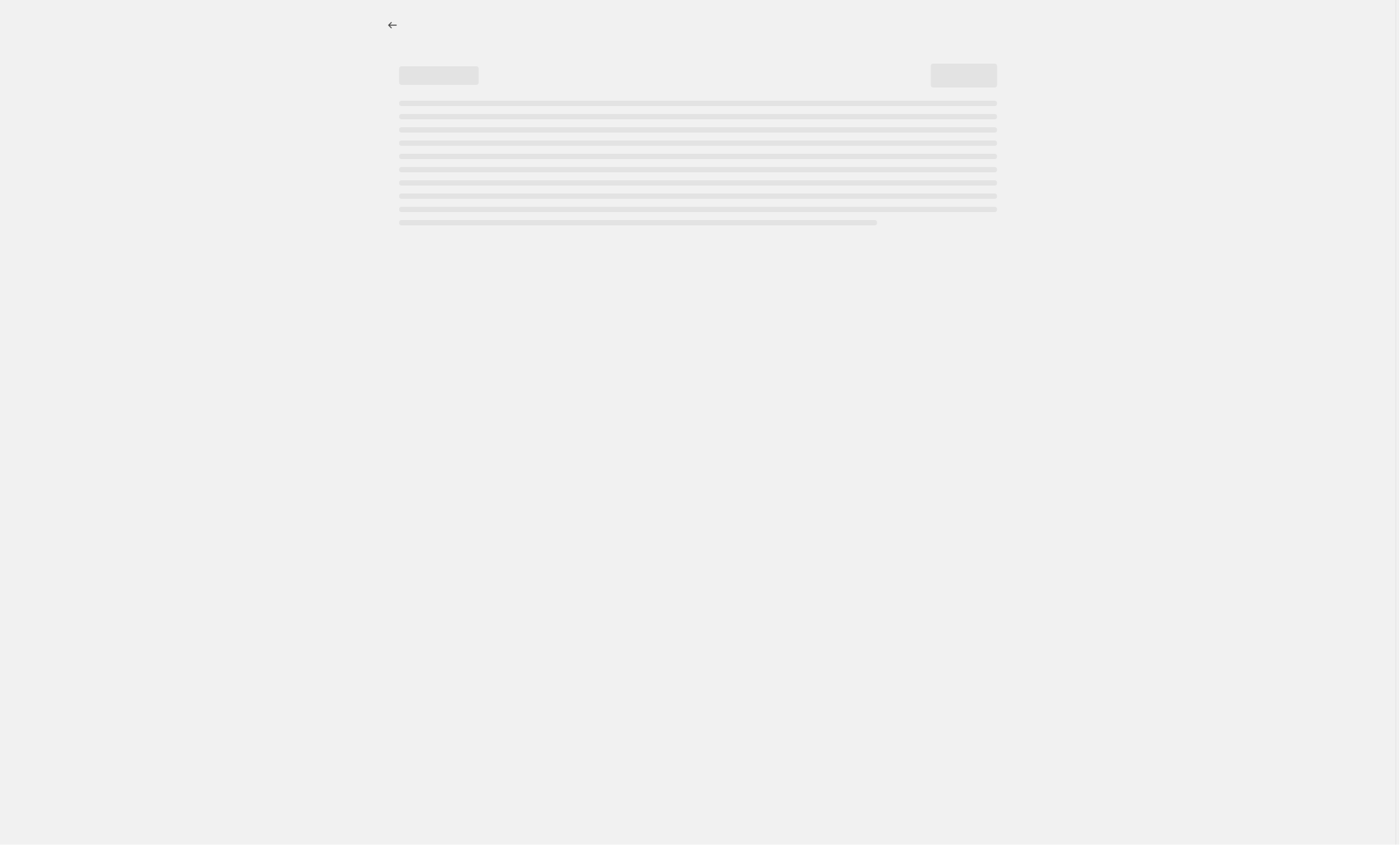
select select "collection"
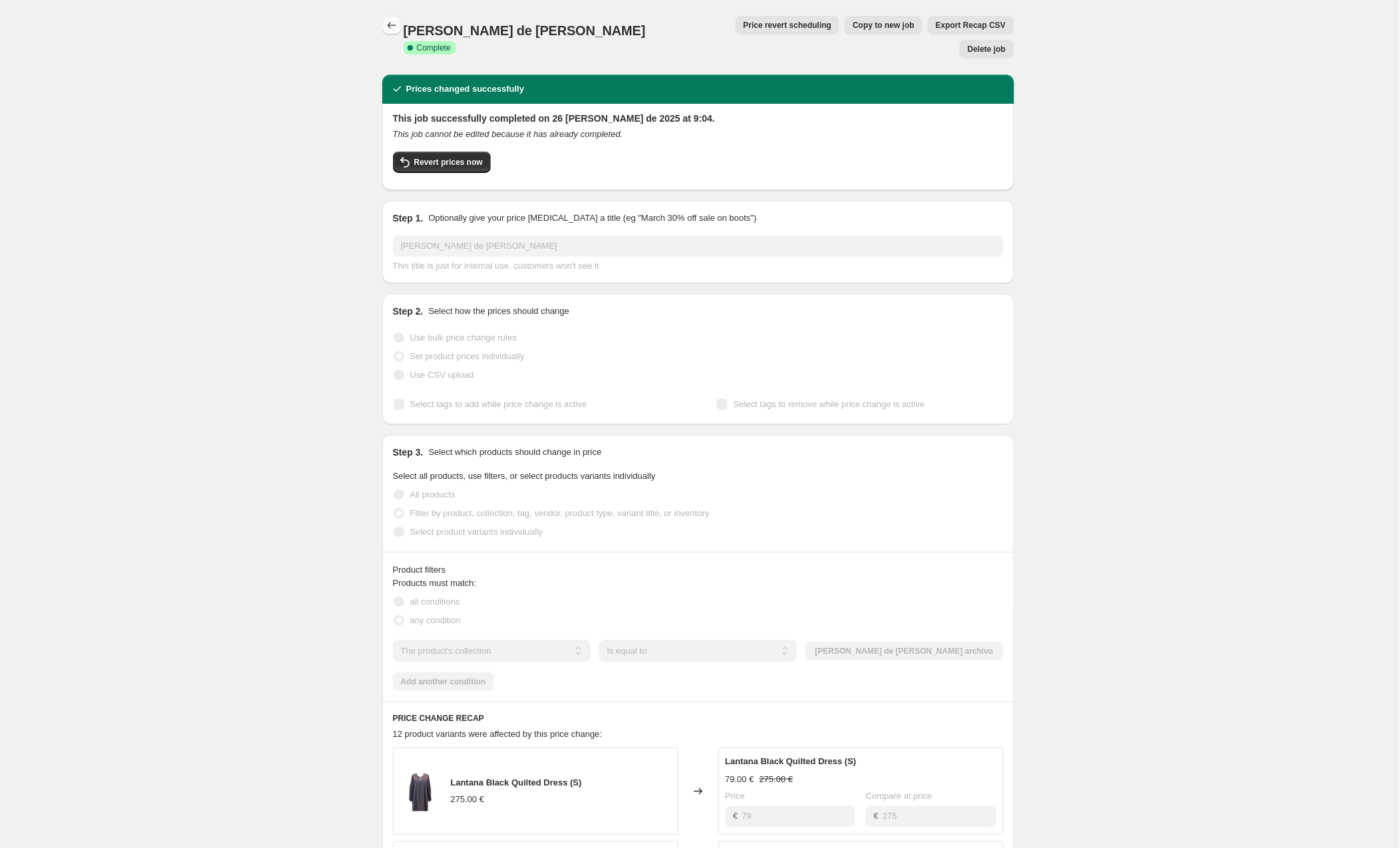
click at [397, 23] on icon "Price change jobs" at bounding box center [392, 25] width 13 height 13
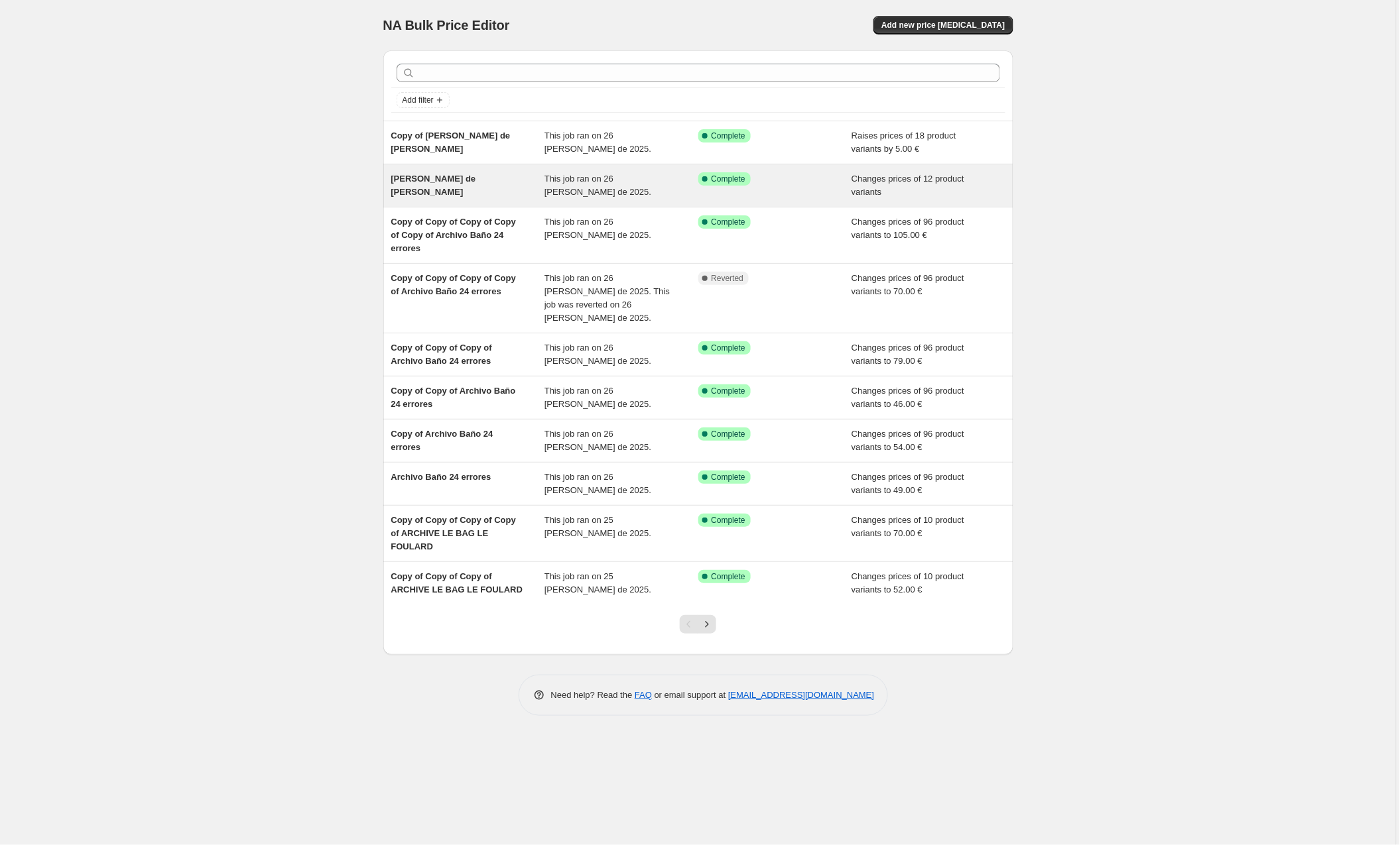
click at [542, 184] on div "[PERSON_NAME] de [PERSON_NAME]" at bounding box center [468, 185] width 154 height 27
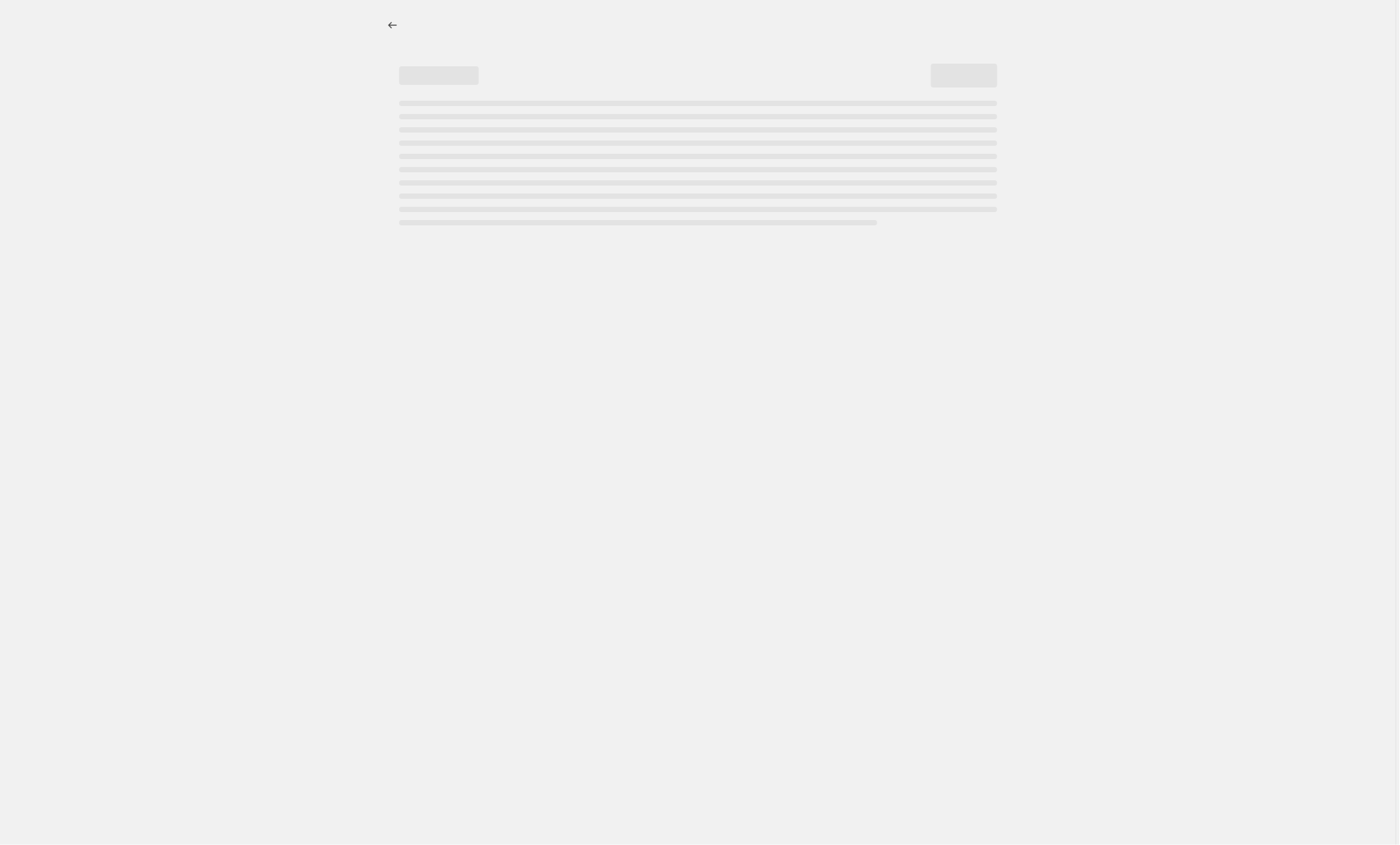
select select "collection"
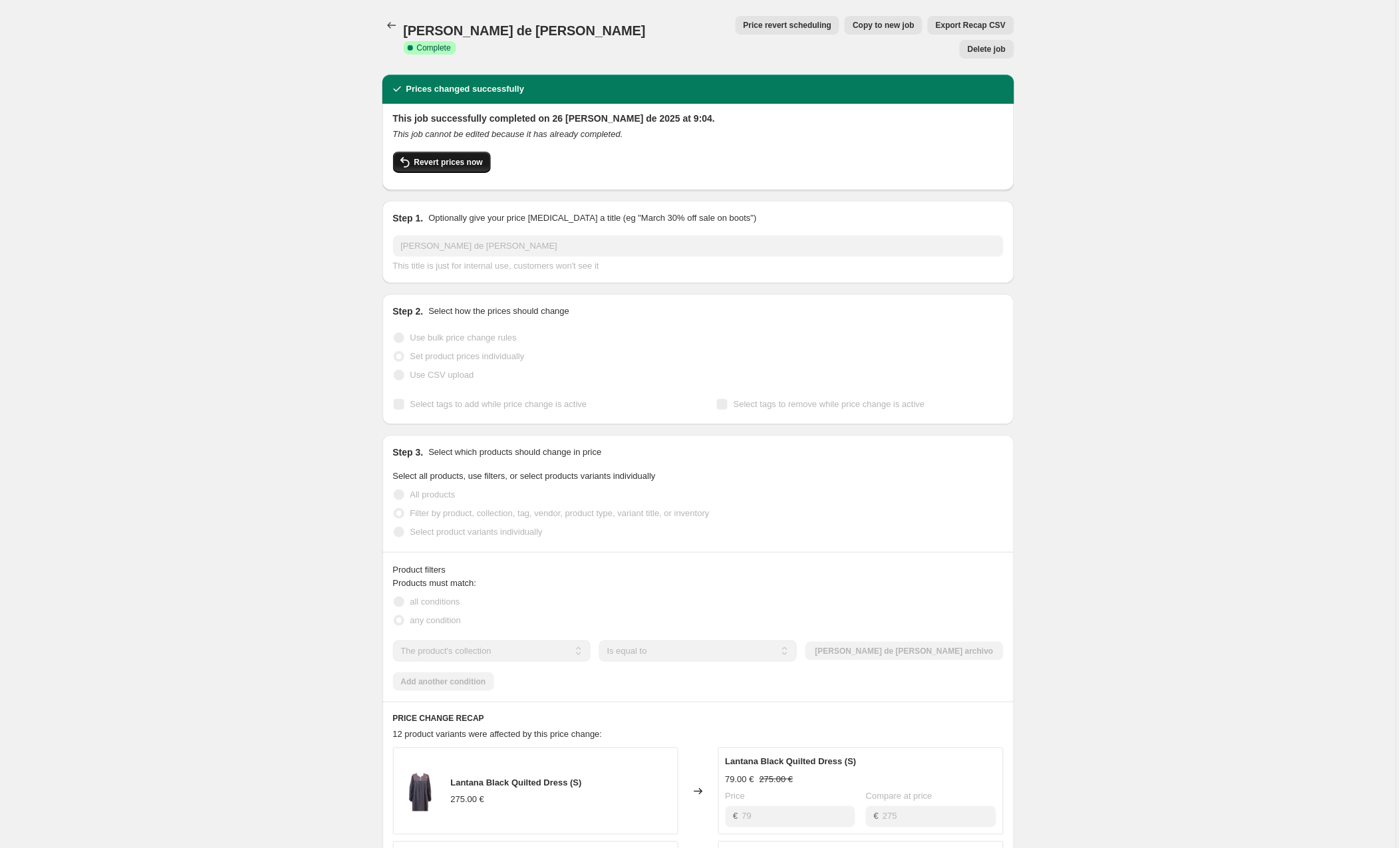
click at [459, 157] on span "Revert prices now" at bounding box center [449, 162] width 69 height 11
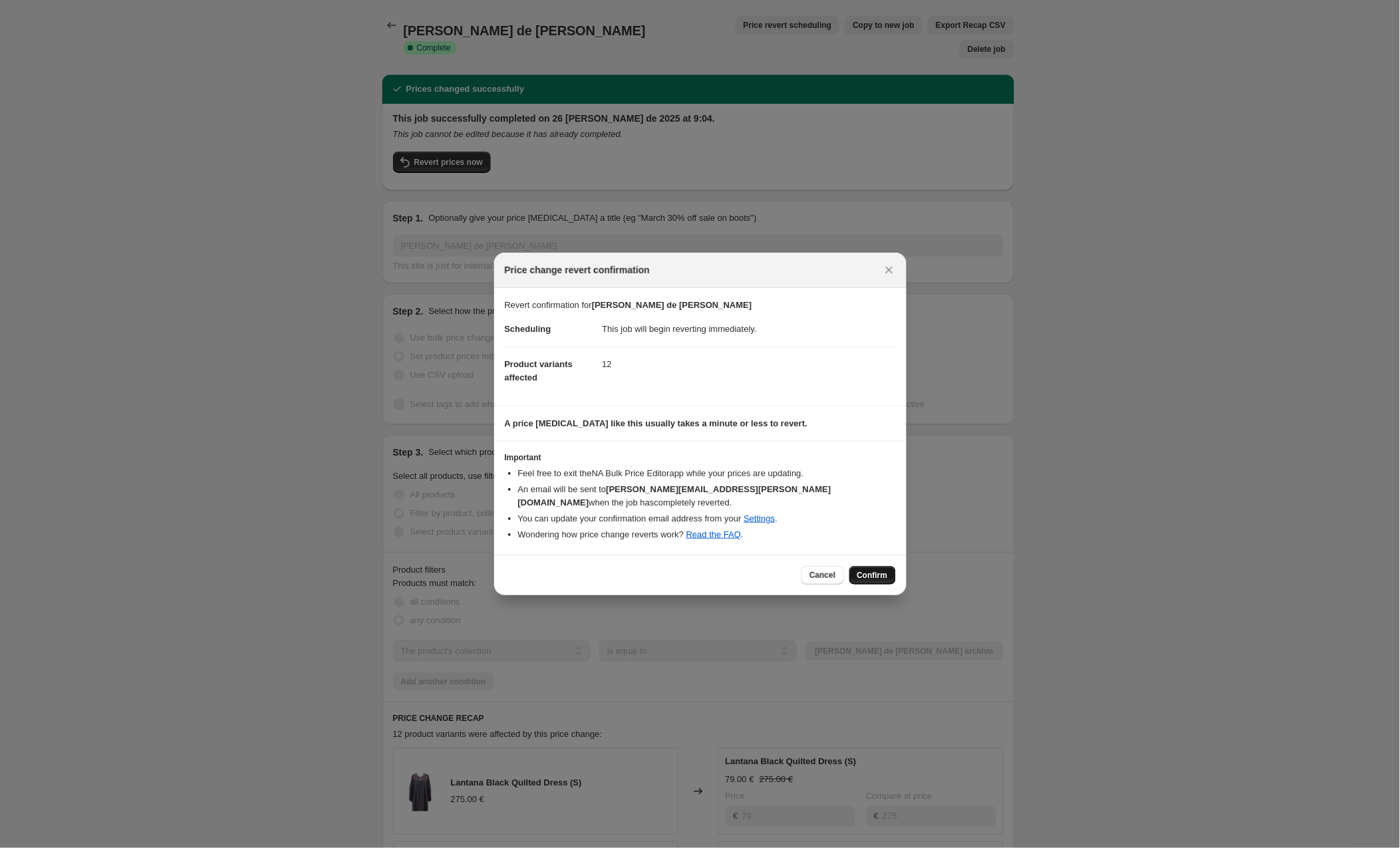
click at [858, 570] on span "Confirm" at bounding box center [873, 575] width 30 height 11
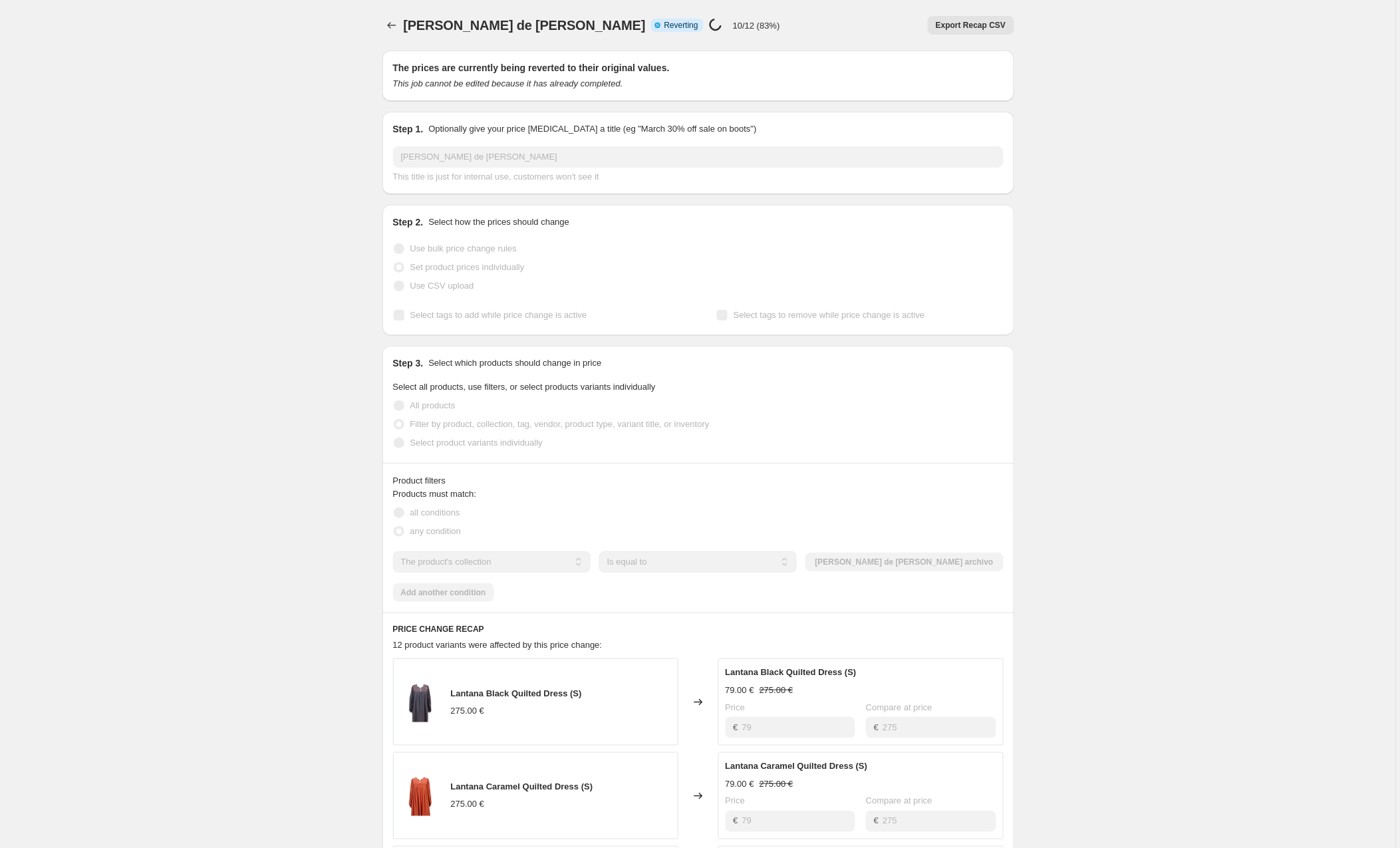
scroll to position [7, 0]
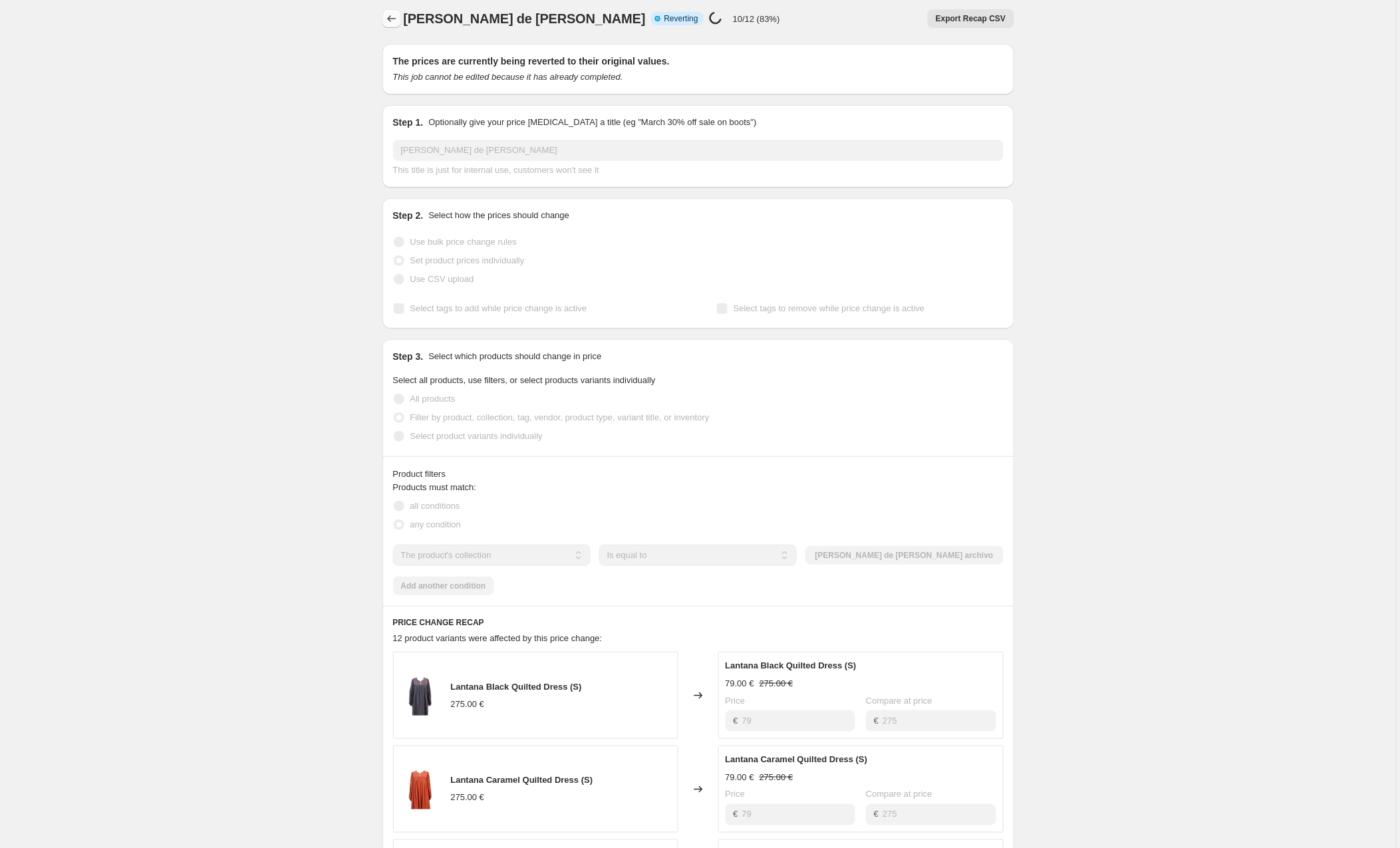
click at [388, 18] on icon "Price change jobs" at bounding box center [392, 19] width 13 height 13
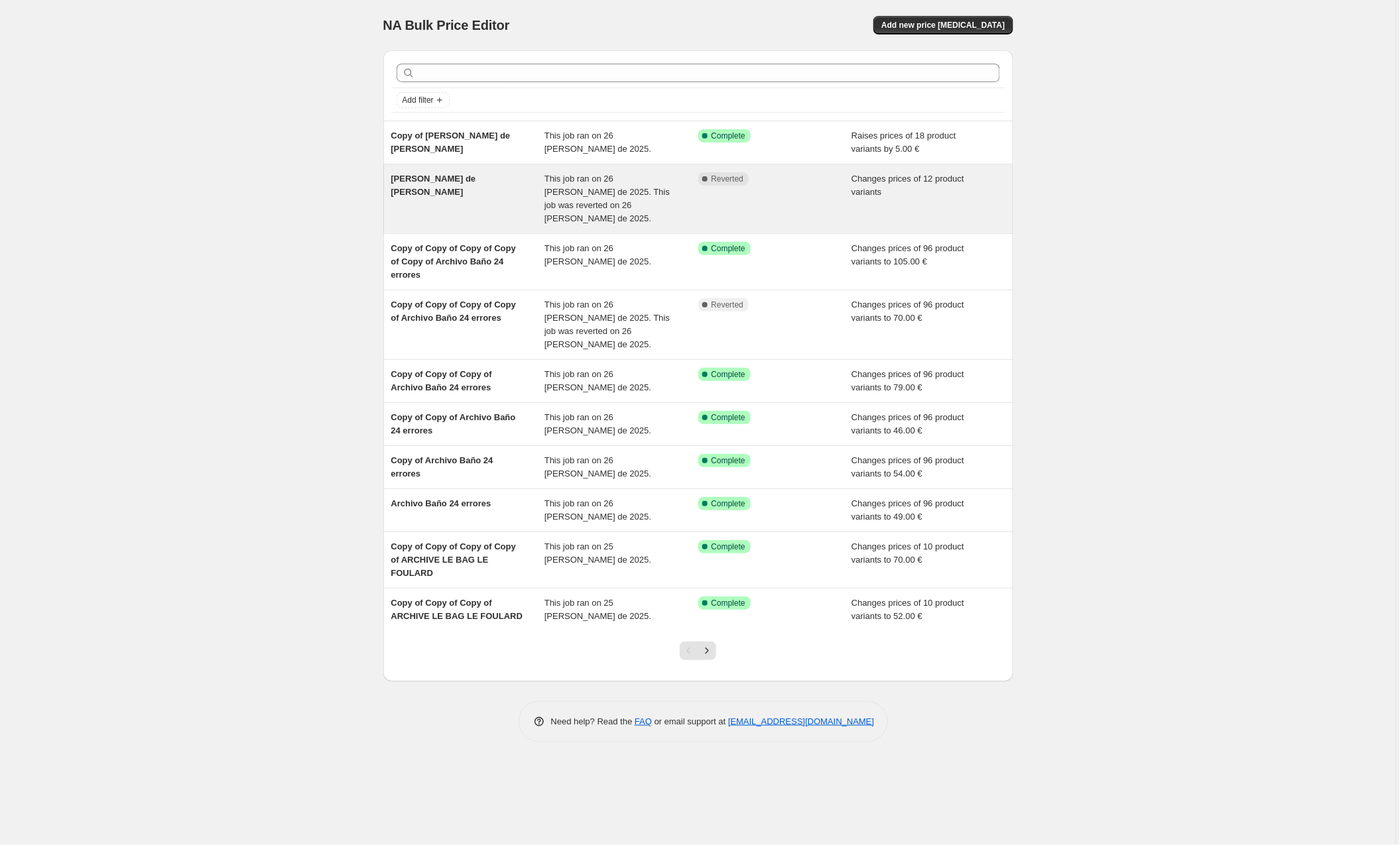
click at [598, 190] on span "This job ran on 26 [PERSON_NAME] de 2025. This job was reverted on 26 [PERSON_N…" at bounding box center [607, 198] width 125 height 50
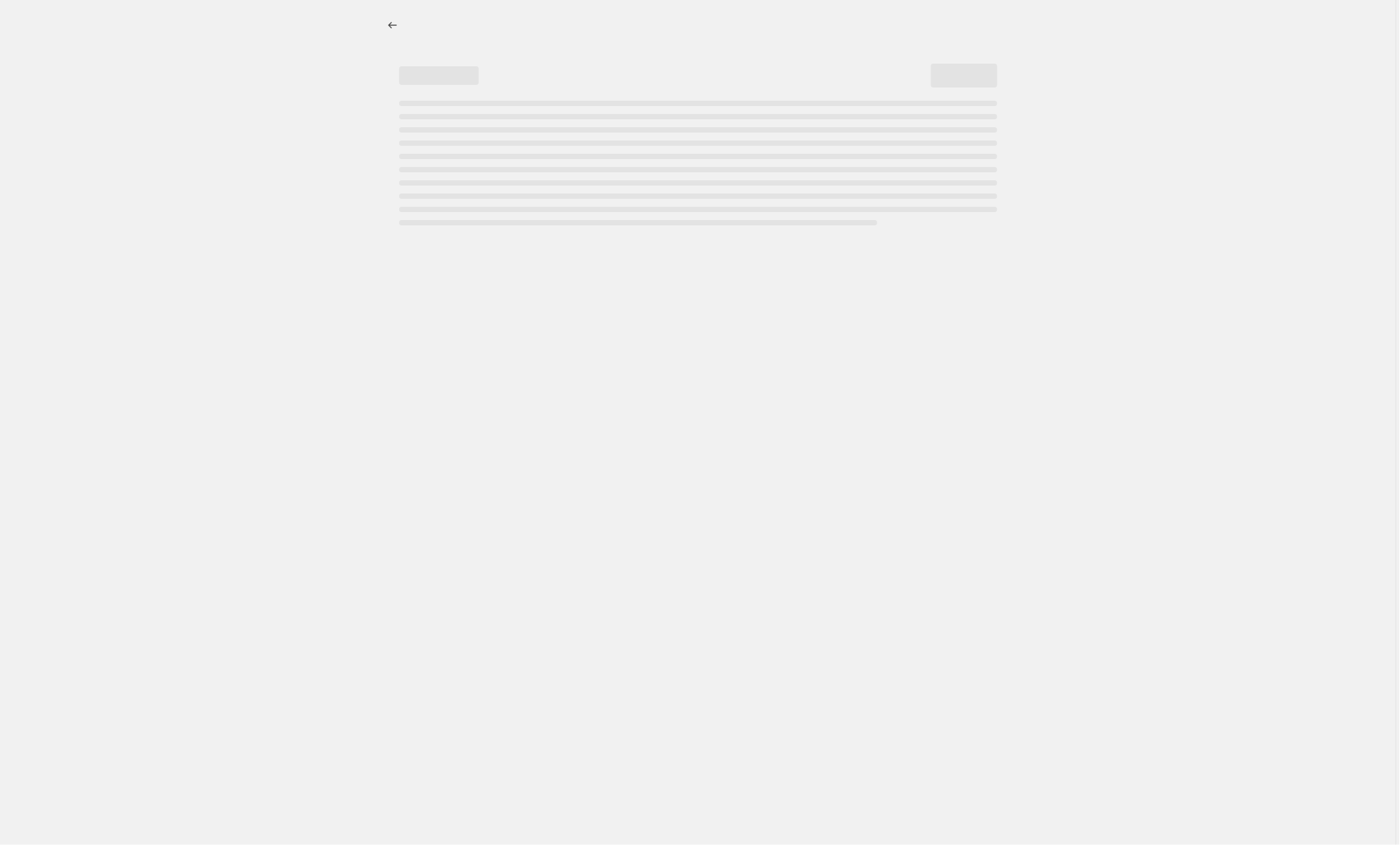
select select "collection"
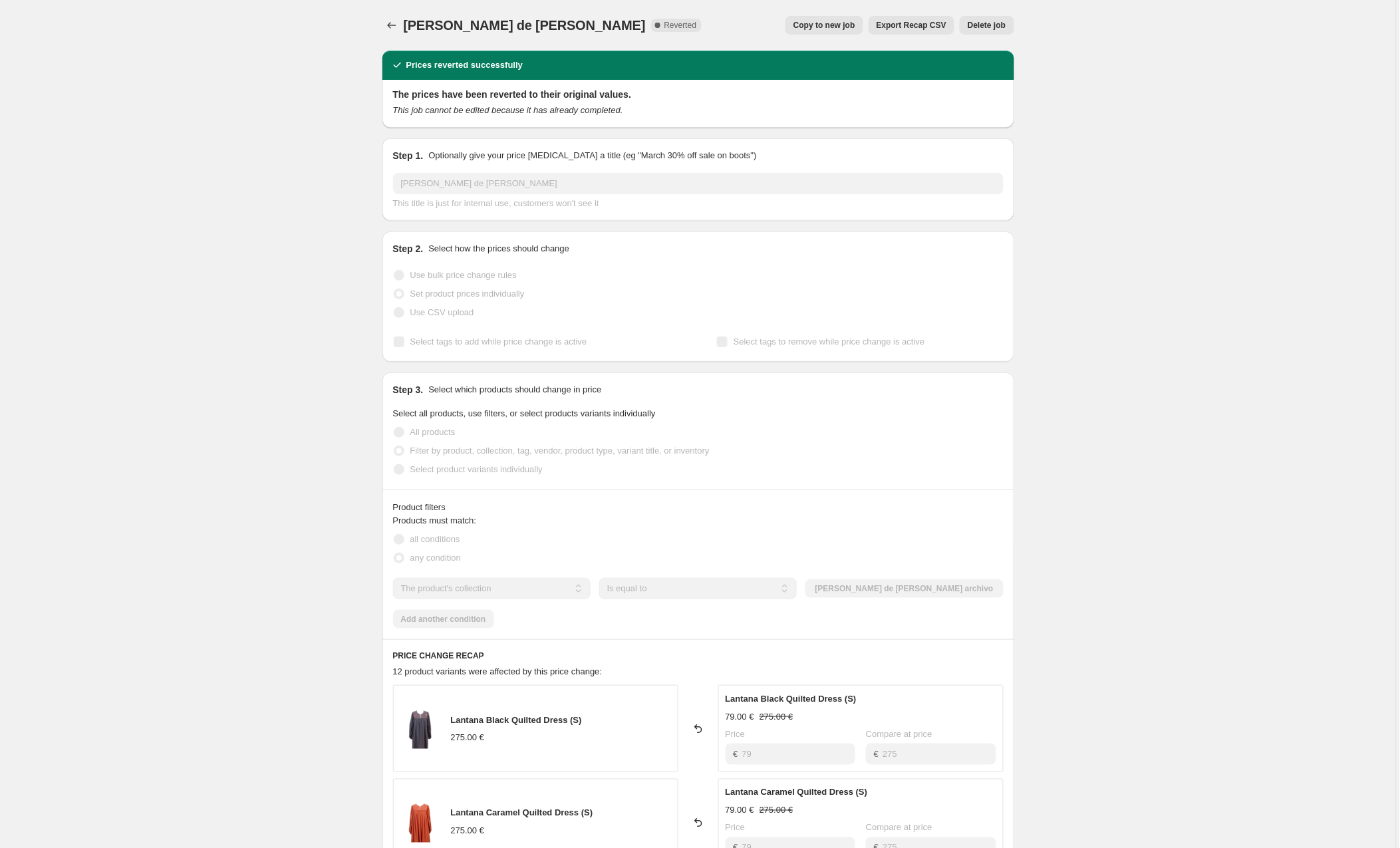
click at [818, 24] on span "Copy to new job" at bounding box center [825, 25] width 62 height 11
select select "collection"
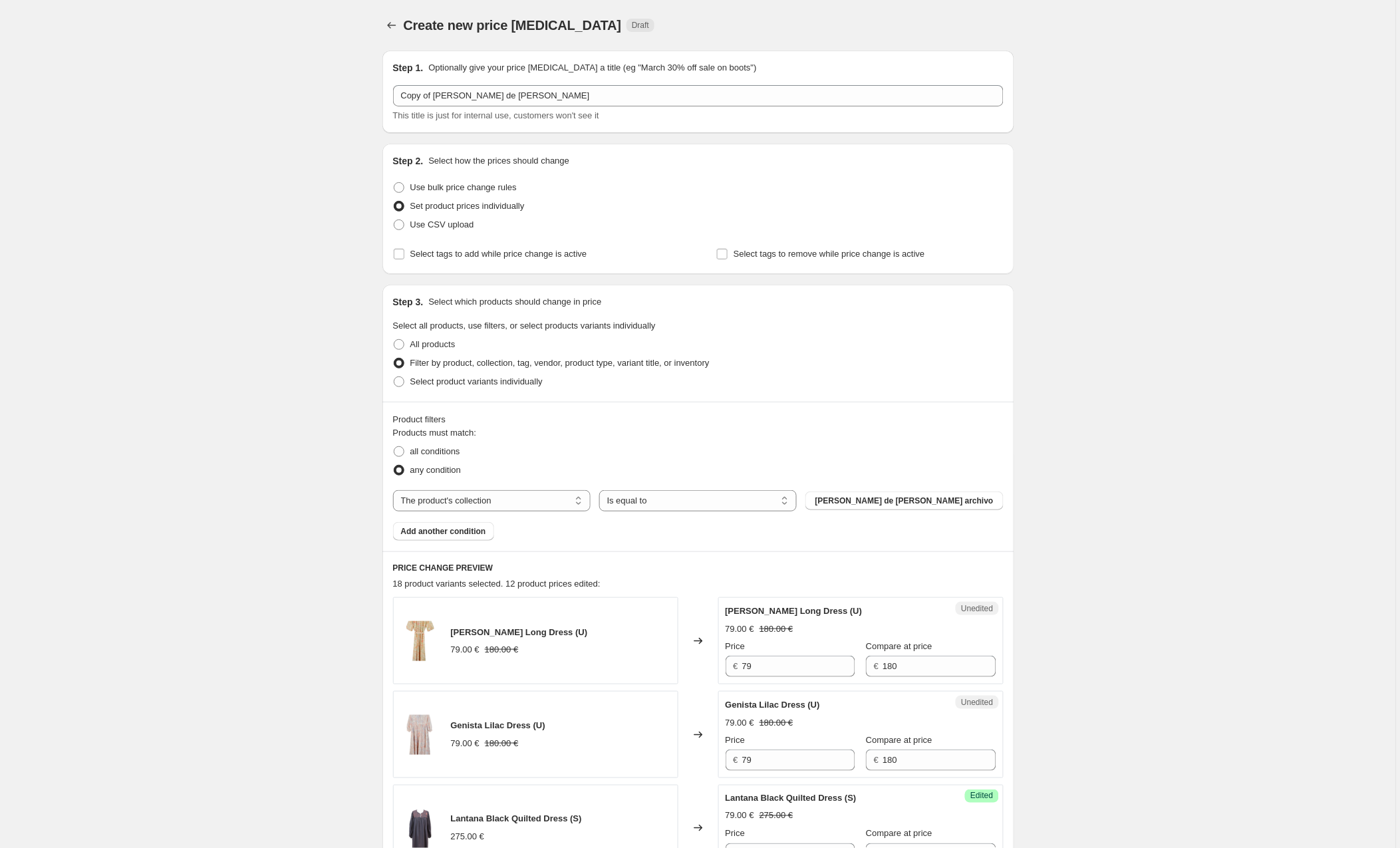
scroll to position [4, 0]
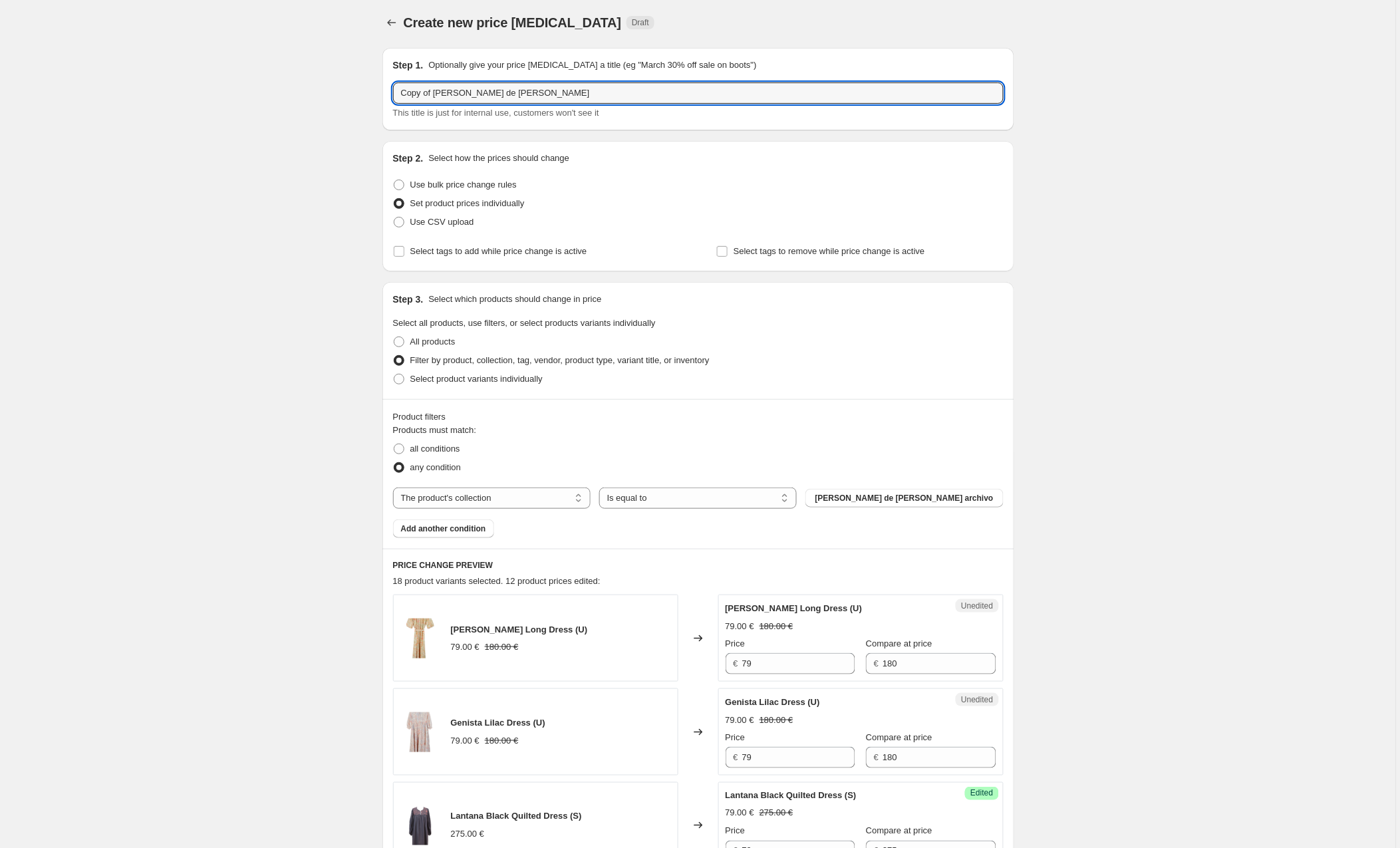
drag, startPoint x: 438, startPoint y: 90, endPoint x: 360, endPoint y: 92, distance: 78.0
type input "[PERSON_NAME] de [PERSON_NAME]"
click at [713, 173] on div "Step 2. Select how the prices should change Use bulk price change rules Set pro…" at bounding box center [698, 207] width 610 height 109
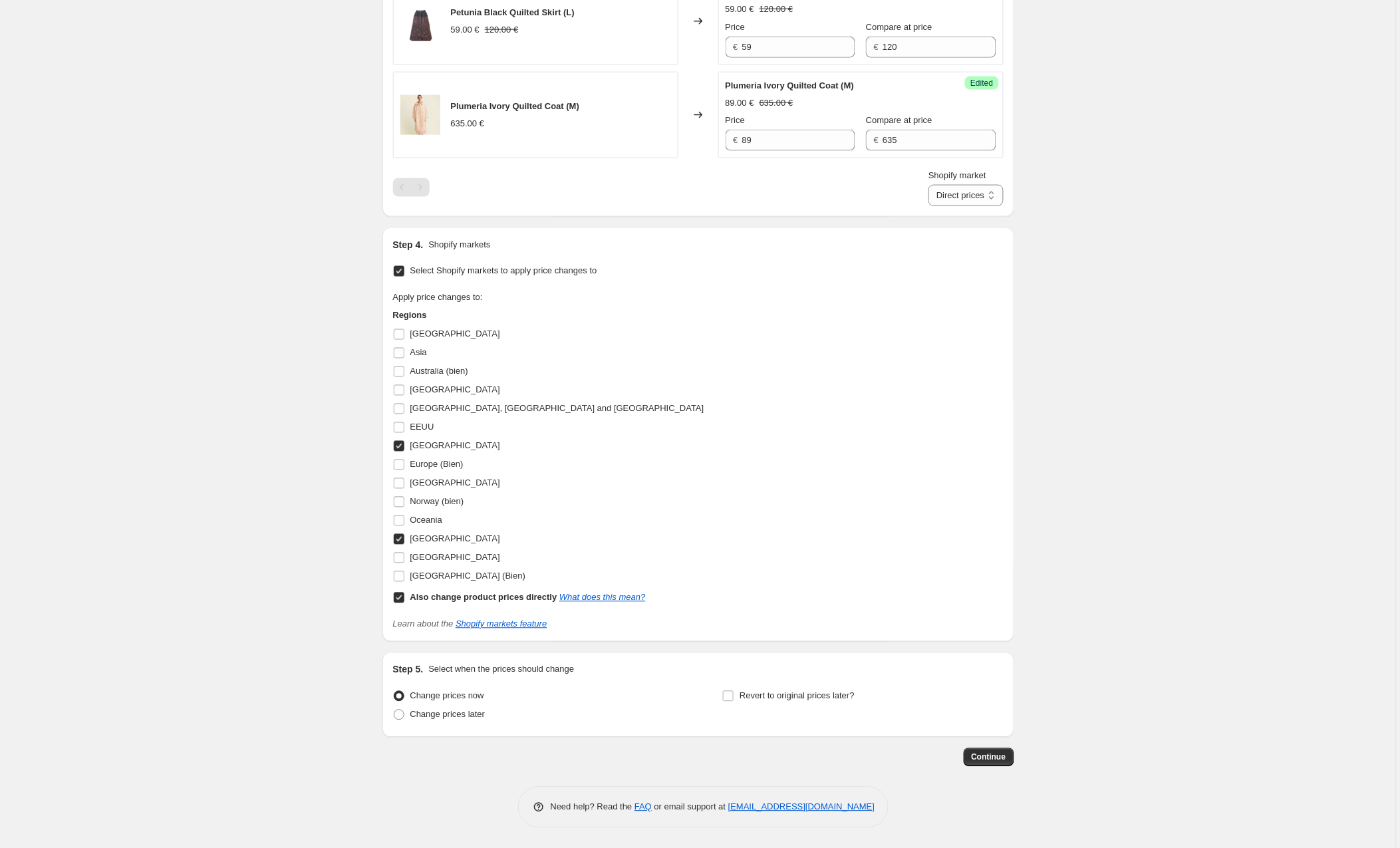
scroll to position [2125, 0]
click at [988, 758] on span "Continue" at bounding box center [989, 758] width 35 height 11
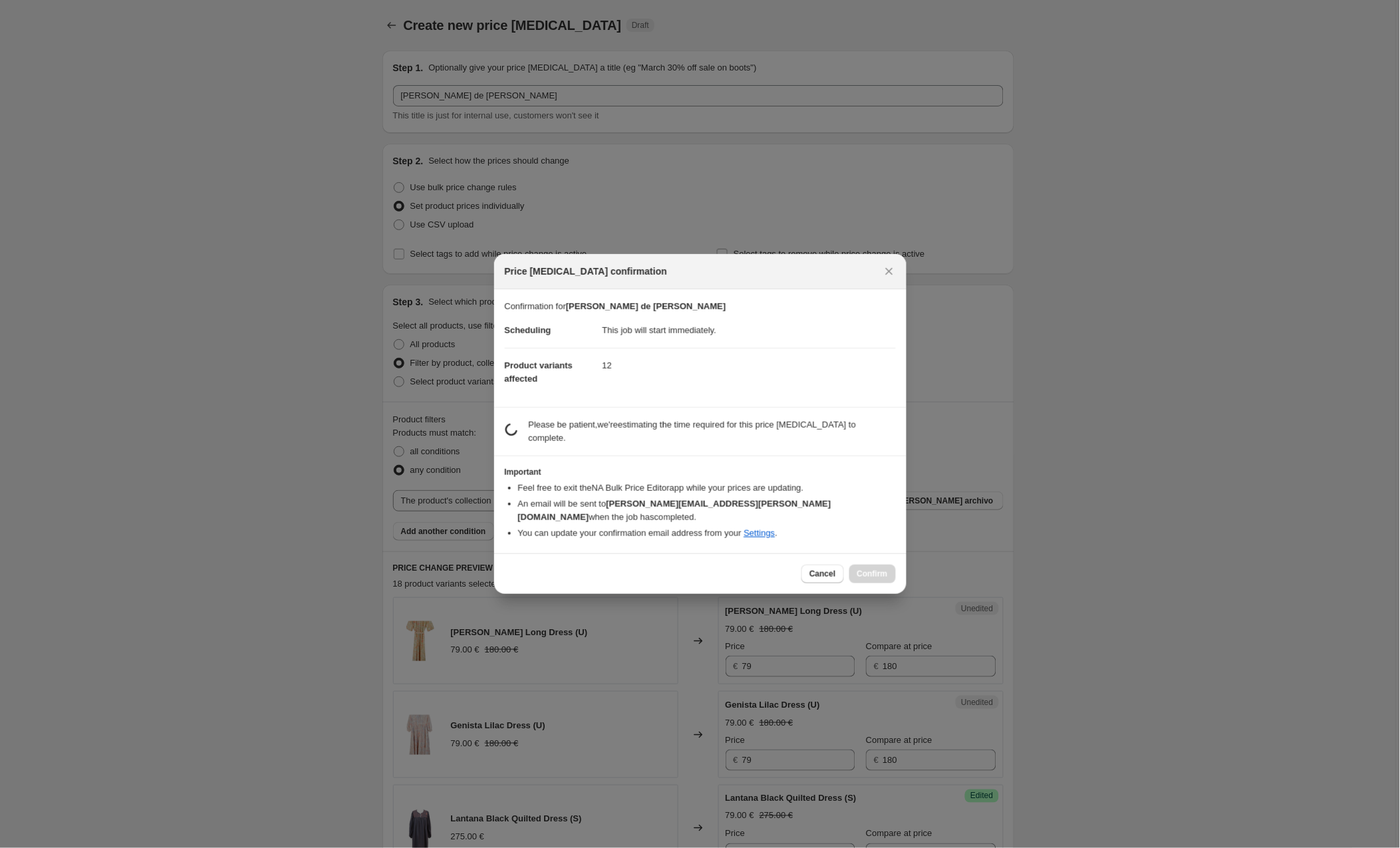
scroll to position [2124, 0]
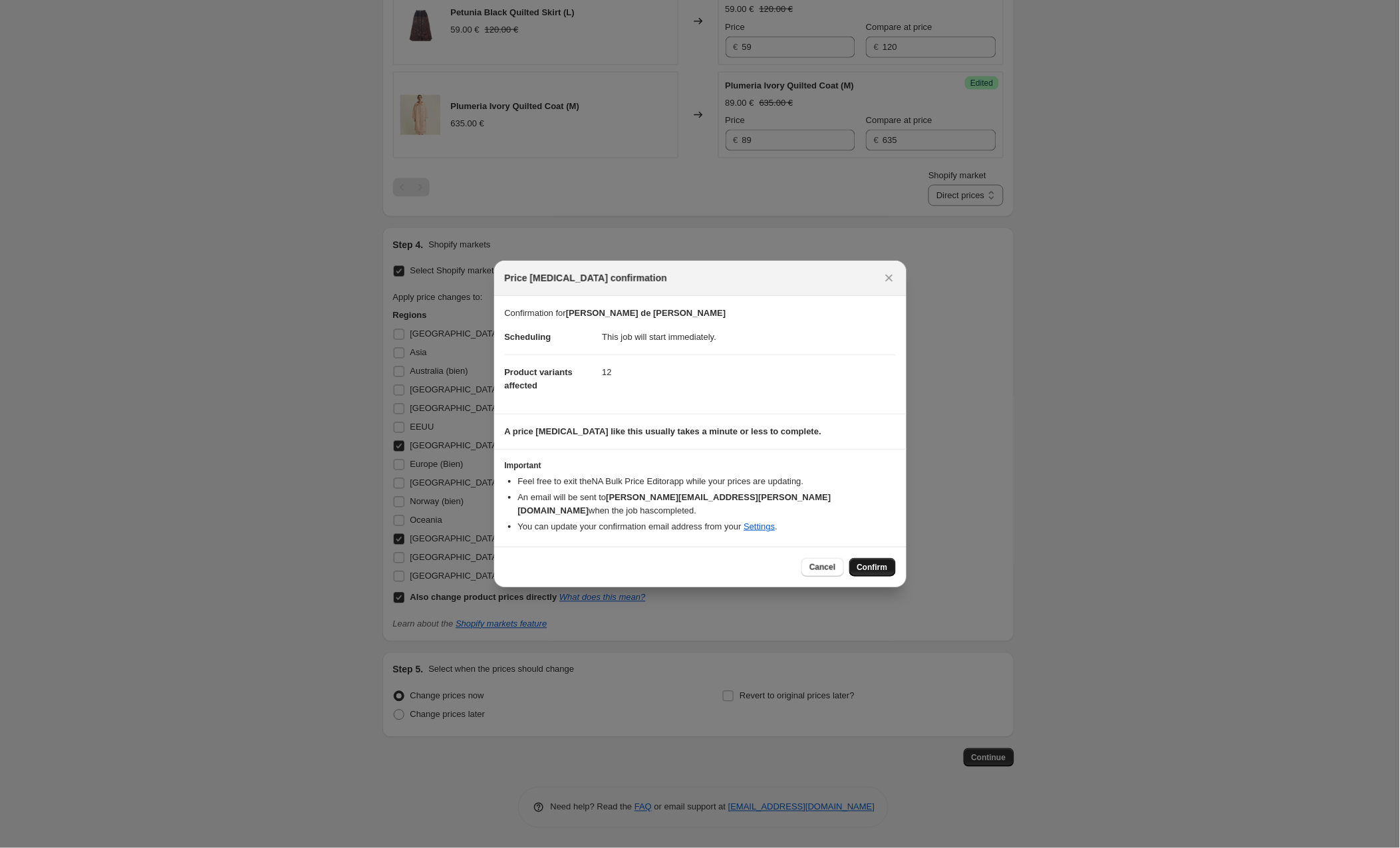
click at [876, 562] on span "Confirm" at bounding box center [873, 567] width 30 height 11
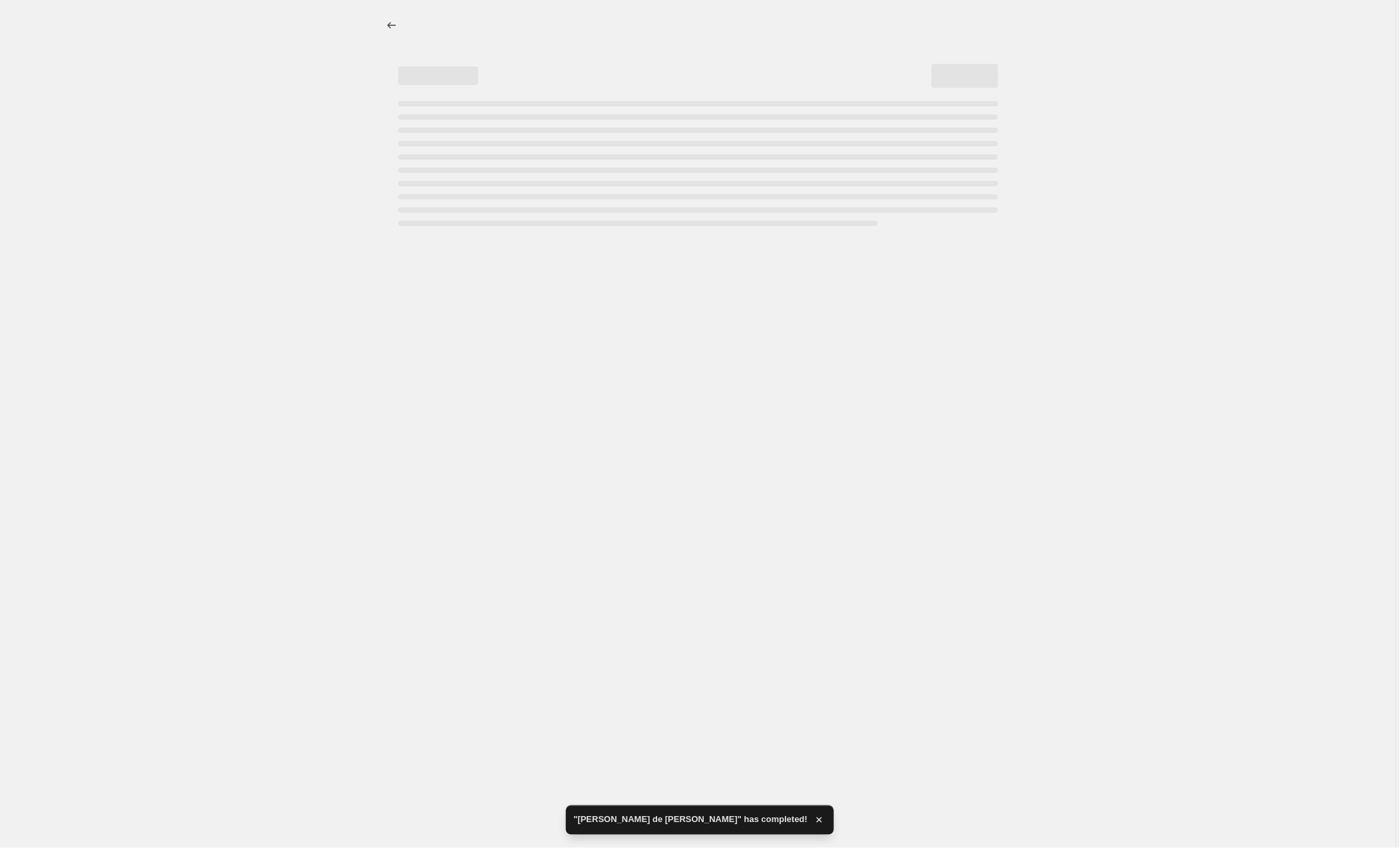
select select "collection"
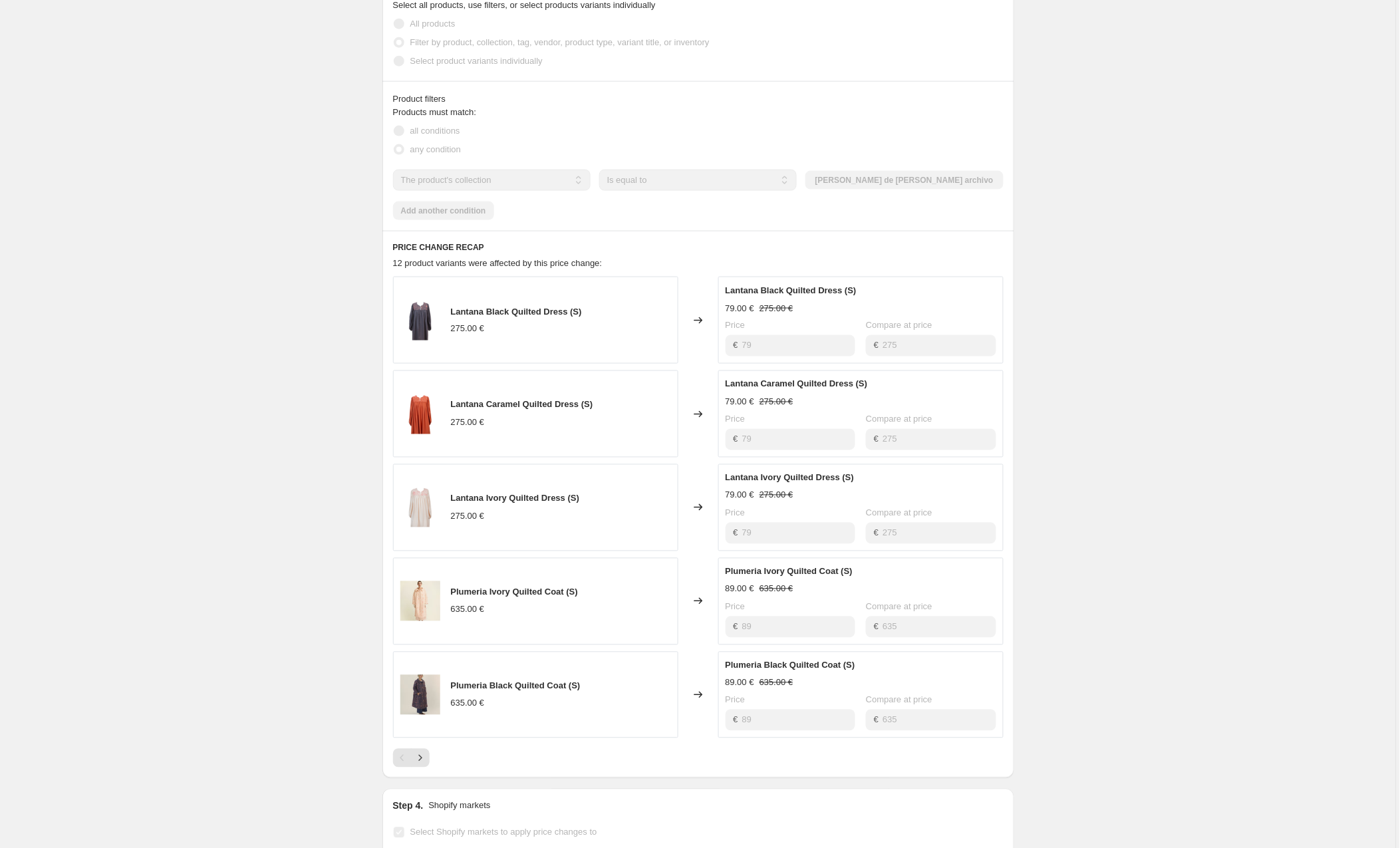
scroll to position [472, 0]
click at [422, 751] on icon "Next" at bounding box center [420, 758] width 13 height 13
click at [424, 748] on button "Next" at bounding box center [420, 758] width 19 height 19
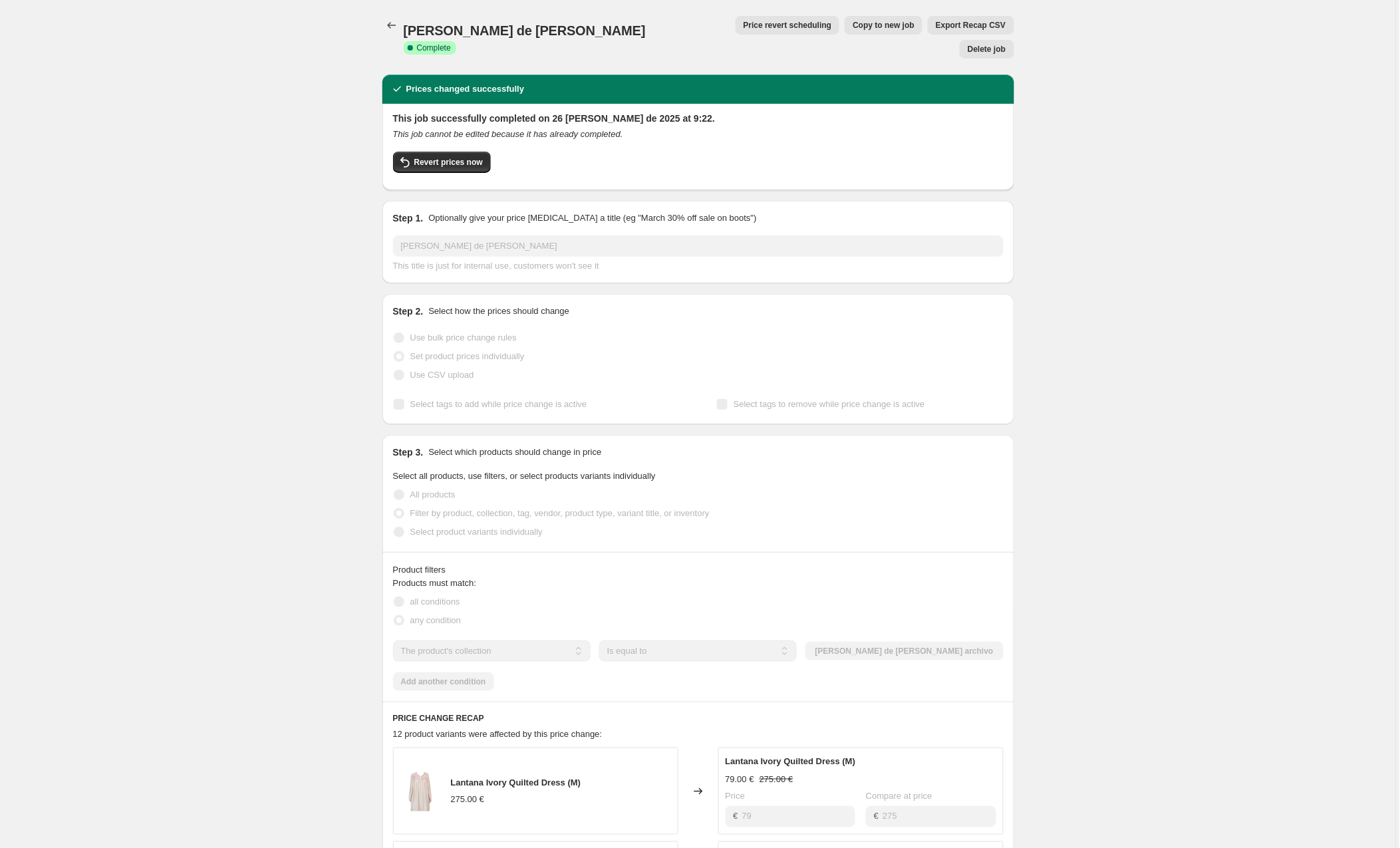
scroll to position [0, 0]
click at [393, 24] on icon "Price change jobs" at bounding box center [392, 25] width 13 height 13
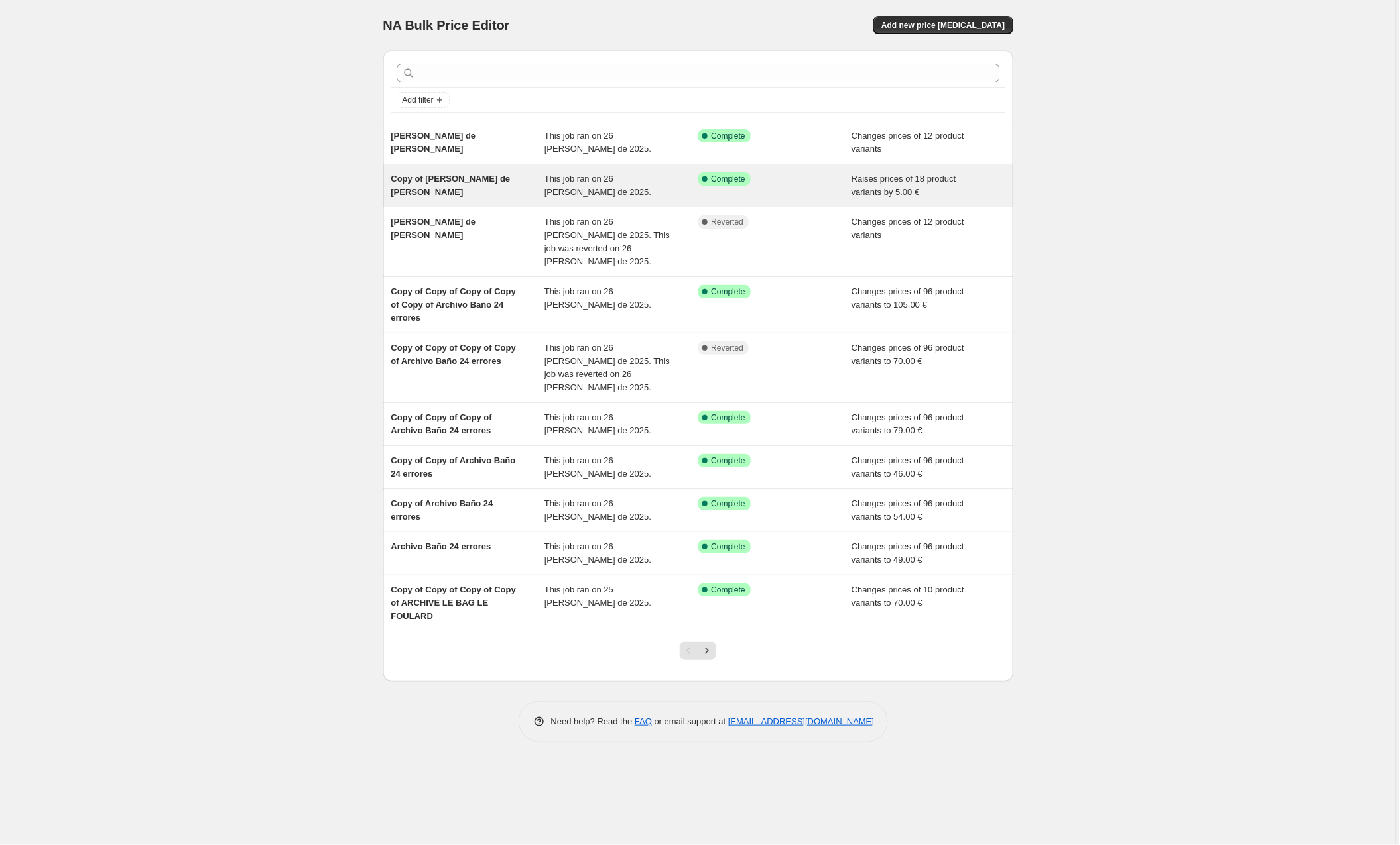
click at [505, 179] on div "Copy of flor de sal" at bounding box center [468, 185] width 154 height 27
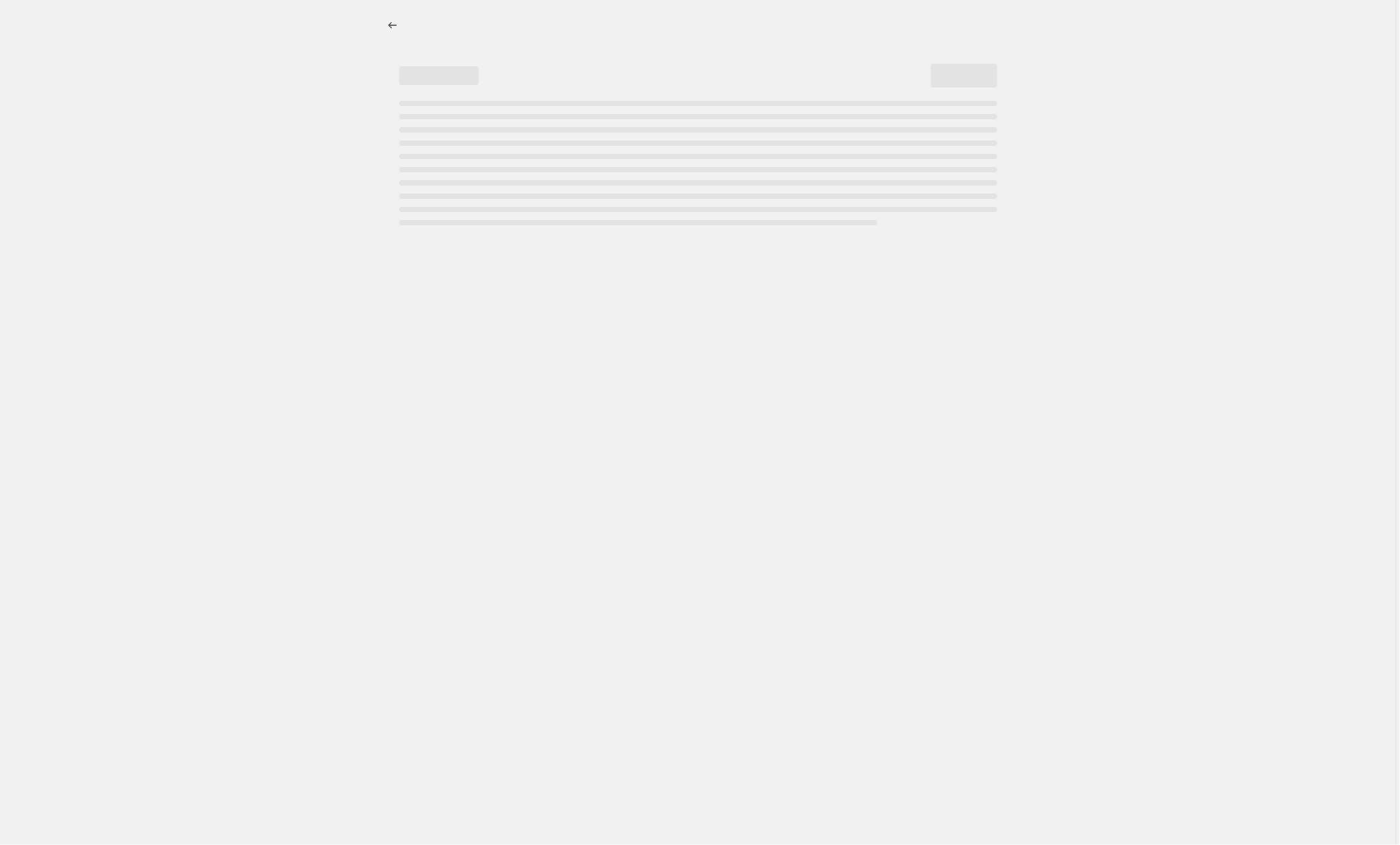
select select "by"
select select "collection"
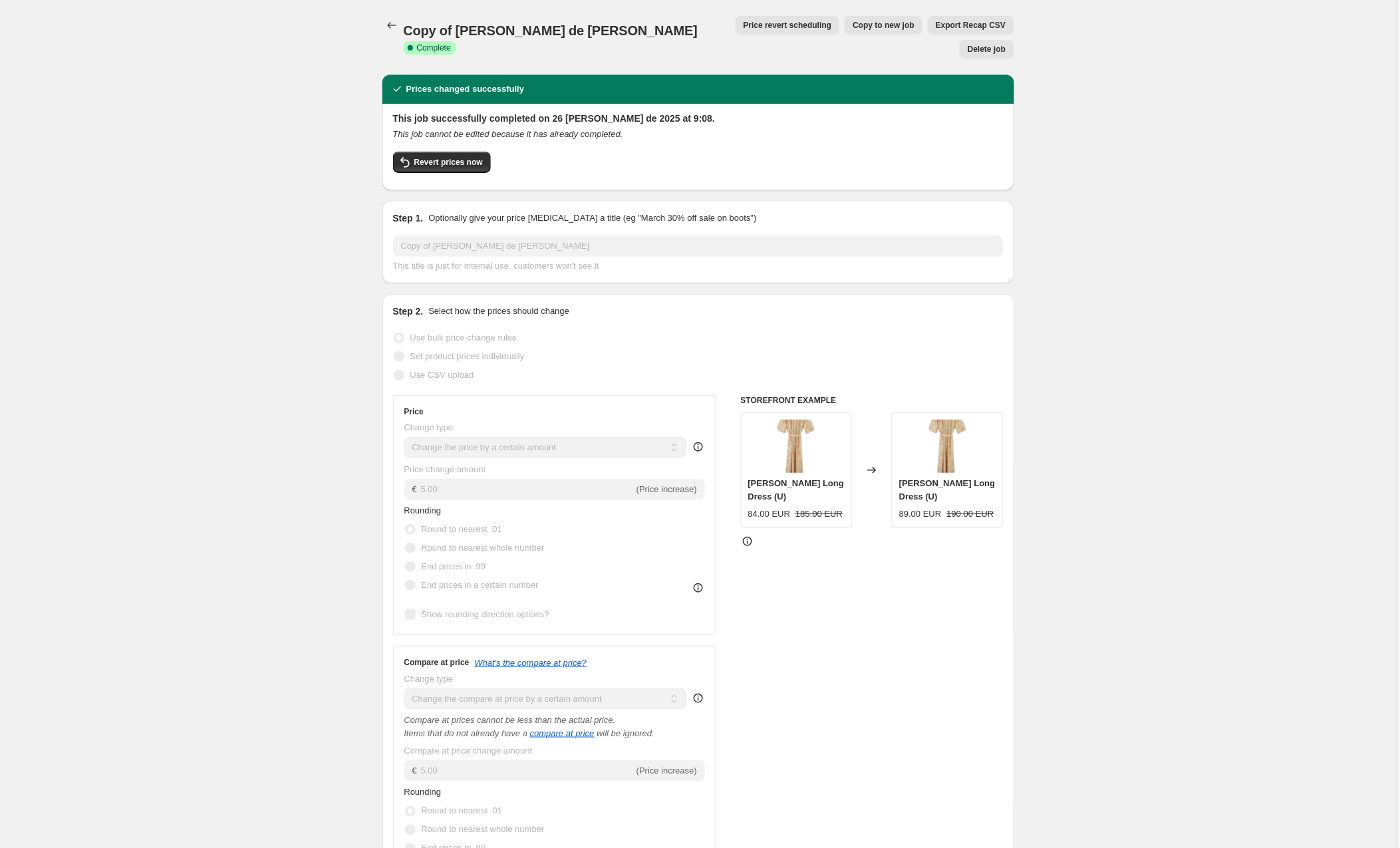
click at [853, 23] on span "Copy to new job" at bounding box center [884, 25] width 62 height 11
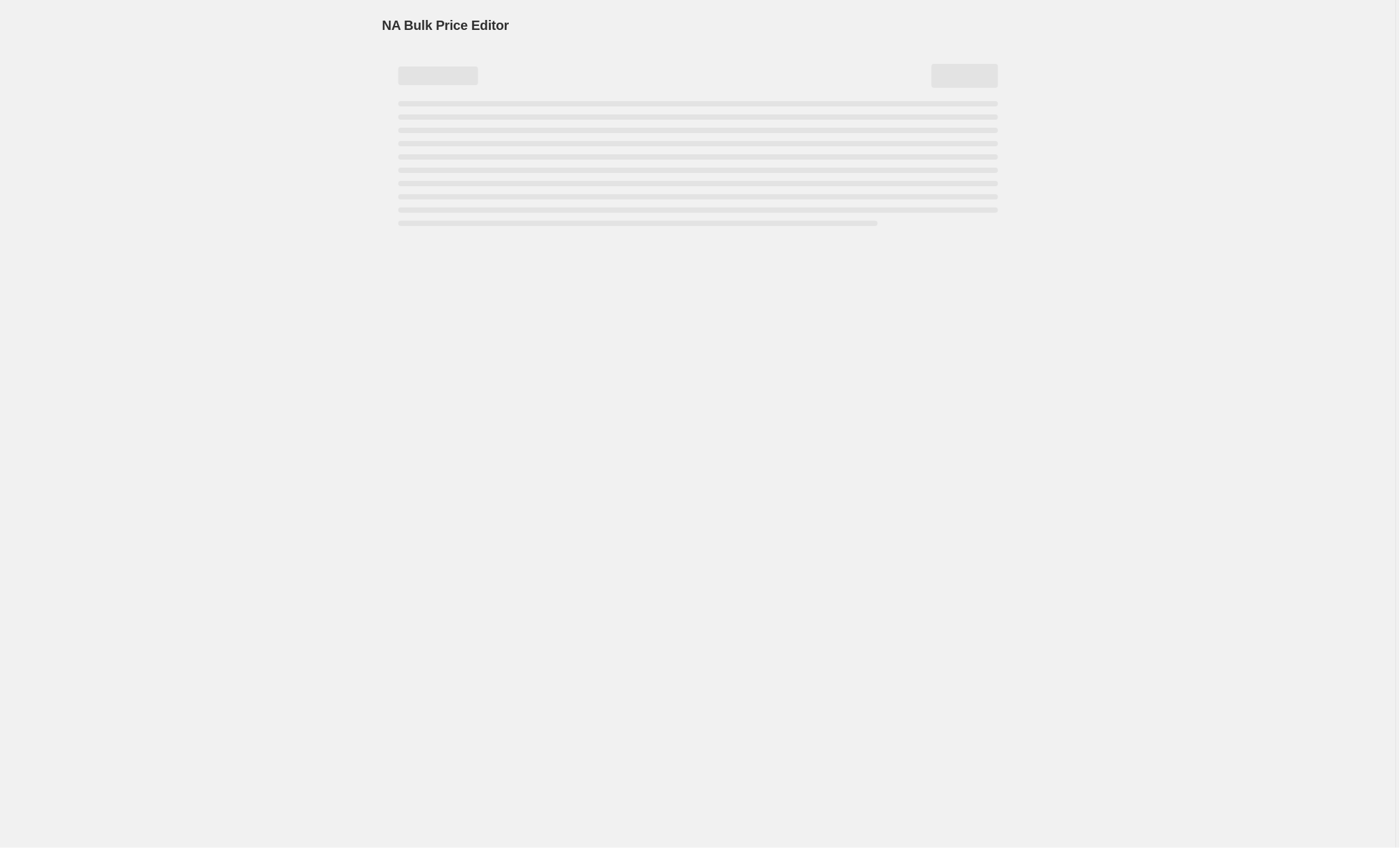
select select "by"
select select "collection"
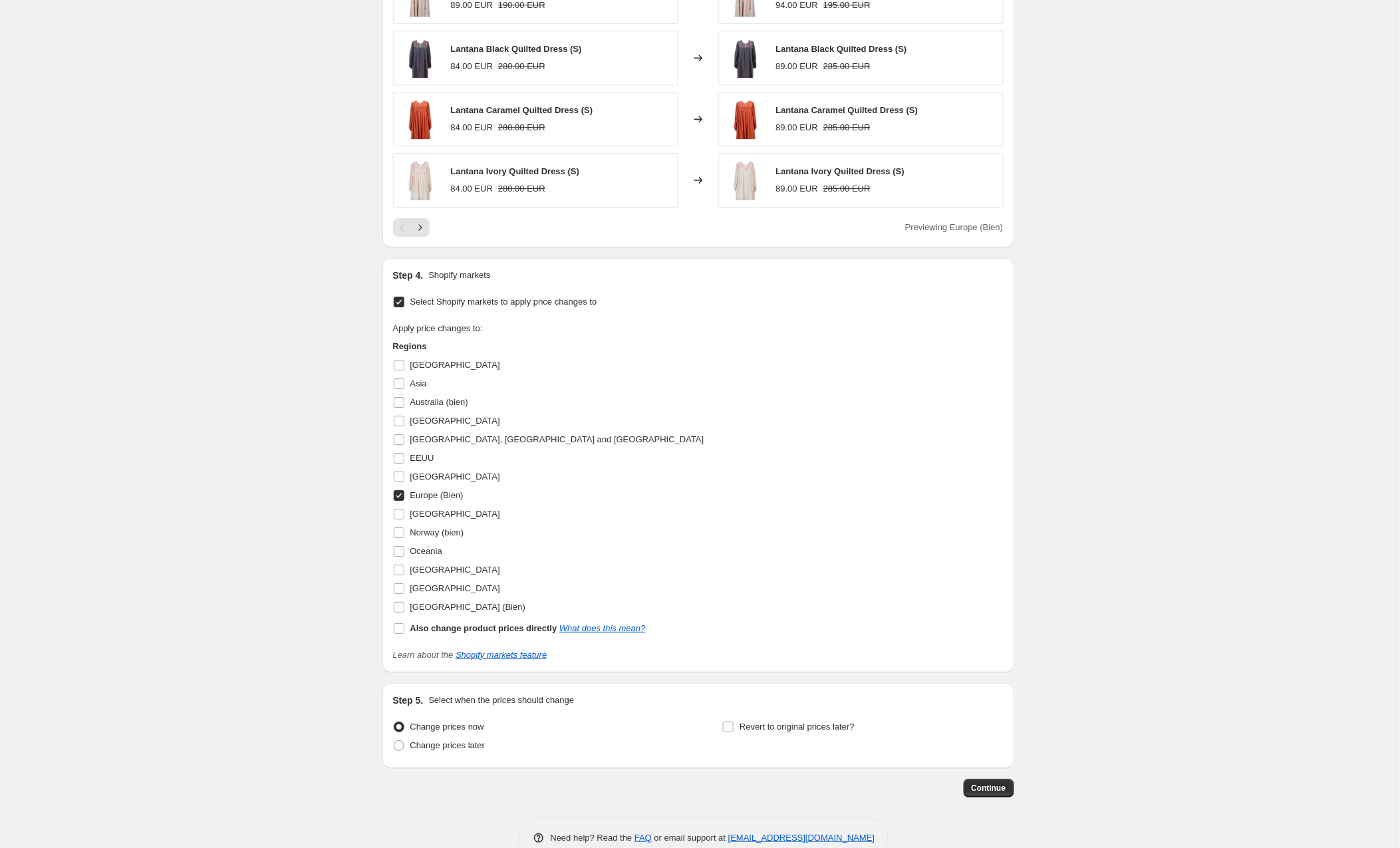
scroll to position [1208, 0]
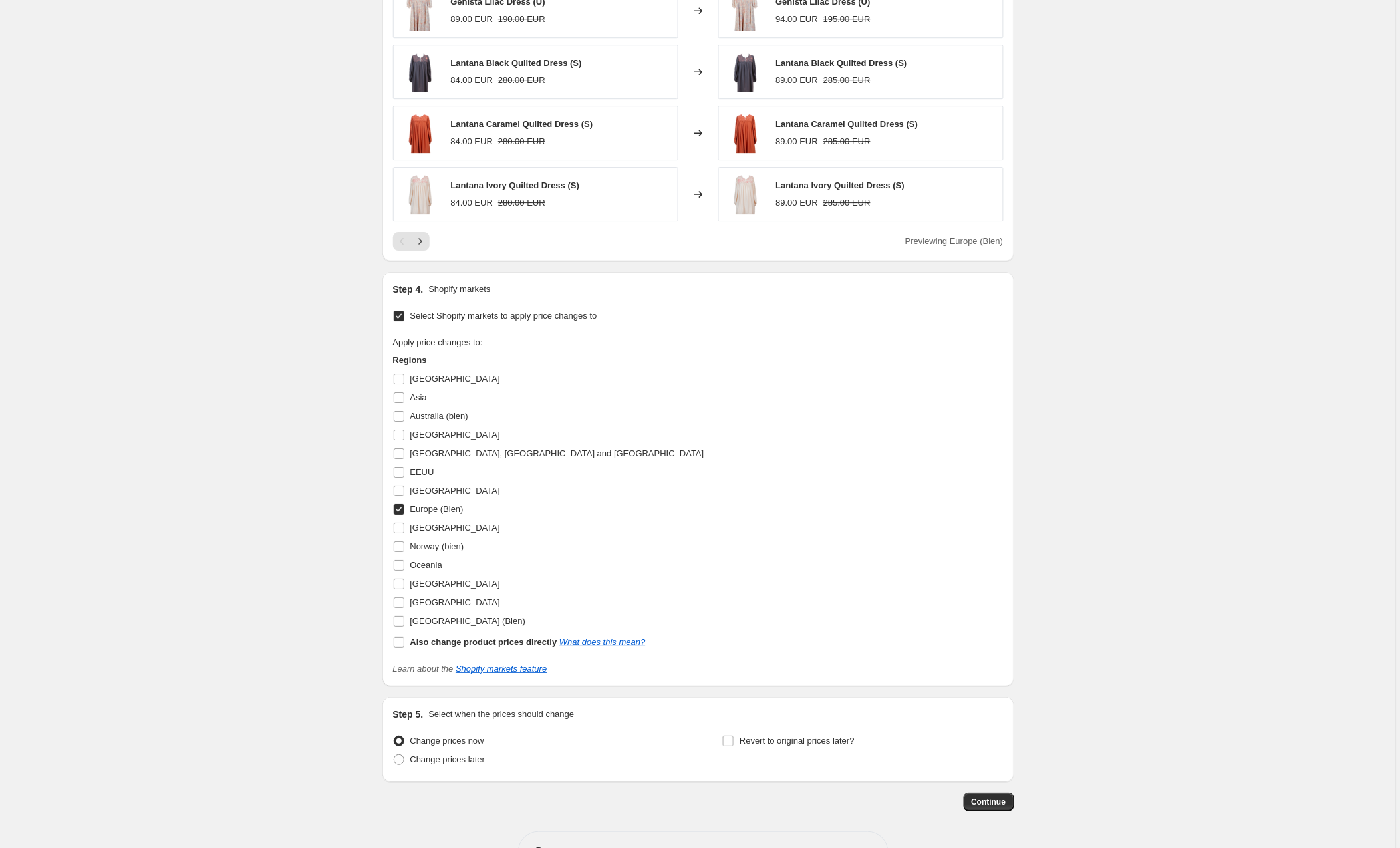
click at [398, 511] on input "Europe (Bien)" at bounding box center [399, 509] width 11 height 11
checkbox input "false"
click at [399, 624] on input "[GEOGRAPHIC_DATA] (Bien)" at bounding box center [399, 621] width 11 height 11
checkbox input "true"
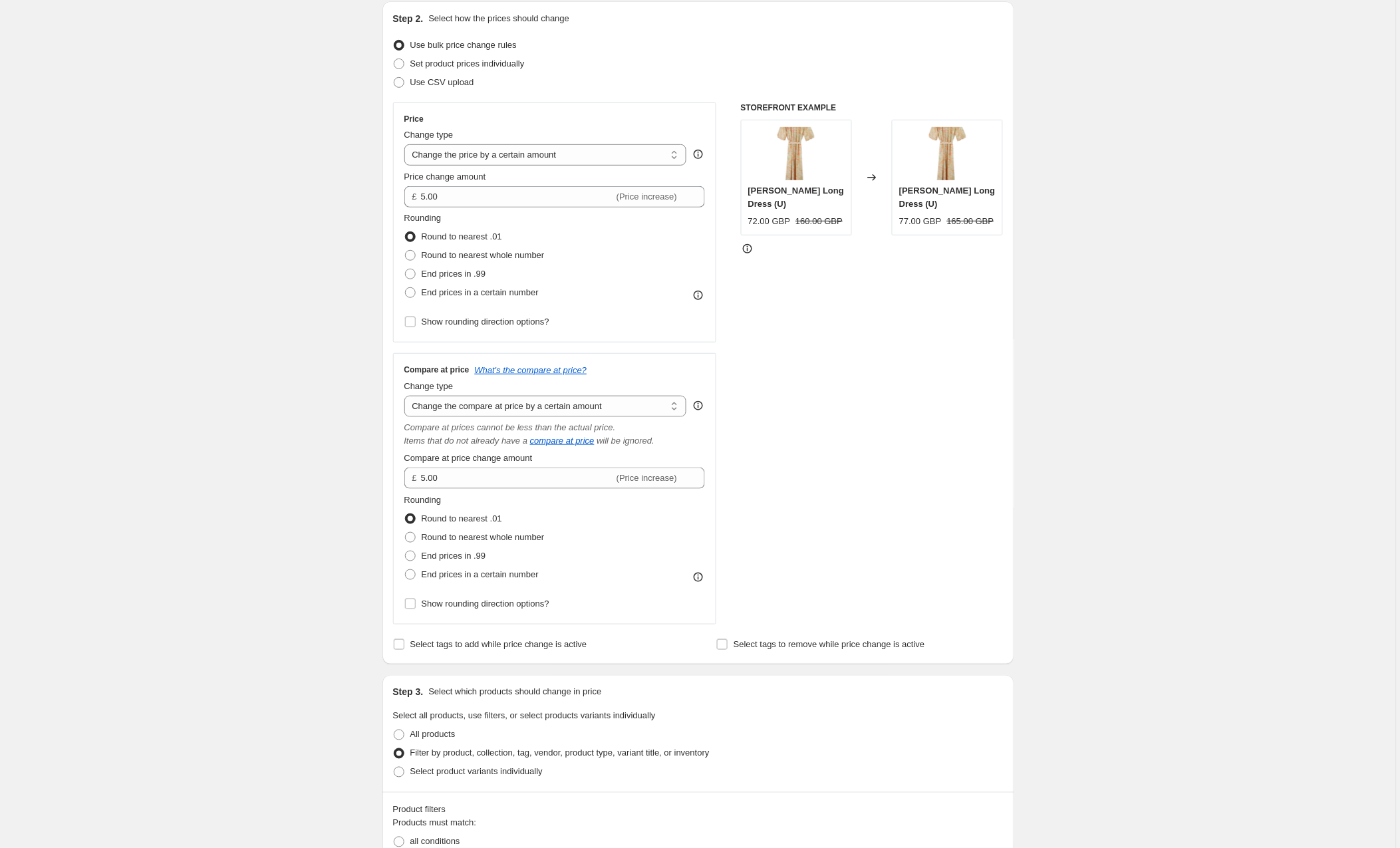
scroll to position [134, 0]
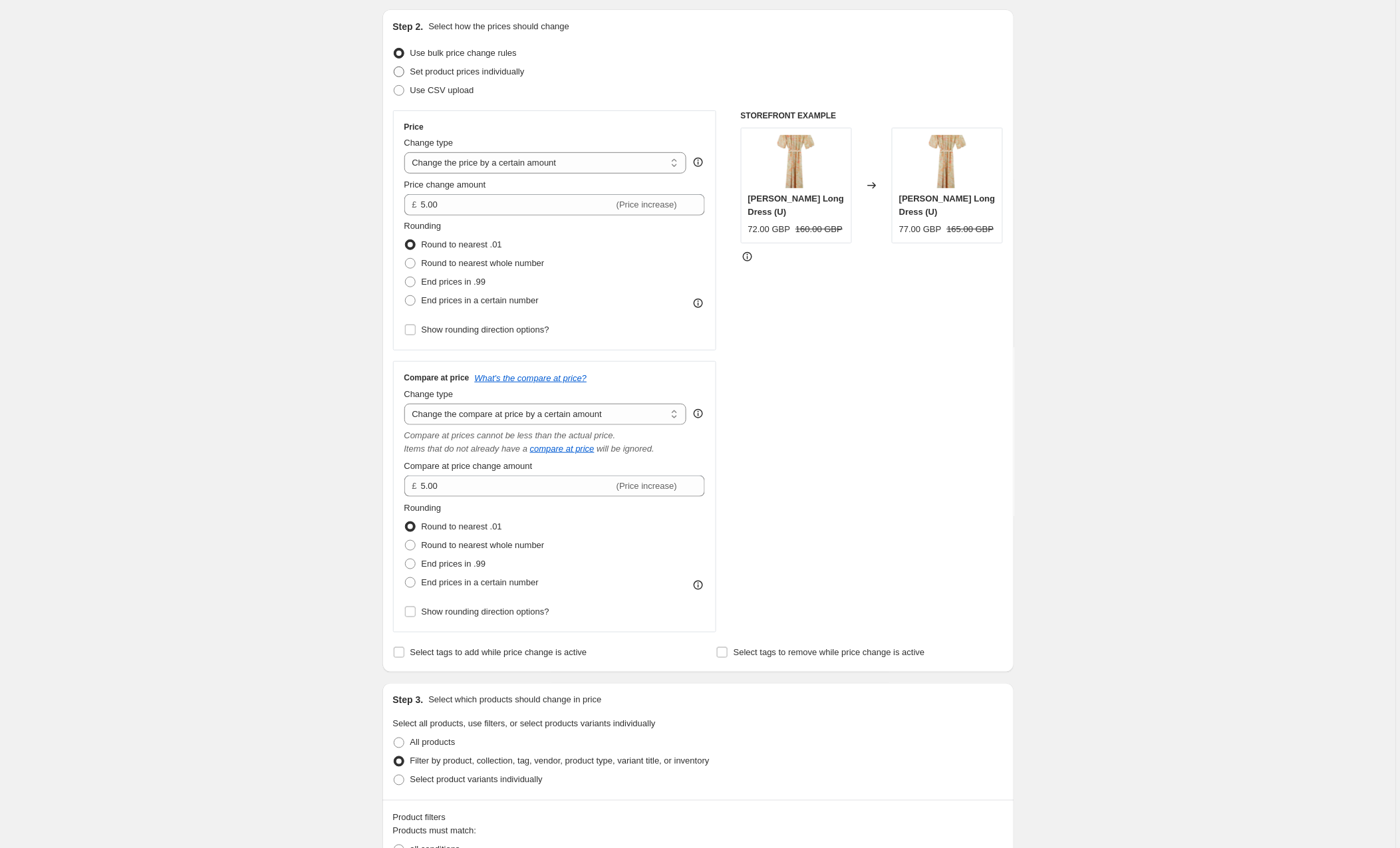
click at [400, 70] on span at bounding box center [399, 72] width 11 height 11
click at [394, 67] on input "Set product prices individually" at bounding box center [394, 66] width 1 height 1
radio input "true"
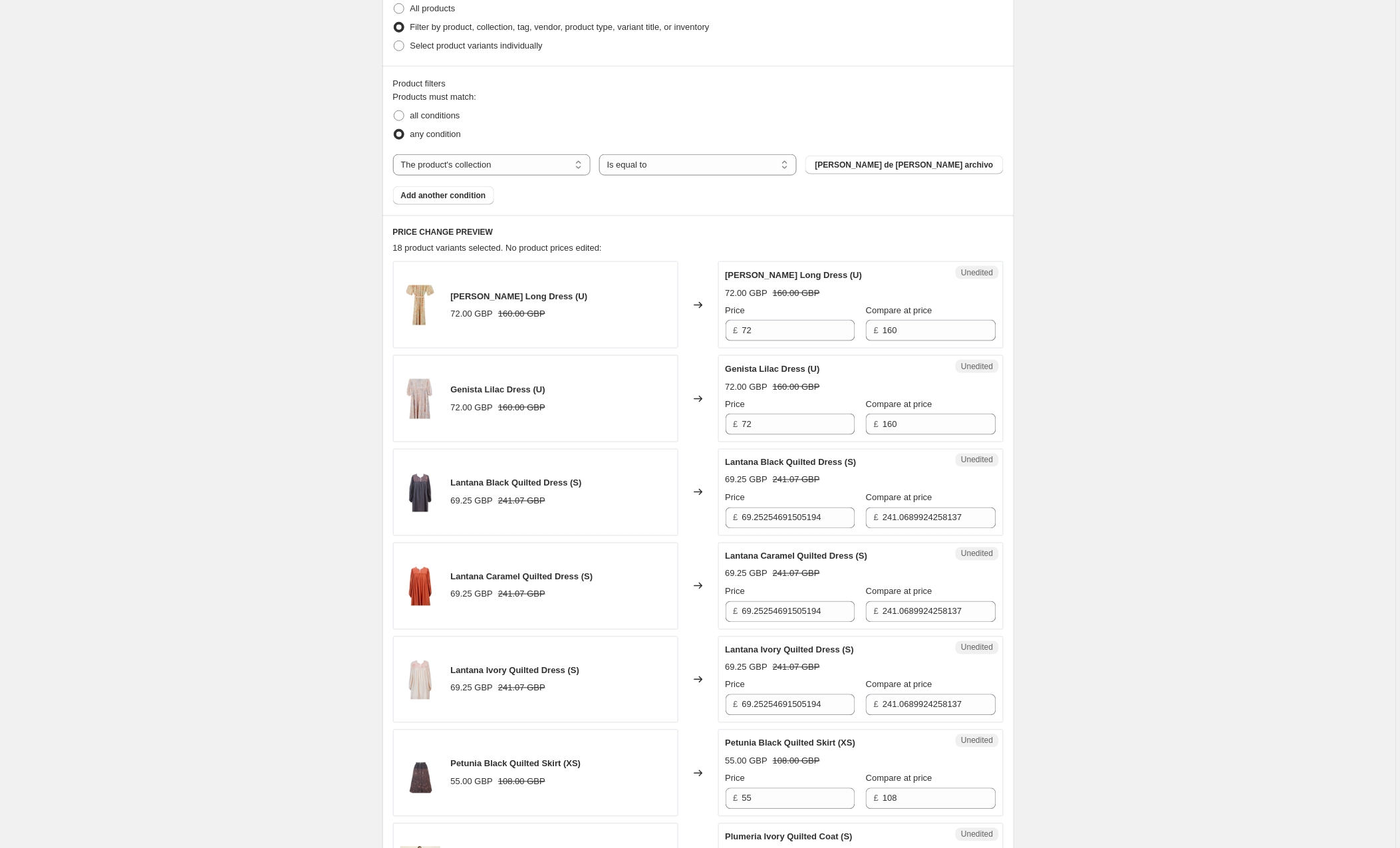
scroll to position [367, 0]
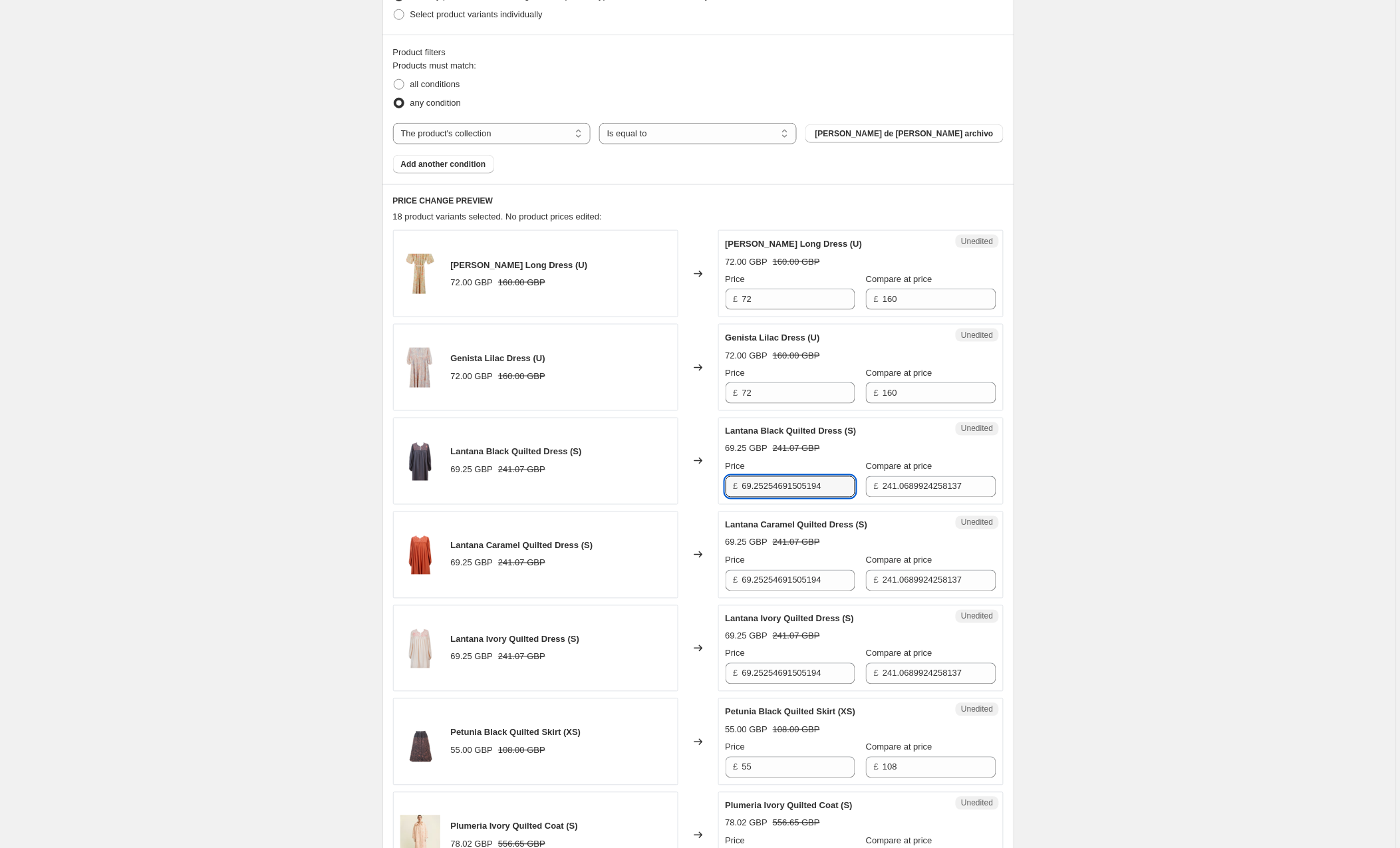
drag, startPoint x: 843, startPoint y: 490, endPoint x: 683, endPoint y: 487, distance: 160.0
click at [683, 487] on div "Lantana Black Quilted Dress (S) 69.25 GBP 241.07 GBP Changed to Unedited Lantan…" at bounding box center [698, 461] width 610 height 87
type input "72"
drag, startPoint x: 845, startPoint y: 584, endPoint x: 653, endPoint y: 574, distance: 192.3
click at [653, 574] on div "Lantana Caramel Quilted Dress (S) 69.25 GBP 241.07 GBP Changed to Unedited Lant…" at bounding box center [698, 555] width 610 height 87
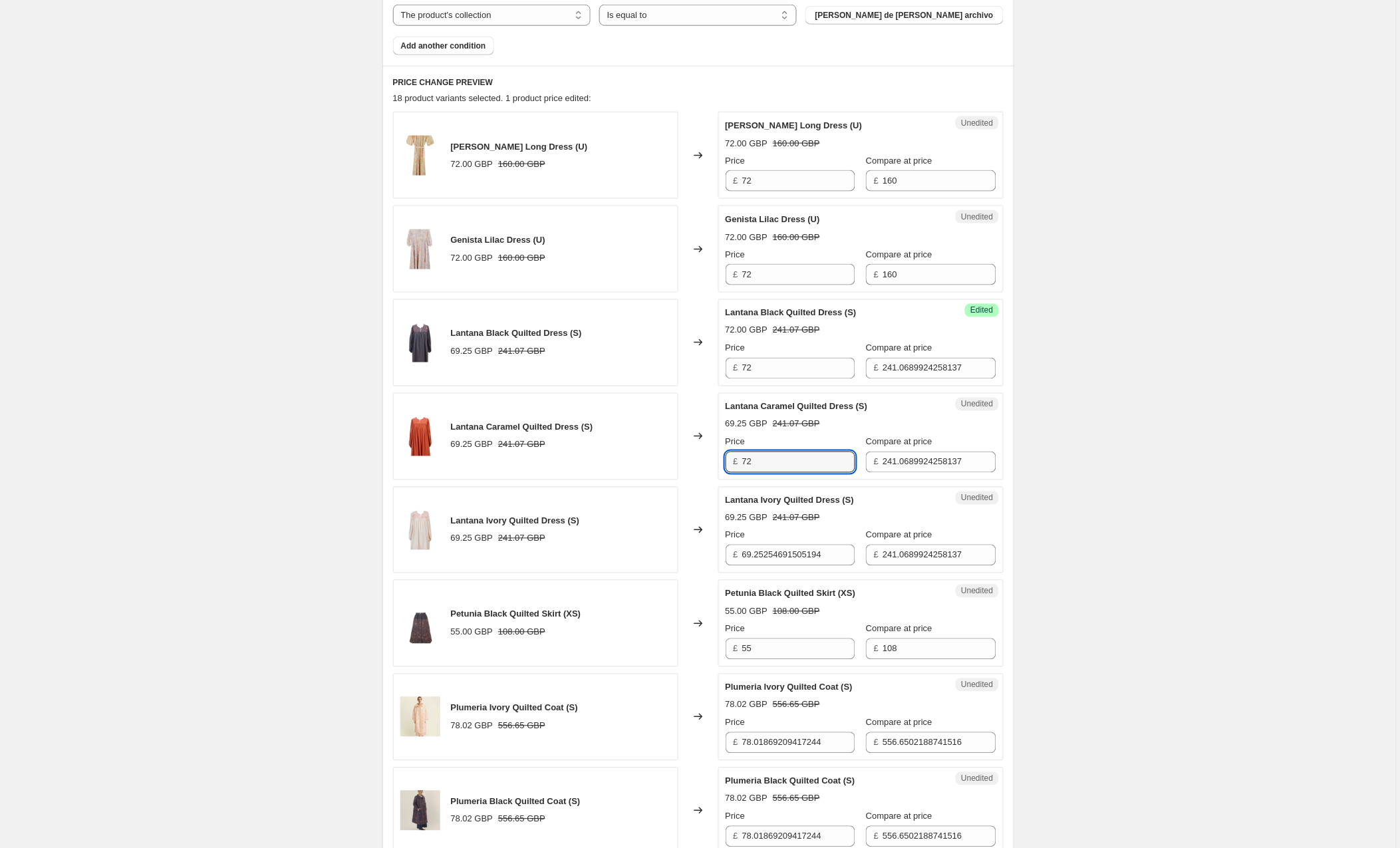
scroll to position [501, 0]
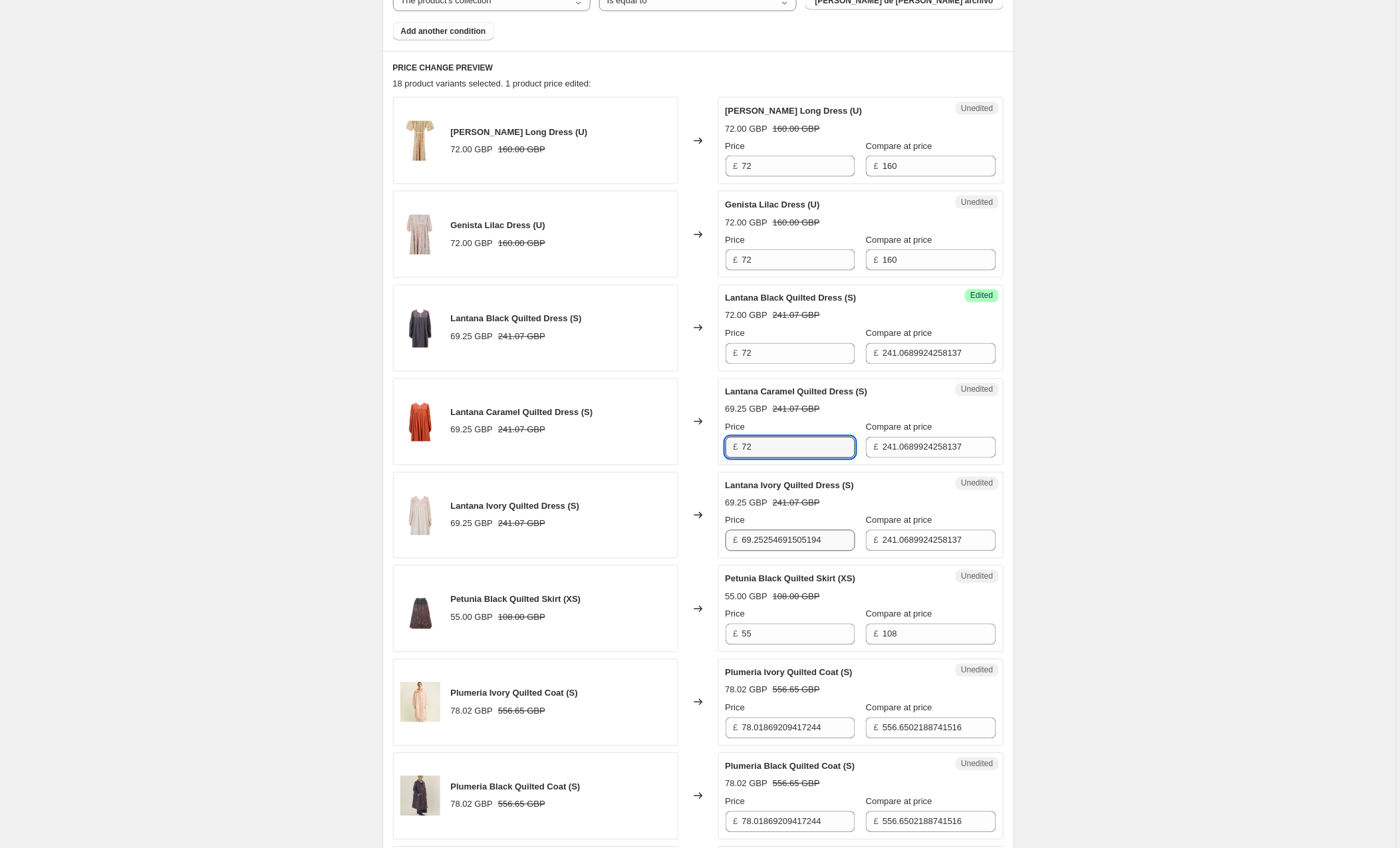
type input "72"
drag, startPoint x: 847, startPoint y: 546, endPoint x: 708, endPoint y: 542, distance: 139.1
click at [708, 542] on div "Lantana Ivory Quilted Dress (S) 69.25 GBP 241.07 GBP Changed to Unedited Lantan…" at bounding box center [698, 516] width 610 height 87
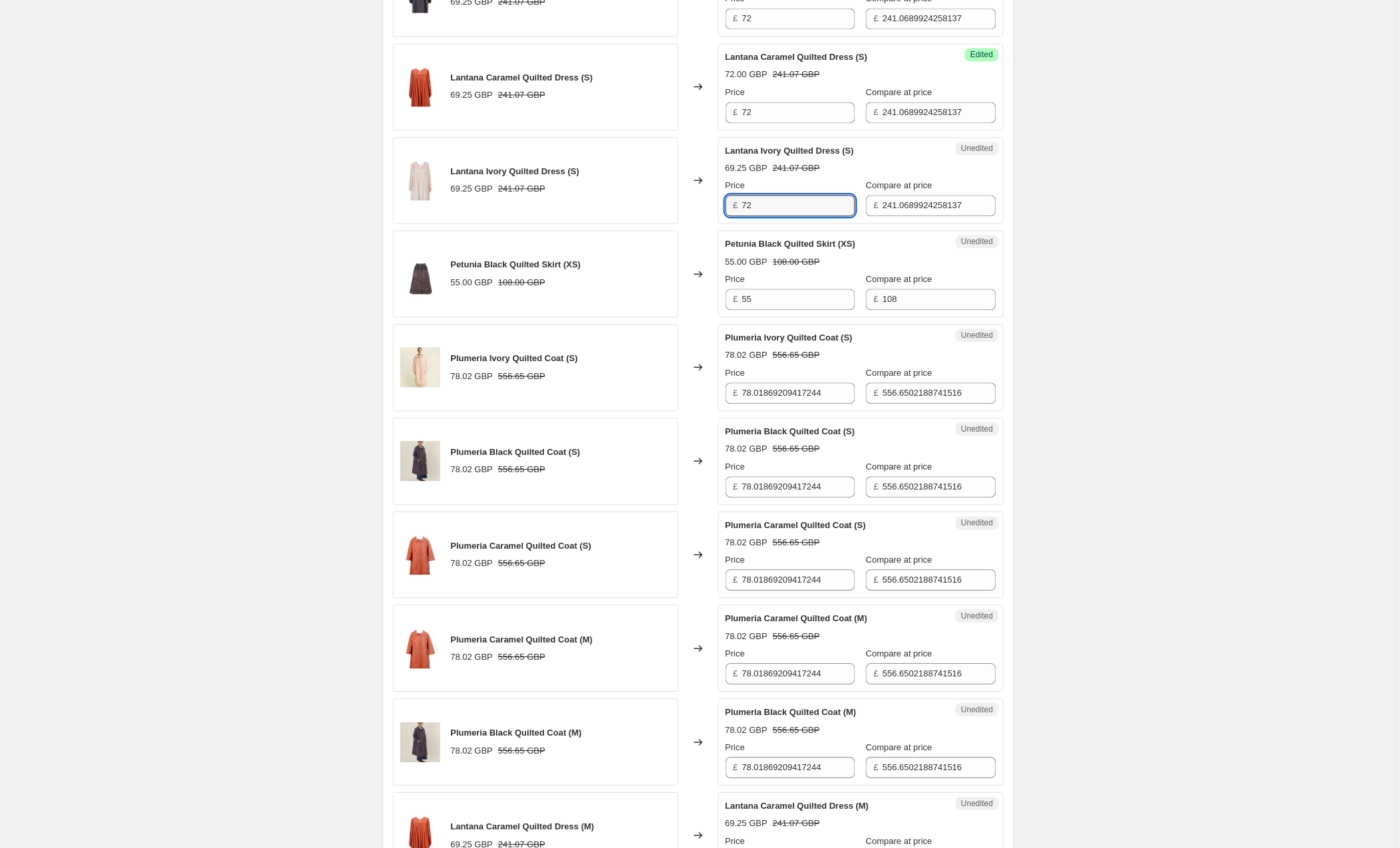
scroll to position [838, 0]
type input "72"
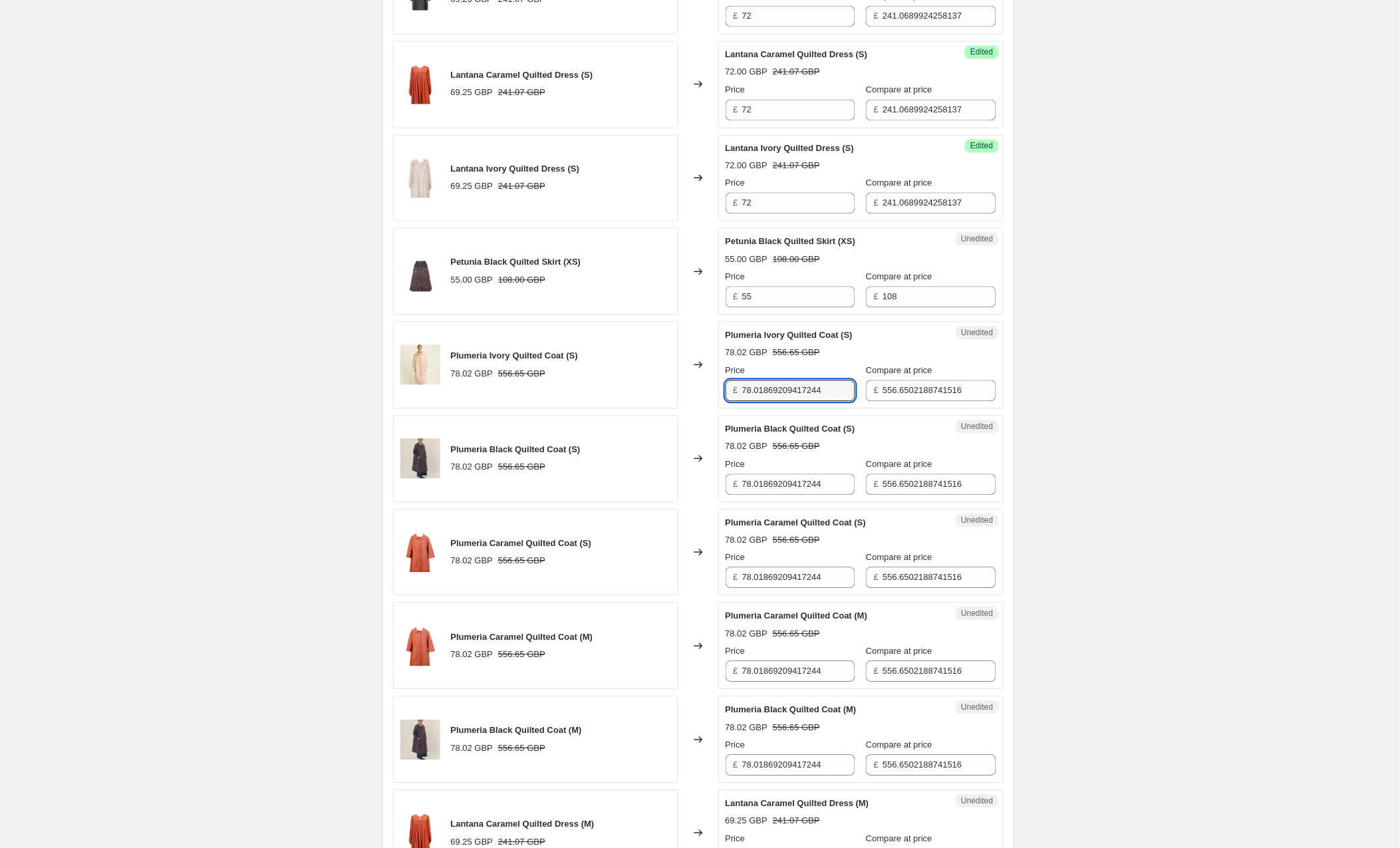
drag, startPoint x: 839, startPoint y: 392, endPoint x: 712, endPoint y: 399, distance: 127.2
click at [712, 399] on div "Plumeria Ivory Quilted Coat (S) 78.02 GBP 556.65 GBP Changed to Unedited Plumer…" at bounding box center [698, 365] width 610 height 87
drag, startPoint x: 843, startPoint y: 391, endPoint x: 625, endPoint y: 397, distance: 218.1
click at [625, 397] on div "Plumeria Ivory Quilted Coat (S) 78.02 GBP 556.65 GBP Changed to Unedited Plumer…" at bounding box center [698, 365] width 610 height 87
type input "81"
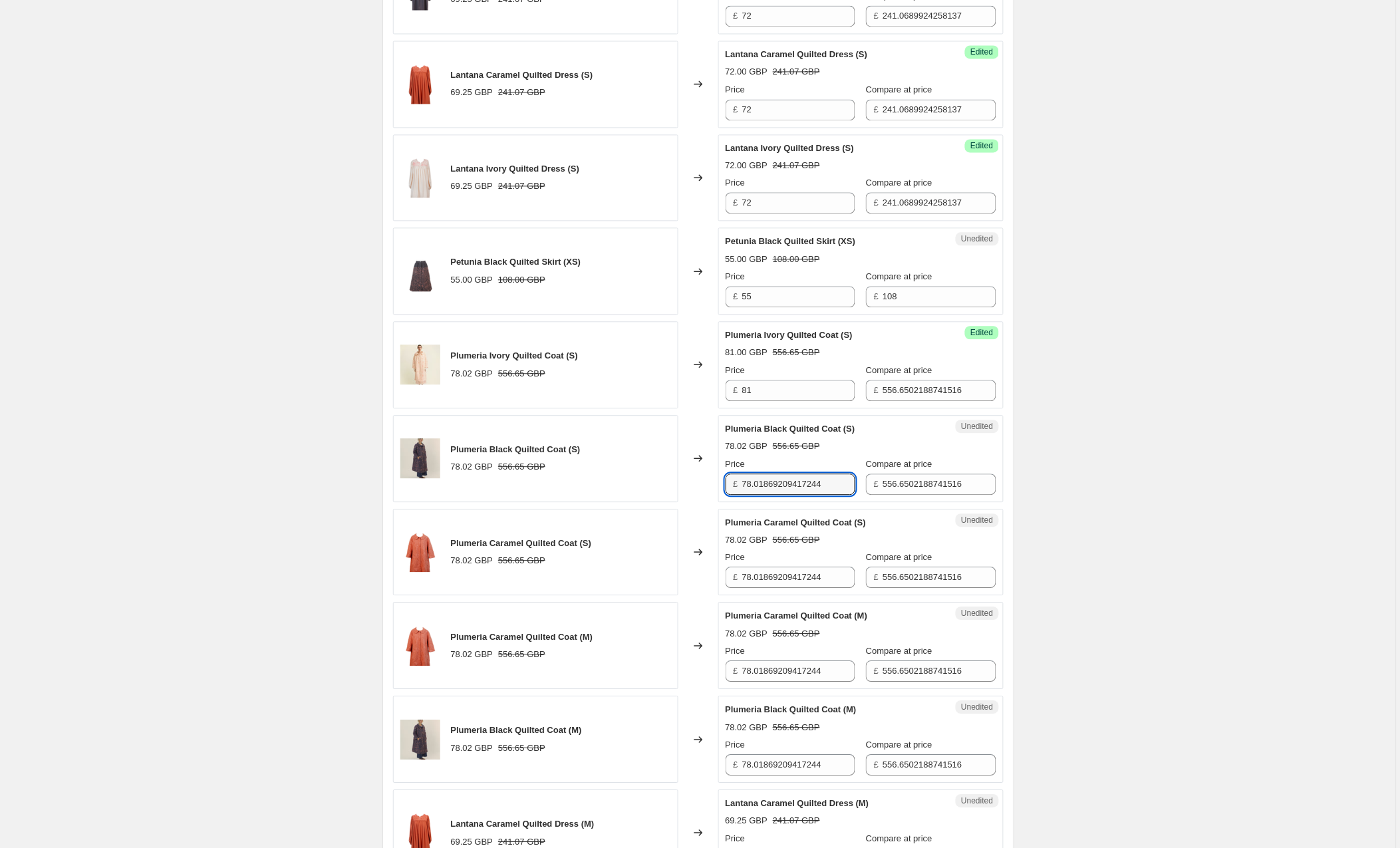
drag, startPoint x: 837, startPoint y: 486, endPoint x: 654, endPoint y: 484, distance: 183.0
click at [654, 484] on div "Plumeria Black Quilted Coat (S) 78.02 GBP 556.65 GBP Changed to Unedited Plumer…" at bounding box center [698, 459] width 610 height 87
type input "81"
drag, startPoint x: 847, startPoint y: 582, endPoint x: 657, endPoint y: 576, distance: 190.1
click at [657, 576] on div "Plumeria Caramel Quilted Coat (S) 78.02 GBP 556.65 GBP Changed to Unedited Plum…" at bounding box center [698, 552] width 610 height 87
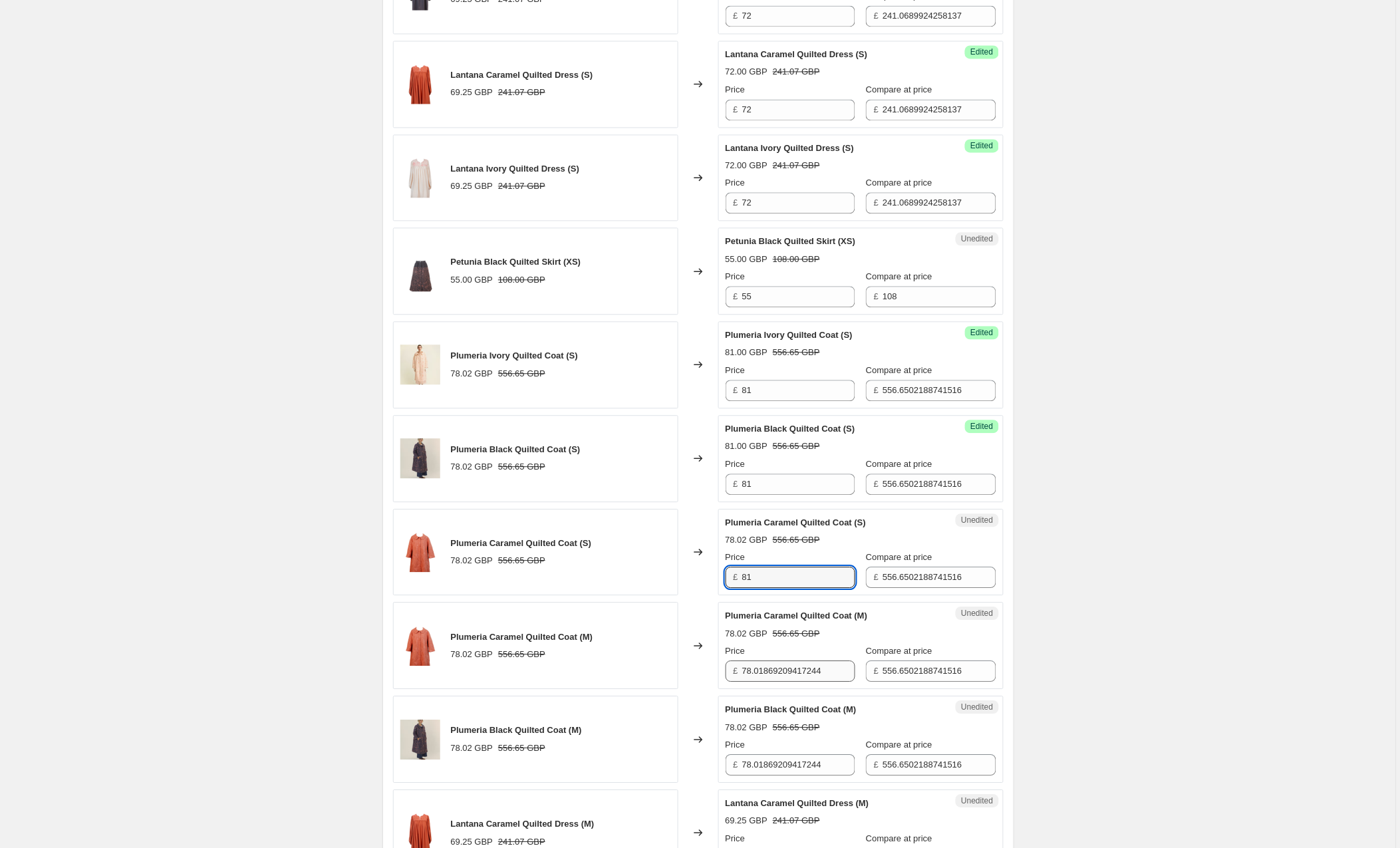
type input "81"
drag, startPoint x: 841, startPoint y: 671, endPoint x: 676, endPoint y: 680, distance: 165.2
click at [676, 680] on div "Plumeria Caramel Quilted Coat (M) 78.02 GBP 556.65 GBP Changed to Unedited Plum…" at bounding box center [698, 645] width 610 height 87
drag, startPoint x: 837, startPoint y: 673, endPoint x: 677, endPoint y: 671, distance: 160.0
click at [677, 671] on div "Plumeria Caramel Quilted Coat (M) 78.02 GBP 556.65 GBP Changed to Unedited Plum…" at bounding box center [698, 645] width 610 height 87
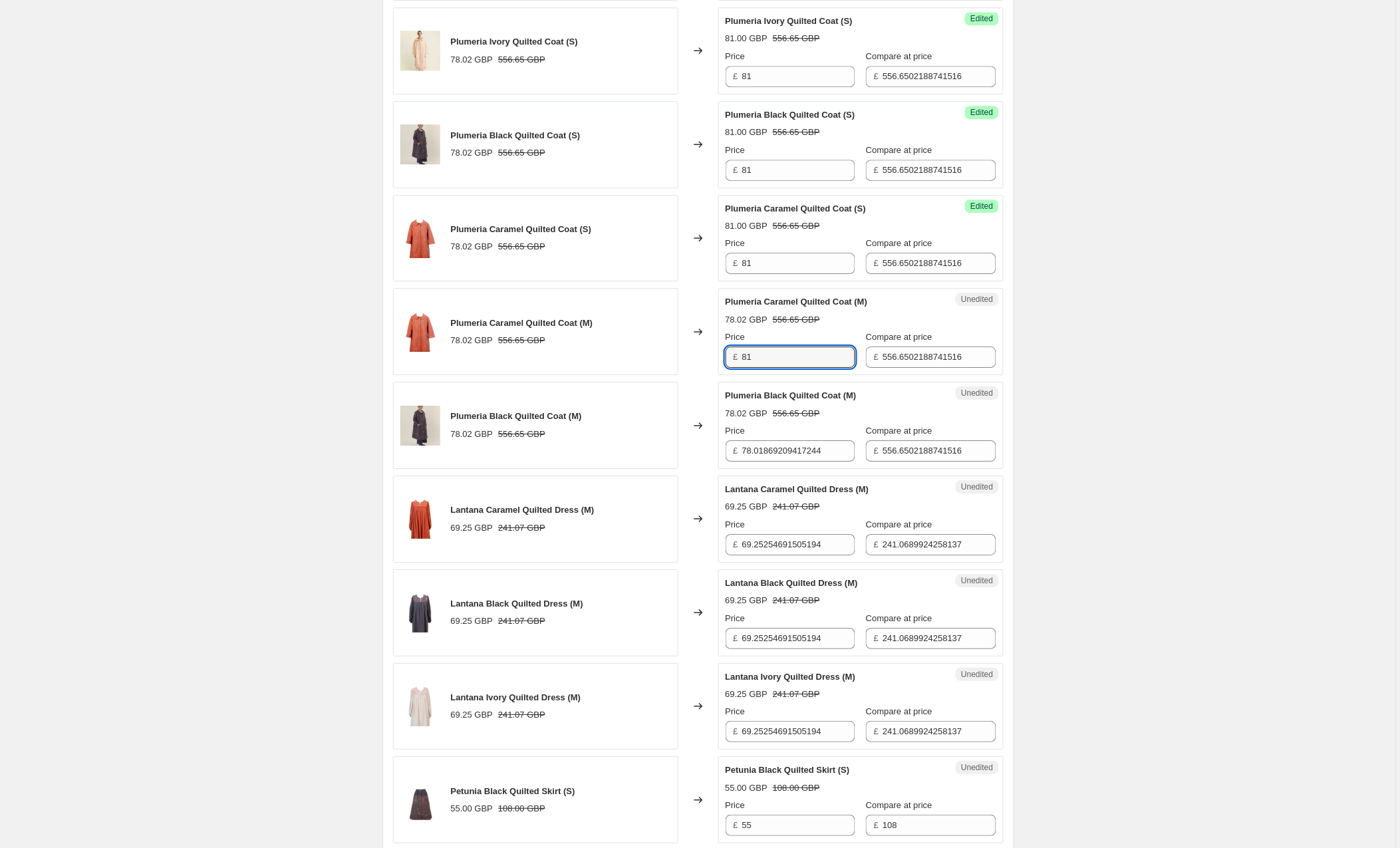
scroll to position [1165, 0]
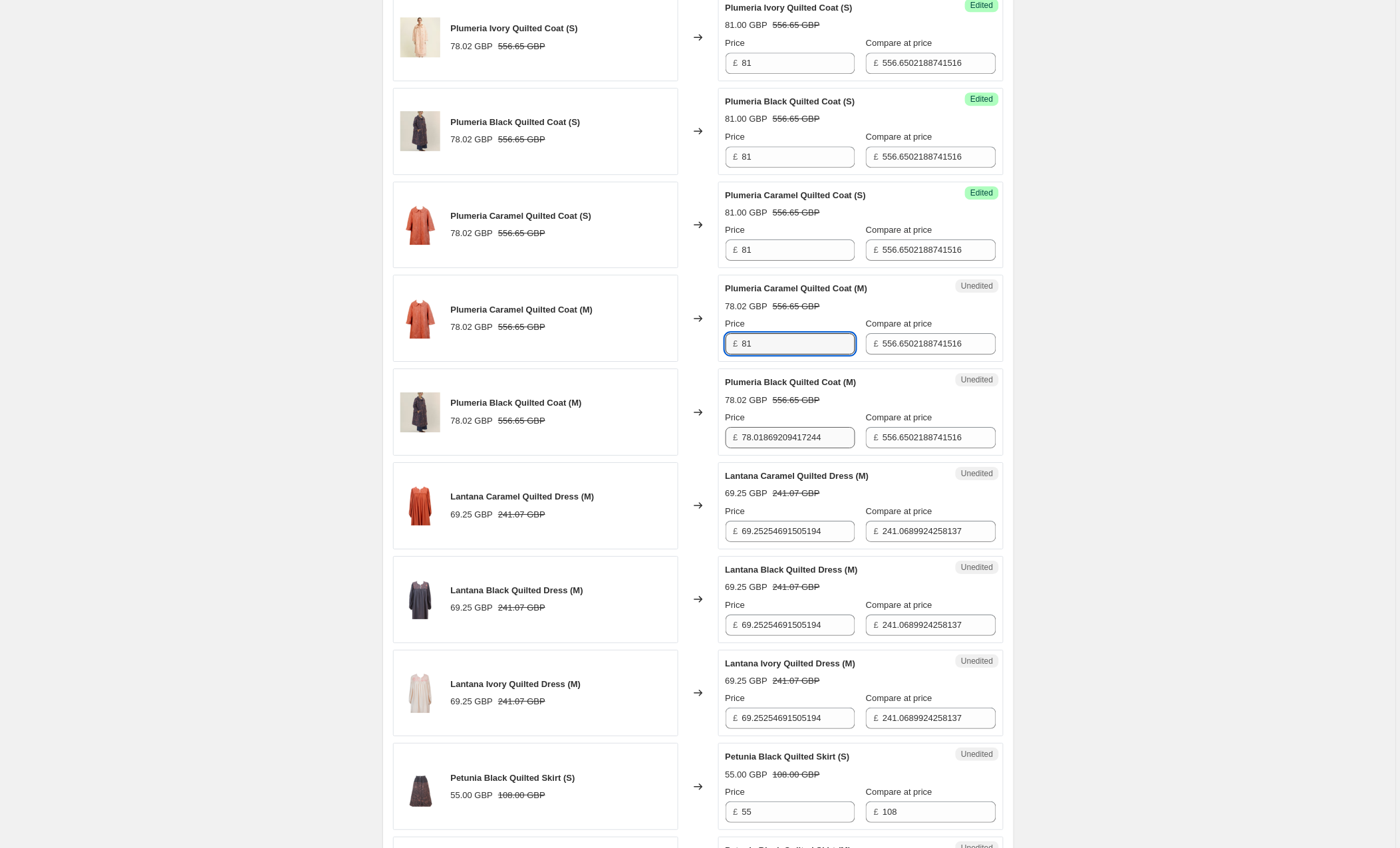
type input "81"
drag, startPoint x: 830, startPoint y: 441, endPoint x: 704, endPoint y: 444, distance: 126.0
click at [704, 444] on div "Plumeria Black Quilted Coat (M) 78.02 GBP 556.65 GBP Changed to Unedited Plumer…" at bounding box center [698, 412] width 610 height 87
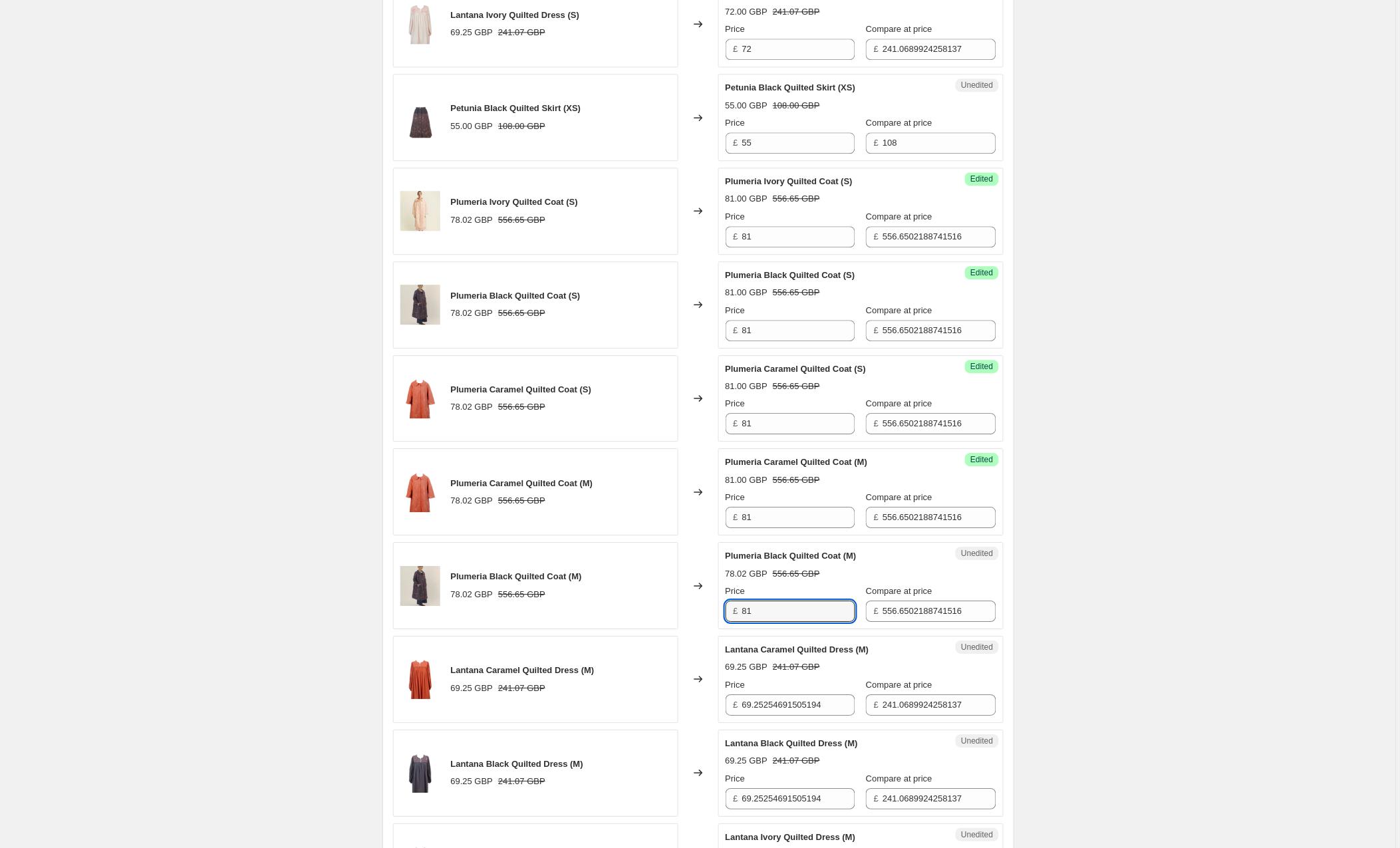
scroll to position [1009, 0]
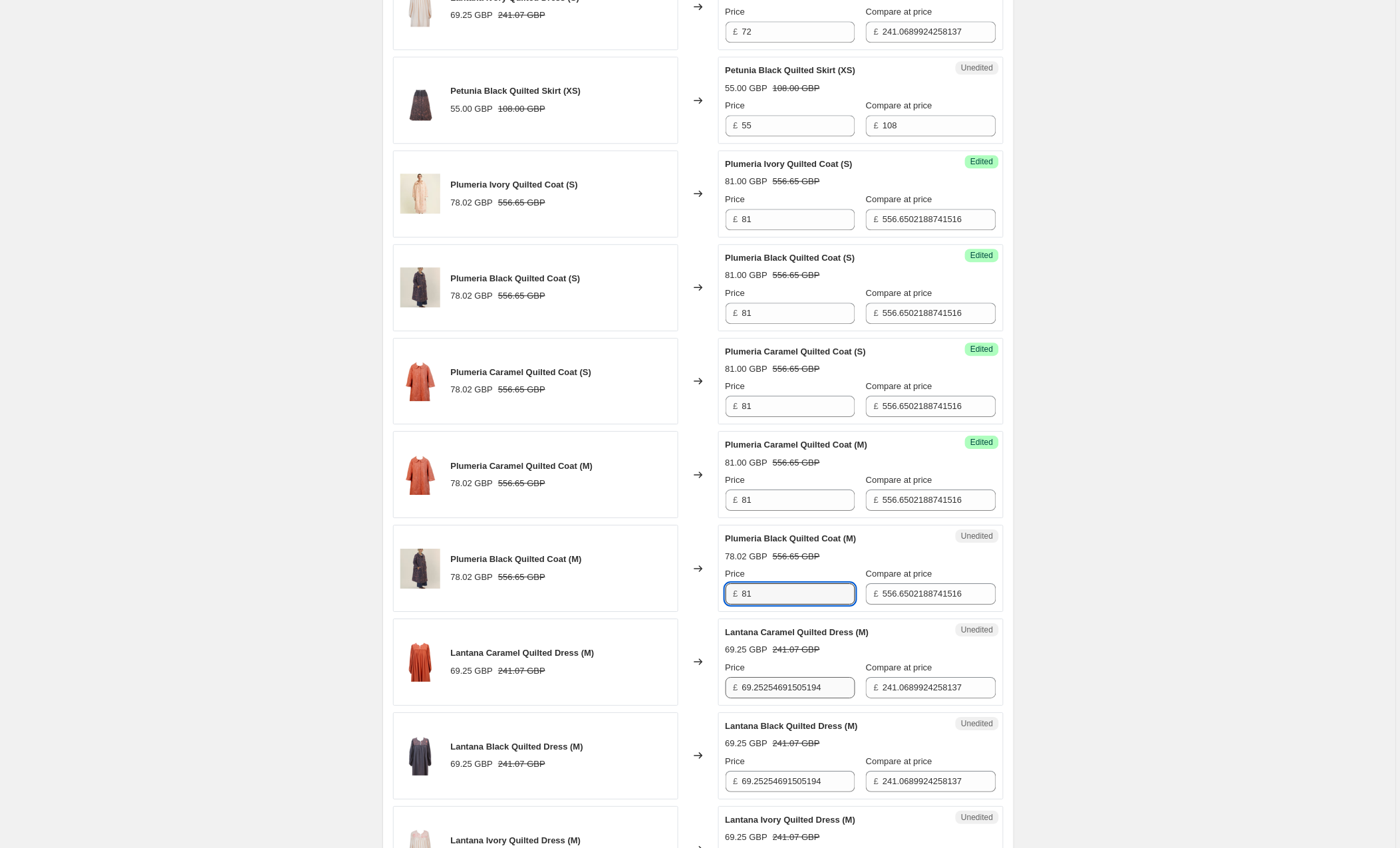
type input "81"
drag, startPoint x: 841, startPoint y: 688, endPoint x: 703, endPoint y: 685, distance: 138.0
click at [703, 685] on div "Lantana Caramel Quilted Dress (M) 69.25 GBP 241.07 GBP Changed to Unedited Lant…" at bounding box center [698, 662] width 610 height 87
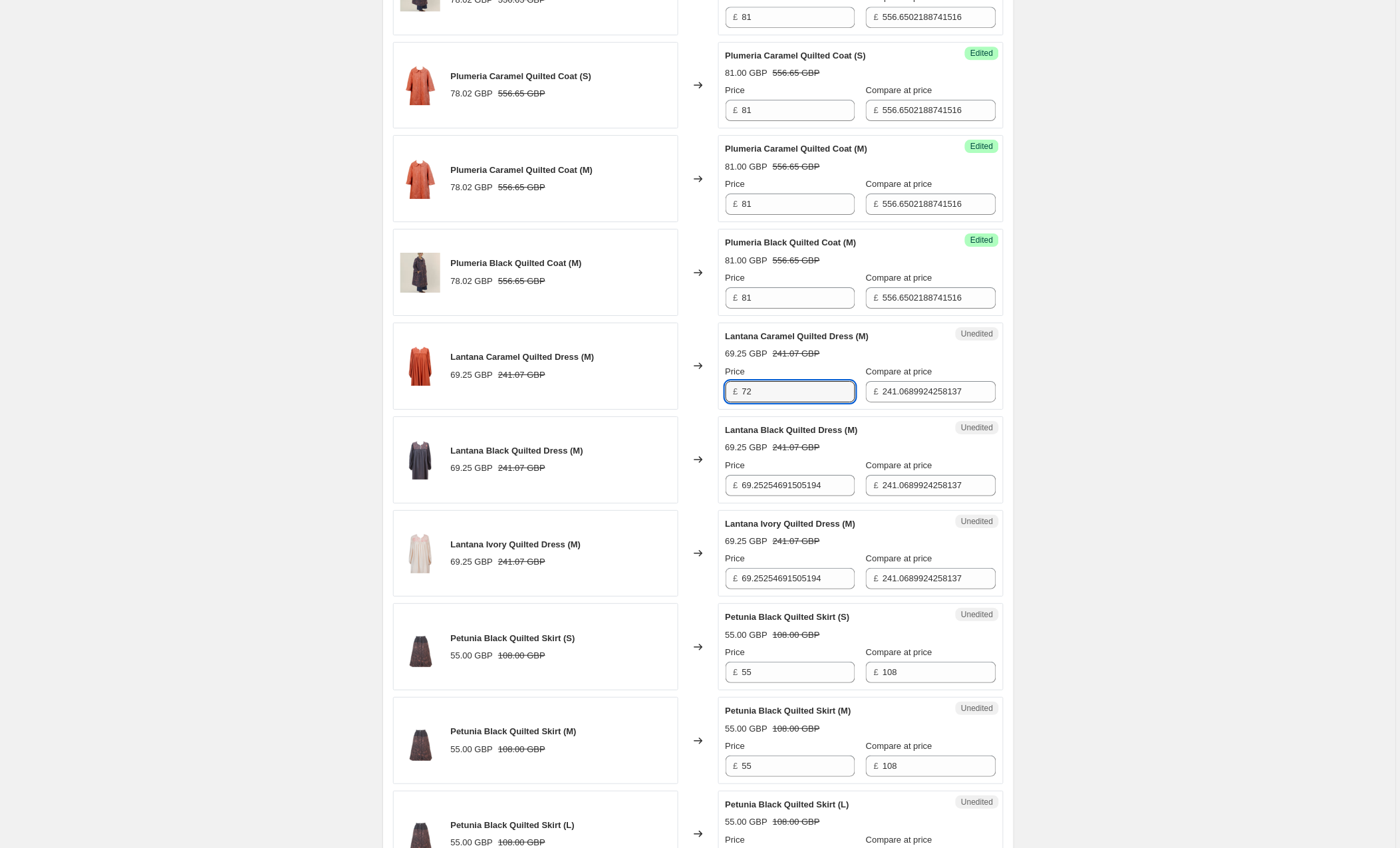
scroll to position [1333, 0]
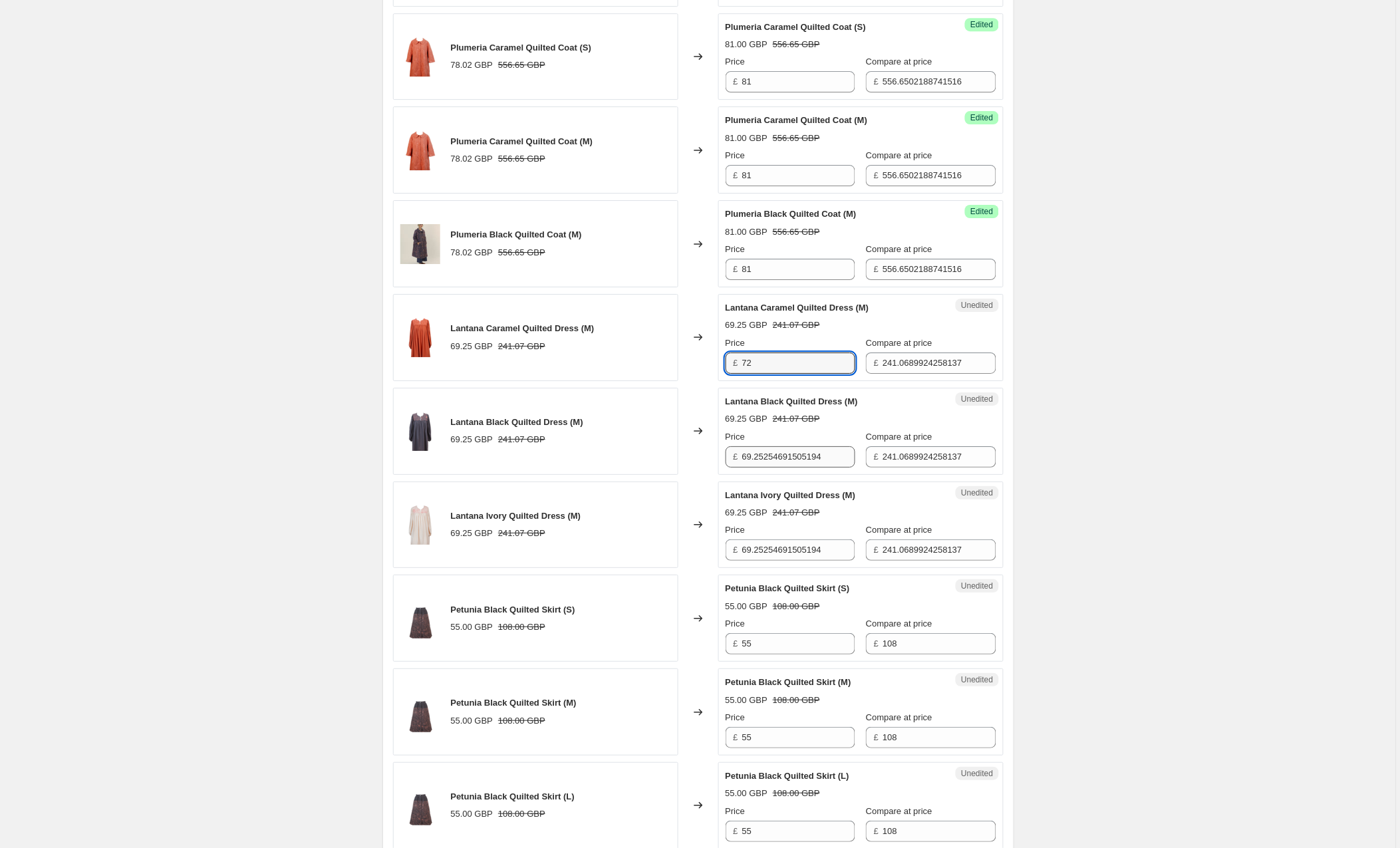
type input "72"
drag, startPoint x: 833, startPoint y: 462, endPoint x: 689, endPoint y: 457, distance: 144.1
click at [689, 457] on div "Lantana Black Quilted Dress (M) 69.25 GBP 241.07 GBP Changed to Unedited Lantan…" at bounding box center [698, 431] width 610 height 87
type input "72"
drag, startPoint x: 845, startPoint y: 551, endPoint x: 713, endPoint y: 551, distance: 132.0
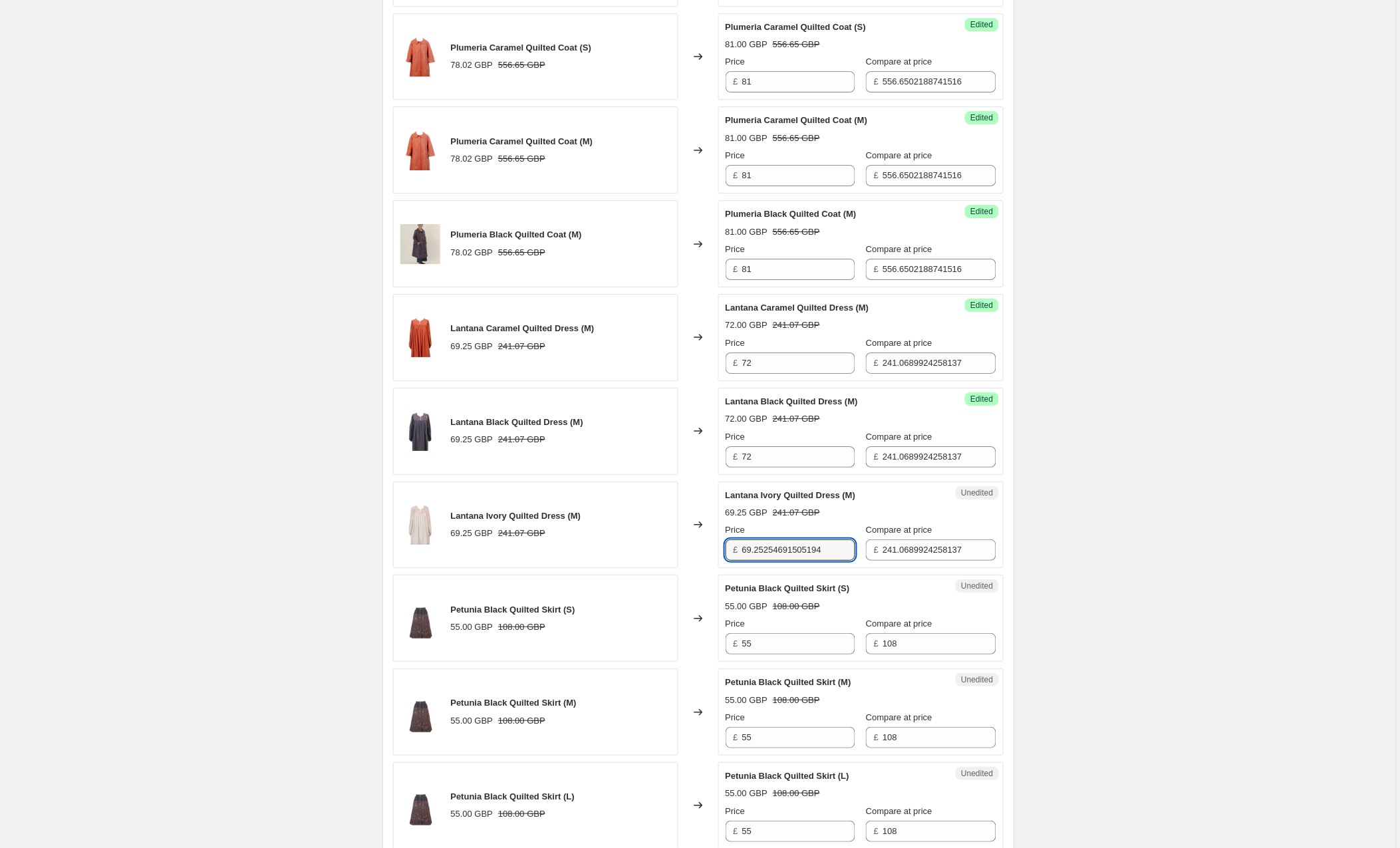
click at [713, 551] on div "Lantana Ivory Quilted Dress (M) 69.25 GBP 241.07 GBP Changed to Unedited Lantan…" at bounding box center [698, 525] width 610 height 87
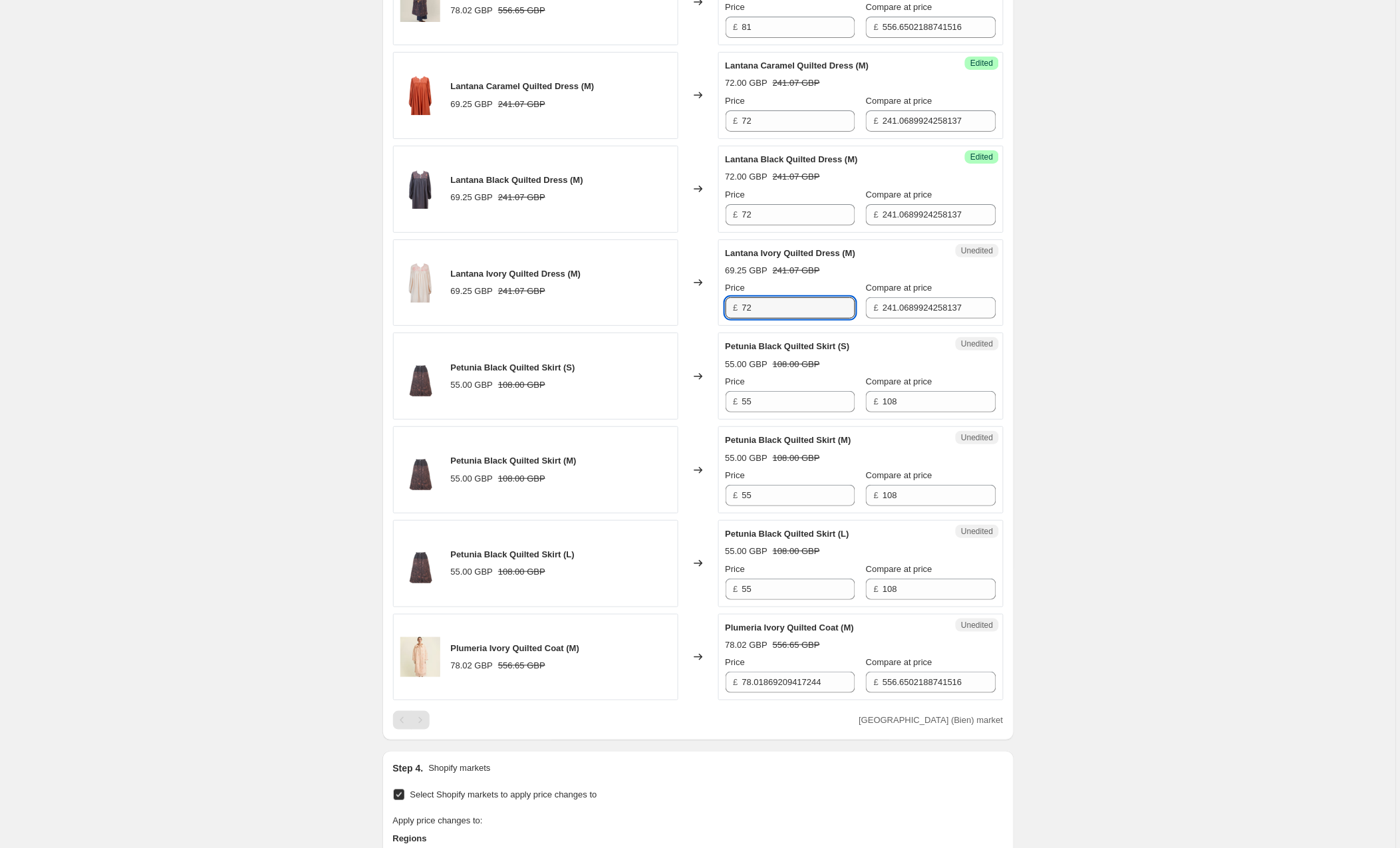
scroll to position [1577, 0]
type input "72"
drag, startPoint x: 845, startPoint y: 685, endPoint x: 654, endPoint y: 685, distance: 191.0
click at [654, 685] on div "Plumeria Ivory Quilted Coat (M) 78.02 GBP 556.65 GBP Changed to Unedited Plumer…" at bounding box center [698, 657] width 610 height 87
type input "81"
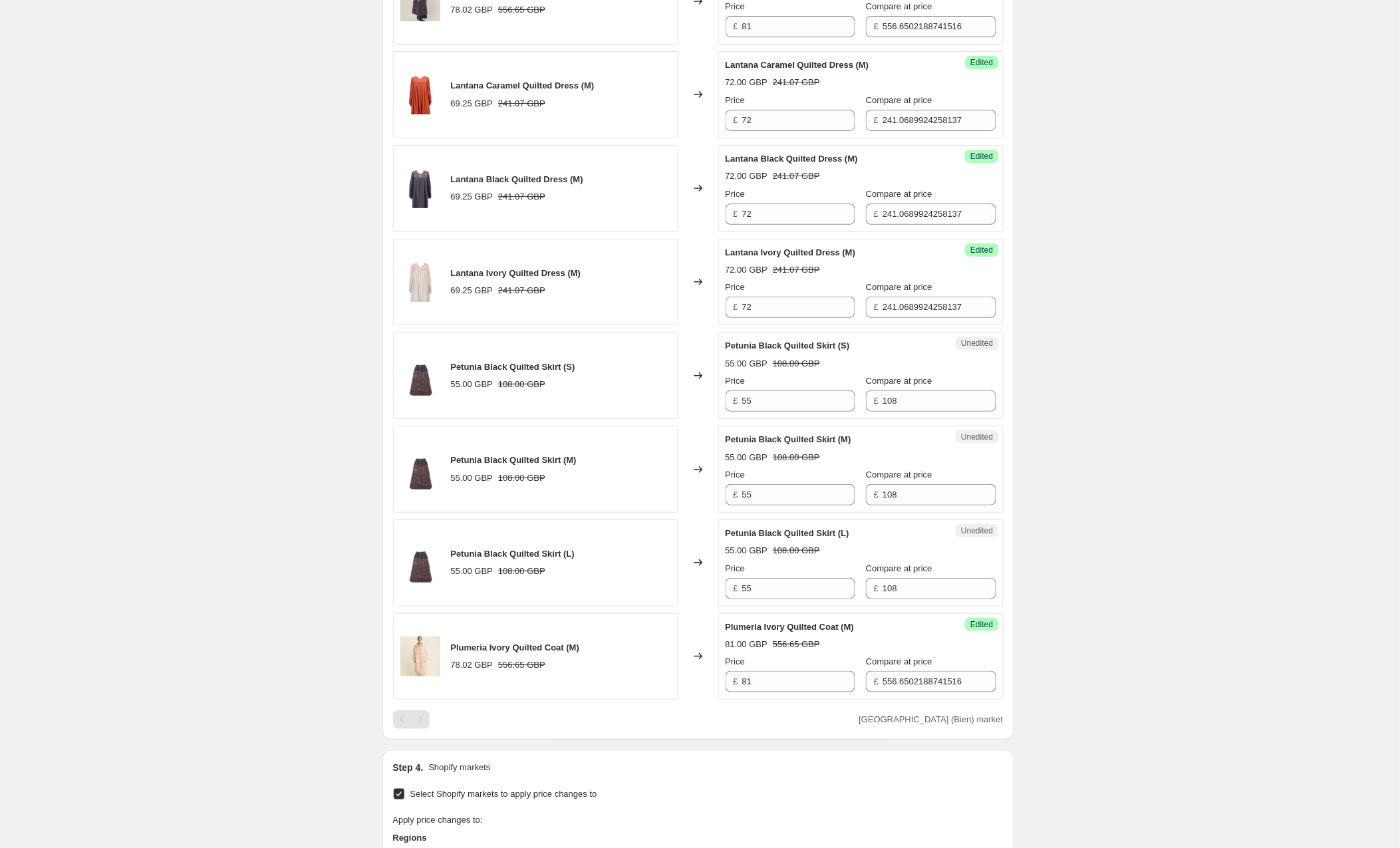
click at [587, 729] on div "United Kingdom (Bien) market" at bounding box center [698, 720] width 610 height 19
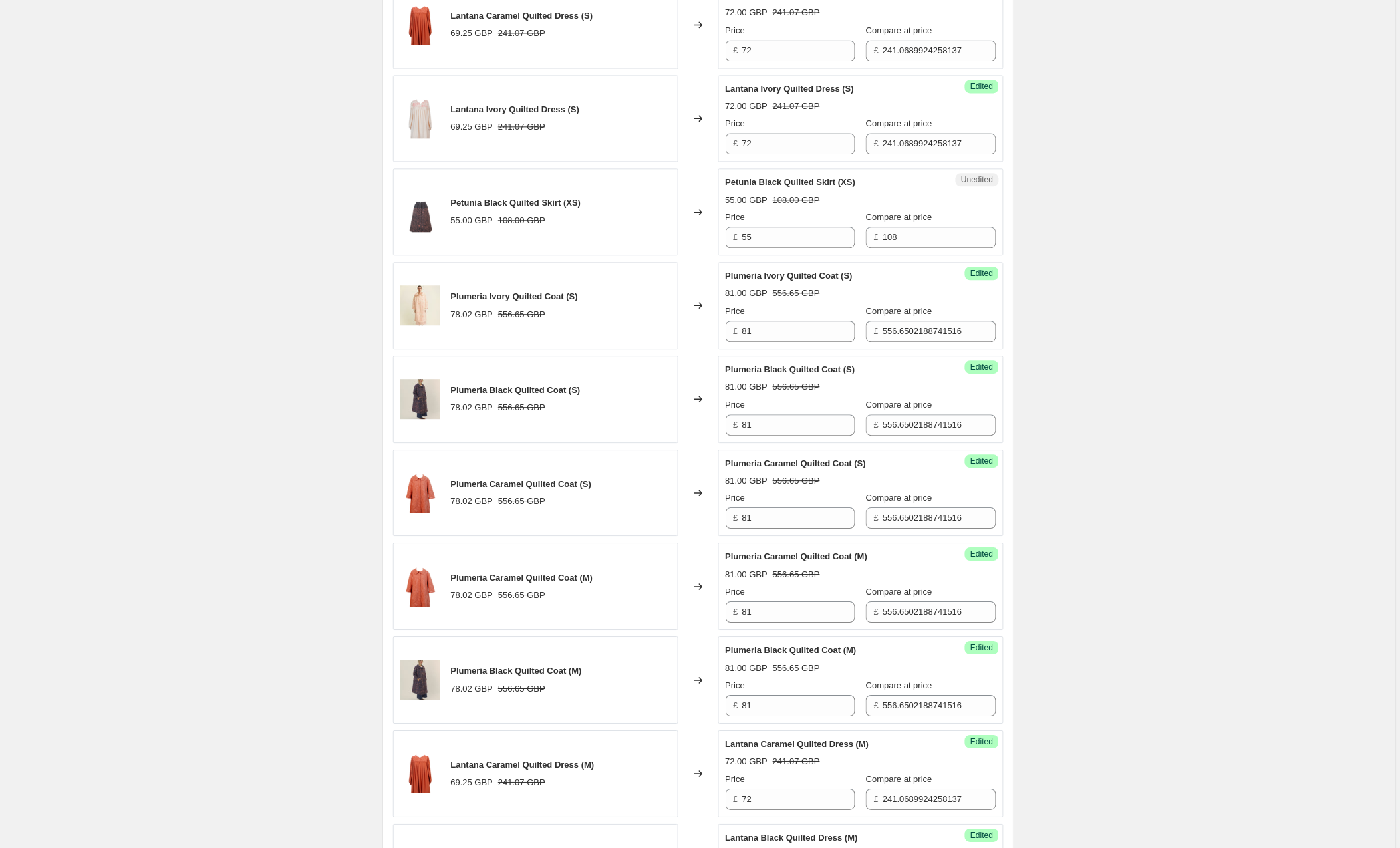
scroll to position [925, 0]
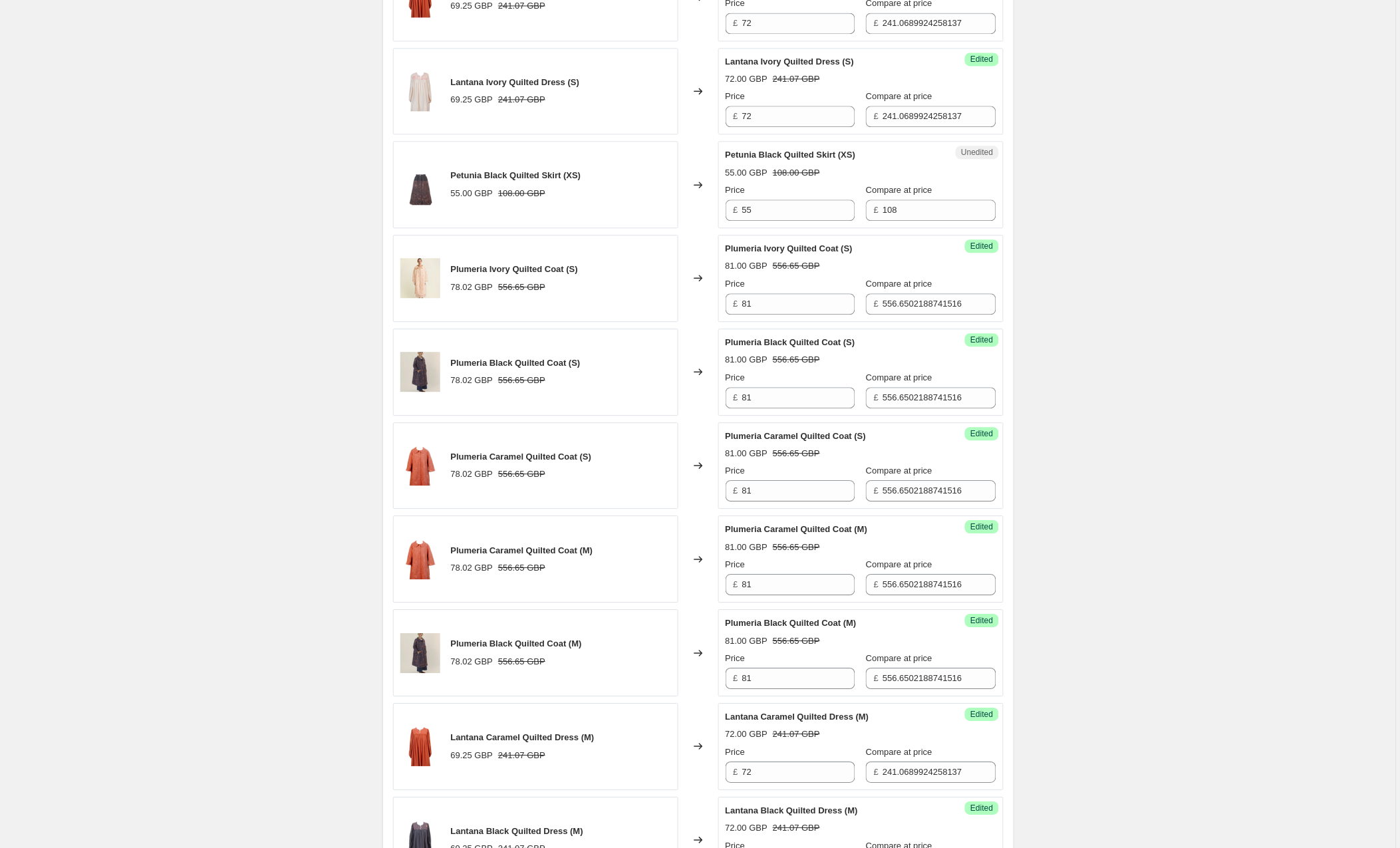
click at [1173, 274] on div "Create new price change job. This page is ready Create new price change job Dra…" at bounding box center [698, 549] width 1396 height 2947
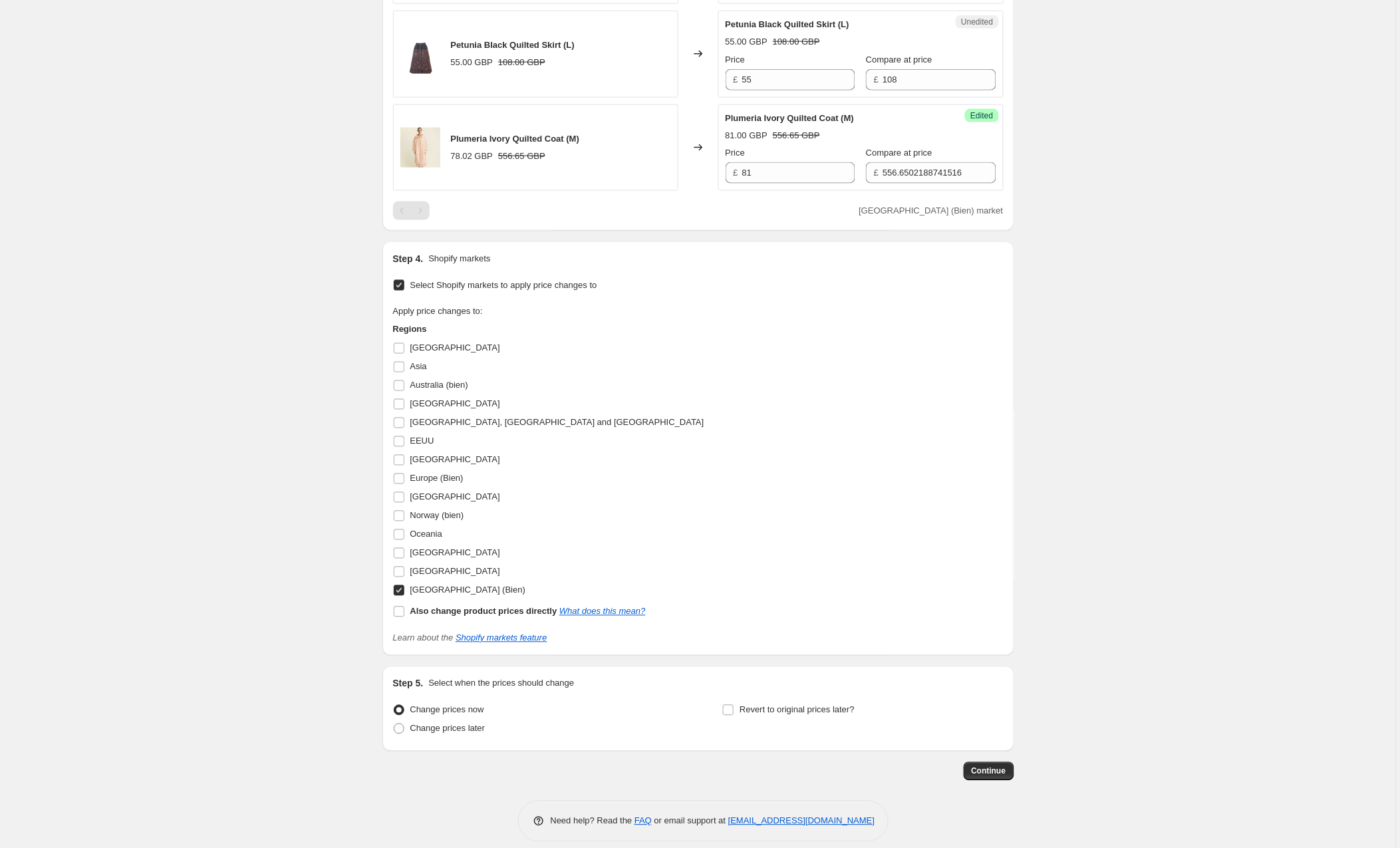
scroll to position [2106, 0]
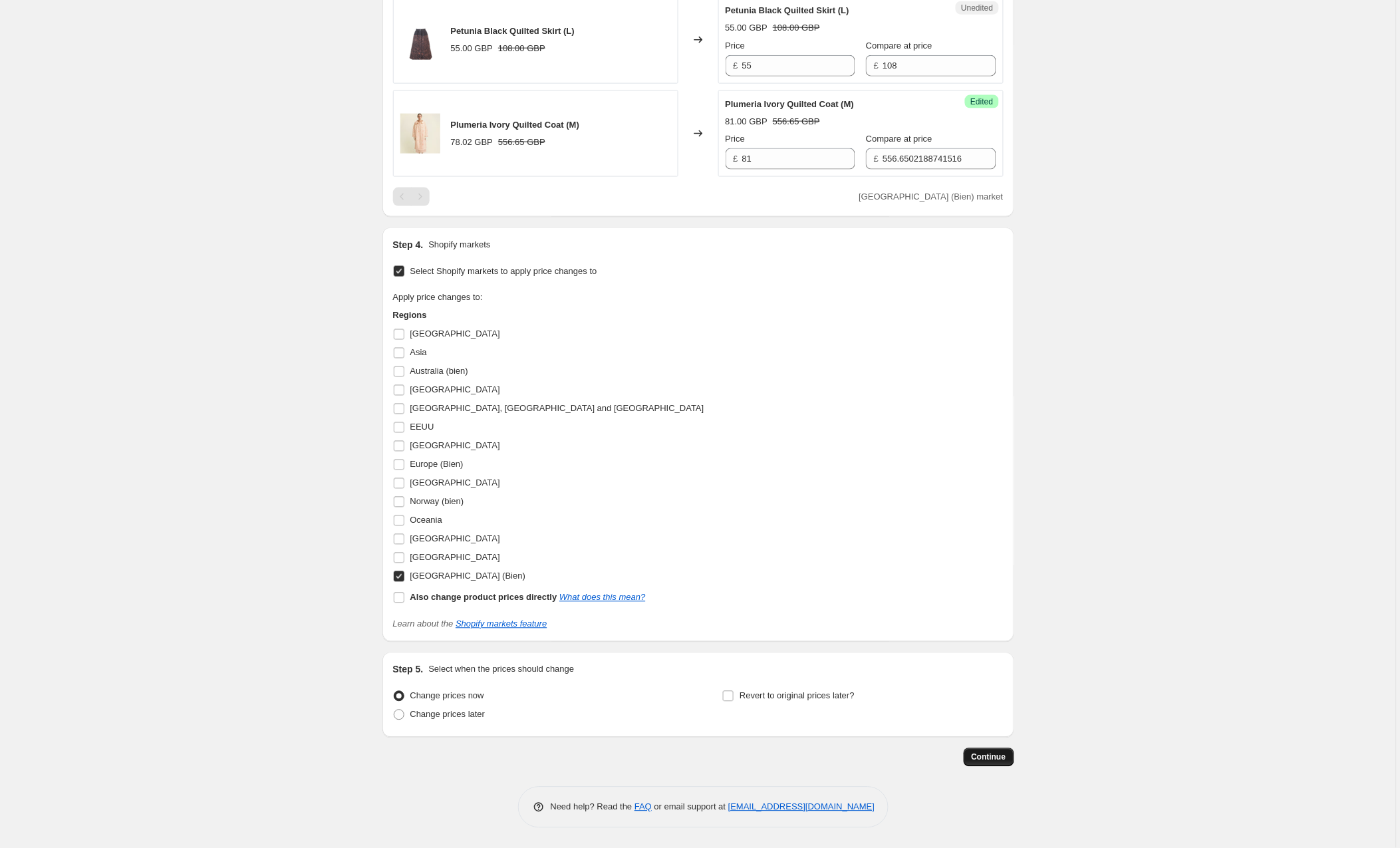
click at [983, 756] on span "Continue" at bounding box center [989, 758] width 35 height 11
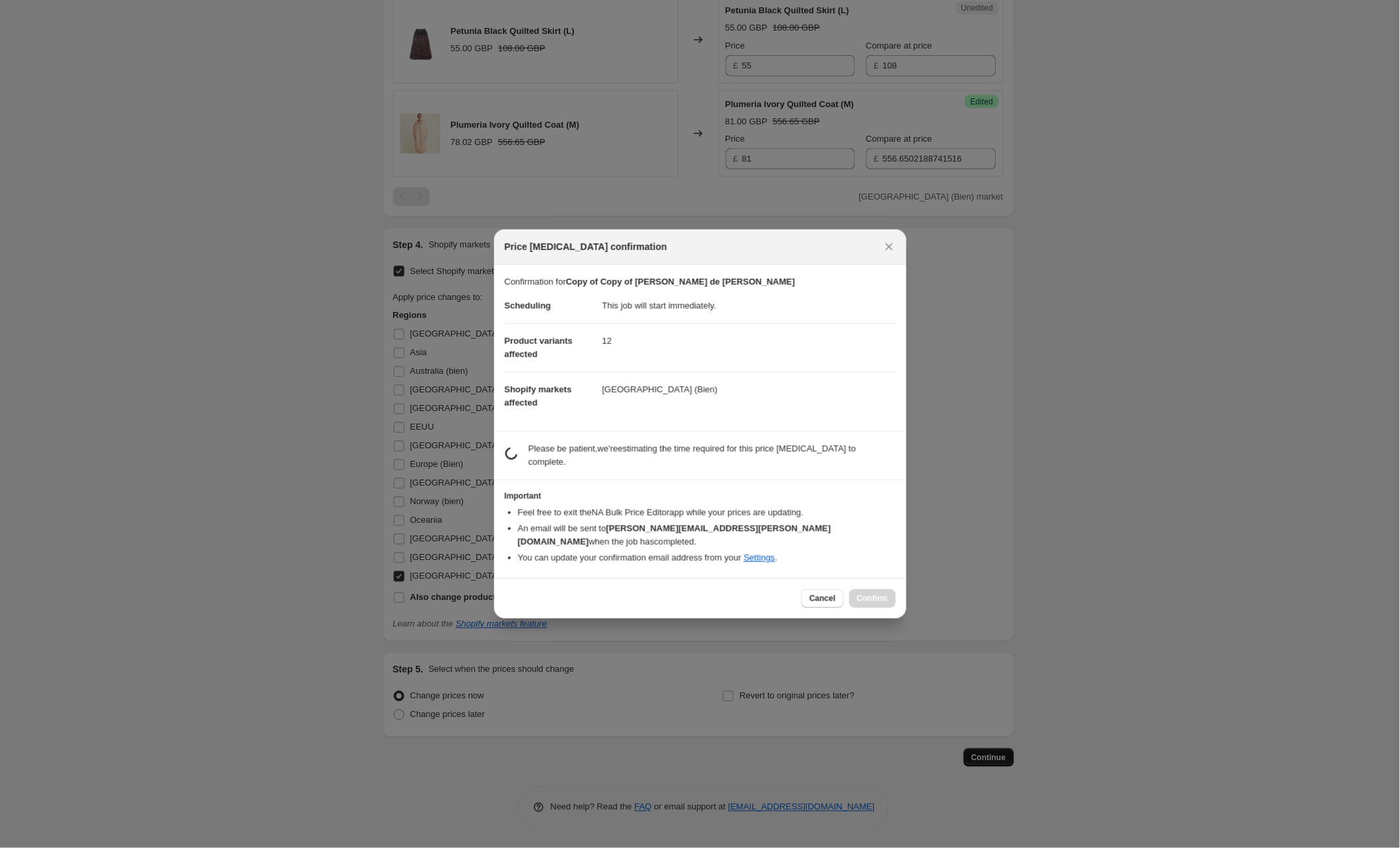
scroll to position [2103, 0]
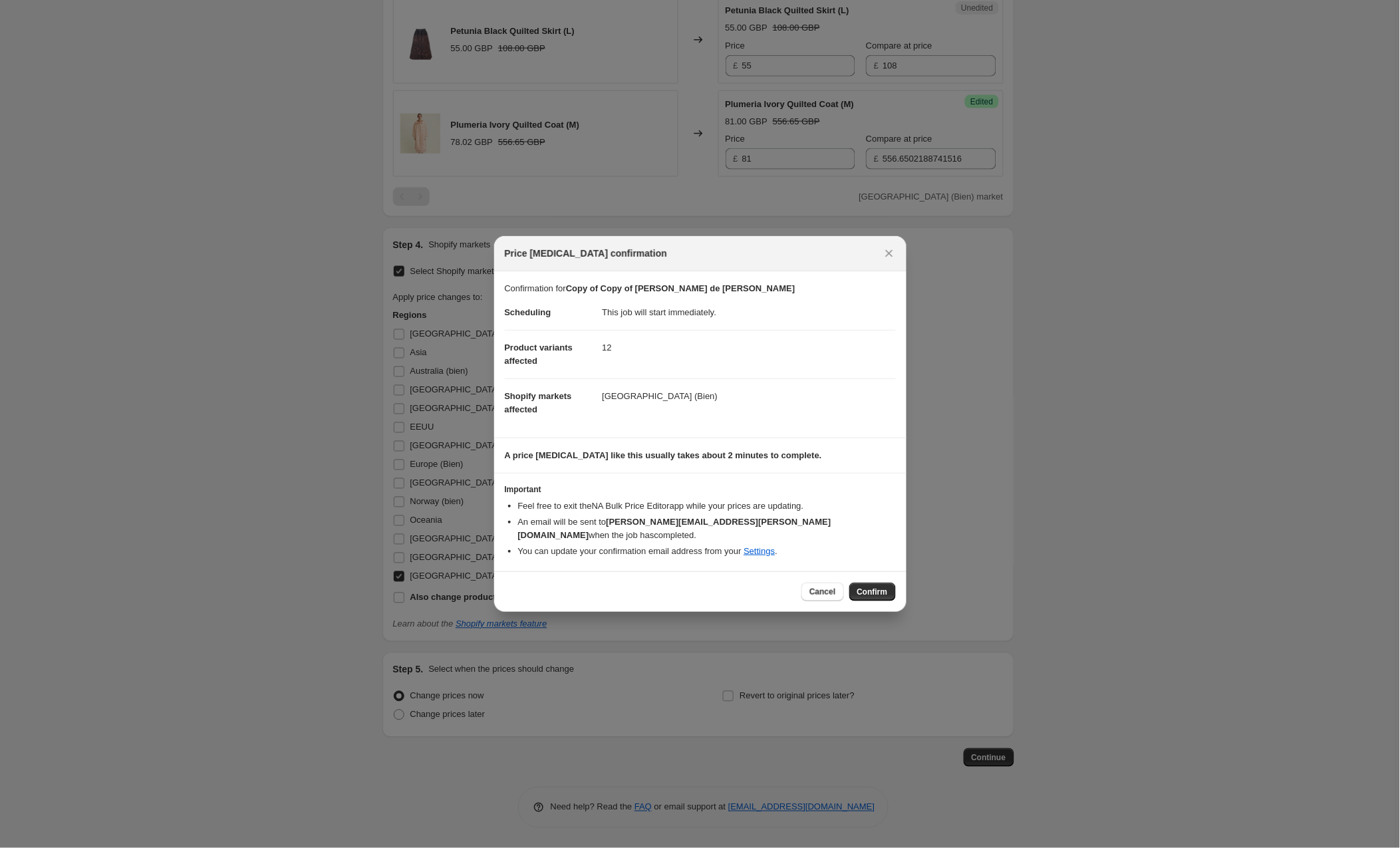
drag, startPoint x: 983, startPoint y: 756, endPoint x: 877, endPoint y: 586, distance: 200.3
click at [877, 586] on html "Home Settings Plans Skip to content Create new price change job. This page is r…" at bounding box center [700, 424] width 1400 height 848
click at [878, 583] on html "Home Settings Plans Skip to content Create new price change job. This page is r…" at bounding box center [700, 424] width 1400 height 848
click at [879, 584] on html "Home Settings Plans Skip to content Create new price change job. This page is r…" at bounding box center [700, 424] width 1400 height 848
click at [870, 578] on html "Home Settings Plans Skip to content Create new price change job. This page is r…" at bounding box center [700, 424] width 1400 height 848
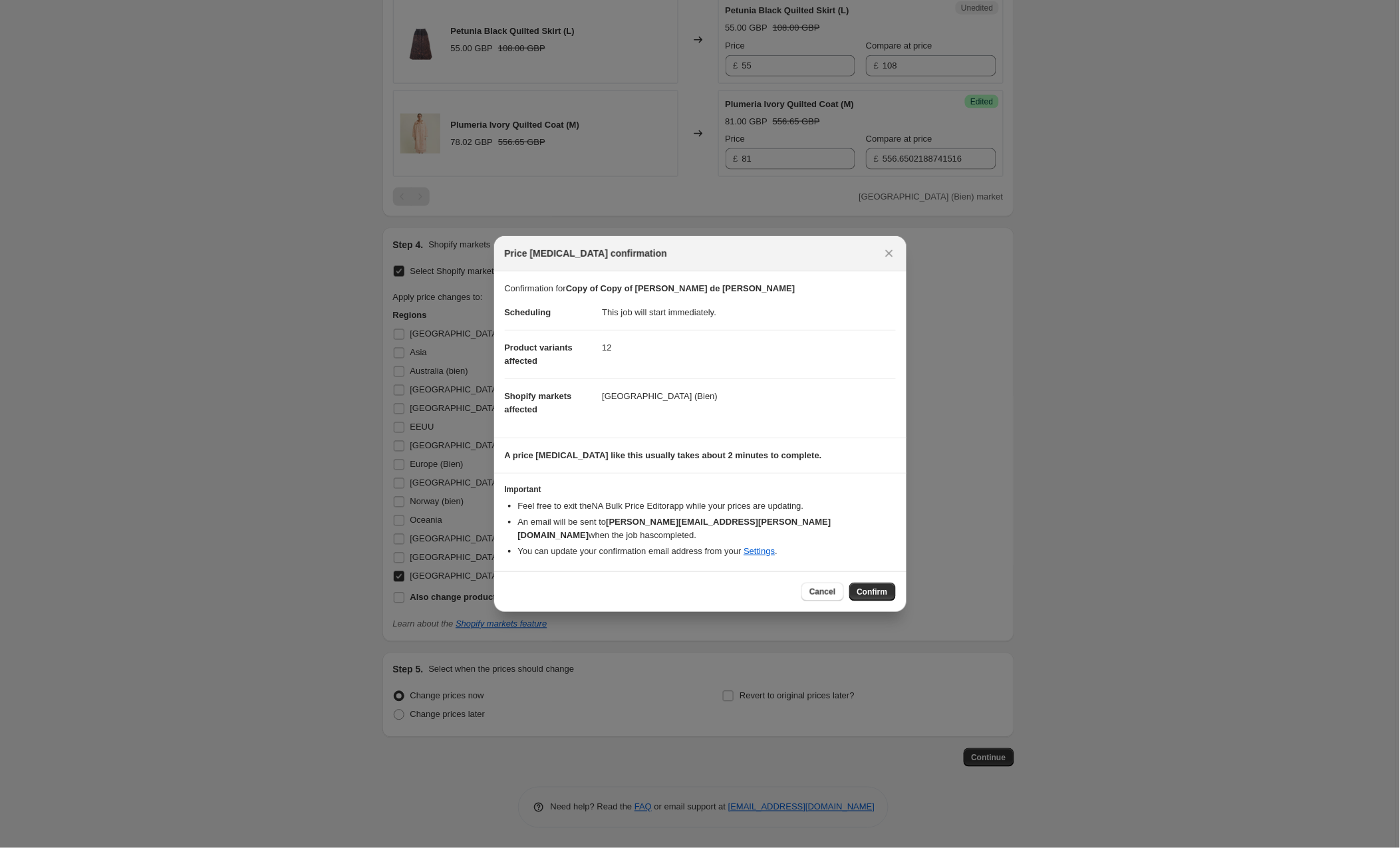
drag, startPoint x: 877, startPoint y: 586, endPoint x: 868, endPoint y: 586, distance: 9.0
click at [868, 586] on html "Home Settings Plans Skip to content Create new price change job. This page is r…" at bounding box center [700, 424] width 1400 height 848
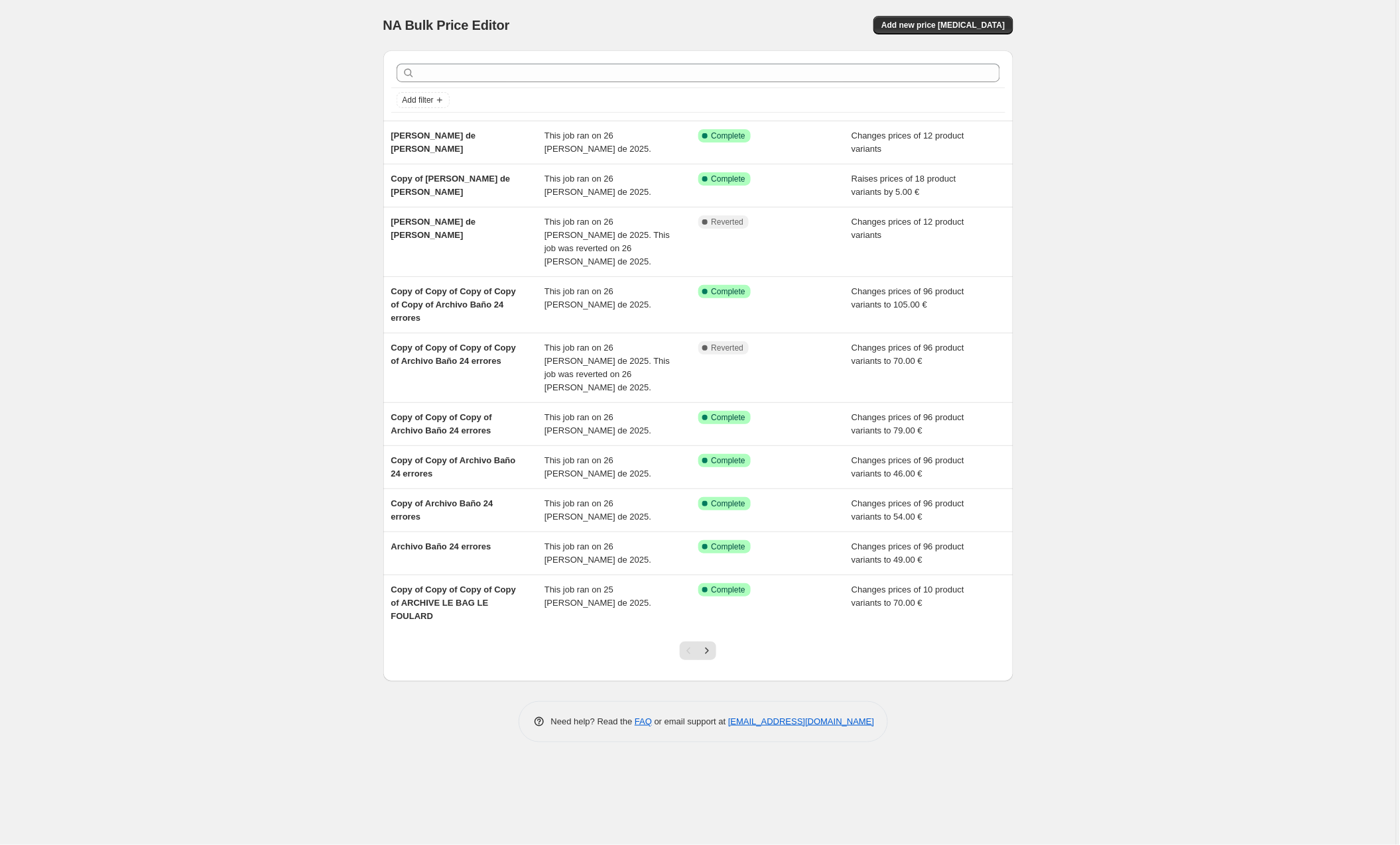
click at [1147, 130] on div "NA Bulk Price Editor. This page is ready NA Bulk Price Editor Add new price cha…" at bounding box center [698, 422] width 1396 height 845
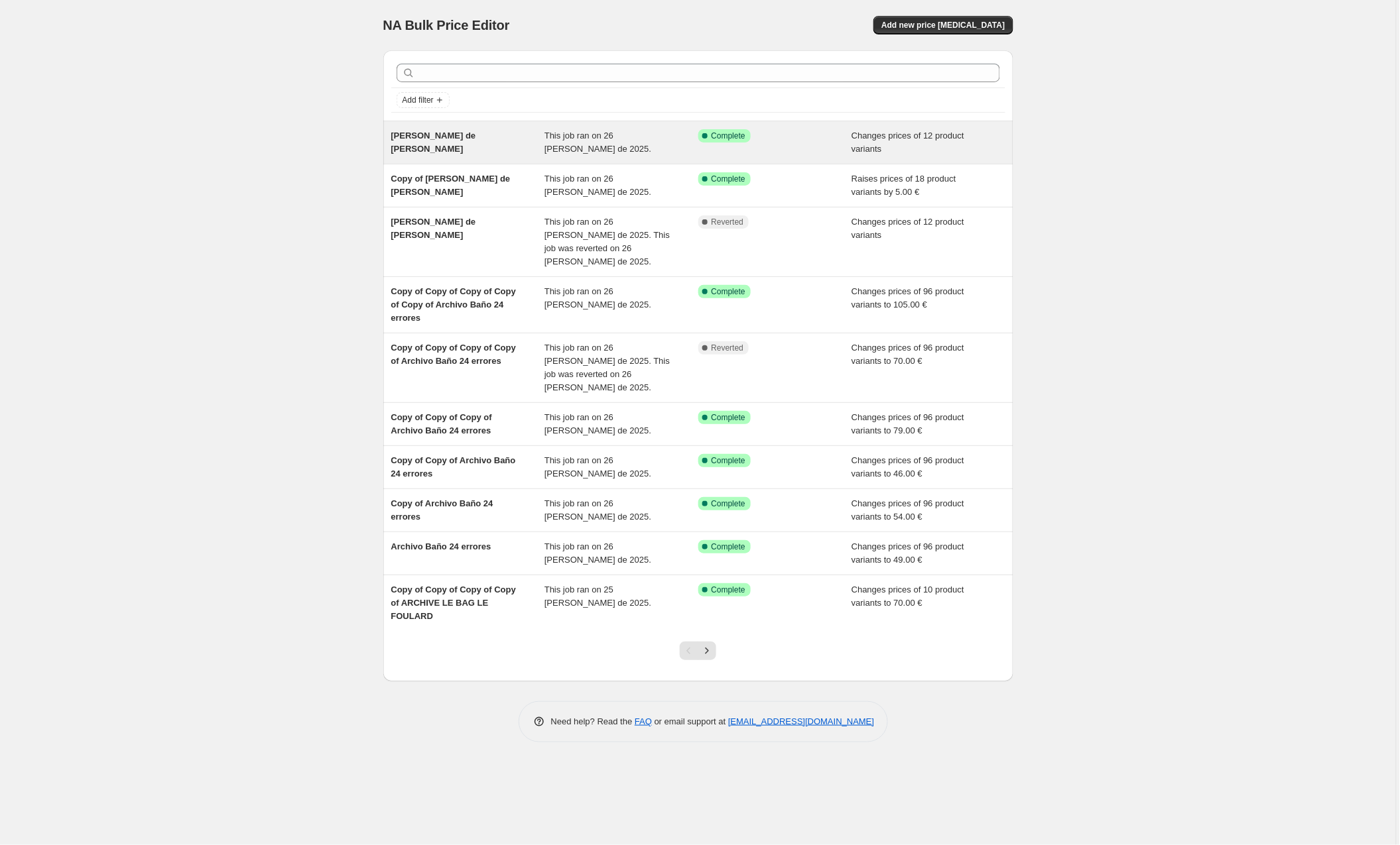
click at [440, 133] on div "[PERSON_NAME] de [PERSON_NAME]" at bounding box center [468, 143] width 154 height 27
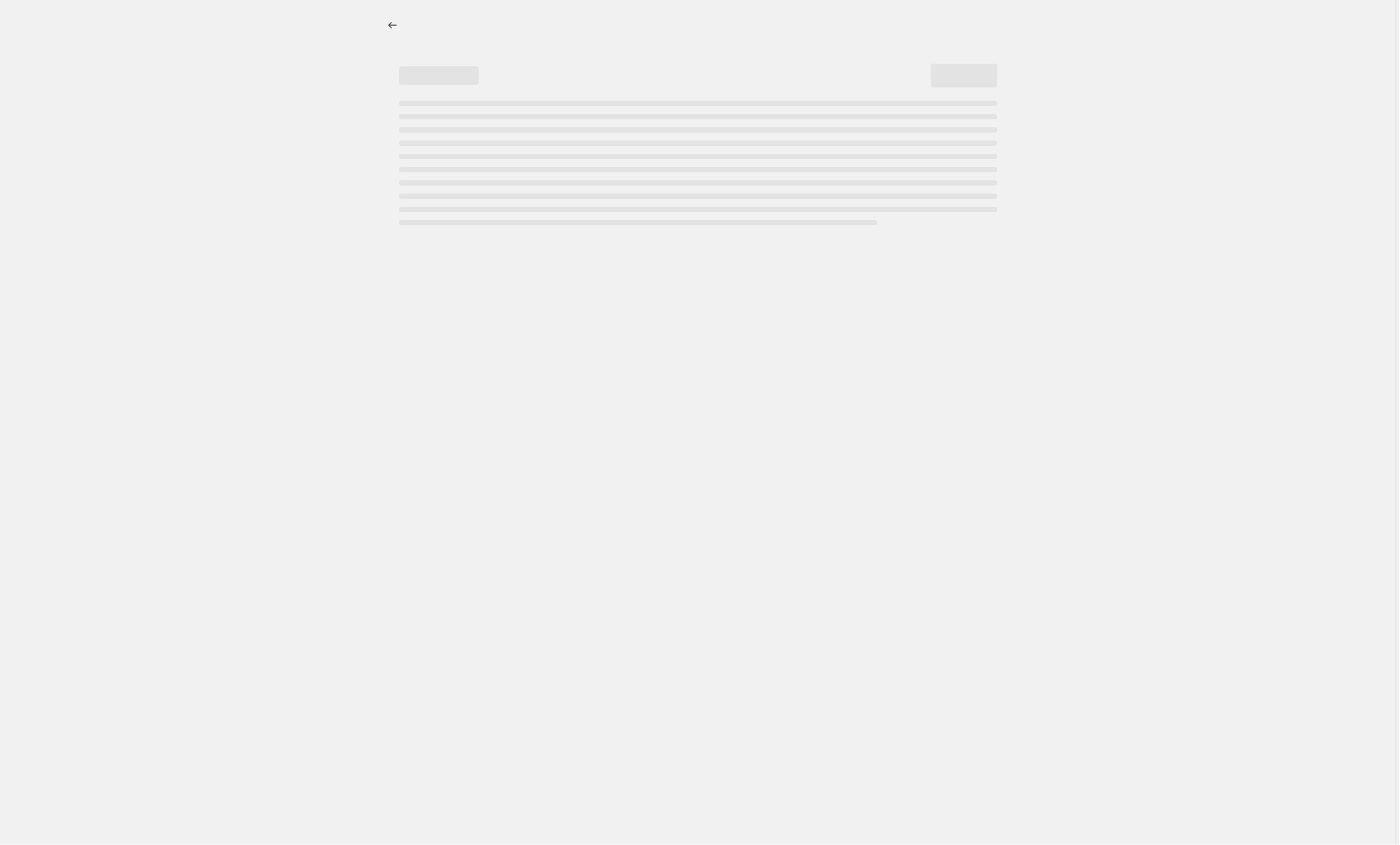
select select "collection"
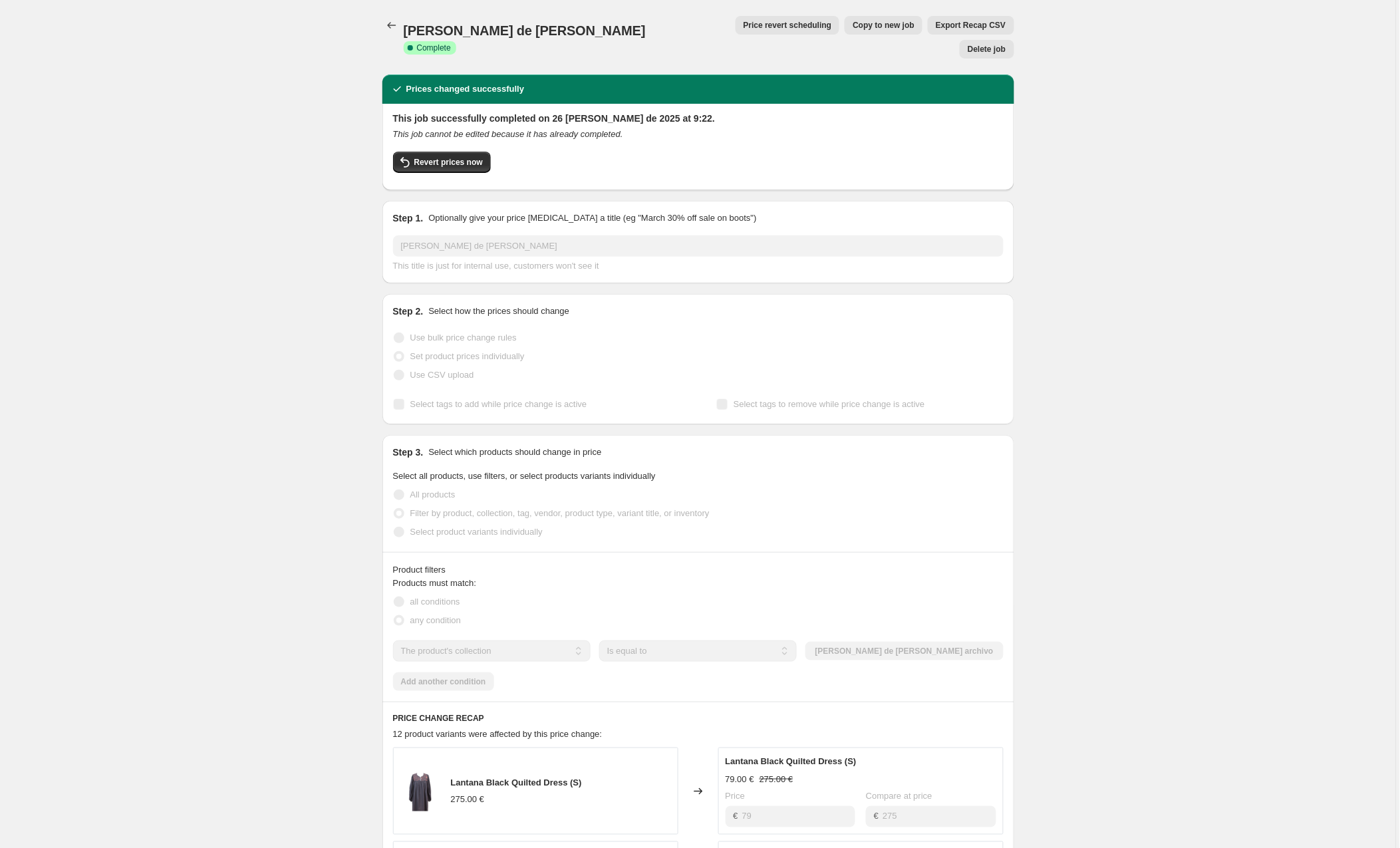
click at [853, 30] on span "Copy to new job" at bounding box center [884, 25] width 62 height 11
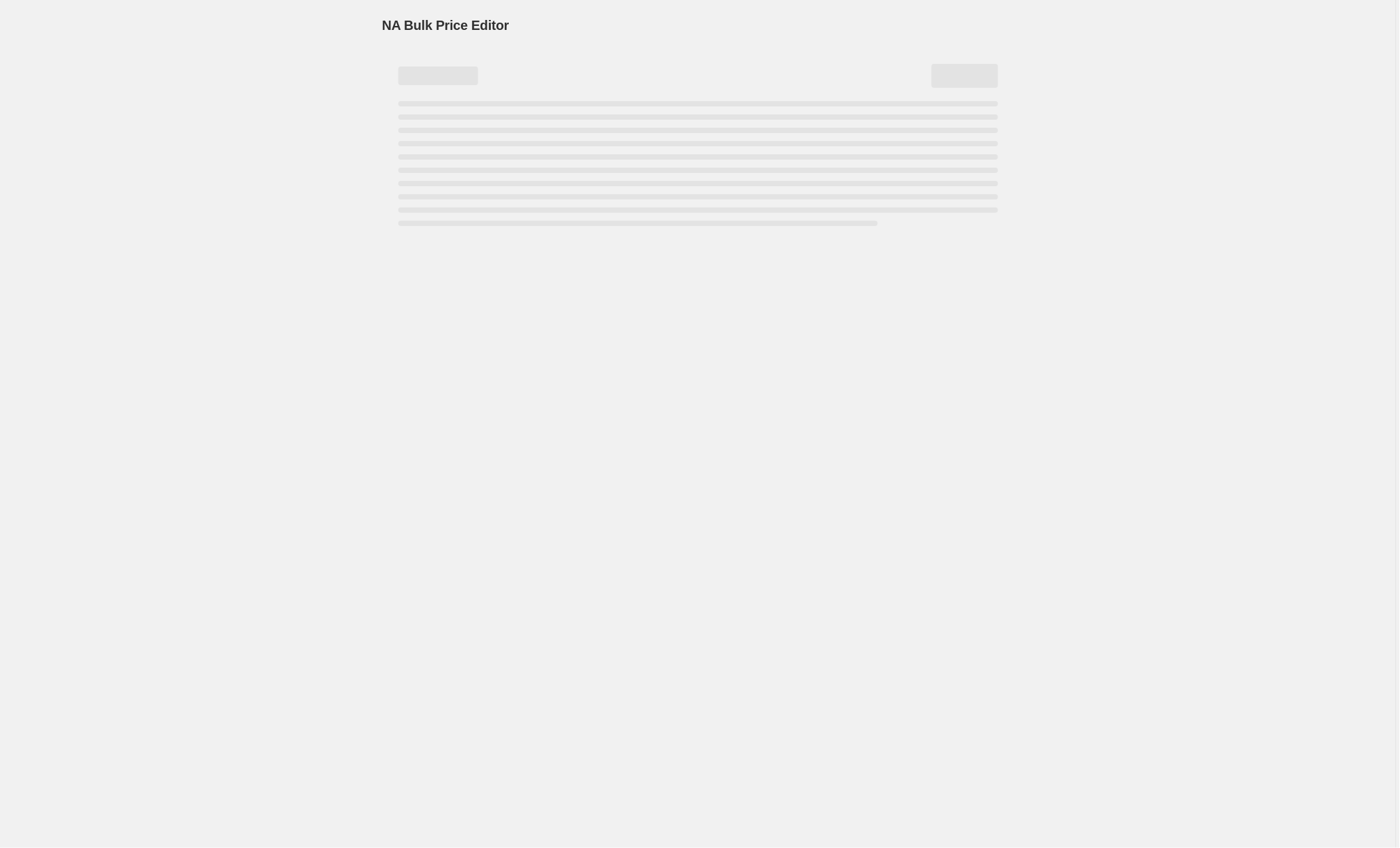
select select "collection"
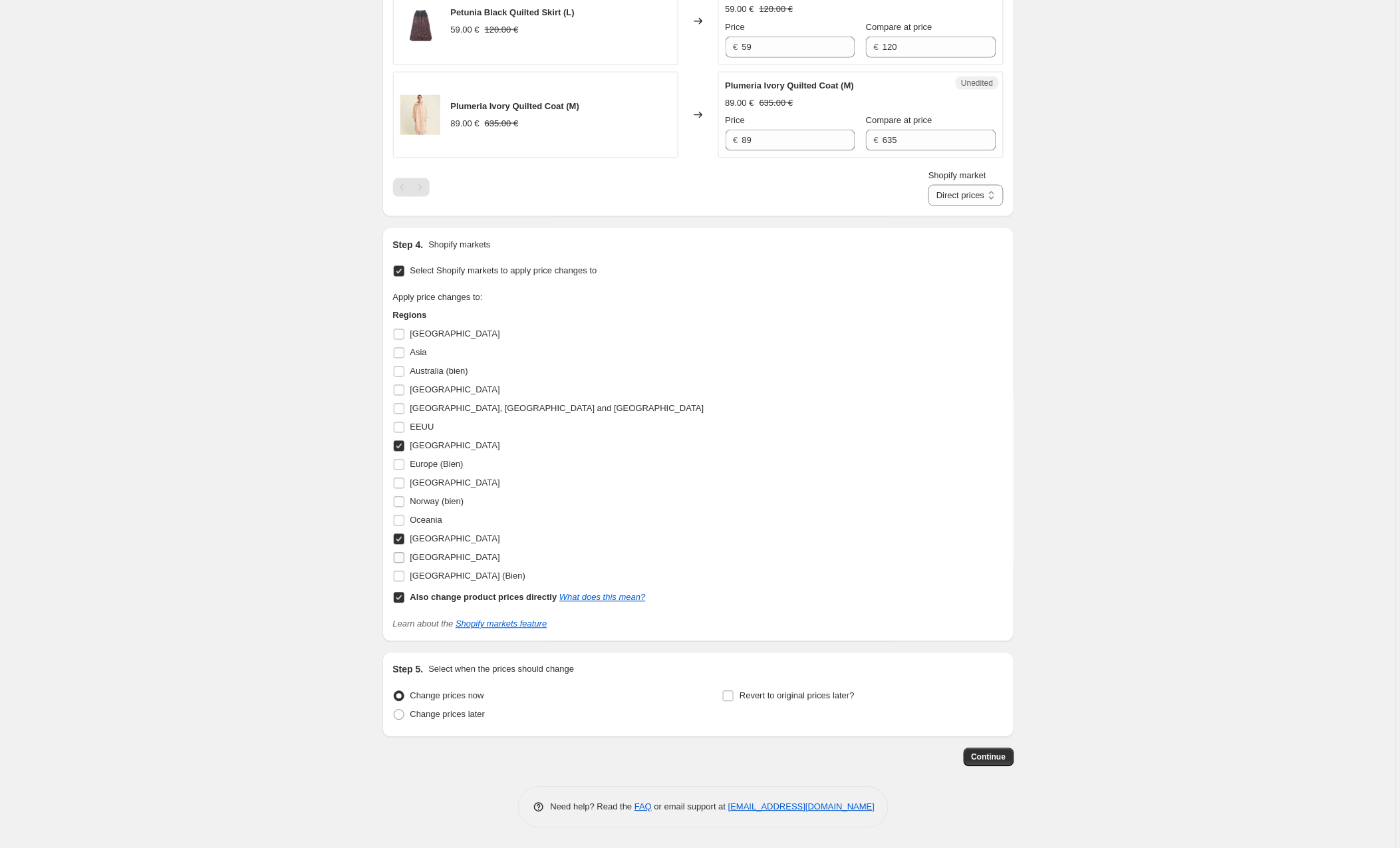
scroll to position [2125, 0]
click at [401, 538] on input "[GEOGRAPHIC_DATA]" at bounding box center [399, 539] width 11 height 11
checkbox input "false"
drag, startPoint x: 398, startPoint y: 596, endPoint x: 402, endPoint y: 570, distance: 26.3
click at [398, 596] on input "Also change product prices directly What does this mean?" at bounding box center [399, 598] width 11 height 11
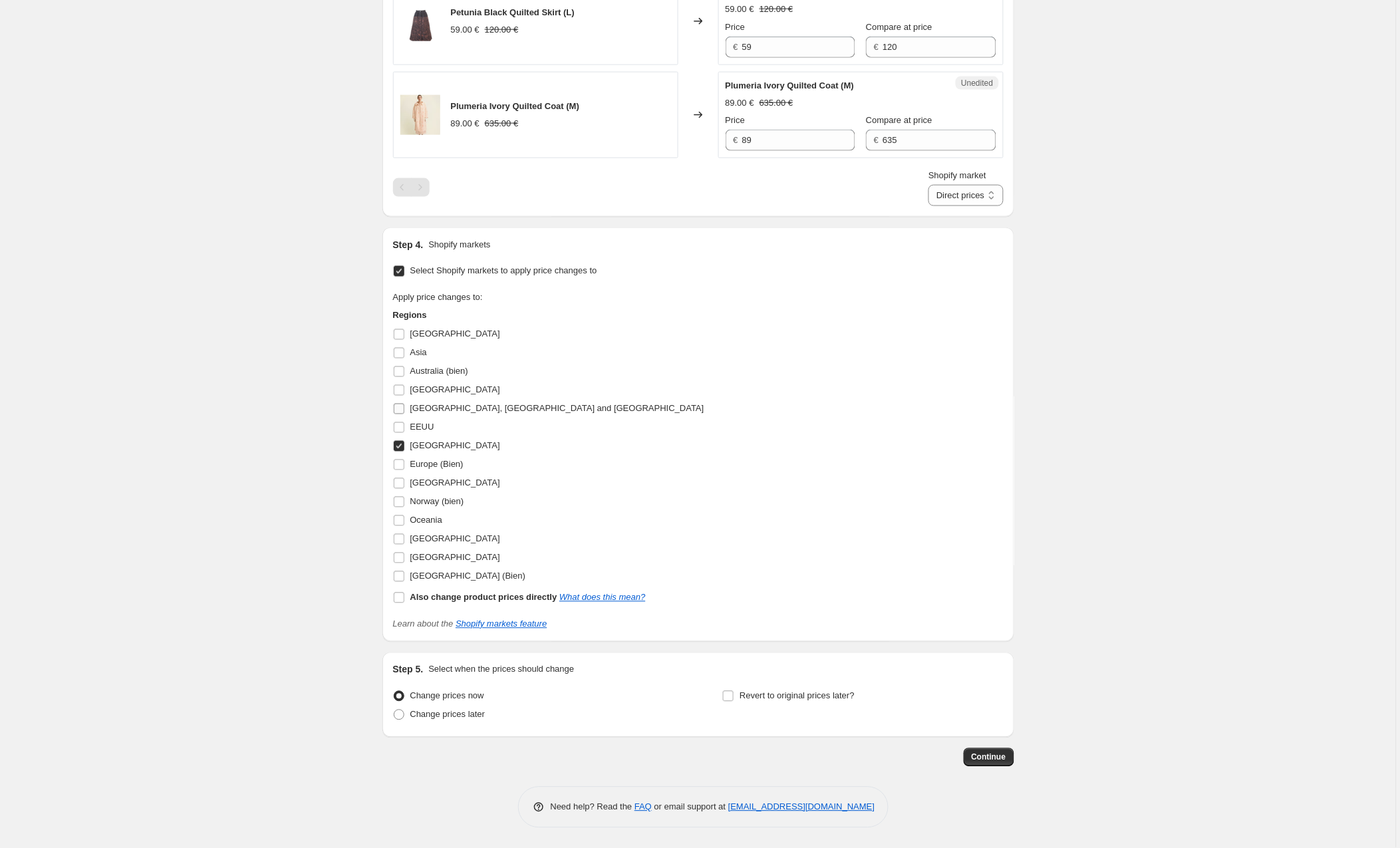
checkbox input "false"
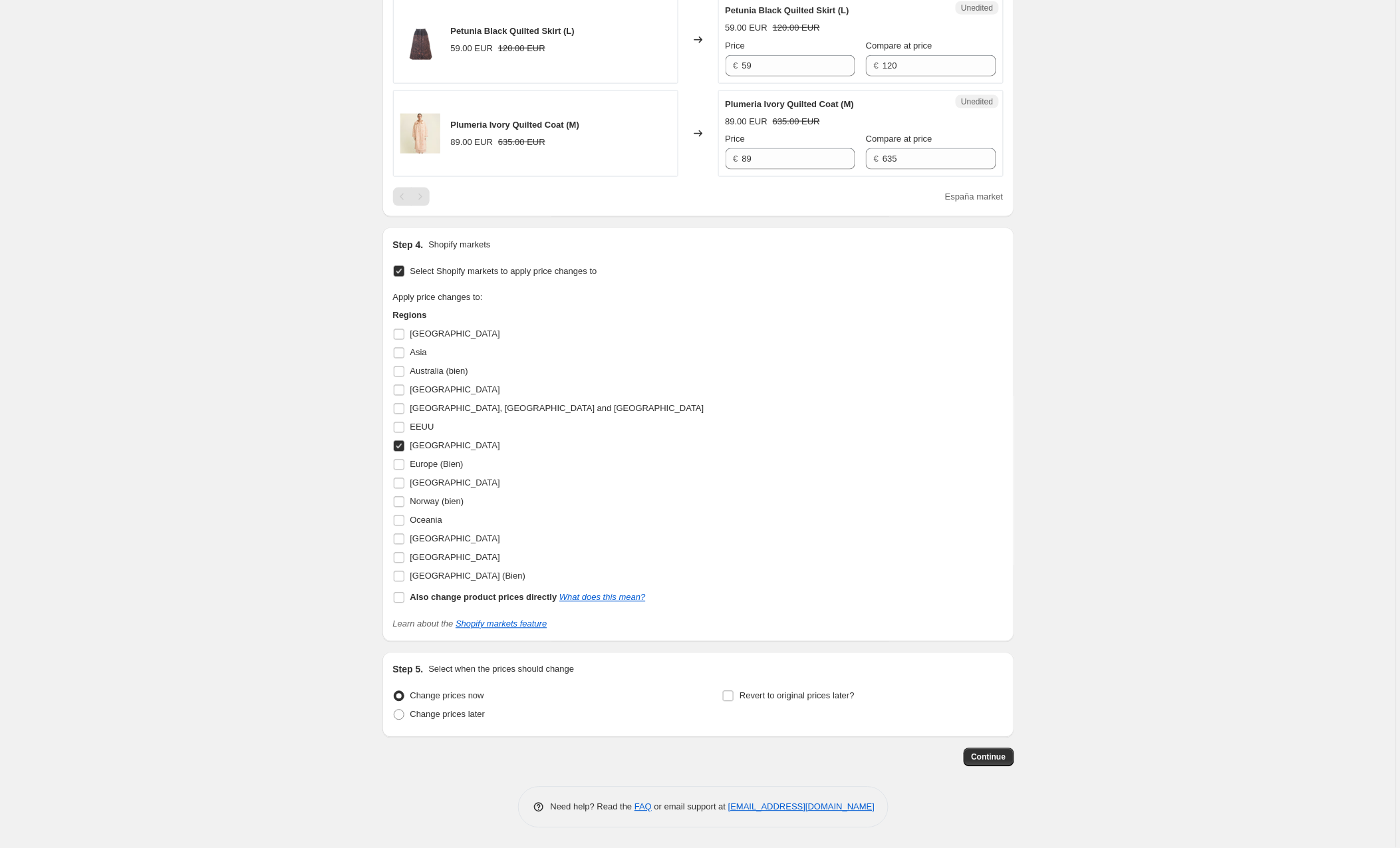
scroll to position [2106, 0]
click at [399, 578] on input "[GEOGRAPHIC_DATA] (Bien)" at bounding box center [399, 576] width 11 height 11
checkbox input "true"
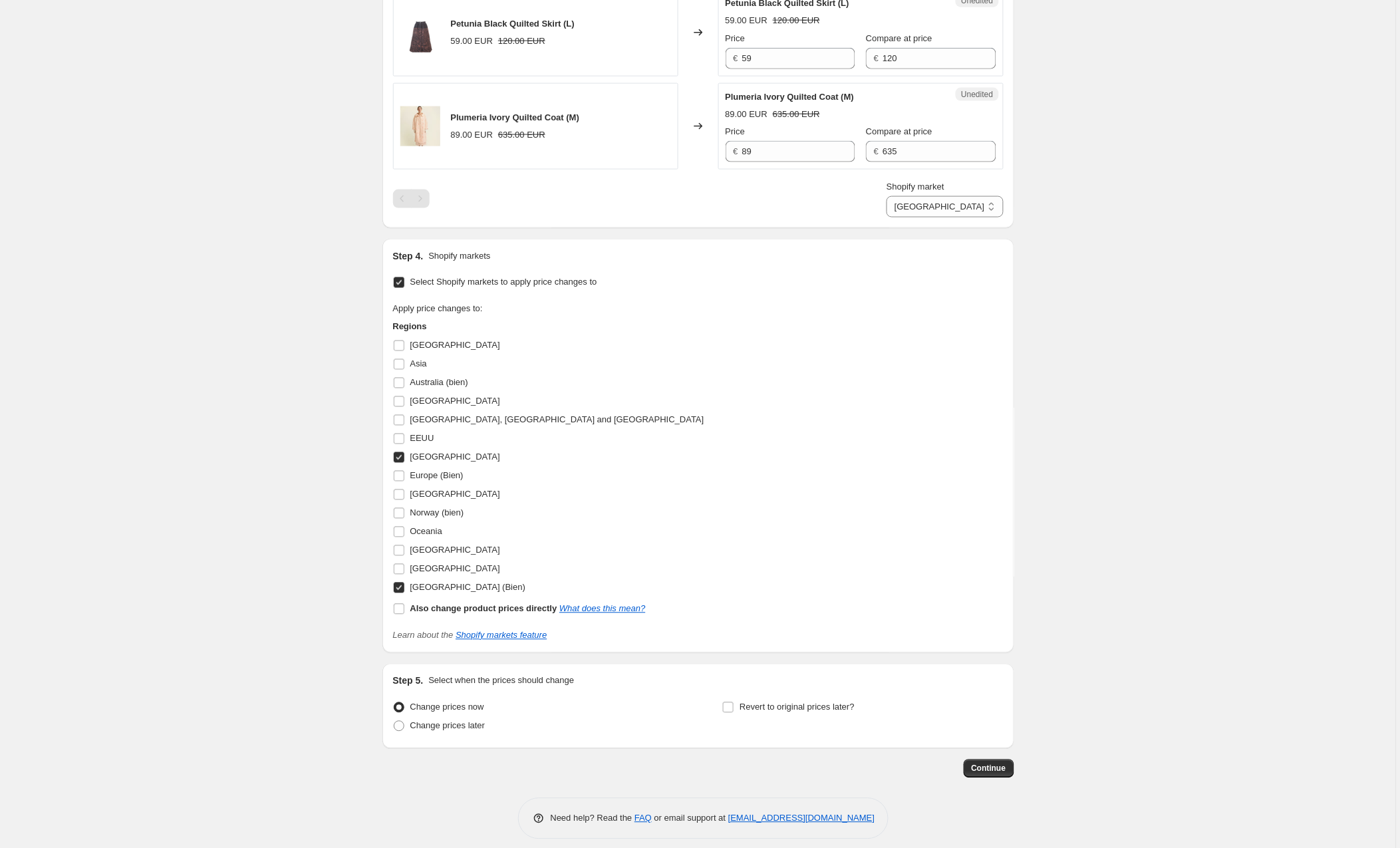
drag, startPoint x: 398, startPoint y: 462, endPoint x: 410, endPoint y: 462, distance: 12.0
click at [398, 462] on input "[GEOGRAPHIC_DATA]" at bounding box center [399, 457] width 11 height 11
checkbox input "false"
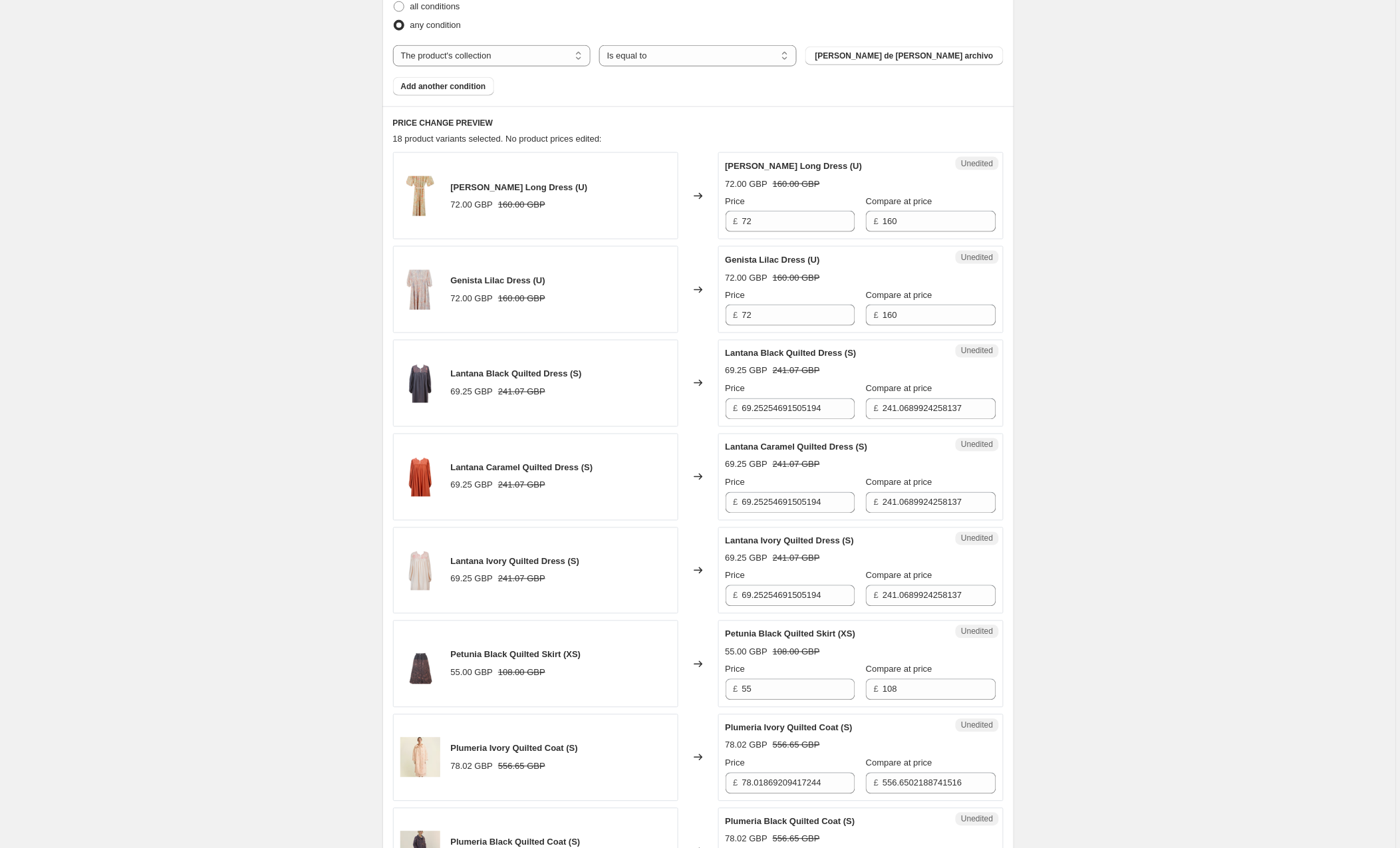
scroll to position [444, 0]
drag, startPoint x: 845, startPoint y: 412, endPoint x: 711, endPoint y: 415, distance: 134.0
click at [711, 415] on div "Lantana Black Quilted Dress (S) 69.25 GBP 241.07 GBP Changed to Unedited Lantan…" at bounding box center [698, 384] width 610 height 87
type input "72"
drag, startPoint x: 837, startPoint y: 503, endPoint x: 727, endPoint y: 511, distance: 110.3
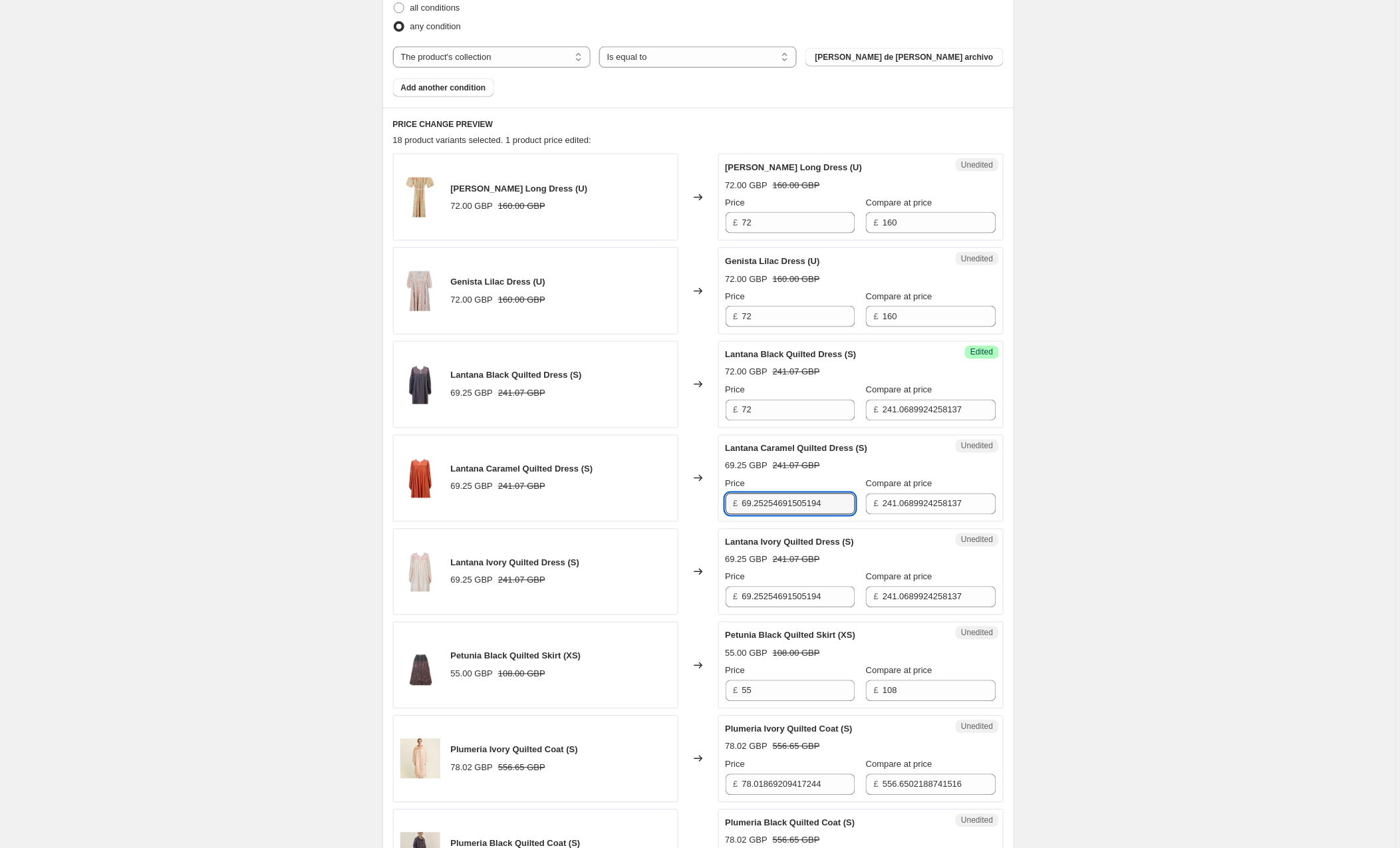
click at [727, 511] on div "£ 69.25254691505194" at bounding box center [791, 503] width 130 height 21
type input "72"
drag, startPoint x: 811, startPoint y: 600, endPoint x: 741, endPoint y: 602, distance: 70.0
click at [741, 602] on div "£ 69.25254691505194" at bounding box center [791, 597] width 130 height 21
type input "72"
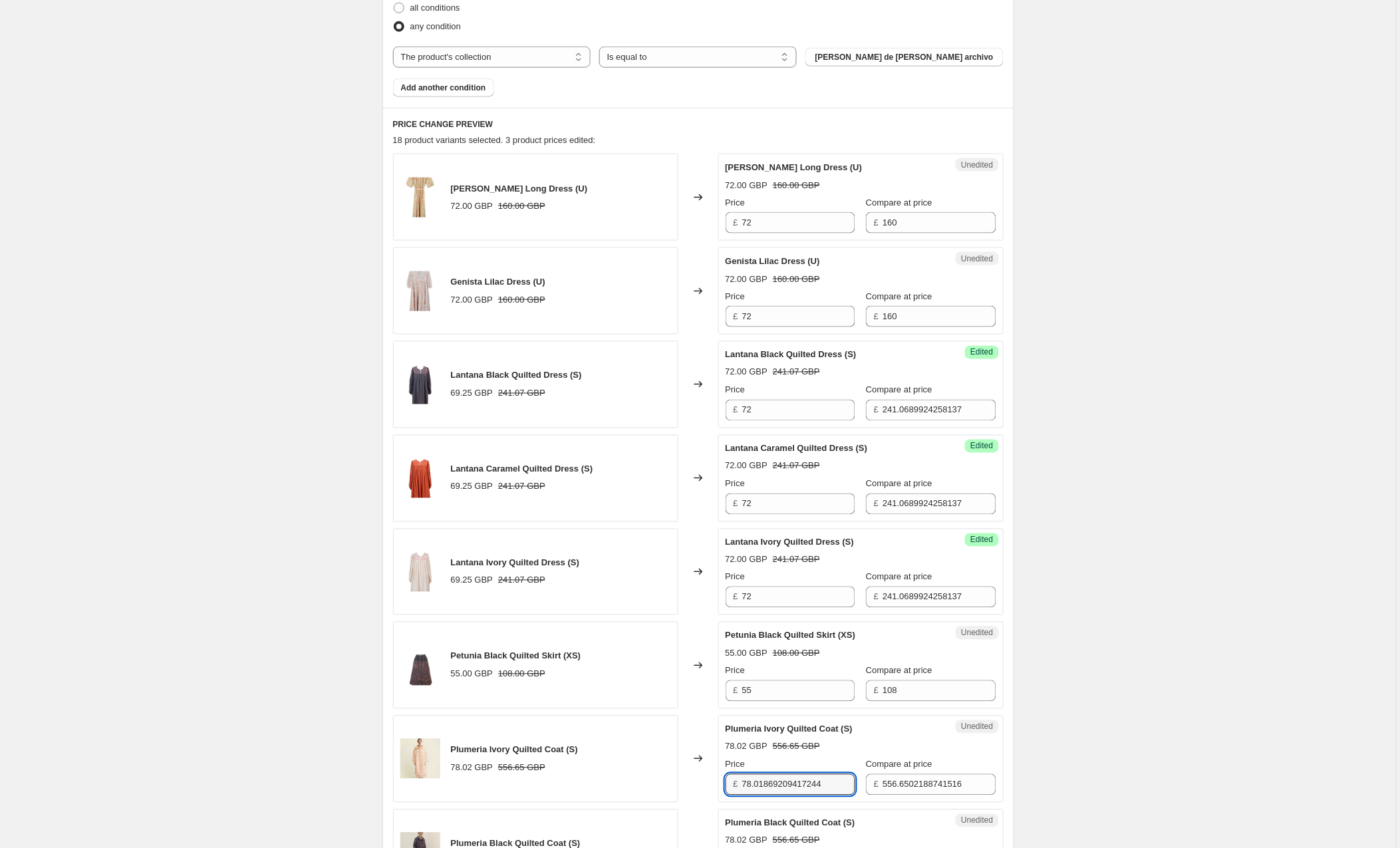
drag, startPoint x: 837, startPoint y: 787, endPoint x: 625, endPoint y: 778, distance: 212.2
click at [625, 778] on div "Plumeria Ivory Quilted Coat (S) 78.02 GBP 556.65 GBP Changed to Unedited Plumer…" at bounding box center [698, 759] width 610 height 87
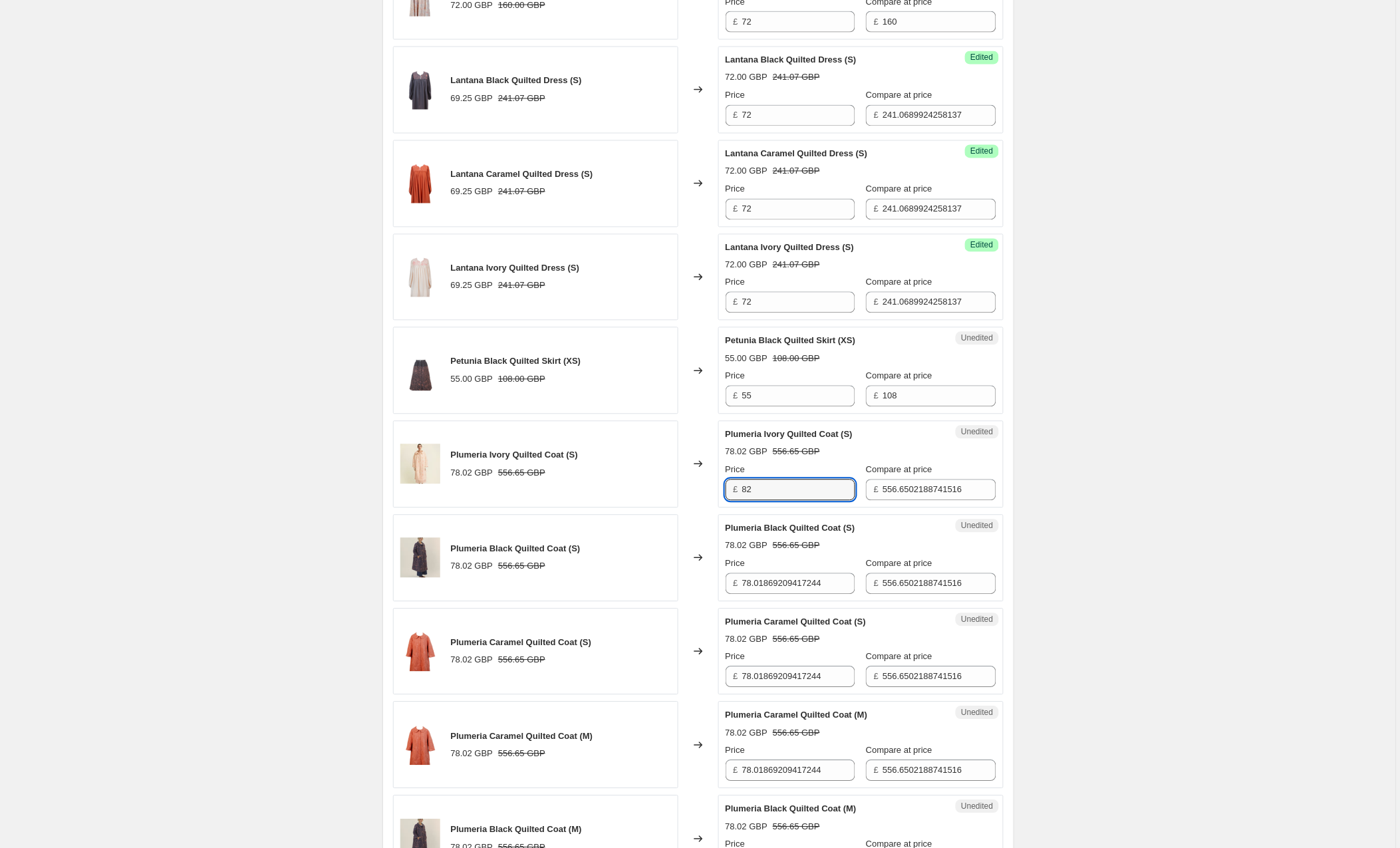
scroll to position [739, 0]
type input "82"
drag, startPoint x: 851, startPoint y: 590, endPoint x: 712, endPoint y: 587, distance: 139.0
click at [712, 587] on div "Plumeria Black Quilted Coat (S) 78.02 GBP 556.65 GBP Changed to Unedited Plumer…" at bounding box center [698, 558] width 610 height 87
type input "82"
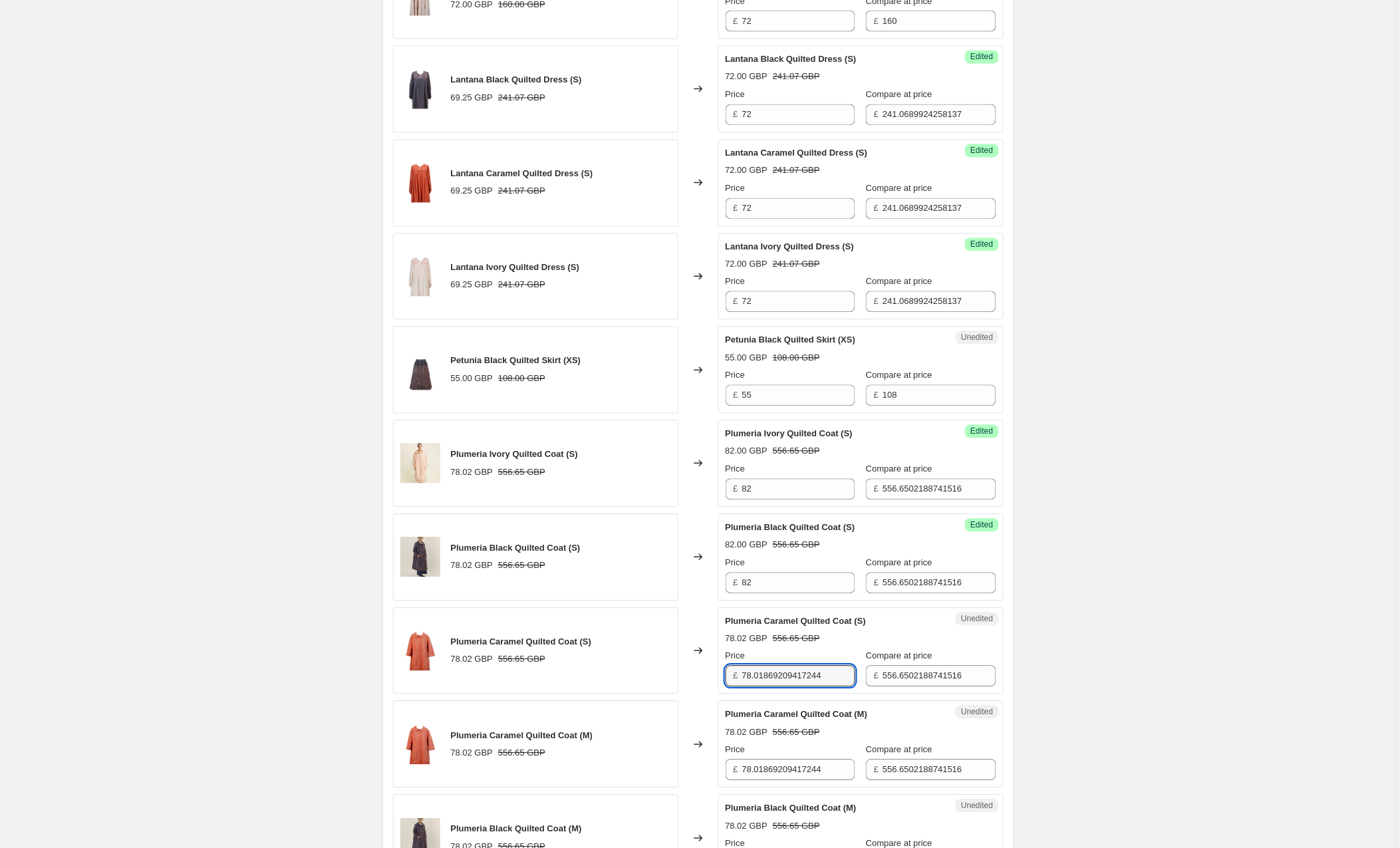
drag, startPoint x: 837, startPoint y: 682, endPoint x: 698, endPoint y: 675, distance: 139.2
click at [698, 675] on div "Plumeria Caramel Quilted Coat (S) 78.02 GBP 556.65 GBP Changed to Unedited Plum…" at bounding box center [698, 652] width 610 height 87
type input "82"
drag, startPoint x: 774, startPoint y: 769, endPoint x: 696, endPoint y: 769, distance: 78.0
click at [696, 769] on div "Plumeria Caramel Quilted Coat (M) 78.02 GBP 556.65 GBP Changed to Unedited Plum…" at bounding box center [698, 745] width 610 height 87
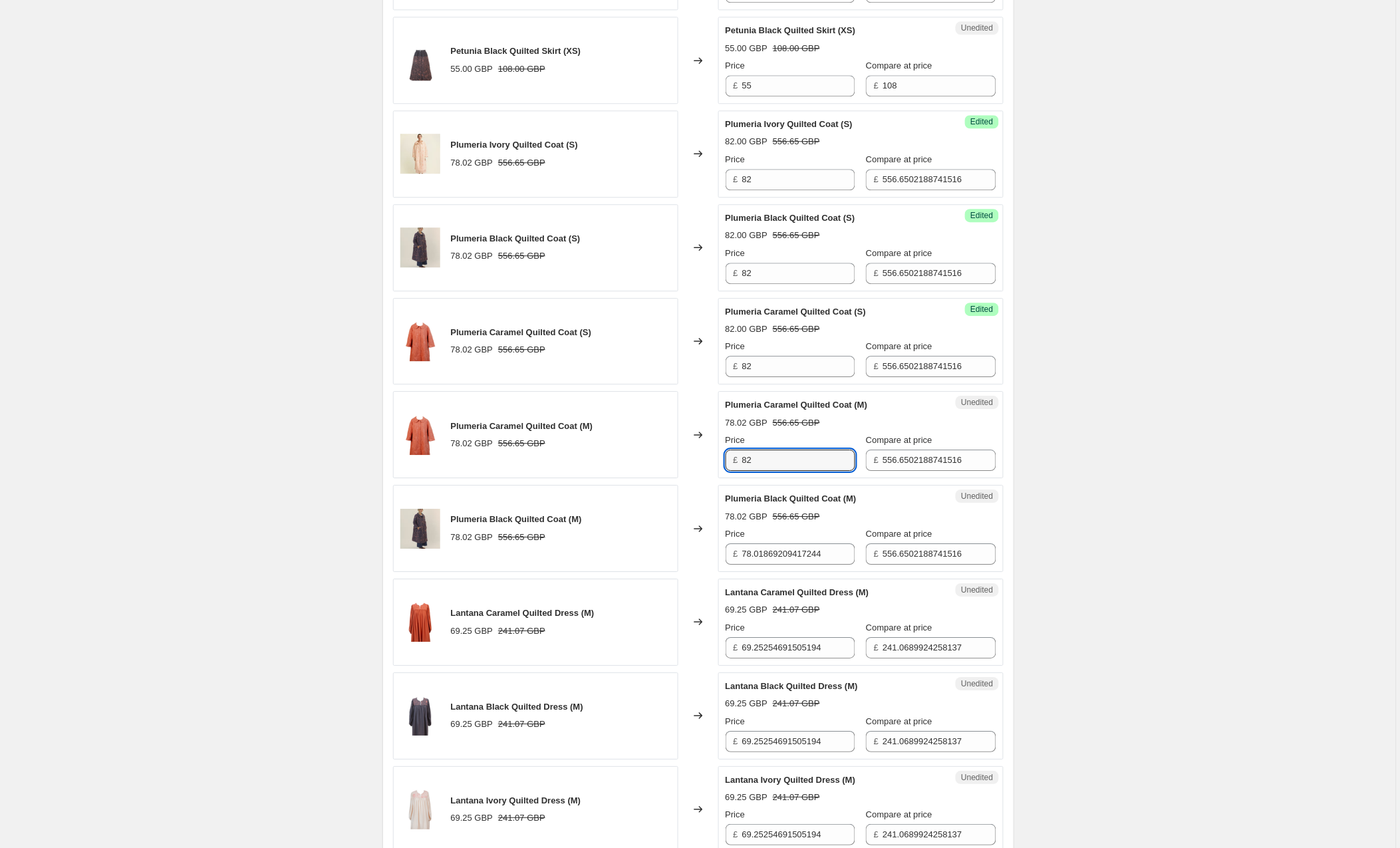
scroll to position [1055, 0]
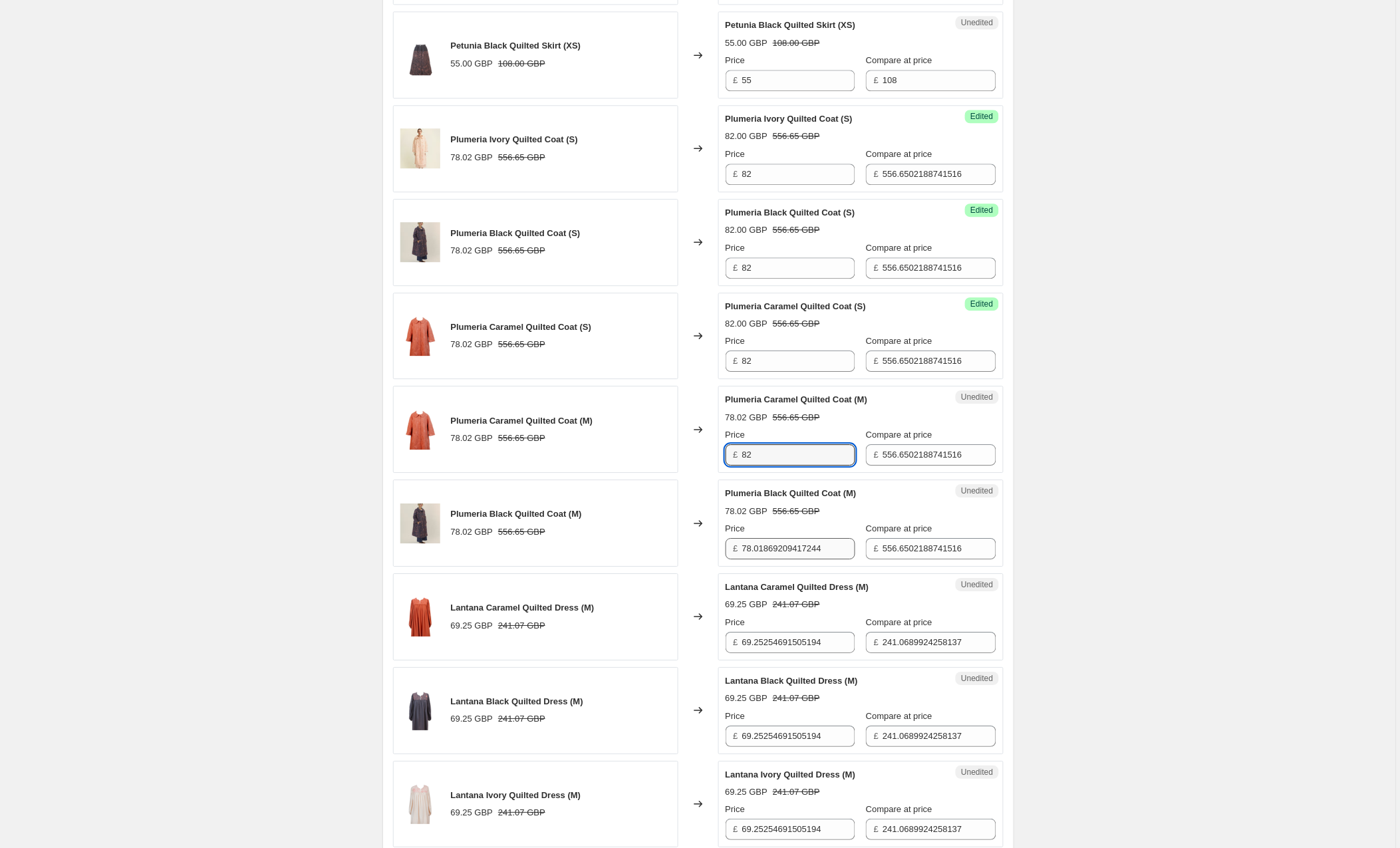
type input "82"
drag, startPoint x: 848, startPoint y: 553, endPoint x: 712, endPoint y: 558, distance: 136.1
click at [712, 558] on div "Plumeria Black Quilted Coat (M) 78.02 GBP 556.65 GBP Changed to Unedited Plumer…" at bounding box center [698, 523] width 610 height 87
drag, startPoint x: 844, startPoint y: 551, endPoint x: 725, endPoint y: 553, distance: 119.0
click at [725, 553] on div "Unedited Plumeria Black Quilted Coat (M) 78.02 GBP 556.65 GBP Price £ 78.018692…" at bounding box center [861, 523] width 285 height 87
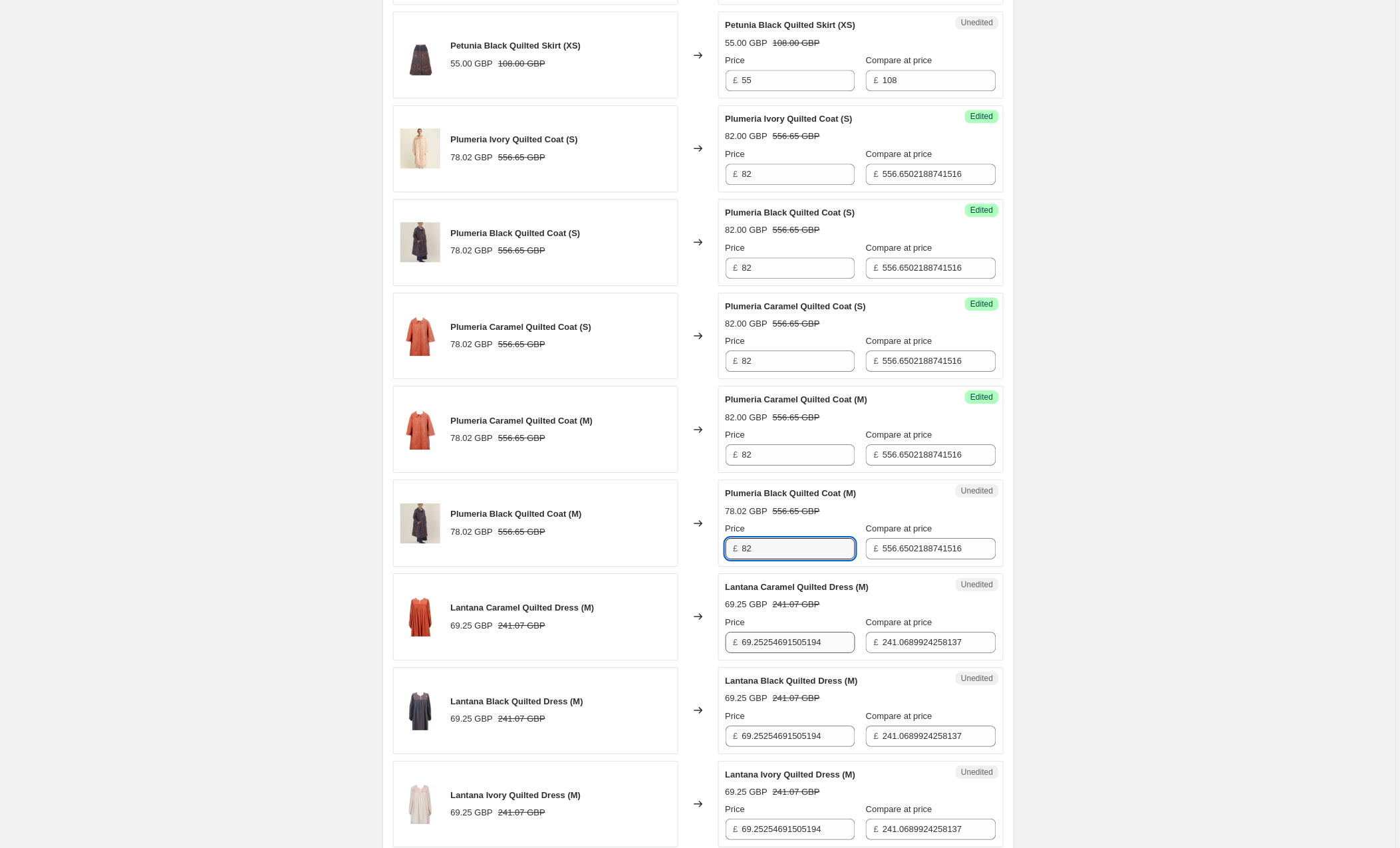
type input "82"
drag, startPoint x: 845, startPoint y: 644, endPoint x: 702, endPoint y: 641, distance: 143.0
click at [702, 641] on div "Lantana Caramel Quilted Dress (M) 69.25 GBP 241.07 GBP Changed to Unedited Lant…" at bounding box center [698, 617] width 610 height 87
type input "72"
drag, startPoint x: 845, startPoint y: 733, endPoint x: 750, endPoint y: 731, distance: 95.0
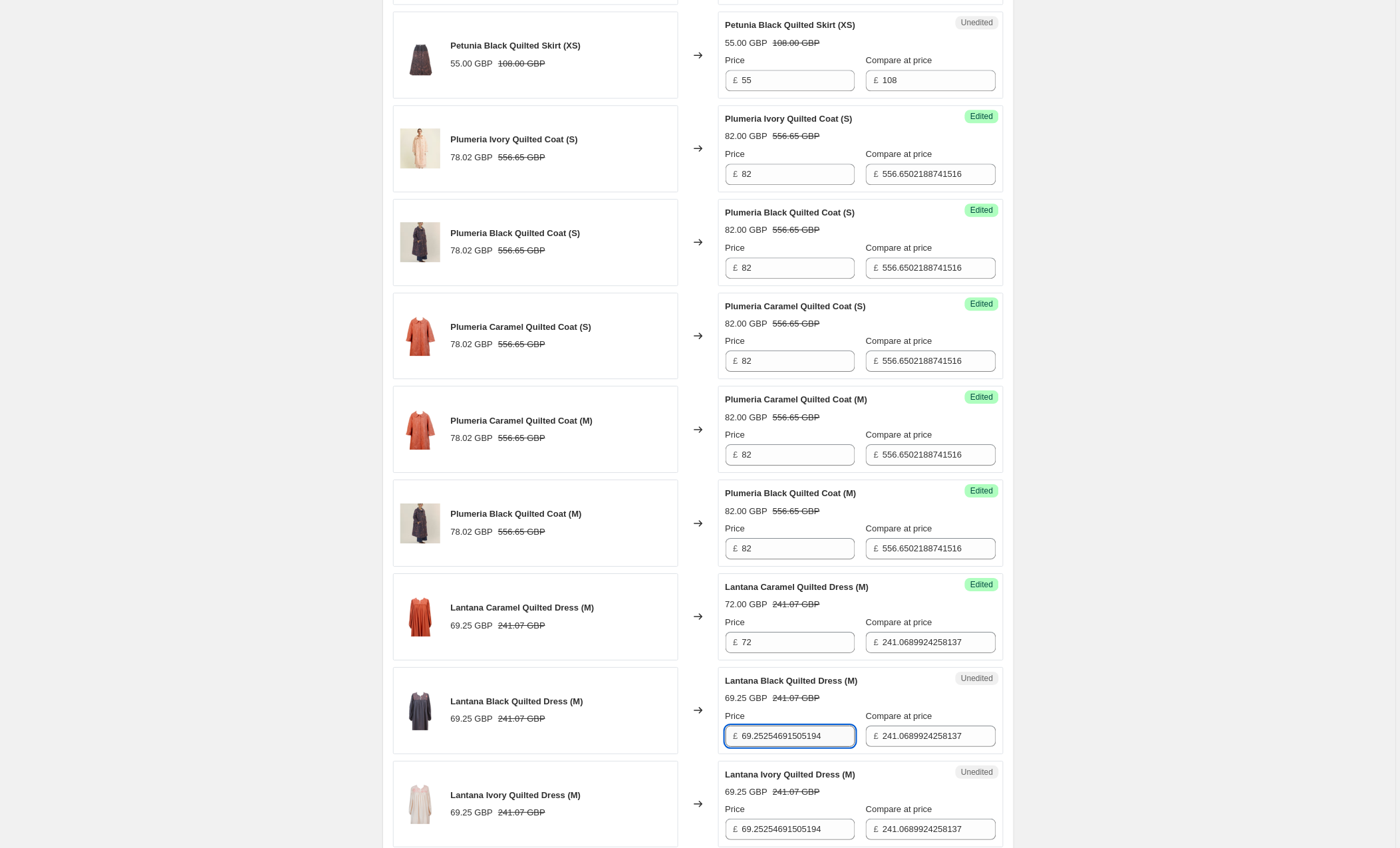
click at [750, 731] on input "69.25254691505194" at bounding box center [799, 736] width 113 height 21
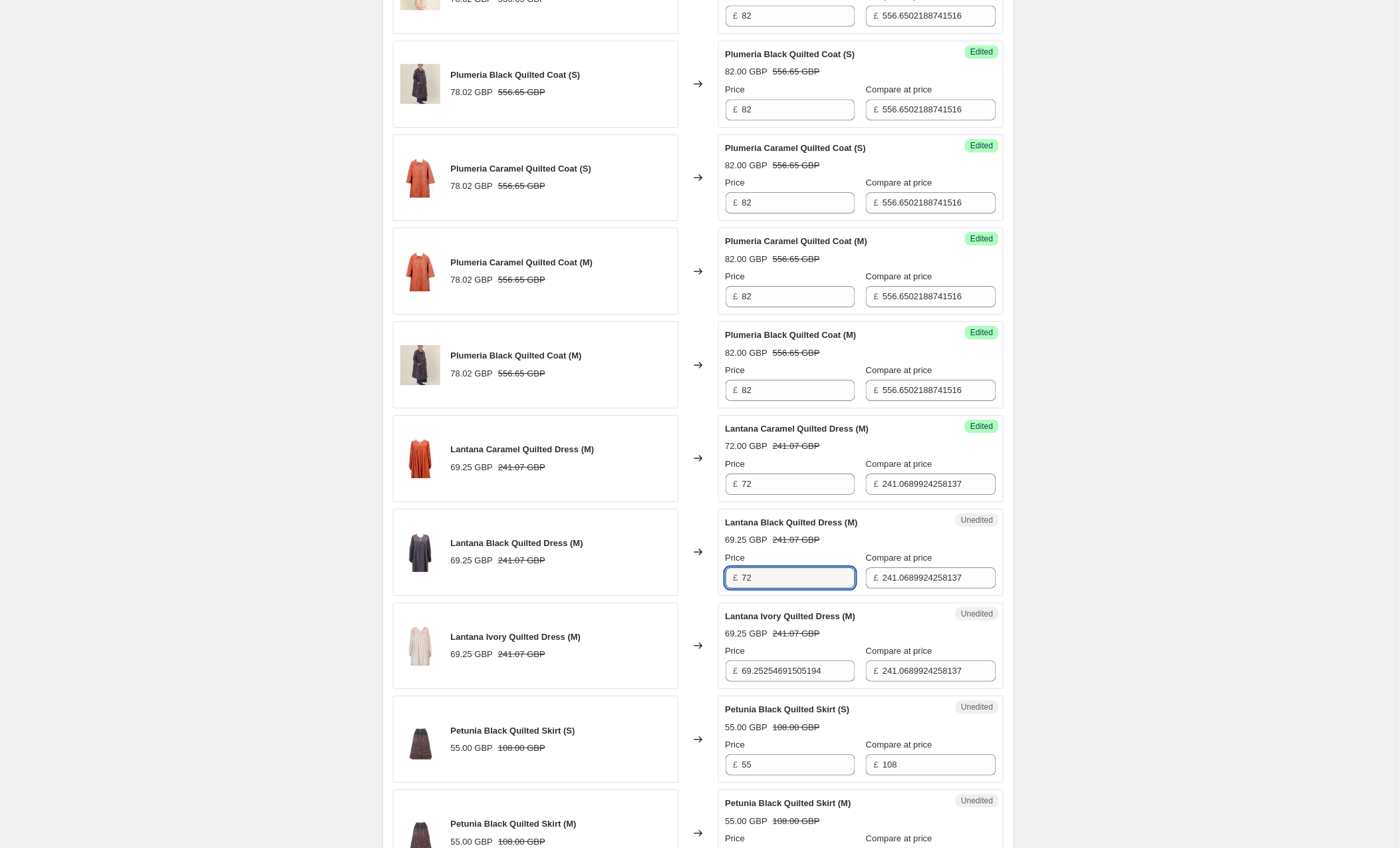
scroll to position [1219, 0]
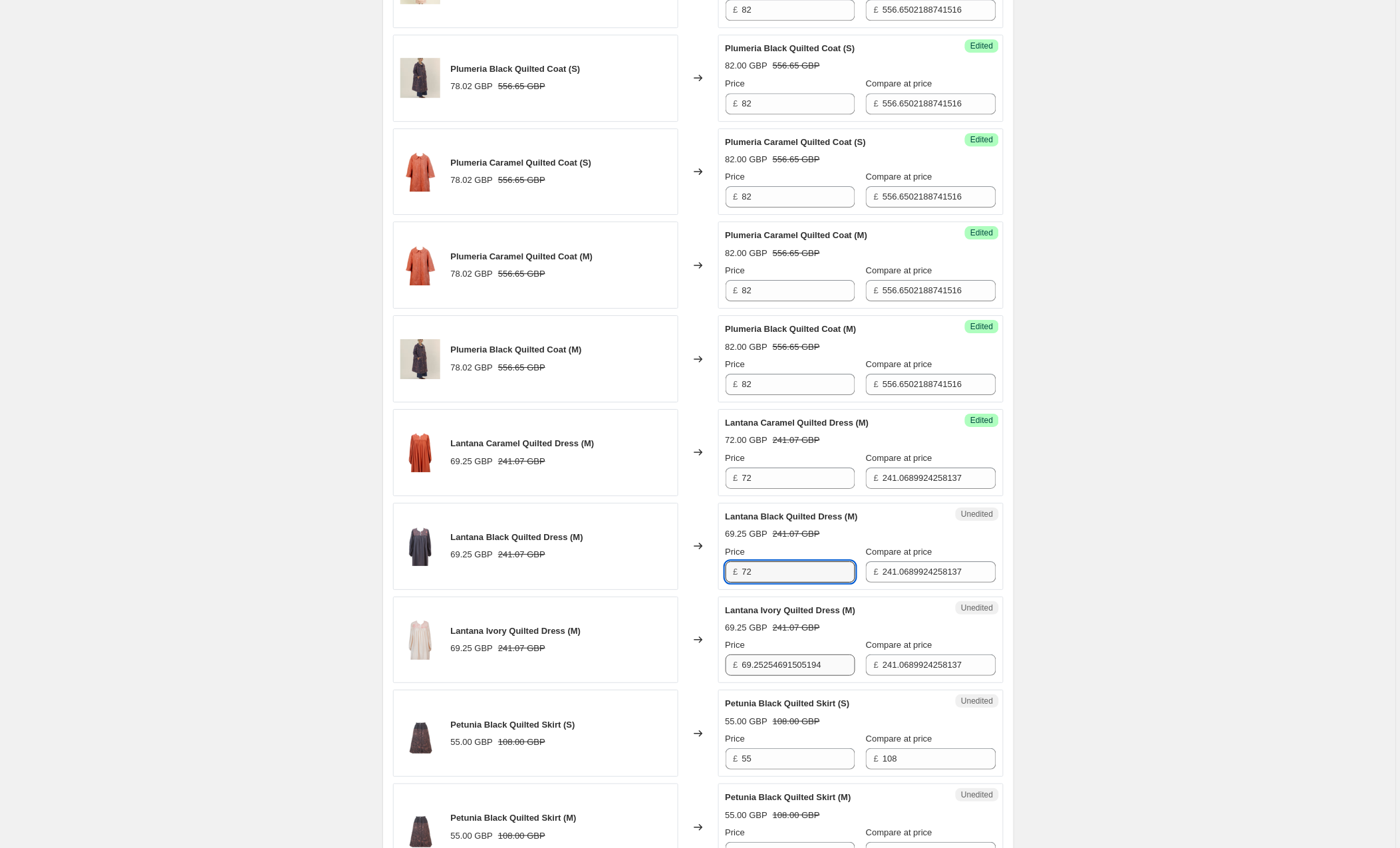
type input "72"
drag, startPoint x: 844, startPoint y: 667, endPoint x: 721, endPoint y: 667, distance: 123.0
click at [721, 667] on div "Unedited Lantana Ivory Quilted Dress (M) 69.25 GBP 241.07 GBP Price £ 69.252546…" at bounding box center [861, 640] width 285 height 87
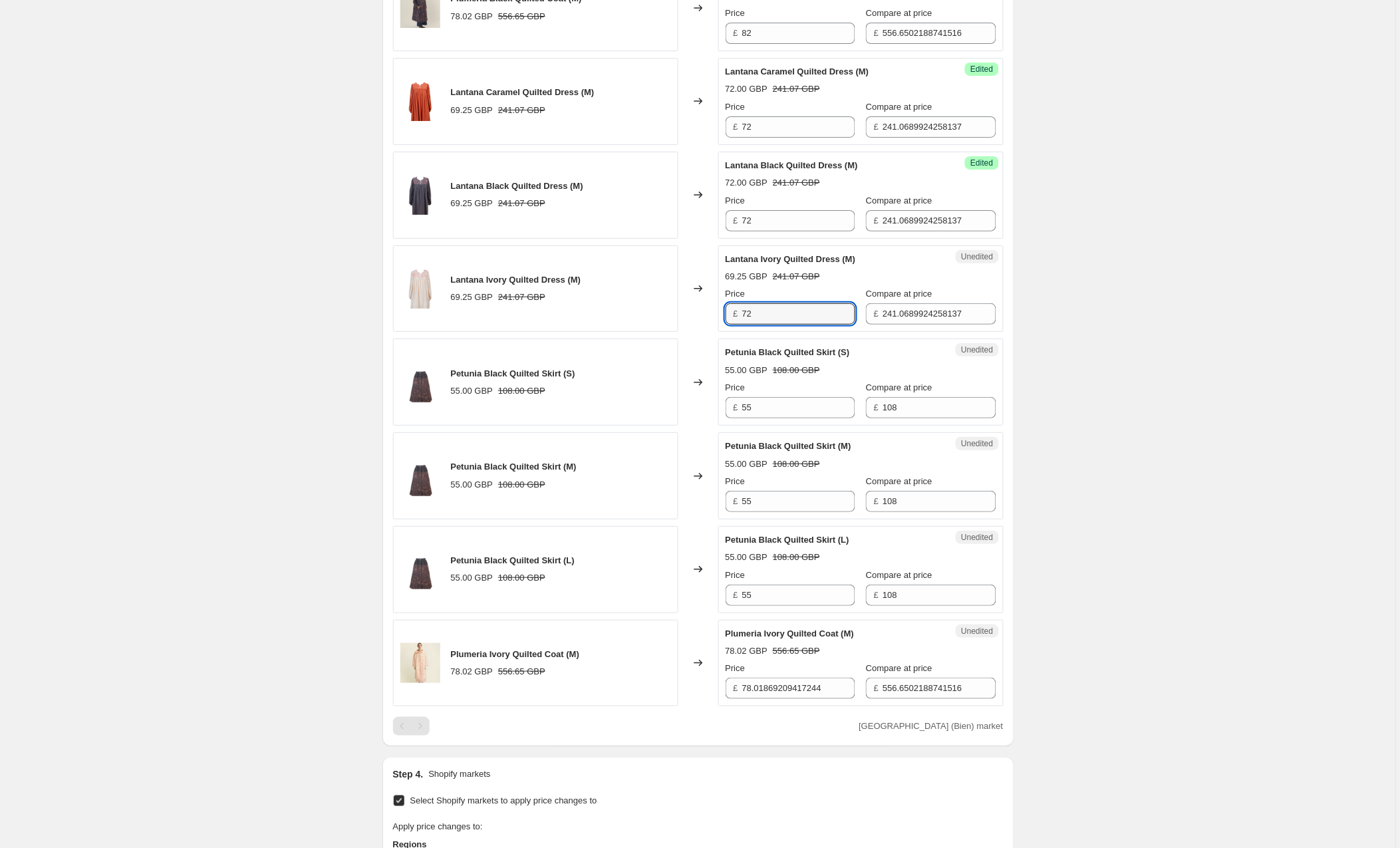
scroll to position [1602, 0]
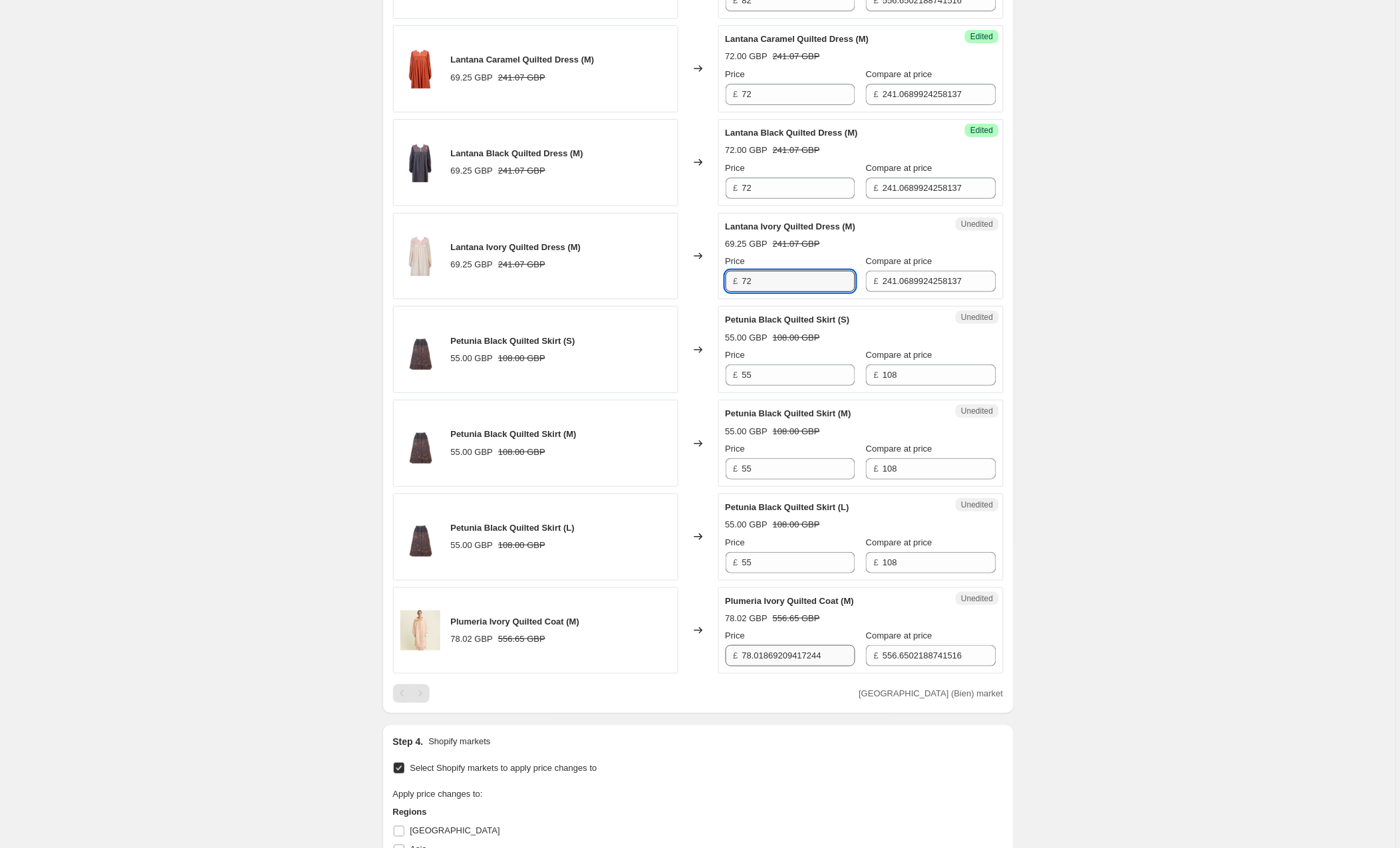
type input "72"
drag, startPoint x: 844, startPoint y: 661, endPoint x: 696, endPoint y: 662, distance: 148.0
click at [696, 662] on div "Plumeria Ivory Quilted Coat (M) 78.02 GBP 556.65 GBP Changed to Unedited Plumer…" at bounding box center [698, 631] width 610 height 87
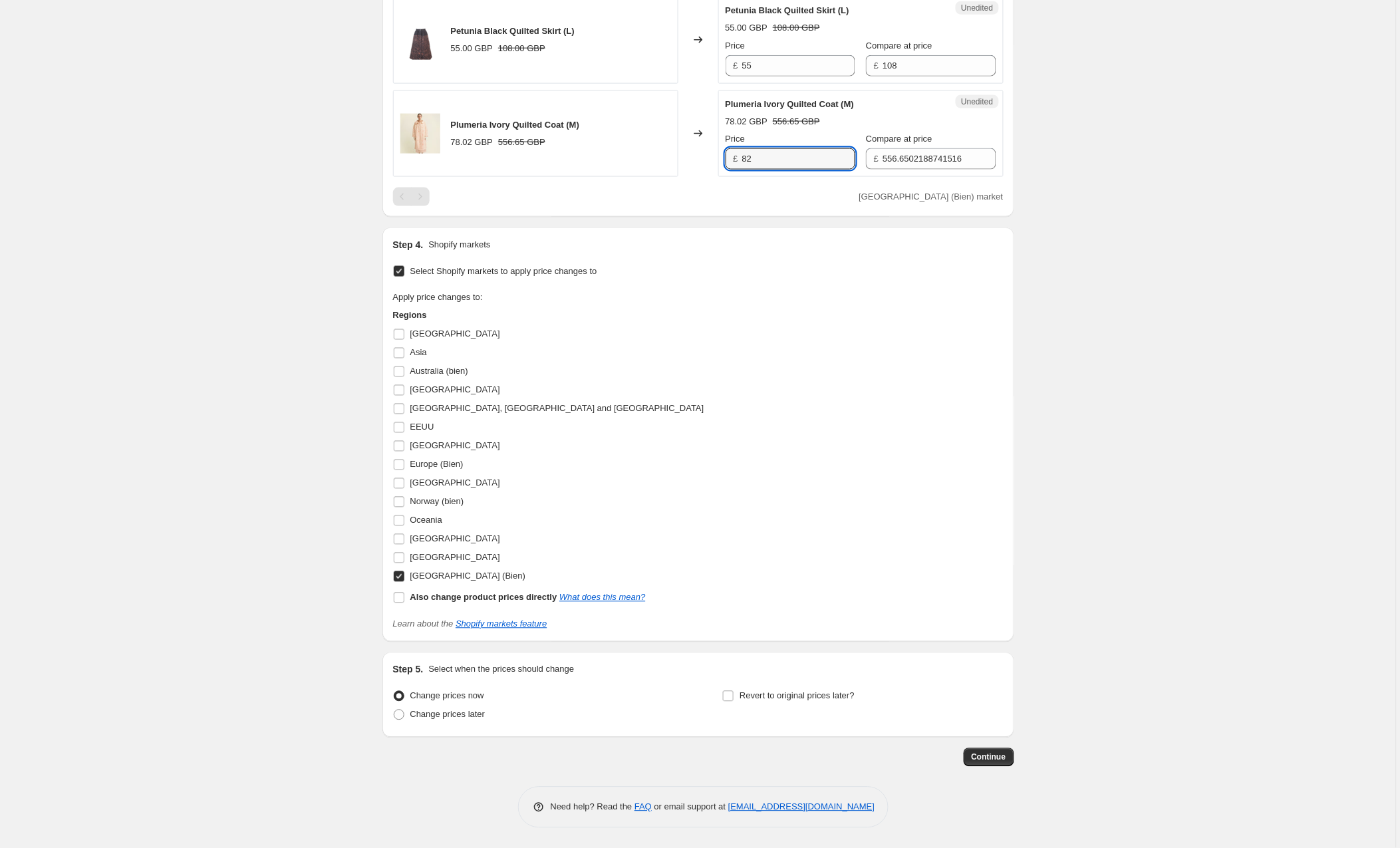
scroll to position [2106, 0]
type input "82"
click at [975, 757] on span "Continue" at bounding box center [989, 758] width 35 height 11
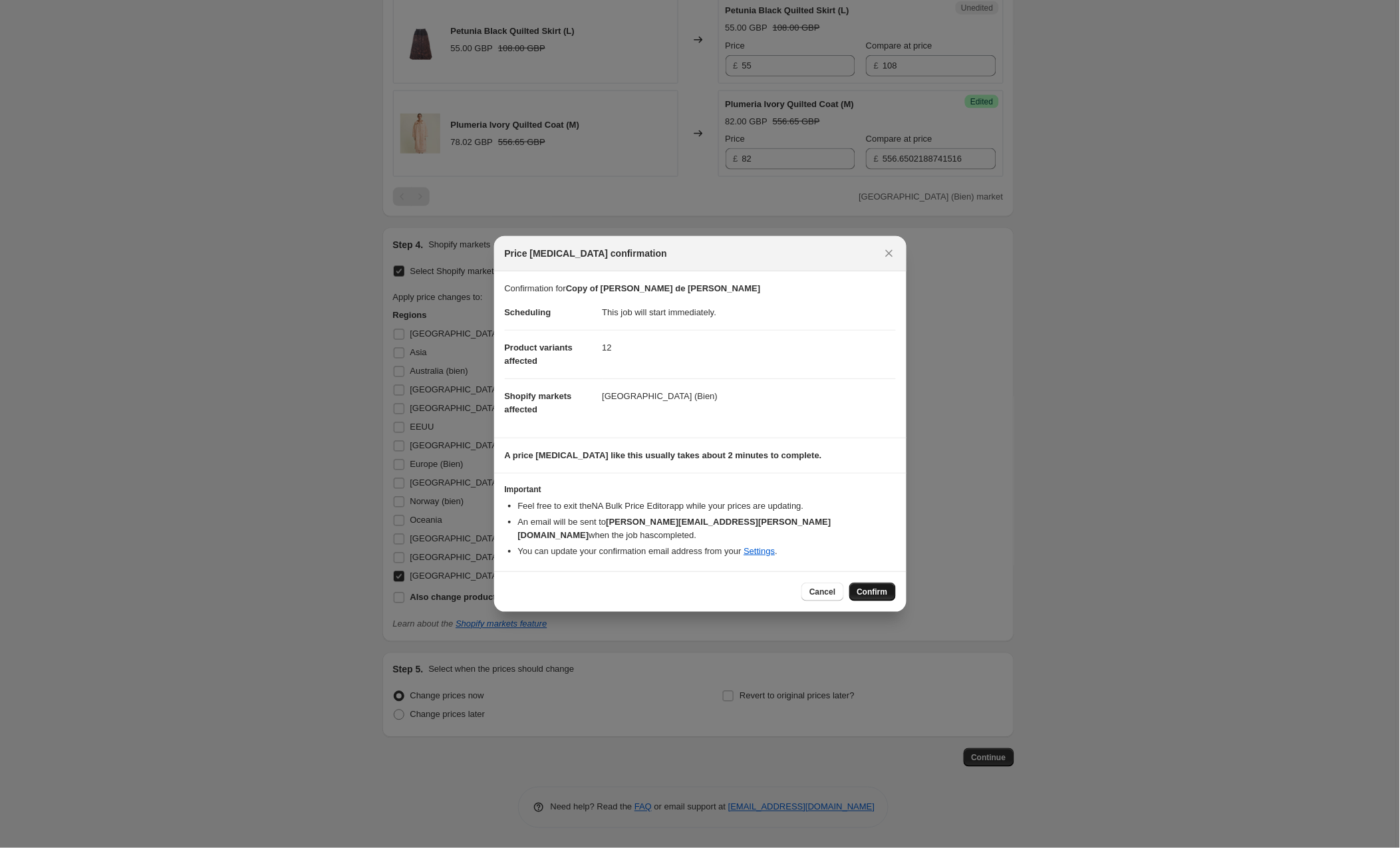
click at [876, 587] on span "Confirm" at bounding box center [873, 592] width 30 height 11
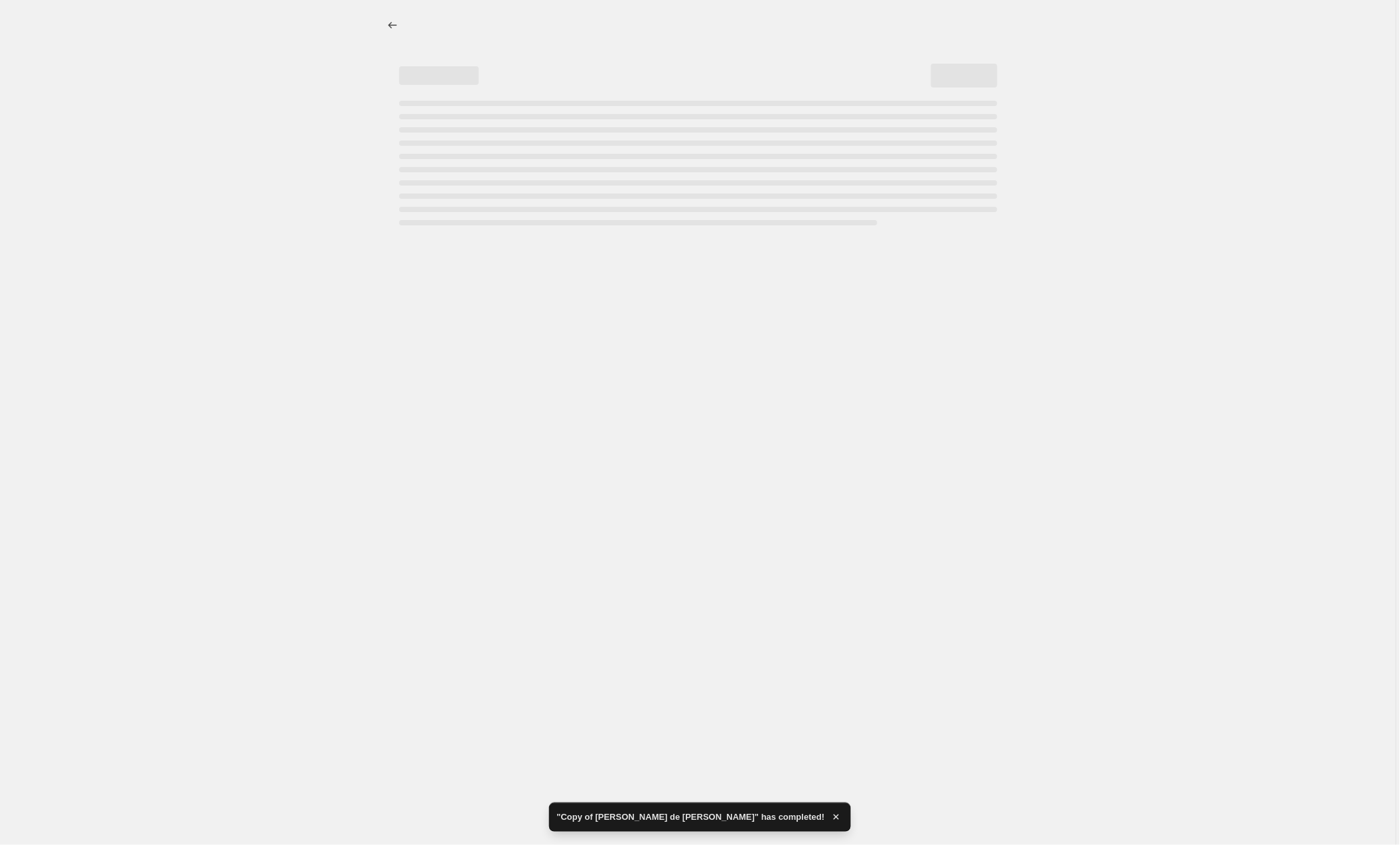
select select "collection"
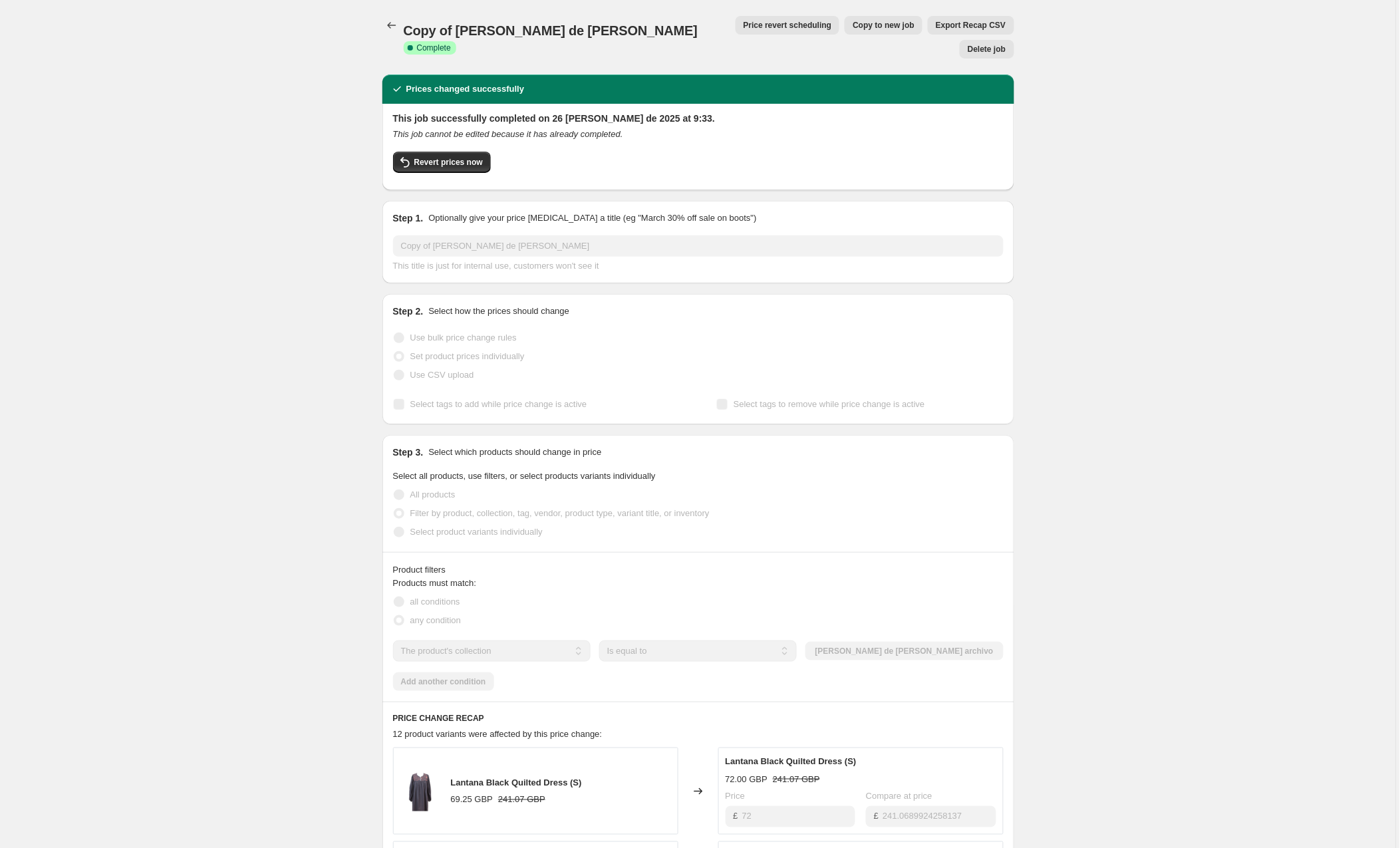
click at [853, 26] on span "Copy to new job" at bounding box center [884, 25] width 62 height 11
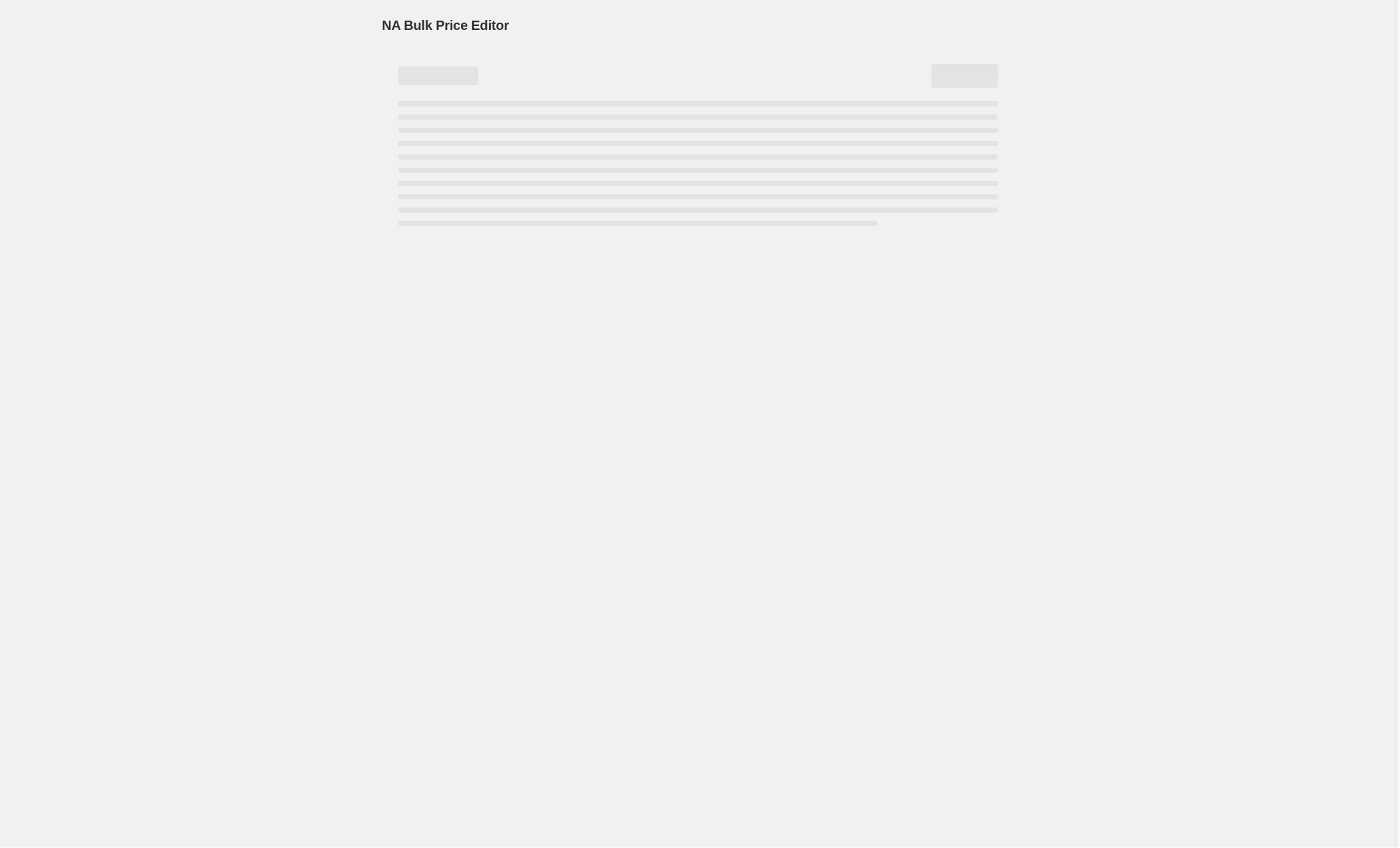
select select "collection"
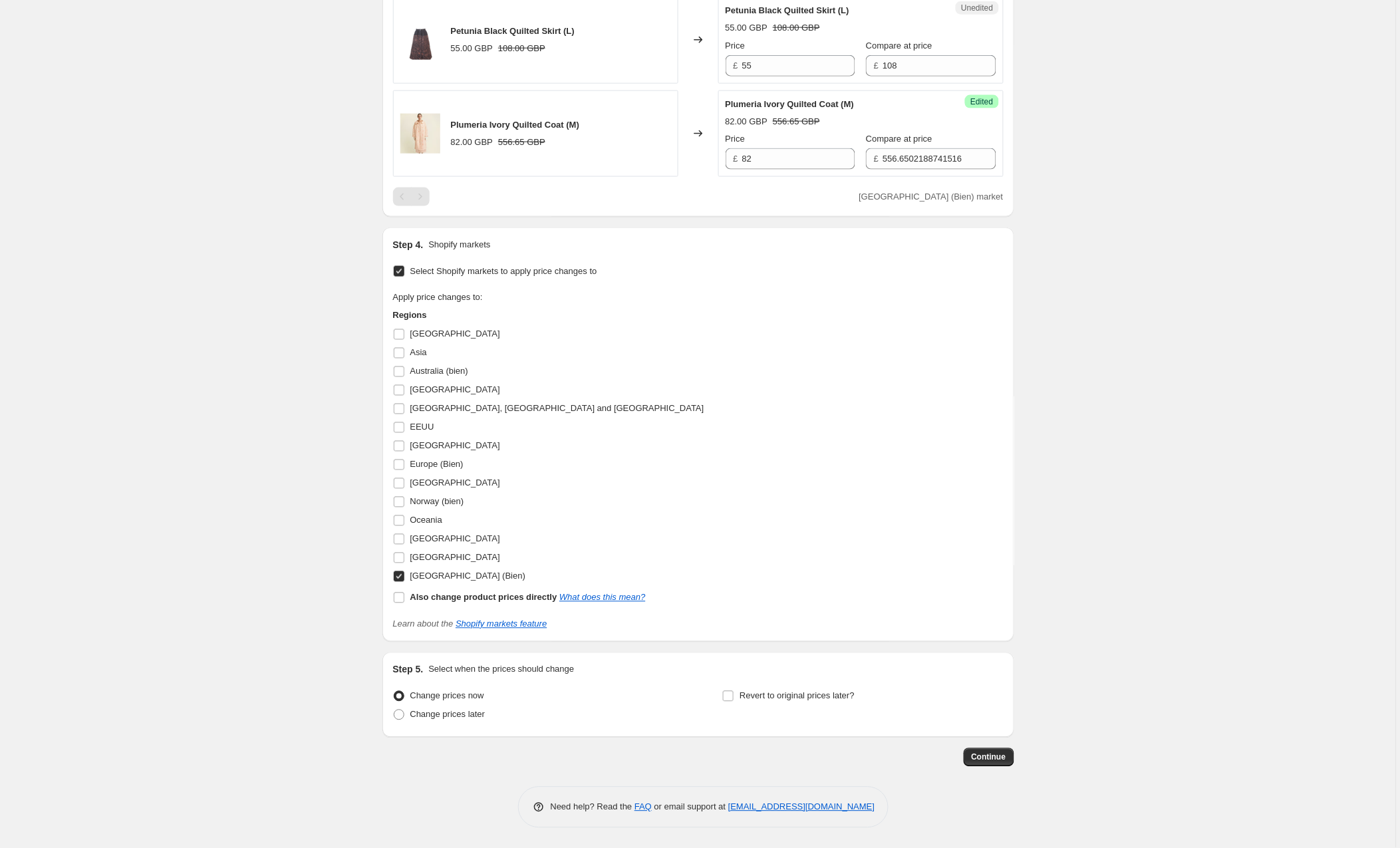
scroll to position [2106, 0]
click at [399, 425] on input "EEUU" at bounding box center [399, 428] width 11 height 11
checkbox input "true"
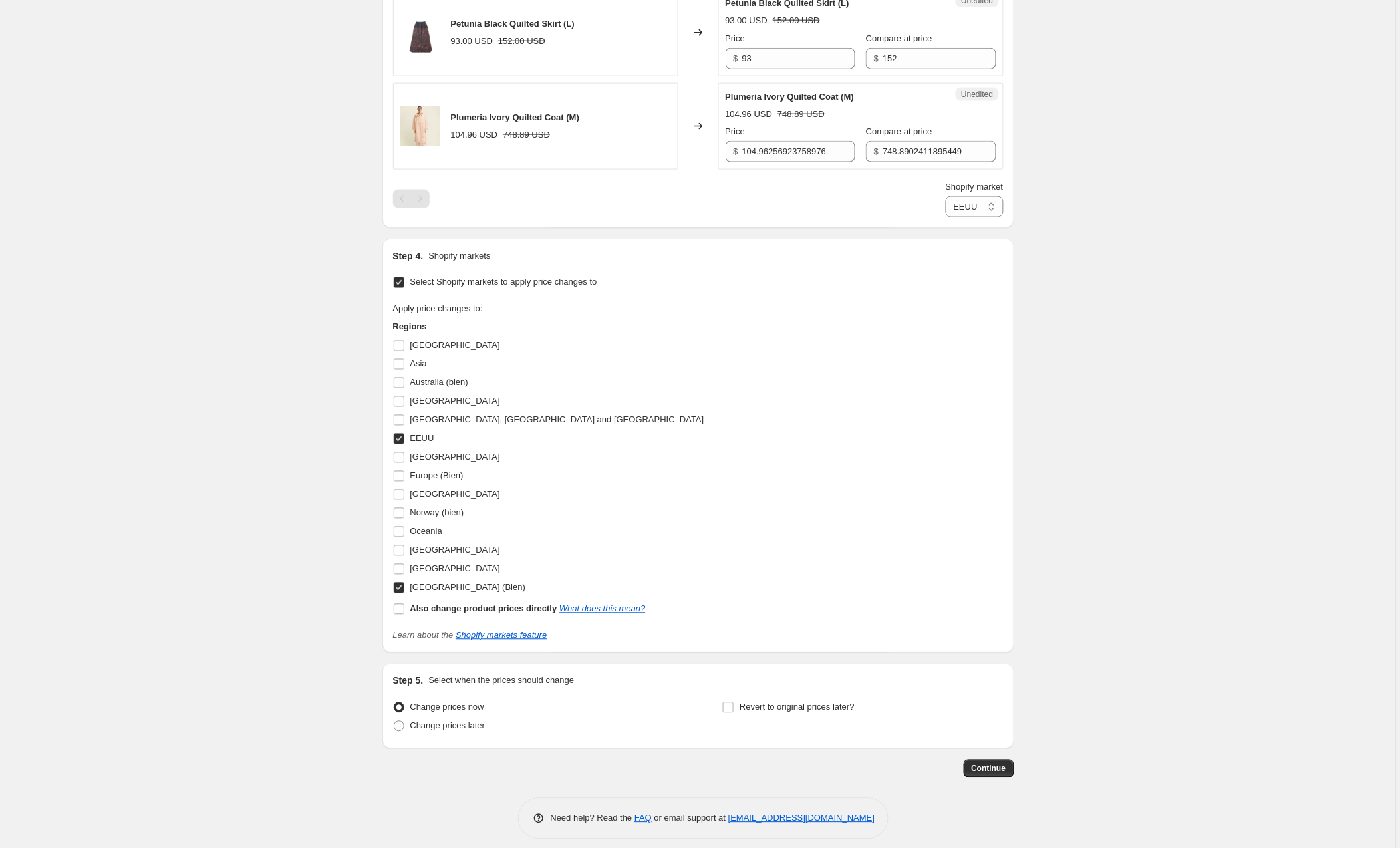
click at [401, 593] on input "[GEOGRAPHIC_DATA] (Bien)" at bounding box center [399, 588] width 11 height 11
checkbox input "false"
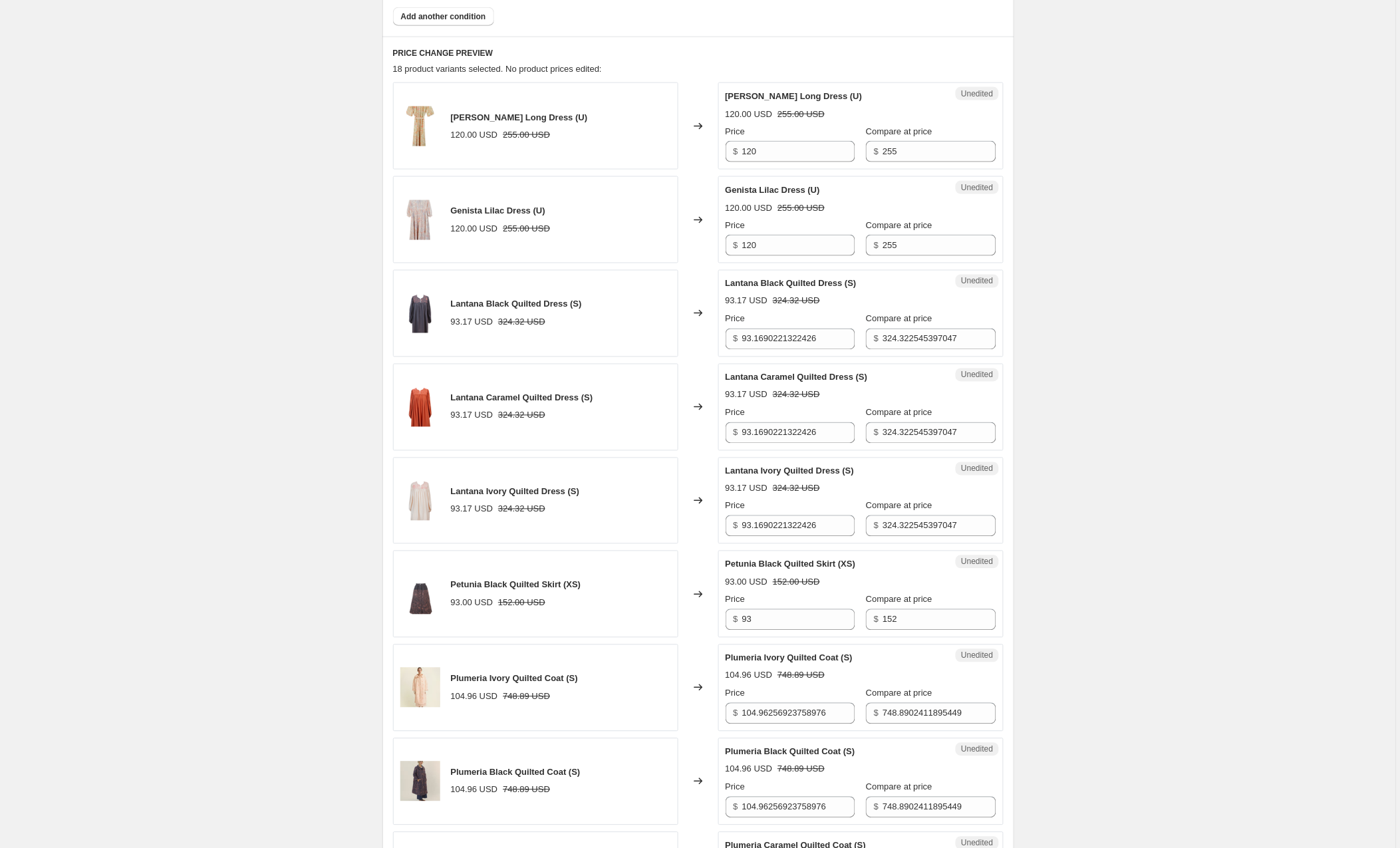
scroll to position [441, 0]
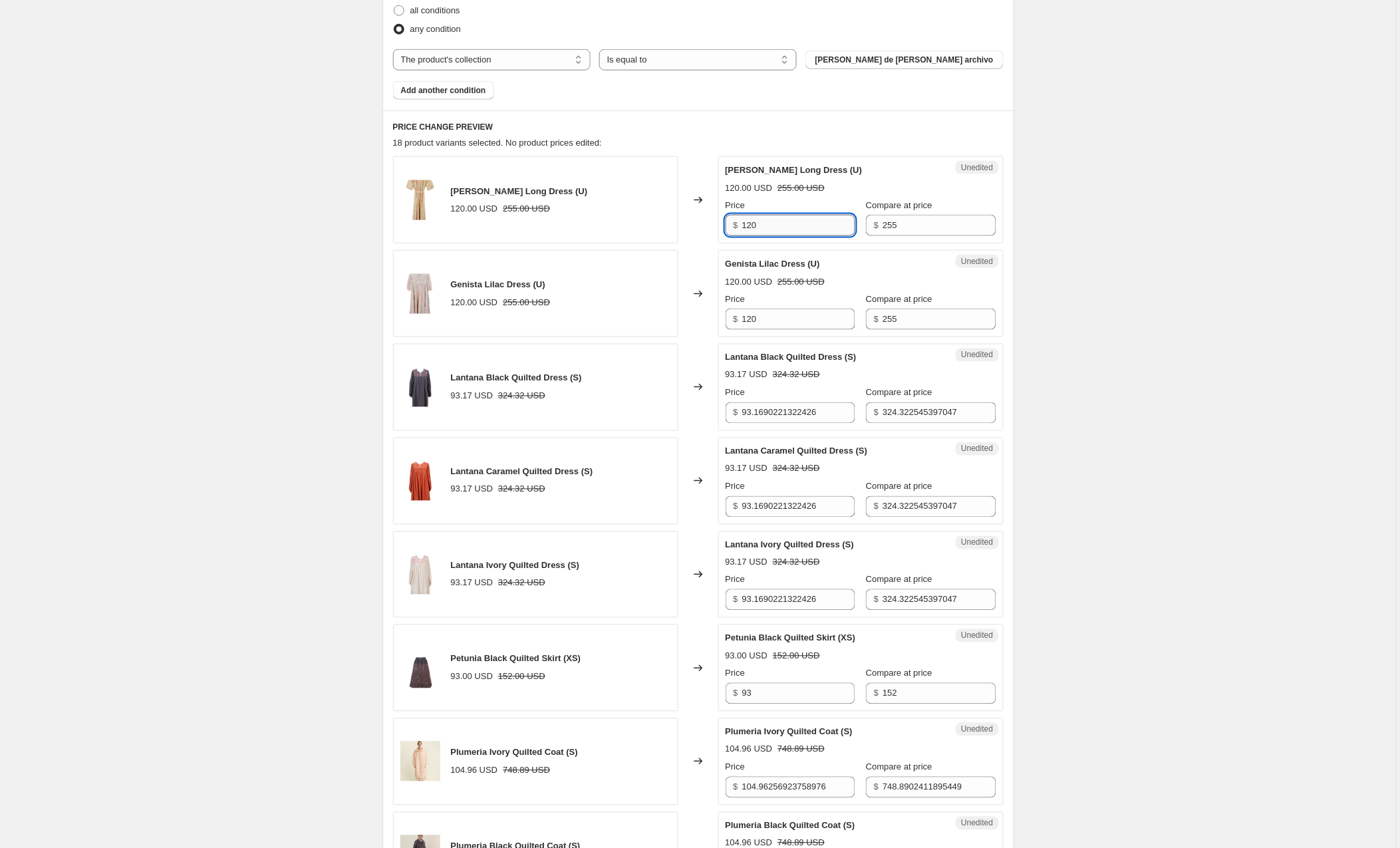
drag, startPoint x: 781, startPoint y: 228, endPoint x: 773, endPoint y: 228, distance: 8.0
click at [773, 228] on input "120" at bounding box center [799, 225] width 113 height 21
drag, startPoint x: 845, startPoint y: 416, endPoint x: 722, endPoint y: 416, distance: 123.0
click at [722, 416] on div "Unedited Lantana Black Quilted Dress (S) 93.17 USD 324.32 USD Price $ 93.169022…" at bounding box center [861, 387] width 285 height 87
type input "120"
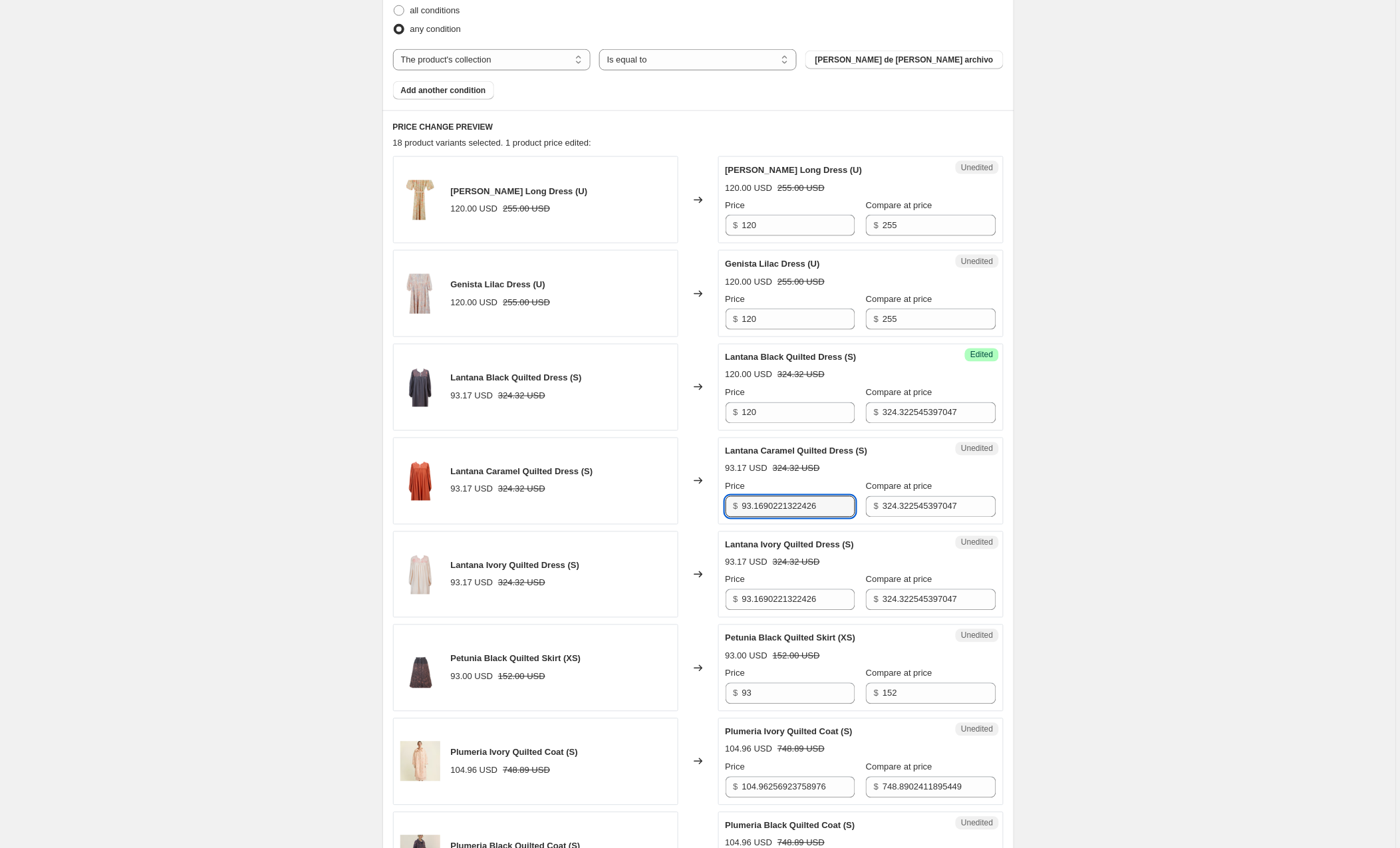
drag, startPoint x: 846, startPoint y: 509, endPoint x: 741, endPoint y: 511, distance: 105.0
click at [741, 511] on div "$ 93.1690221322426" at bounding box center [791, 506] width 130 height 21
type input "120"
drag, startPoint x: 841, startPoint y: 605, endPoint x: 721, endPoint y: 607, distance: 120.0
click at [721, 607] on div "Unedited Lantana Ivory Quilted Dress (S) 93.17 USD 324.32 USD Price $ 93.169022…" at bounding box center [861, 575] width 285 height 87
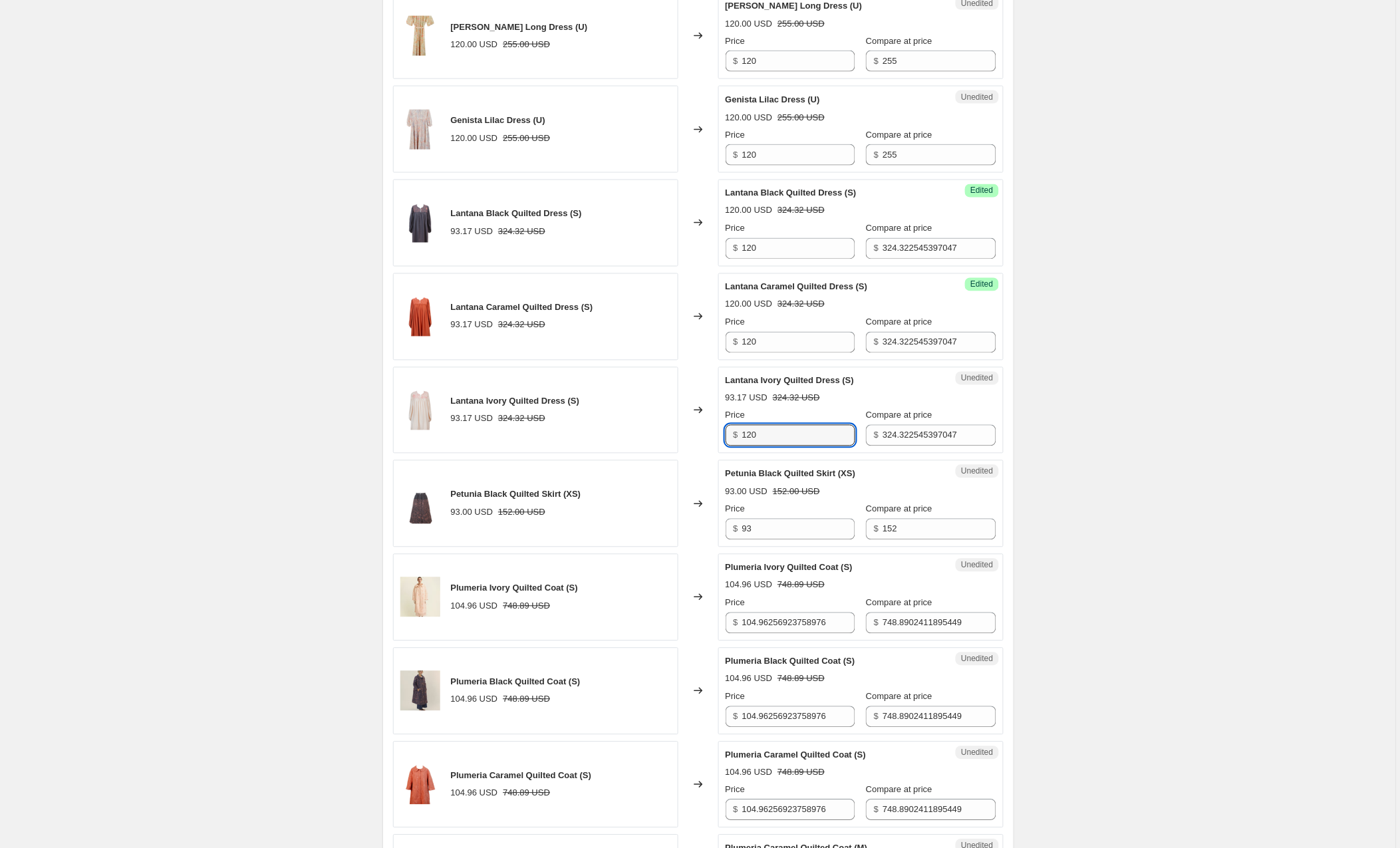
scroll to position [610, 0]
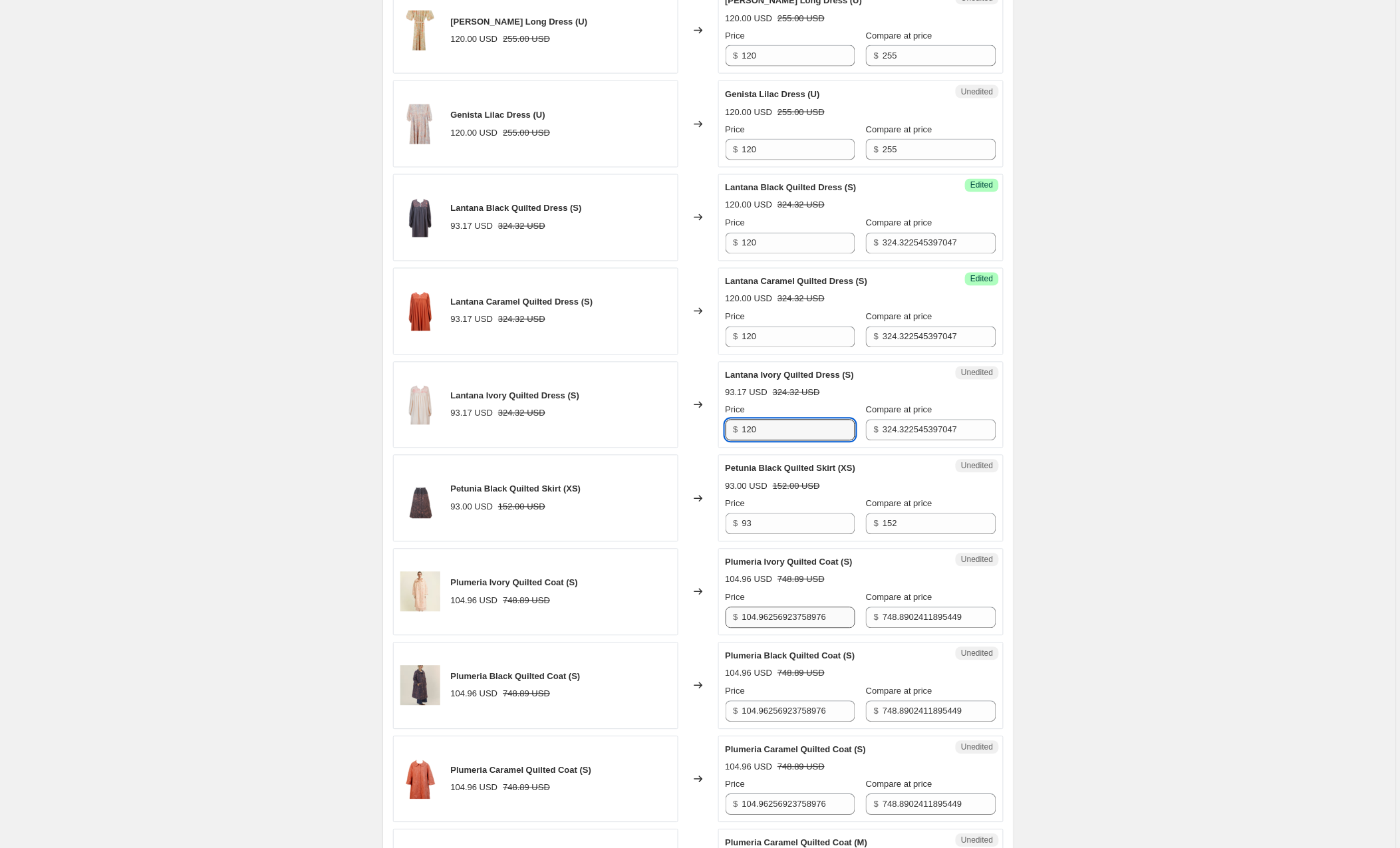
type input "120"
drag, startPoint x: 746, startPoint y: 618, endPoint x: 911, endPoint y: 615, distance: 165.0
click at [911, 615] on div "Price $ 104.96256923758976 Compare at price $ 748.8902411895449" at bounding box center [861, 610] width 271 height 38
type input "132"
drag, startPoint x: 744, startPoint y: 711, endPoint x: 963, endPoint y: 704, distance: 219.1
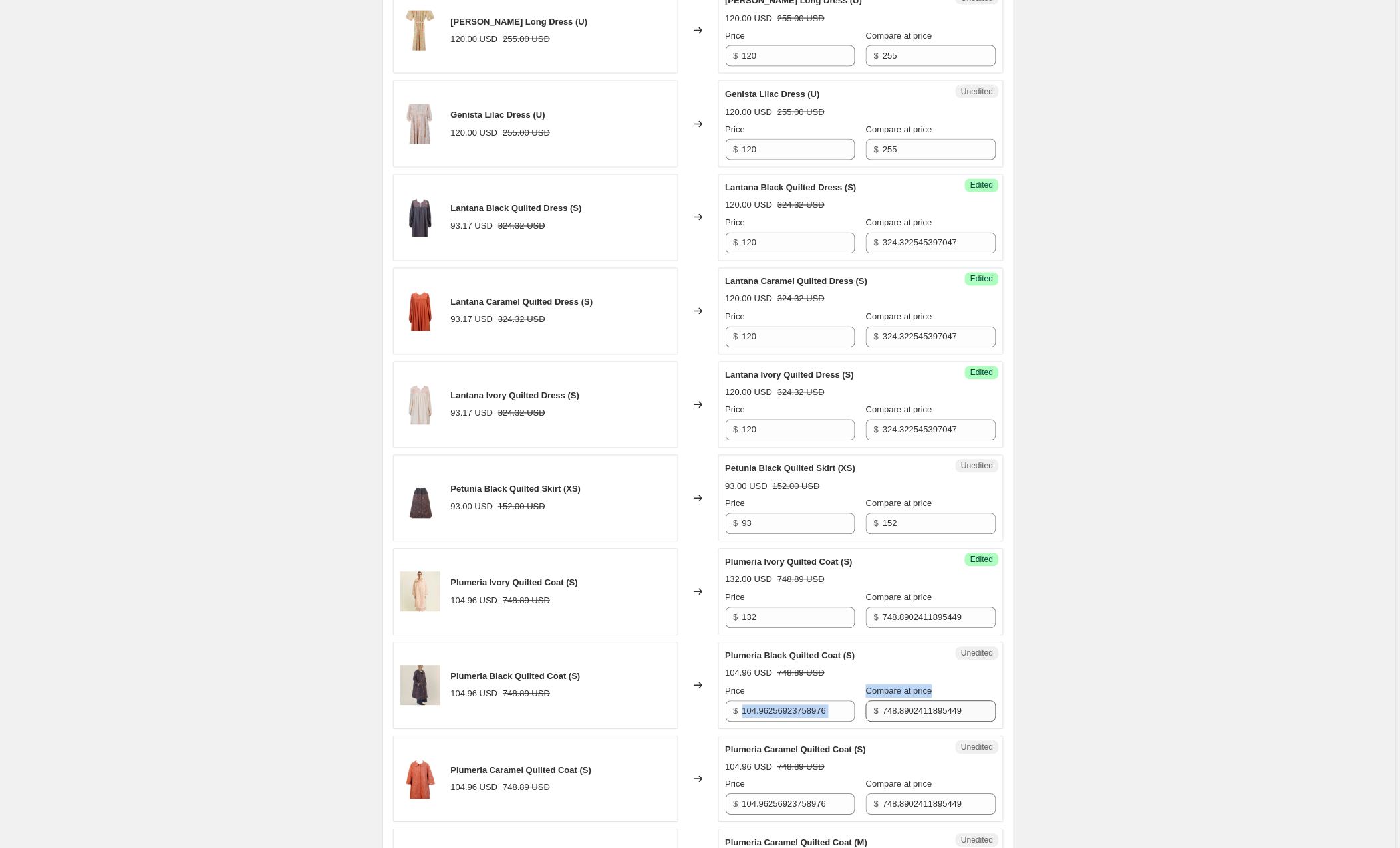
click at [963, 704] on div "Price $ 104.96256923758976 Compare at price $ 748.8902411895449" at bounding box center [861, 704] width 271 height 38
click at [847, 716] on input "104.96256923758976" at bounding box center [799, 711] width 113 height 21
drag, startPoint x: 814, startPoint y: 717, endPoint x: 731, endPoint y: 718, distance: 83.0
click at [731, 718] on div "$ 104.96256923758976" at bounding box center [791, 711] width 130 height 21
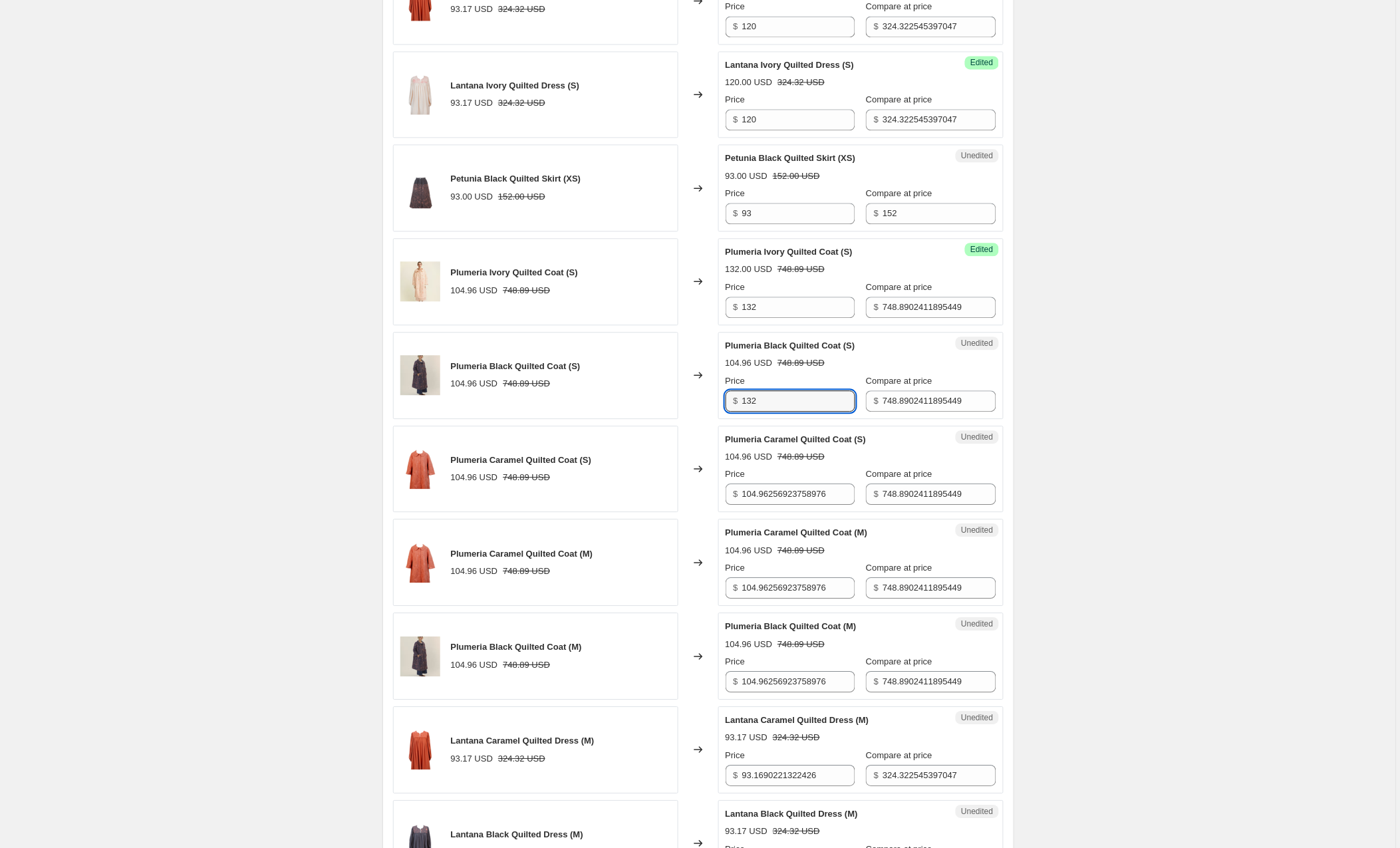
scroll to position [1019, 0]
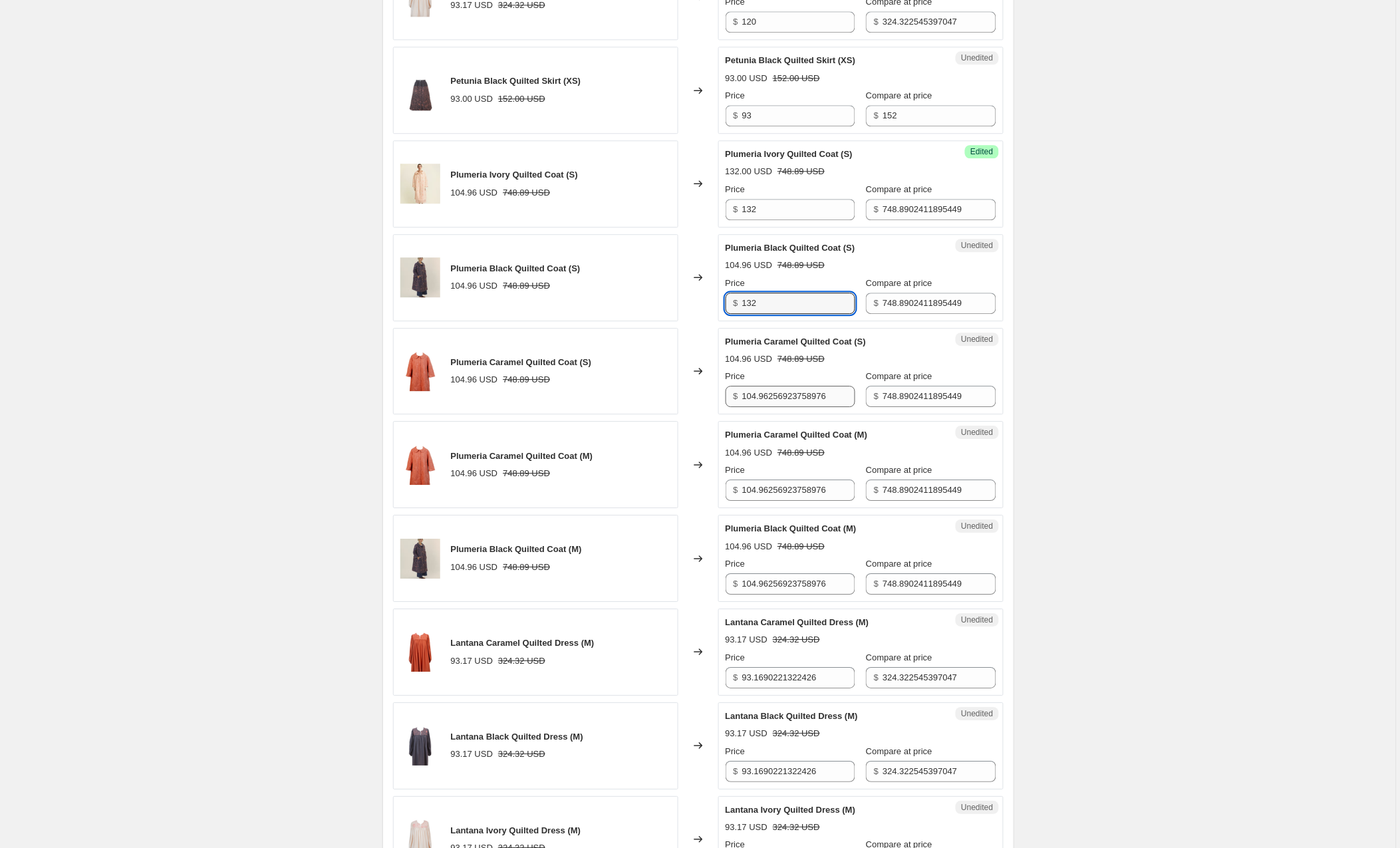
type input "132"
drag, startPoint x: 846, startPoint y: 398, endPoint x: 738, endPoint y: 397, distance: 108.0
click at [738, 397] on div "$ 104.96256923758976" at bounding box center [791, 396] width 130 height 21
type input "132"
drag, startPoint x: 843, startPoint y: 493, endPoint x: 725, endPoint y: 490, distance: 118.0
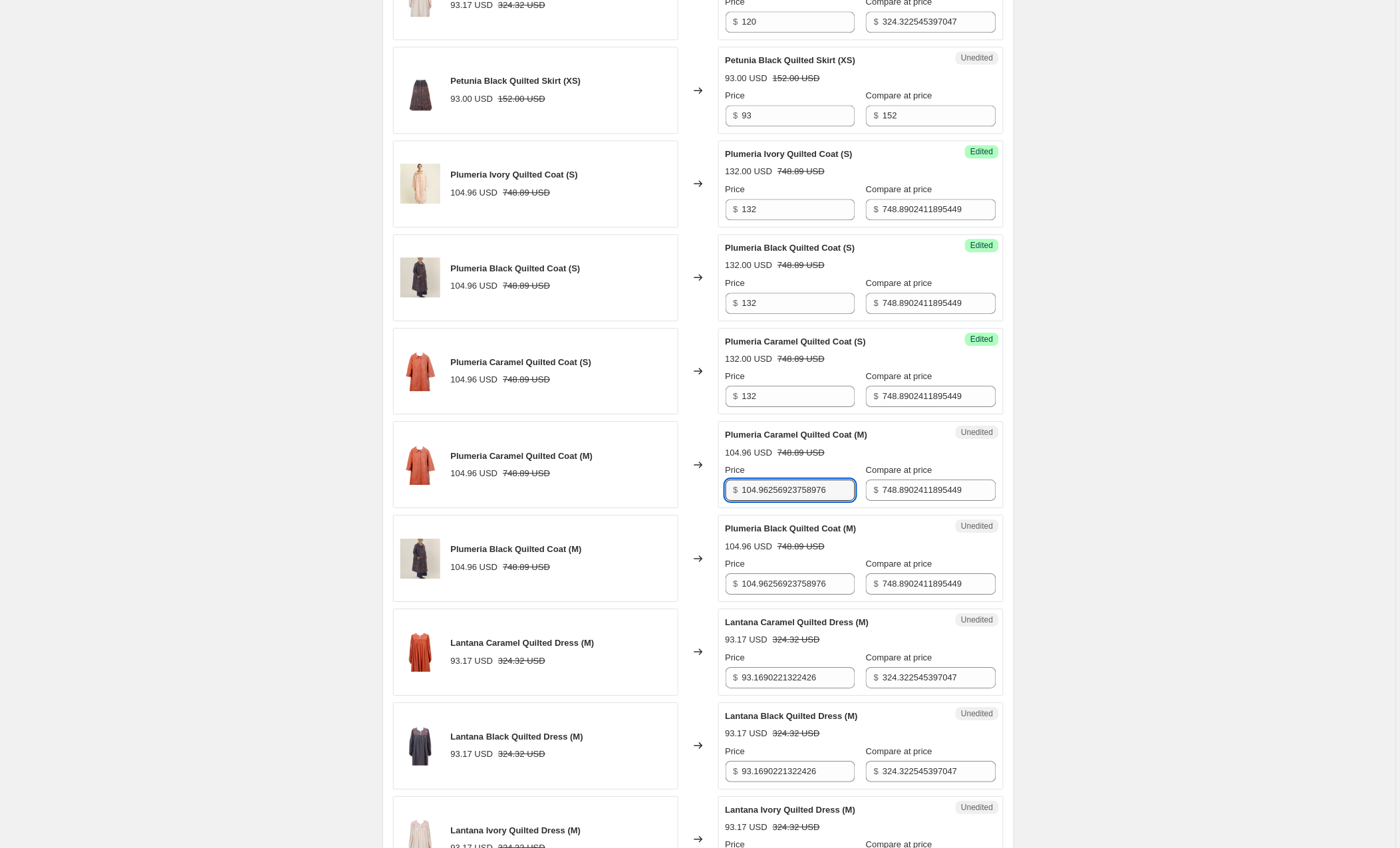
click at [725, 490] on div "Unedited Plumeria Caramel Quilted Coat (M) 104.96 USD 748.89 USD Price $ 104.96…" at bounding box center [861, 464] width 285 height 87
type input "132"
drag, startPoint x: 844, startPoint y: 591, endPoint x: 733, endPoint y: 584, distance: 111.2
click at [733, 584] on div "$ 104.96256923758976" at bounding box center [791, 584] width 130 height 21
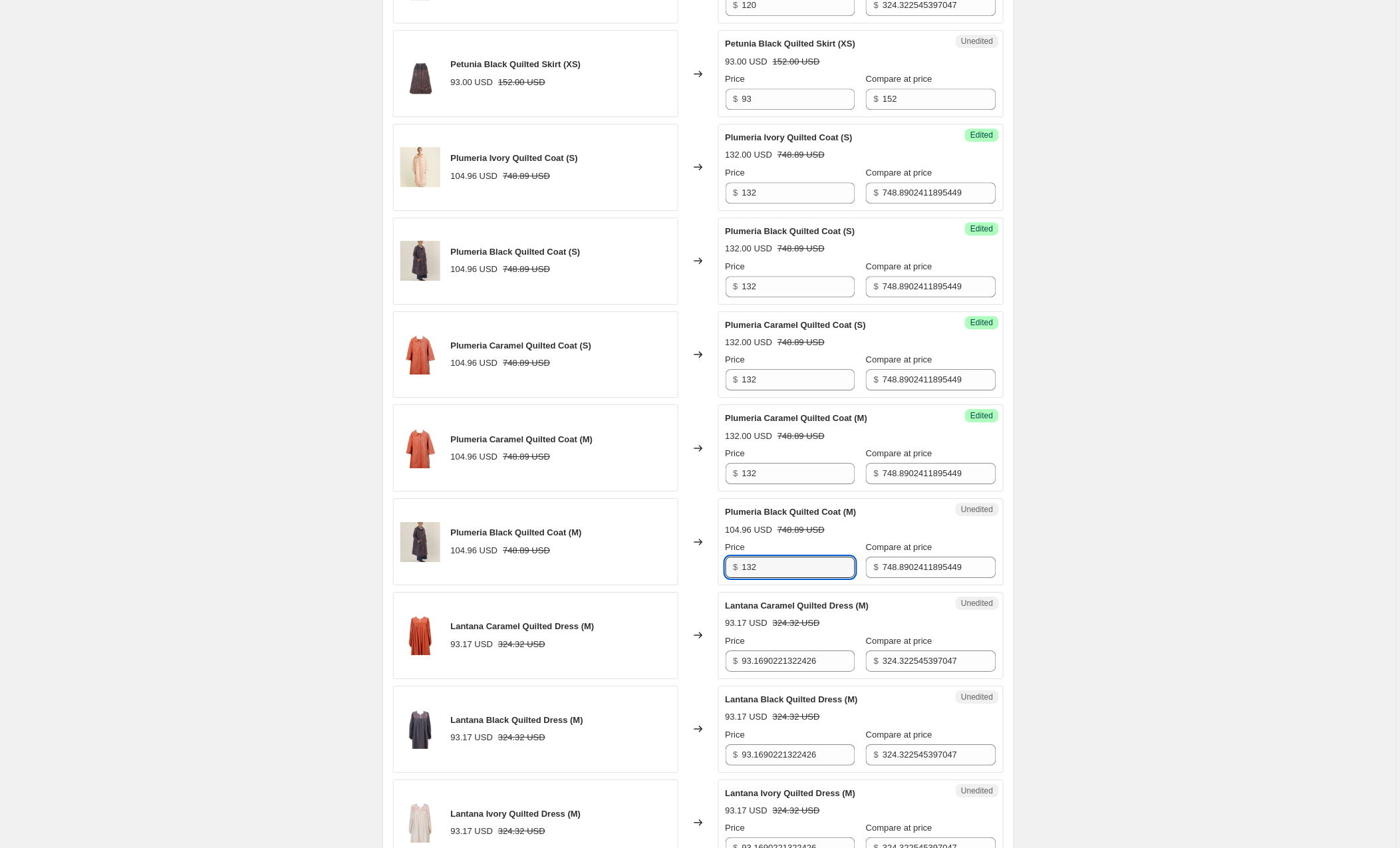
scroll to position [1042, 0]
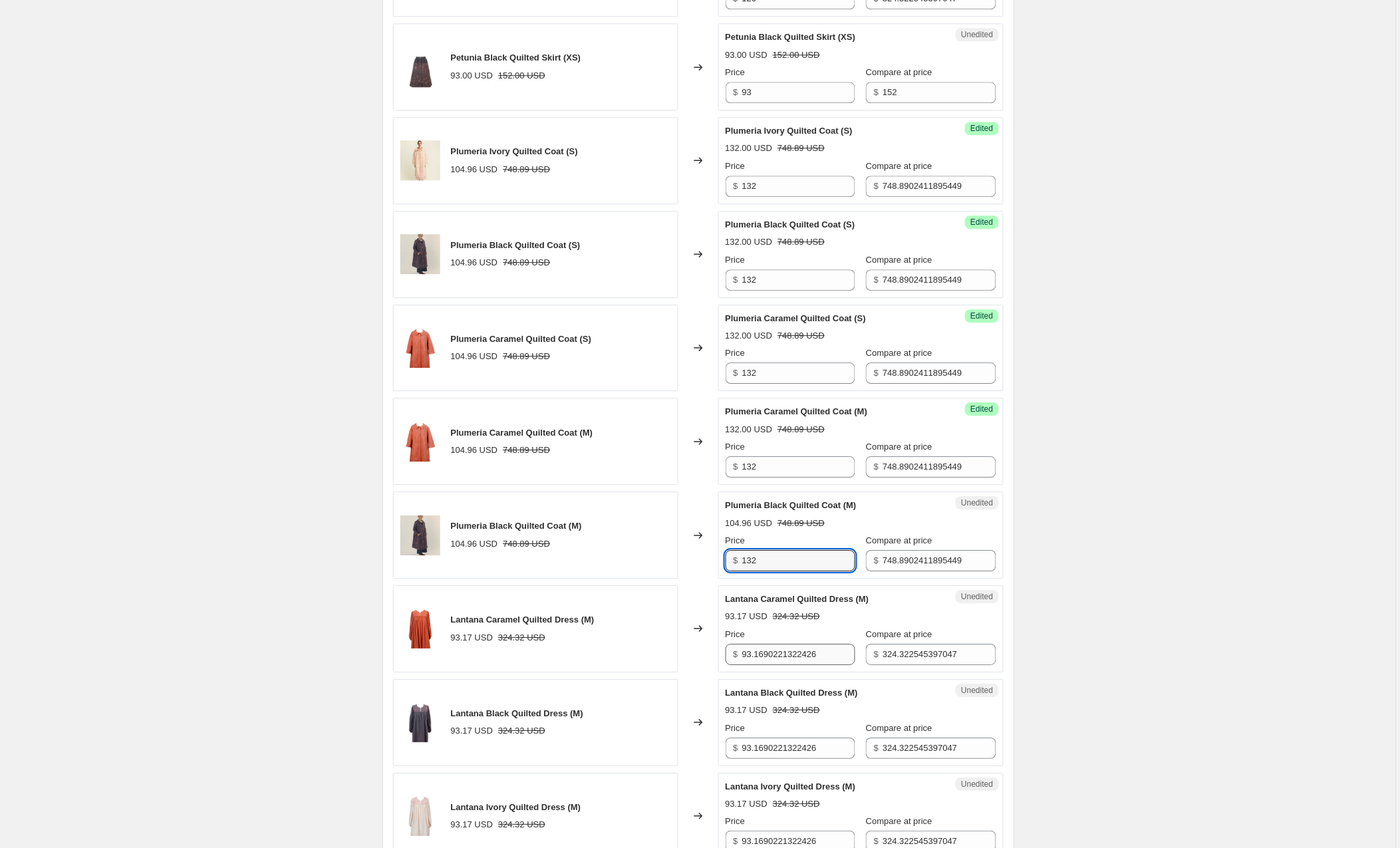
type input "132"
drag, startPoint x: 839, startPoint y: 657, endPoint x: 704, endPoint y: 654, distance: 135.0
click at [704, 654] on div "Lantana Caramel Quilted Dress (M) 93.17 USD 324.32 USD Changed to Unedited Lant…" at bounding box center [698, 628] width 610 height 87
type input "120"
drag, startPoint x: 833, startPoint y: 750, endPoint x: 699, endPoint y: 746, distance: 134.1
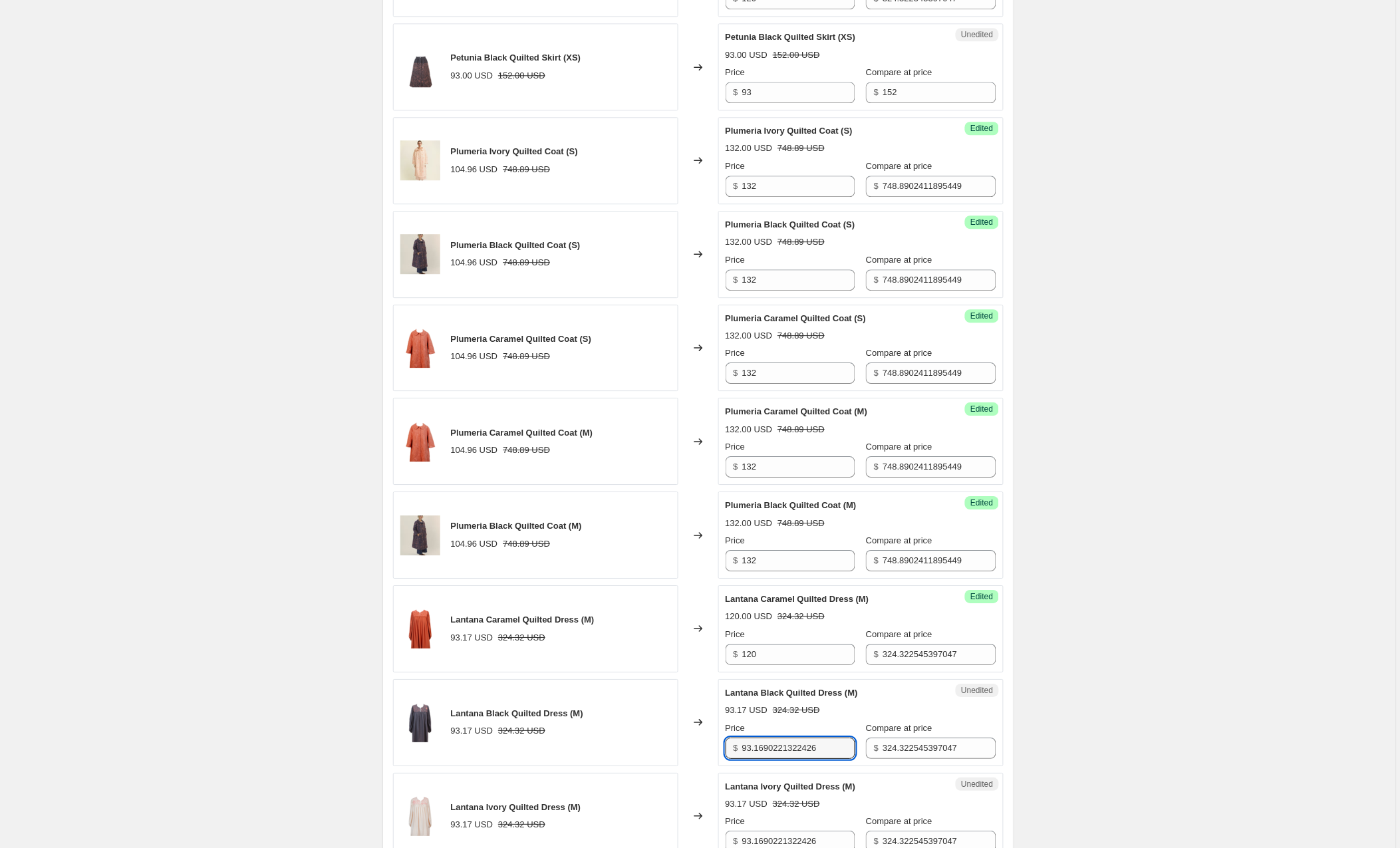
click at [699, 746] on div "Lantana Black Quilted Dress (M) 93.17 USD 324.32 USD Changed to Unedited Lantan…" at bounding box center [698, 722] width 610 height 87
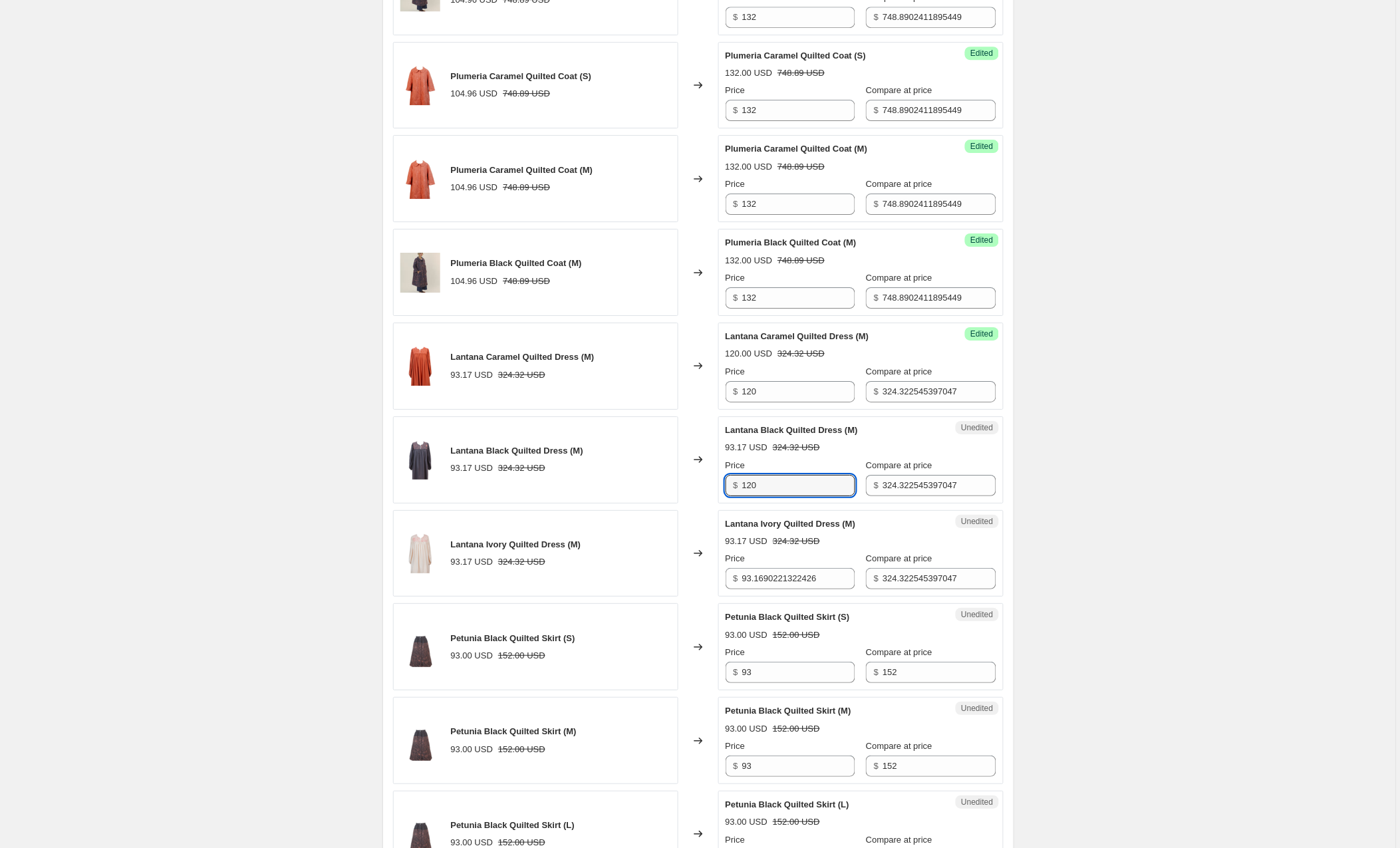
scroll to position [1306, 0]
type input "120"
drag, startPoint x: 840, startPoint y: 581, endPoint x: 723, endPoint y: 582, distance: 117.0
click at [723, 582] on div "Unedited Lantana Ivory Quilted Dress (M) 93.17 USD 324.32 USD Price $ 93.169022…" at bounding box center [861, 553] width 285 height 87
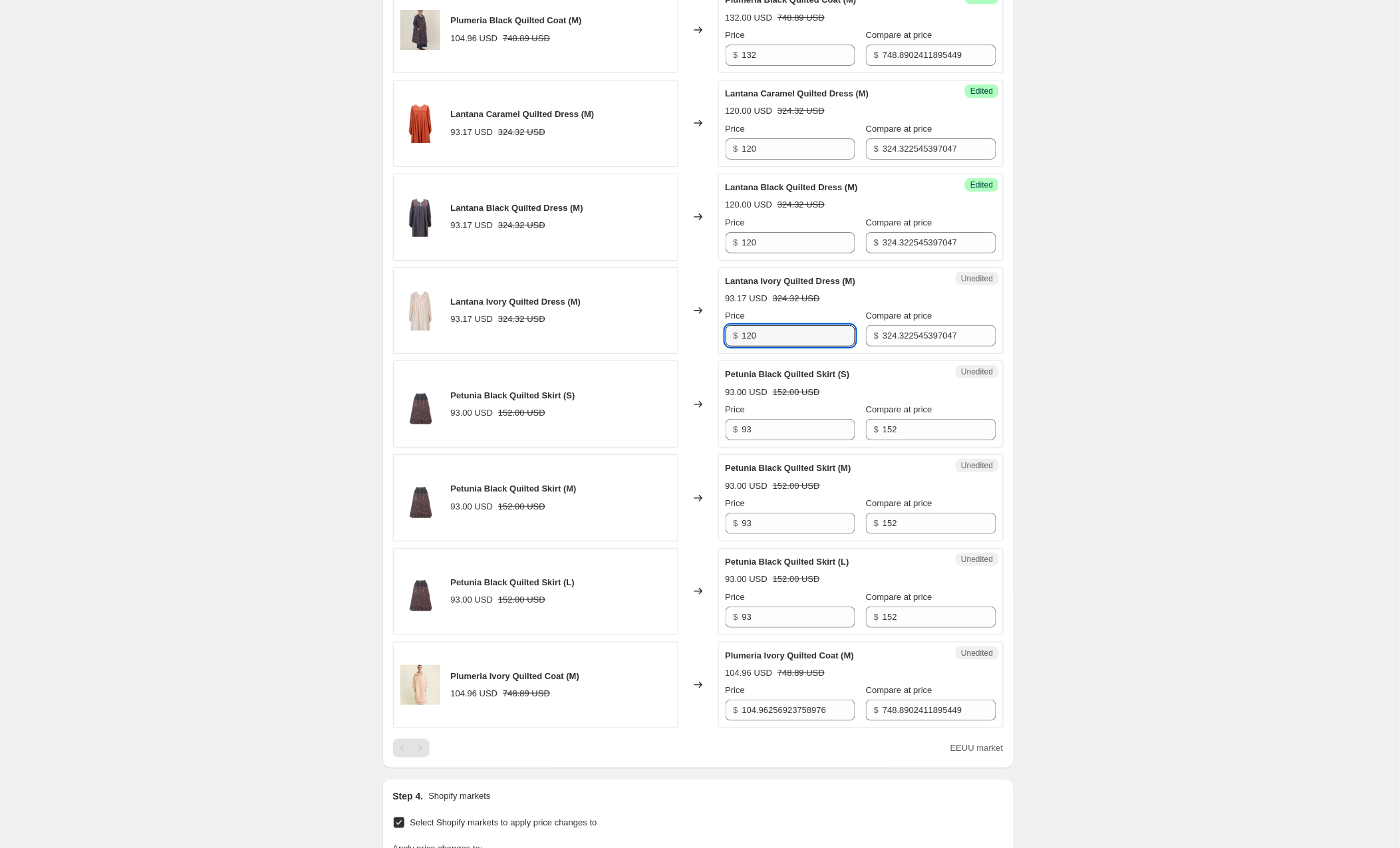
scroll to position [1549, 0]
type input "120"
drag, startPoint x: 846, startPoint y: 711, endPoint x: 746, endPoint y: 713, distance: 100.0
click at [746, 713] on input "104.96256923758976" at bounding box center [799, 709] width 113 height 21
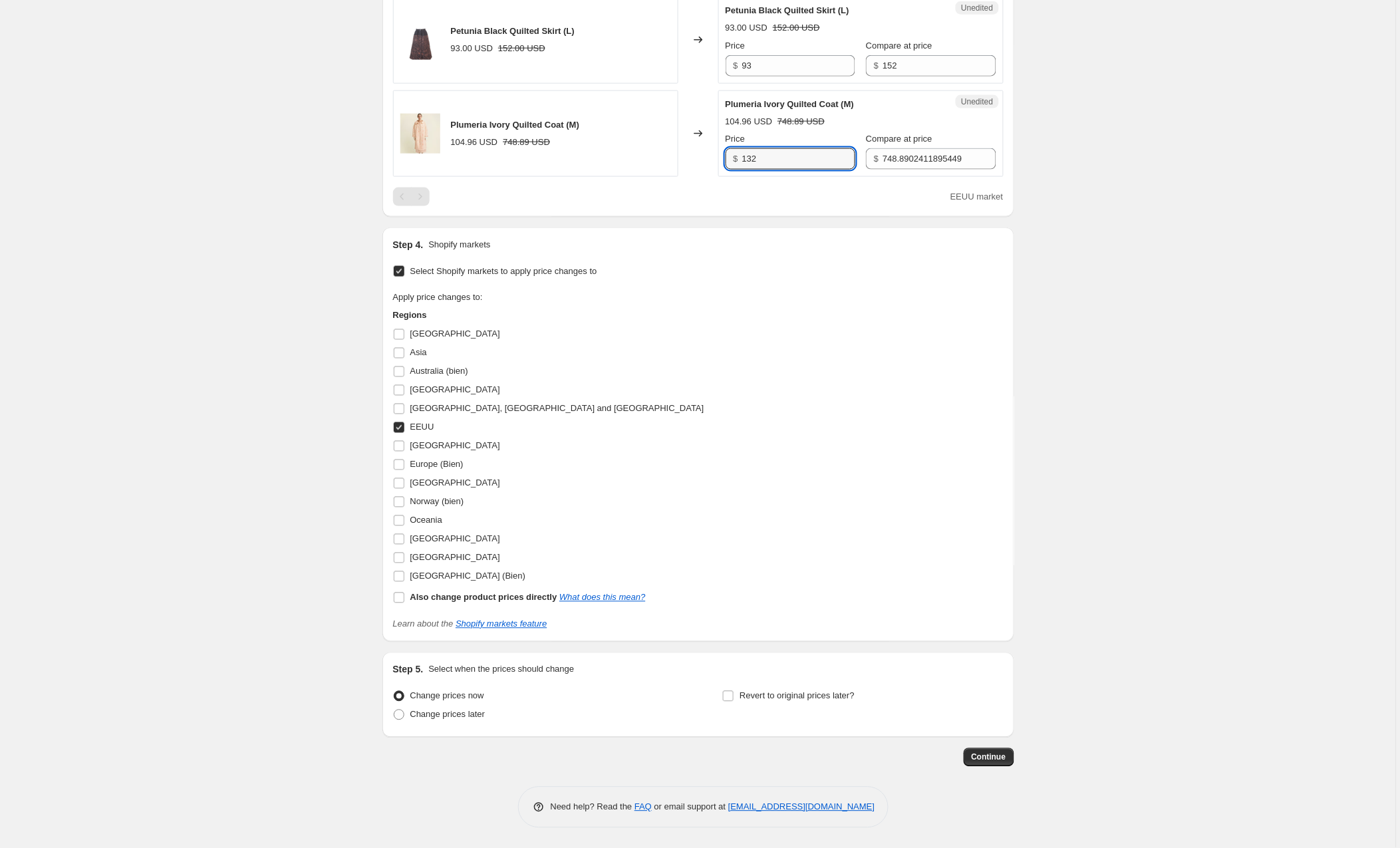
scroll to position [2106, 0]
type input "132"
click at [983, 754] on span "Continue" at bounding box center [989, 758] width 35 height 11
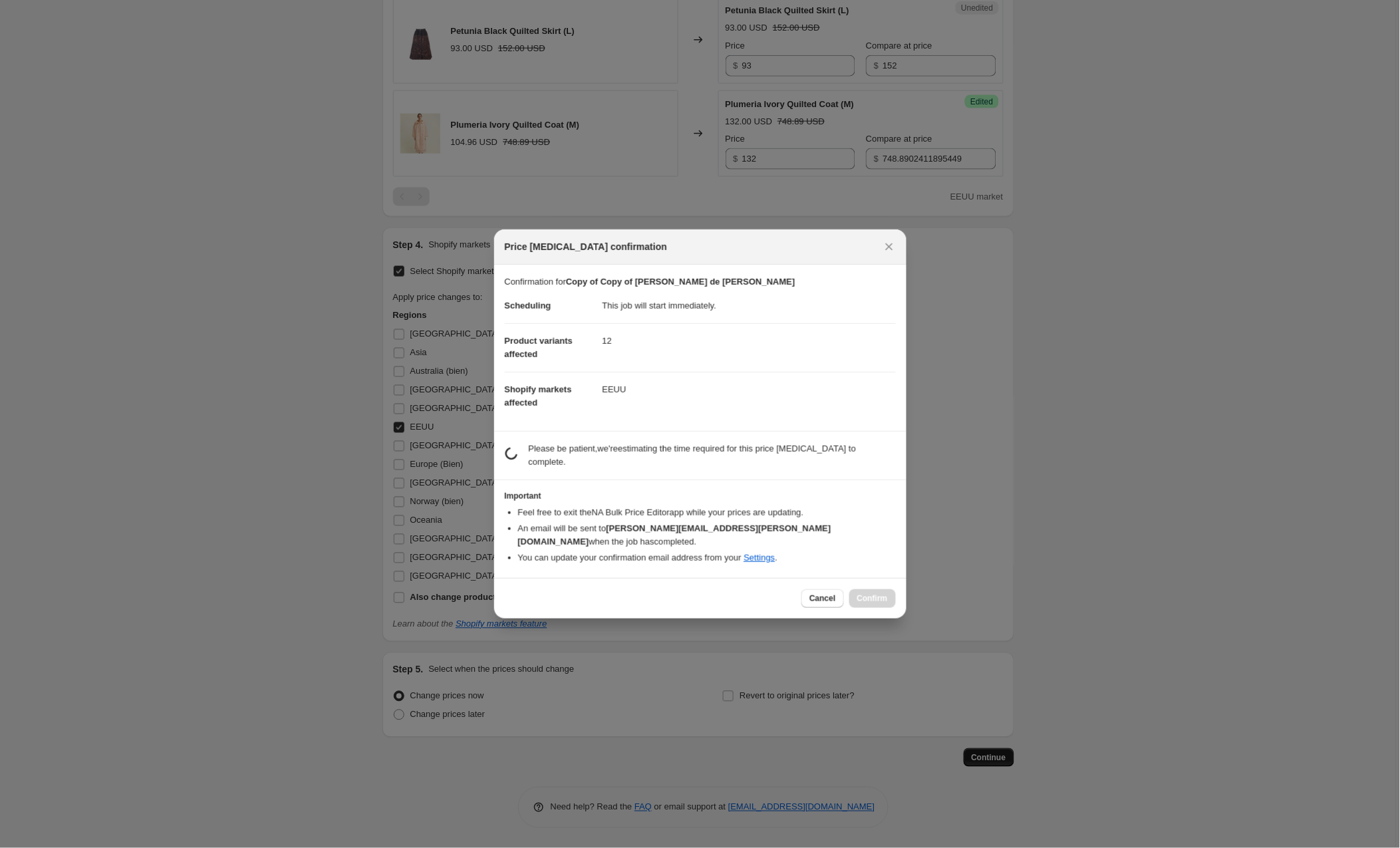
scroll to position [0, 0]
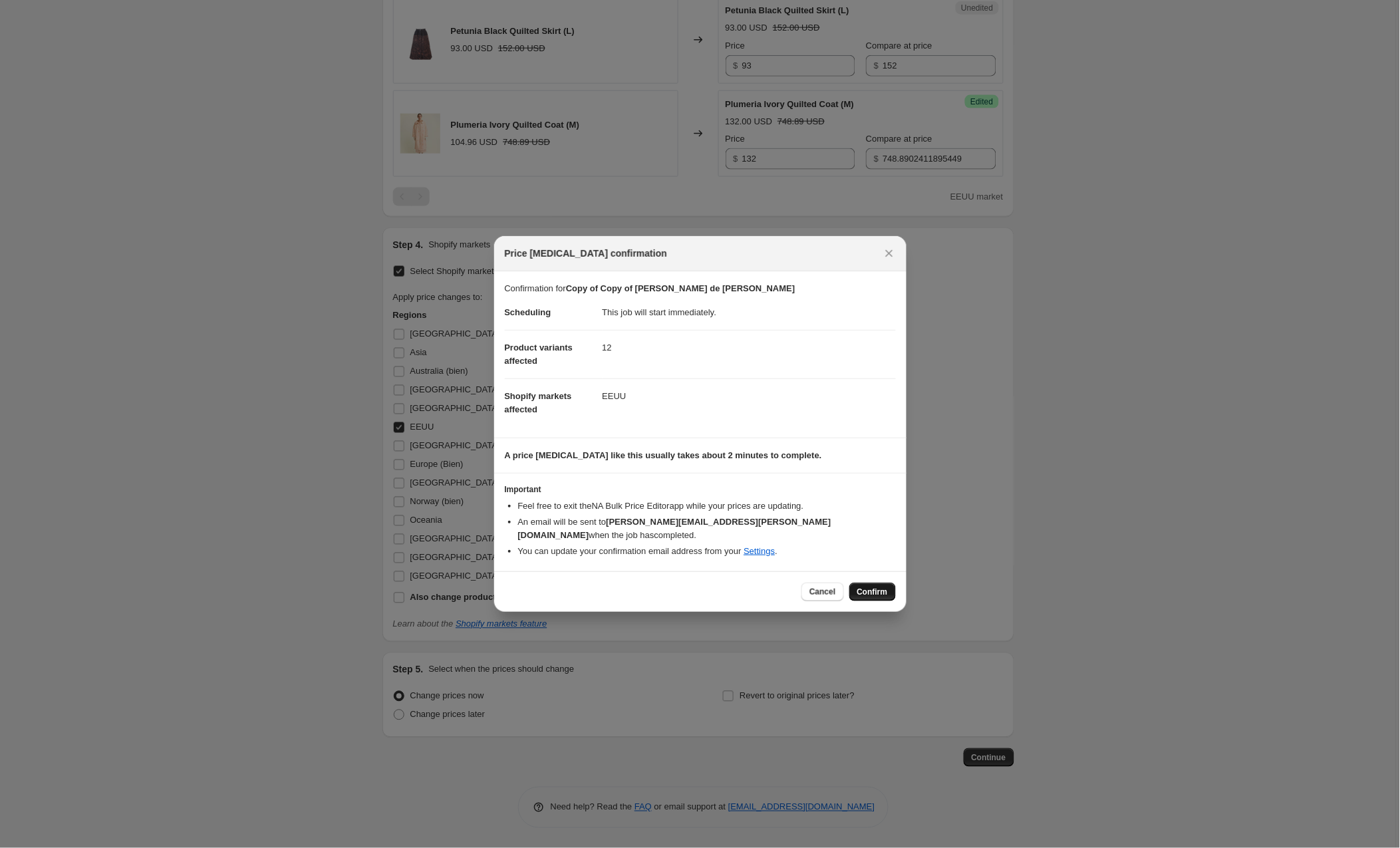
click at [861, 587] on span "Confirm" at bounding box center [873, 592] width 30 height 11
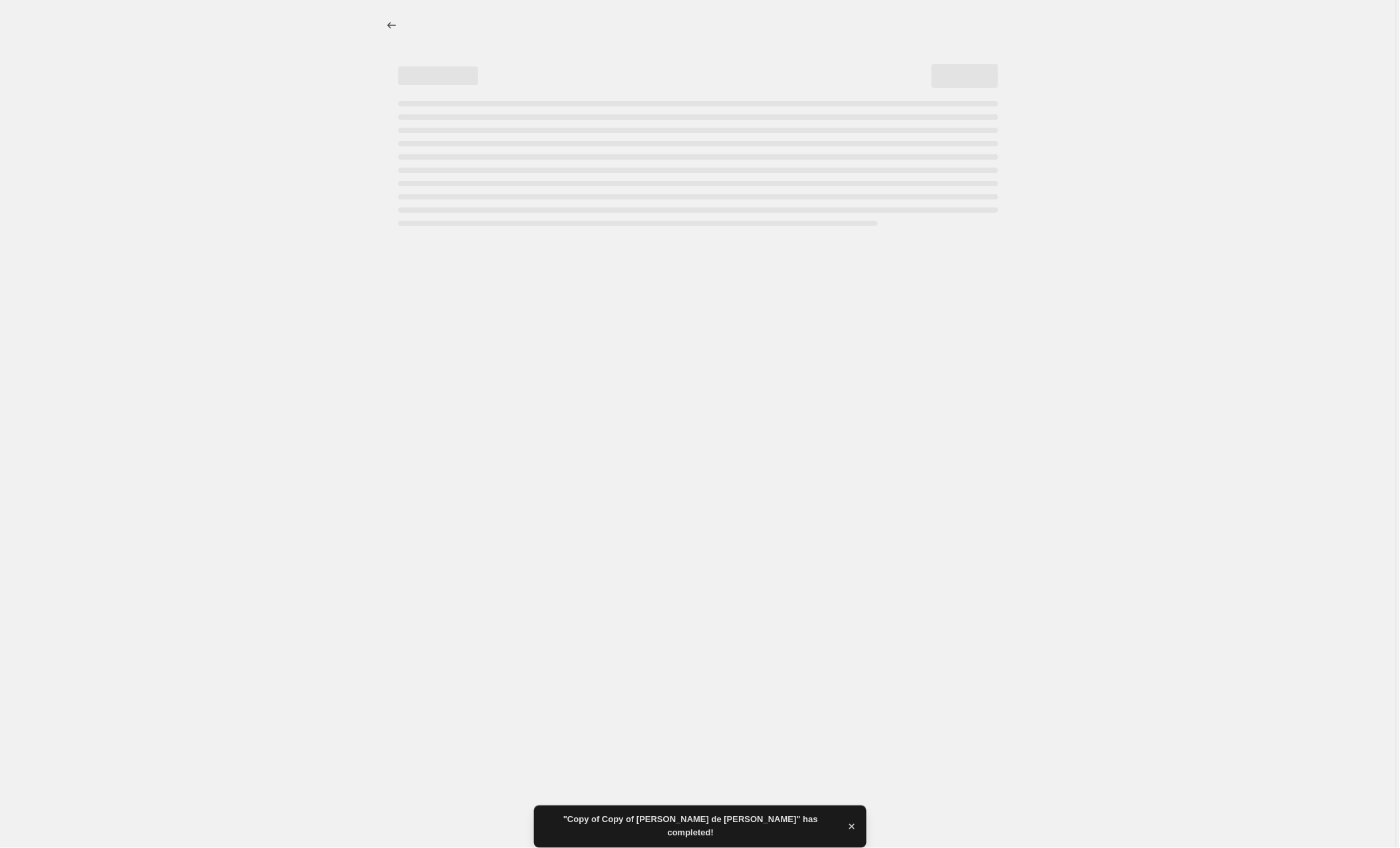
select select "collection"
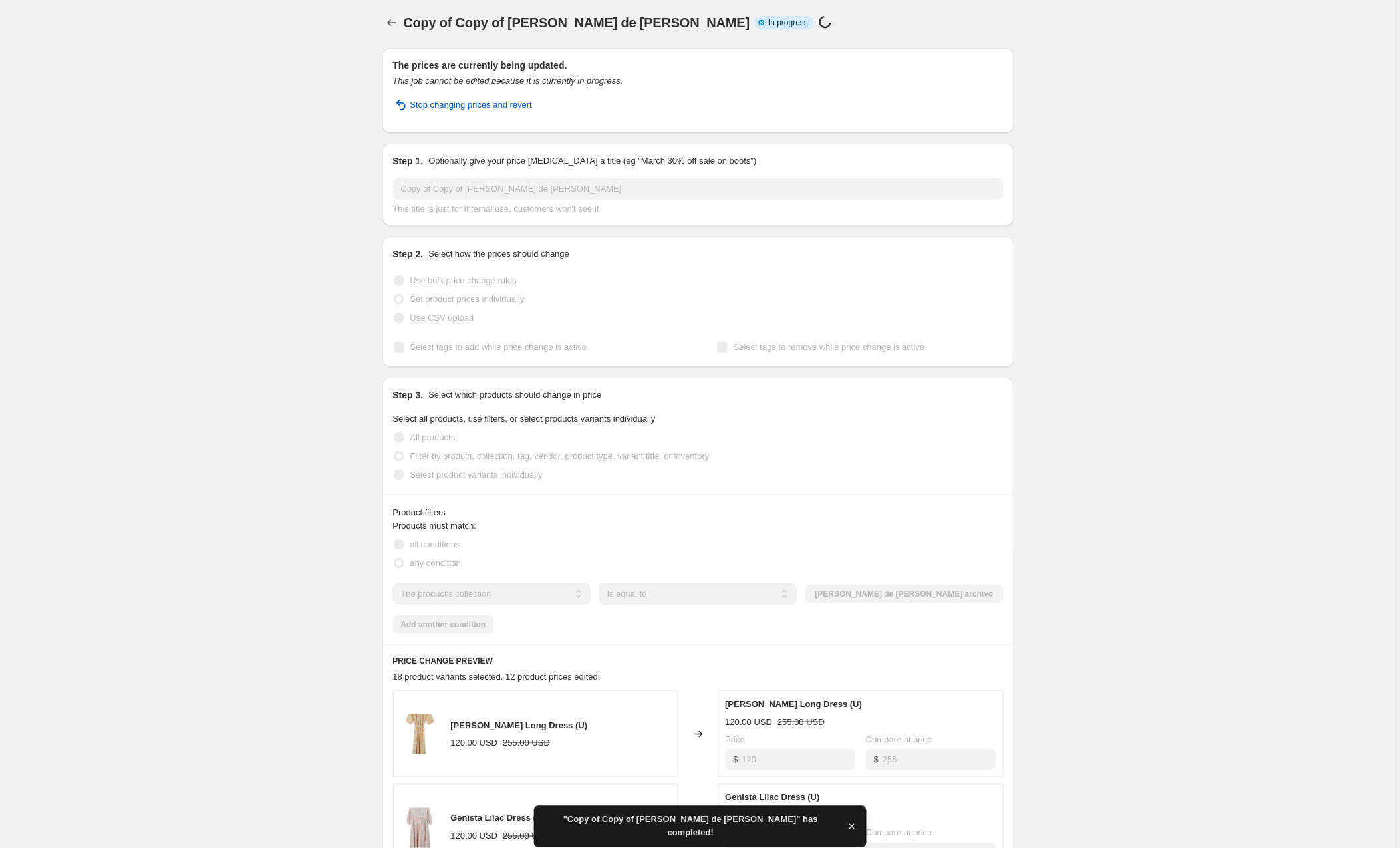
scroll to position [4, 0]
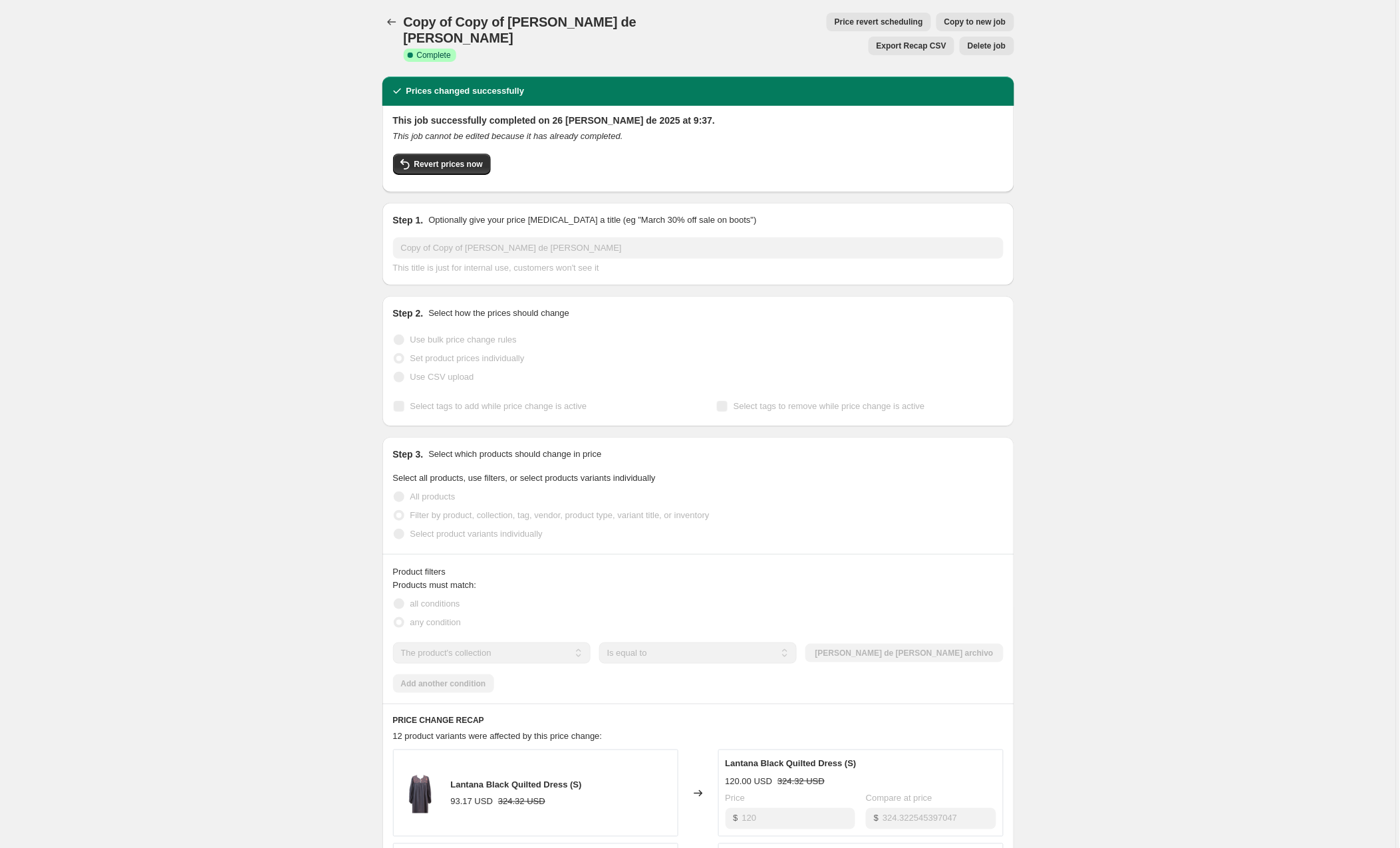
click at [945, 21] on span "Copy to new job" at bounding box center [976, 22] width 62 height 11
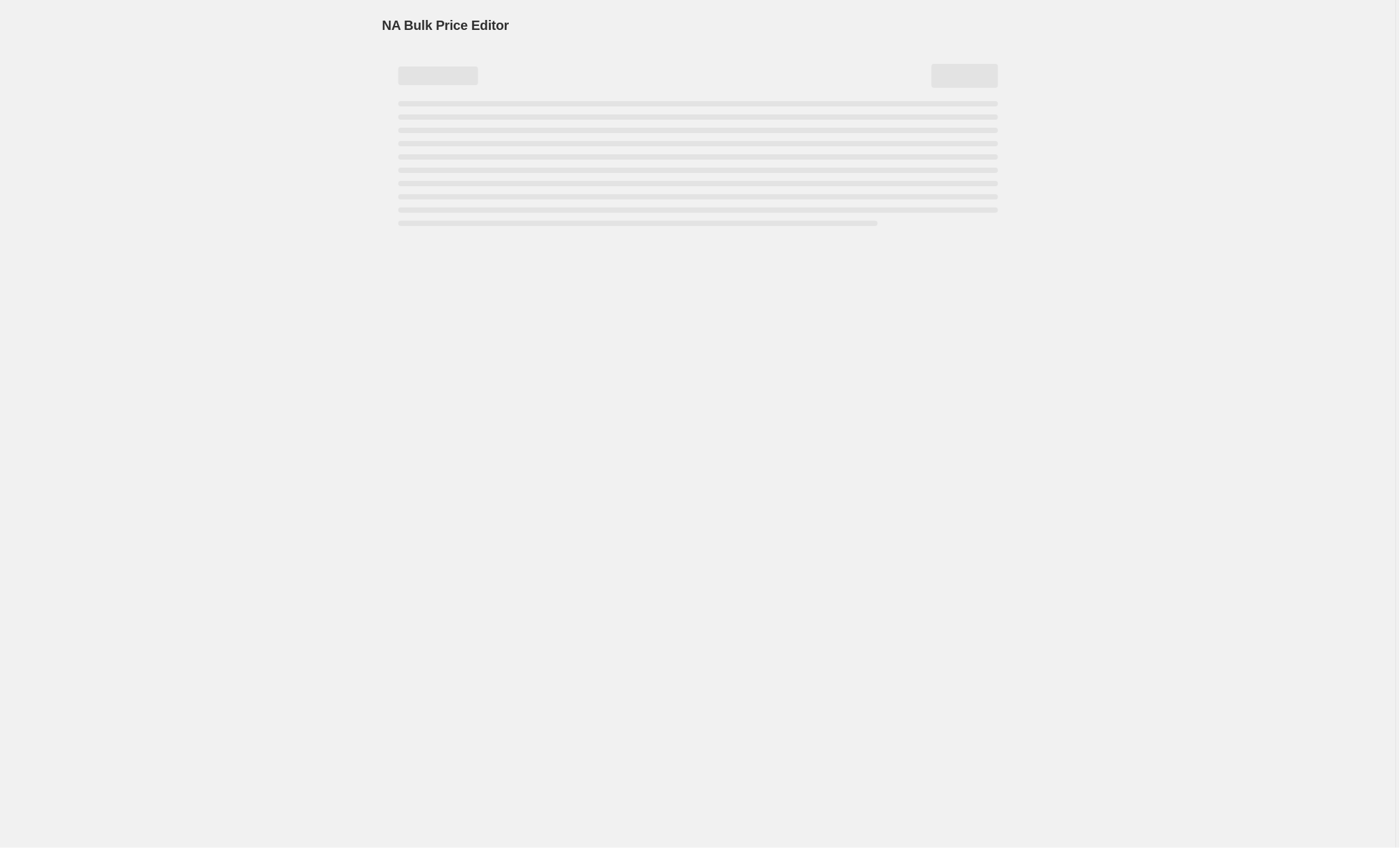
select select "collection"
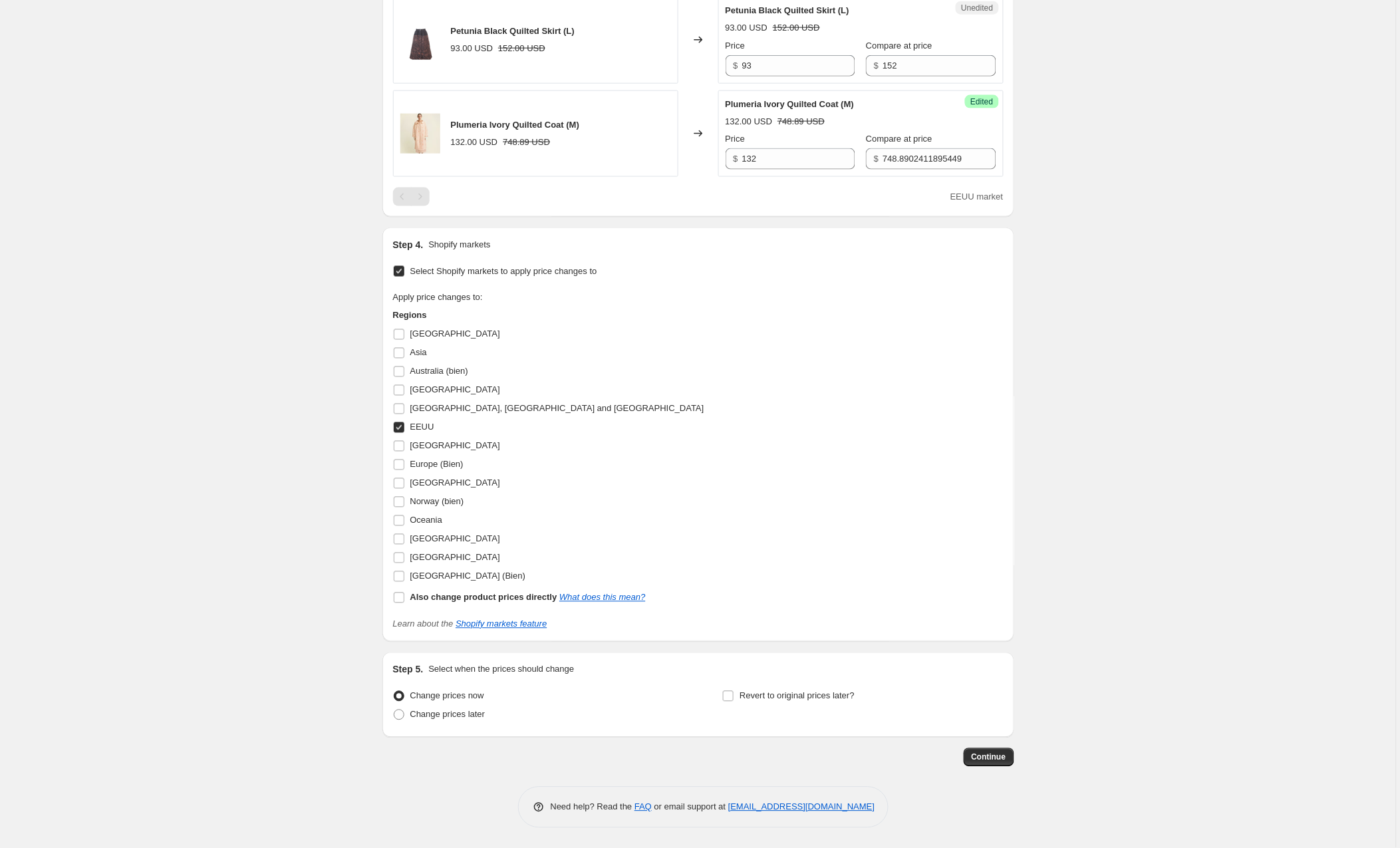
scroll to position [2106, 0]
click at [401, 370] on input "Australia (bien)" at bounding box center [399, 371] width 11 height 11
checkbox input "true"
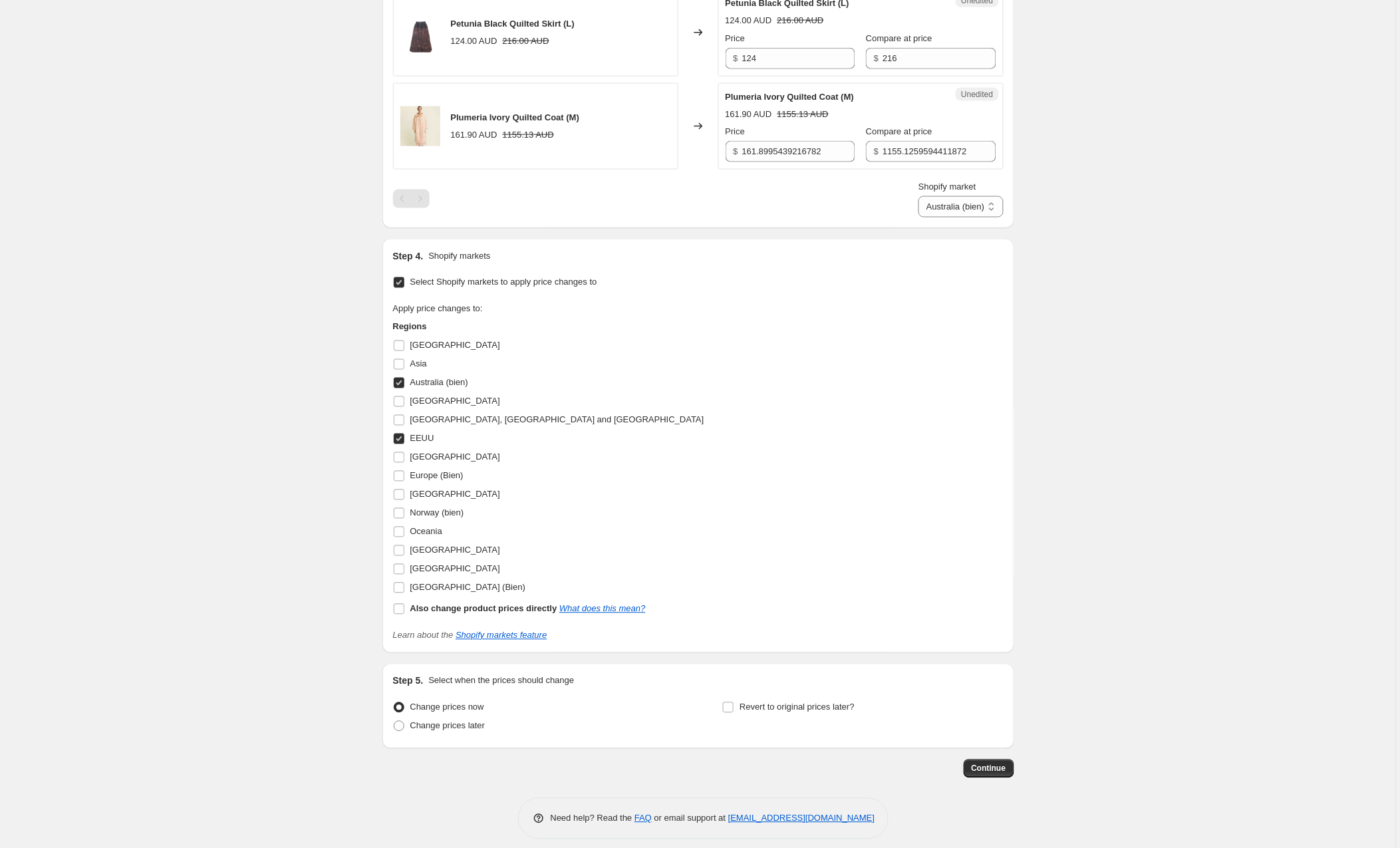
click at [400, 444] on input "EEUU" at bounding box center [399, 438] width 11 height 11
checkbox input "false"
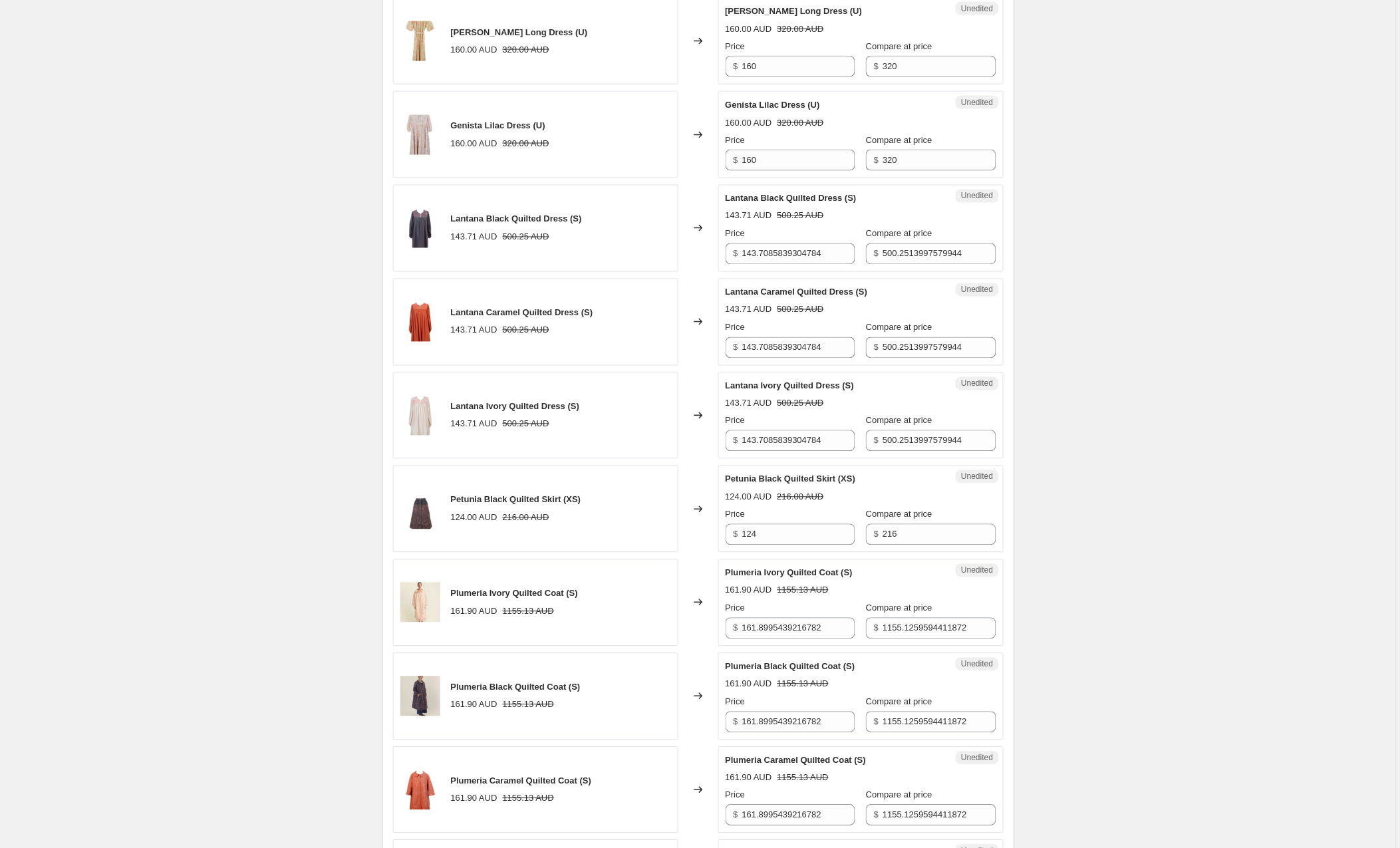
scroll to position [593, 0]
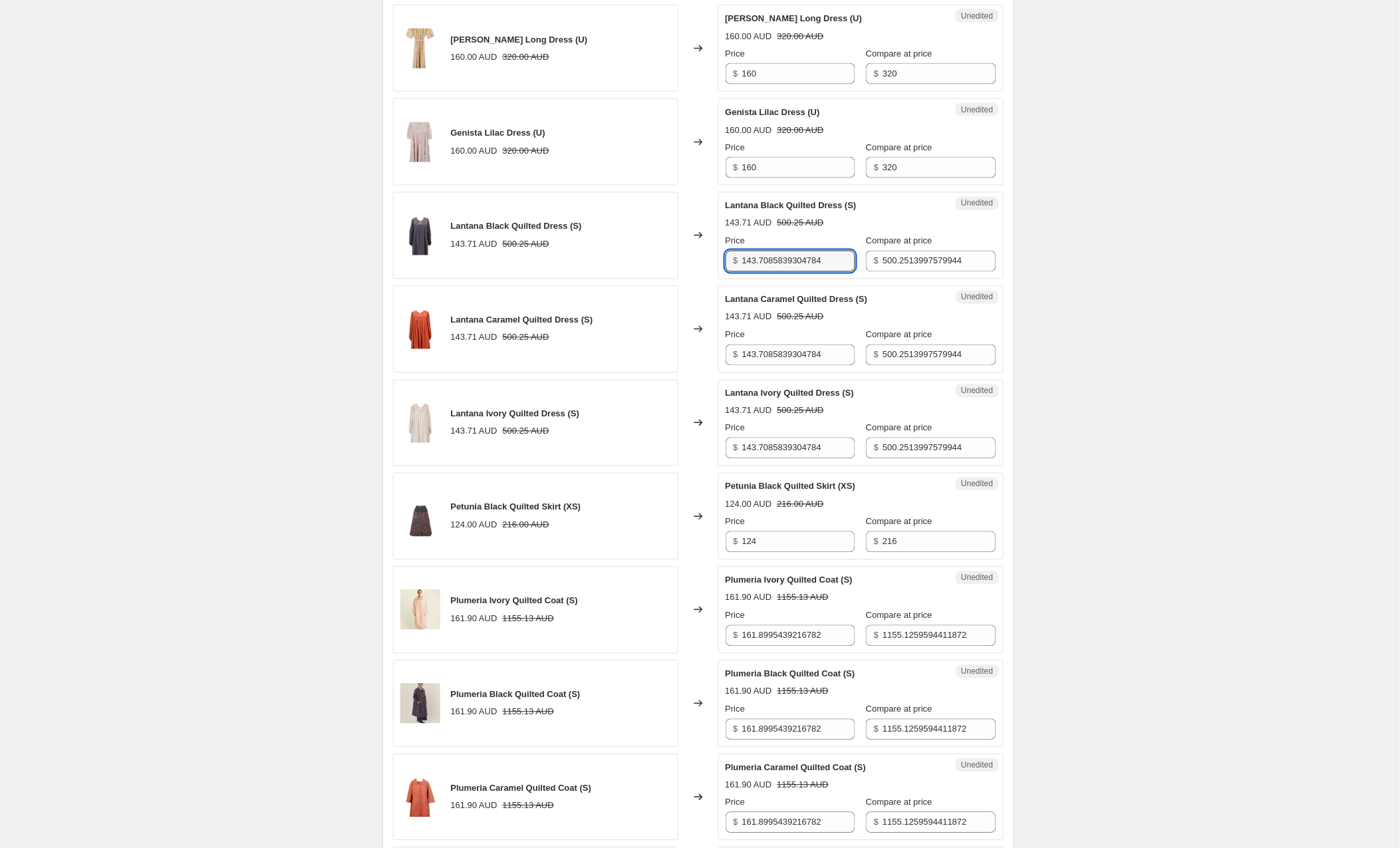
drag, startPoint x: 844, startPoint y: 264, endPoint x: 741, endPoint y: 264, distance: 103.0
click at [741, 264] on div "$ 143.7085839304784" at bounding box center [791, 261] width 130 height 21
type input "160"
drag, startPoint x: 850, startPoint y: 360, endPoint x: 712, endPoint y: 355, distance: 138.1
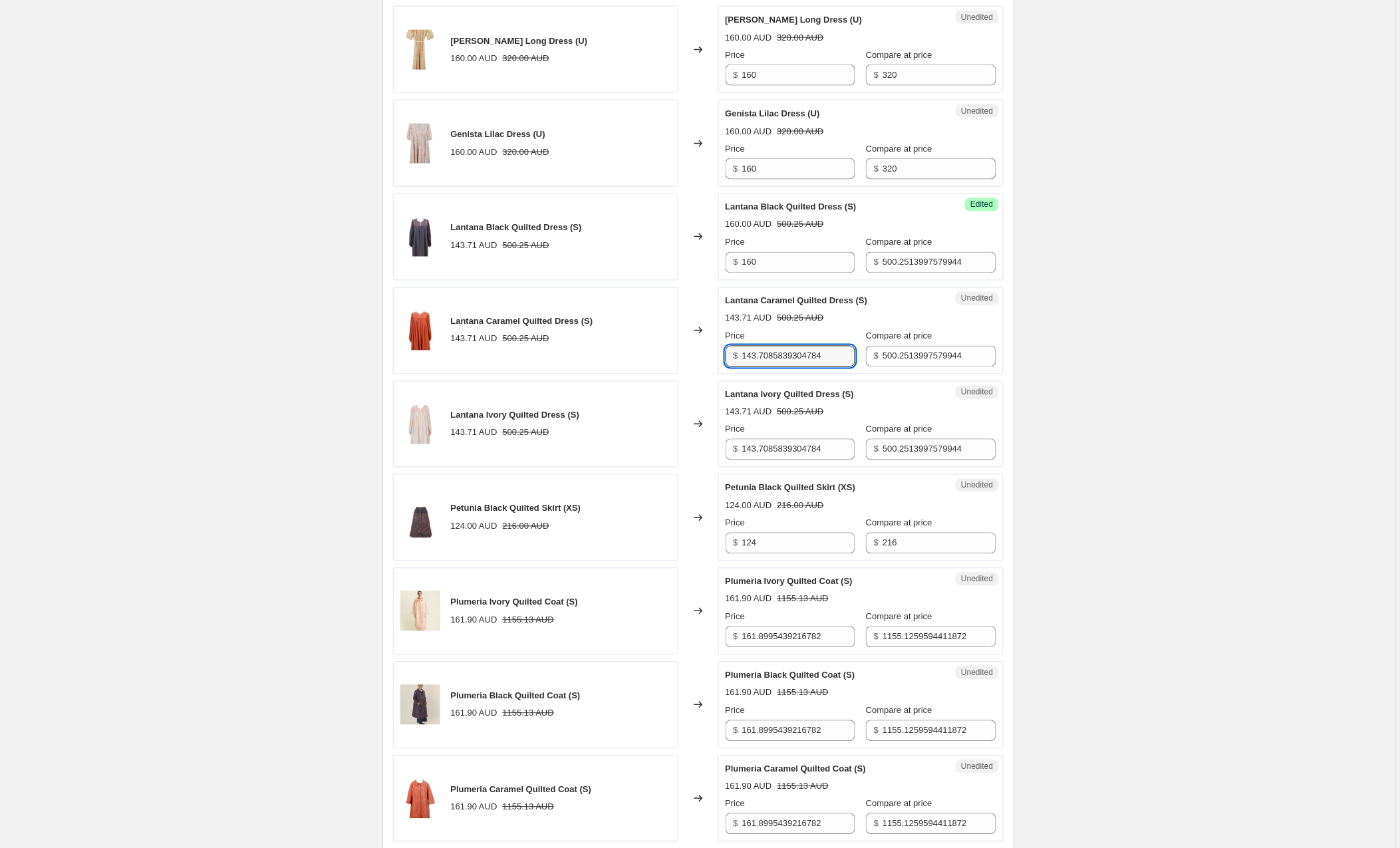
click at [712, 355] on div "Lantana Caramel Quilted Dress (S) 143.71 AUD 500.25 AUD Changed to Unedited Lan…" at bounding box center [698, 331] width 610 height 87
type input "160"
drag, startPoint x: 844, startPoint y: 454, endPoint x: 726, endPoint y: 451, distance: 118.0
click at [726, 451] on div "Unedited Lantana Ivory Quilted Dress (S) 143.71 AUD 500.25 AUD Price $ 143.7085…" at bounding box center [861, 425] width 285 height 87
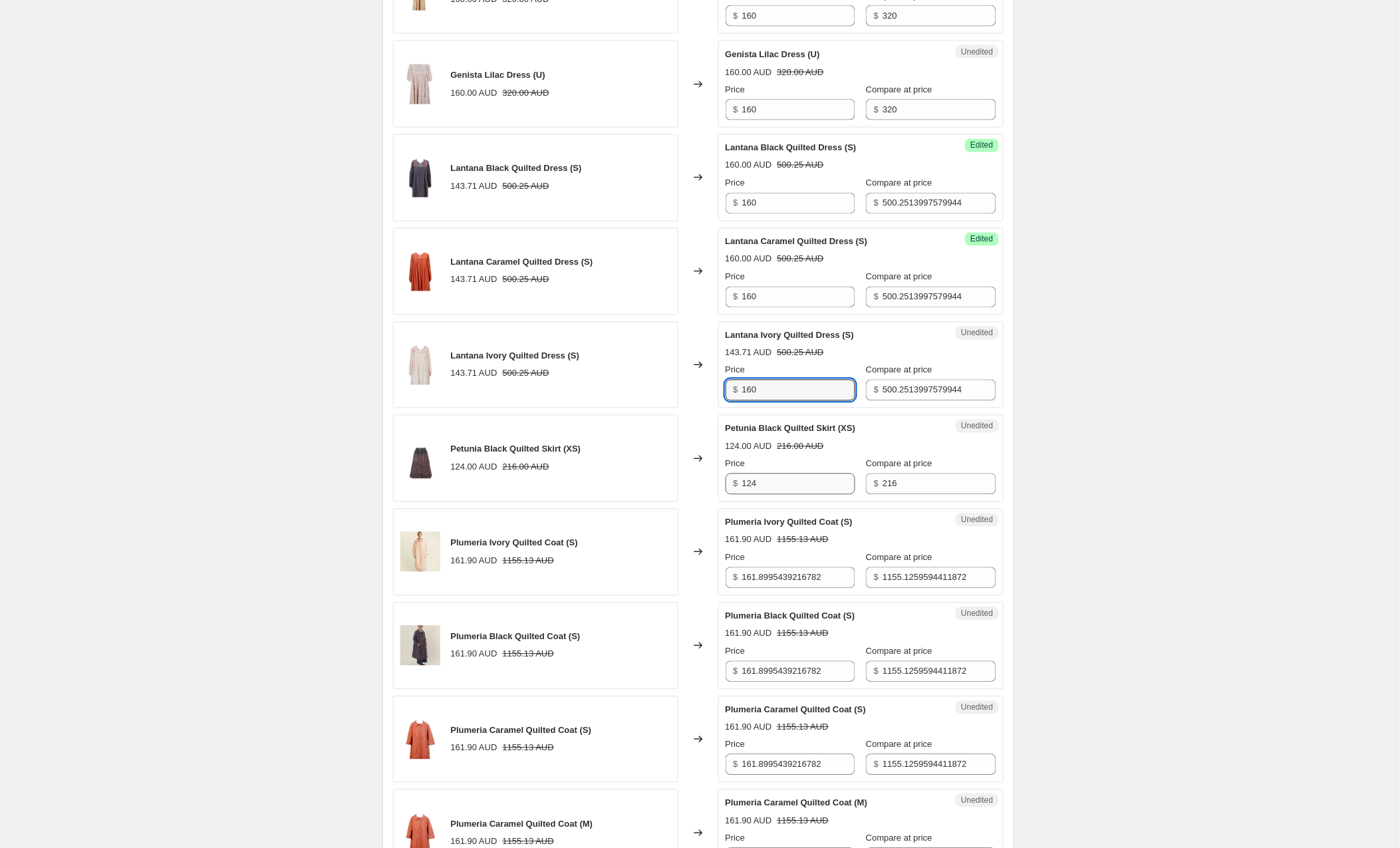
scroll to position [678, 0]
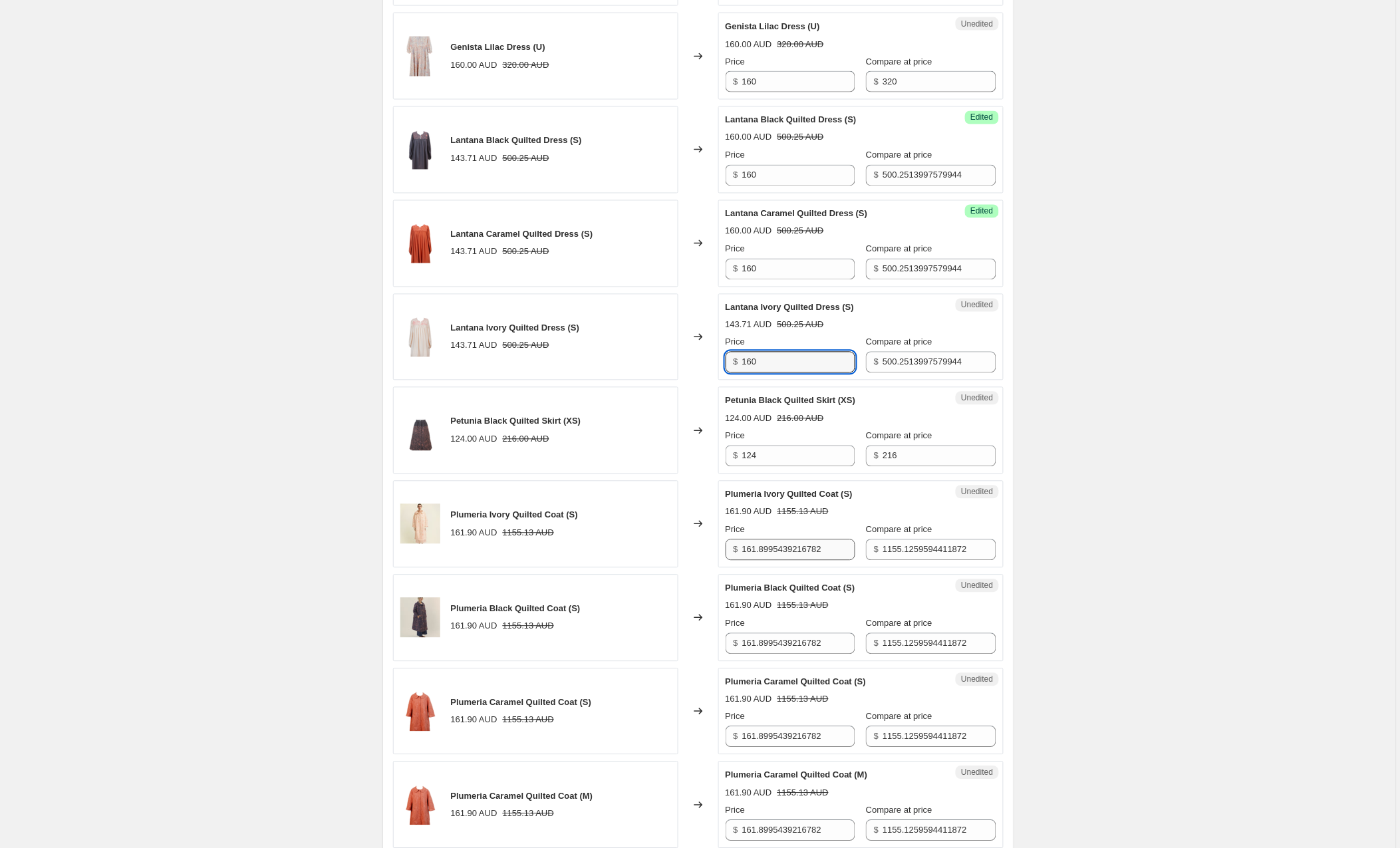
type input "160"
drag, startPoint x: 844, startPoint y: 553, endPoint x: 666, endPoint y: 551, distance: 178.0
click at [666, 551] on div "Plumeria Ivory Quilted Coat (S) 161.90 AUD 1155.13 AUD Changed to Unedited Plum…" at bounding box center [698, 524] width 610 height 87
type input "177"
drag, startPoint x: 842, startPoint y: 646, endPoint x: 733, endPoint y: 646, distance: 109.0
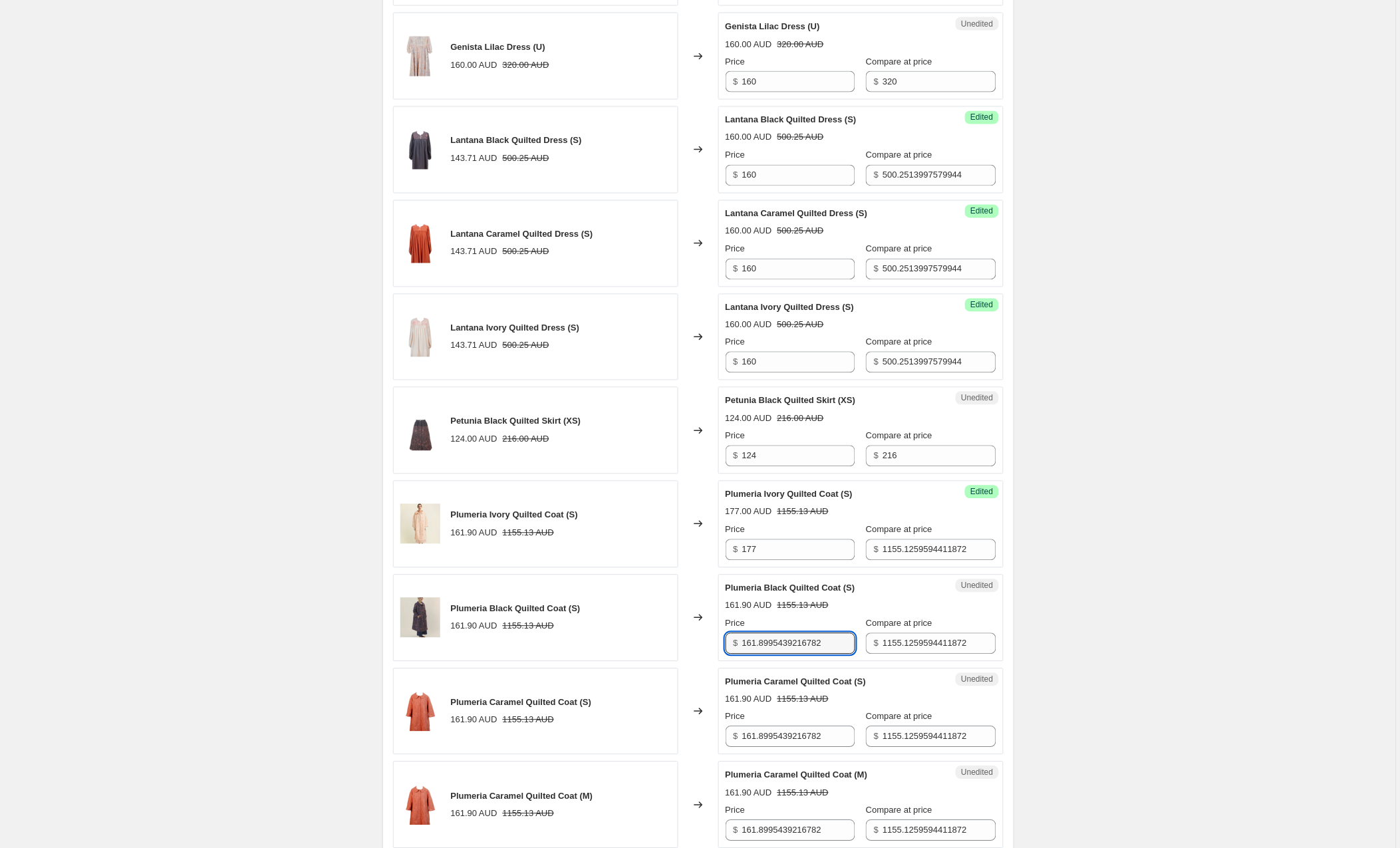
click at [733, 646] on div "$ 161.8995439216782" at bounding box center [791, 644] width 130 height 21
type input "177"
drag, startPoint x: 837, startPoint y: 734, endPoint x: 735, endPoint y: 737, distance: 102.0
click at [735, 737] on div "$ 161.8995439216782" at bounding box center [791, 737] width 130 height 21
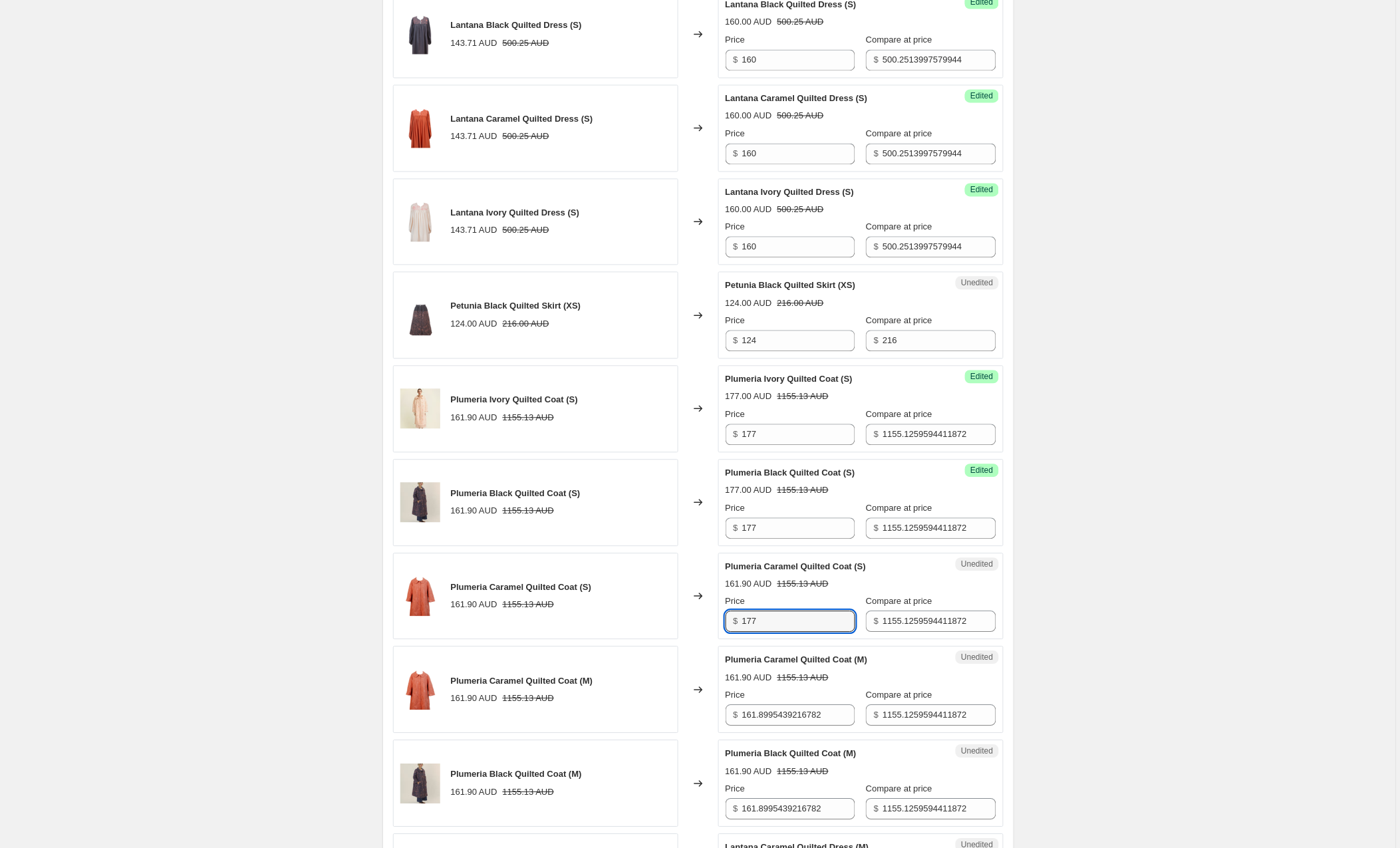
scroll to position [865, 0]
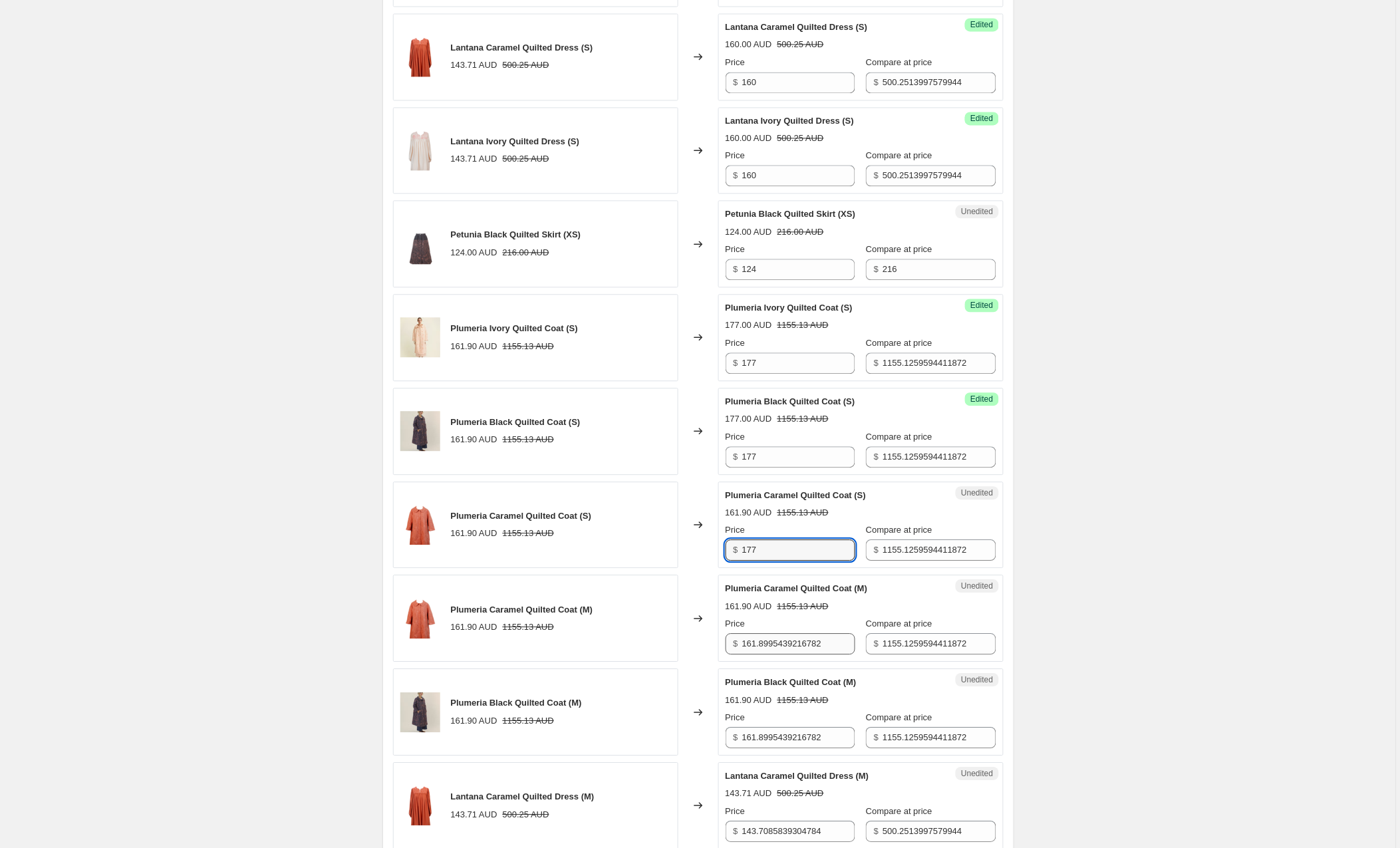
type input "177"
drag, startPoint x: 835, startPoint y: 644, endPoint x: 688, endPoint y: 644, distance: 147.0
click at [688, 644] on div "Plumeria Caramel Quilted Coat (M) 161.90 AUD 1155.13 AUD Changed to Unedited Pl…" at bounding box center [698, 618] width 610 height 87
type input "177"
drag, startPoint x: 824, startPoint y: 743, endPoint x: 714, endPoint y: 748, distance: 110.1
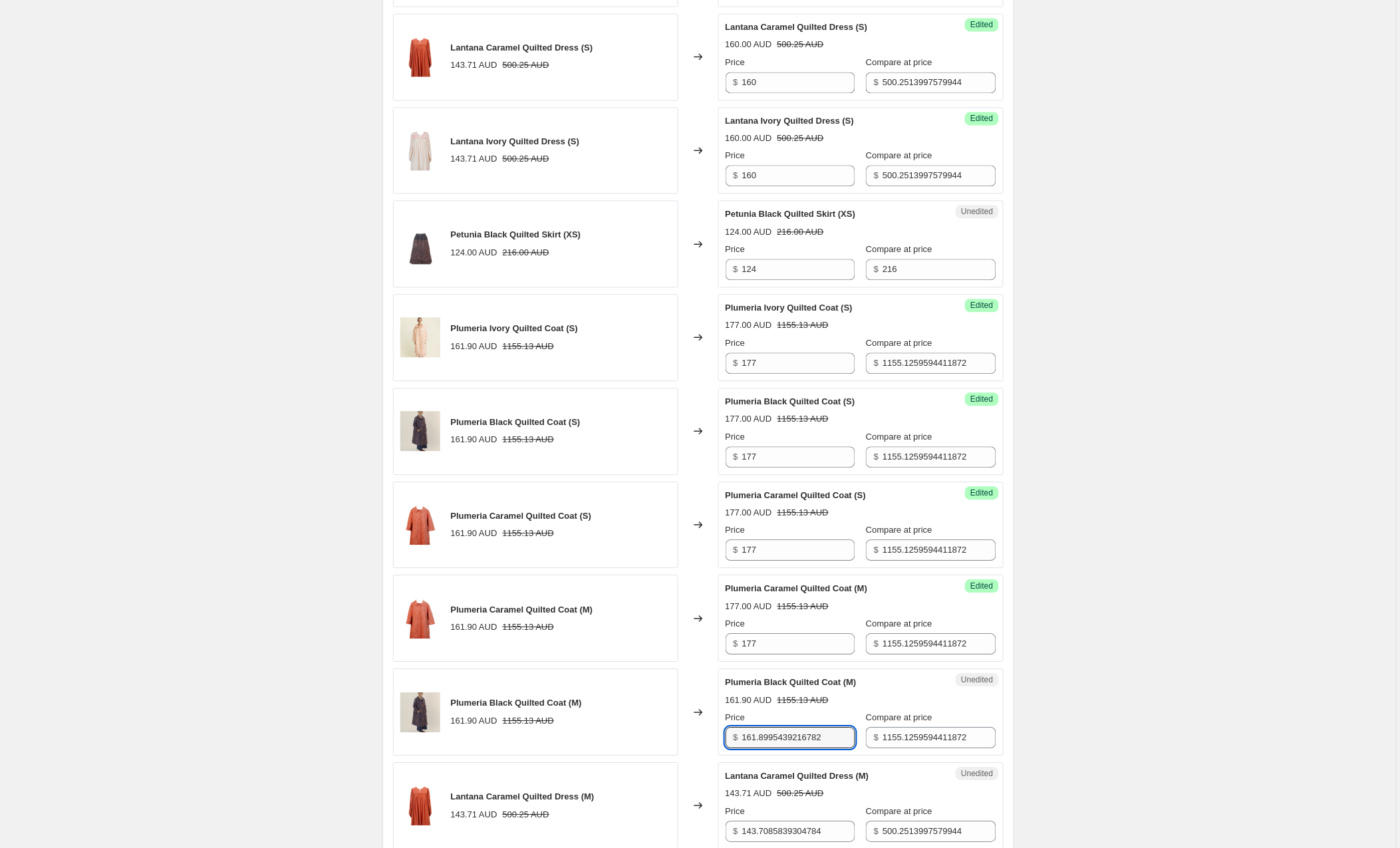
click at [714, 748] on div "Plumeria Black Quilted Coat (M) 161.90 AUD 1155.13 AUD Changed to Unedited Plum…" at bounding box center [698, 712] width 610 height 87
drag, startPoint x: 845, startPoint y: 744, endPoint x: 725, endPoint y: 746, distance: 120.0
click at [725, 746] on div "Unedited Plumeria Black Quilted Coat (M) 161.90 AUD 1155.13 AUD Price $ 161.899…" at bounding box center [861, 712] width 285 height 87
drag, startPoint x: 839, startPoint y: 739, endPoint x: 717, endPoint y: 735, distance: 122.1
click at [717, 735] on div "Plumeria Black Quilted Coat (M) 161.90 AUD 1155.13 AUD Changed to Unedited Plum…" at bounding box center [698, 712] width 610 height 87
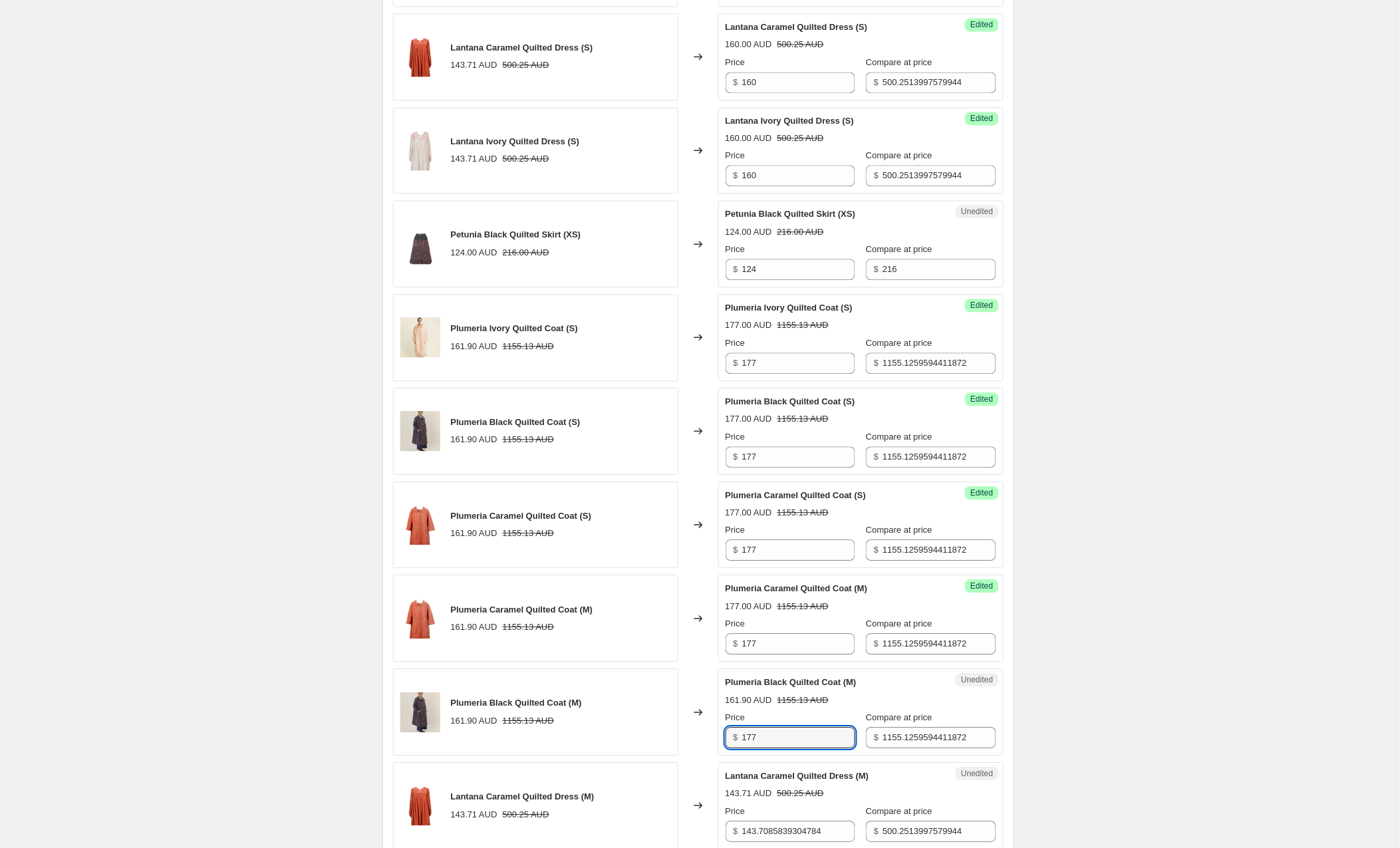
type input "177"
click at [771, 712] on div "Plumeria Black Quilted Coat (M) 161.90 AUD 1155.13 AUD Price $ 177 Compare at p…" at bounding box center [861, 712] width 271 height 72
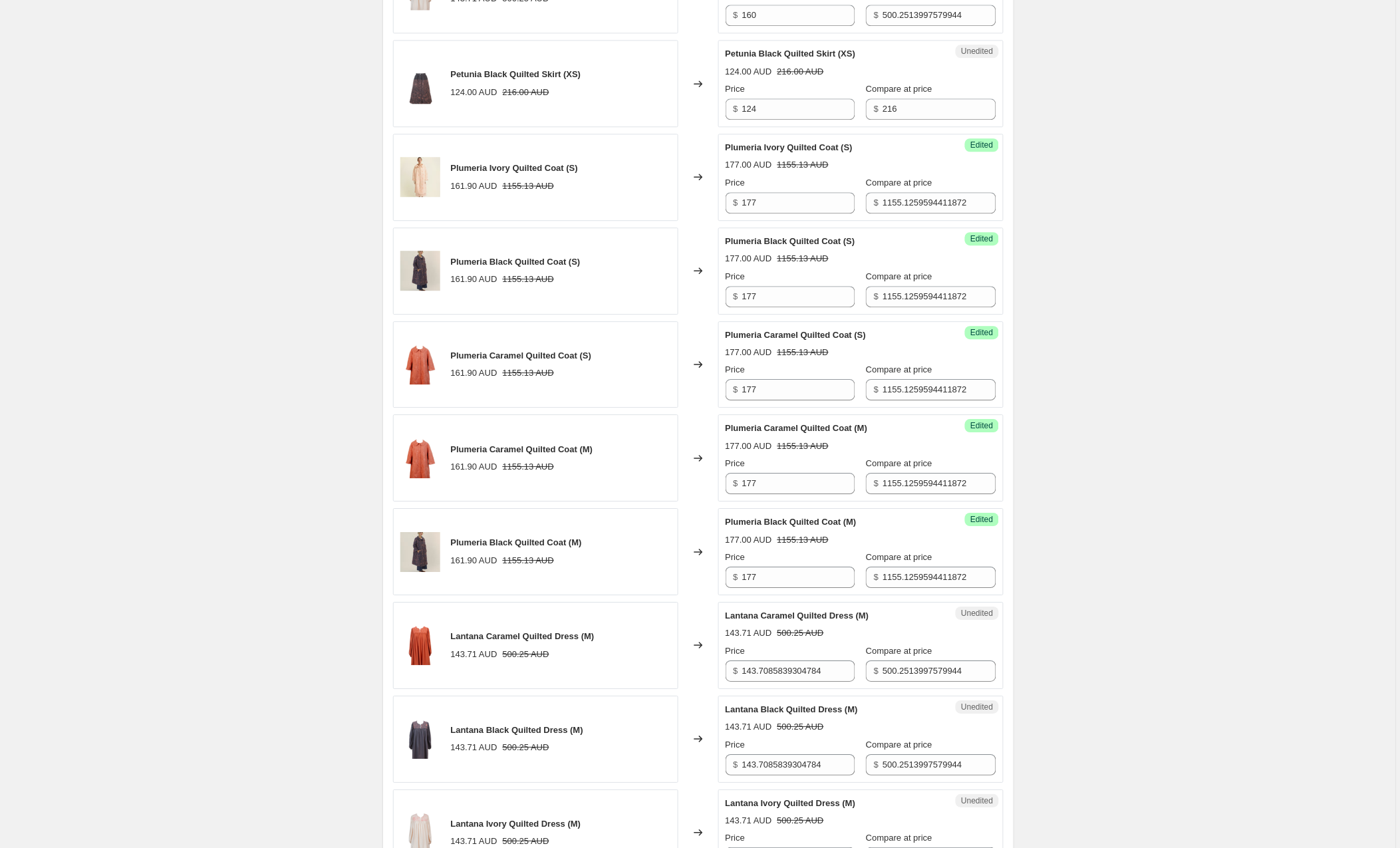
scroll to position [1057, 0]
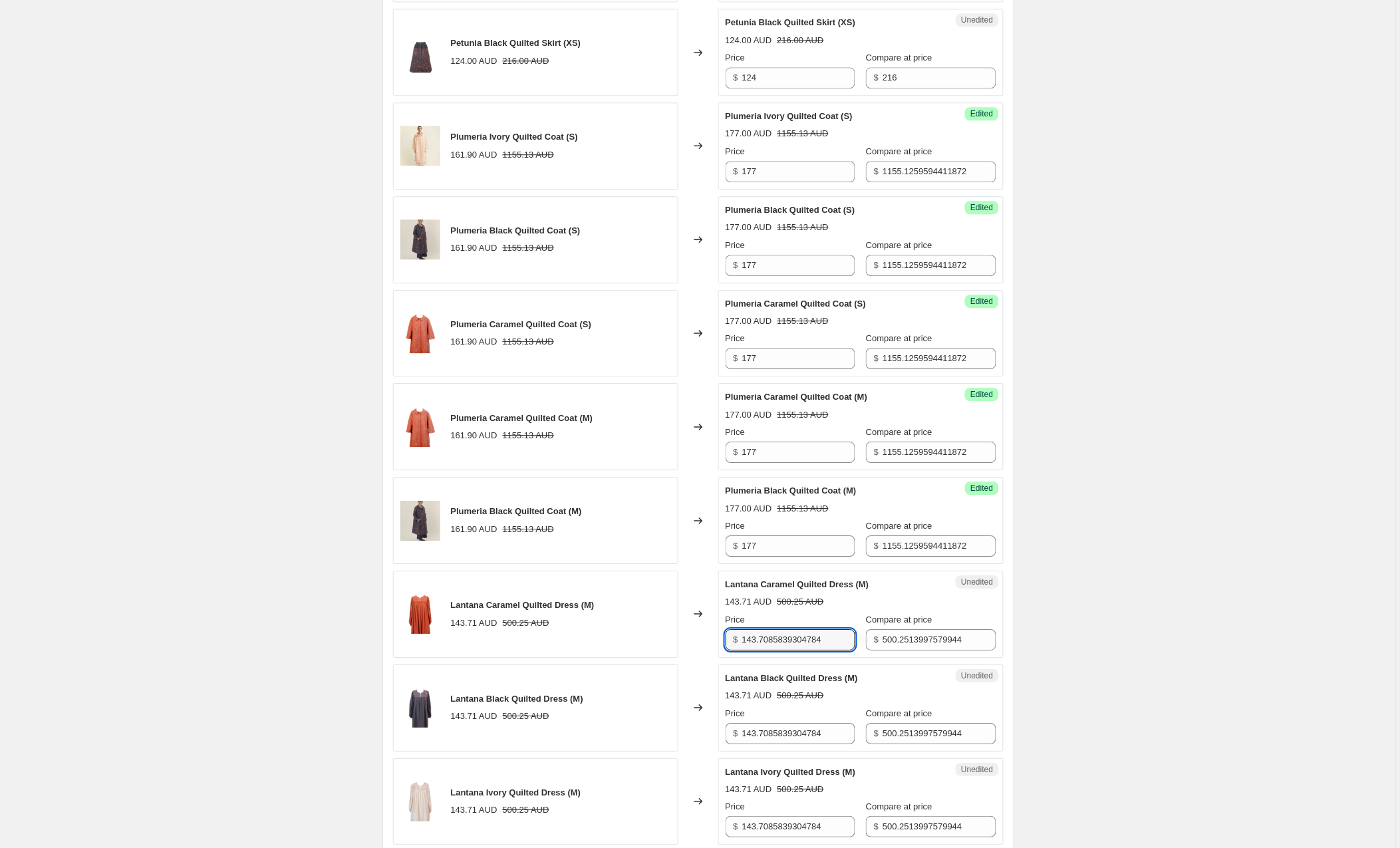
drag, startPoint x: 841, startPoint y: 646, endPoint x: 720, endPoint y: 644, distance: 121.0
click at [720, 644] on div "Unedited Lantana Caramel Quilted Dress (M) 143.71 AUD 500.25 AUD Price $ 143.70…" at bounding box center [861, 614] width 285 height 87
drag, startPoint x: 846, startPoint y: 734, endPoint x: 720, endPoint y: 735, distance: 126.0
click at [720, 735] on div "Unedited Lantana Black Quilted Dress (M) 143.71 AUD 500.25 AUD Price $ 143.7085…" at bounding box center [861, 708] width 285 height 87
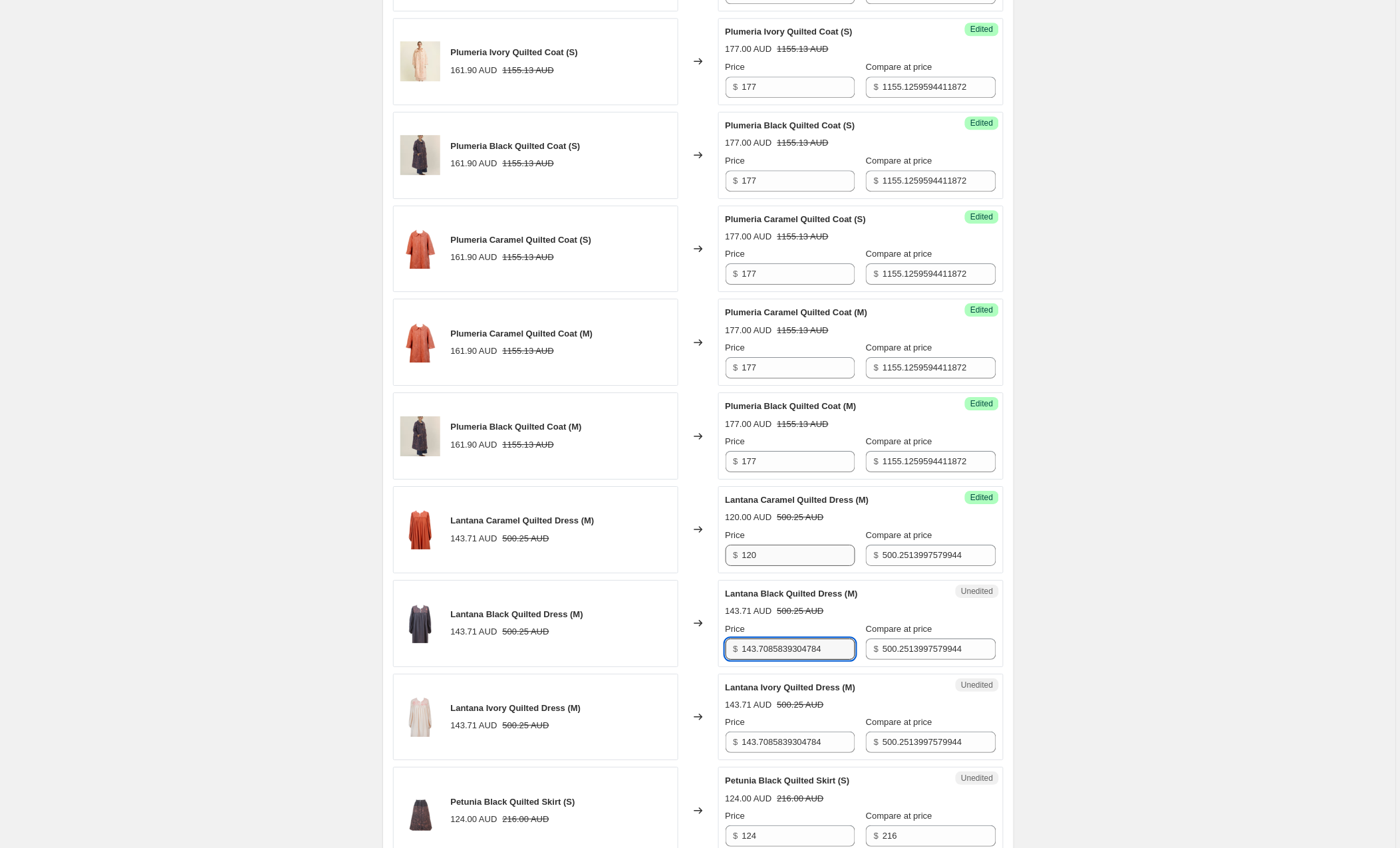
scroll to position [1142, 0]
drag, startPoint x: 778, startPoint y: 560, endPoint x: 690, endPoint y: 553, distance: 88.3
click at [690, 553] on div "Lantana Caramel Quilted Dress (M) 143.71 AUD 500.25 AUD Changed to Success Edit…" at bounding box center [698, 529] width 610 height 87
type input "160"
drag, startPoint x: 844, startPoint y: 750, endPoint x: 716, endPoint y: 748, distance: 128.0
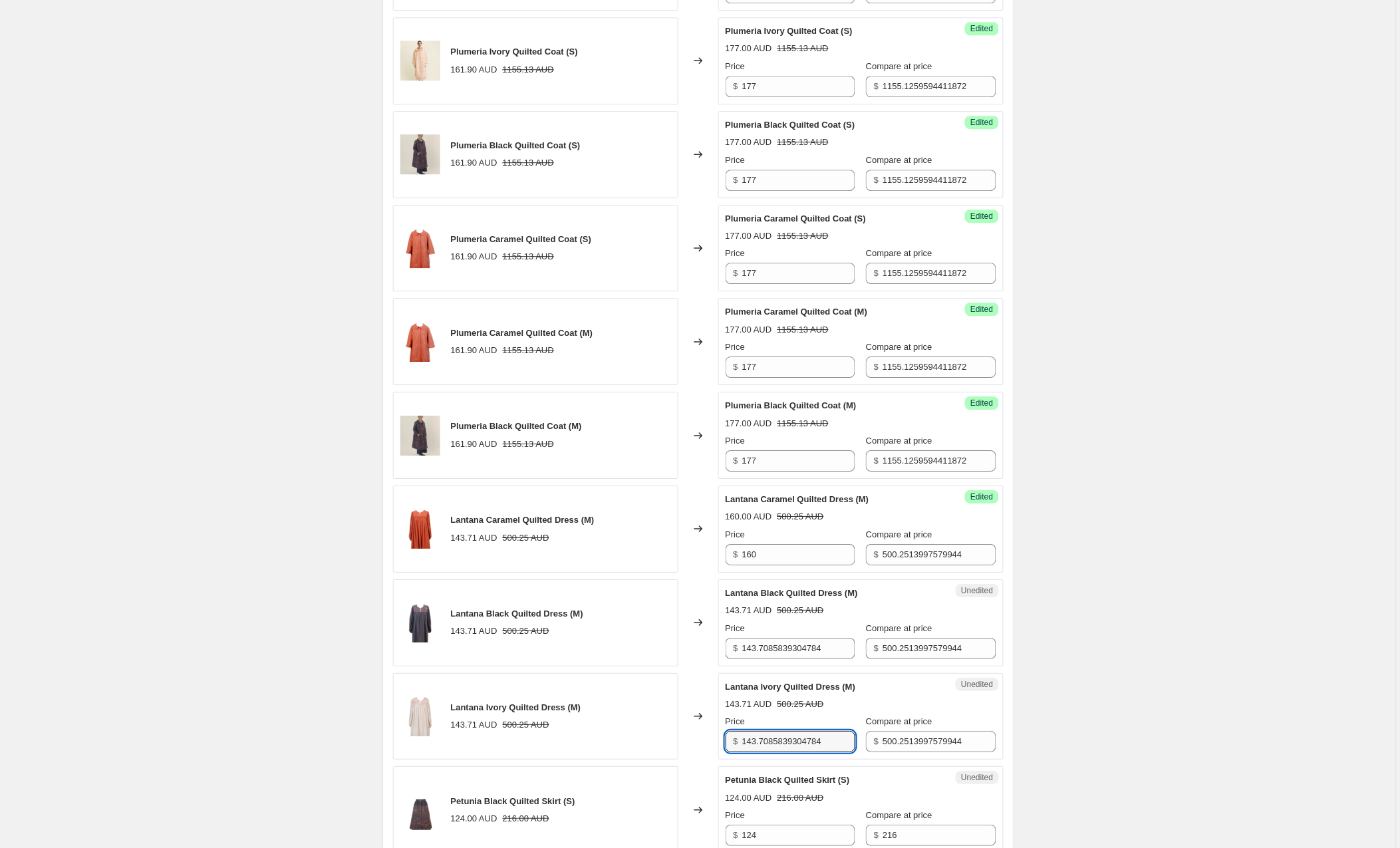
click at [716, 748] on div "Lantana Ivory Quilted Dress (M) 143.71 AUD 500.25 AUD Changed to Unedited Lanta…" at bounding box center [698, 717] width 610 height 87
type input "160"
drag, startPoint x: 841, startPoint y: 646, endPoint x: 722, endPoint y: 646, distance: 119.0
click at [722, 646] on div "Unedited Lantana Black Quilted Dress (M) 143.71 AUD 500.25 AUD Price $ 143.7085…" at bounding box center [861, 623] width 285 height 87
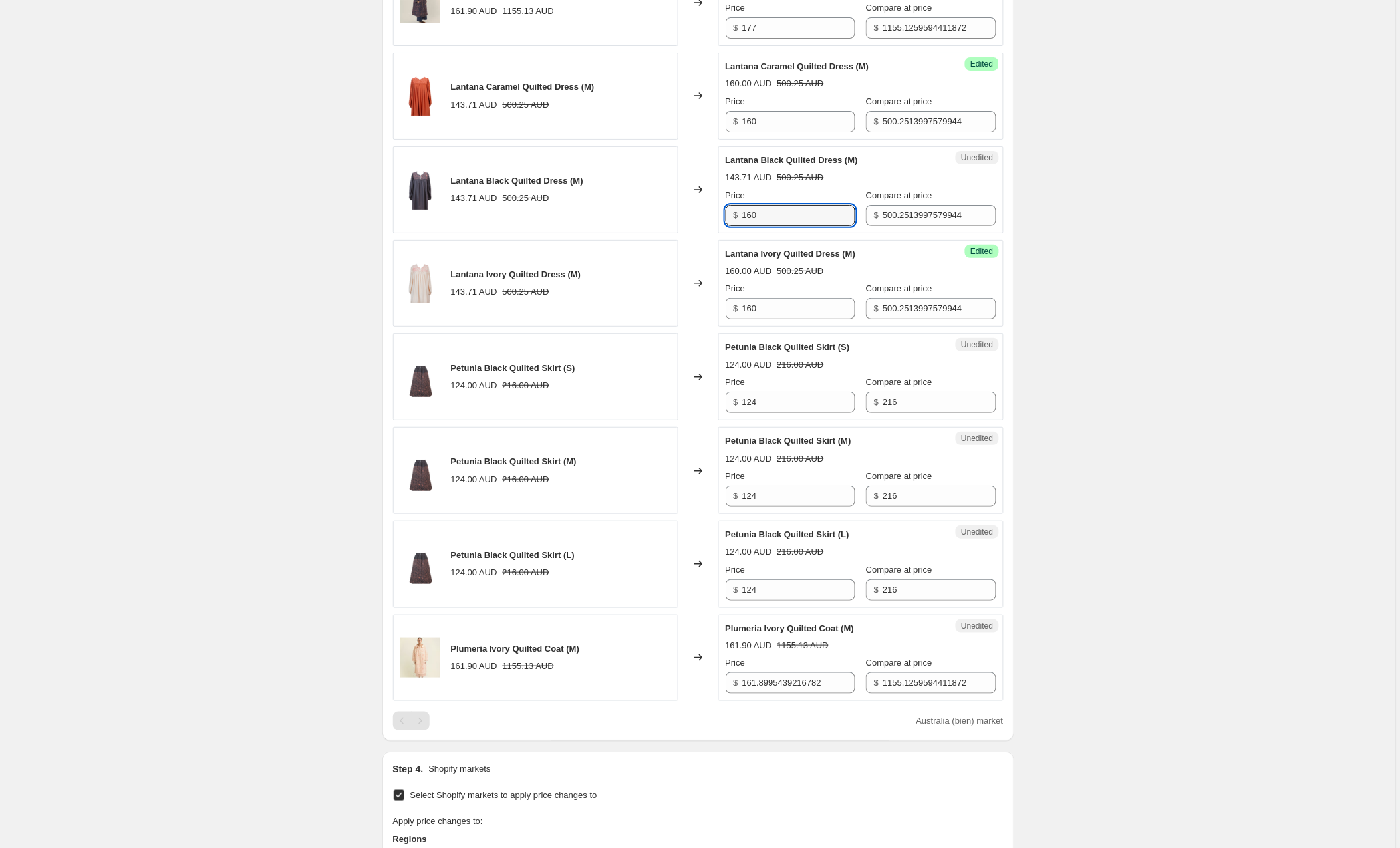
scroll to position [1578, 0]
type input "160"
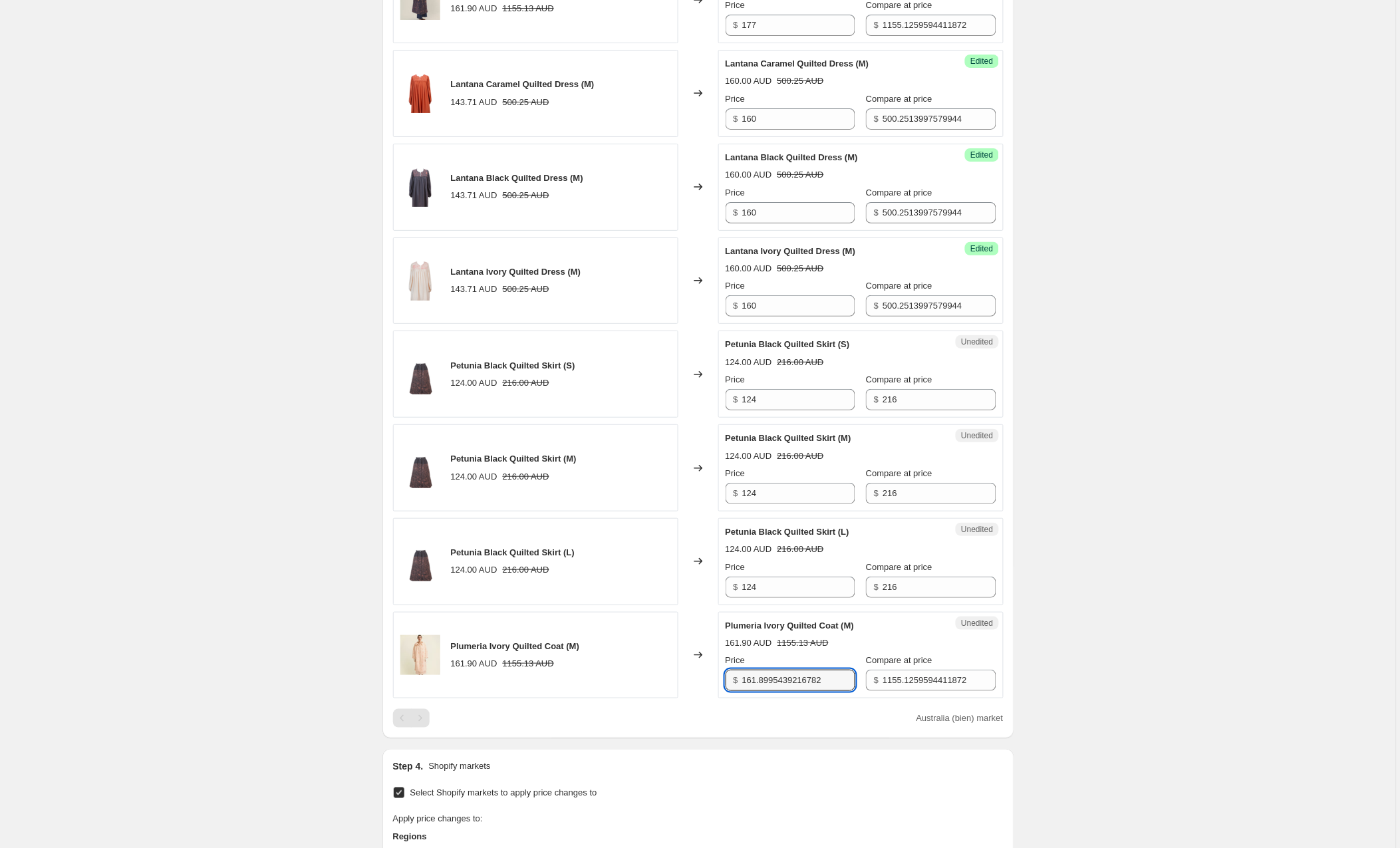
drag, startPoint x: 837, startPoint y: 690, endPoint x: 723, endPoint y: 685, distance: 114.1
click at [723, 685] on div "Unedited Plumeria Ivory Quilted Coat (M) 161.90 AUD 1155.13 AUD Price $ 161.899…" at bounding box center [861, 655] width 285 height 87
type input "177"
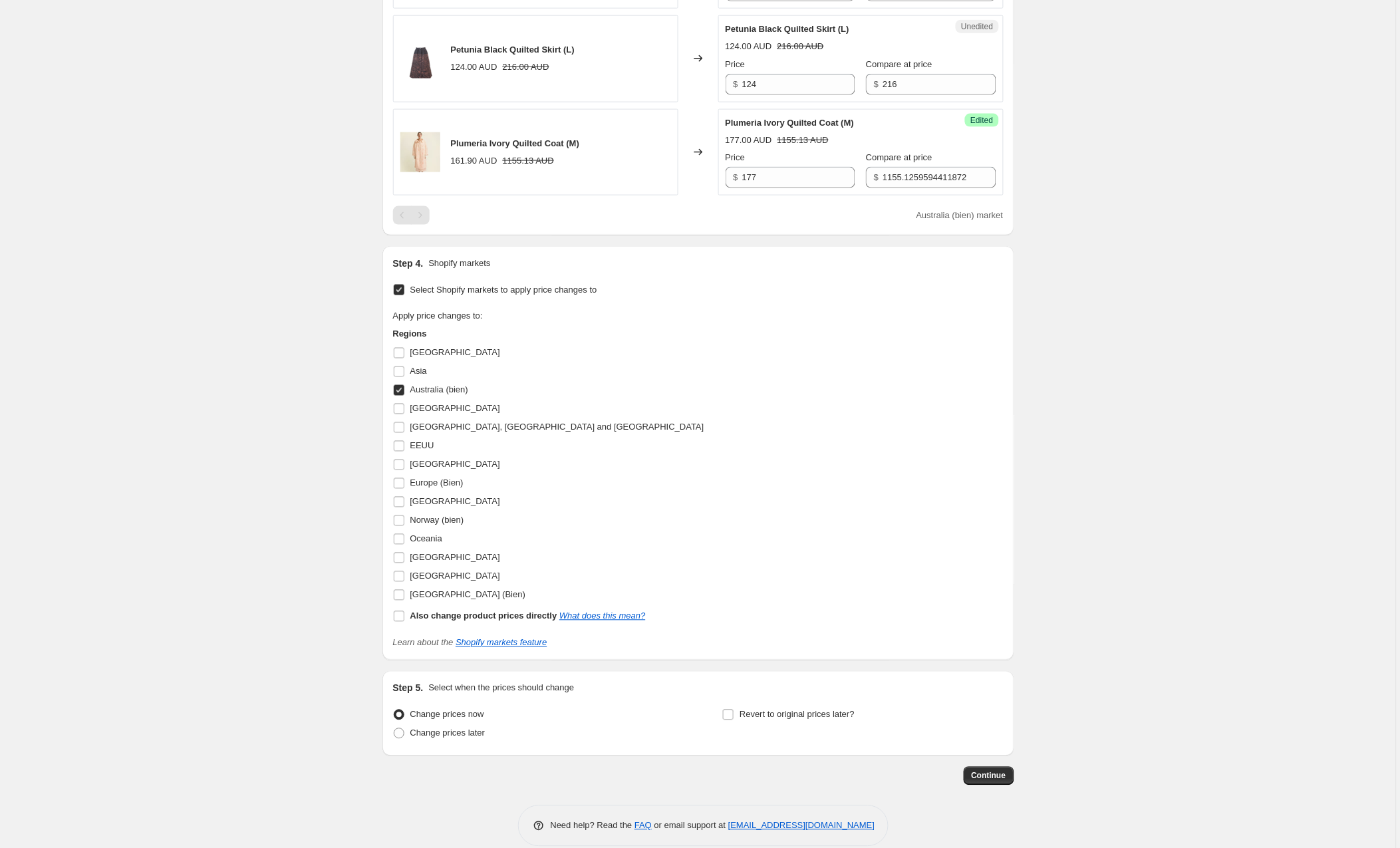
scroll to position [2090, 0]
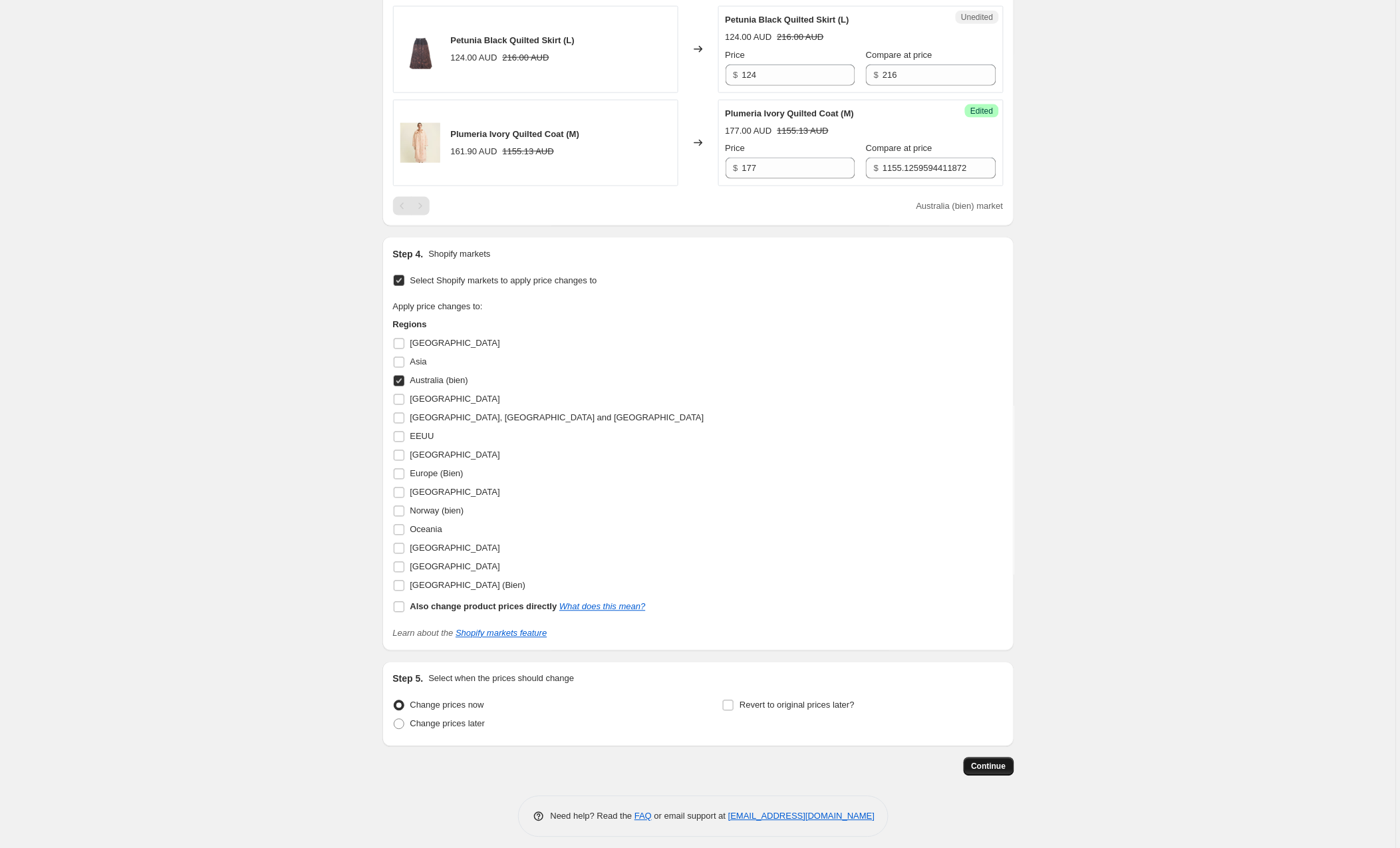
click at [987, 771] on span "Continue" at bounding box center [989, 766] width 35 height 11
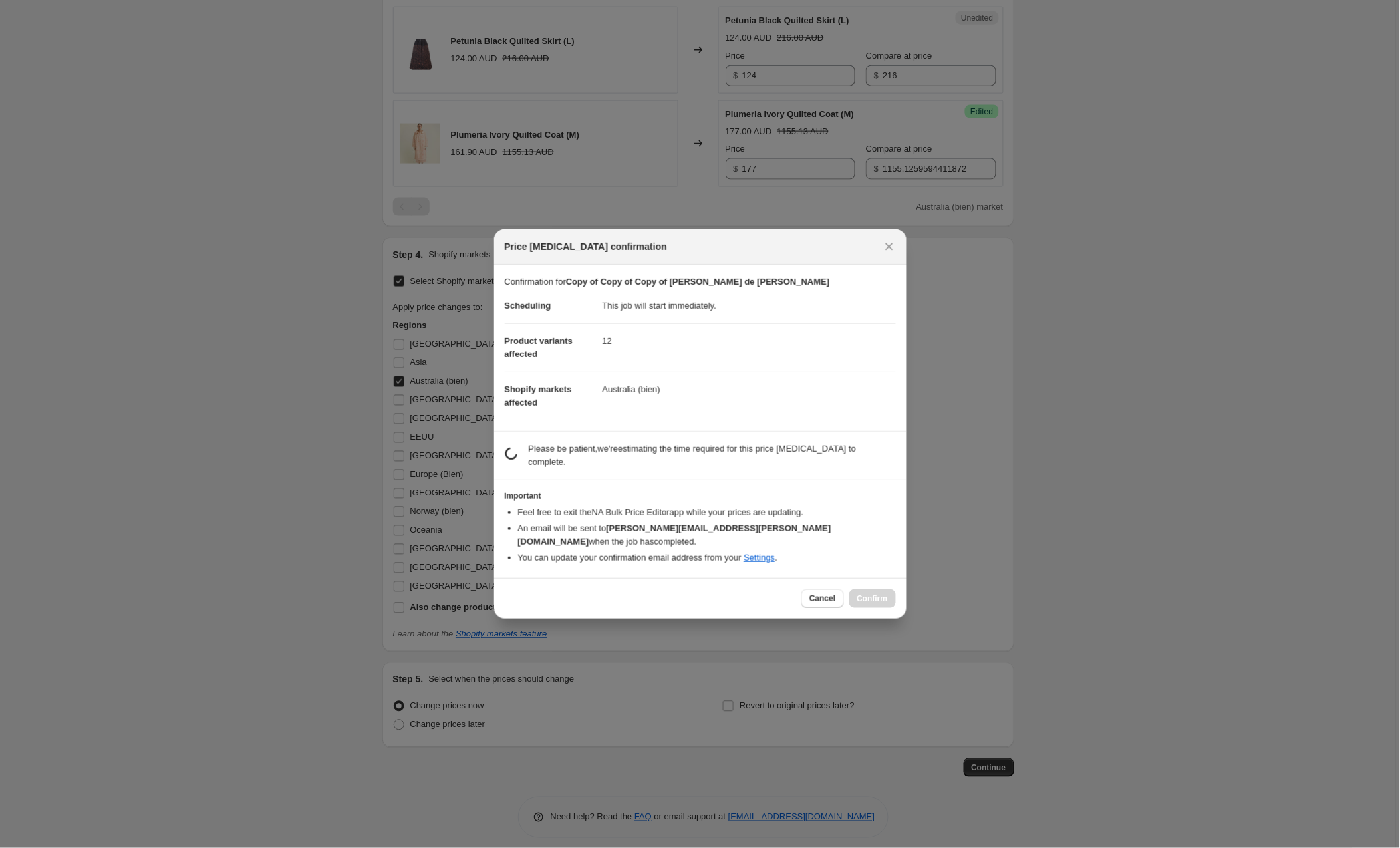
scroll to position [0, 1]
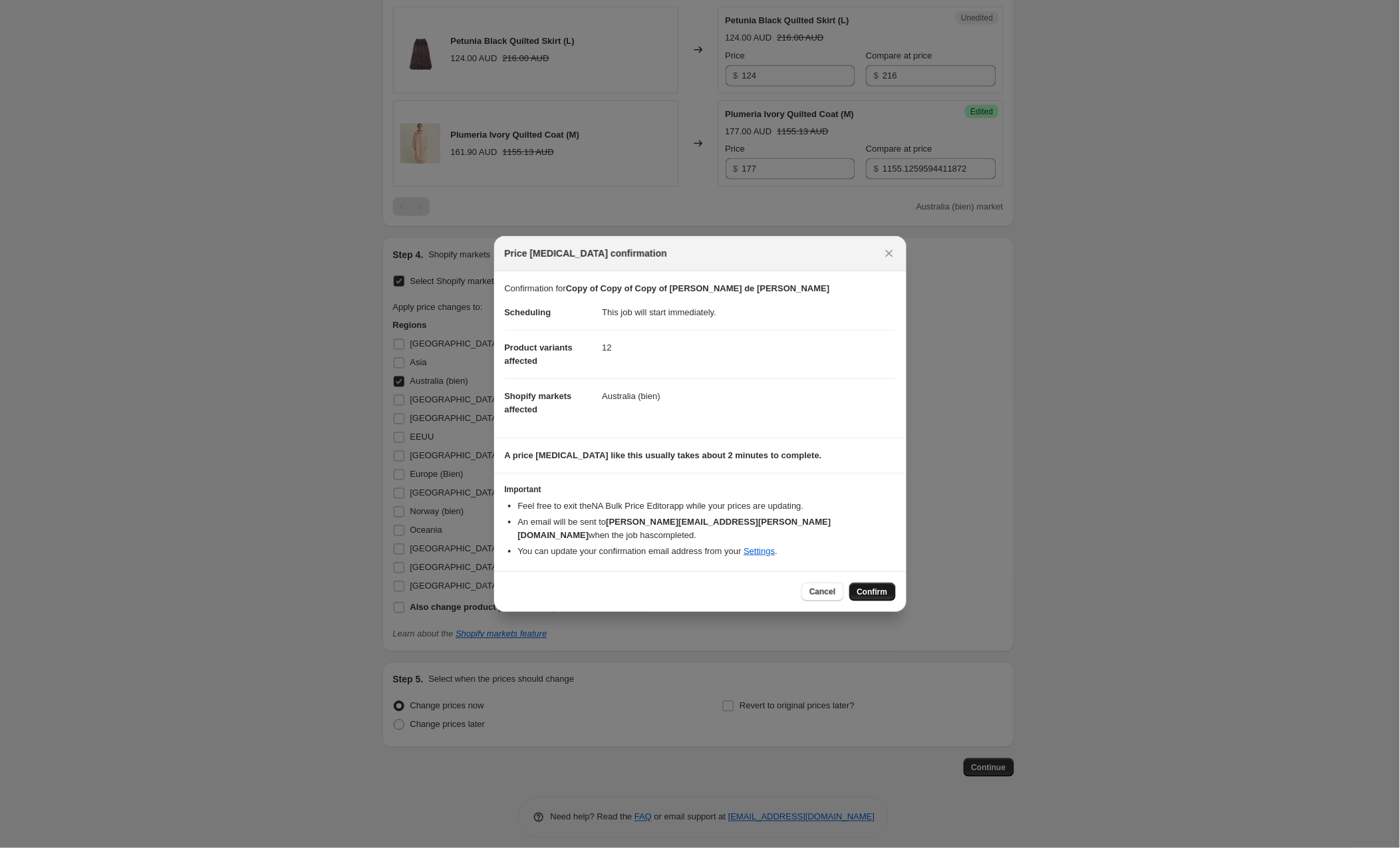
click at [868, 587] on span "Confirm" at bounding box center [873, 592] width 30 height 11
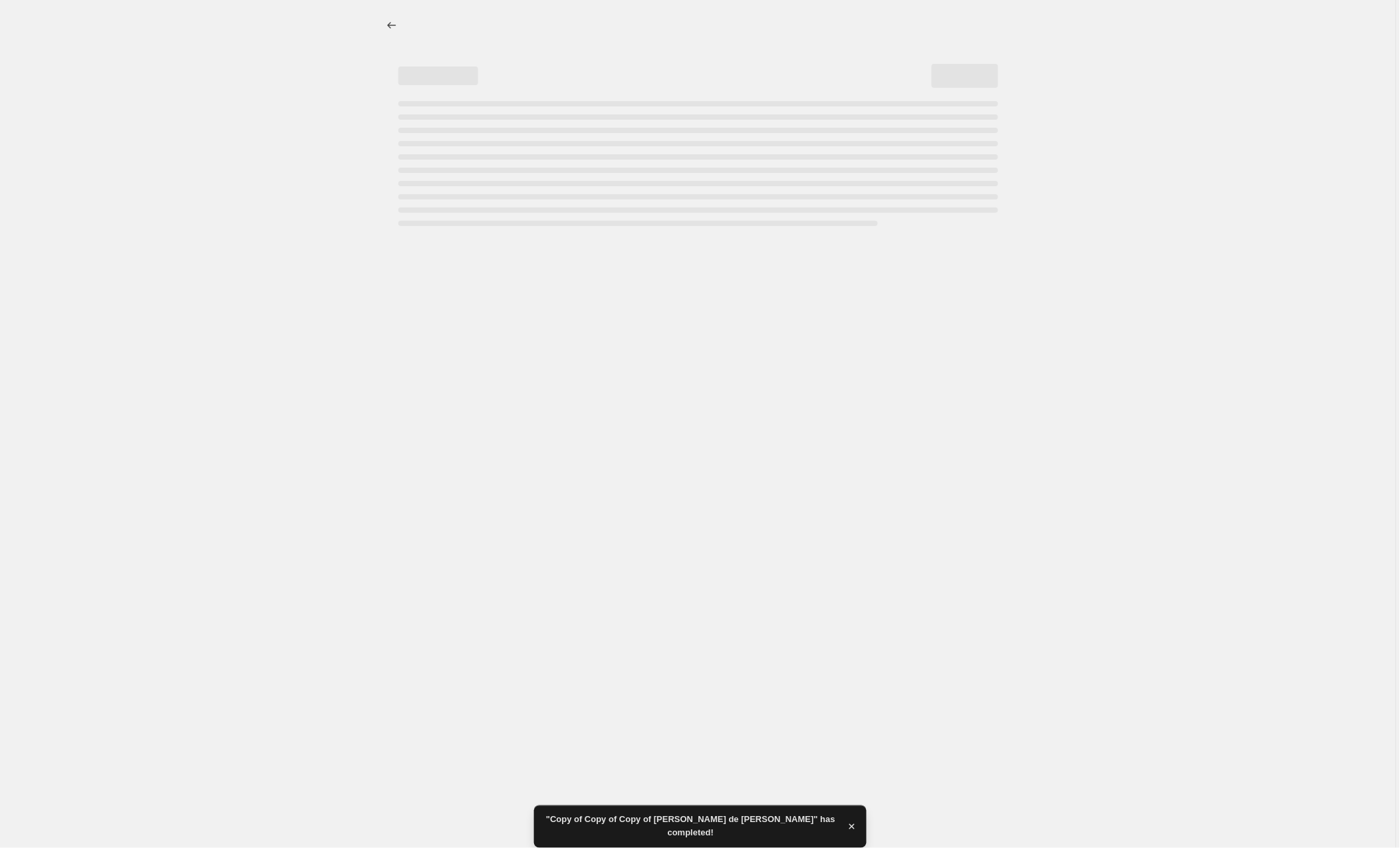
select select "collection"
